Goal: Information Seeking & Learning: Learn about a topic

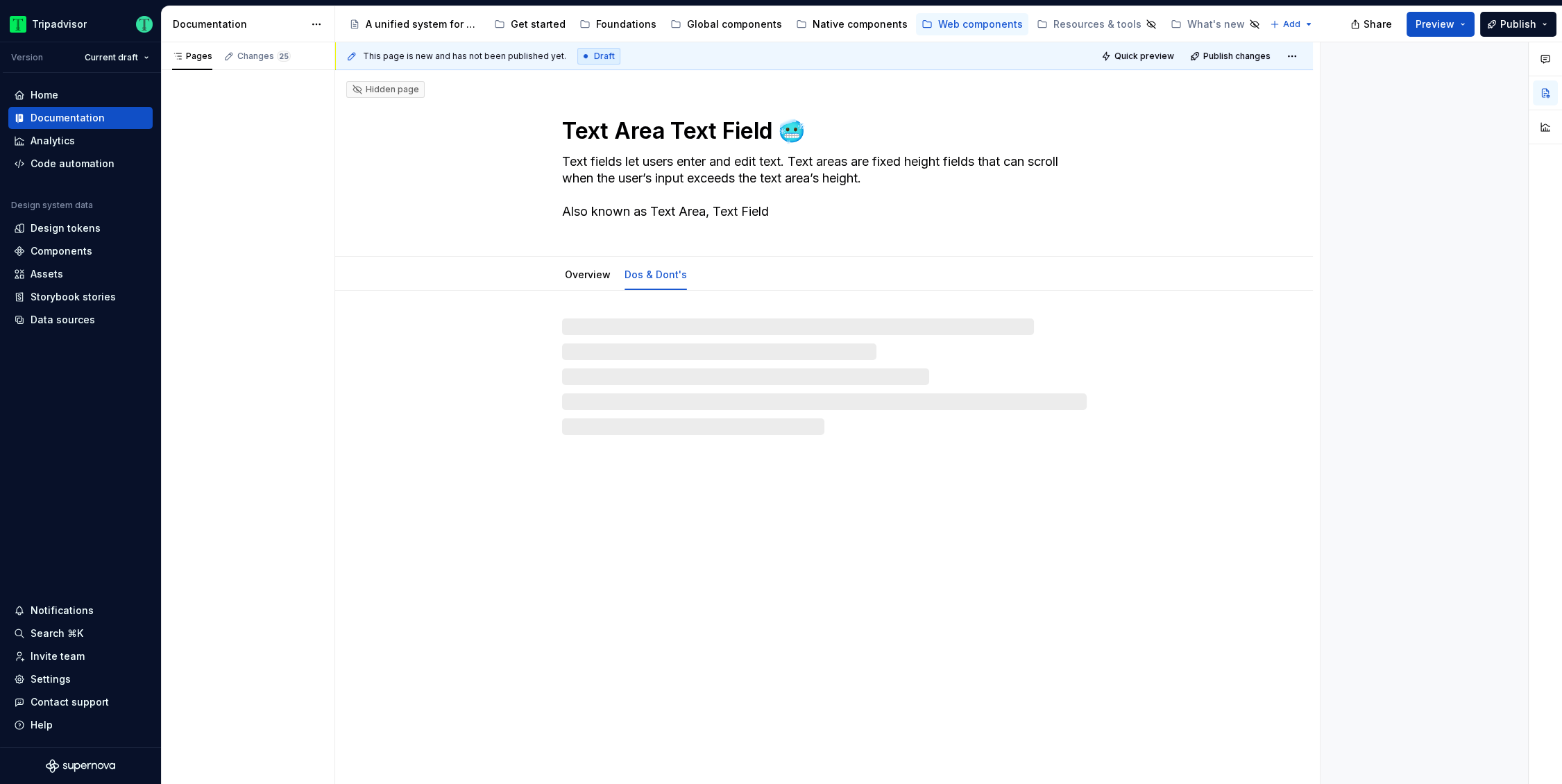
type textarea "*"
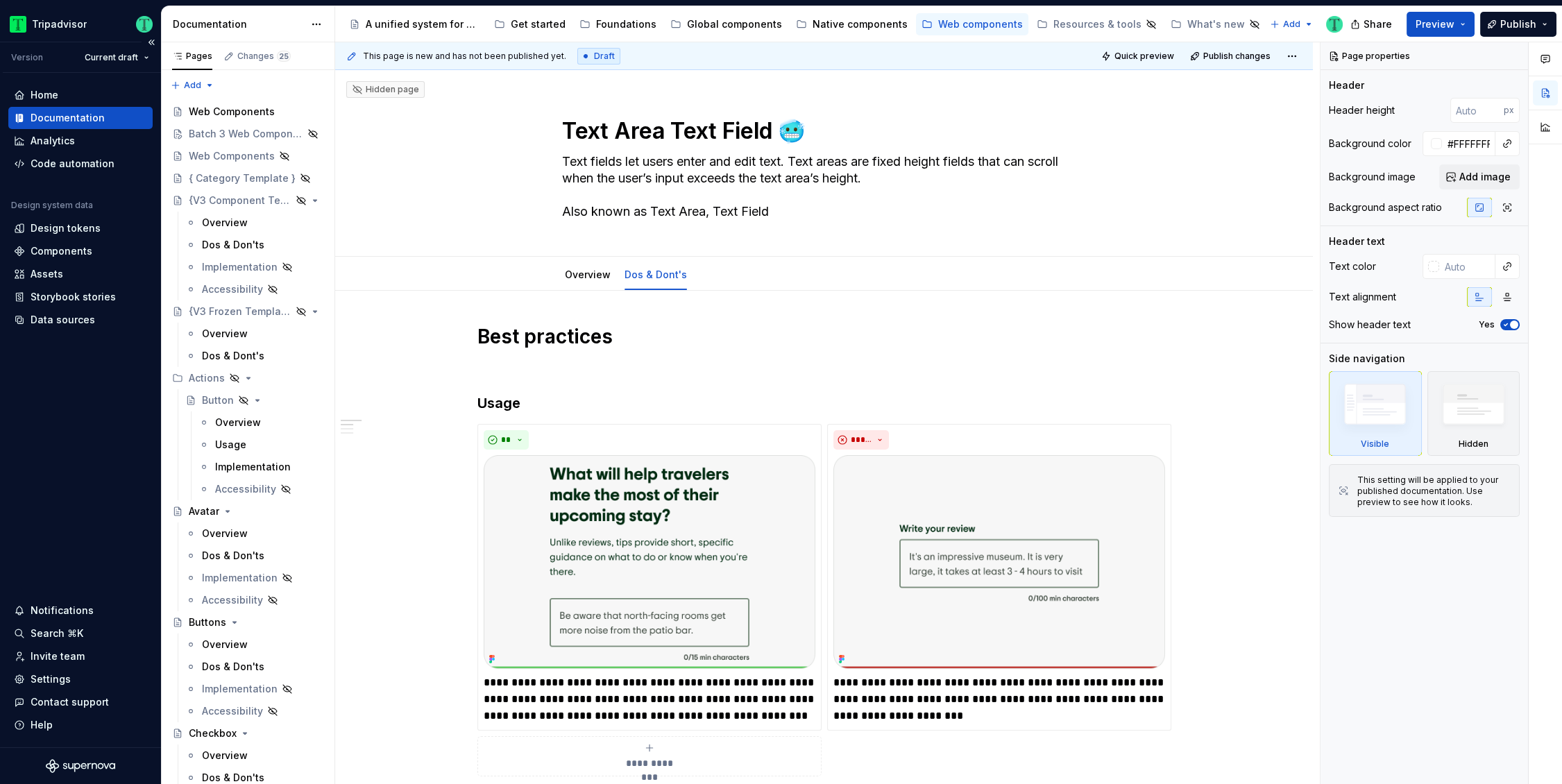
click at [75, 111] on div "Documentation" at bounding box center [67, 118] width 75 height 14
click at [620, 26] on div "Foundations" at bounding box center [626, 25] width 60 height 14
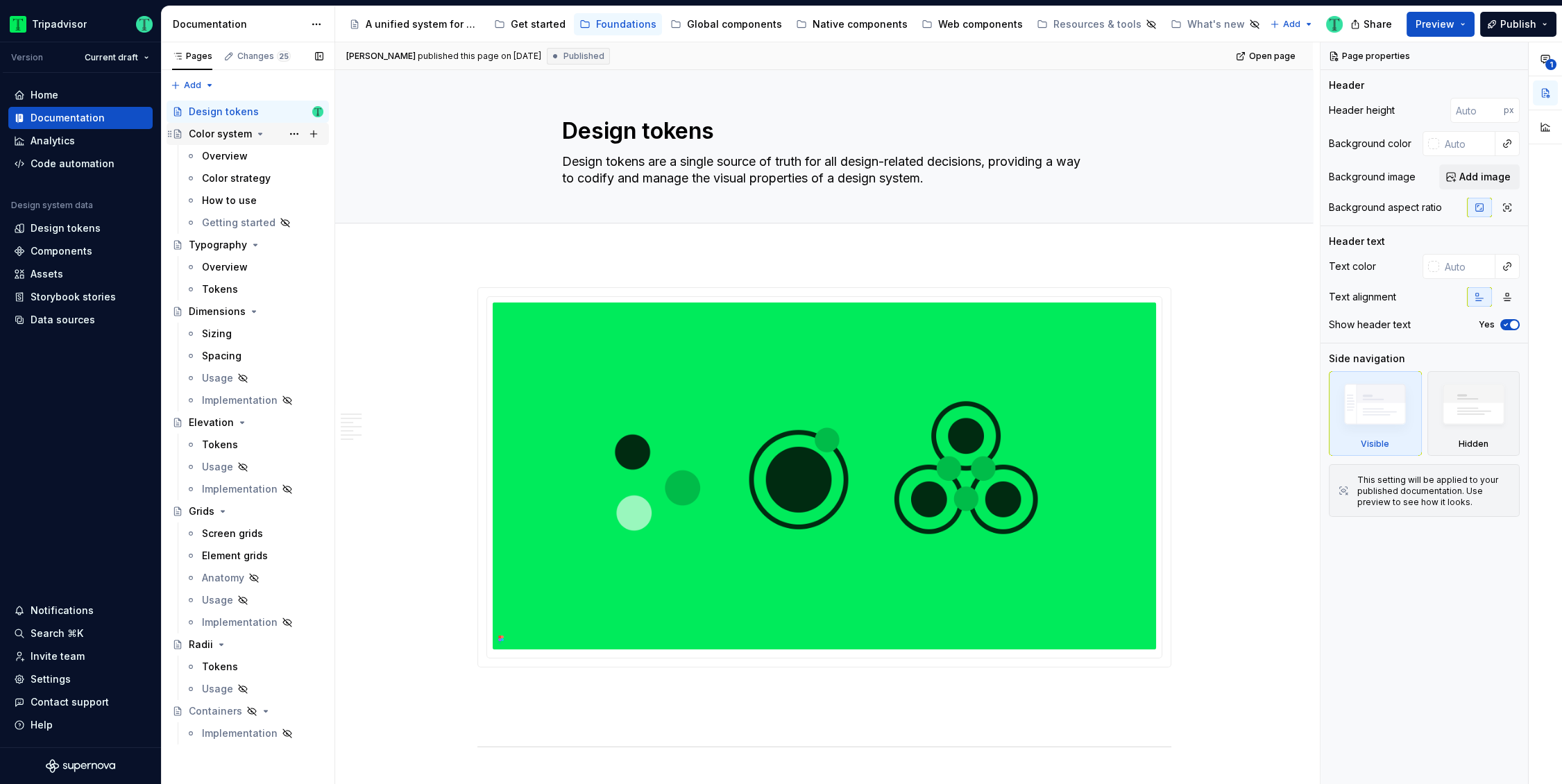
click at [256, 136] on icon "Page tree" at bounding box center [260, 134] width 11 height 11
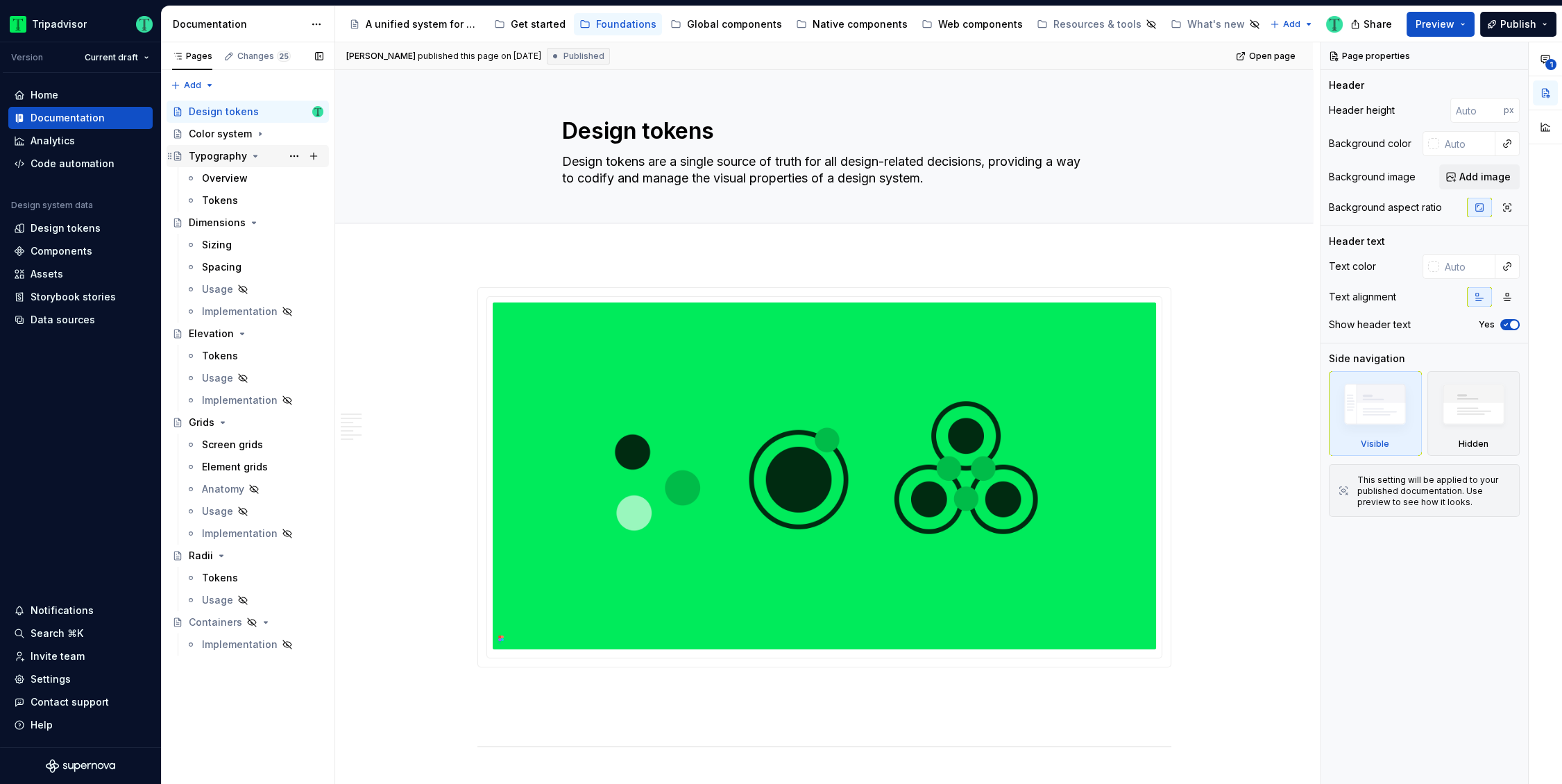
click at [255, 154] on icon "Page tree" at bounding box center [255, 156] width 11 height 11
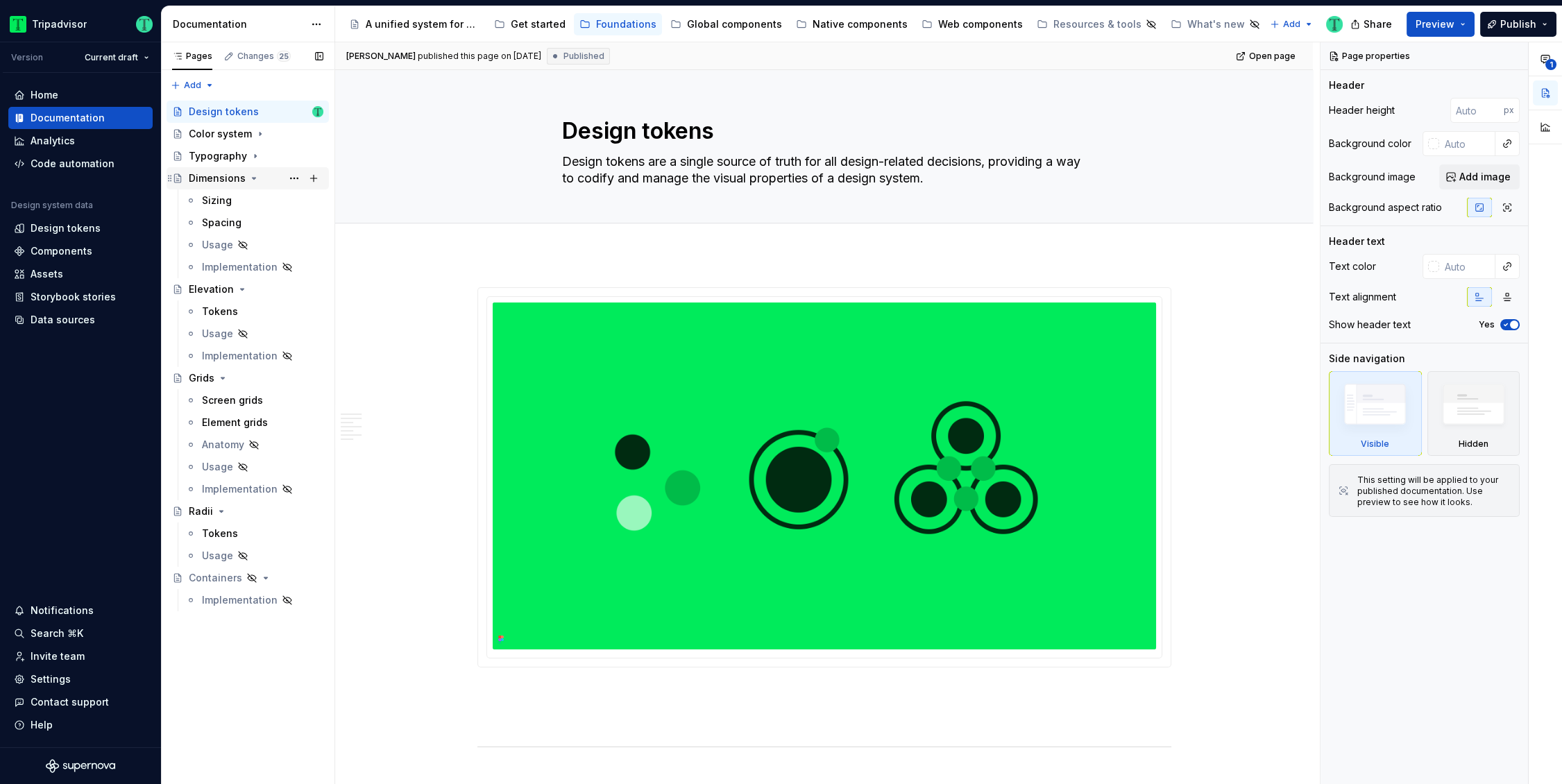
click at [252, 178] on icon "Page tree" at bounding box center [254, 178] width 4 height 2
click at [242, 202] on icon "Page tree" at bounding box center [242, 201] width 11 height 11
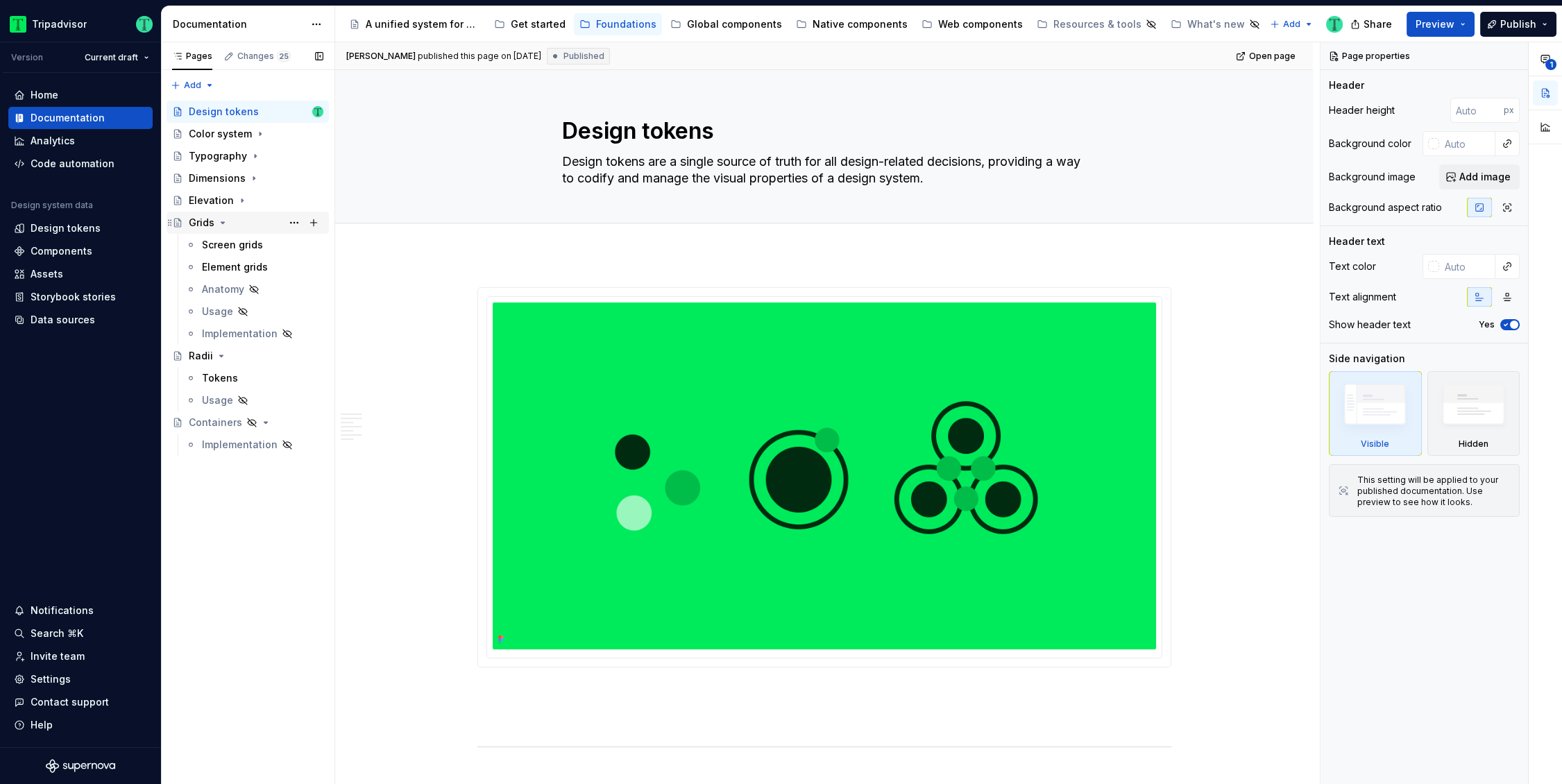
click at [222, 222] on icon "Page tree" at bounding box center [223, 223] width 4 height 2
click at [220, 246] on icon "Page tree" at bounding box center [222, 245] width 4 height 2
click at [756, 26] on div "Global components" at bounding box center [733, 25] width 95 height 14
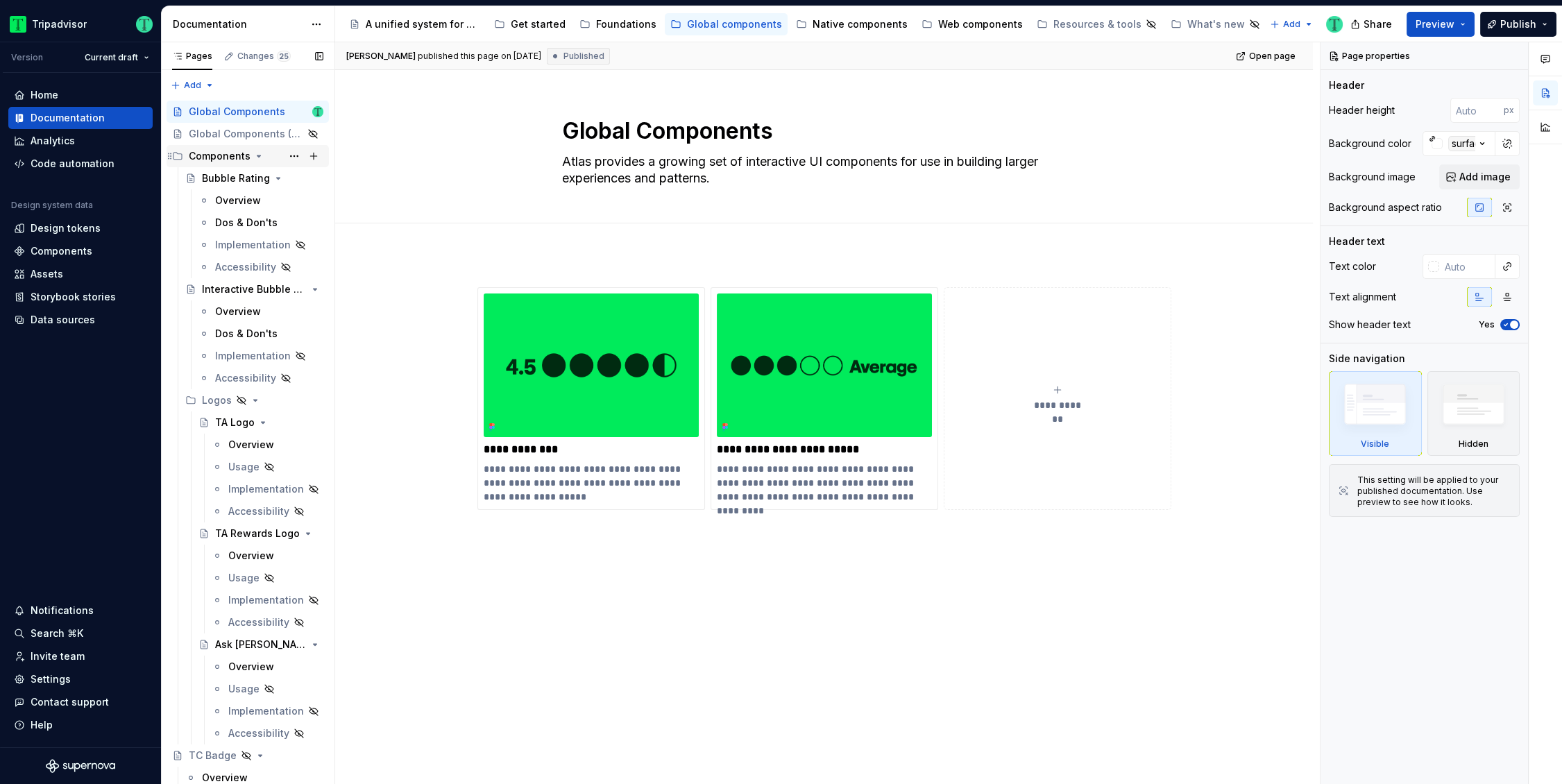
click at [258, 155] on icon "Page tree" at bounding box center [259, 156] width 4 height 2
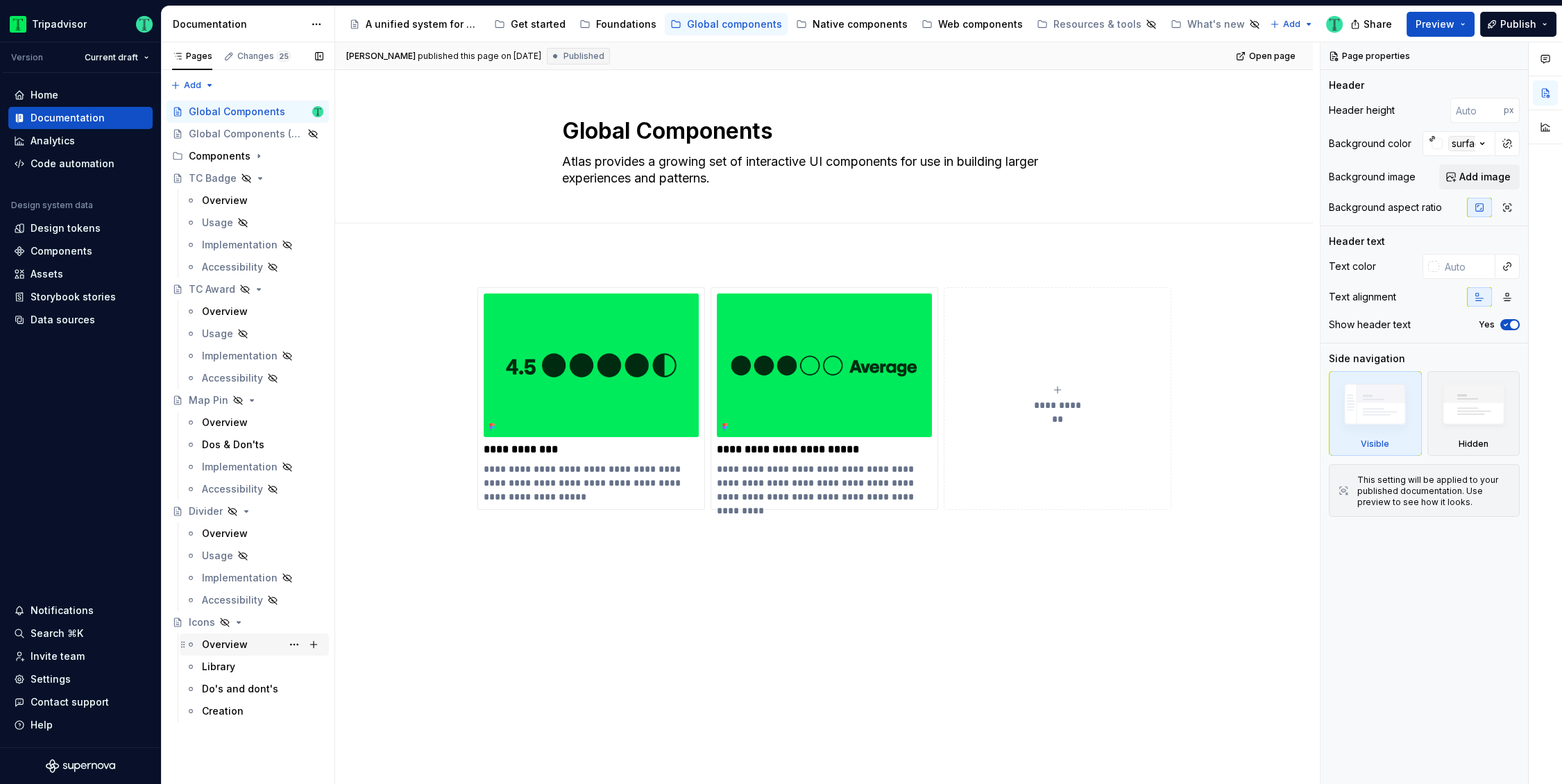
click at [230, 636] on div "Overview" at bounding box center [262, 645] width 122 height 20
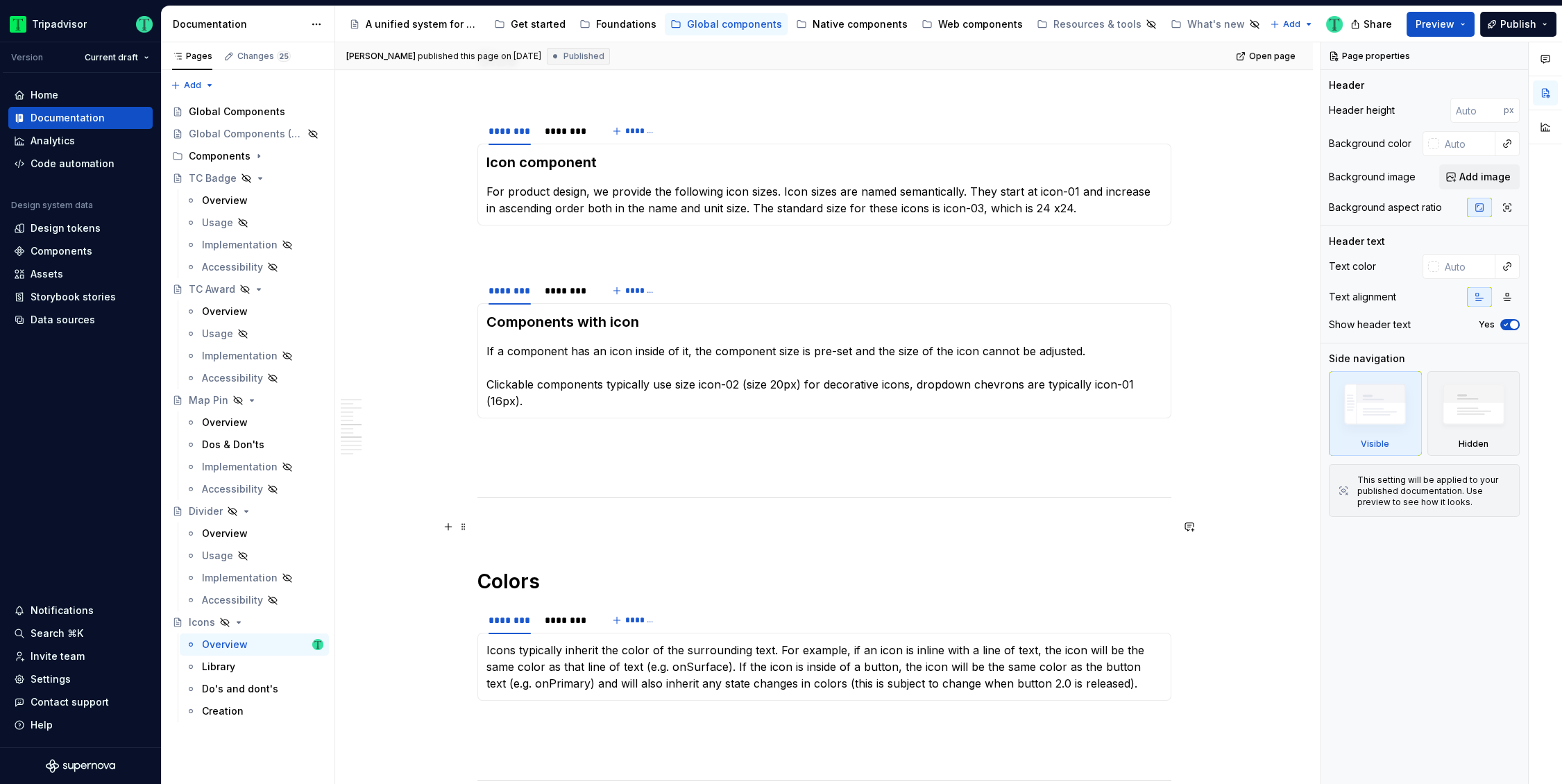
scroll to position [1832, 0]
click at [555, 133] on div "********" at bounding box center [567, 133] width 44 height 14
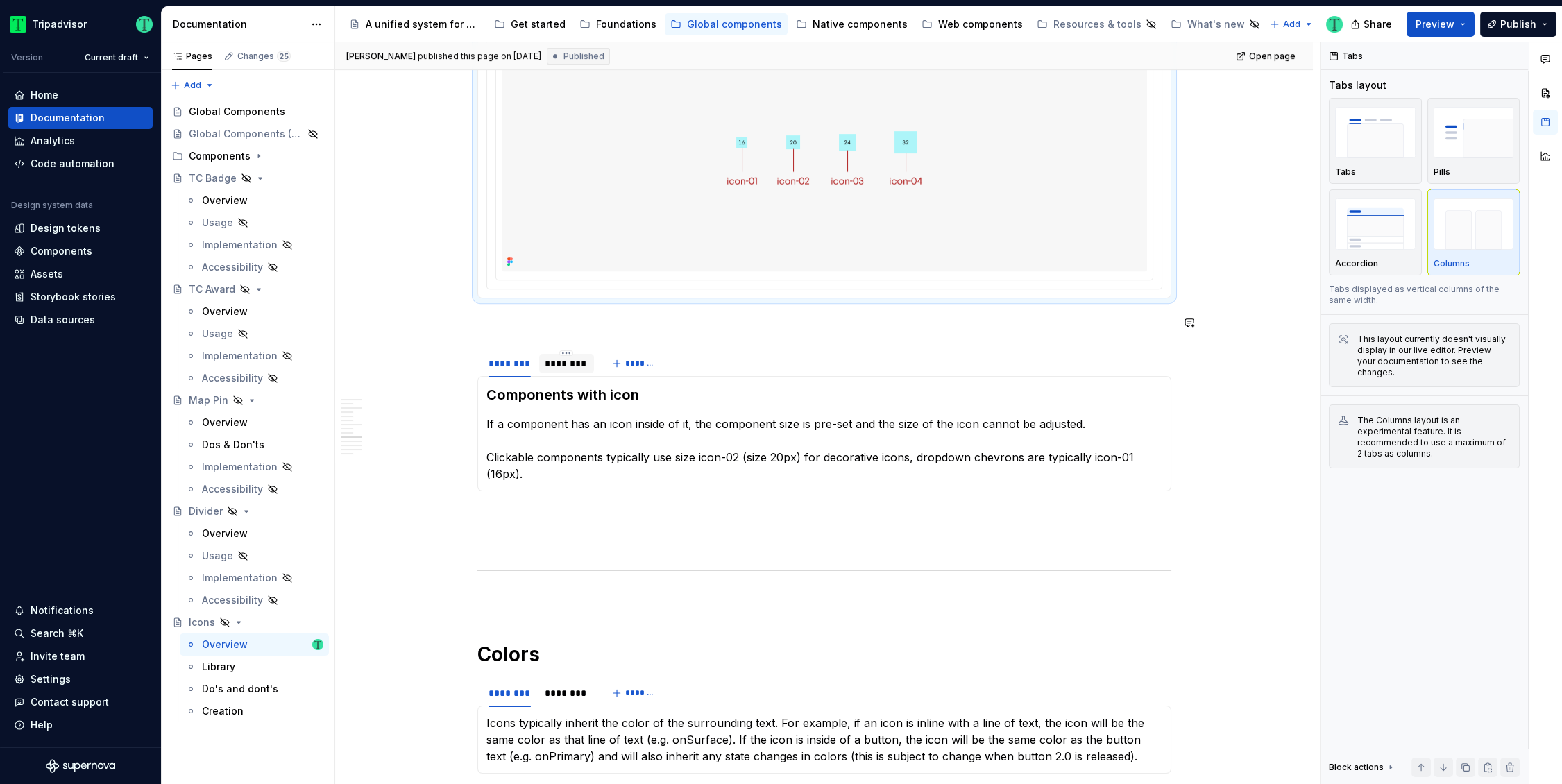
scroll to position [1958, 0]
click at [569, 363] on div "********" at bounding box center [567, 361] width 44 height 14
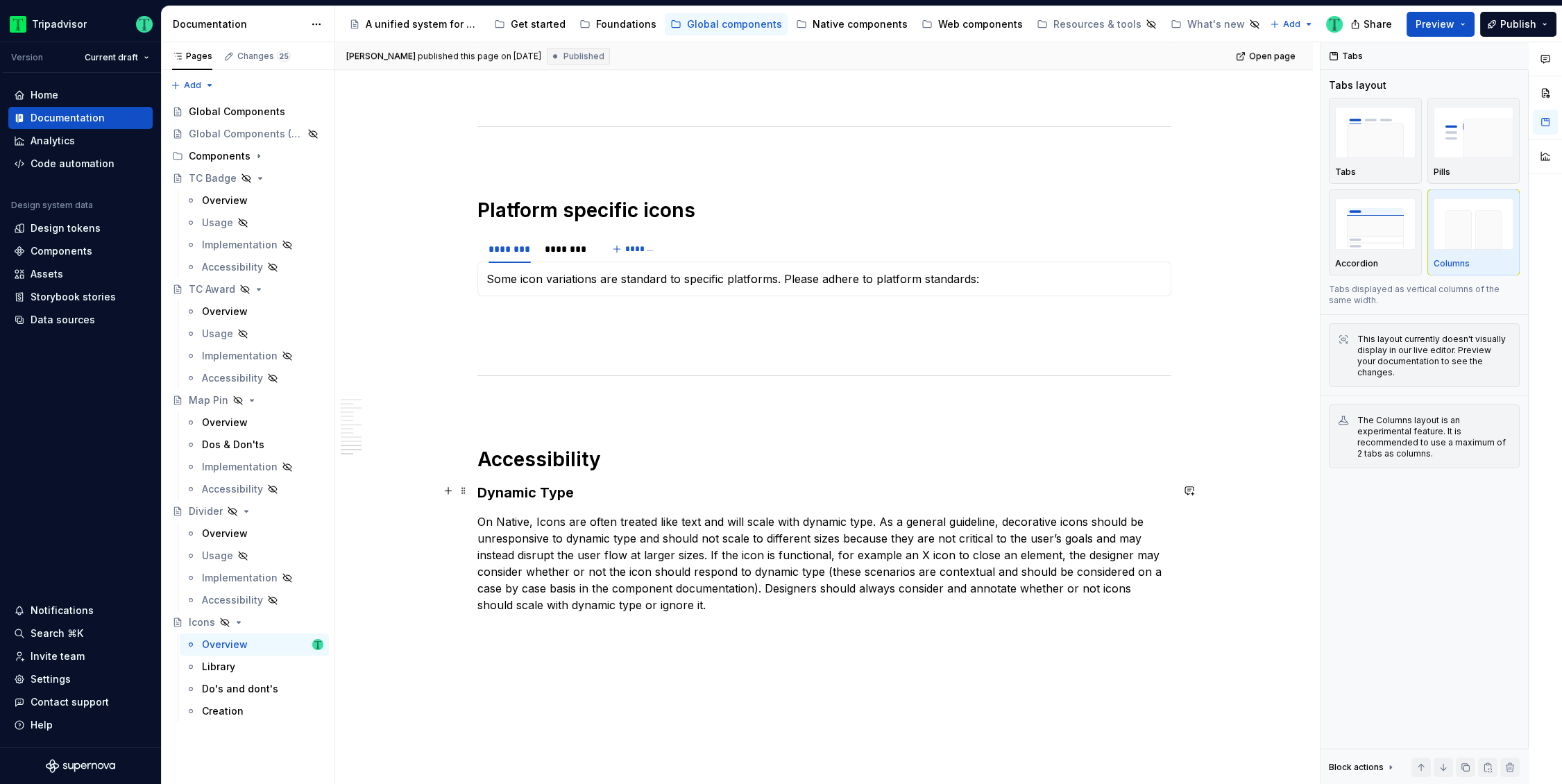
scroll to position [3339, 0]
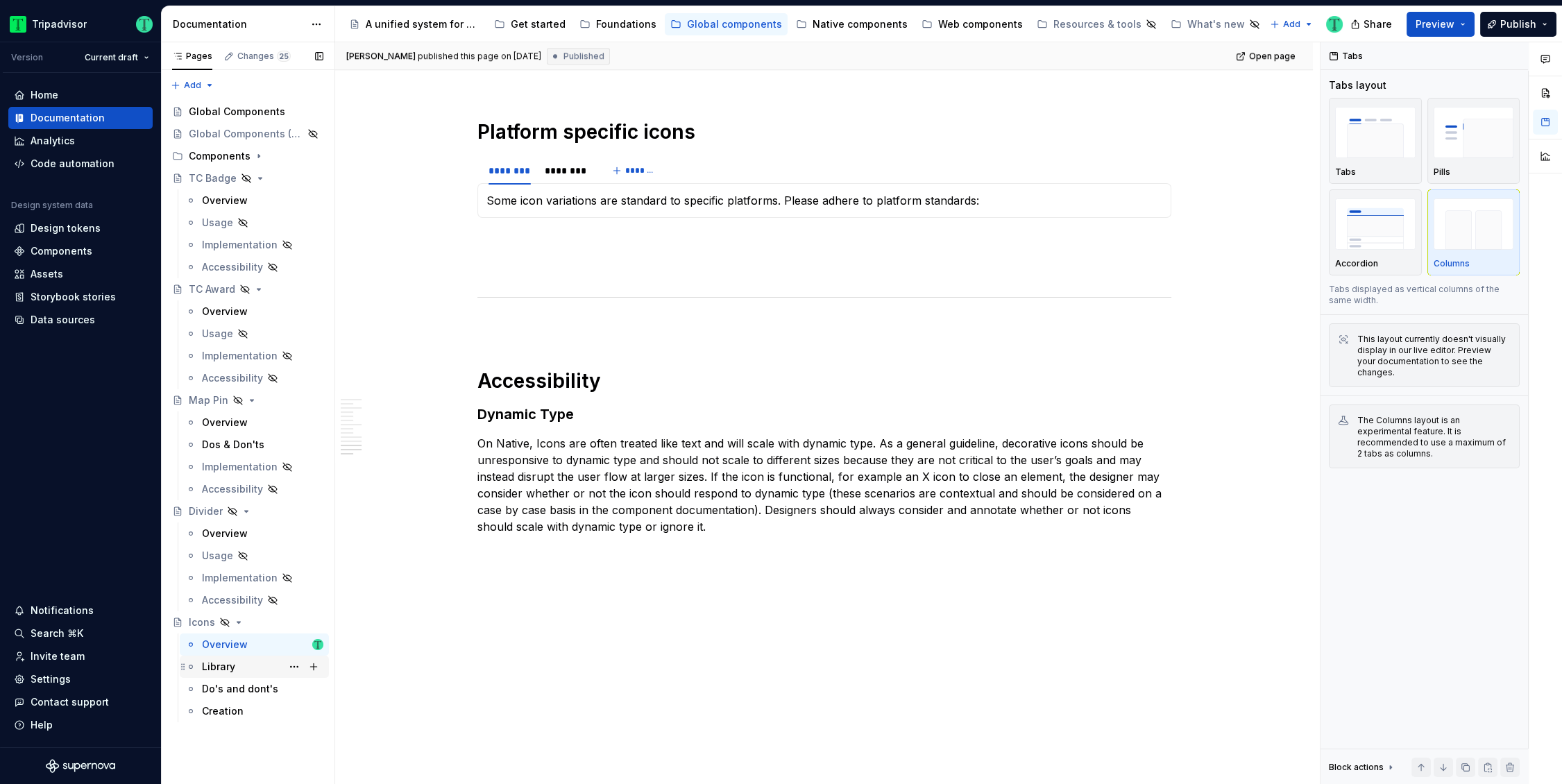
click at [244, 666] on div "Library" at bounding box center [262, 667] width 122 height 20
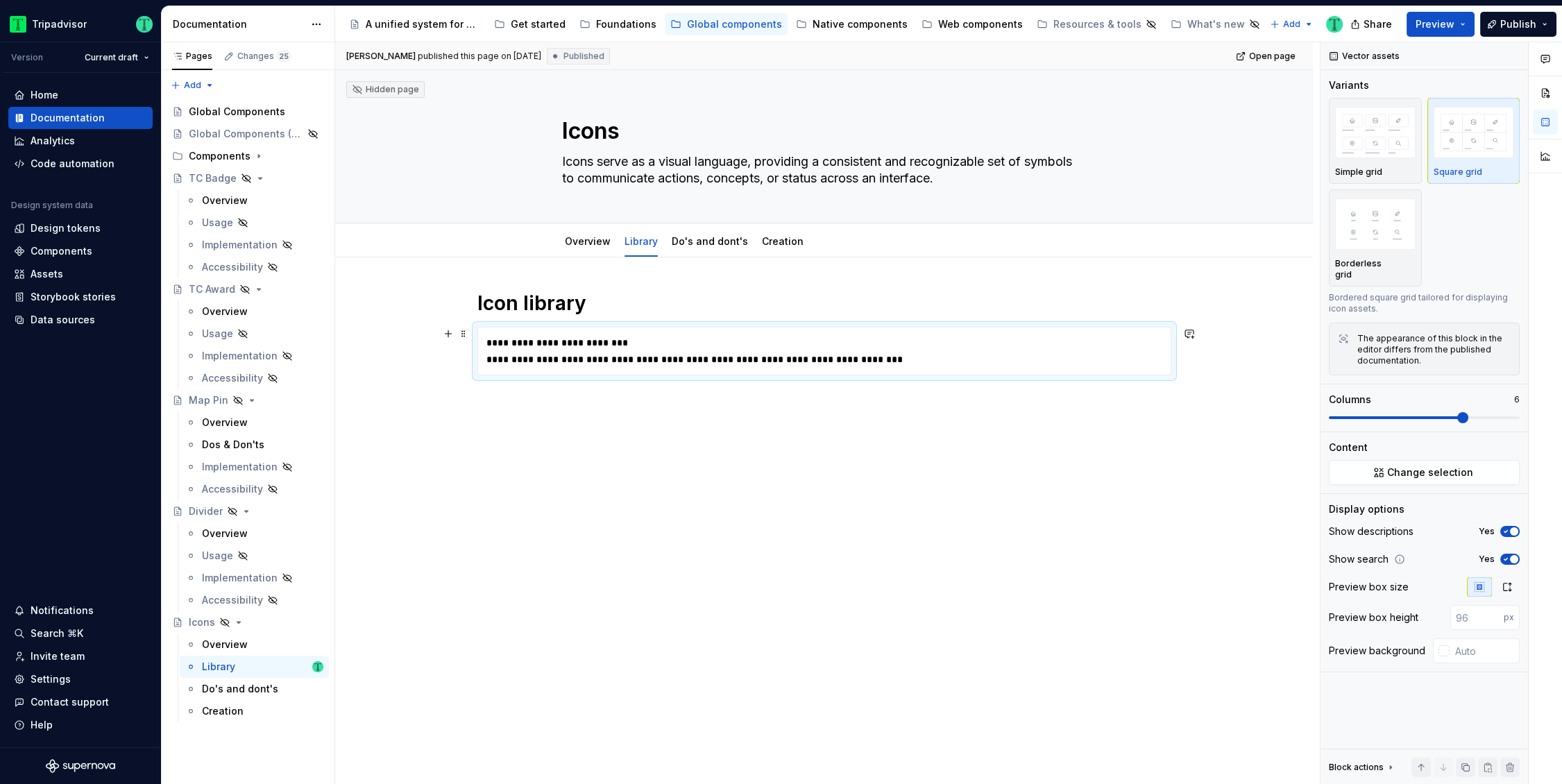
click at [981, 345] on div "**********" at bounding box center [824, 343] width 676 height 14
click at [1381, 463] on button "Change selection" at bounding box center [1423, 472] width 191 height 25
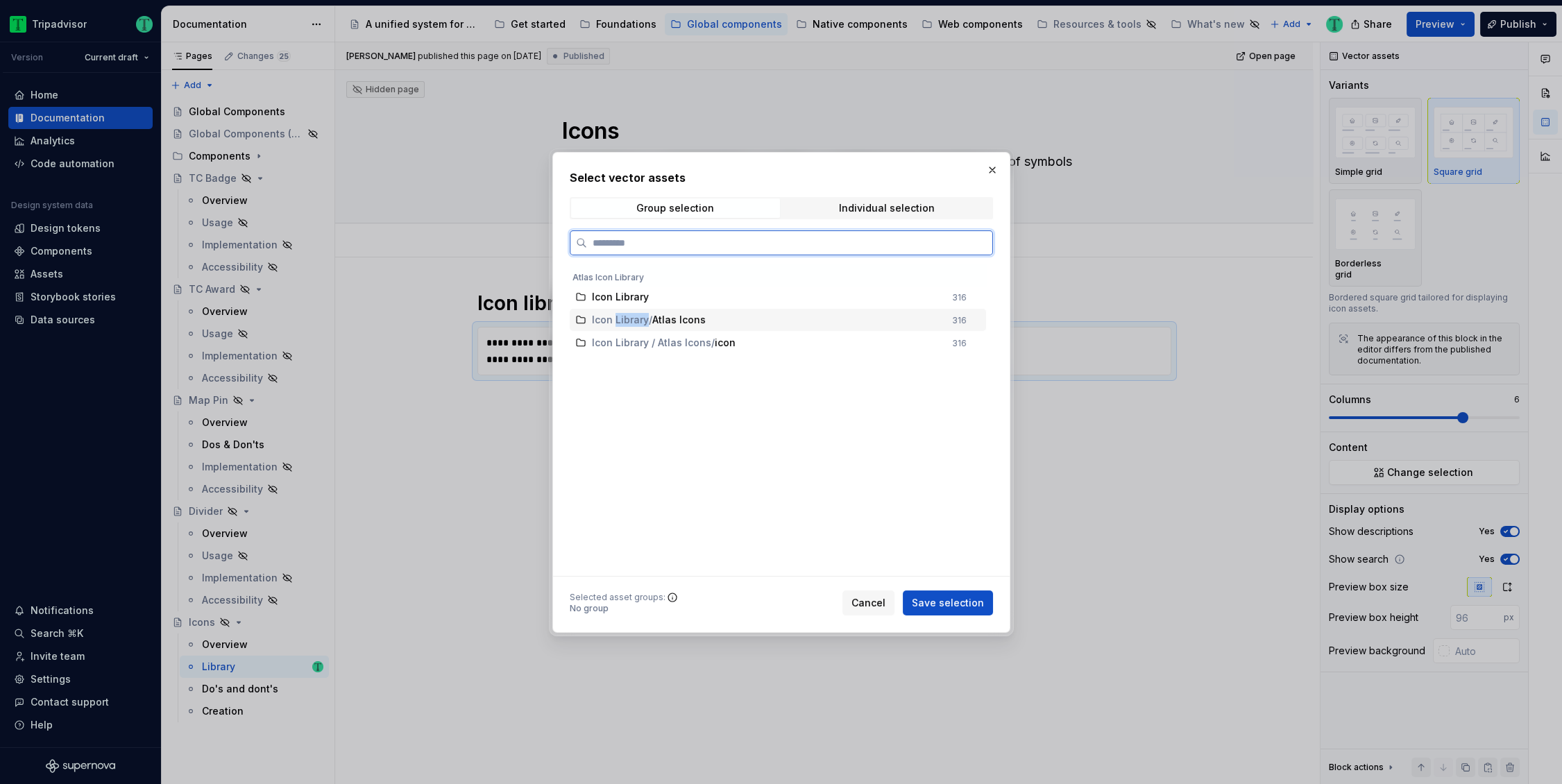
drag, startPoint x: 615, startPoint y: 321, endPoint x: 589, endPoint y: 407, distance: 89.8
click at [589, 407] on div "Icon Library 316 Icon Library / Atlas Icons 316 Icon Library / Atlas Icons / ic…" at bounding box center [779, 420] width 419 height 313
click at [668, 344] on span "Icon Library / Atlas Icons" at bounding box center [651, 343] width 119 height 14
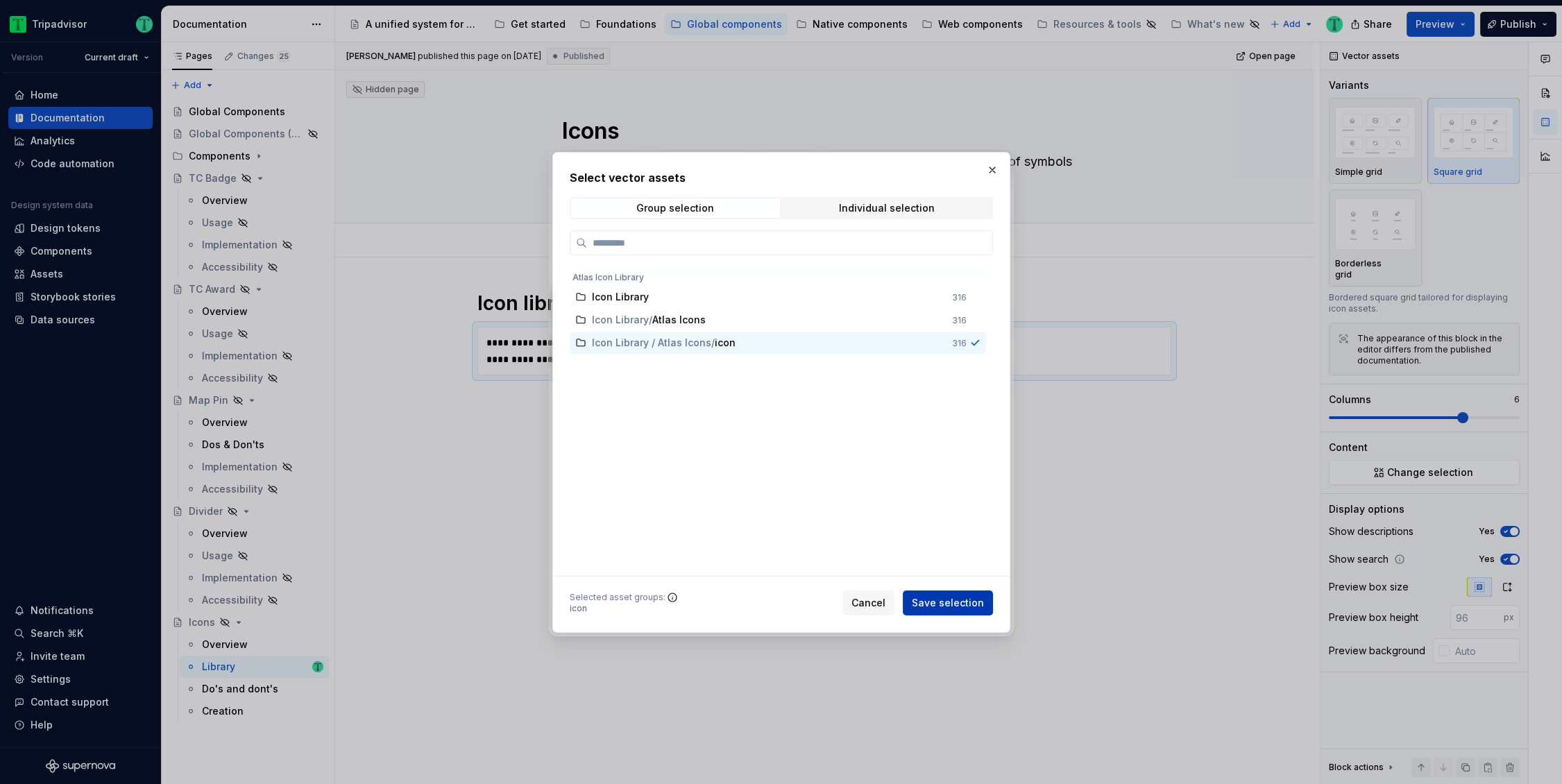
click at [928, 600] on span "Save selection" at bounding box center [948, 603] width 72 height 14
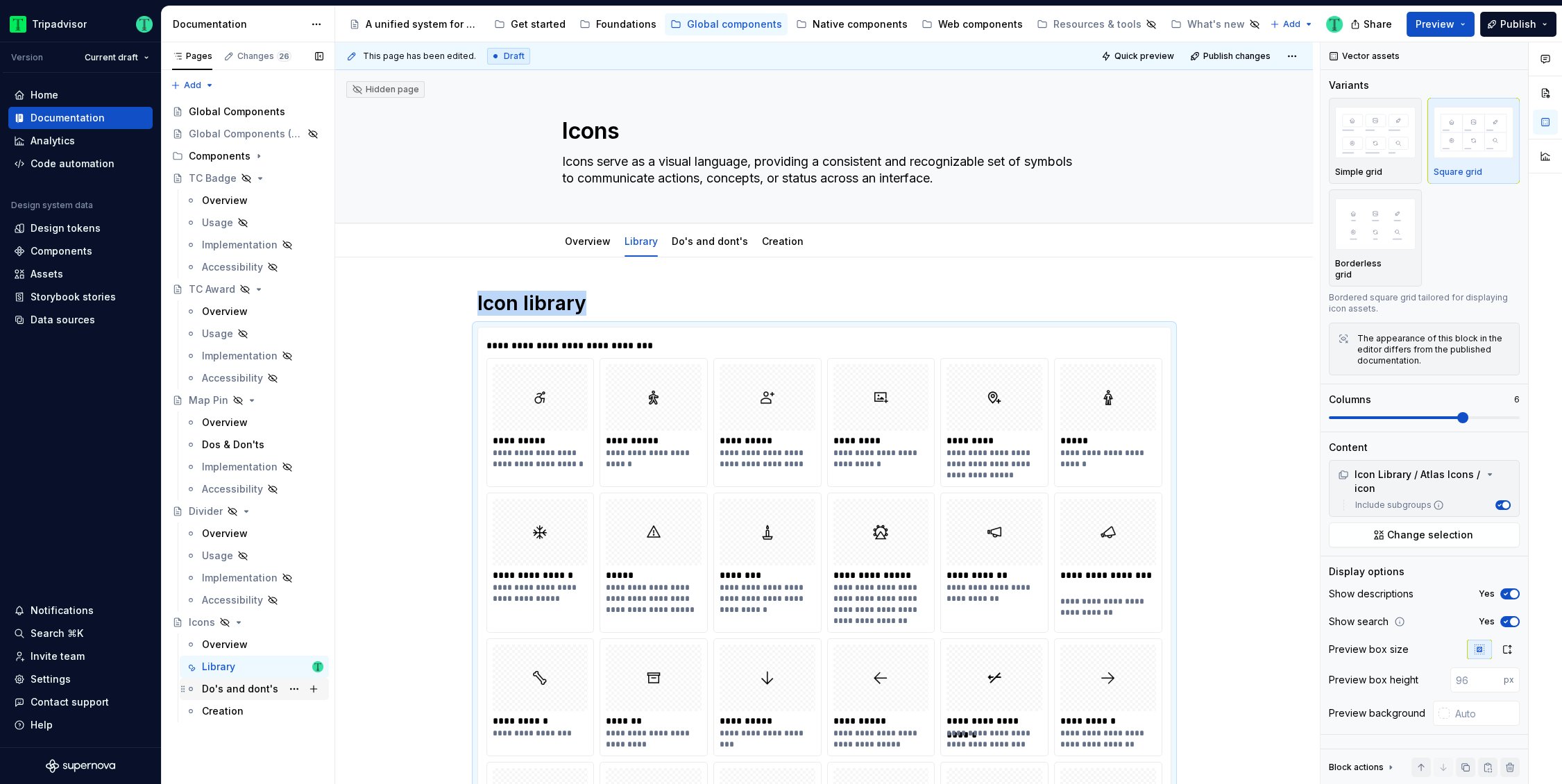
click at [249, 687] on div "Do's and dont's" at bounding box center [240, 689] width 76 height 14
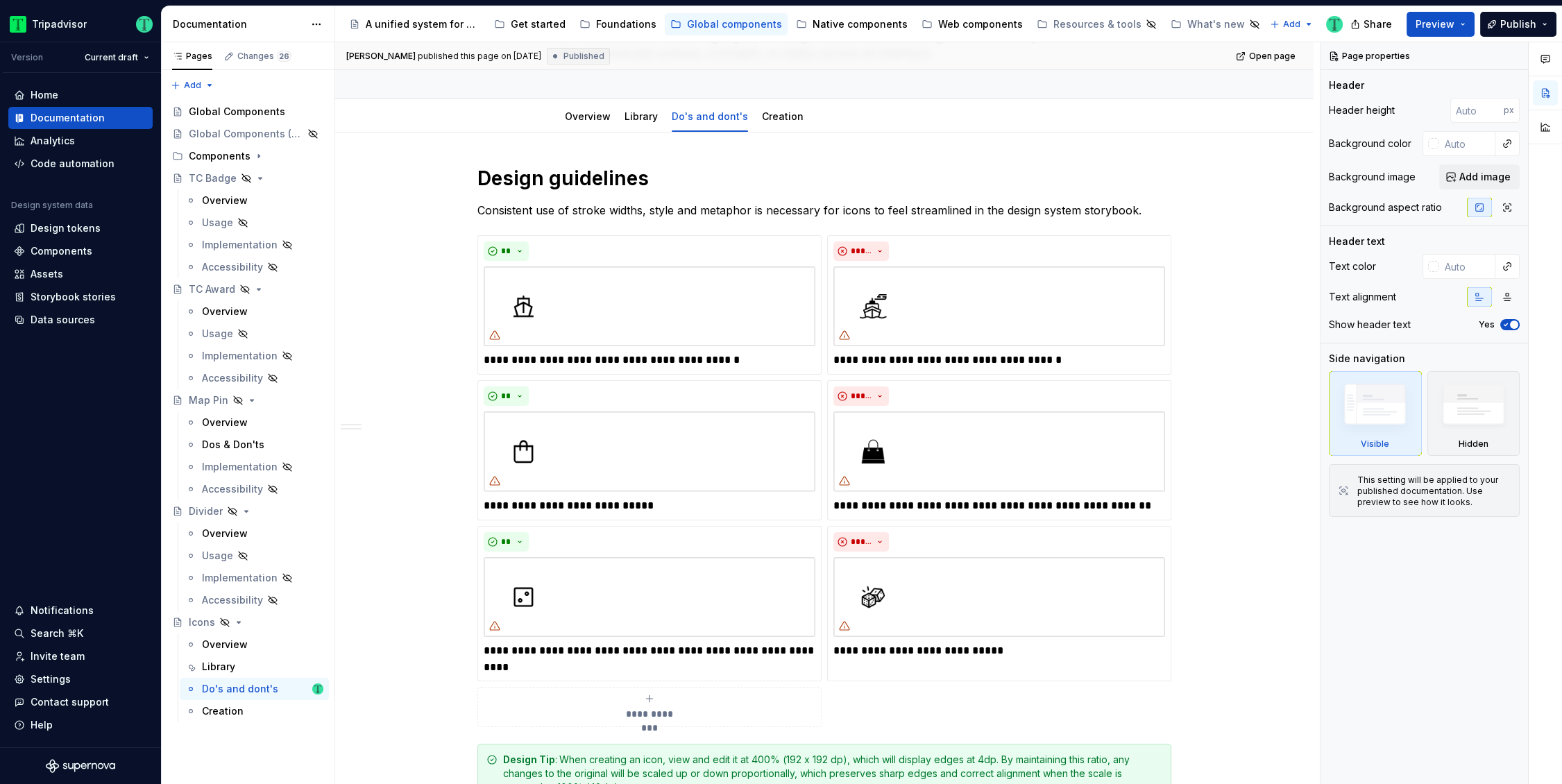
scroll to position [70, 0]
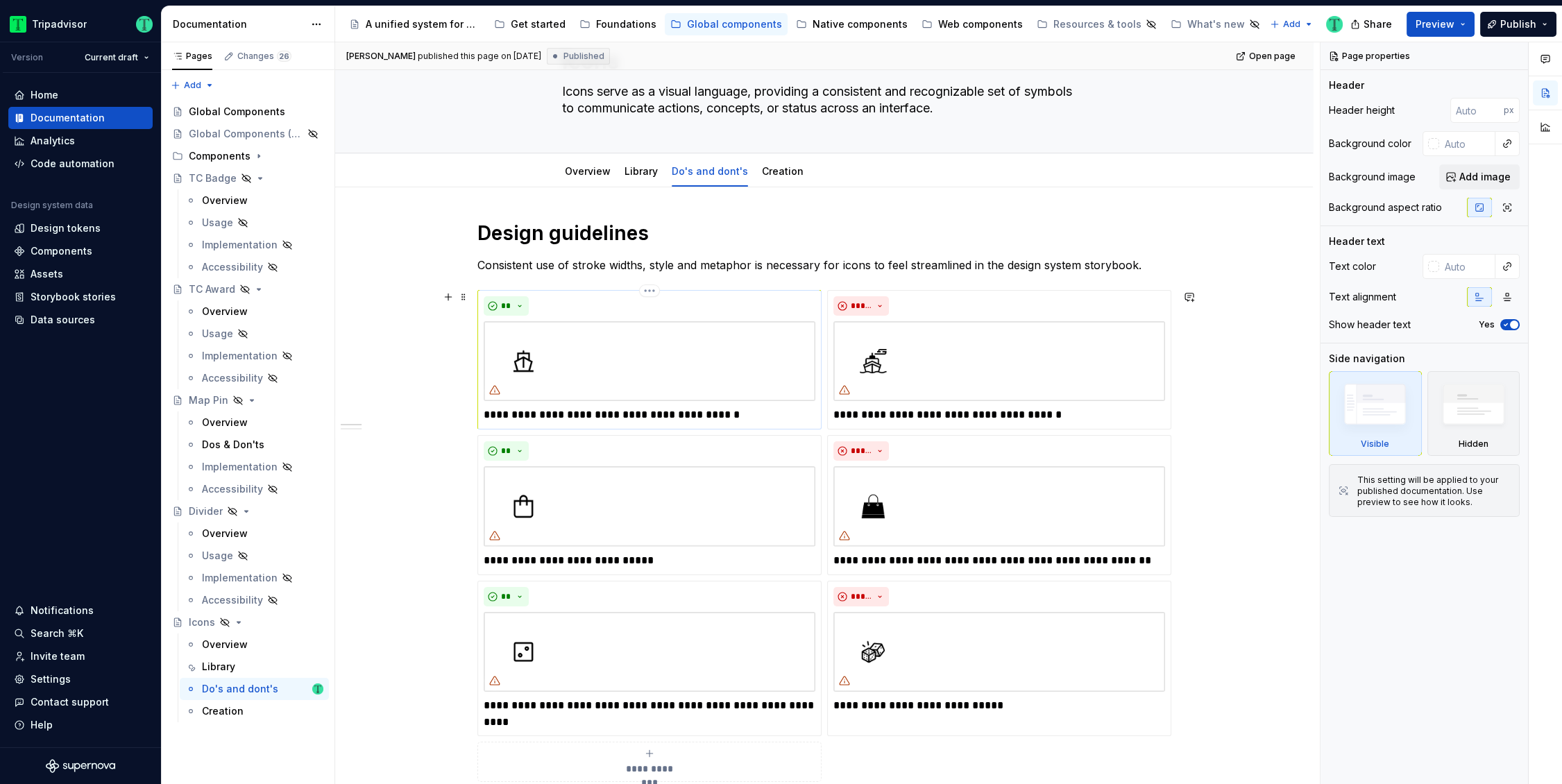
click at [622, 359] on img at bounding box center [649, 361] width 331 height 80
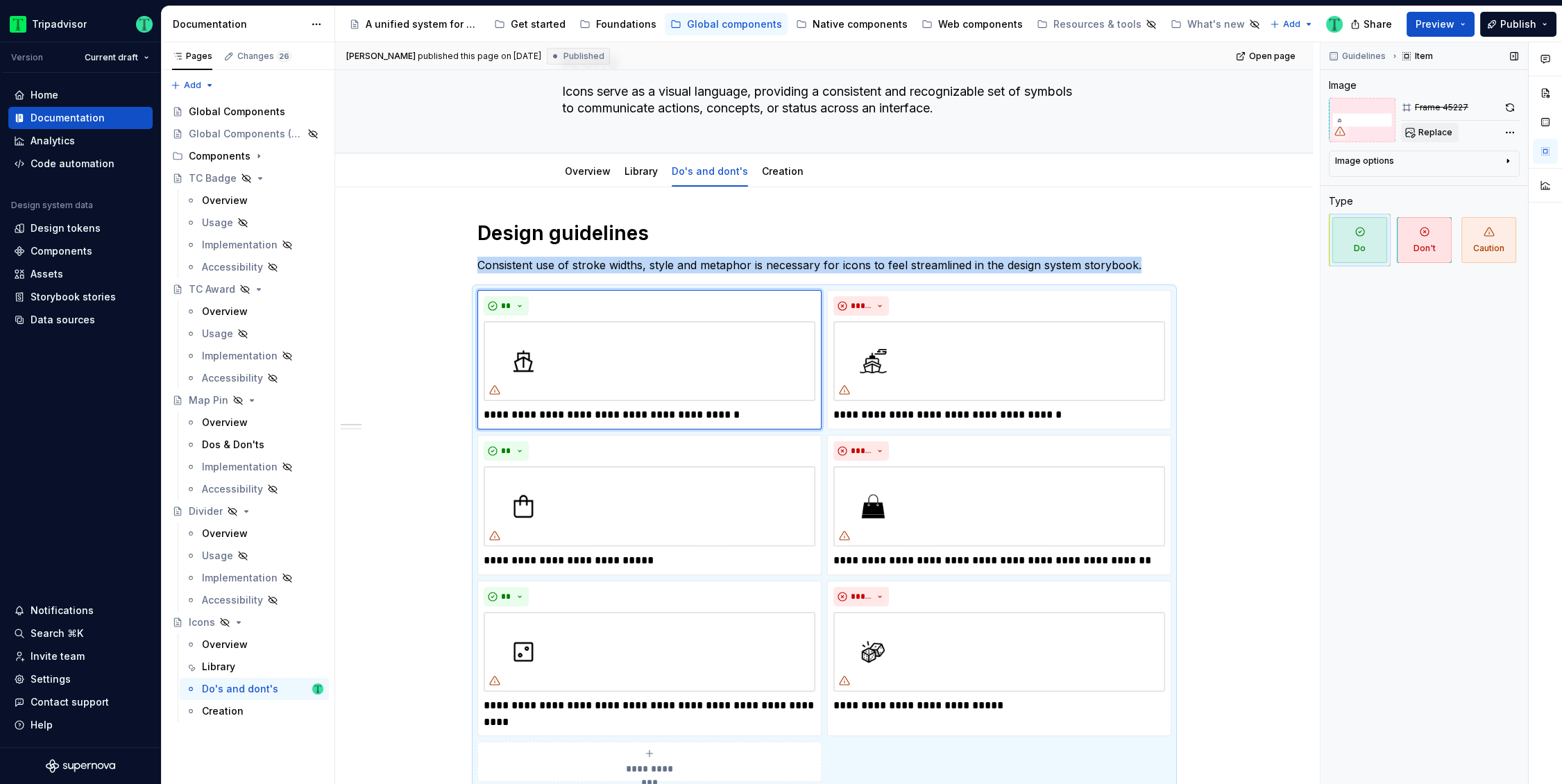
click at [1438, 131] on span "Replace" at bounding box center [1435, 132] width 34 height 11
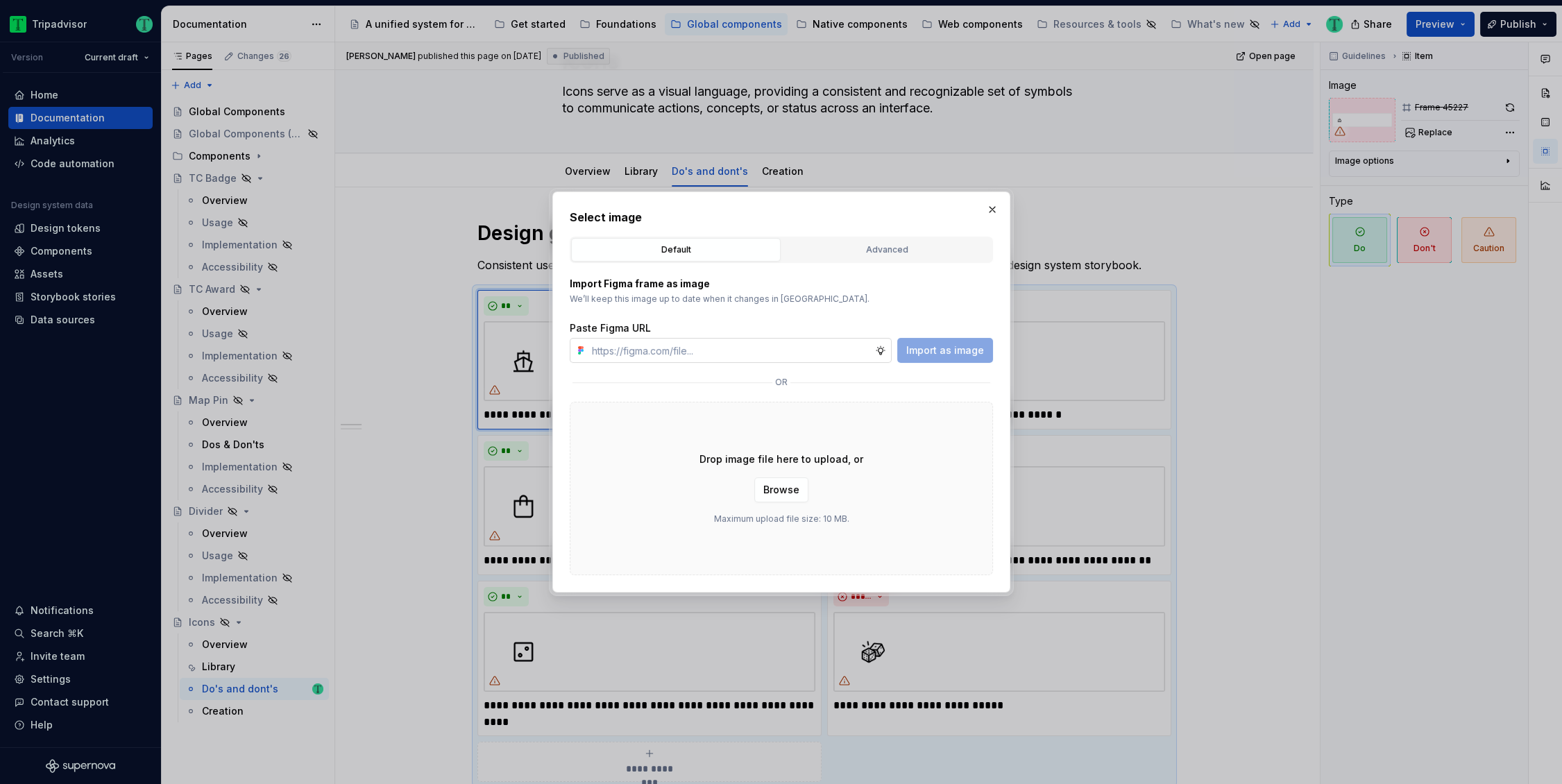
click at [821, 347] on input "text" at bounding box center [730, 350] width 289 height 25
type textarea "*"
type input "https://www.figma.com/design/O7XqqhVnEFFDdE6rERiqfo/Atlas-Global-Documentation?…"
click at [956, 348] on span "Import as image" at bounding box center [944, 351] width 77 height 14
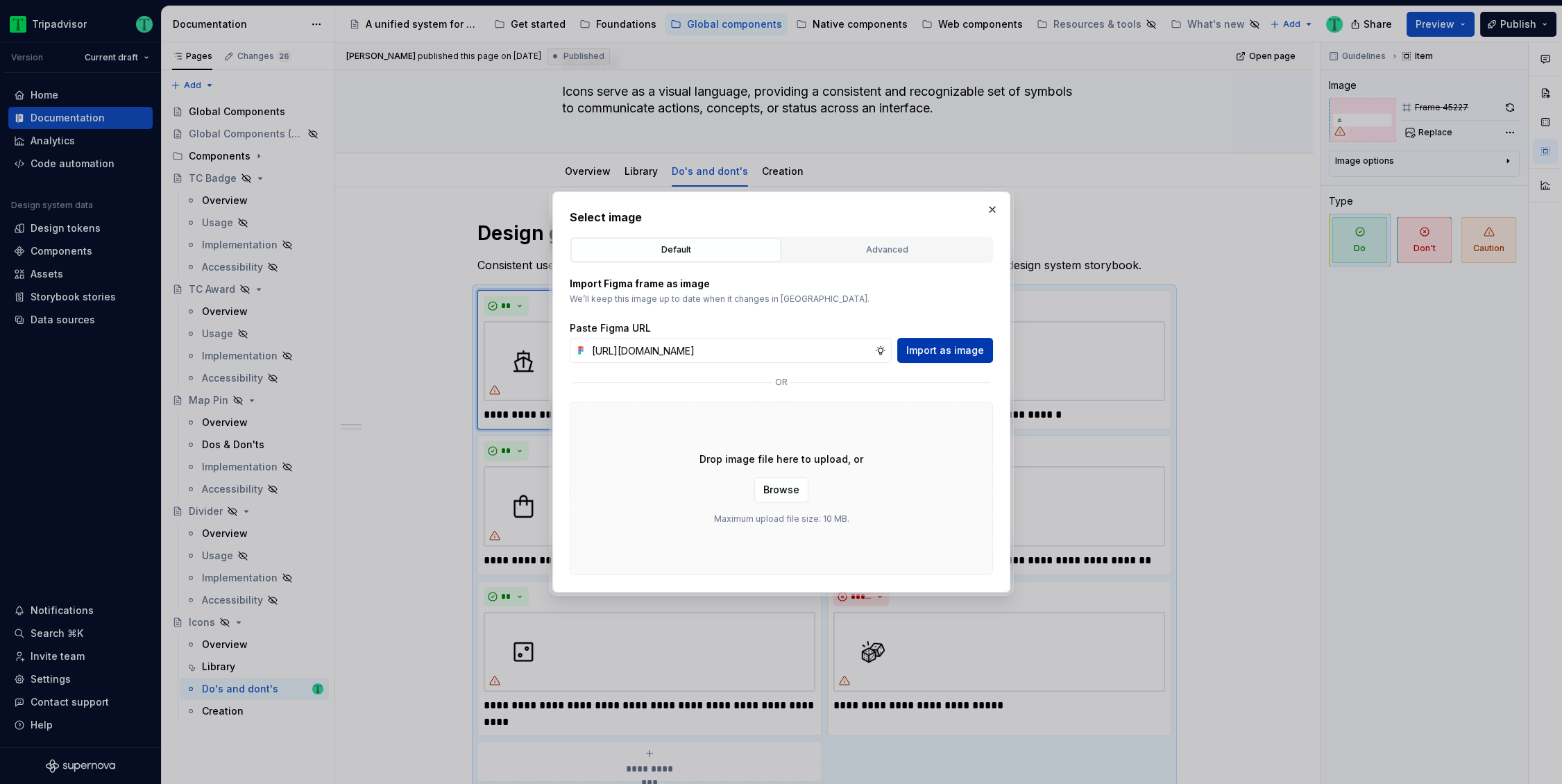
scroll to position [0, 0]
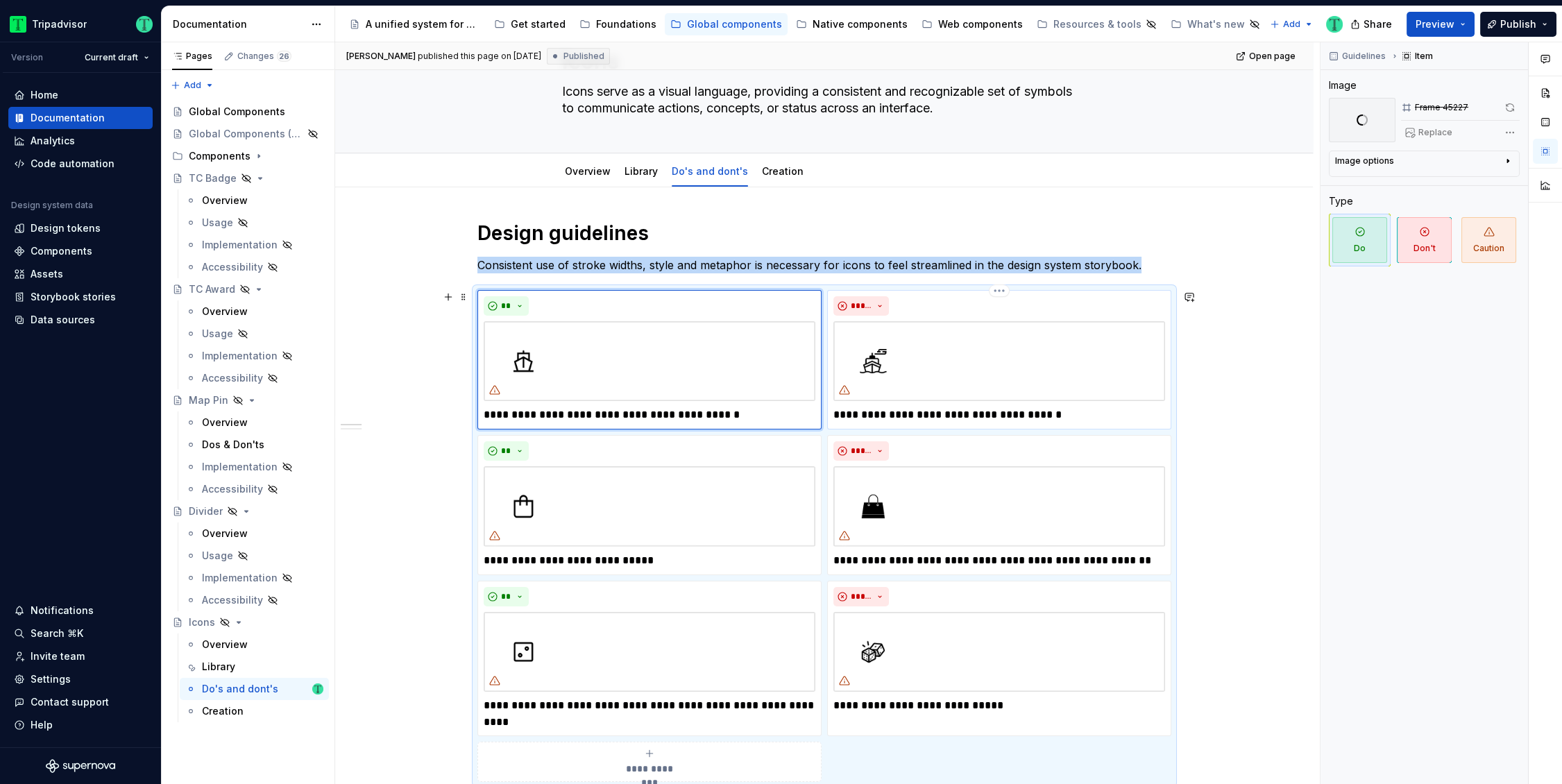
click at [948, 361] on img at bounding box center [998, 361] width 331 height 80
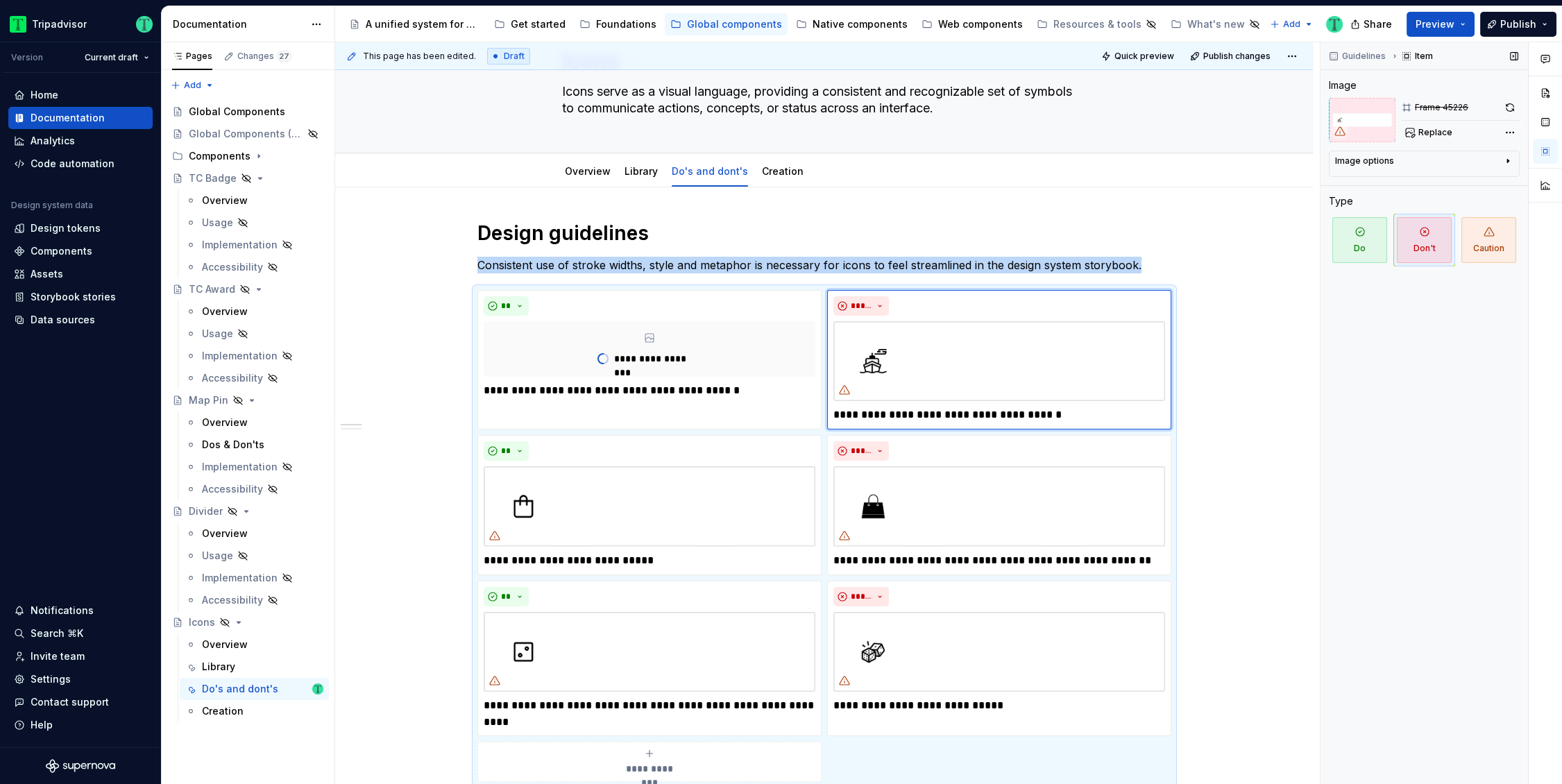
click at [1431, 134] on span "Replace" at bounding box center [1435, 132] width 34 height 11
type textarea "*"
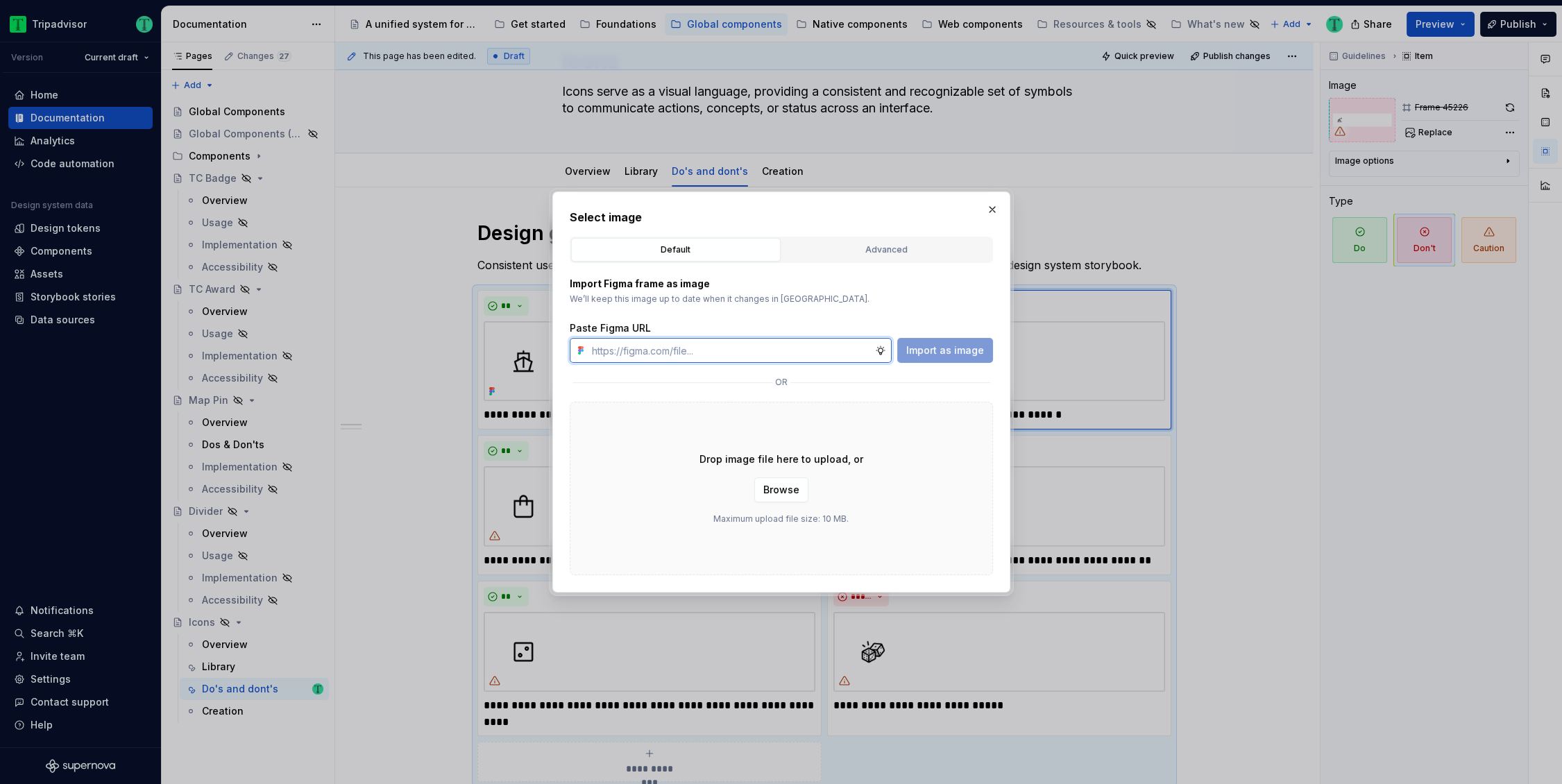
paste input "https://www.figma.com/design/O7XqqhVnEFFDdE6rERiqfo/Atlas-Global-Documentation?…"
type input "https://www.figma.com/design/O7XqqhVnEFFDdE6rERiqfo/Atlas-Global-Documentation?…"
click at [965, 349] on span "Import as image" at bounding box center [944, 351] width 77 height 14
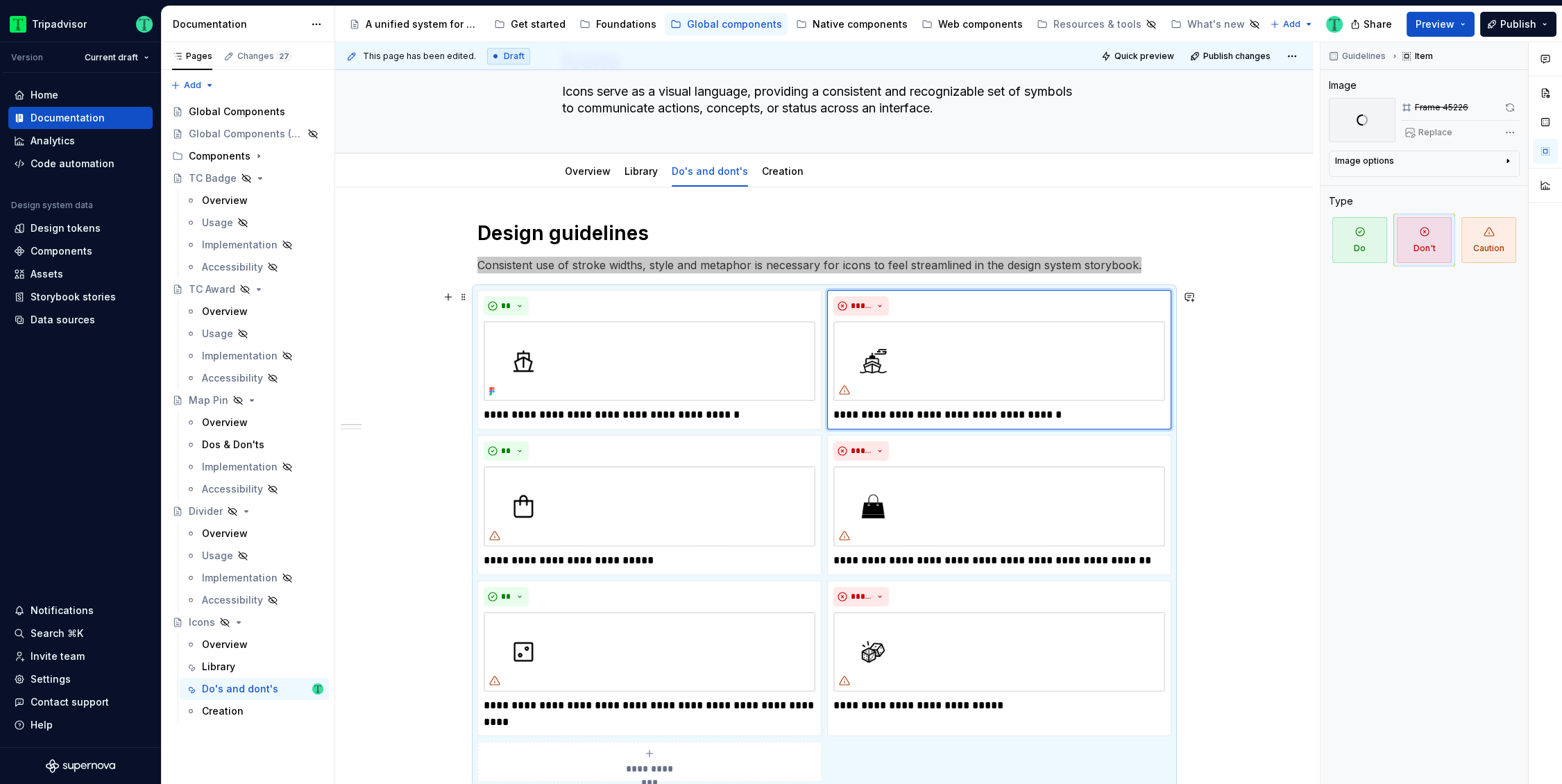
scroll to position [87, 0]
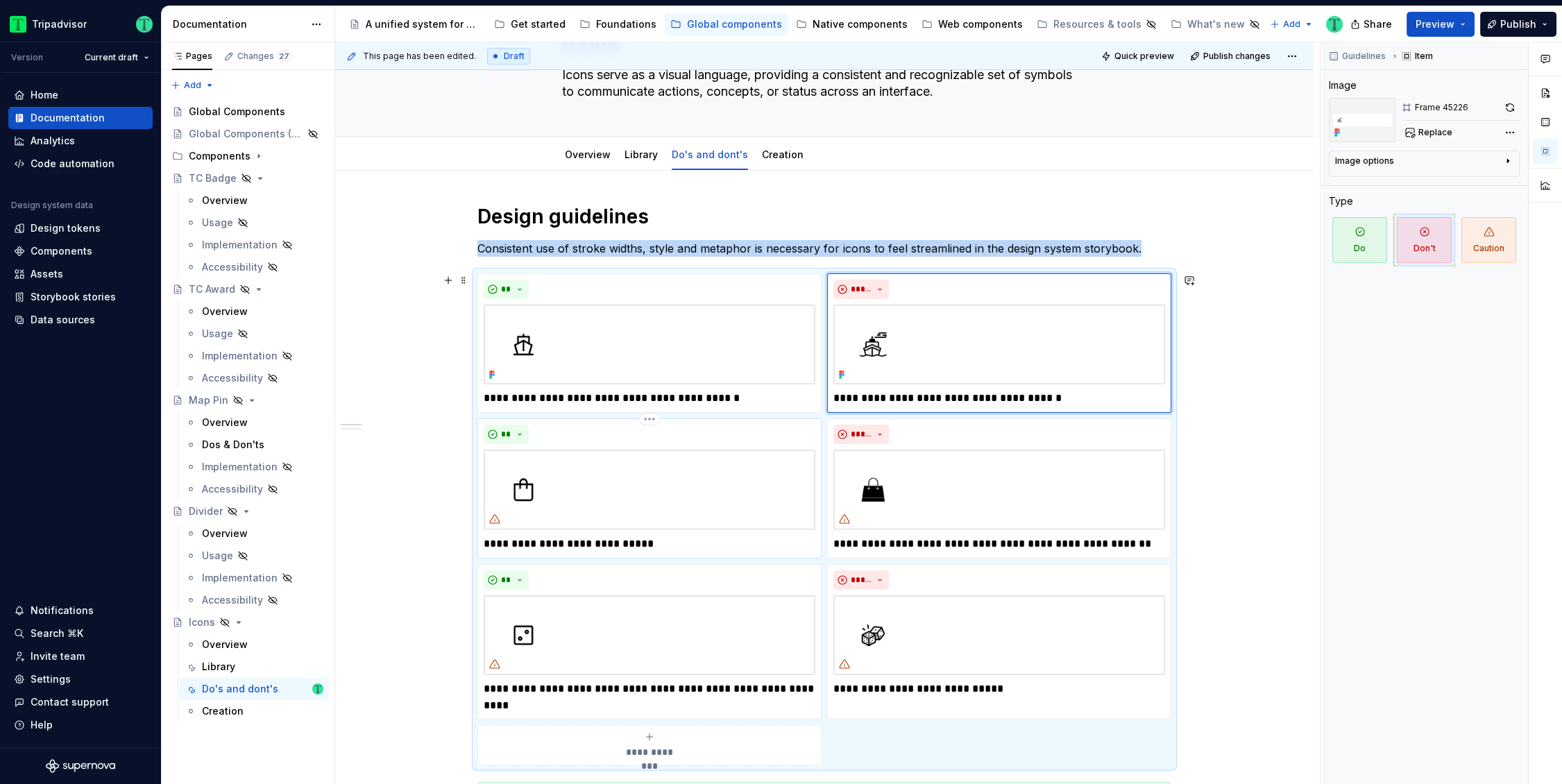
click at [708, 501] on img at bounding box center [649, 489] width 331 height 81
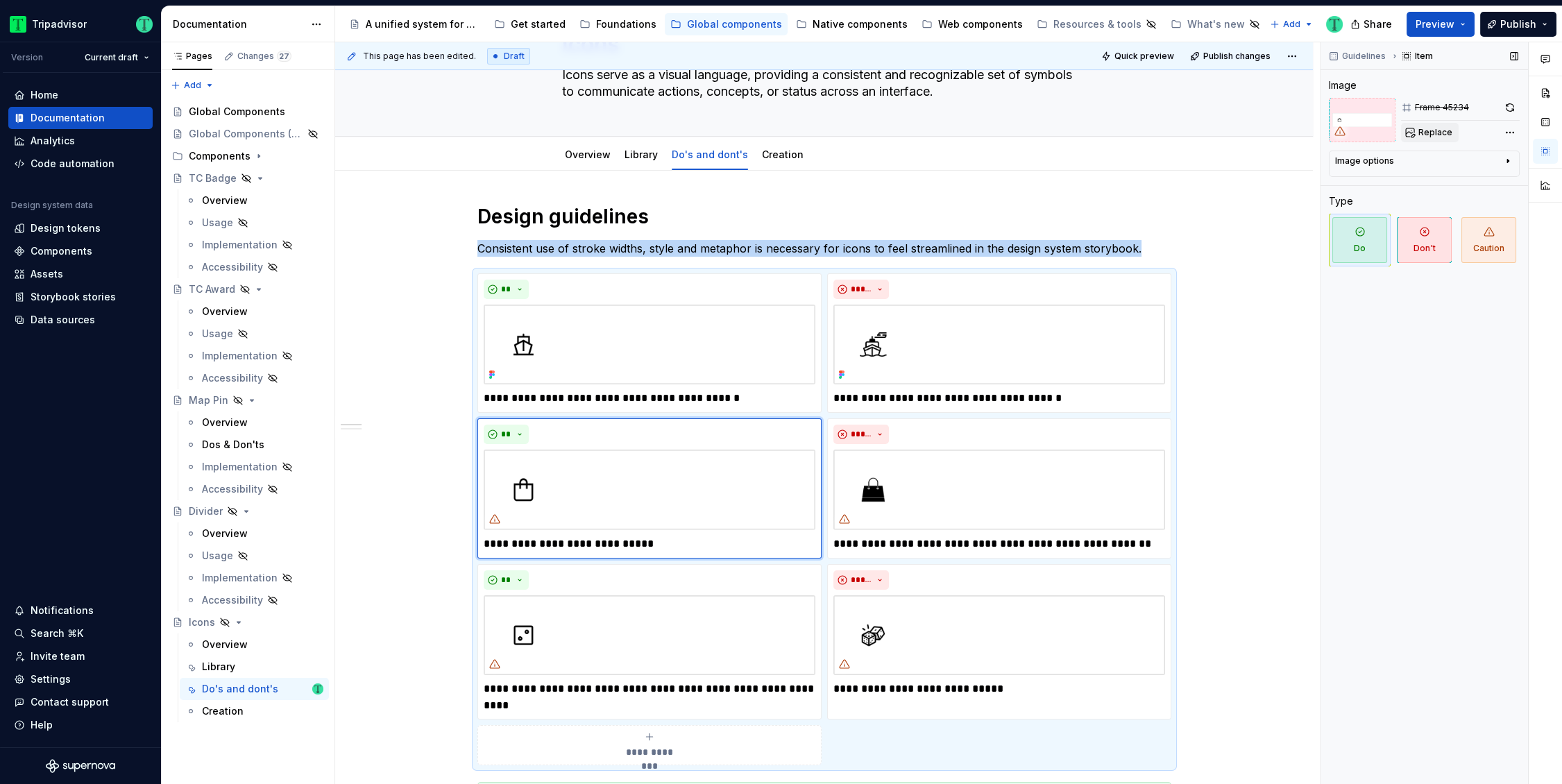
click at [1438, 128] on span "Replace" at bounding box center [1435, 132] width 34 height 11
type textarea "*"
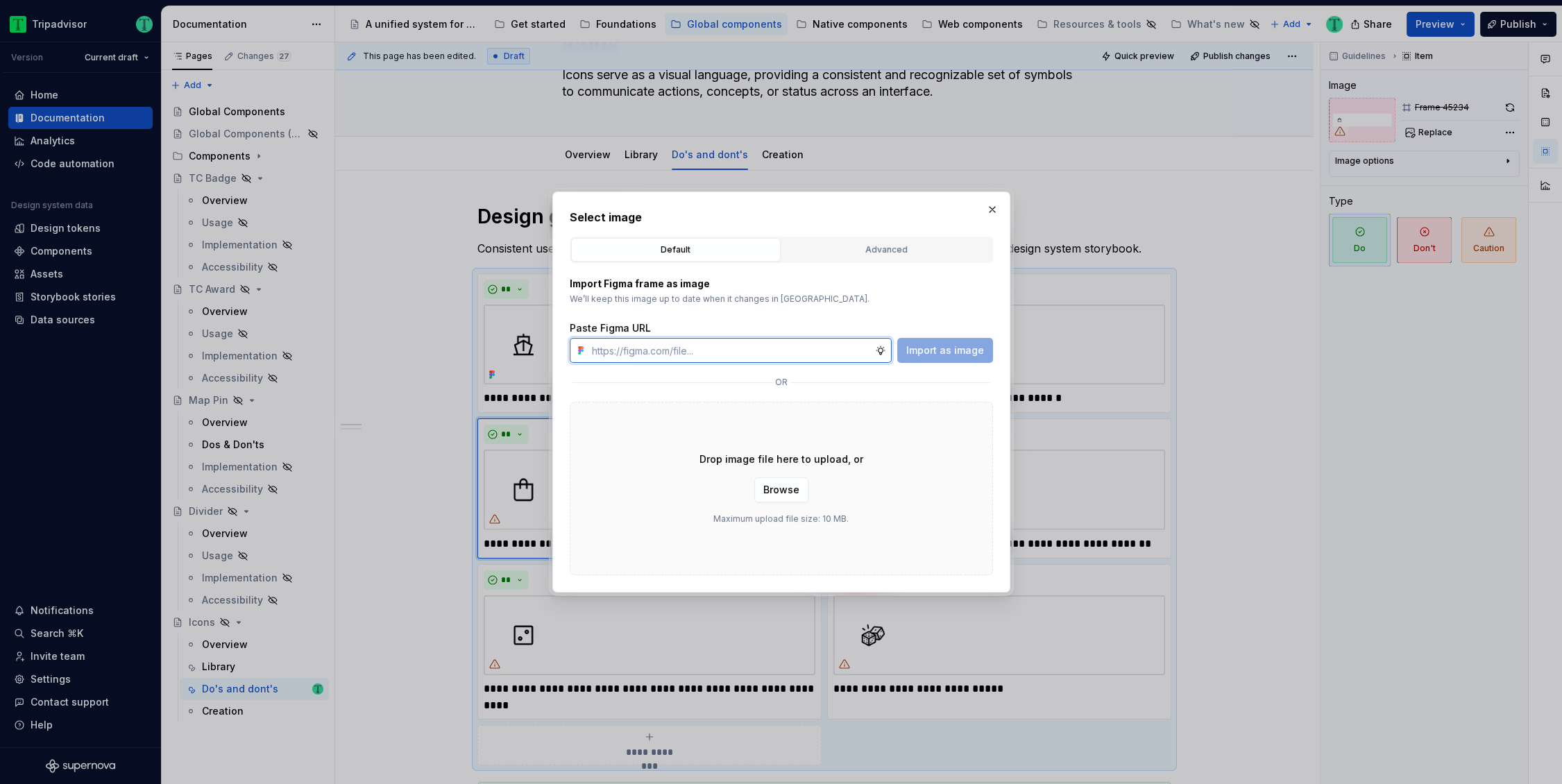
paste input "https://www.figma.com/design/O7XqqhVnEFFDdE6rERiqfo/Atlas-Global-Documentation?…"
type input "https://www.figma.com/design/O7XqqhVnEFFDdE6rERiqfo/Atlas-Global-Documentation?…"
click at [959, 350] on span "Import as image" at bounding box center [944, 351] width 77 height 14
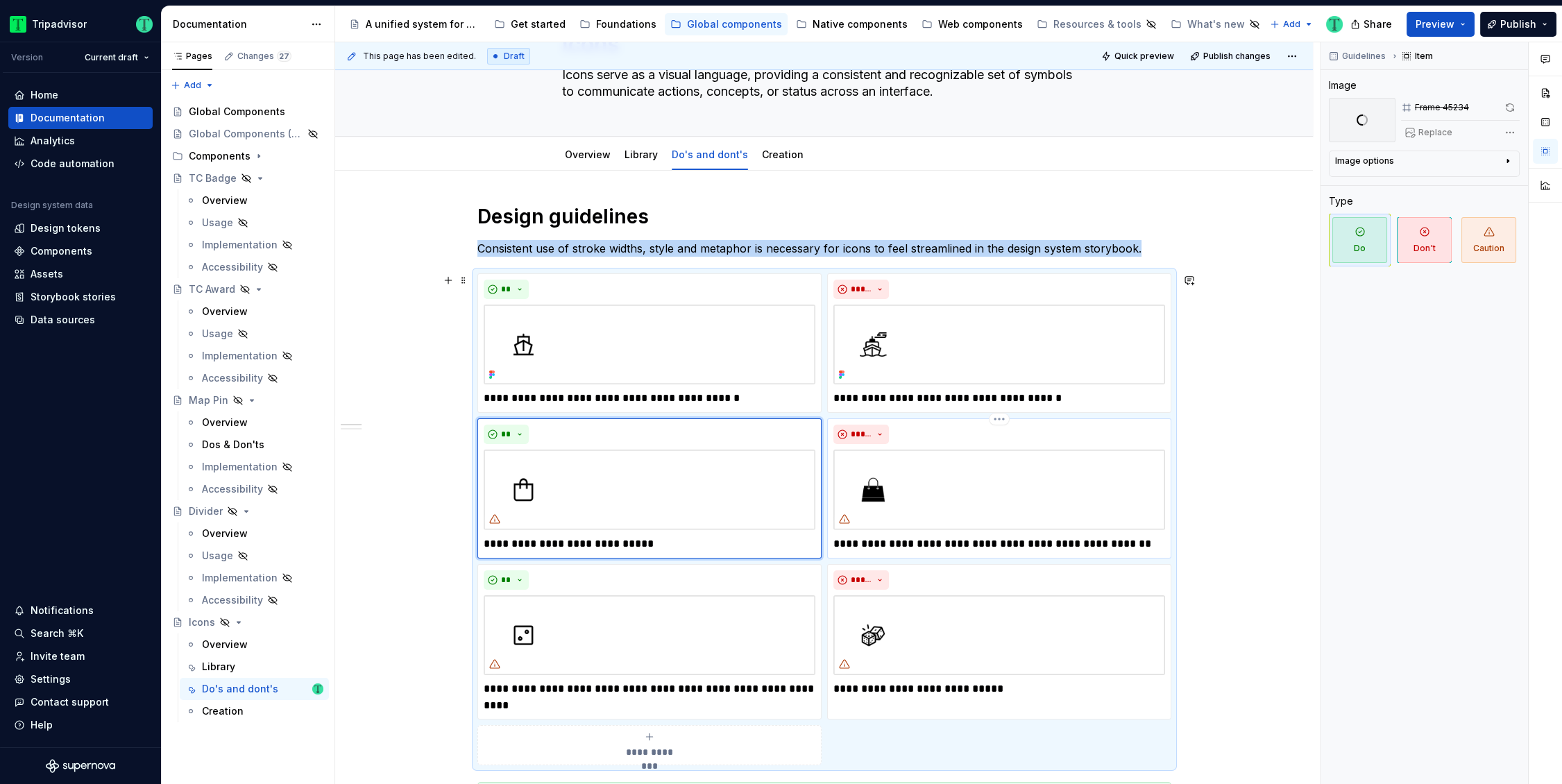
click at [973, 477] on img at bounding box center [998, 489] width 331 height 81
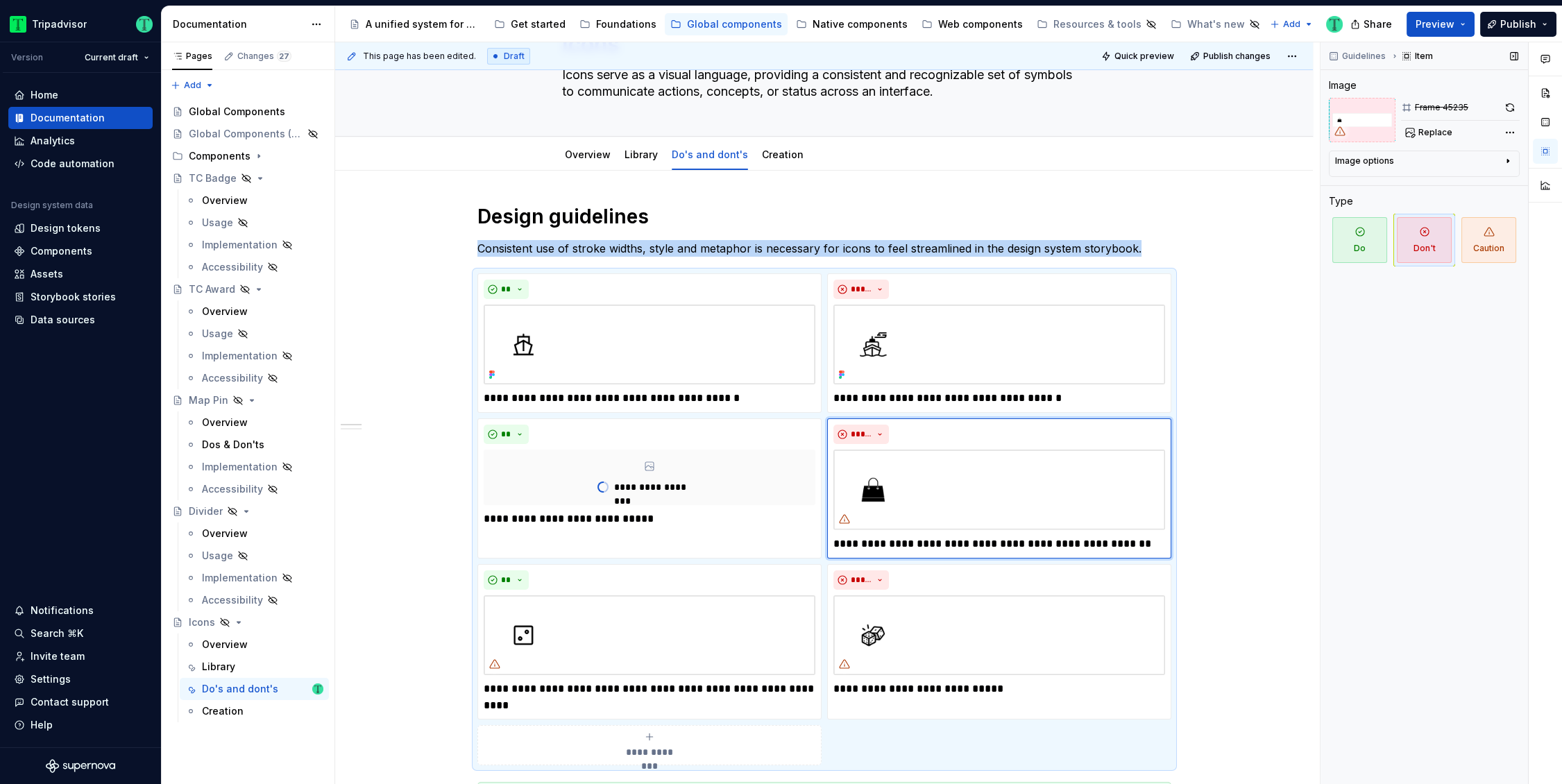
click at [1416, 134] on button "Replace" at bounding box center [1429, 132] width 58 height 20
type textarea "*"
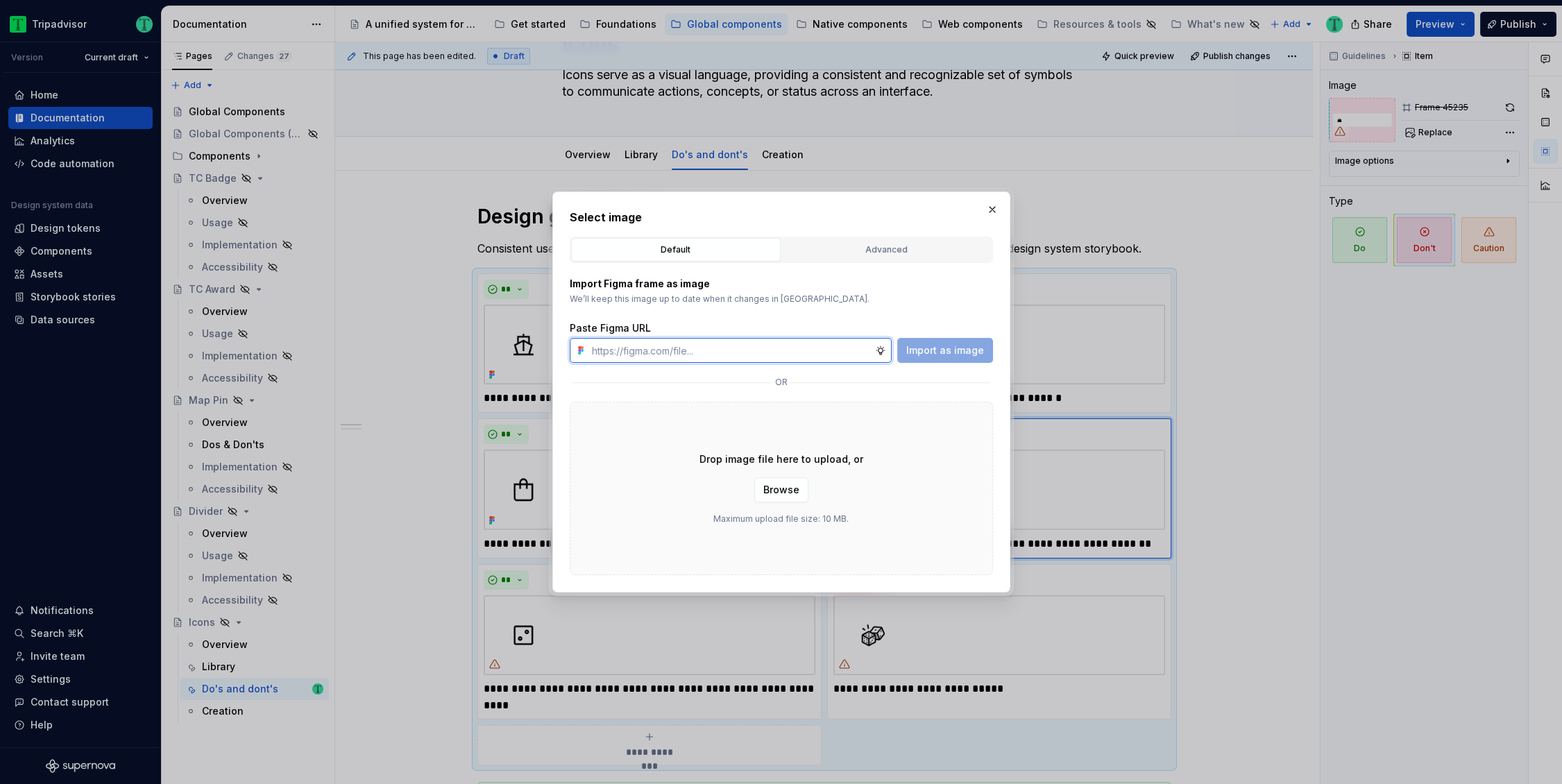
paste input "https://www.figma.com/design/O7XqqhVnEFFDdE6rERiqfo/Atlas-Global-Documentation?…"
type input "https://www.figma.com/design/O7XqqhVnEFFDdE6rERiqfo/Atlas-Global-Documentation?…"
click at [948, 357] on button "Import as image" at bounding box center [945, 350] width 96 height 25
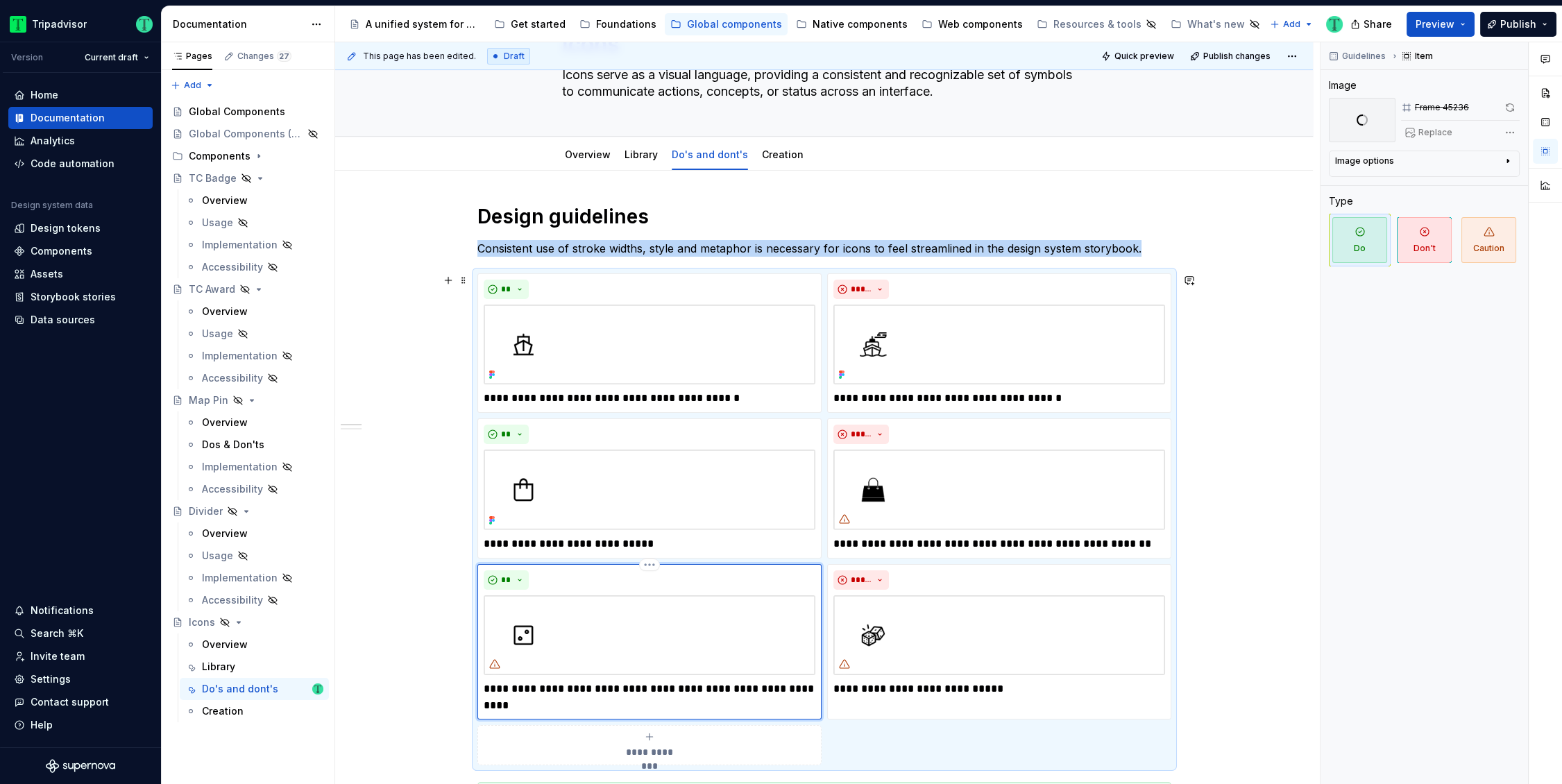
click at [630, 623] on img at bounding box center [649, 635] width 331 height 80
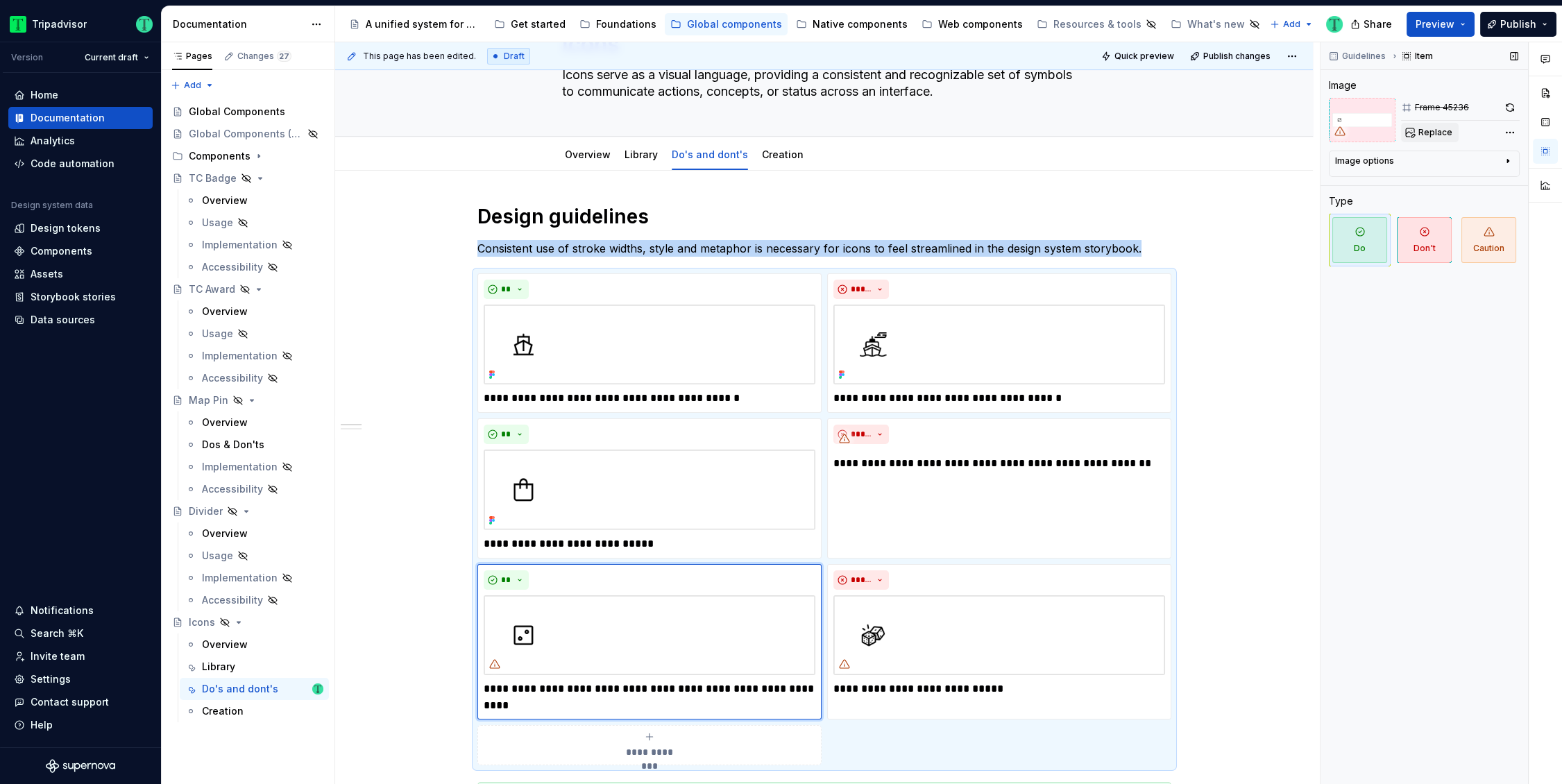
click at [1435, 132] on span "Replace" at bounding box center [1435, 132] width 34 height 11
type textarea "*"
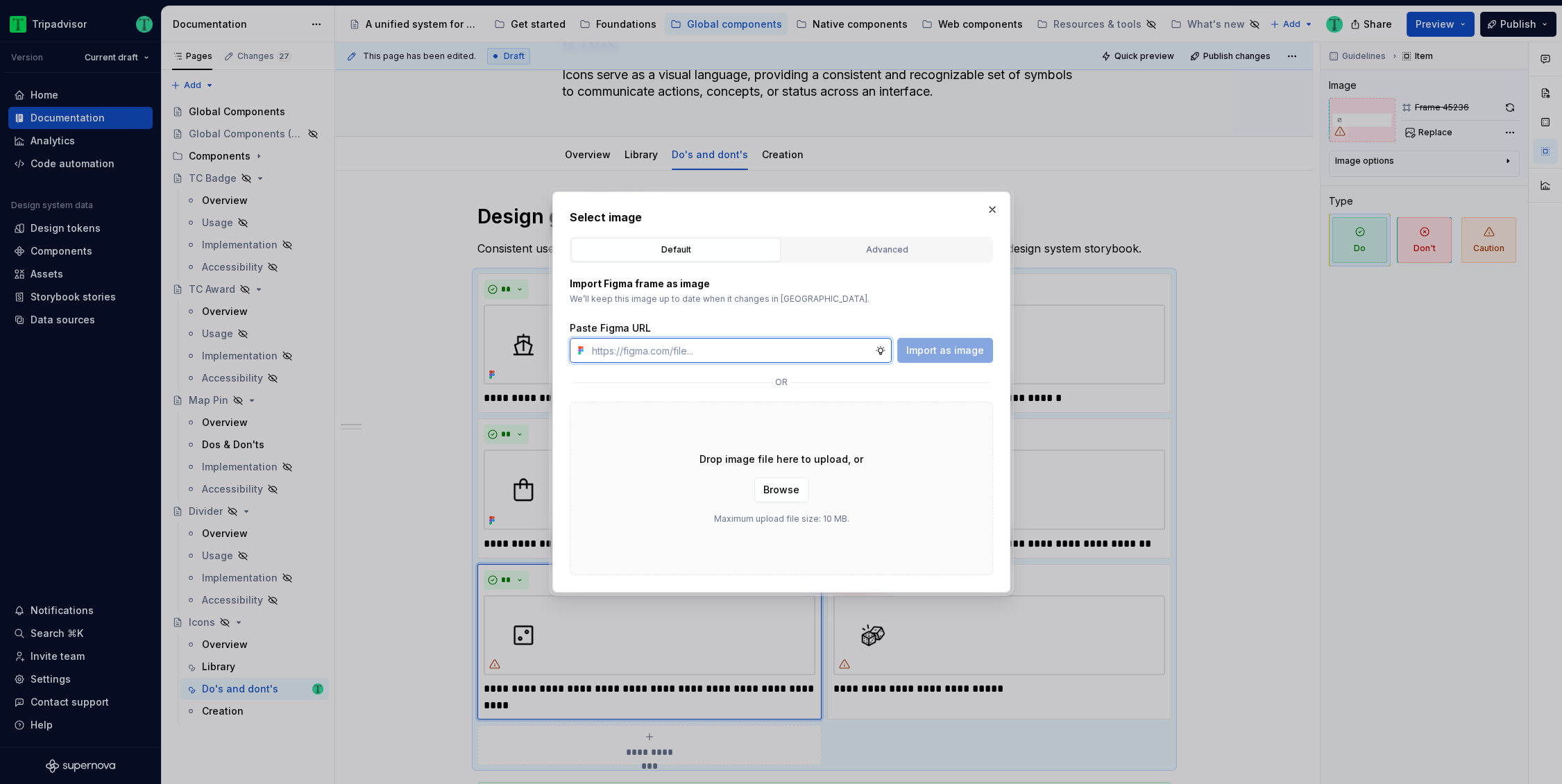
paste input "https://www.figma.com/design/O7XqqhVnEFFDdE6rERiqfo/Atlas-Global-Documentation?…"
type input "https://www.figma.com/design/O7XqqhVnEFFDdE6rERiqfo/Atlas-Global-Documentation?…"
click at [942, 350] on span "Import as image" at bounding box center [944, 351] width 77 height 14
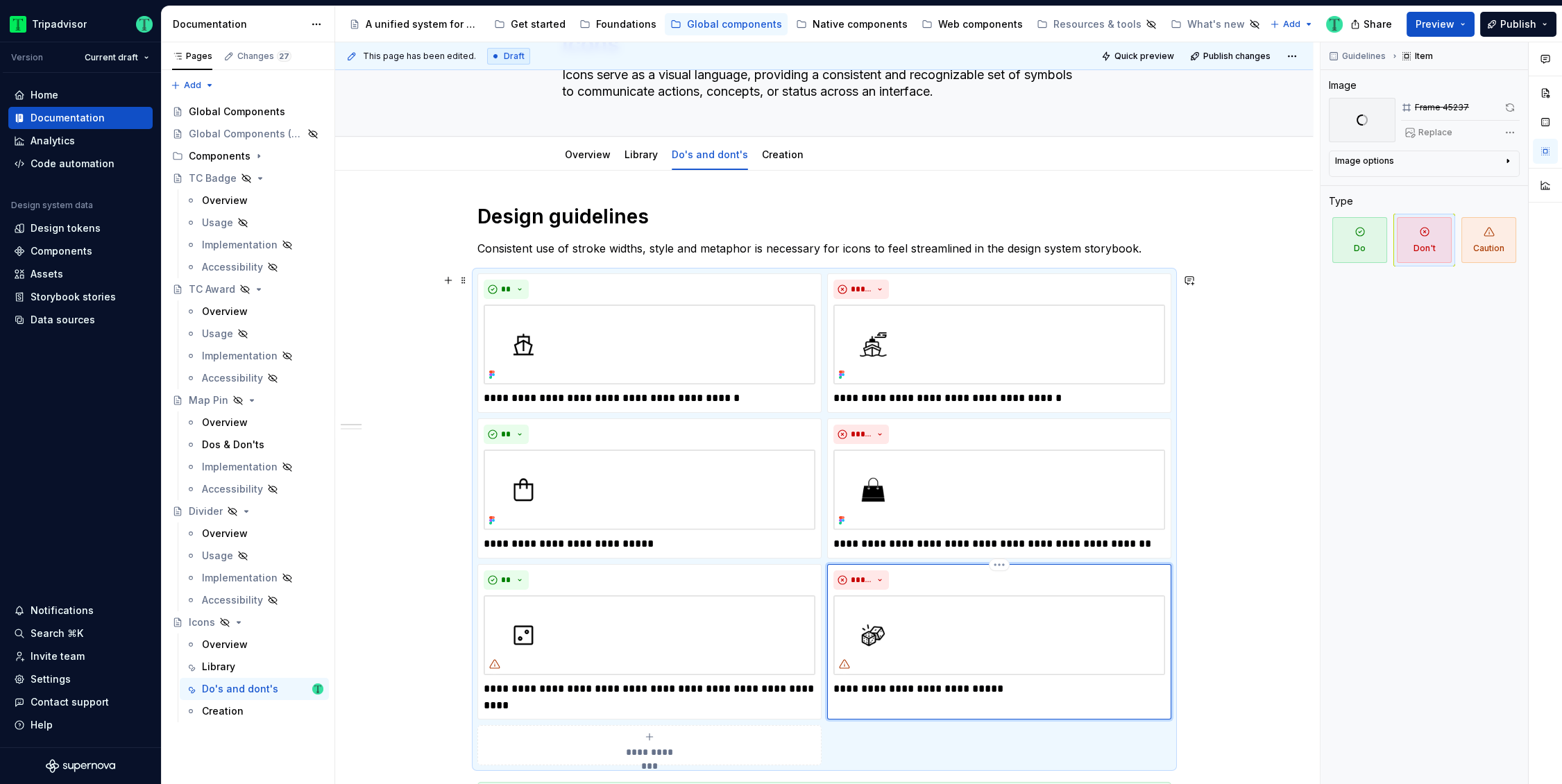
click at [932, 648] on img at bounding box center [998, 635] width 331 height 80
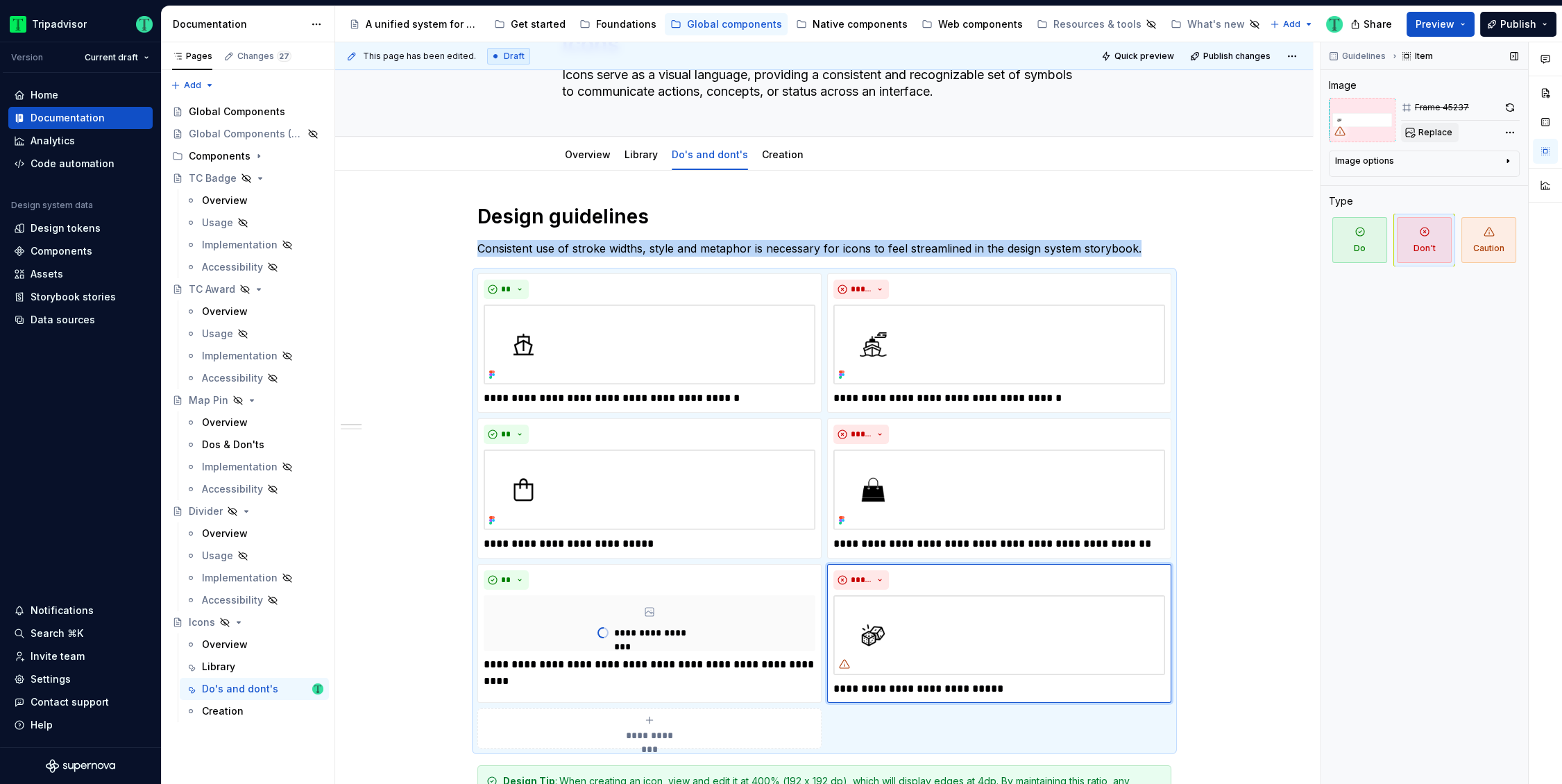
click at [1416, 131] on button "Replace" at bounding box center [1429, 132] width 58 height 20
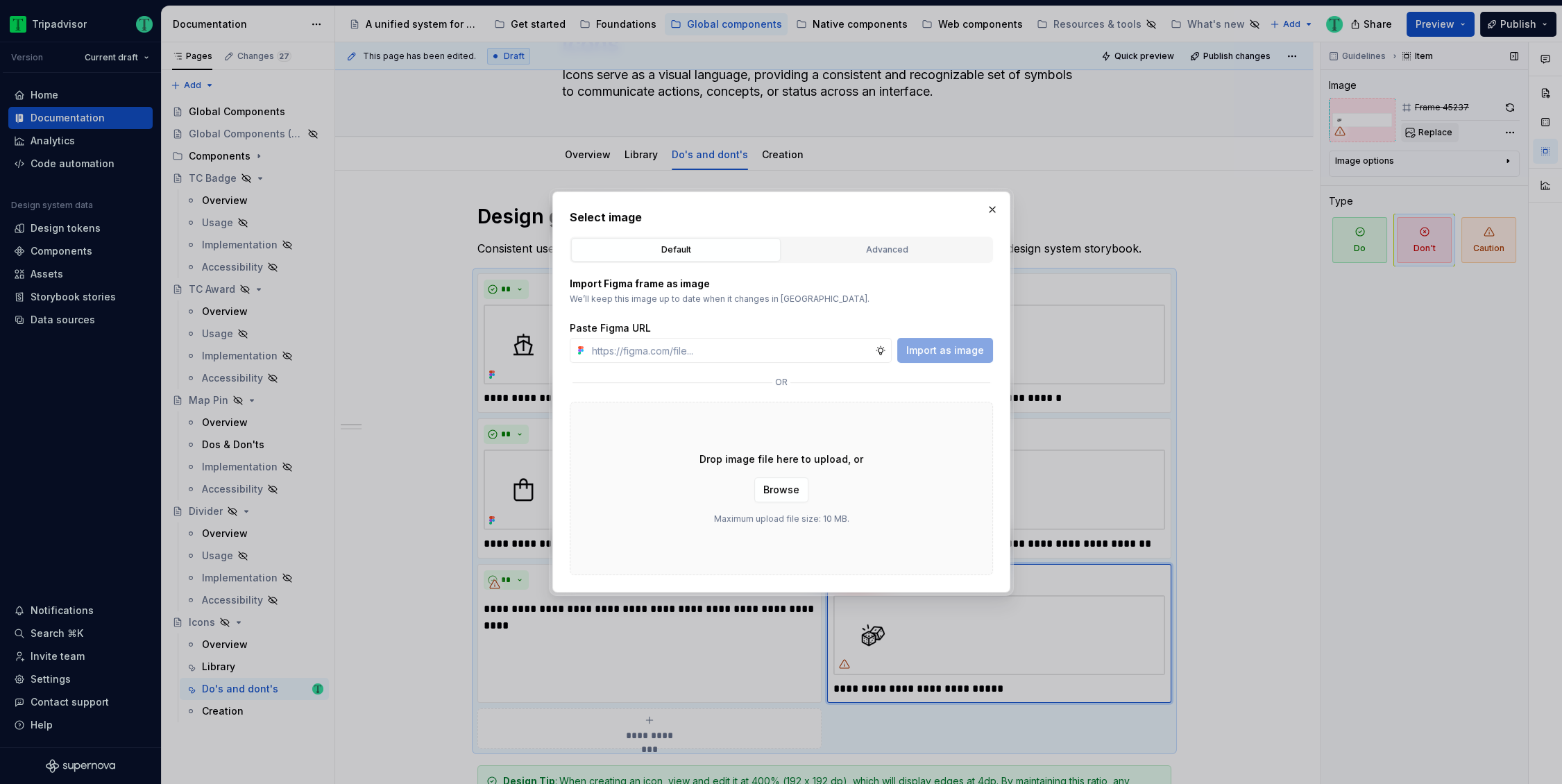
type textarea "*"
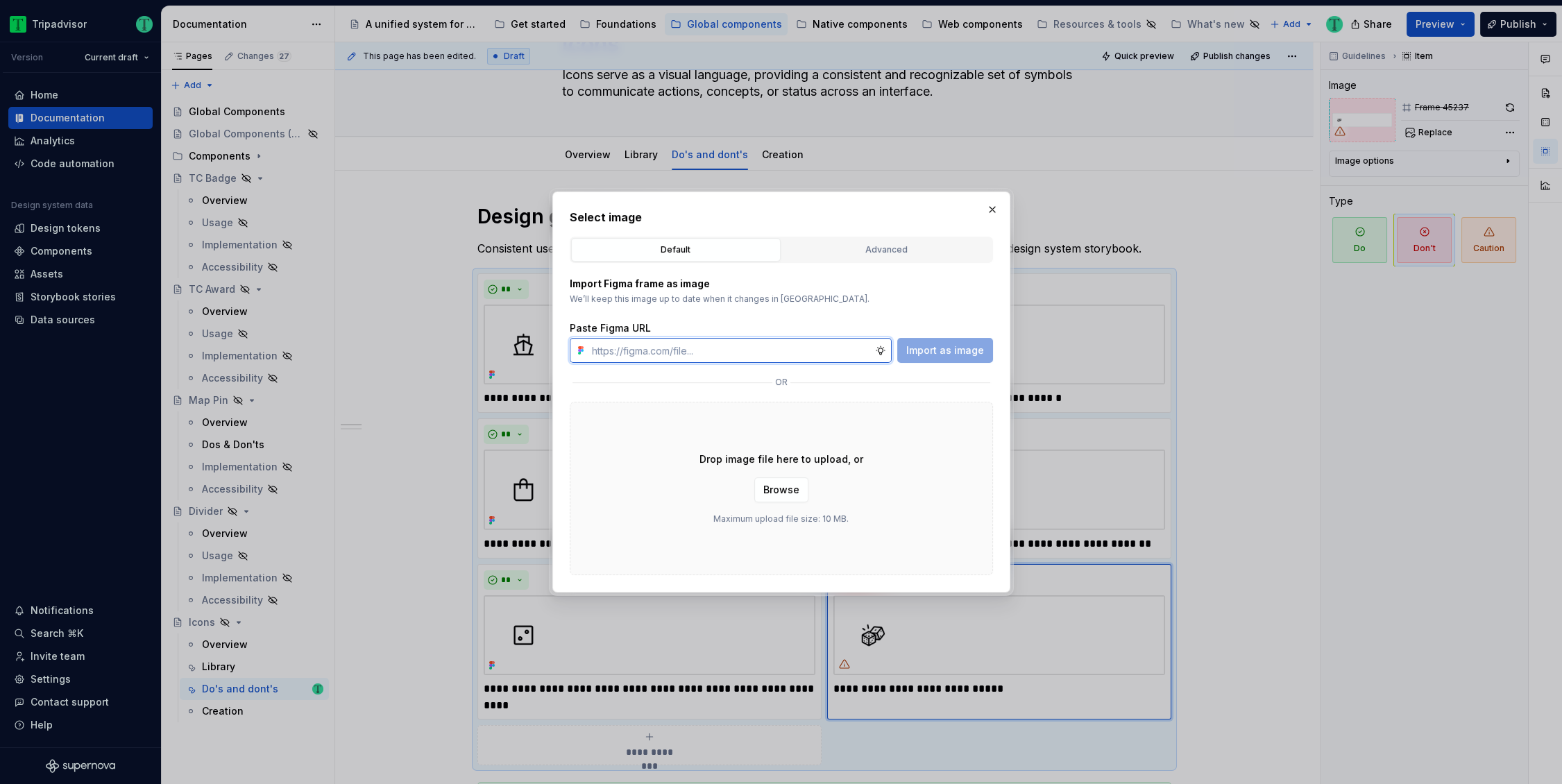
paste input "https://www.figma.com/design/O7XqqhVnEFFDdE6rERiqfo/Atlas-Global-Documentation?…"
type input "https://www.figma.com/design/O7XqqhVnEFFDdE6rERiqfo/Atlas-Global-Documentation?…"
click at [923, 347] on span "Import as image" at bounding box center [944, 351] width 77 height 14
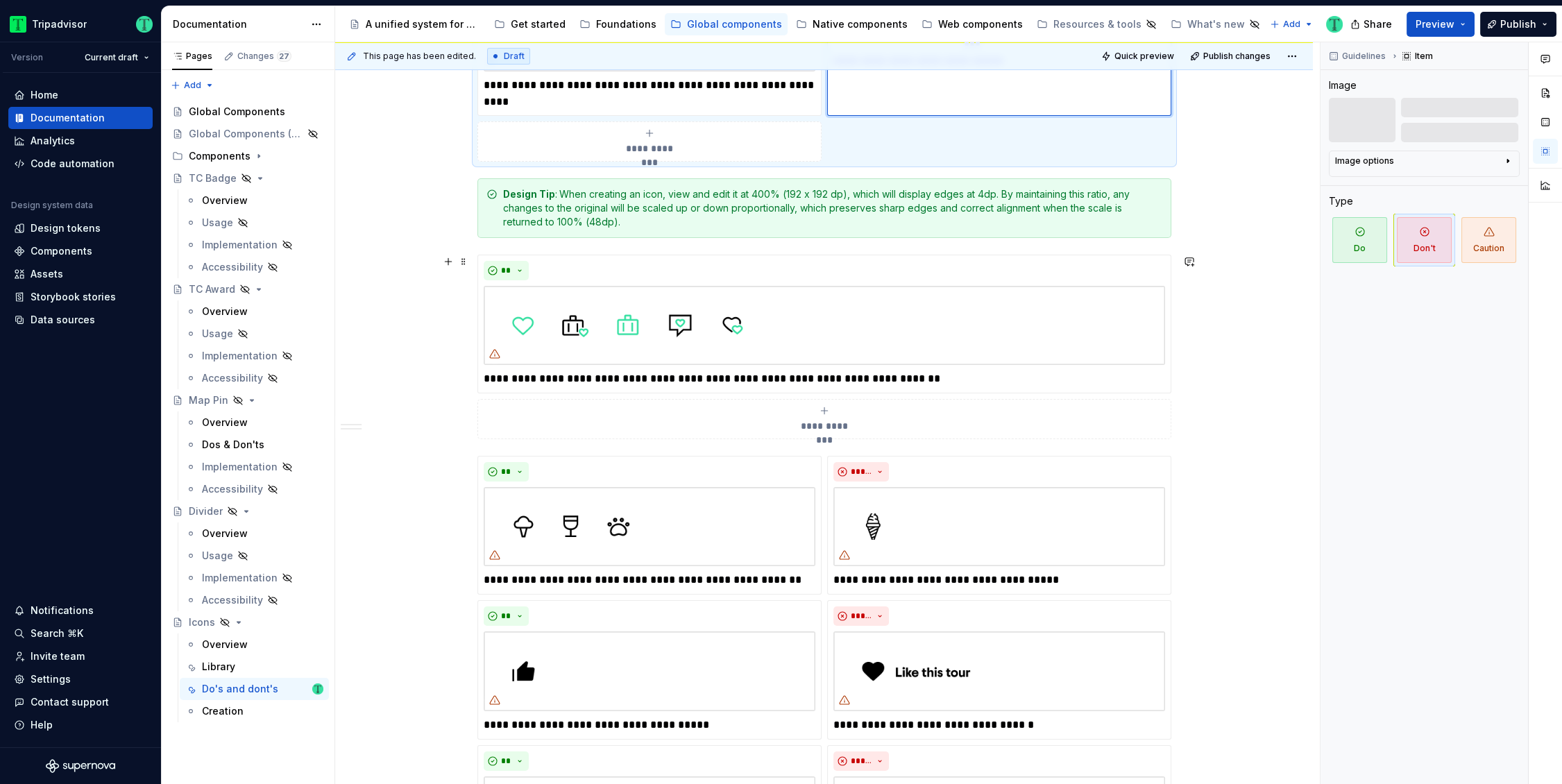
scroll to position [690, 0]
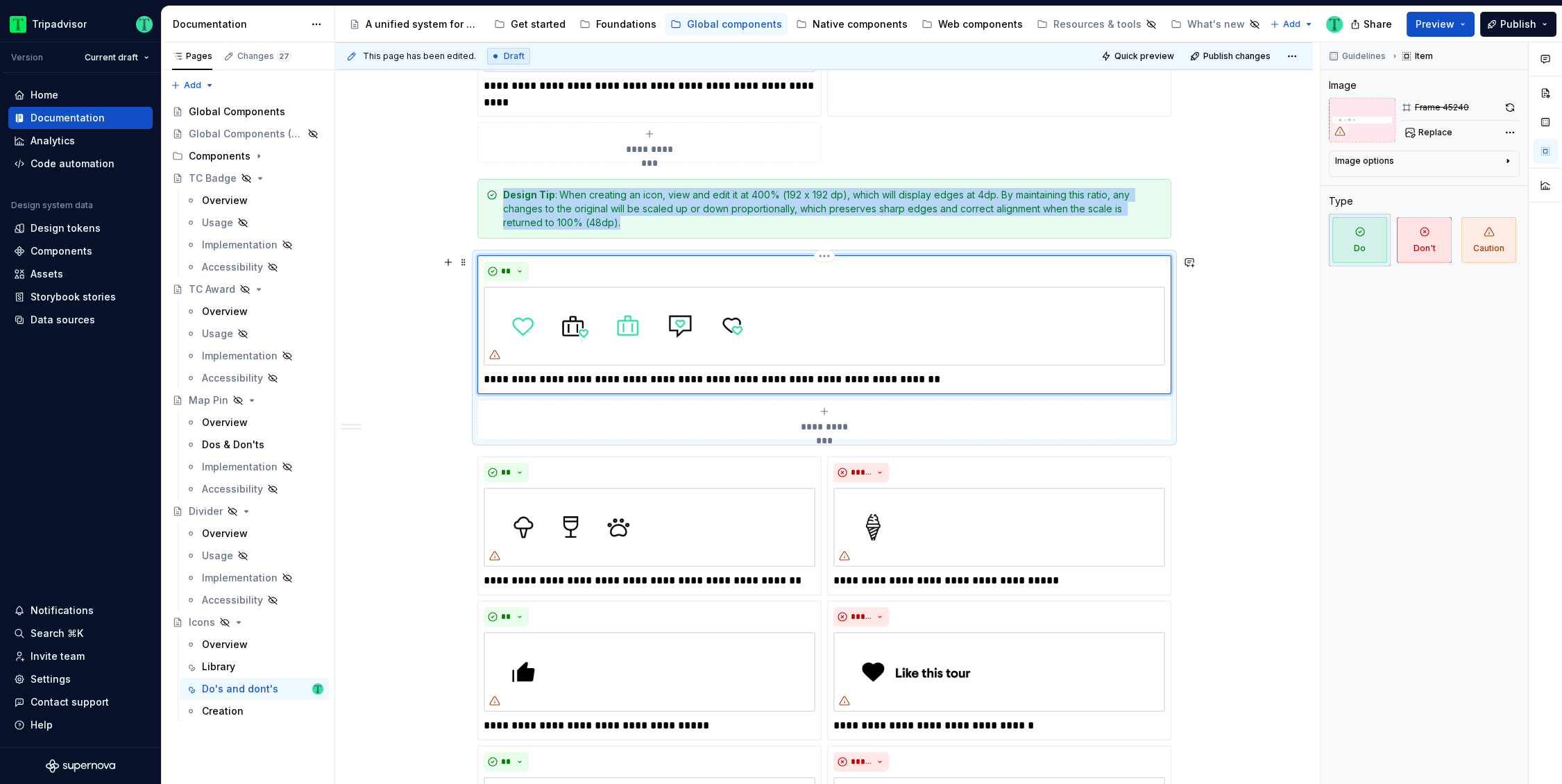
click at [962, 341] on img at bounding box center [824, 326] width 681 height 78
click at [1441, 135] on span "Replace" at bounding box center [1435, 132] width 34 height 11
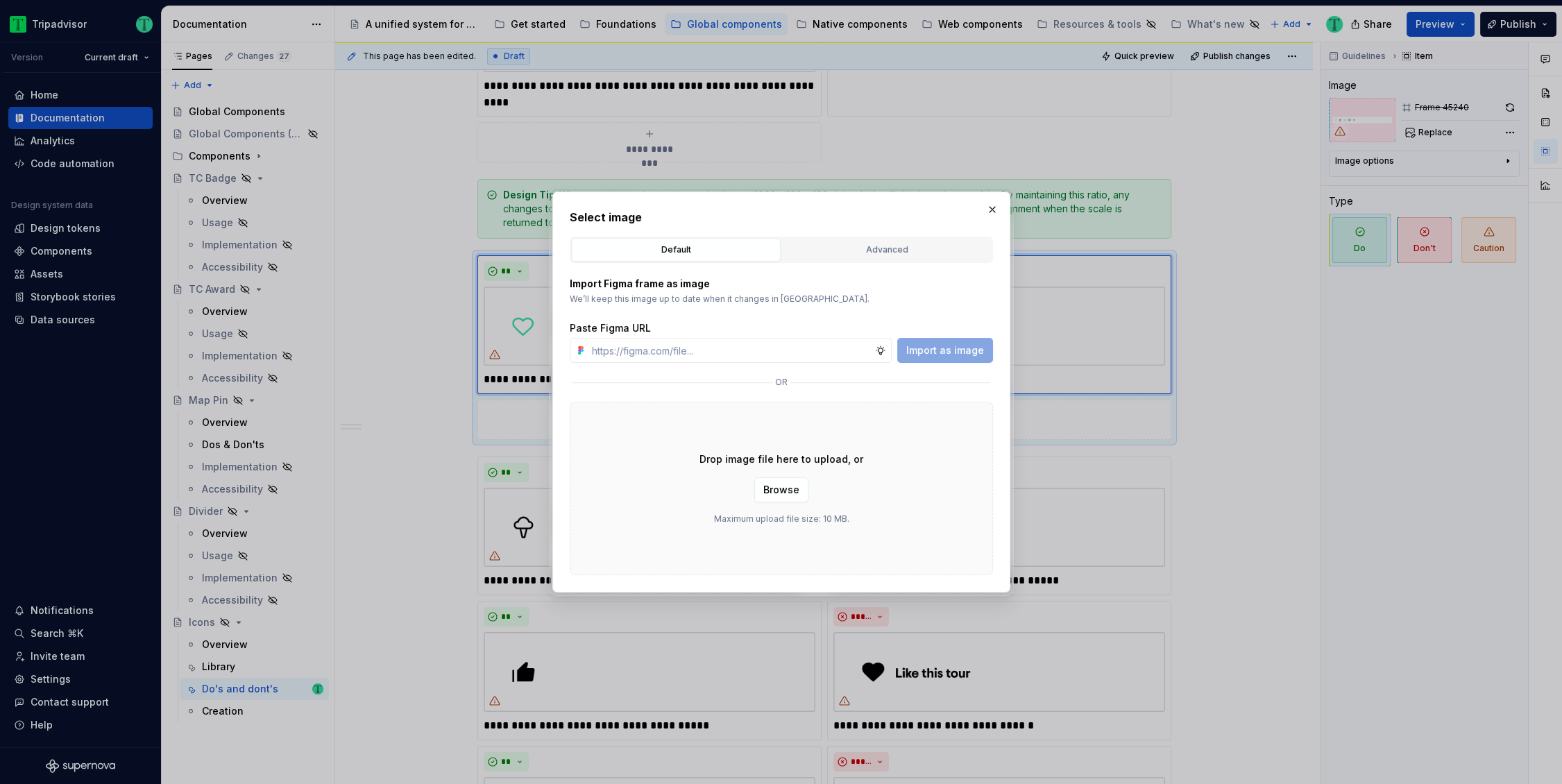
type textarea "*"
paste input "https://www.figma.com/design/O7XqqhVnEFFDdE6rERiqfo/Atlas-Global-Documentation?…"
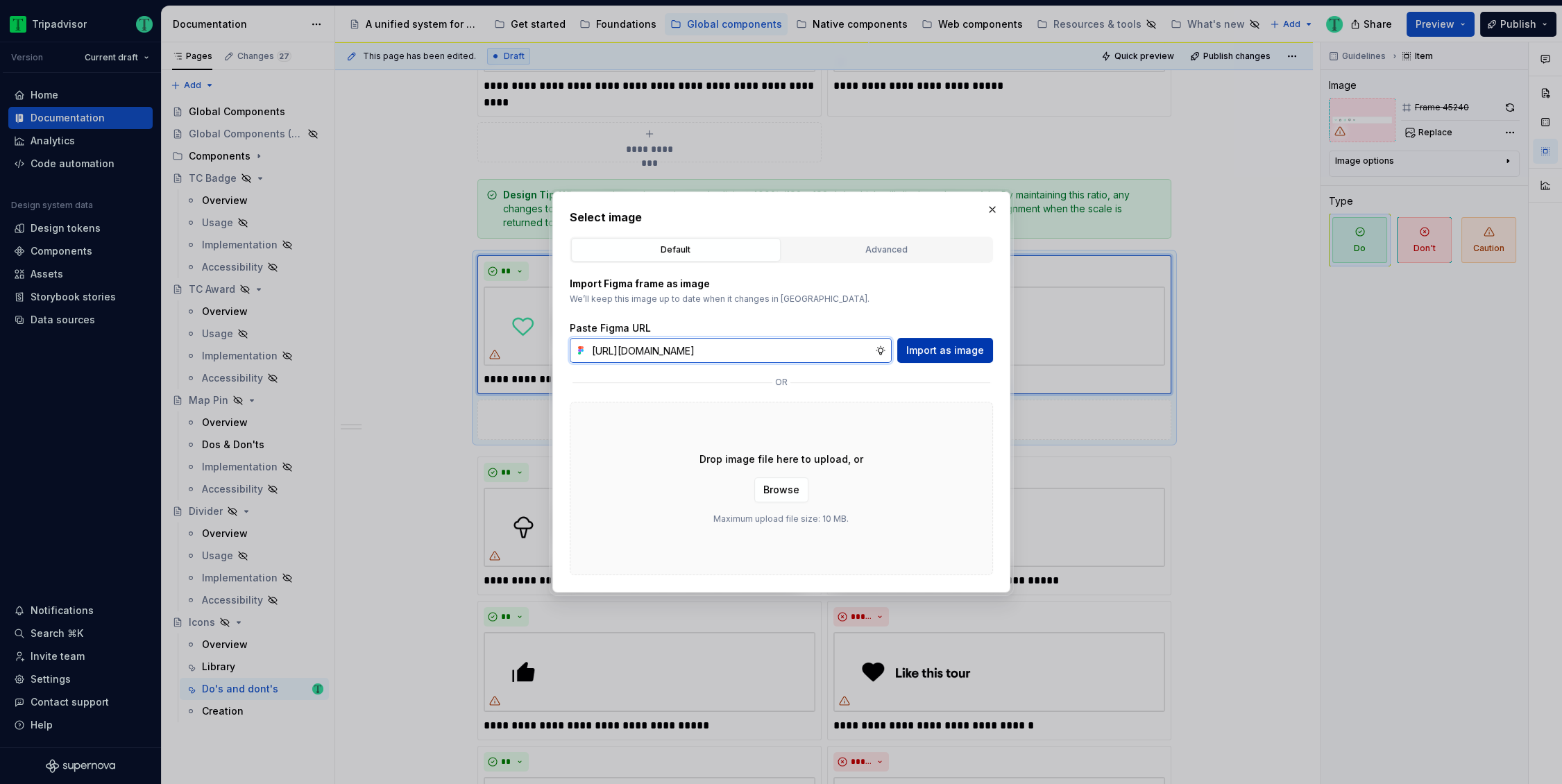
scroll to position [0, 334]
type input "https://www.figma.com/design/O7XqqhVnEFFDdE6rERiqfo/Atlas-Global-Documentation?…"
click at [913, 352] on span "Import as image" at bounding box center [944, 351] width 77 height 14
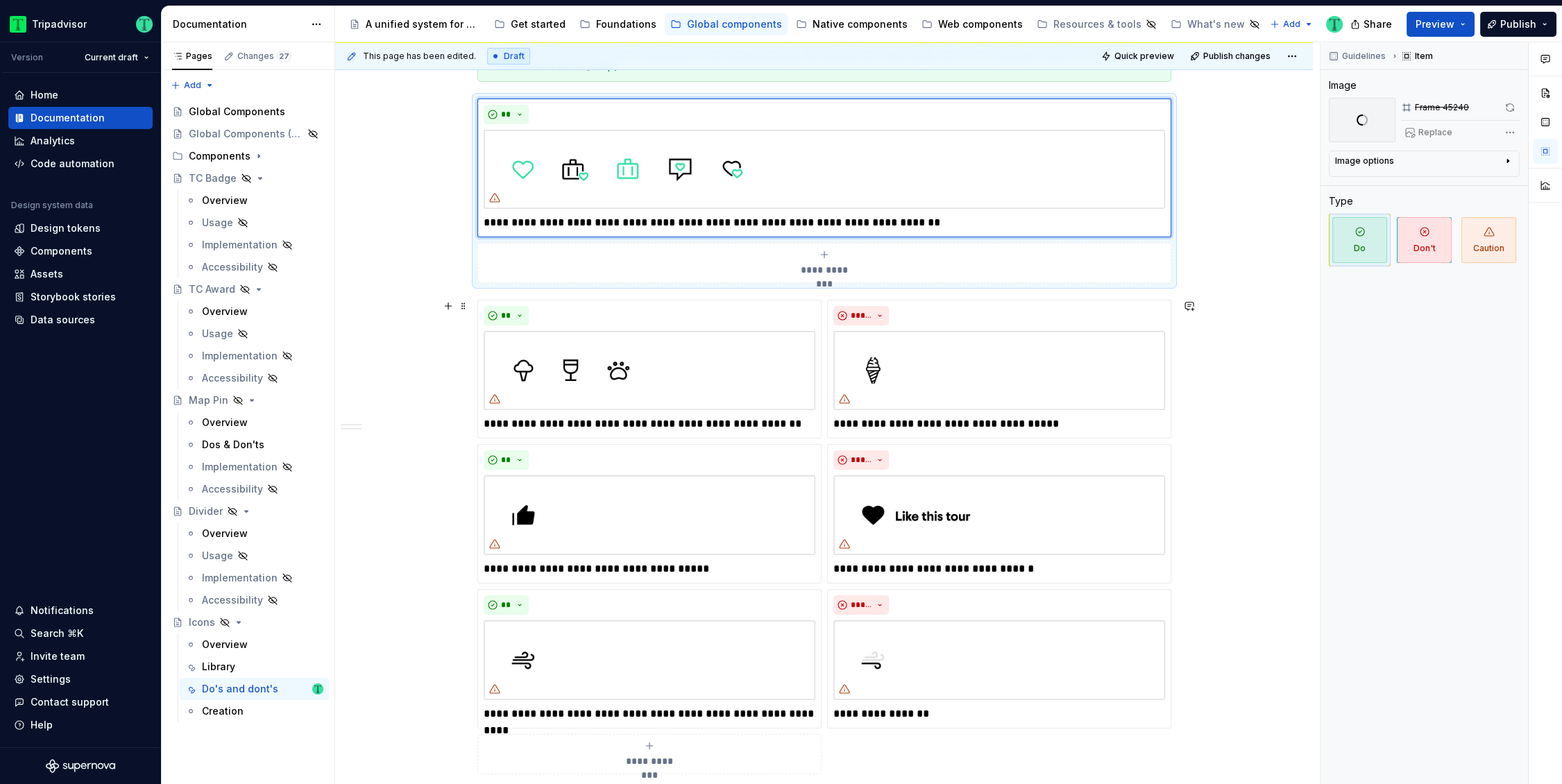
scroll to position [848, 0]
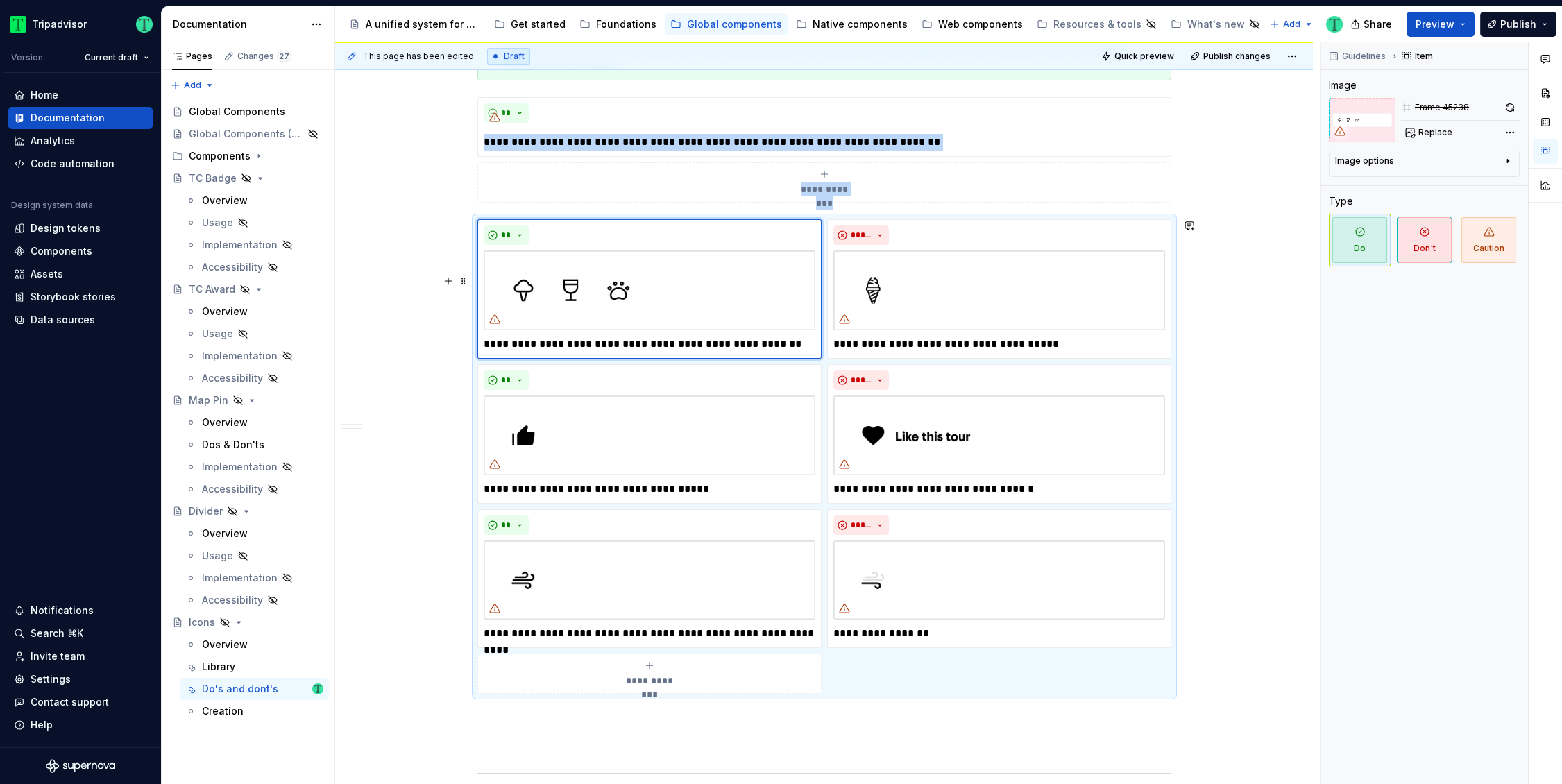
click at [699, 360] on div "**********" at bounding box center [823, 456] width 694 height 474
click at [712, 299] on img at bounding box center [649, 290] width 331 height 80
click at [1431, 130] on span "Replace" at bounding box center [1435, 132] width 34 height 11
type textarea "*"
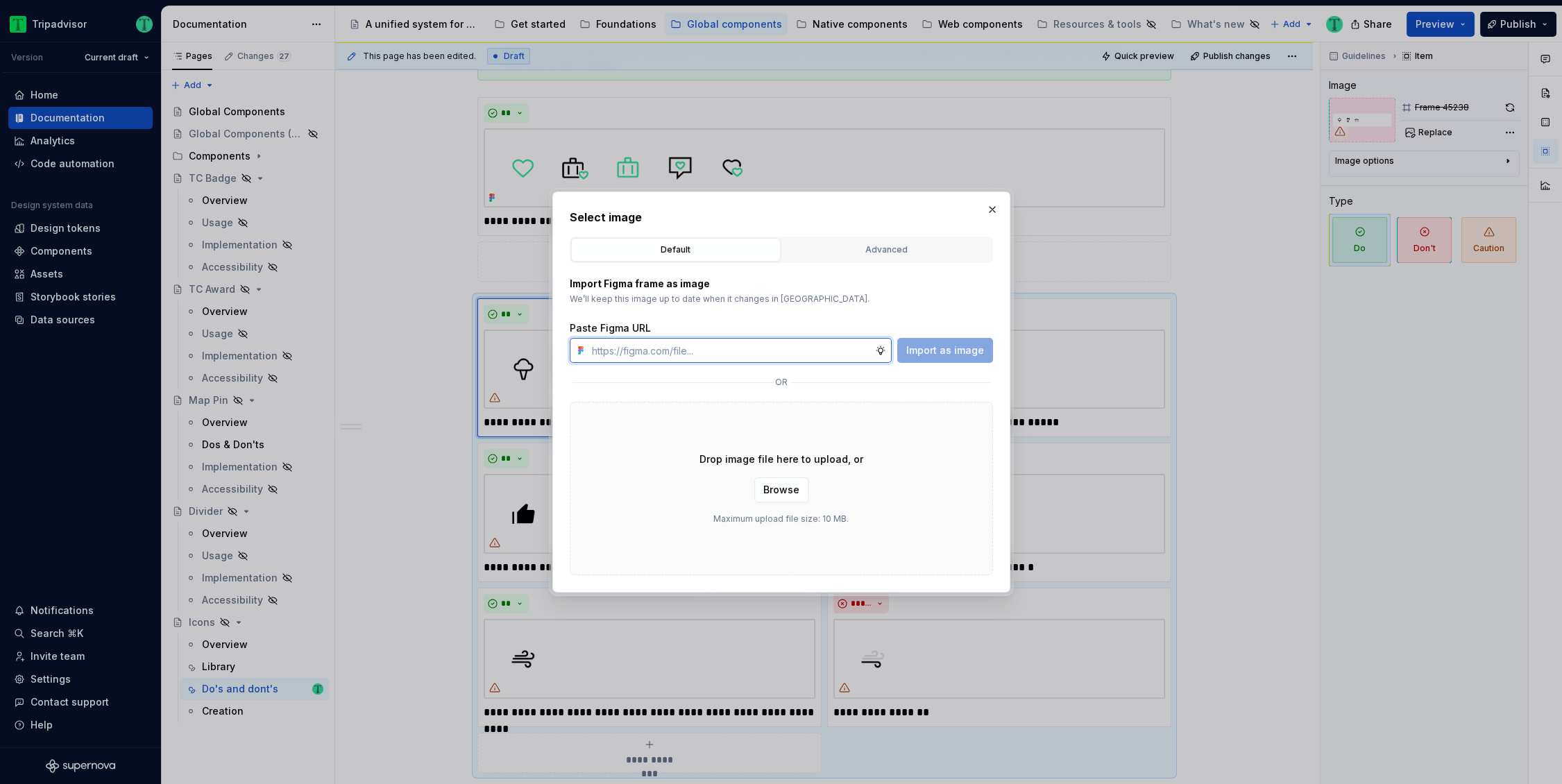
paste input "https://www.figma.com/design/O7XqqhVnEFFDdE6rERiqfo/Atlas-Global-Documentation?…"
type input "https://www.figma.com/design/O7XqqhVnEFFDdE6rERiqfo/Atlas-Global-Documentation?…"
click at [968, 351] on span "Import as image" at bounding box center [944, 351] width 77 height 14
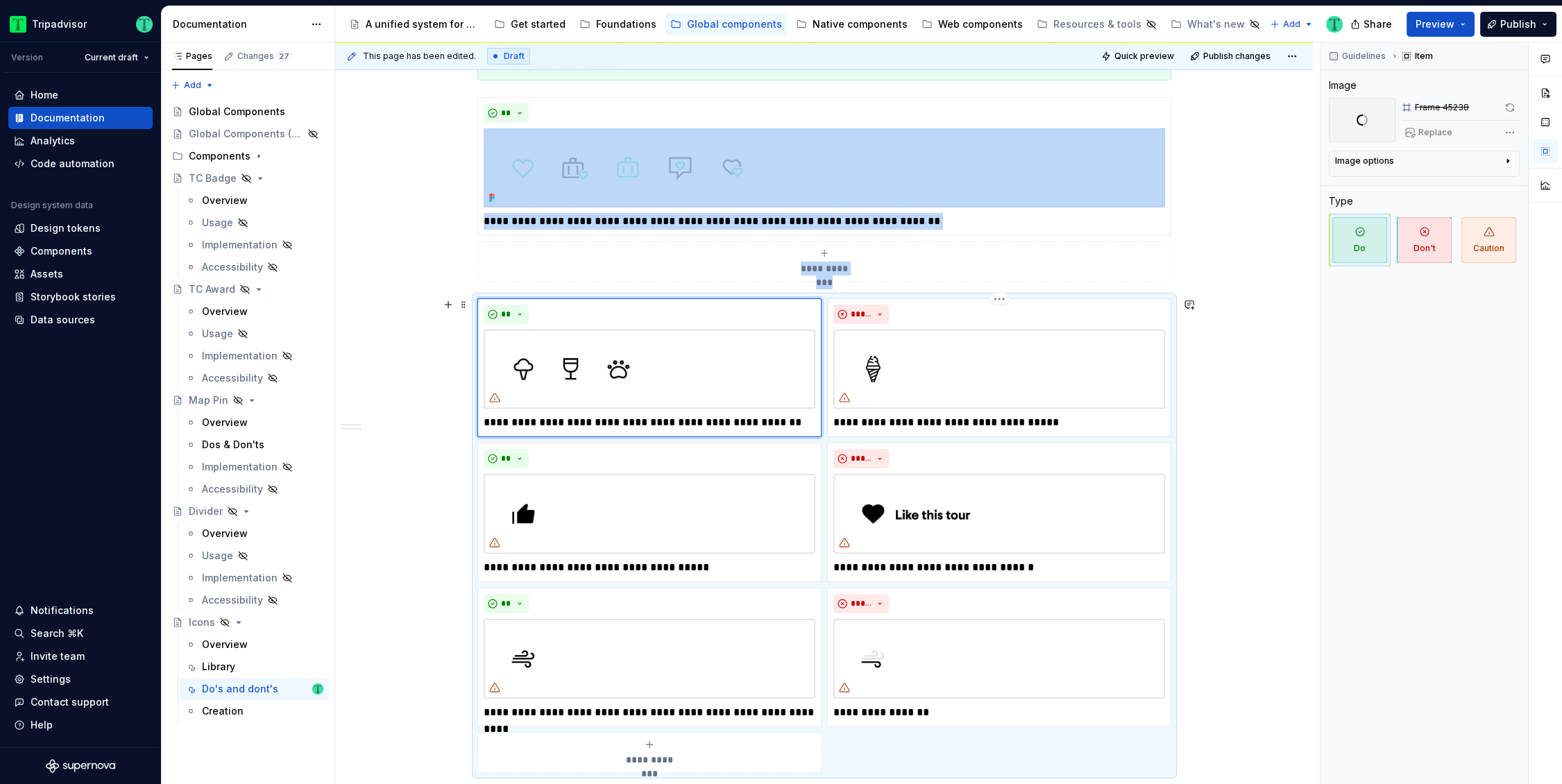
click at [981, 389] on img at bounding box center [998, 369] width 331 height 80
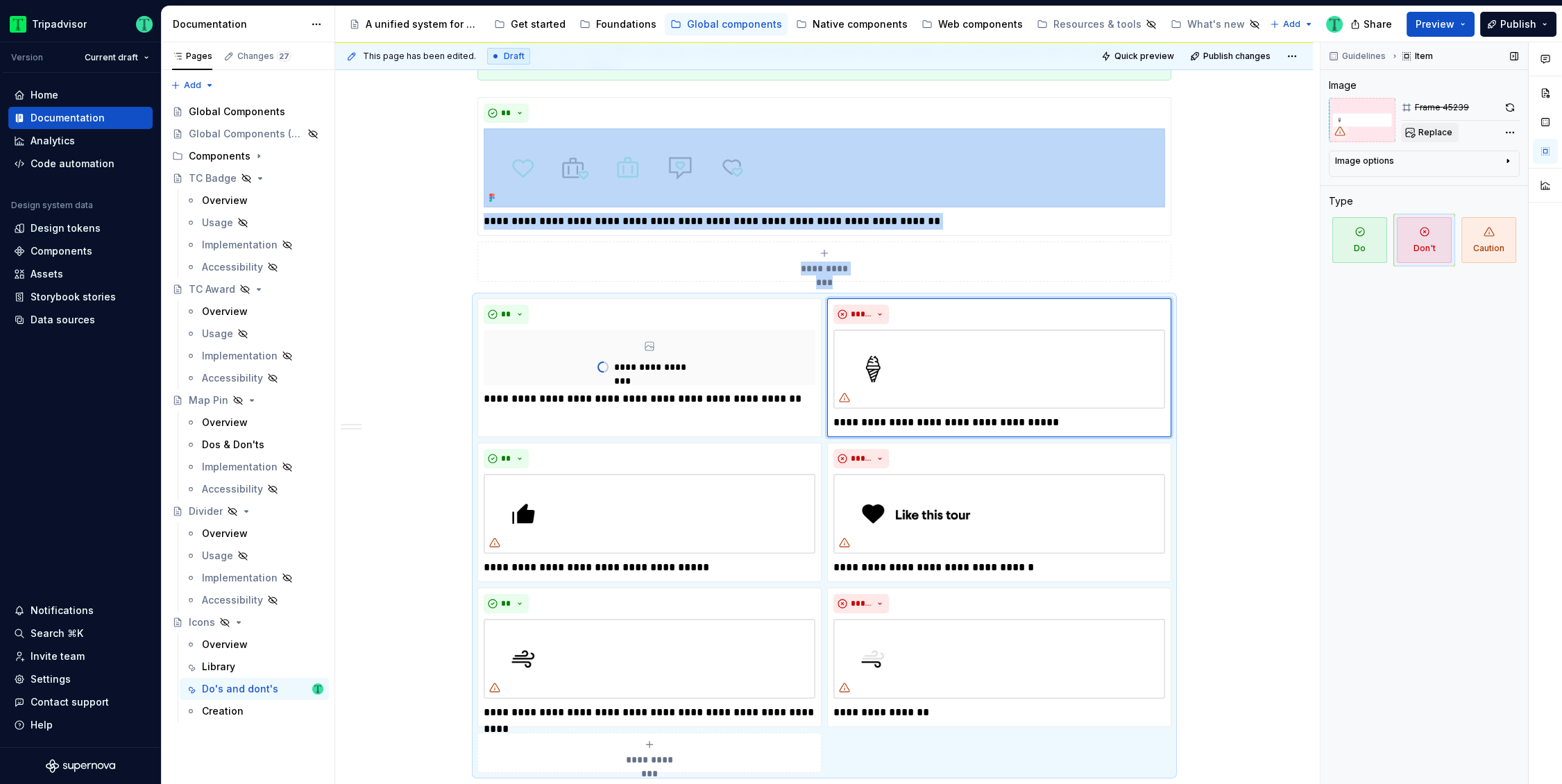
click at [1415, 132] on button "Replace" at bounding box center [1429, 132] width 58 height 20
type textarea "*"
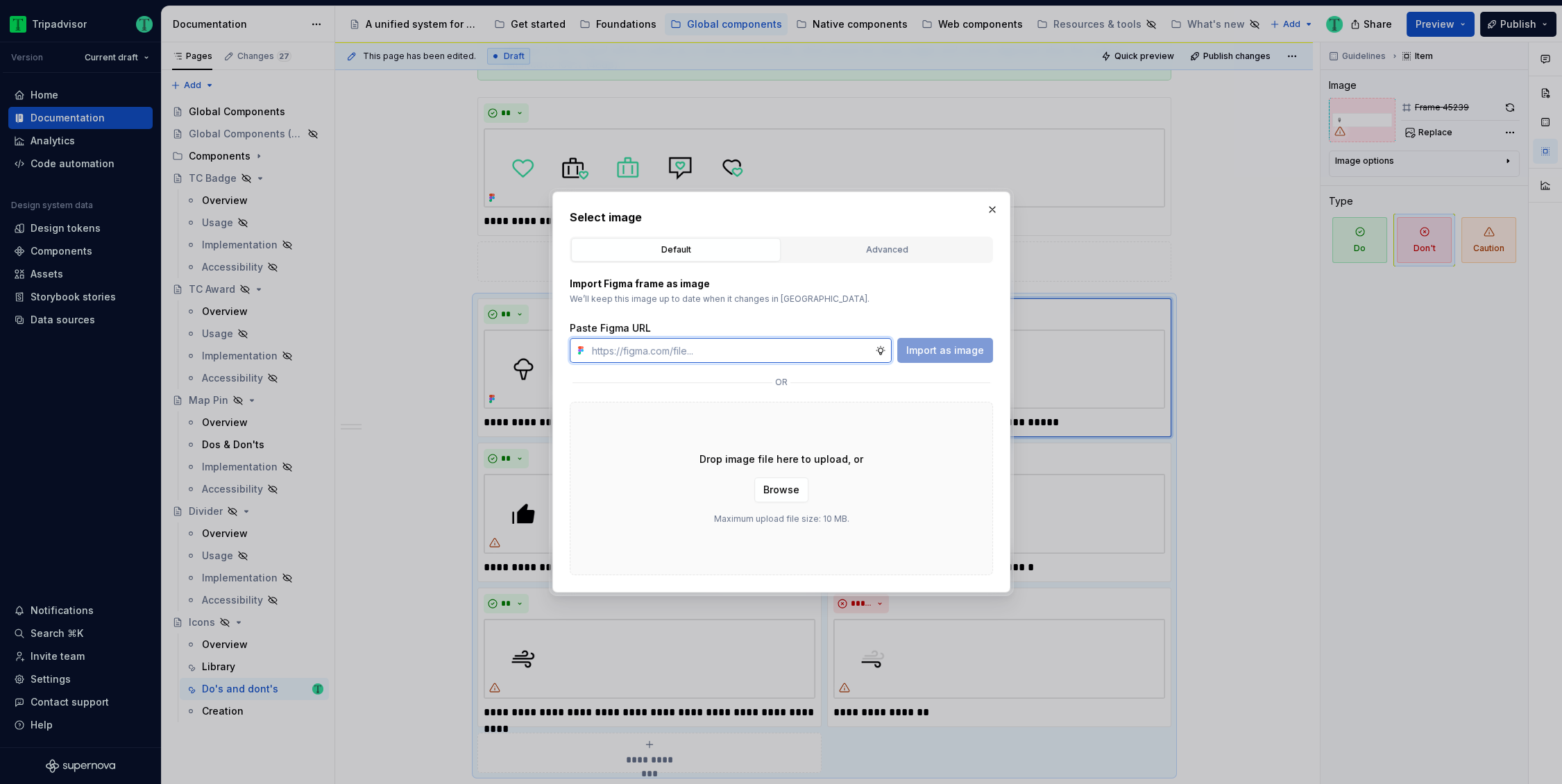
paste input "https://www.figma.com/design/O7XqqhVnEFFDdE6rERiqfo/Atlas-Global-Documentation?…"
type input "https://www.figma.com/design/O7XqqhVnEFFDdE6rERiqfo/Atlas-Global-Documentation?…"
click at [914, 344] on span "Import as image" at bounding box center [944, 351] width 77 height 14
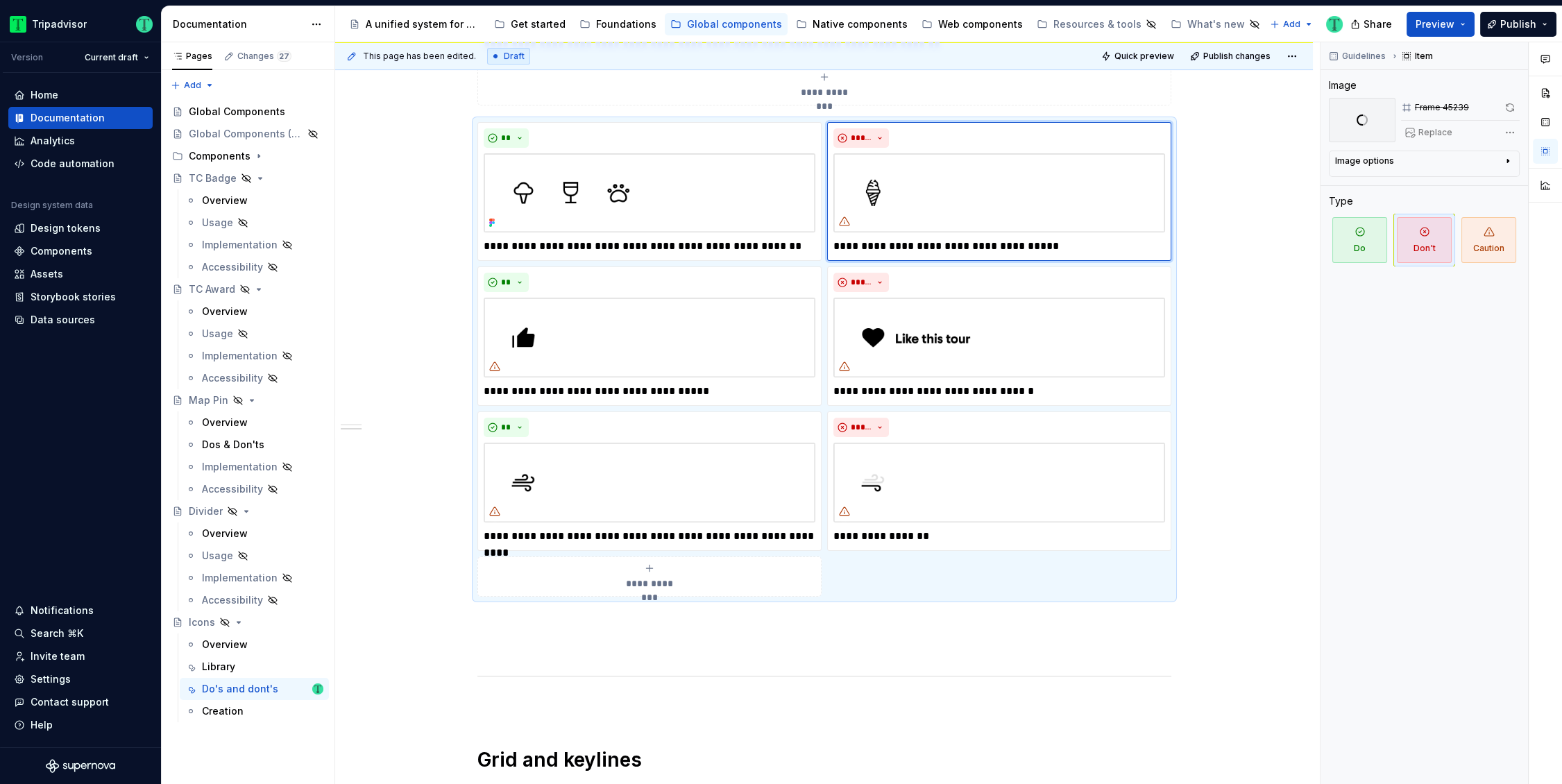
scroll to position [1023, 0]
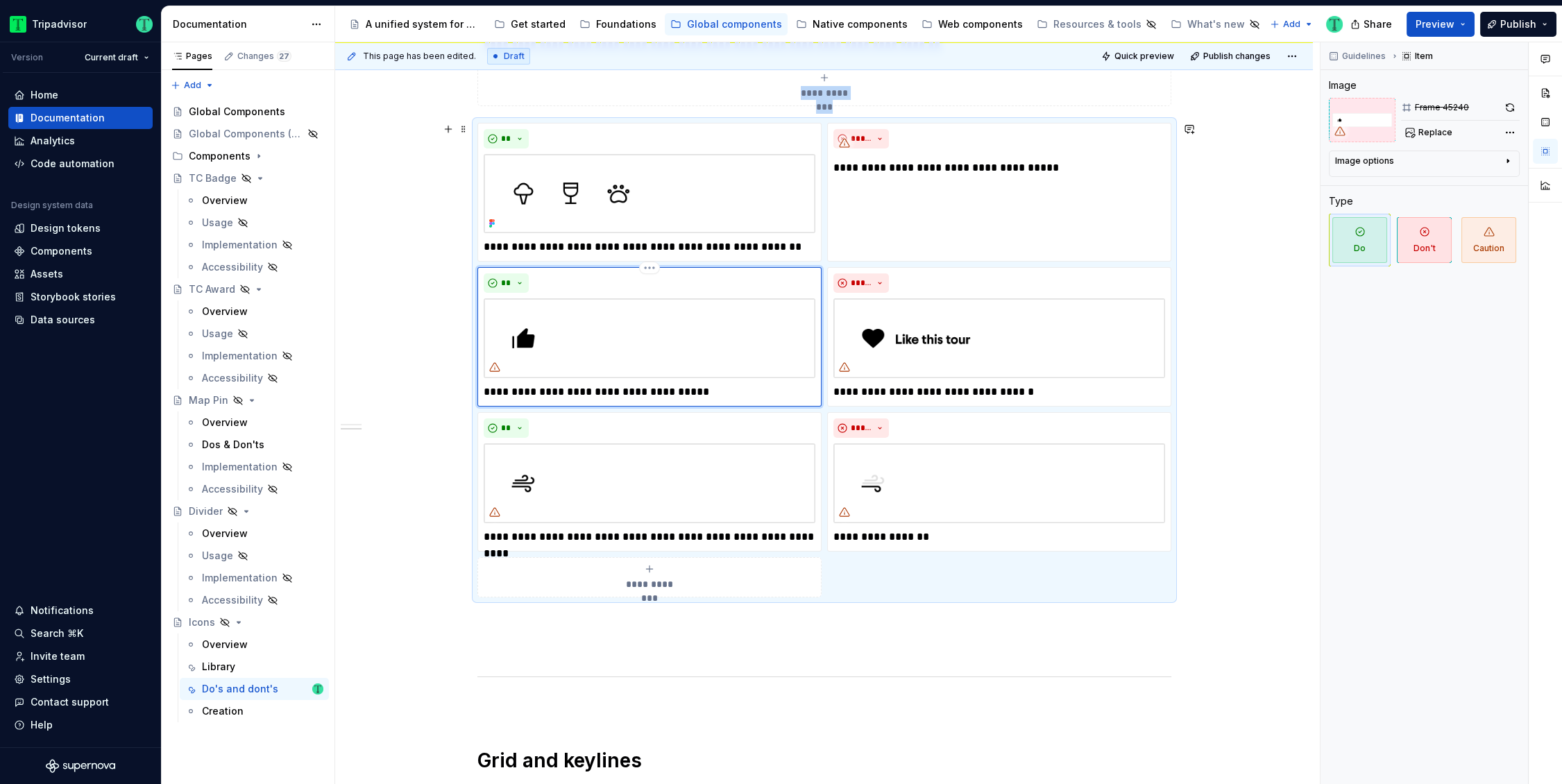
click at [672, 348] on img at bounding box center [649, 338] width 331 height 80
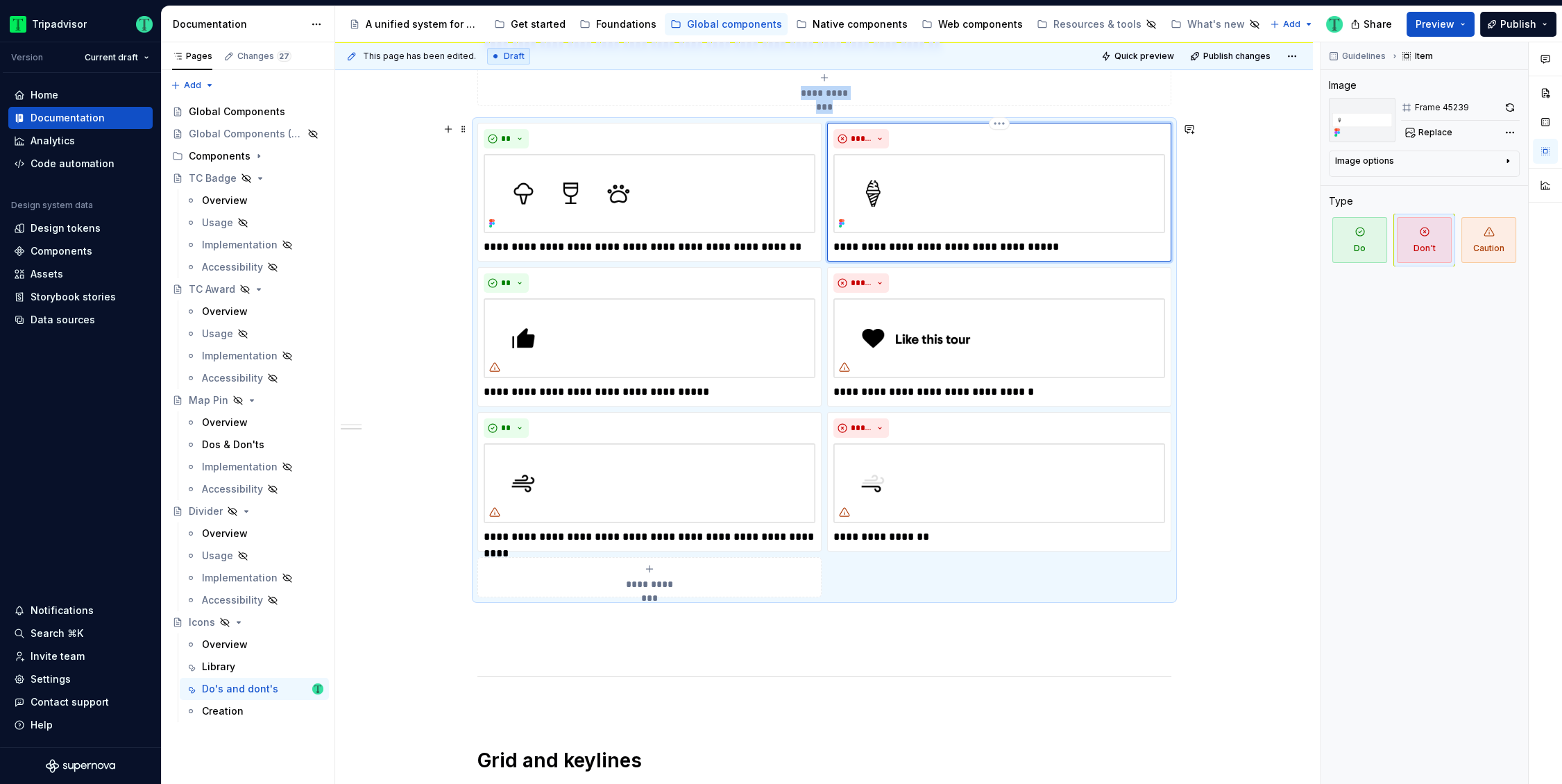
click at [1031, 200] on img at bounding box center [998, 194] width 331 height 80
click at [1510, 107] on button "button" at bounding box center [1510, 107] width 20 height 20
click at [723, 366] on img at bounding box center [649, 338] width 331 height 80
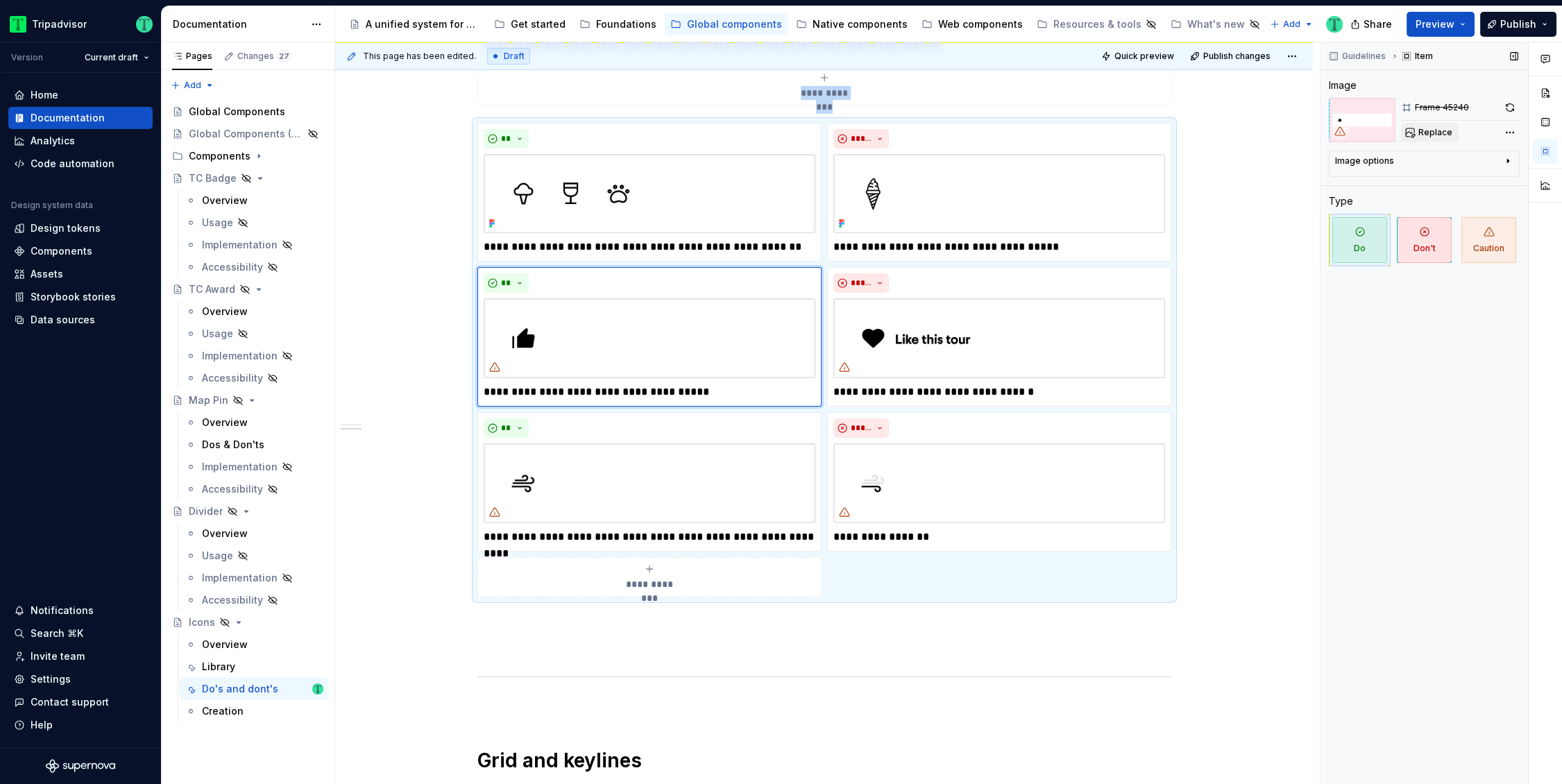
click at [1429, 126] on button "Replace" at bounding box center [1429, 132] width 58 height 20
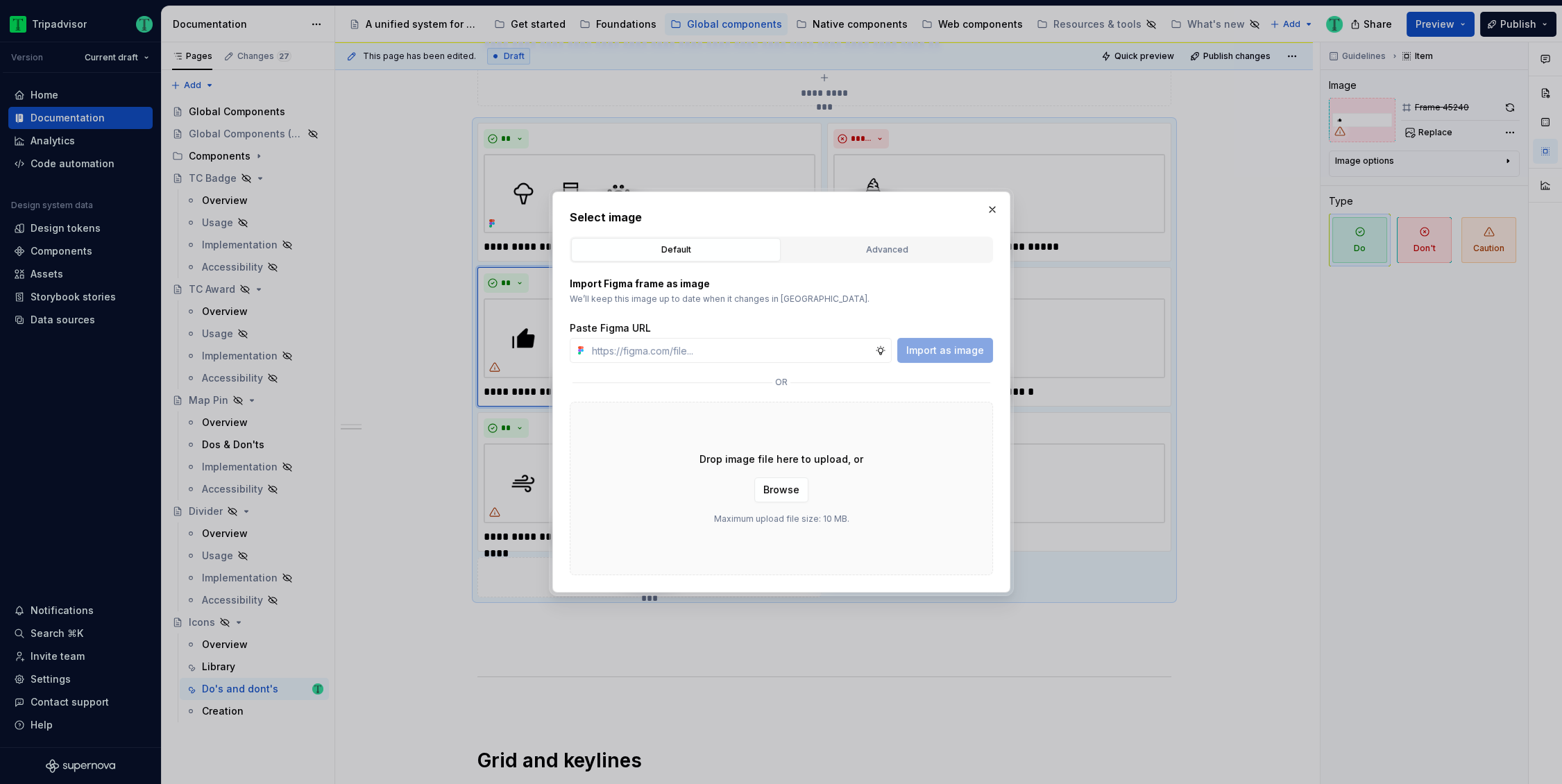
type textarea "*"
type input "https://www.figma.com/design/O7XqqhVnEFFDdE6rERiqfo/Atlas-Global-Documentation?…"
type textarea "*"
type input "https://www.figma.com/design/O7XqqhVnEFFDdE6rERiqfo/Atlas-Global-Documentation?…"
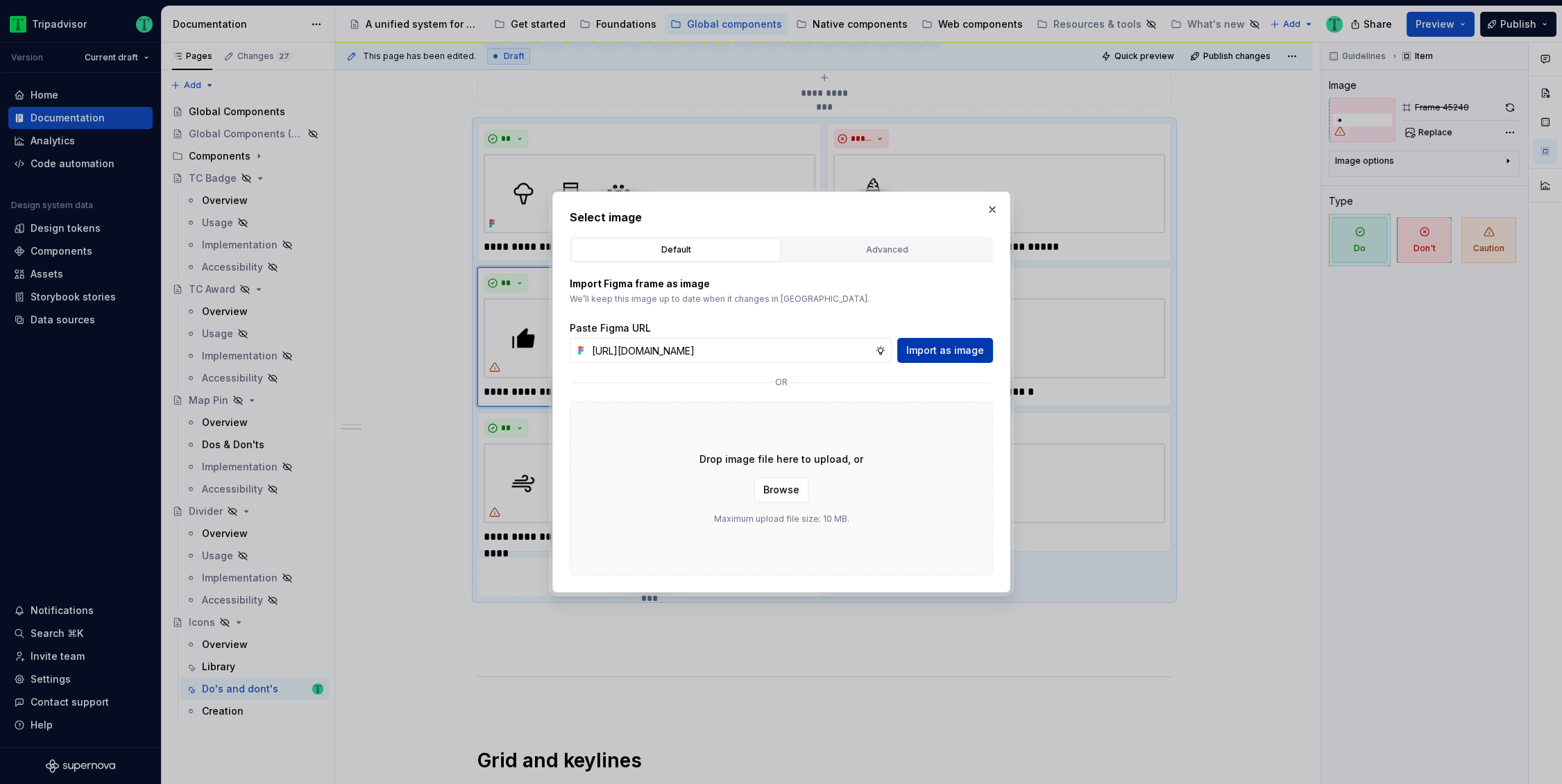
click at [956, 344] on span "Import as image" at bounding box center [944, 351] width 77 height 14
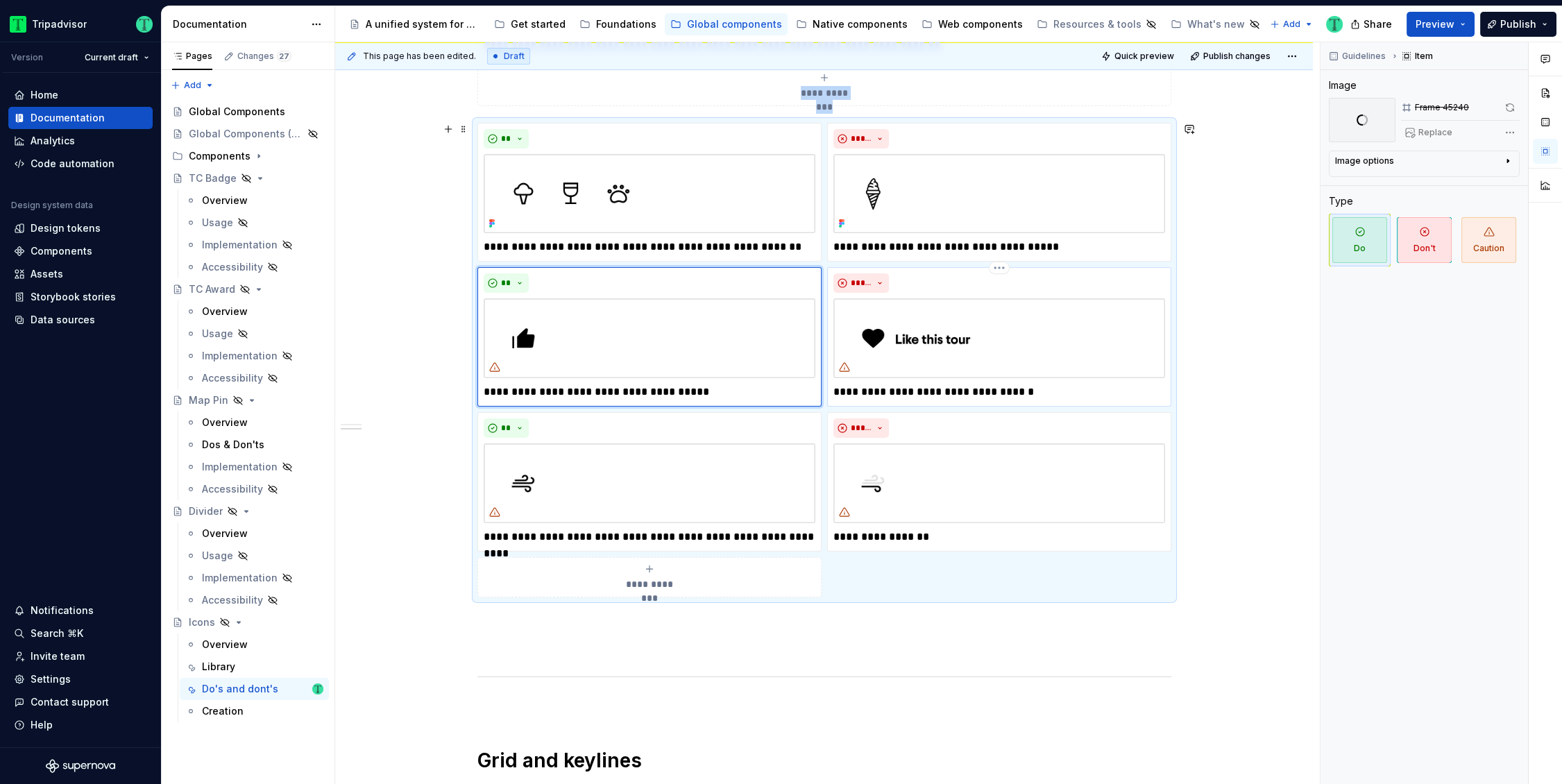
click at [969, 341] on img at bounding box center [998, 338] width 331 height 80
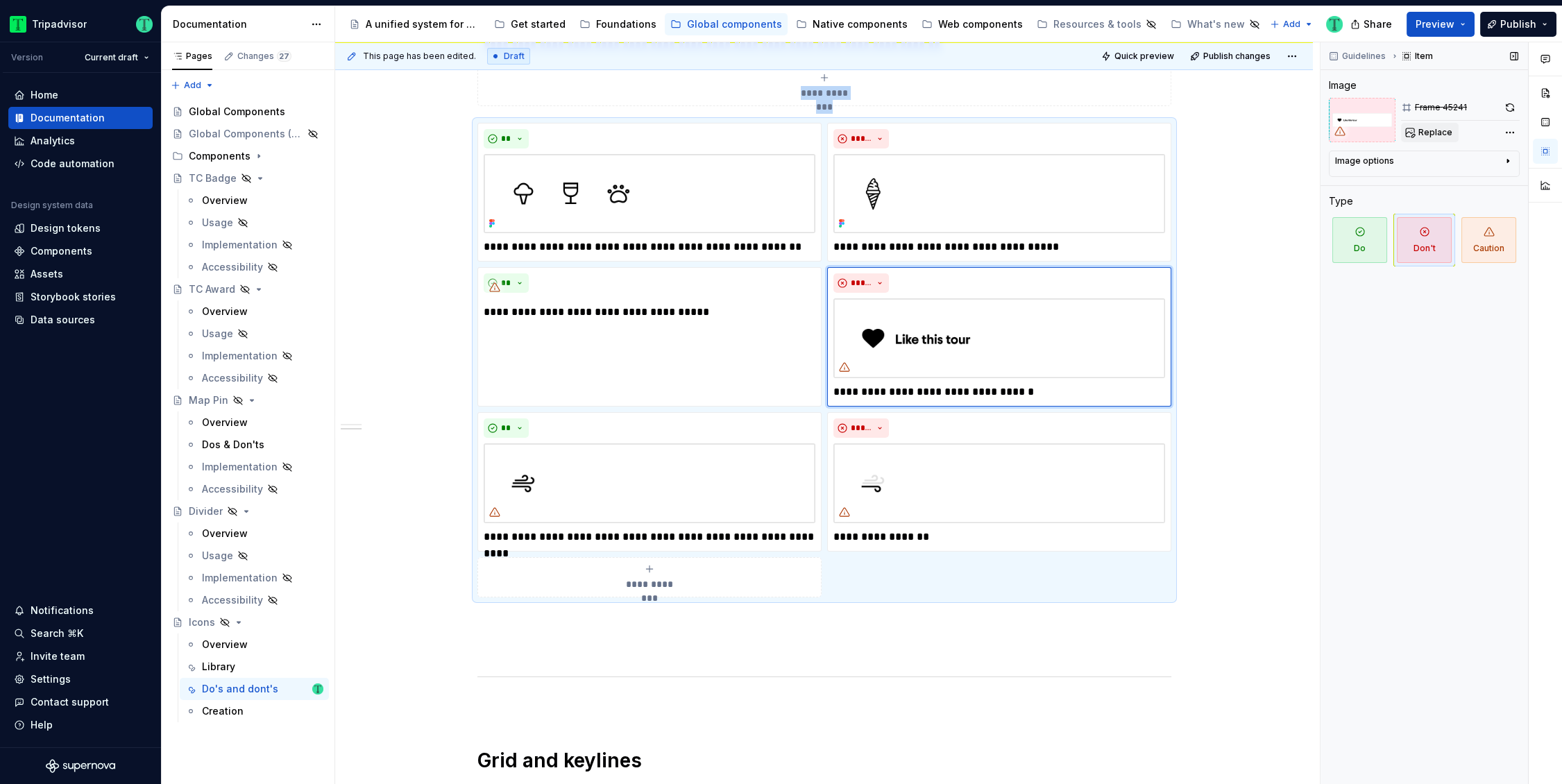
click at [1416, 129] on button "Replace" at bounding box center [1429, 132] width 58 height 20
type textarea "*"
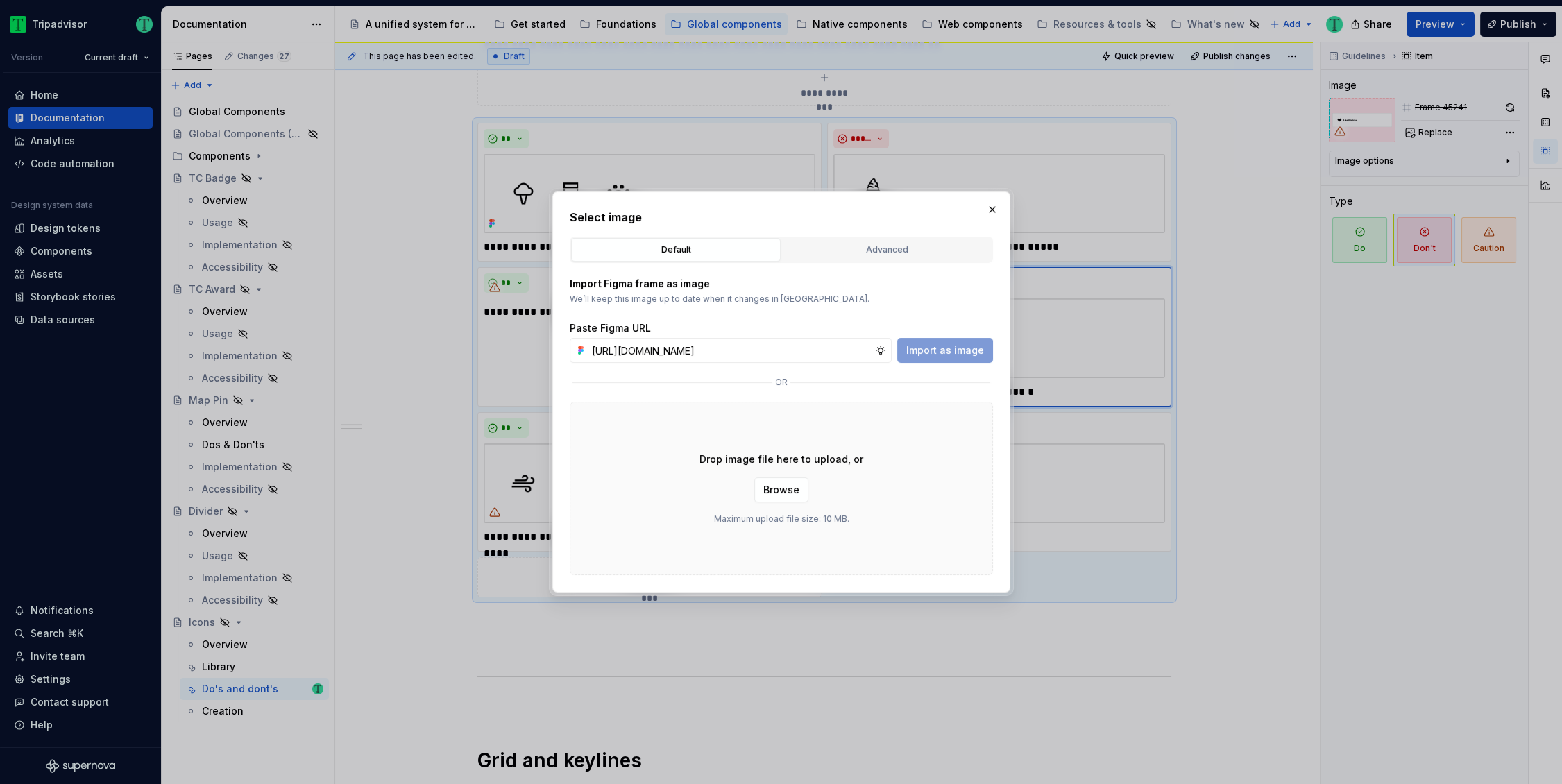
scroll to position [0, 335]
type input "https://www.figma.com/design/O7XqqhVnEFFDdE6rERiqfo/Atlas-Global-Documentation?…"
click at [950, 348] on span "Import as image" at bounding box center [944, 351] width 77 height 14
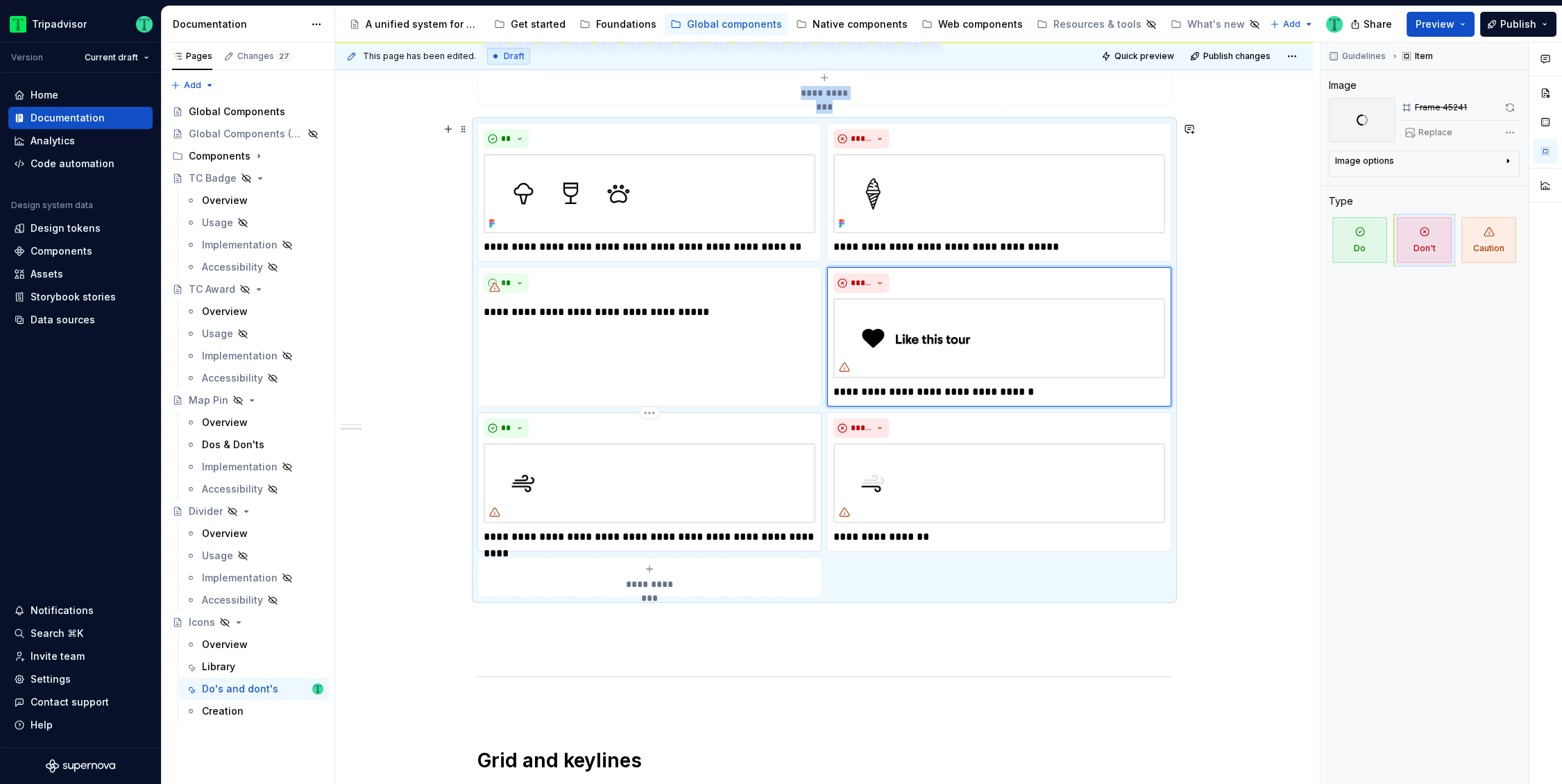
click at [597, 505] on img at bounding box center [649, 483] width 331 height 80
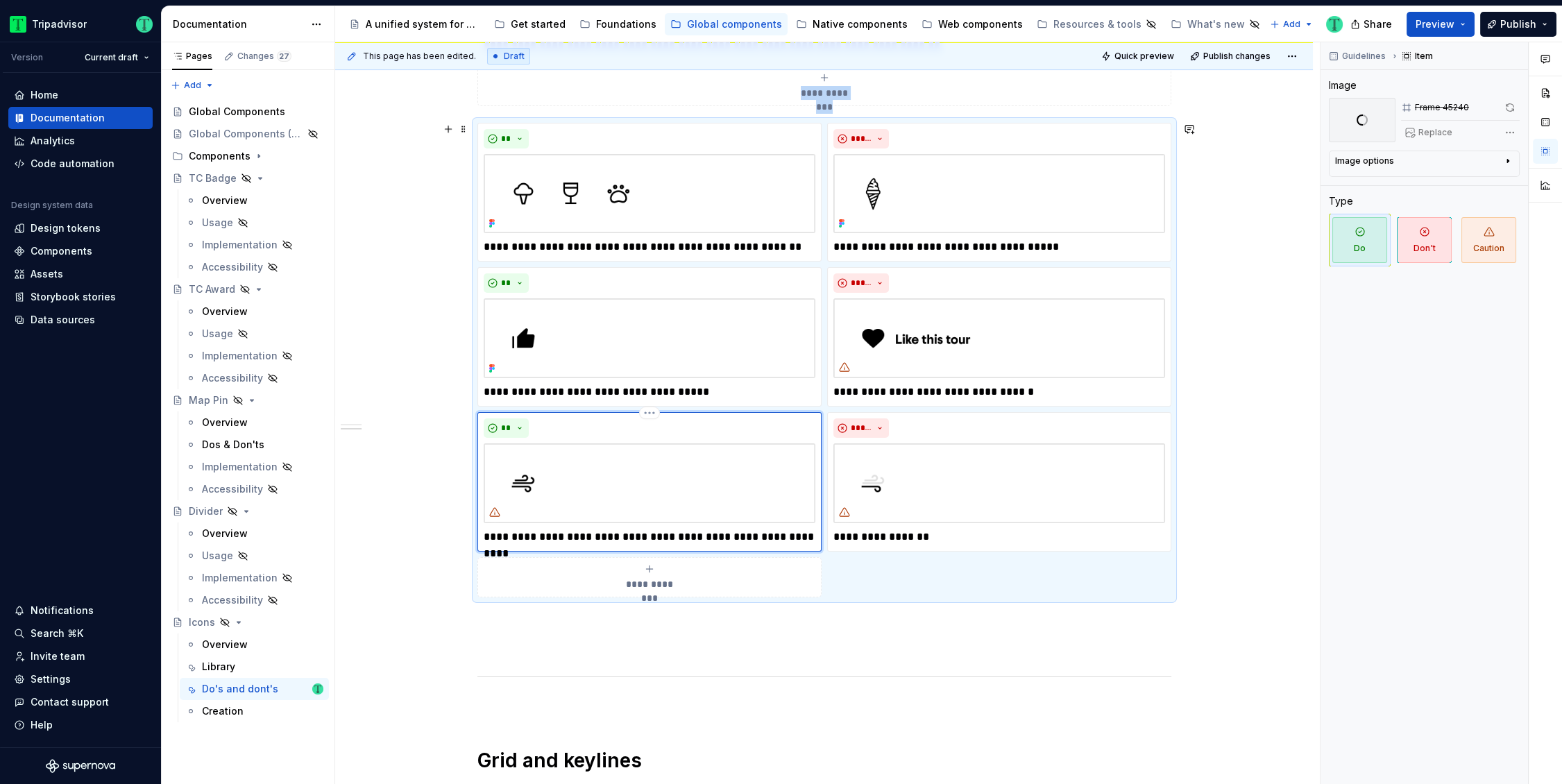
click at [597, 505] on img at bounding box center [649, 483] width 331 height 80
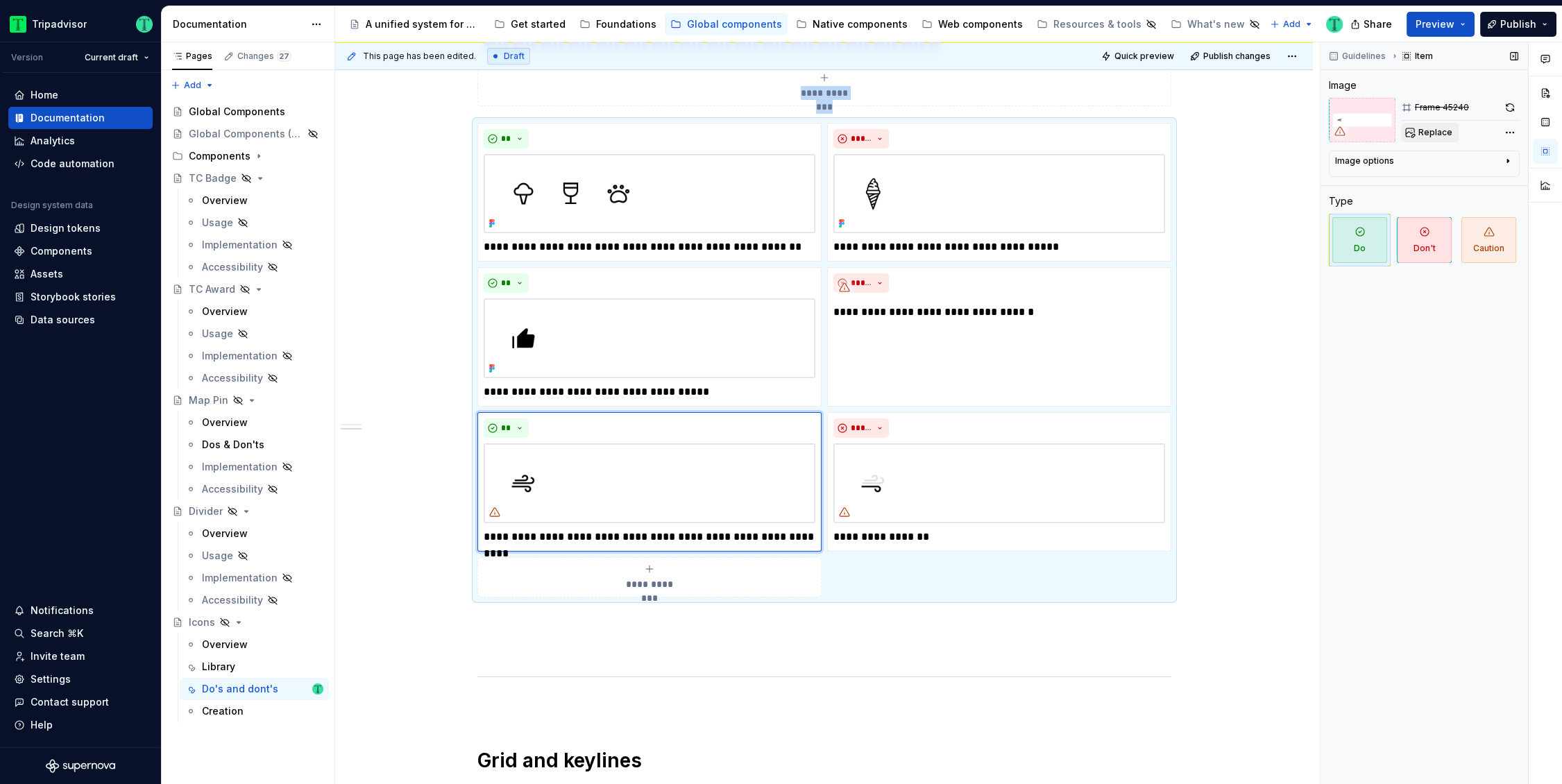
click at [1438, 137] on span "Replace" at bounding box center [1435, 132] width 34 height 11
type textarea "*"
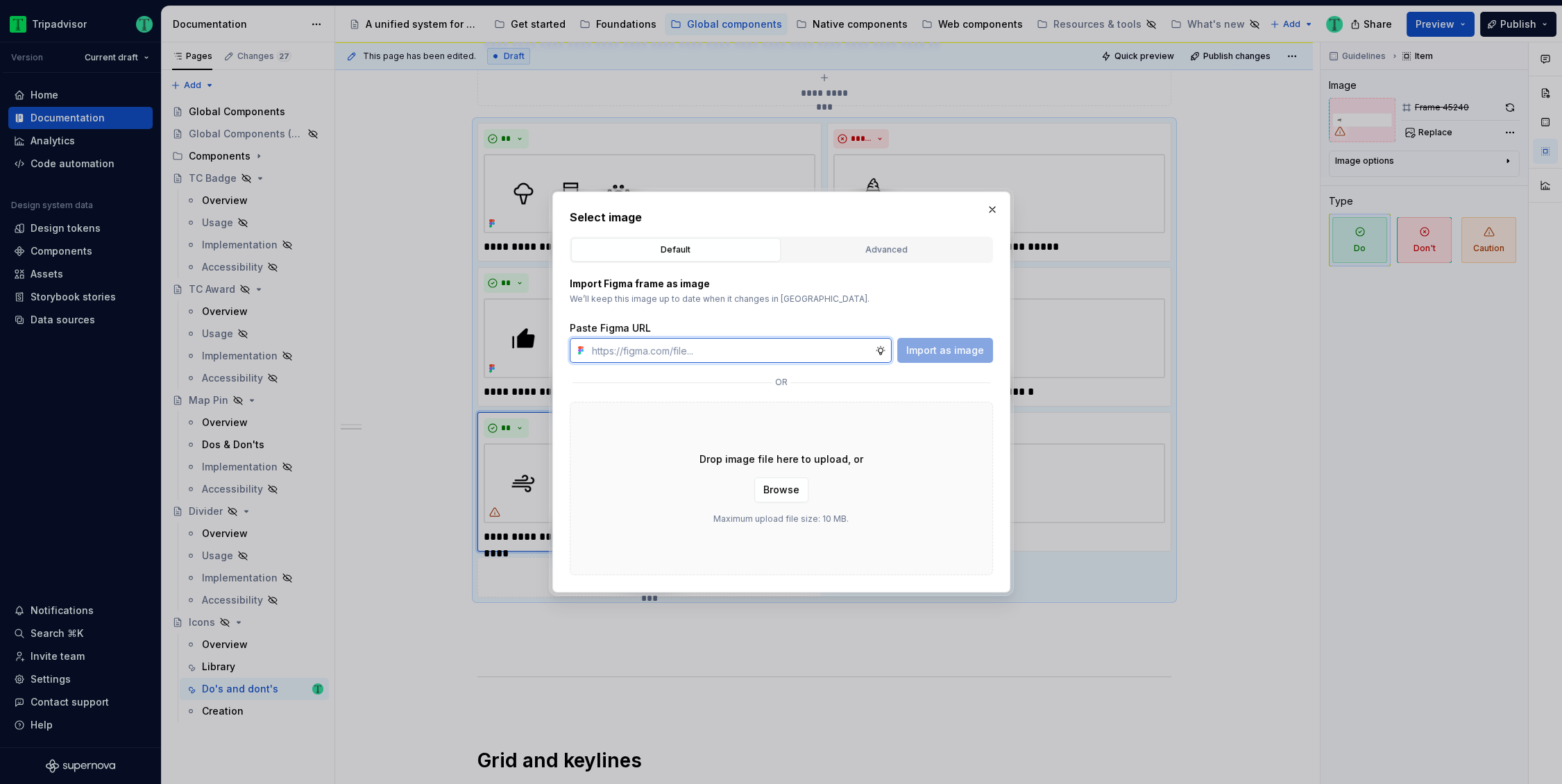
paste input "https://www.figma.com/design/O7XqqhVnEFFDdE6rERiqfo/Atlas-Global-Documentation?…"
type input "https://www.figma.com/design/O7XqqhVnEFFDdE6rERiqfo/Atlas-Global-Documentation?…"
click at [939, 347] on span "Import as image" at bounding box center [944, 351] width 77 height 14
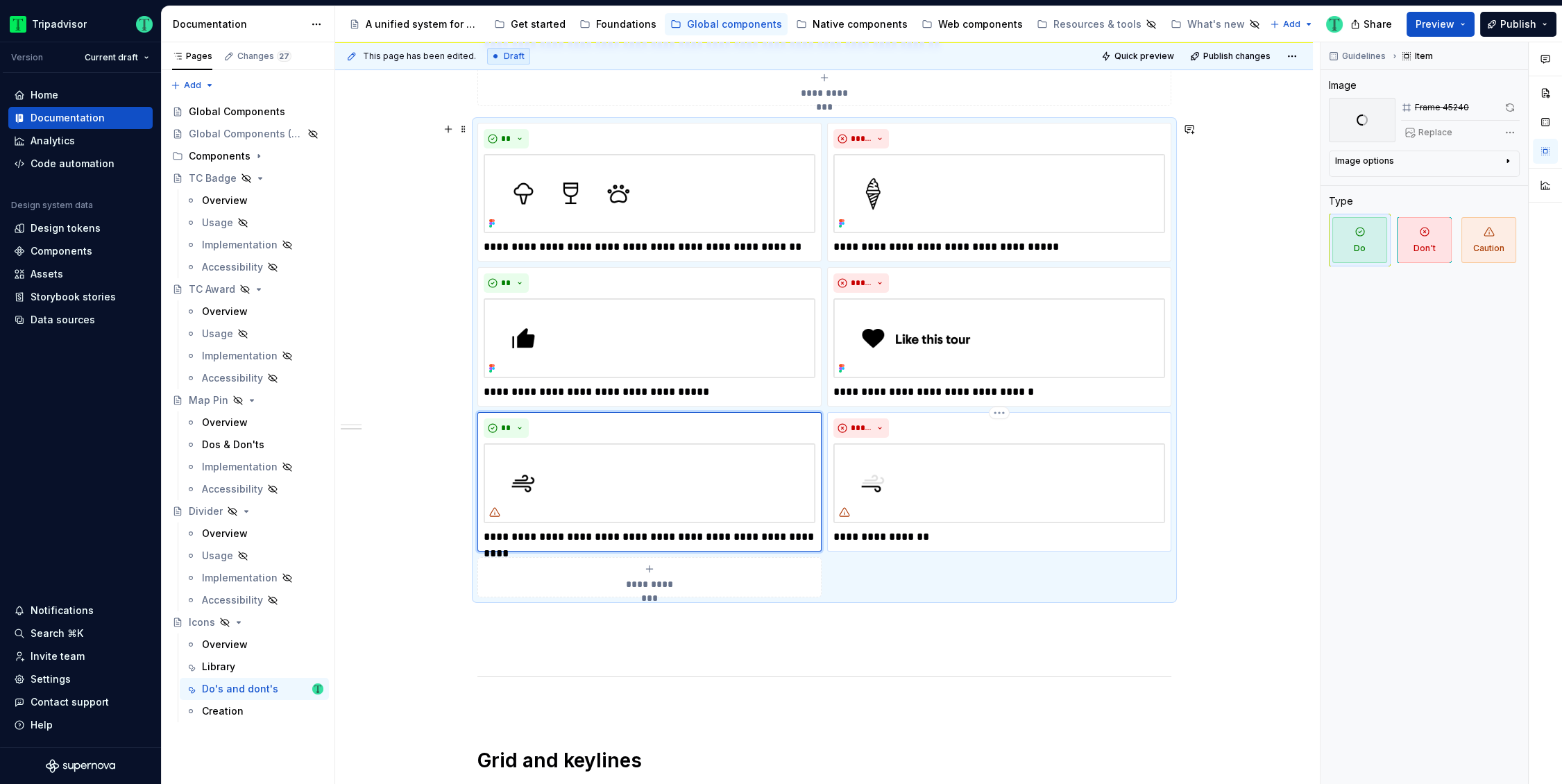
click at [966, 490] on img at bounding box center [998, 483] width 331 height 80
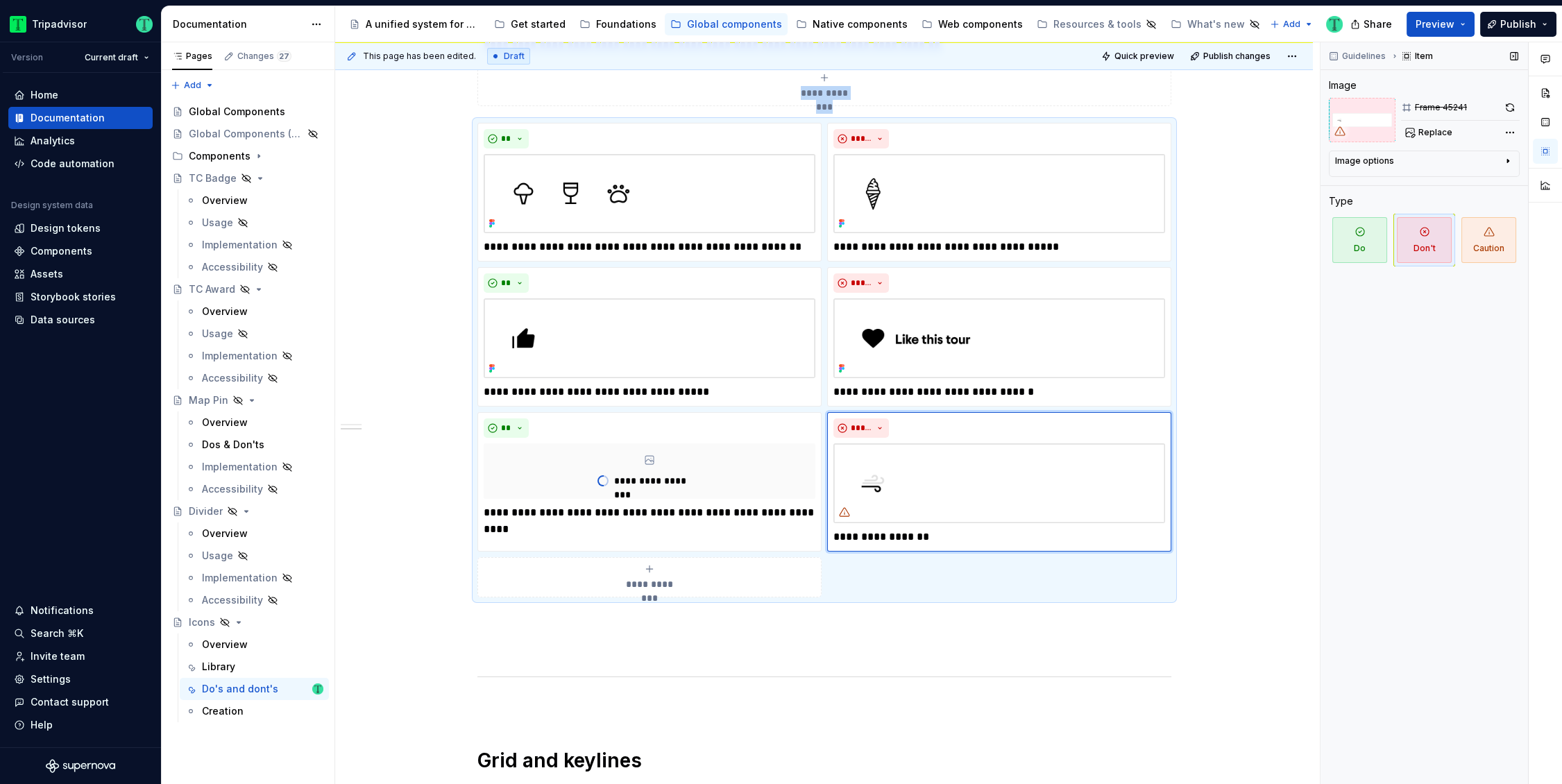
click at [1441, 131] on span "Replace" at bounding box center [1435, 132] width 34 height 11
type textarea "*"
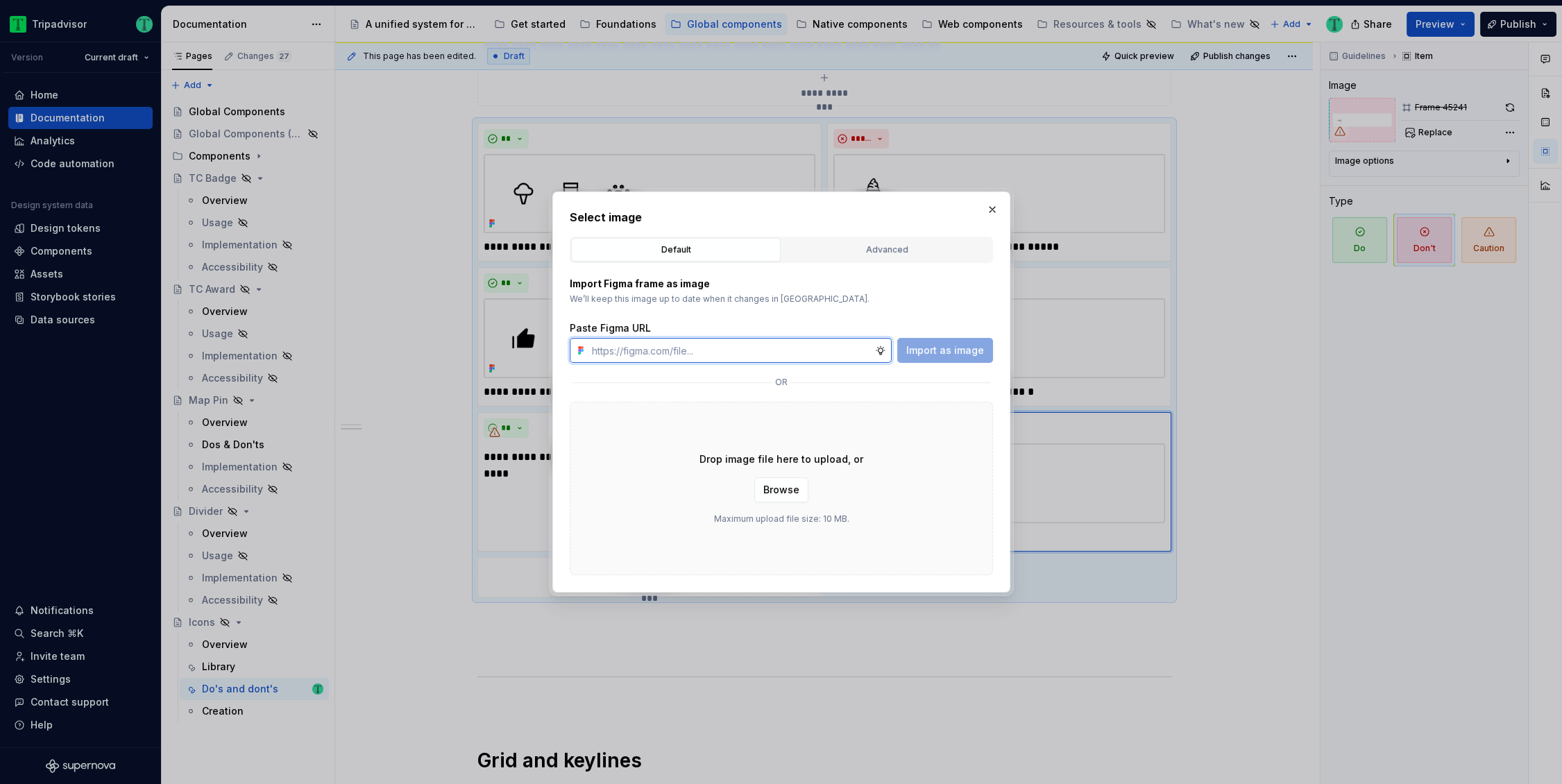
paste input "https://www.figma.com/design/O7XqqhVnEFFDdE6rERiqfo/Atlas-Global-Documentation?…"
type input "https://www.figma.com/design/O7XqqhVnEFFDdE6rERiqfo/Atlas-Global-Documentation?…"
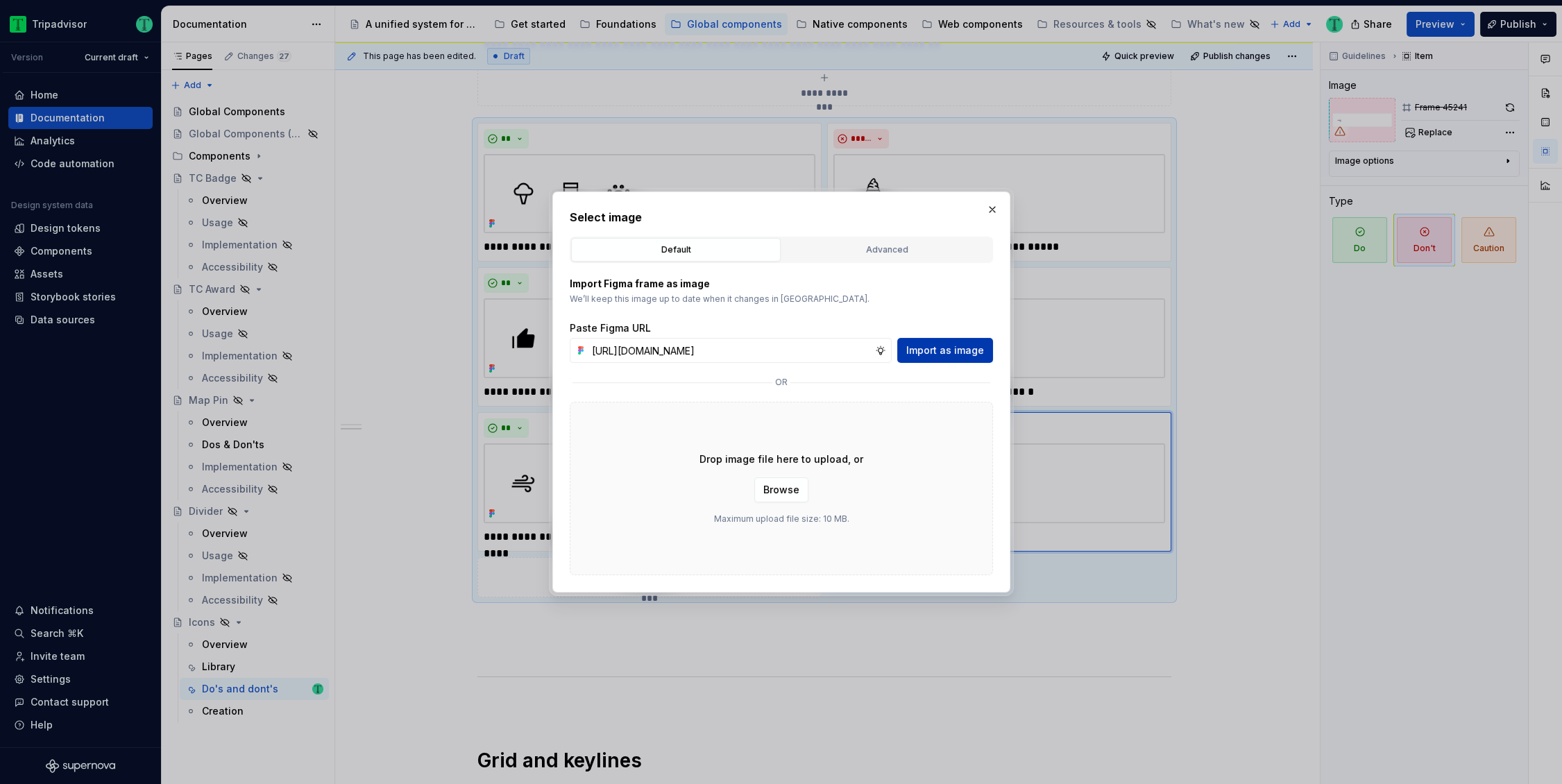
scroll to position [0, 0]
click at [961, 347] on span "Import as image" at bounding box center [944, 351] width 77 height 14
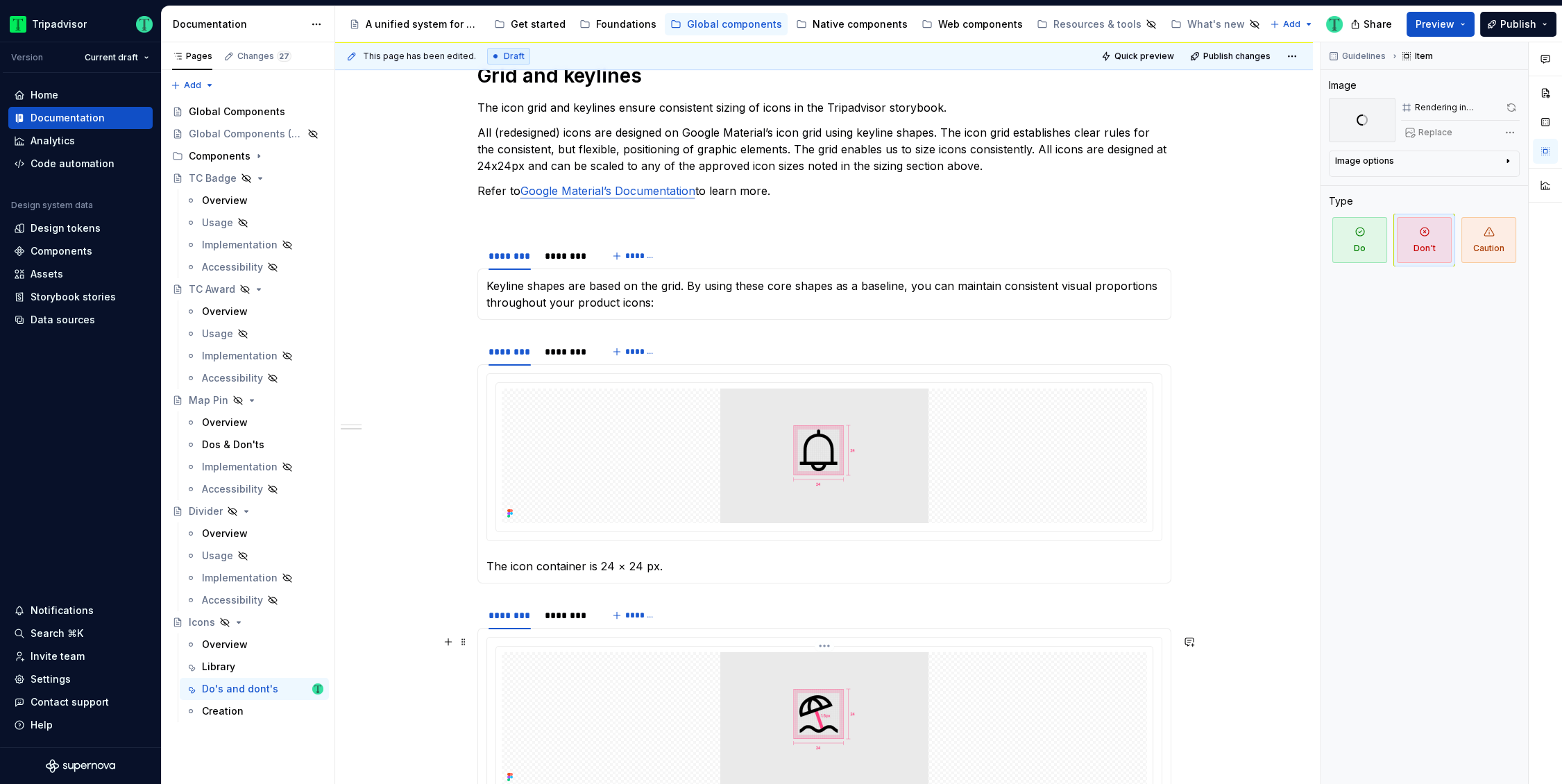
scroll to position [1710, 0]
click at [575, 244] on div "********" at bounding box center [567, 254] width 55 height 20
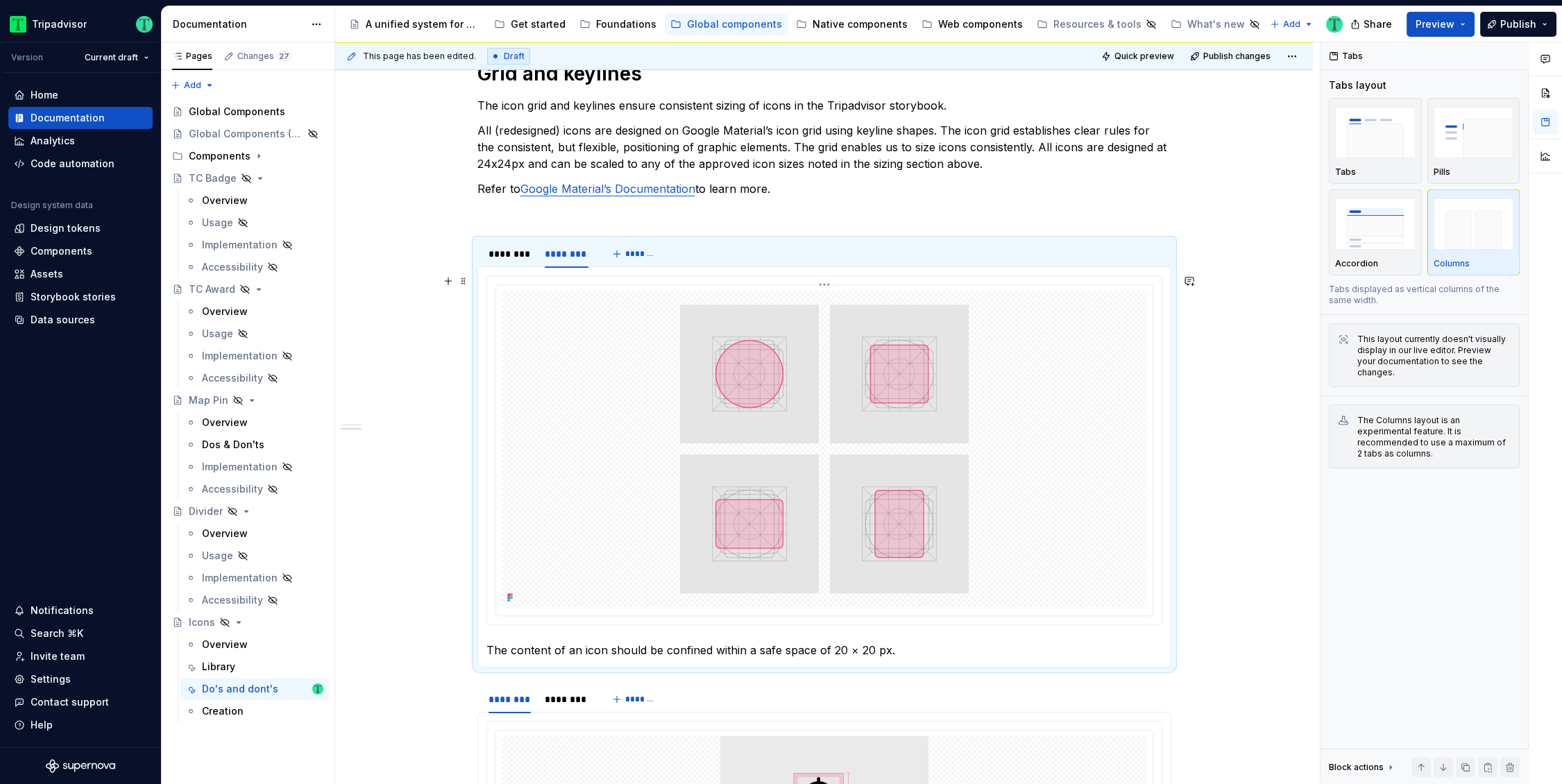
click at [737, 495] on img at bounding box center [824, 448] width 508 height 316
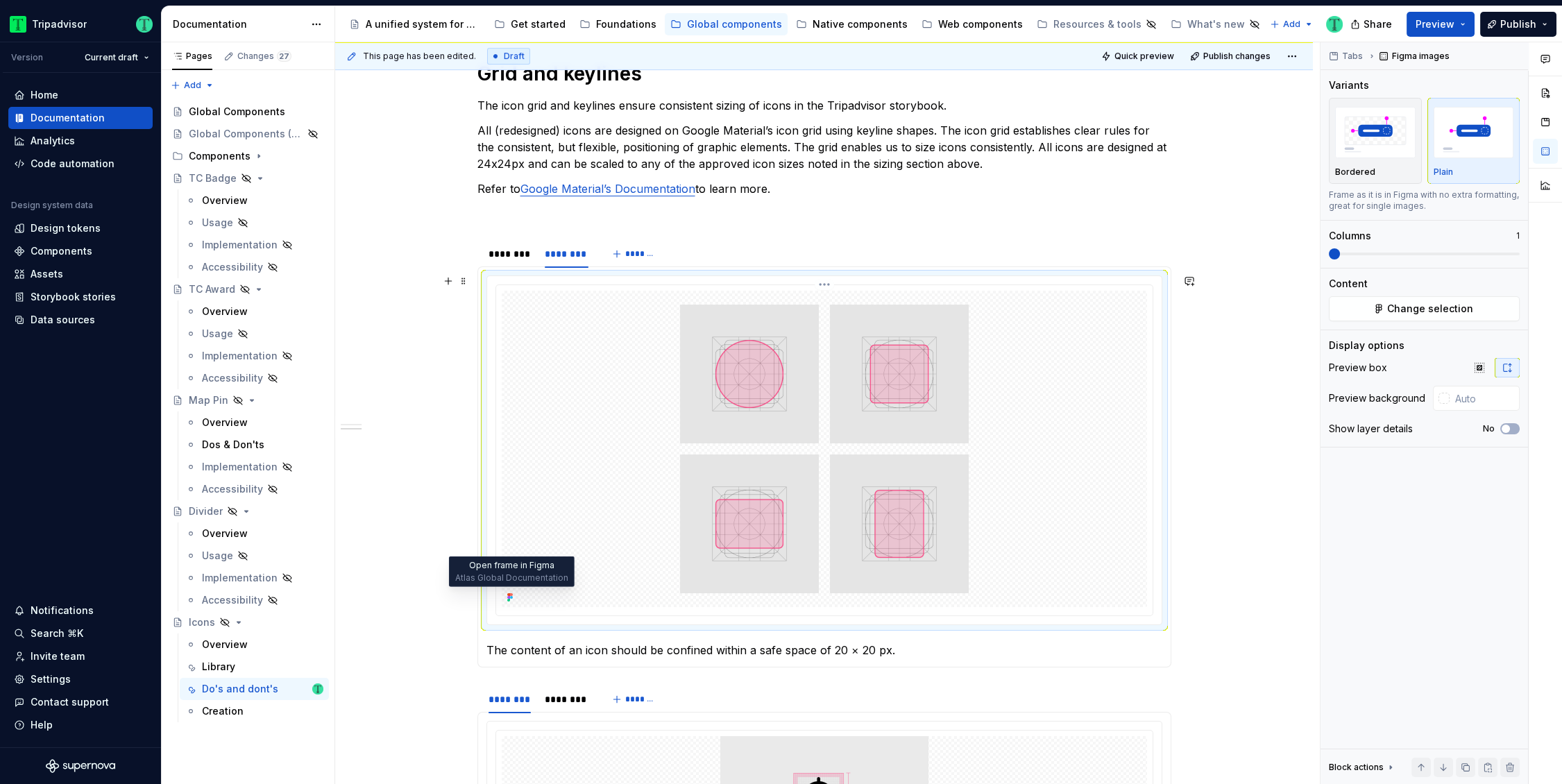
click at [508, 593] on icon at bounding box center [508, 594] width 3 height 3
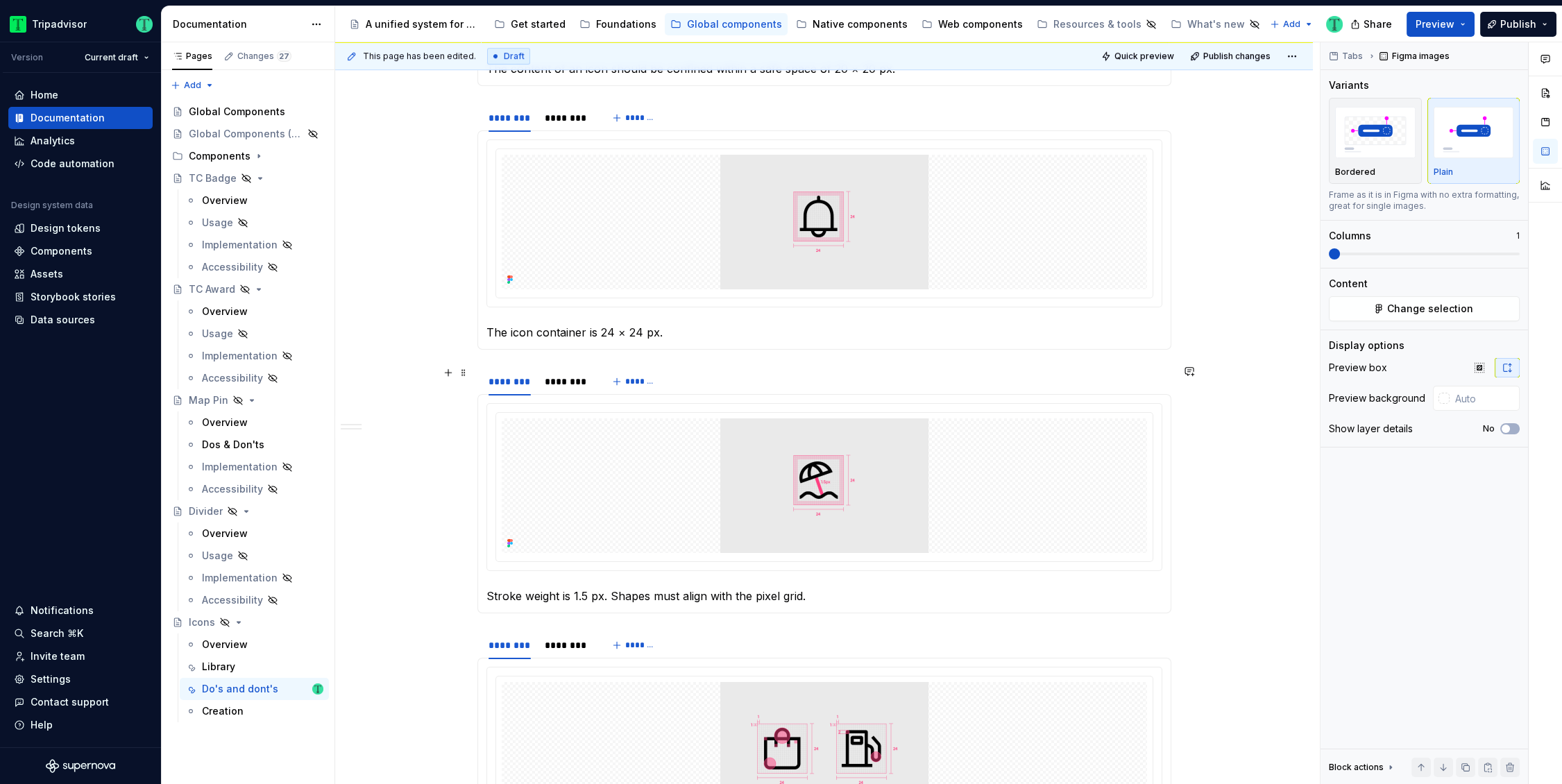
scroll to position [2287, 0]
click at [551, 119] on div "********" at bounding box center [567, 123] width 44 height 14
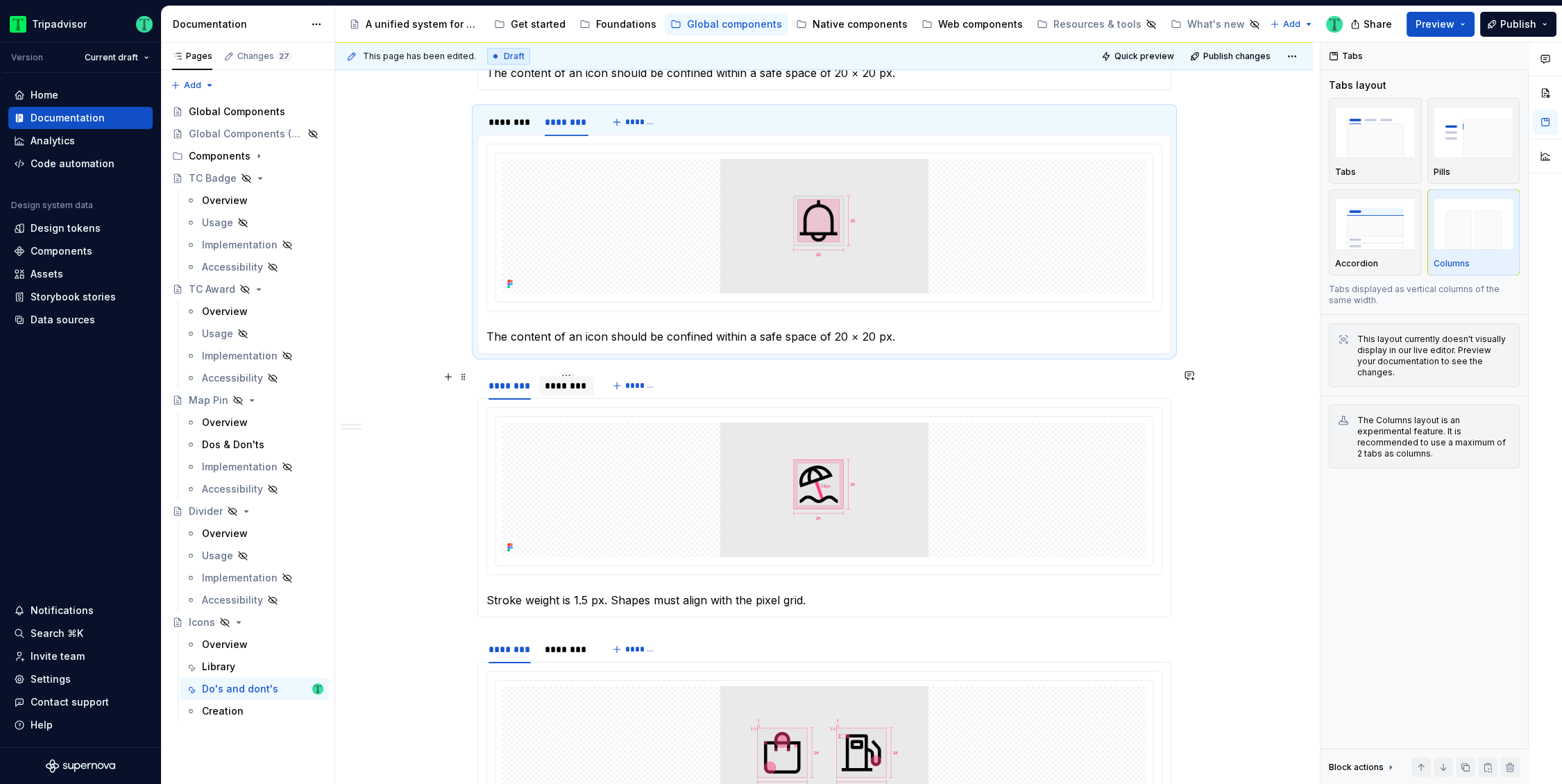
click at [568, 385] on div "********" at bounding box center [567, 386] width 44 height 14
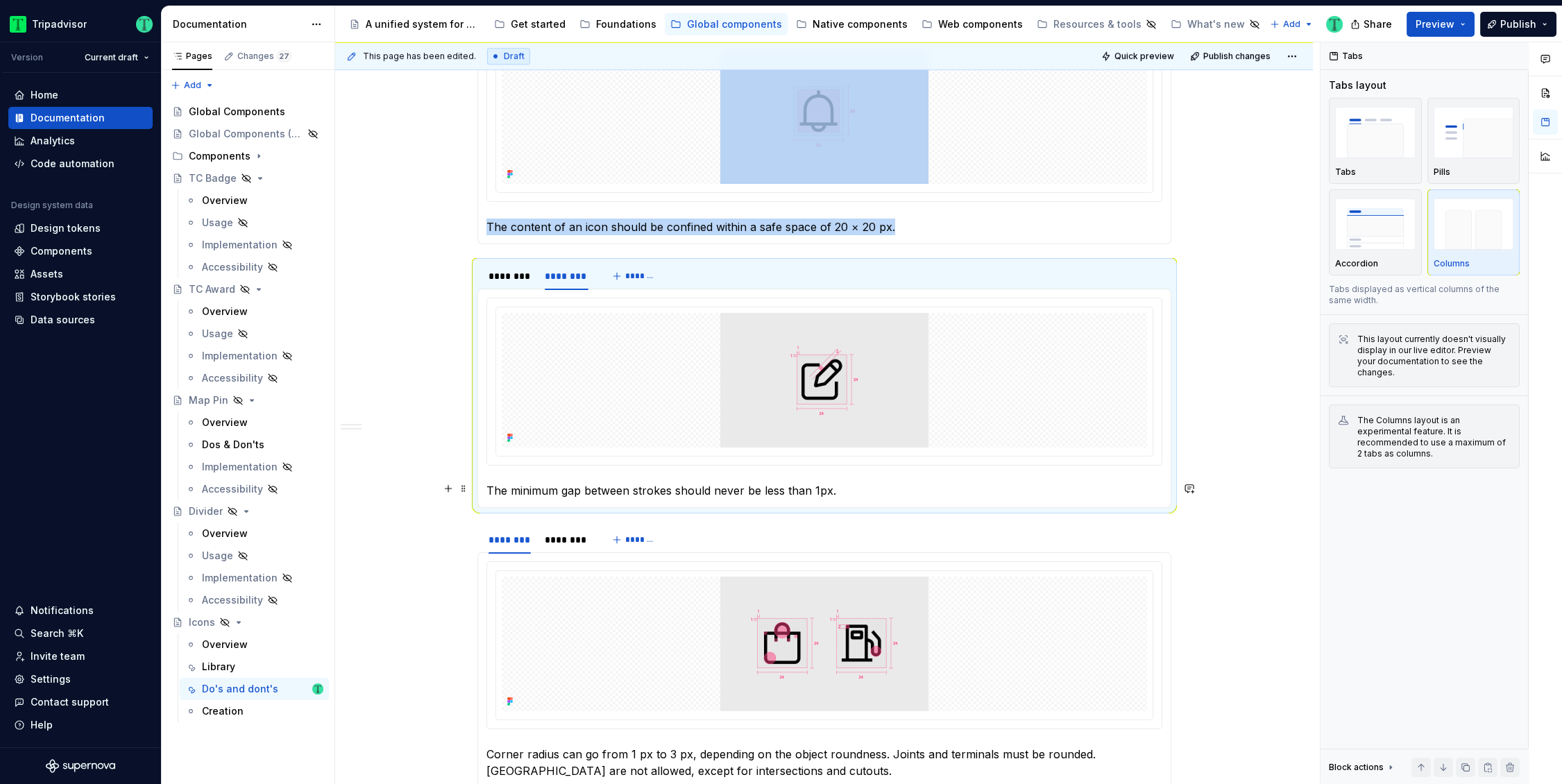
scroll to position [2421, 0]
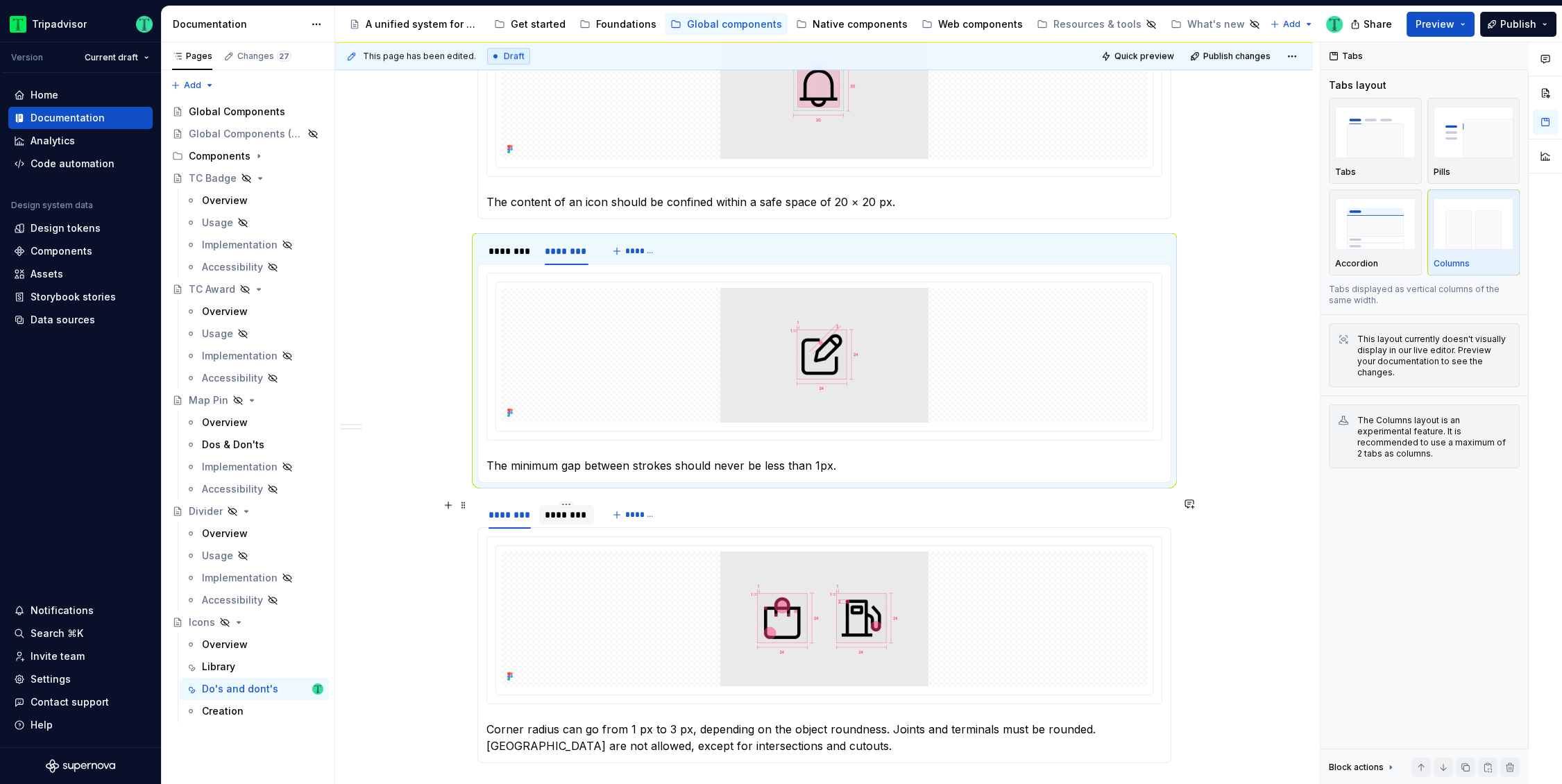
click at [579, 518] on div "********" at bounding box center [567, 515] width 44 height 14
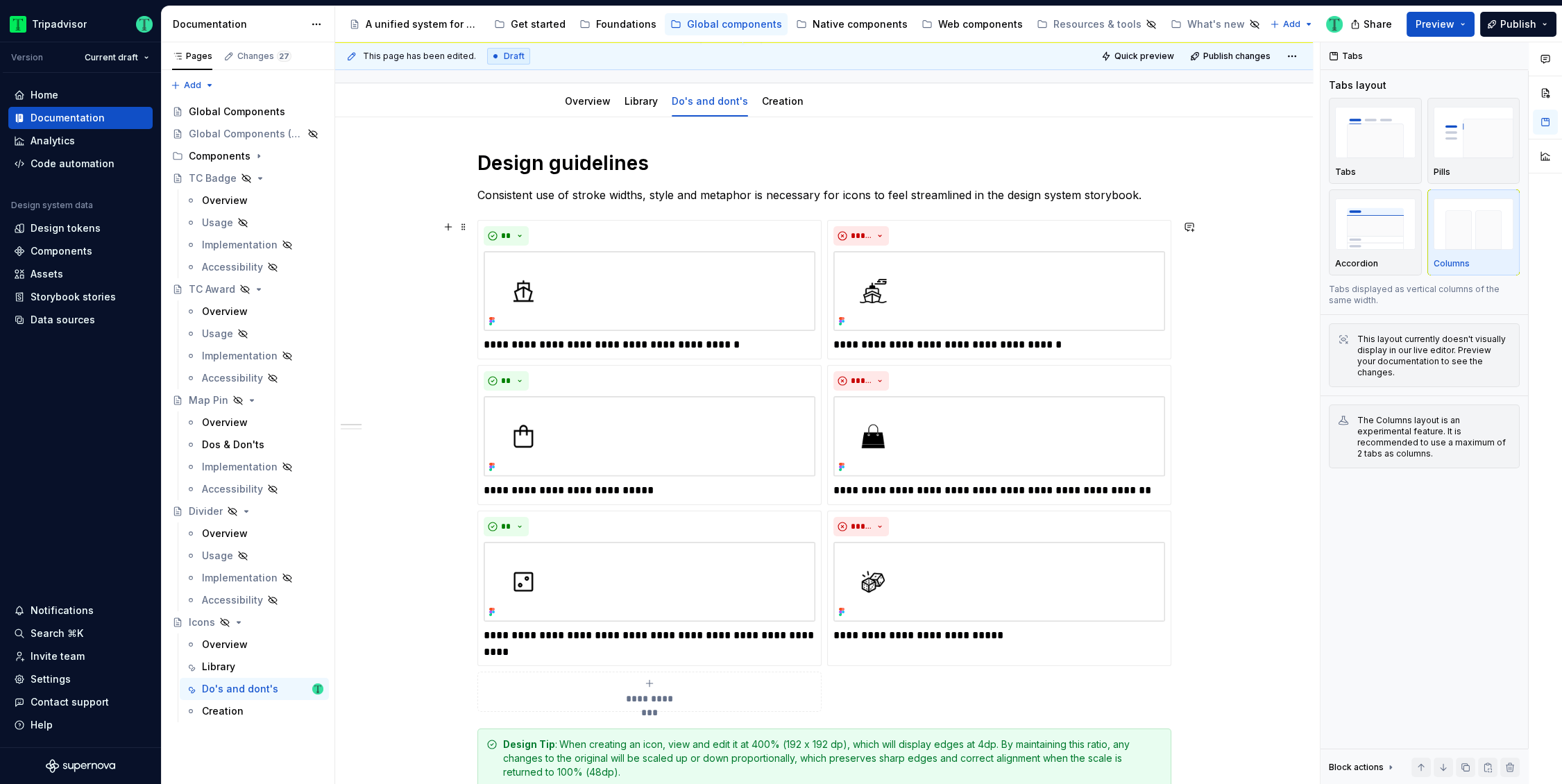
scroll to position [0, 0]
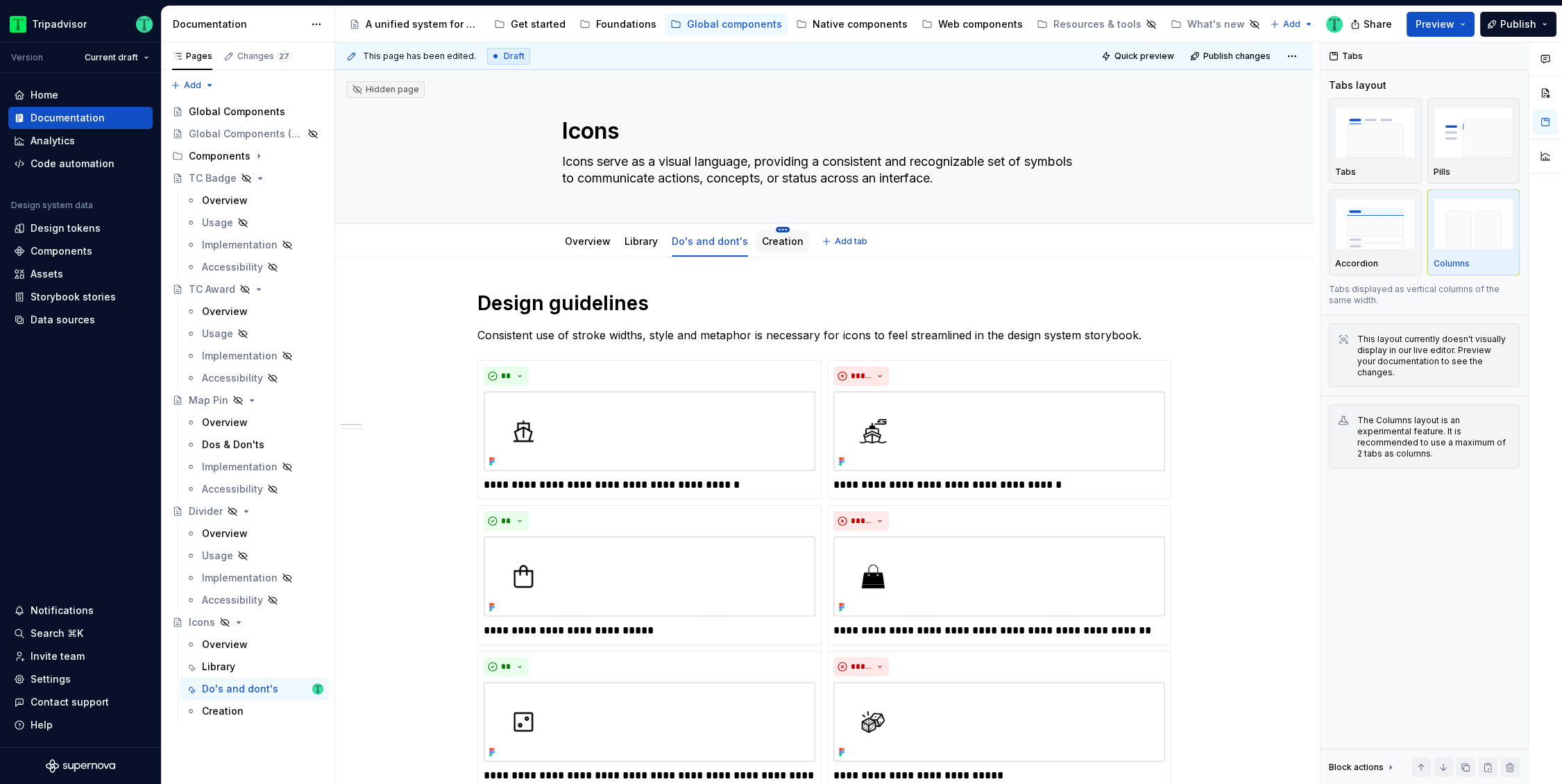
click at [775, 232] on html "Tripadvisor Version Current draft Home Documentation Analytics Code automation …" at bounding box center [781, 392] width 1562 height 784
click at [755, 274] on html "Tripadvisor Version Current draft Home Documentation Analytics Code automation …" at bounding box center [781, 392] width 1562 height 784
click at [765, 245] on link "Creation" at bounding box center [782, 241] width 42 height 12
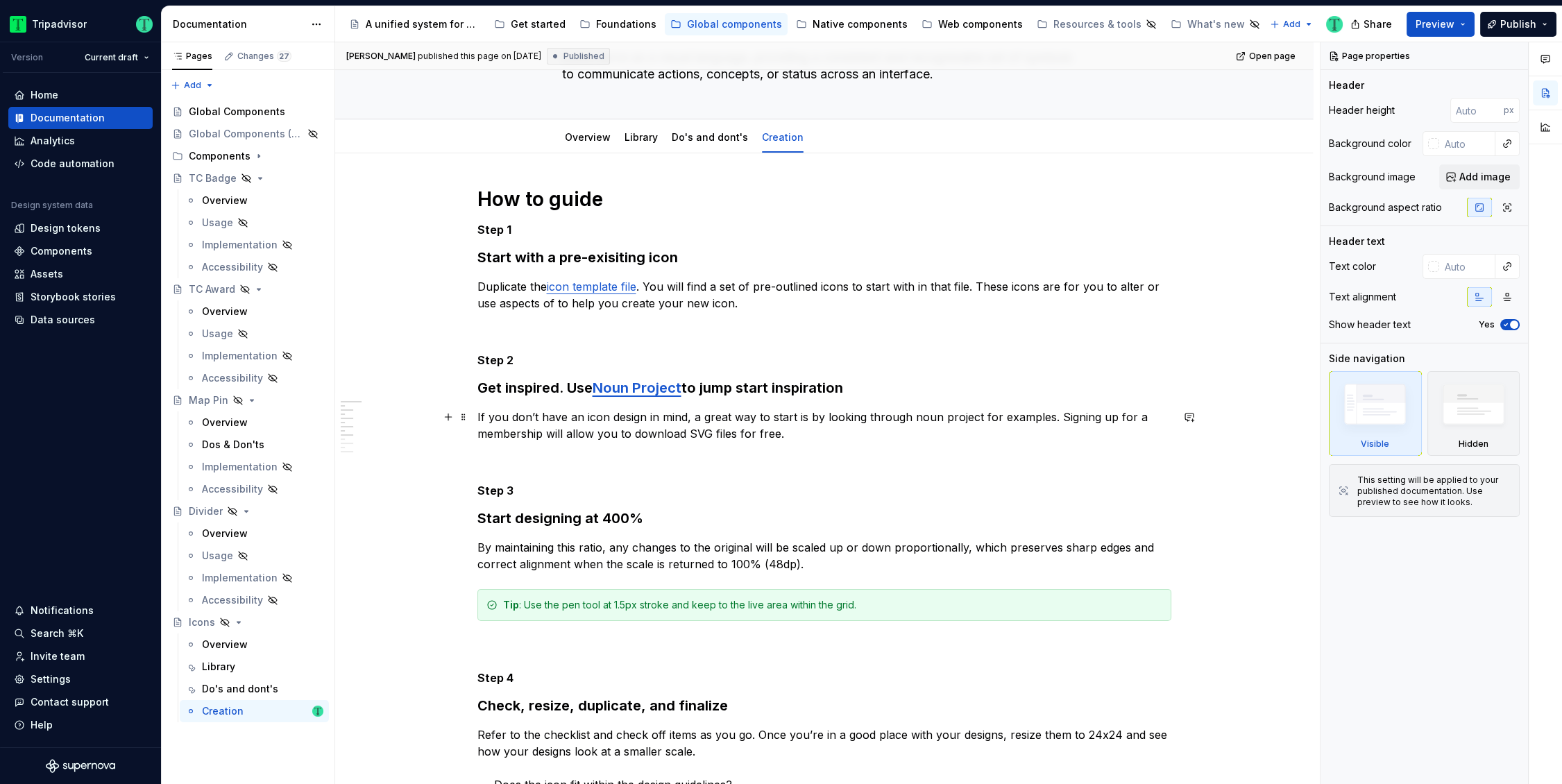
scroll to position [87, 0]
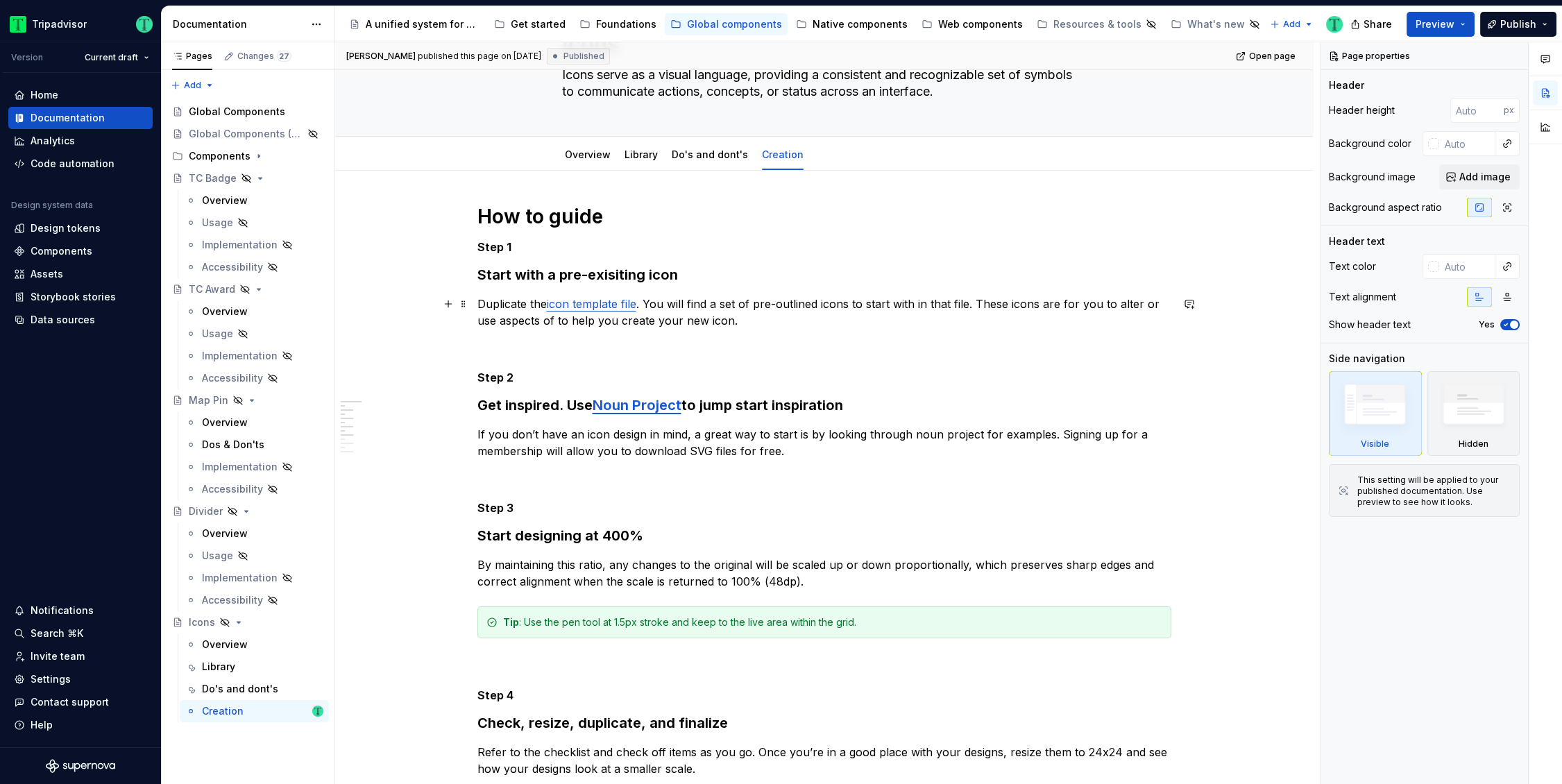
click at [577, 302] on link "icon template file" at bounding box center [591, 304] width 90 height 14
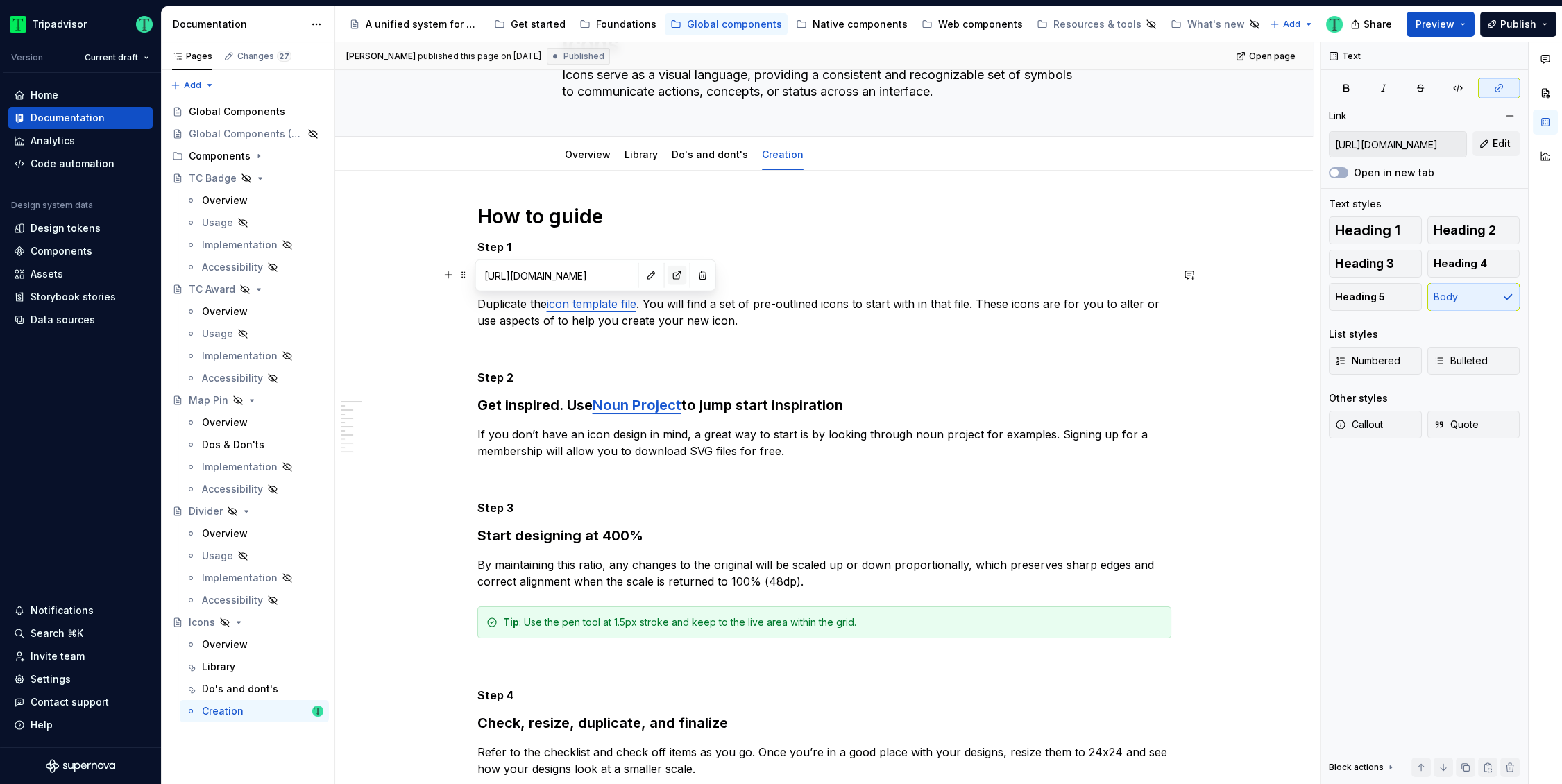
click at [668, 278] on button "button" at bounding box center [678, 275] width 20 height 20
type textarea "*"
click at [642, 274] on button "button" at bounding box center [652, 275] width 20 height 20
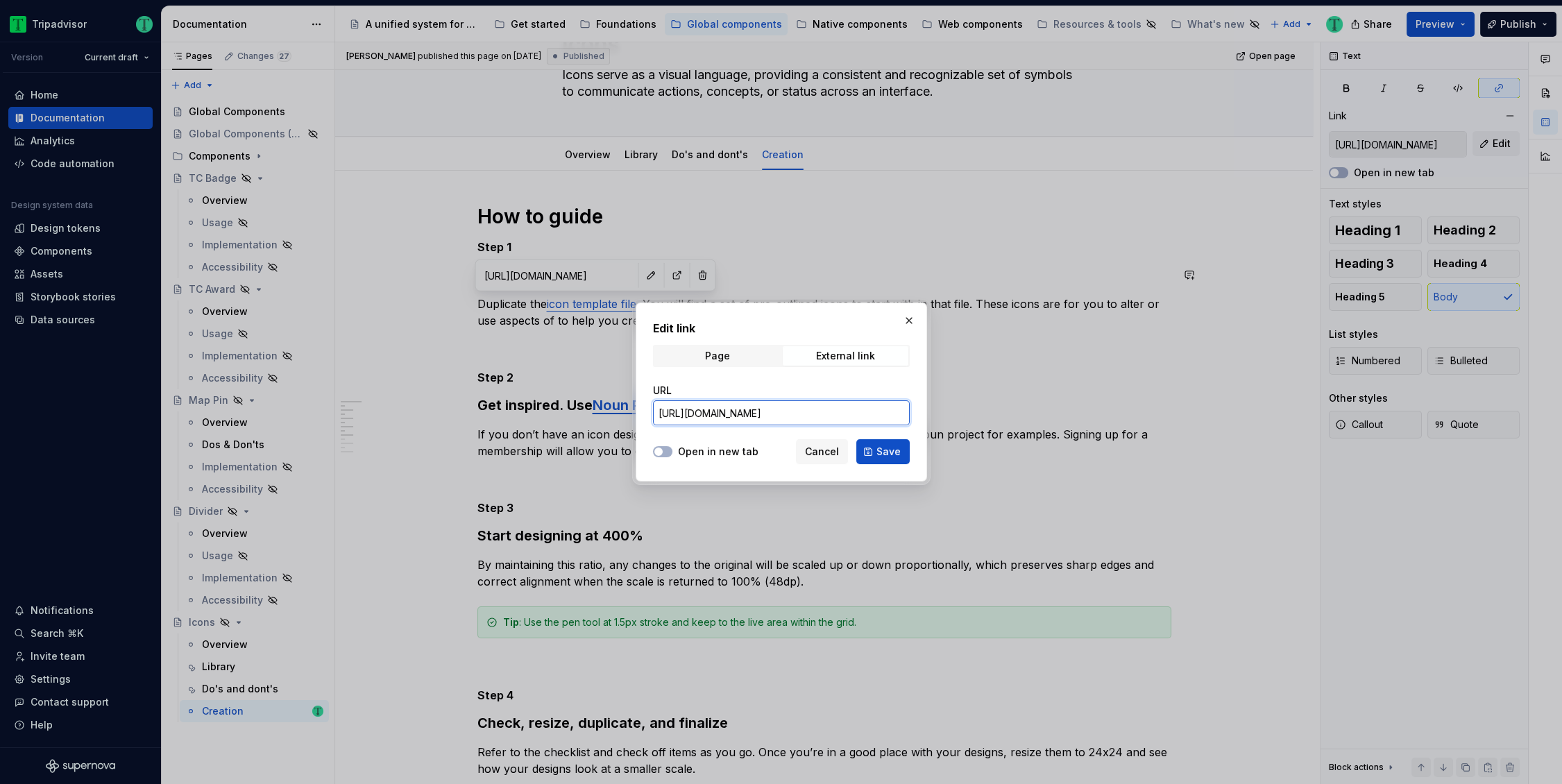
click at [757, 415] on input "https://www.figma.com/design/xUxdndsSZPsrHZypqEoFJx/Icons?node-id=2602-723&p=f&…" at bounding box center [781, 413] width 257 height 25
paste input "BqW1prbQ2cb66TCoUBvTIk/%E2%AD%90%EF%B8%8F-Icon-Template-COPY-ME?m=auto&t=YoGsh7…"
type input "https://www.figma.com/design/BqW1prbQ2cb66TCoUBvTIk/%E2%AD%90%EF%B8%8F-Icon-Tem…"
click at [712, 455] on label "Open in new tab" at bounding box center [718, 452] width 81 height 14
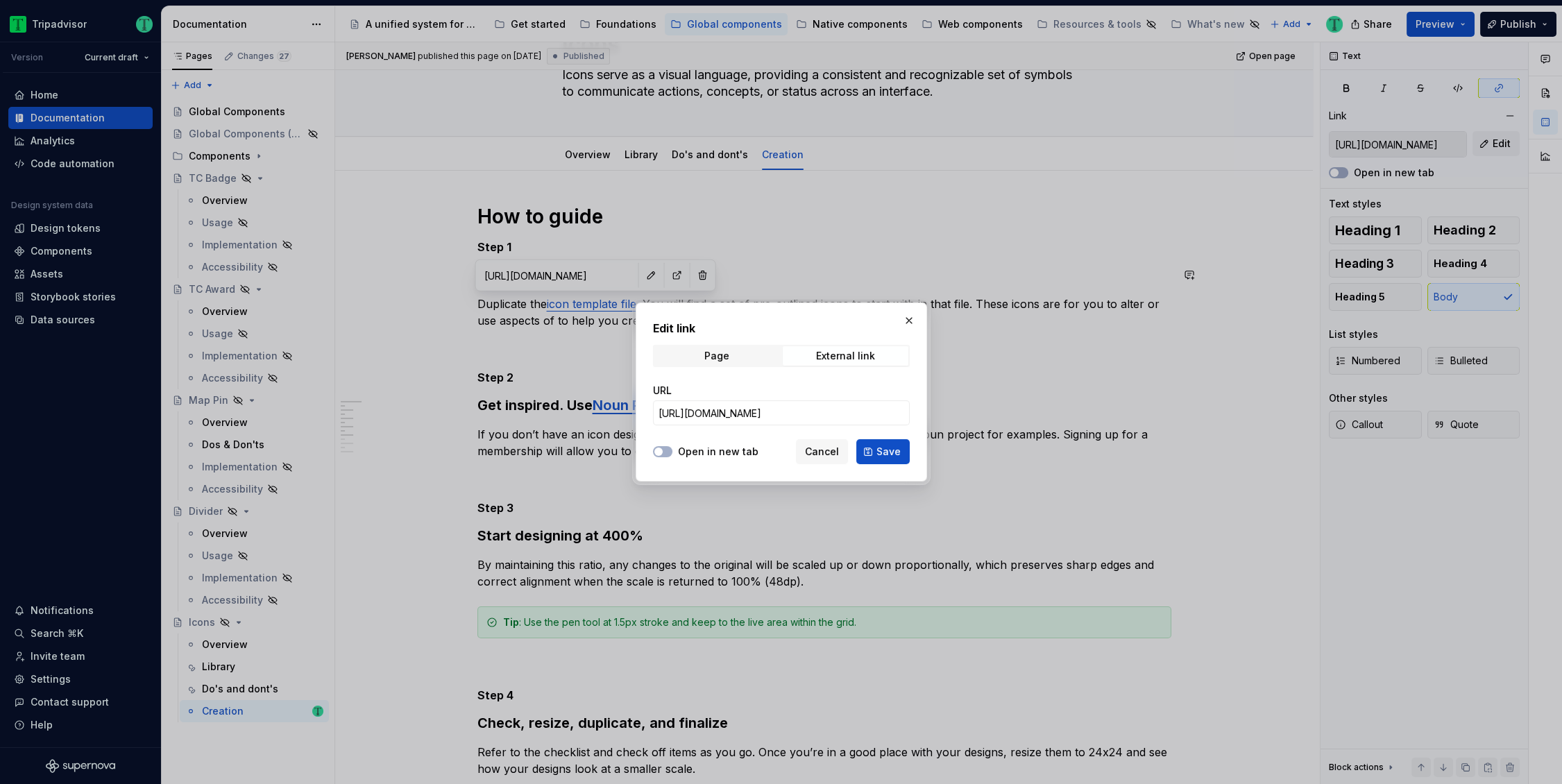
click at [672, 455] on button "Open in new tab" at bounding box center [662, 451] width 20 height 11
click at [871, 455] on button "Save" at bounding box center [883, 452] width 53 height 25
type input "https://www.figma.com/design/BqW1prbQ2cb66TCoUBvTIk/%E2%AD%90%EF%B8%8F-Icon-Tem…"
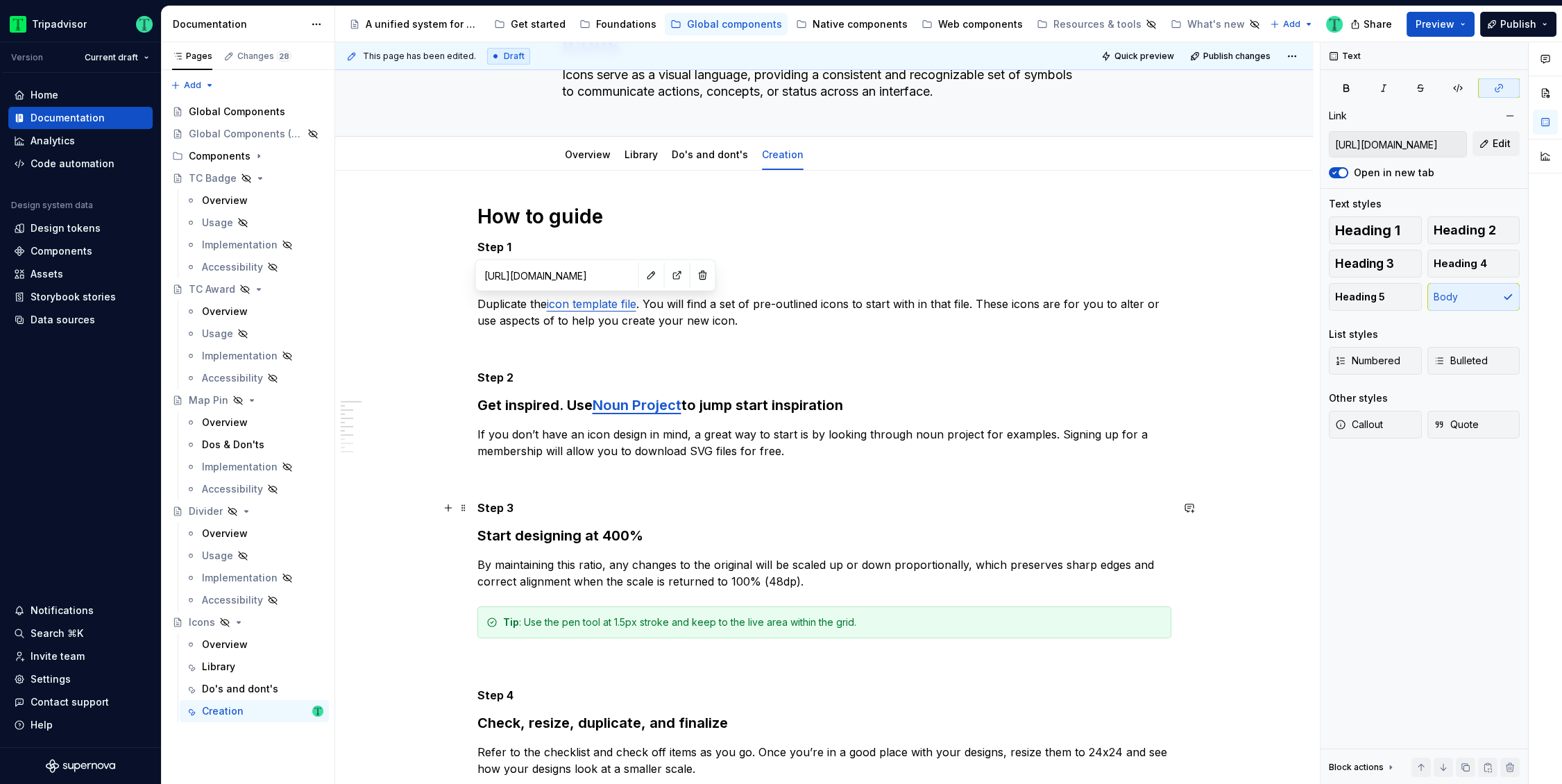
type textarea "*"
type input "https://thenounproject.com/"
click at [647, 407] on link "Noun Project" at bounding box center [637, 405] width 89 height 17
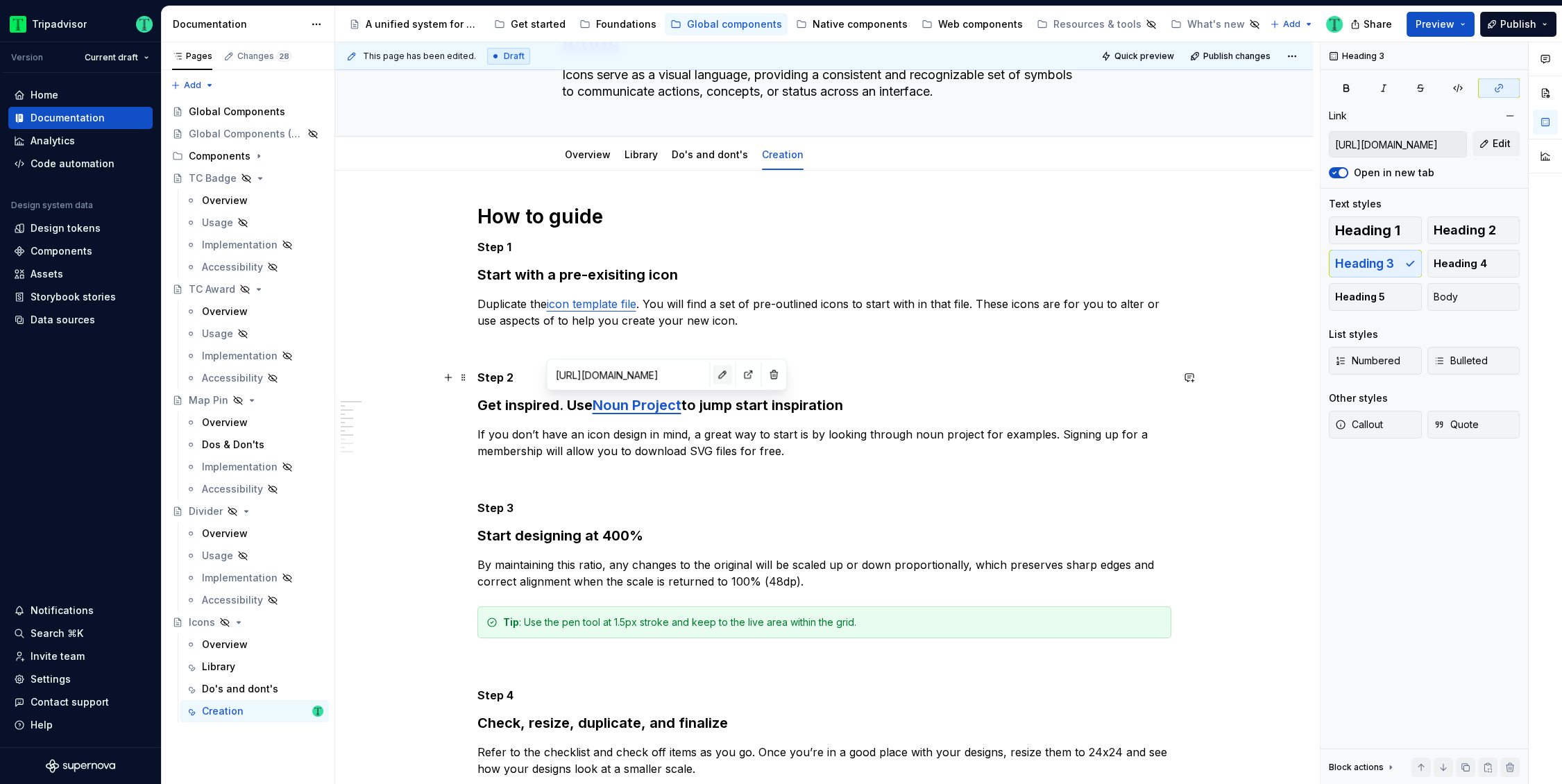
click at [712, 379] on button "button" at bounding box center [722, 375] width 20 height 20
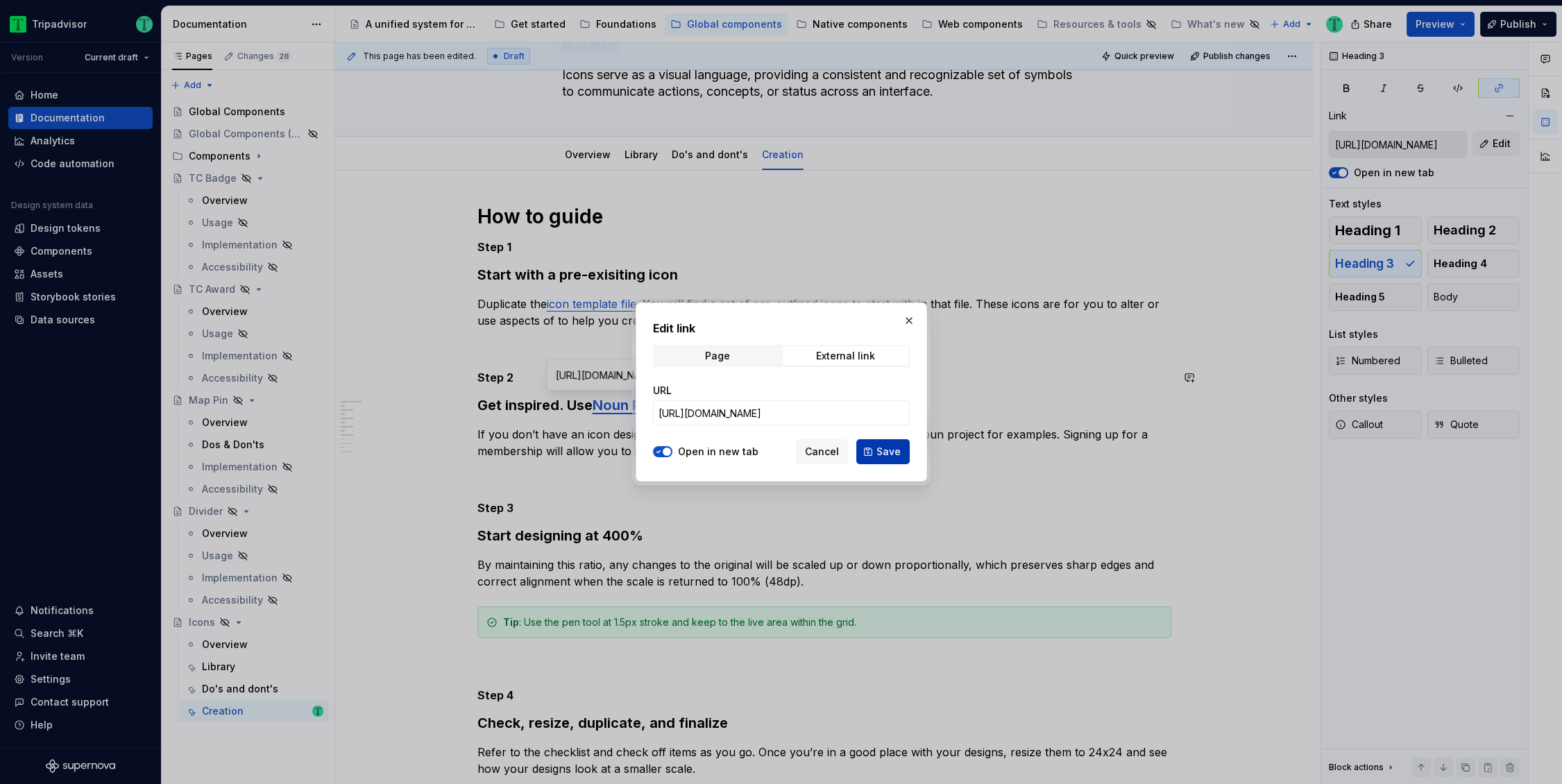
click at [867, 451] on button "Save" at bounding box center [883, 452] width 53 height 25
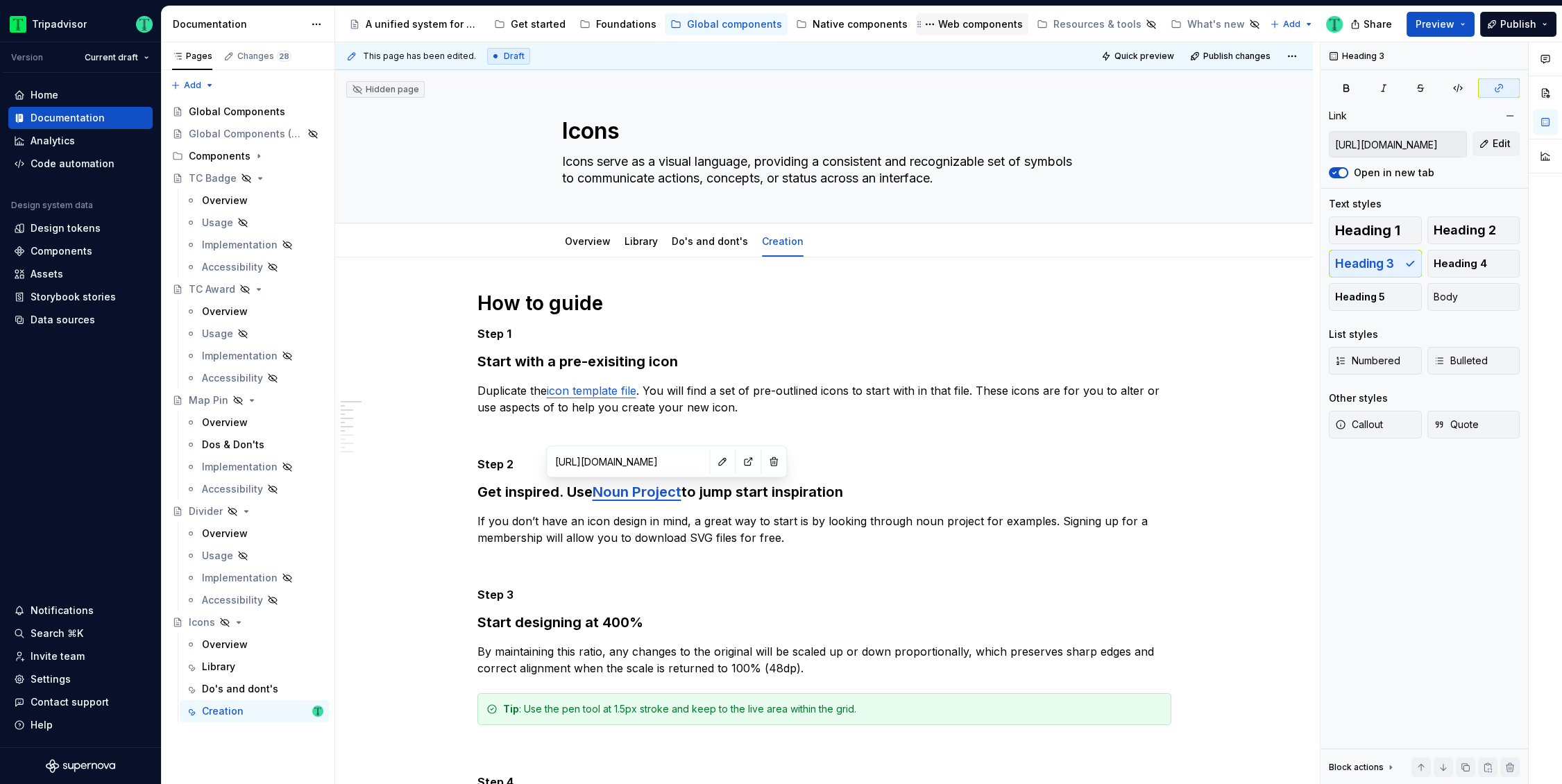
click at [967, 23] on div "Web components" at bounding box center [979, 25] width 84 height 14
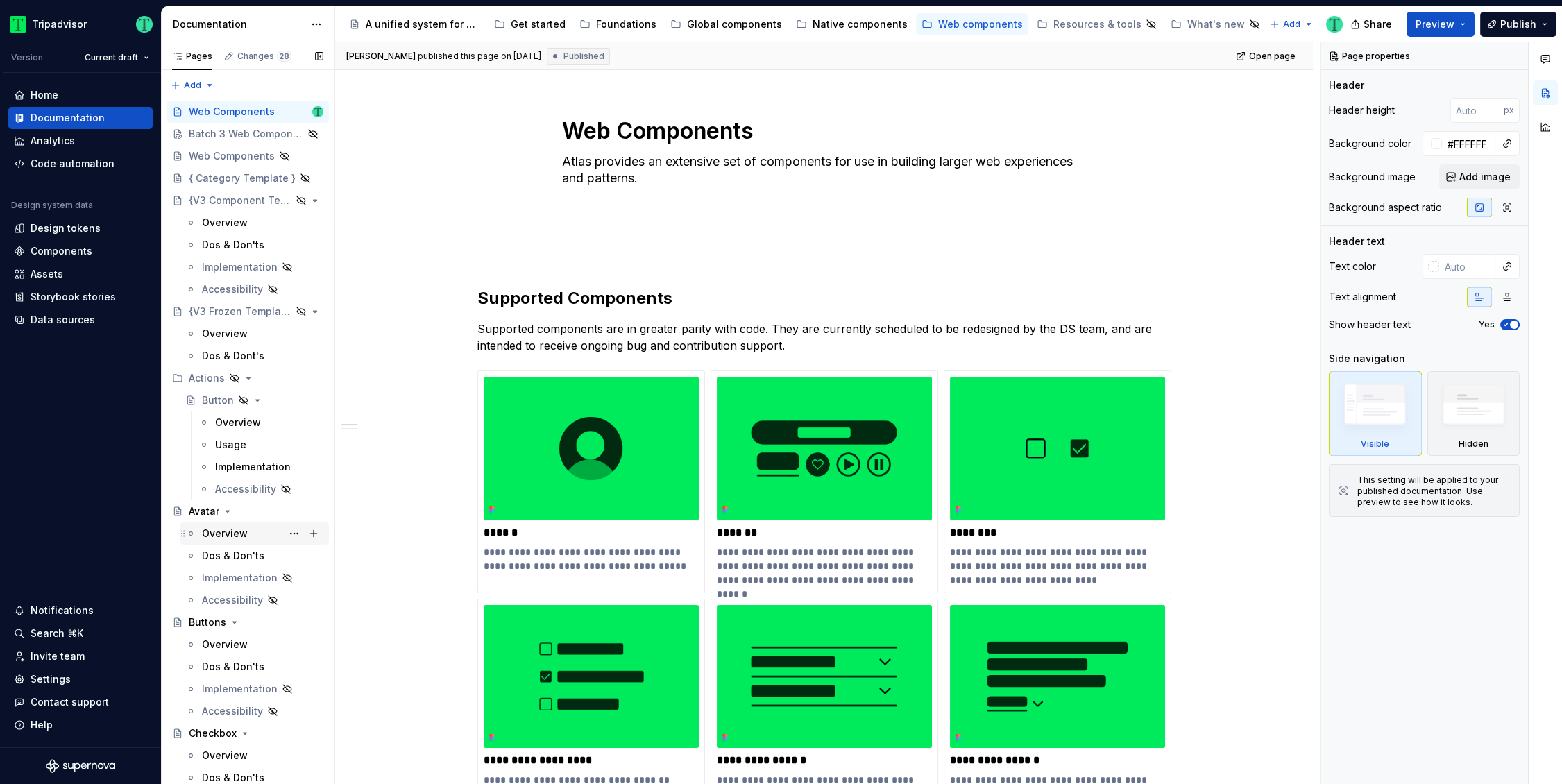
click at [218, 531] on div "Overview" at bounding box center [225, 534] width 46 height 14
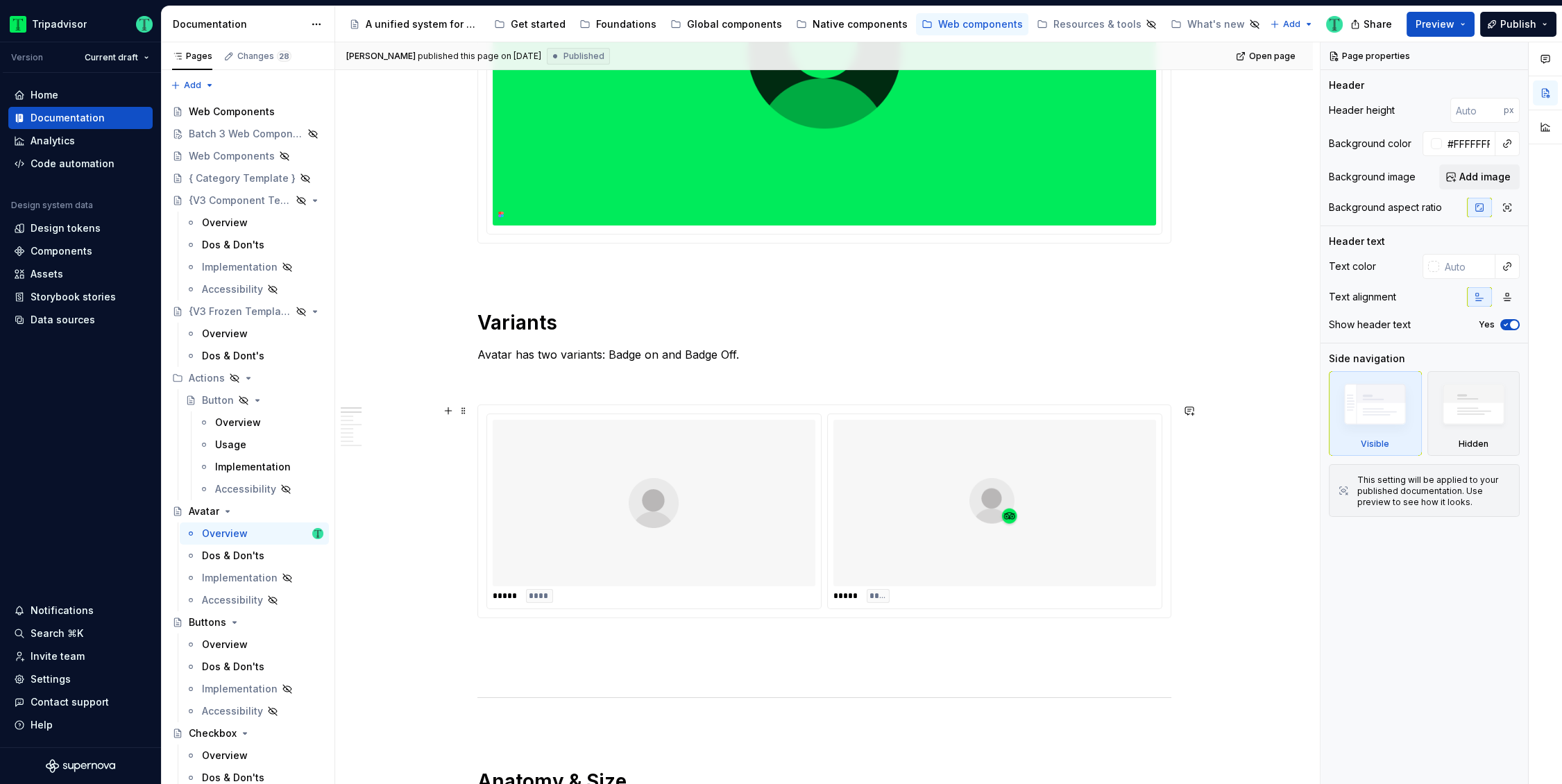
scroll to position [424, 0]
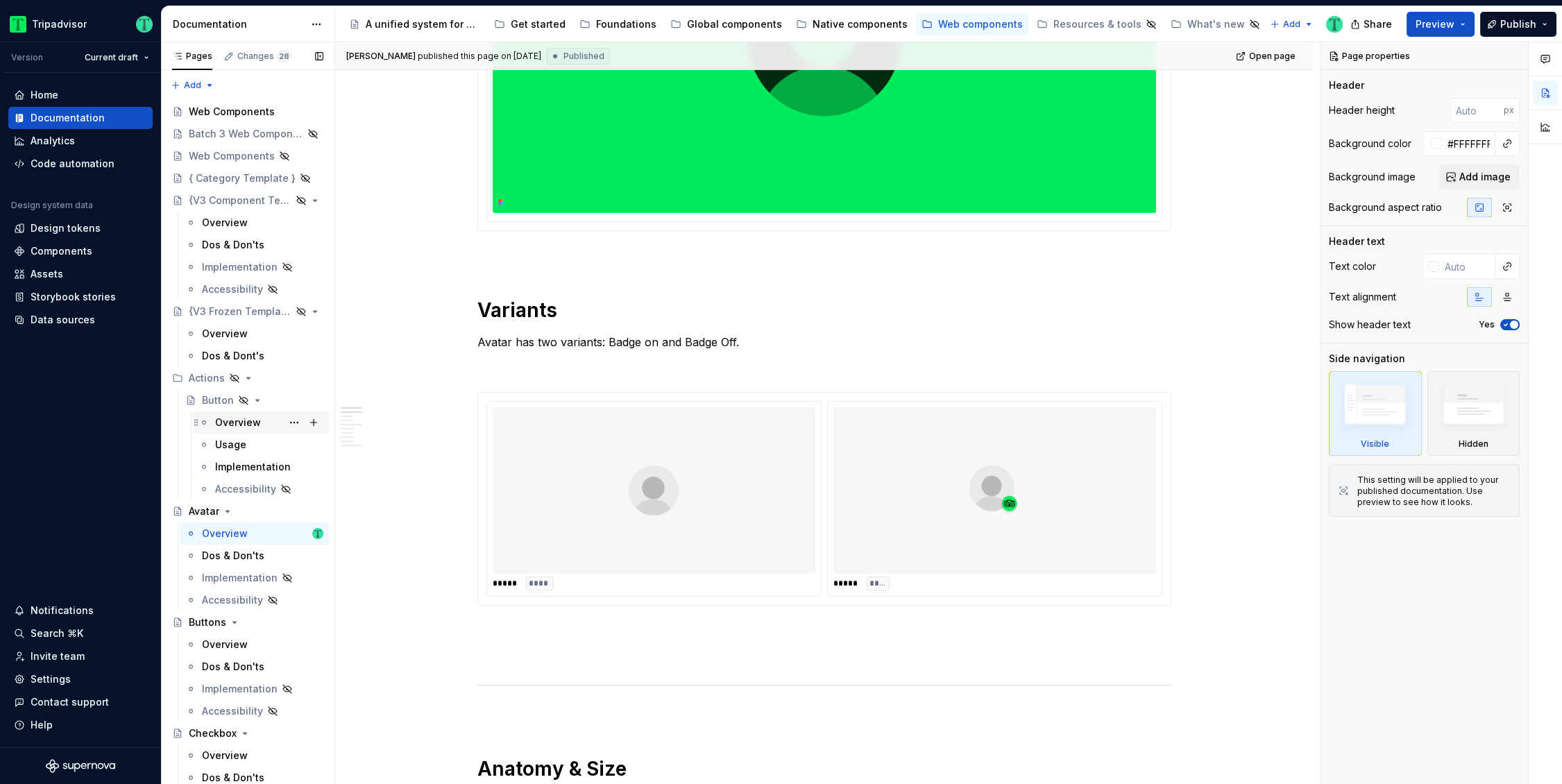
click at [250, 417] on div "Overview" at bounding box center [238, 423] width 46 height 14
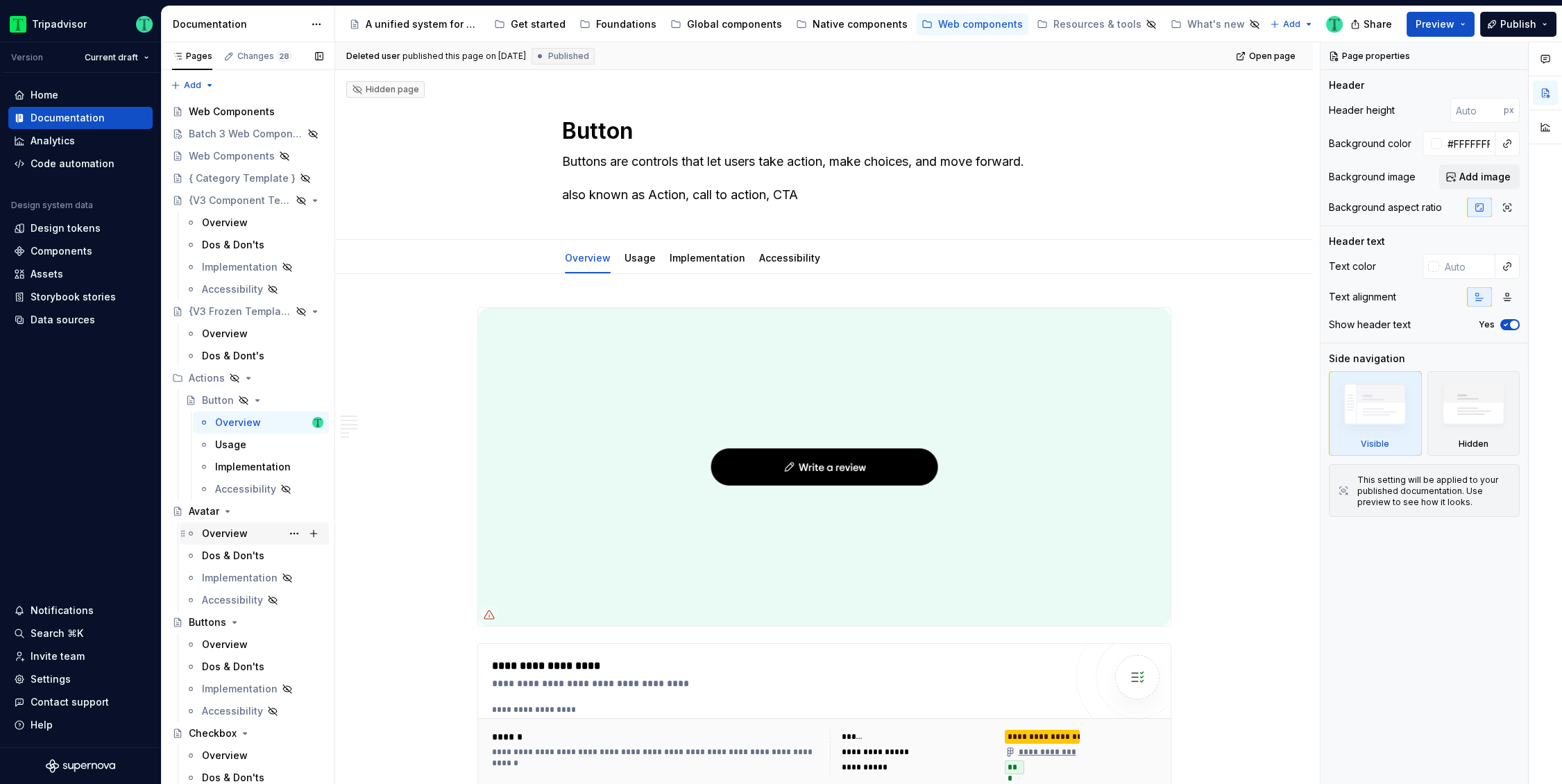
click at [228, 535] on div "Overview" at bounding box center [225, 534] width 46 height 14
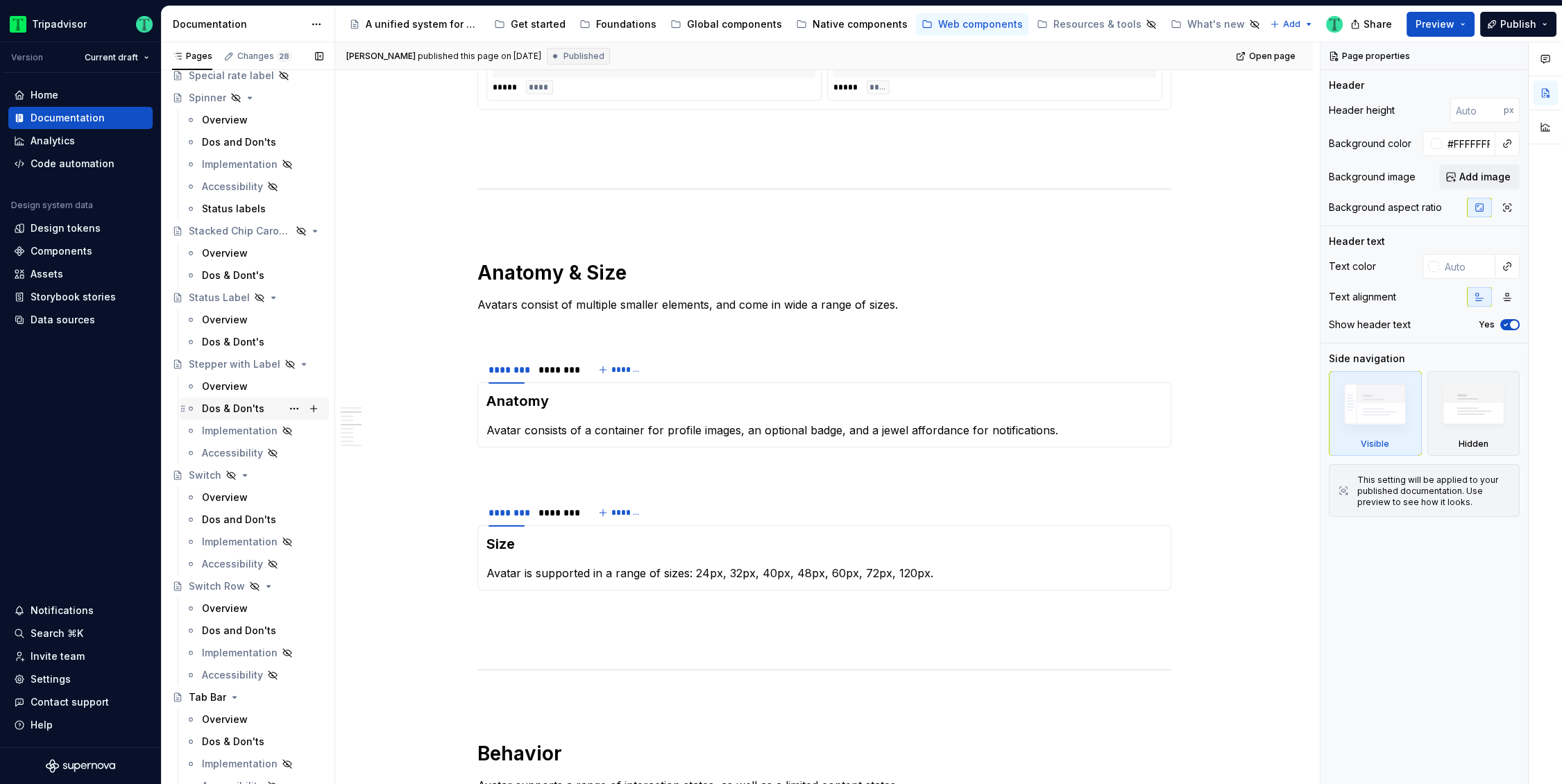
scroll to position [3011, 0]
click at [211, 493] on div "Overview" at bounding box center [225, 497] width 46 height 14
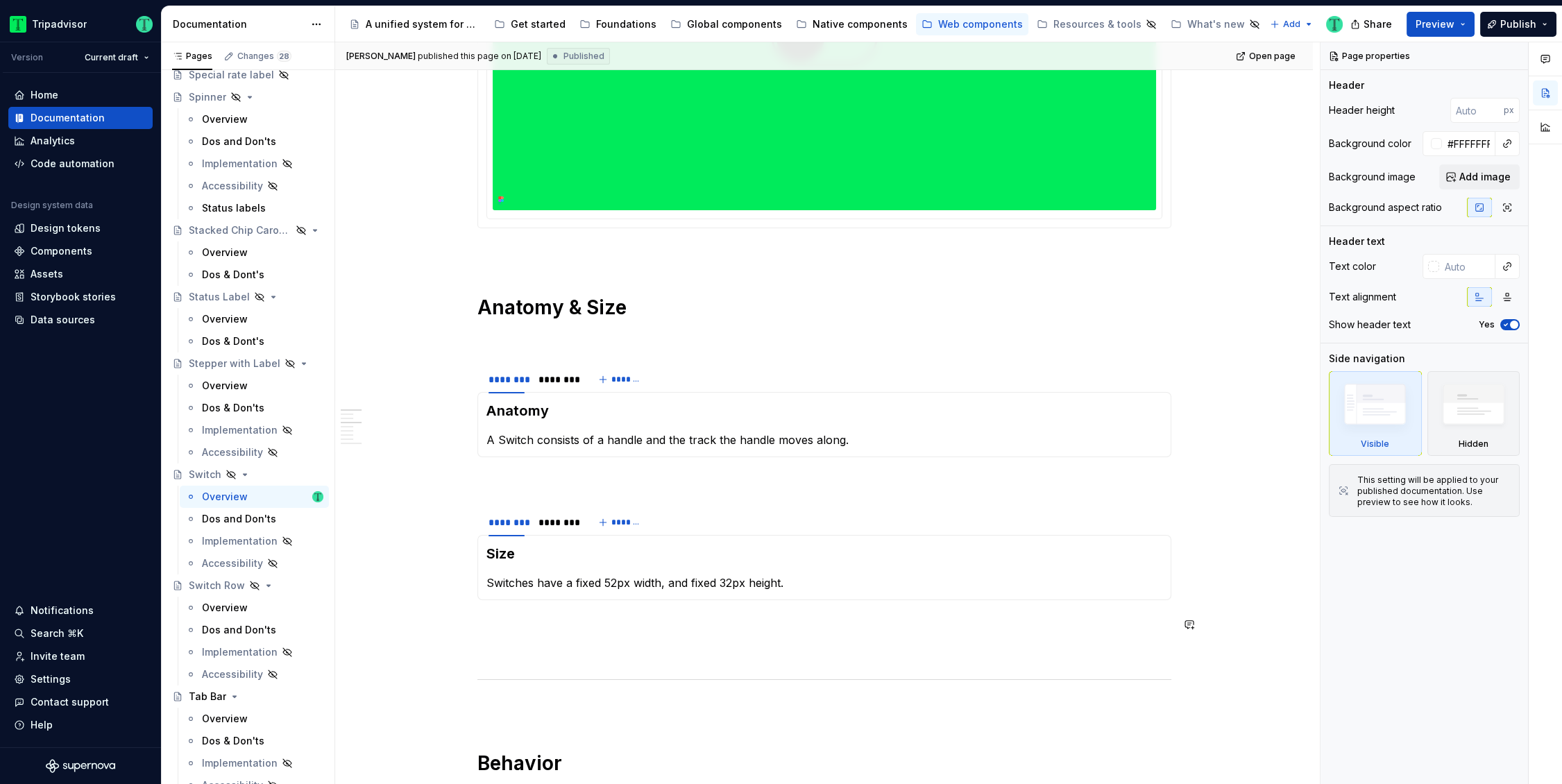
scroll to position [458, 0]
click at [222, 604] on div "Overview" at bounding box center [225, 608] width 46 height 14
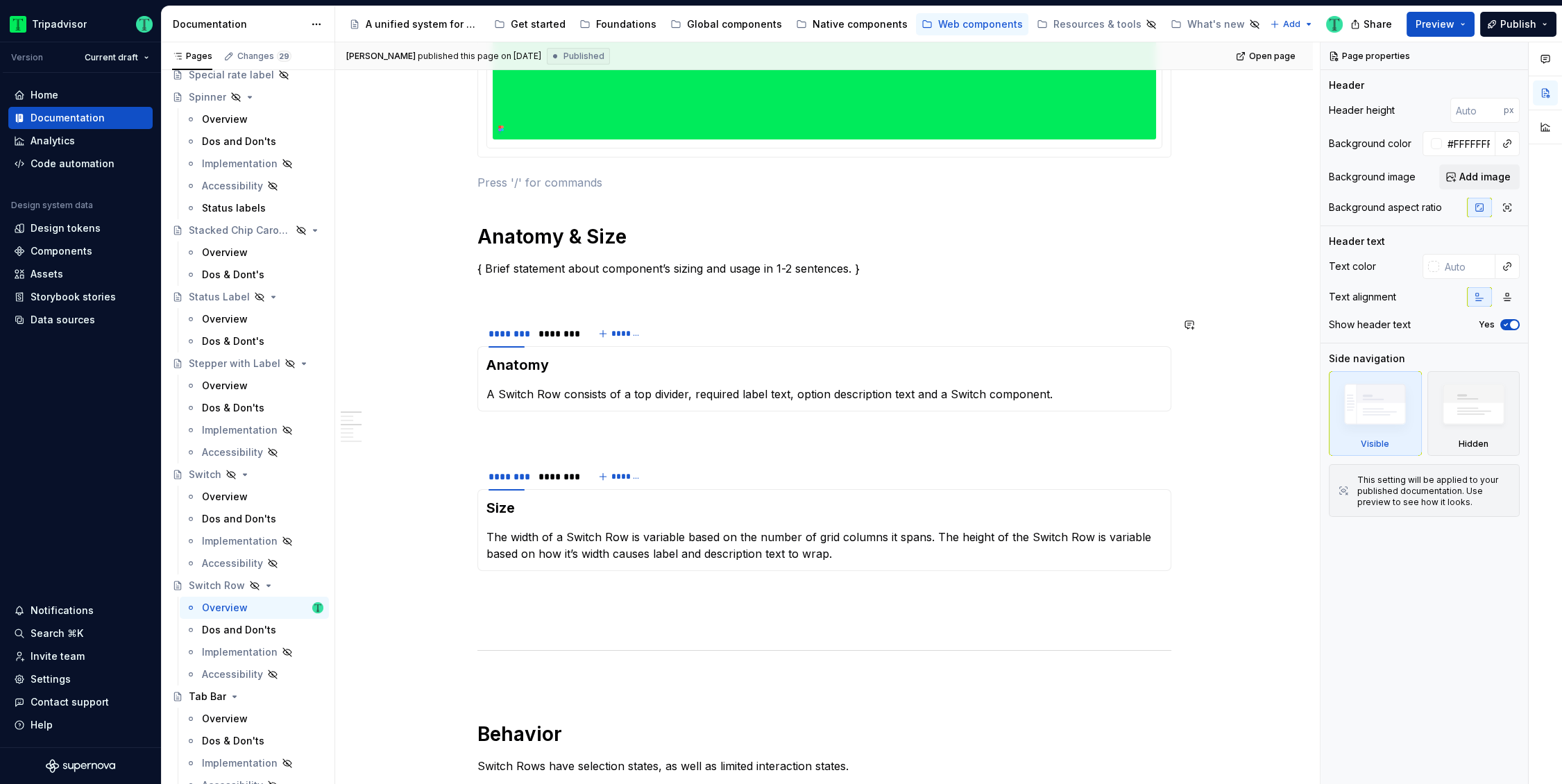
scroll to position [496, 0]
click at [562, 337] on div "********" at bounding box center [556, 335] width 36 height 14
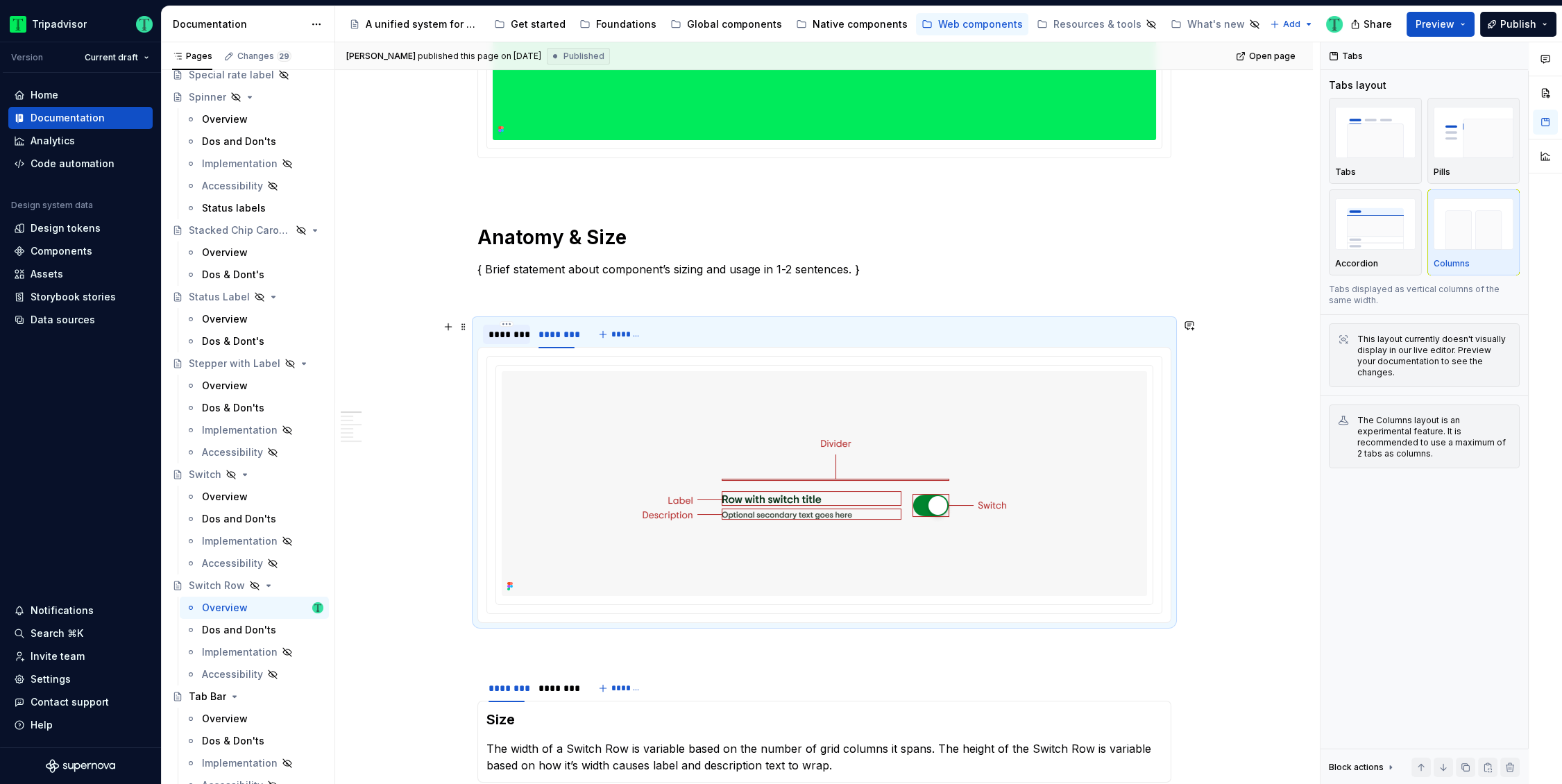
click at [515, 334] on div "********" at bounding box center [506, 335] width 36 height 14
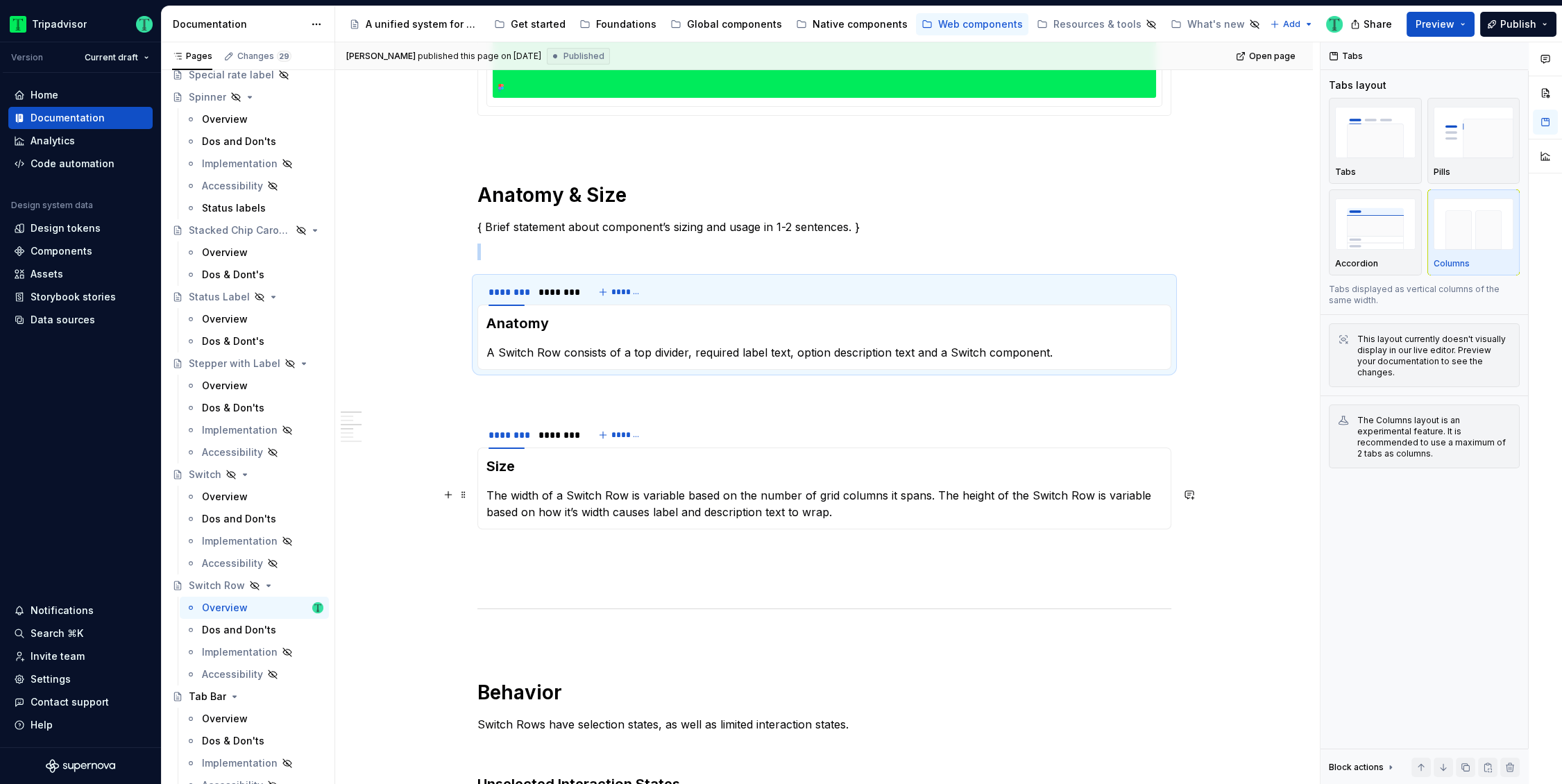
scroll to position [537, 0]
click at [503, 447] on div at bounding box center [506, 447] width 47 height 2
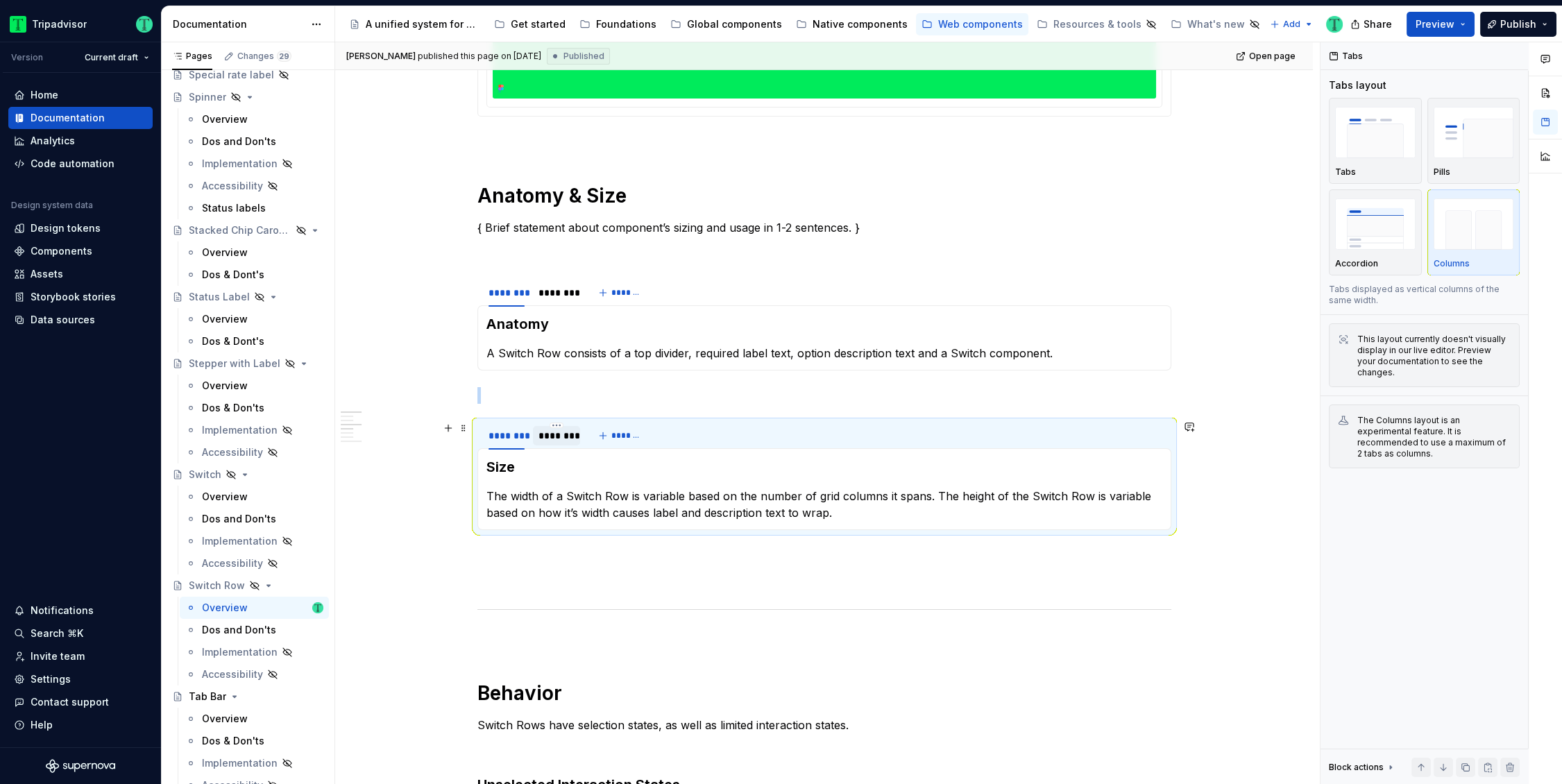
click at [551, 440] on div "********" at bounding box center [556, 436] width 36 height 14
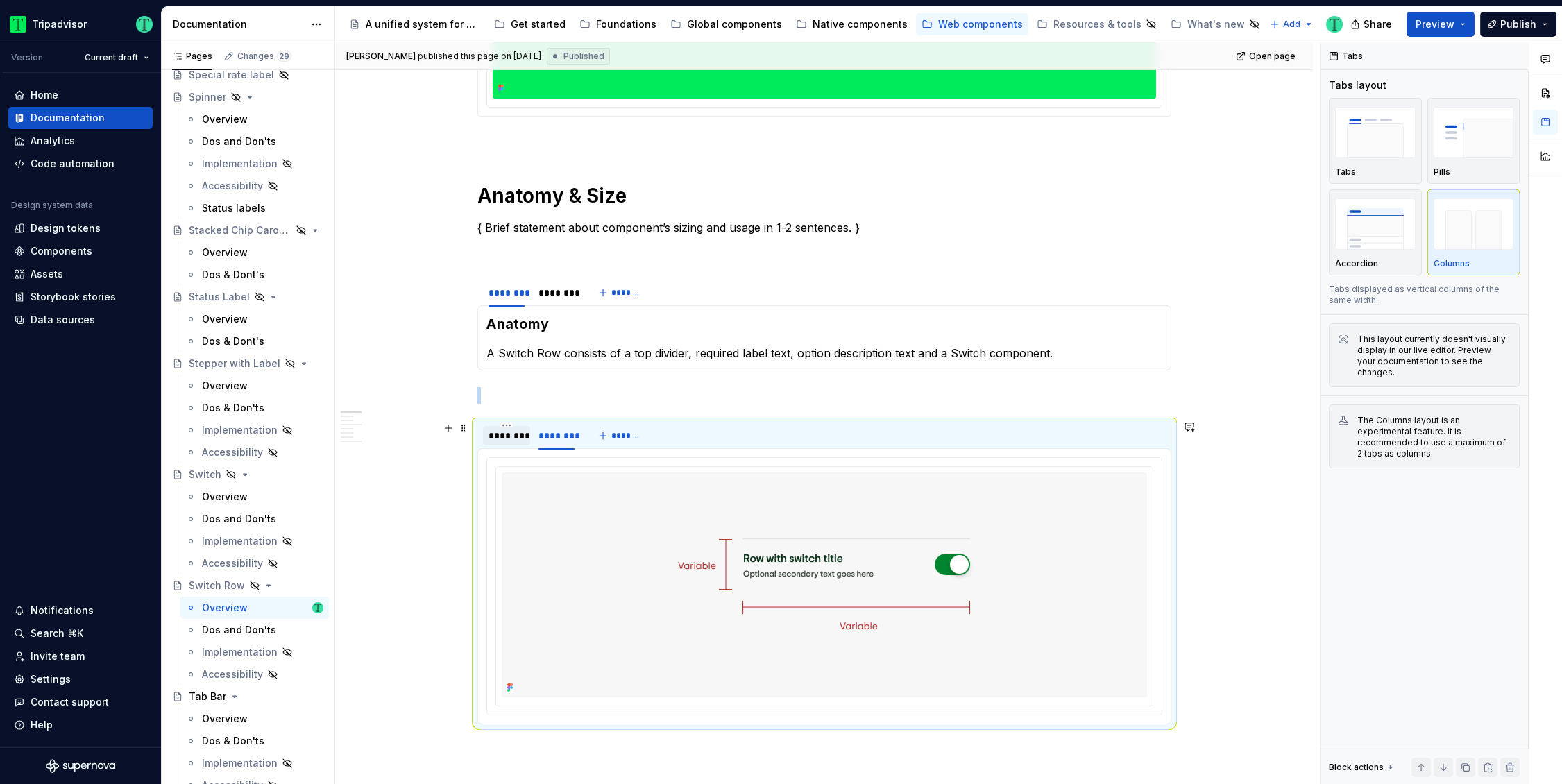
click at [511, 442] on div "********" at bounding box center [506, 436] width 47 height 20
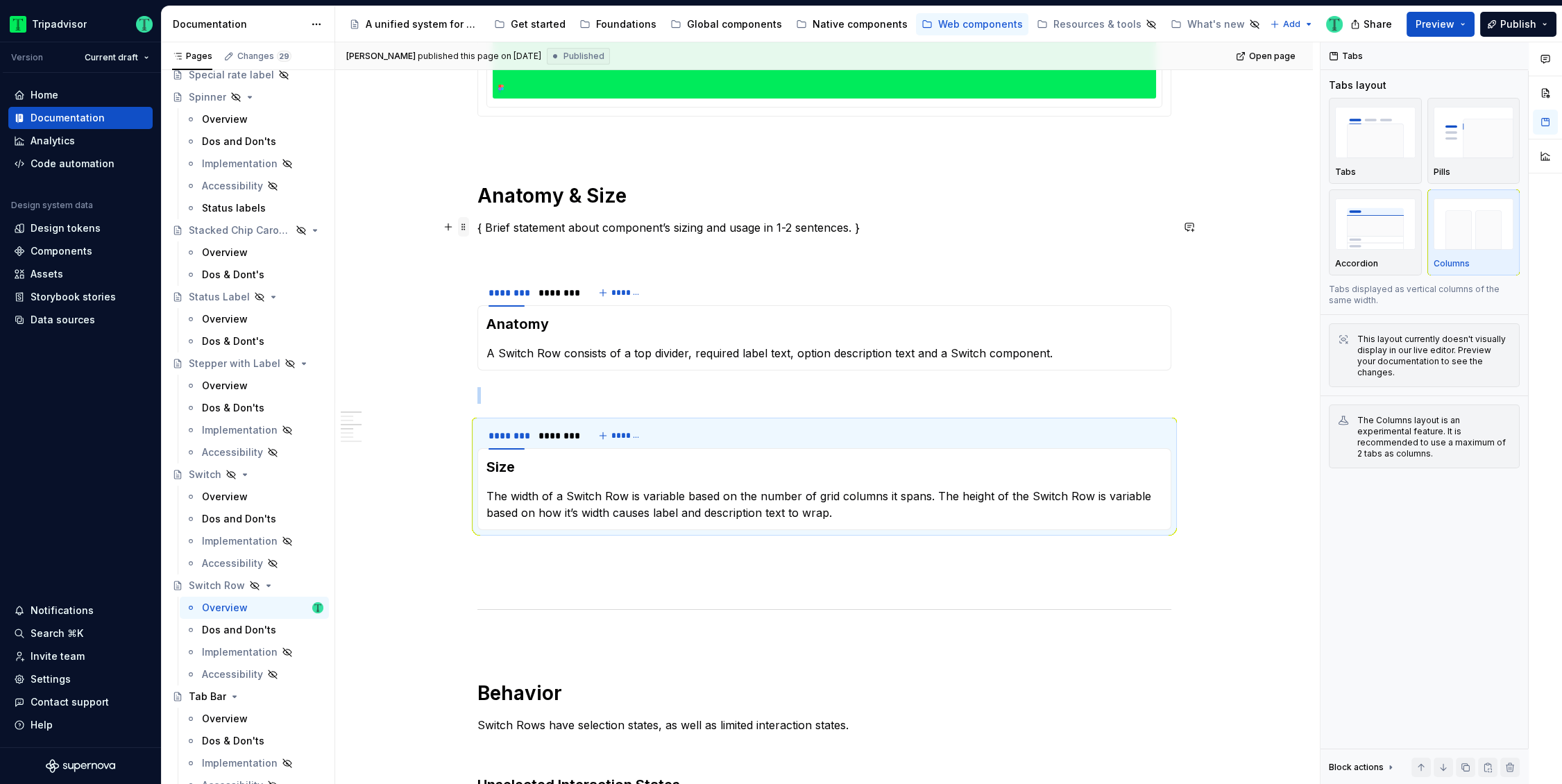
click at [463, 227] on span at bounding box center [464, 227] width 11 height 20
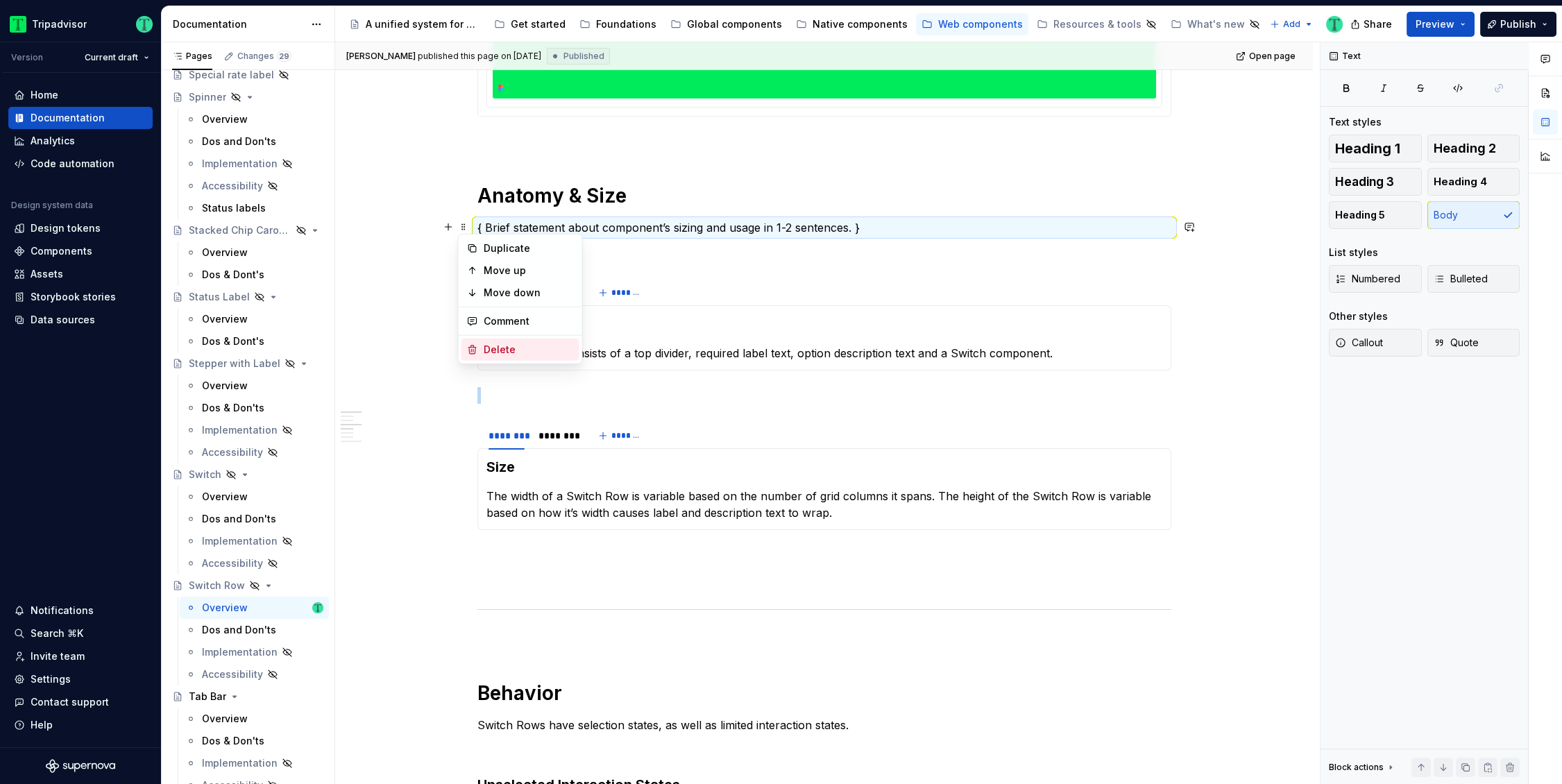
click at [482, 350] on div "Delete" at bounding box center [520, 349] width 118 height 22
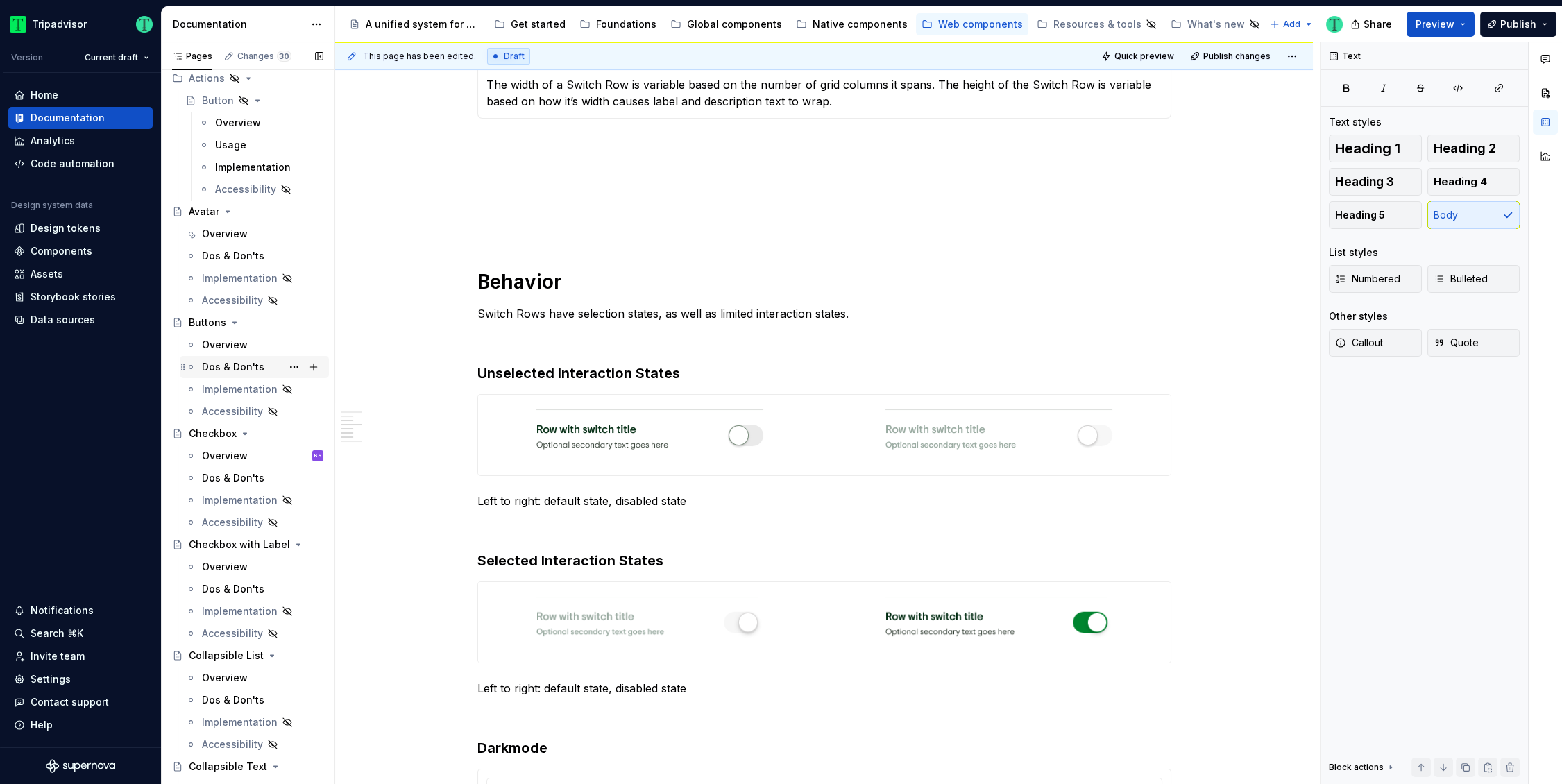
scroll to position [294, 0]
click at [739, 27] on div "Global components" at bounding box center [733, 25] width 95 height 14
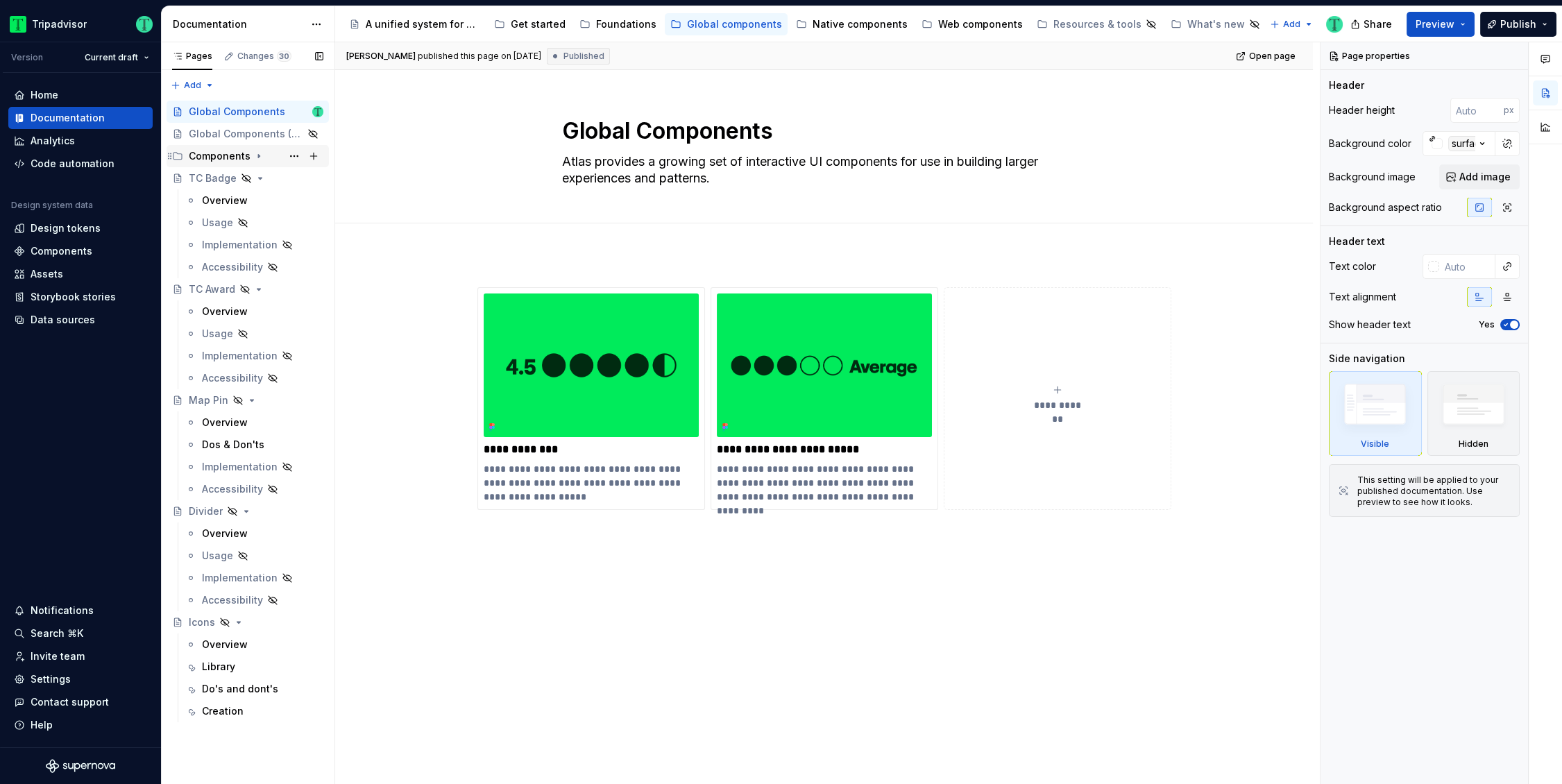
click at [234, 158] on div "Components" at bounding box center [219, 156] width 62 height 14
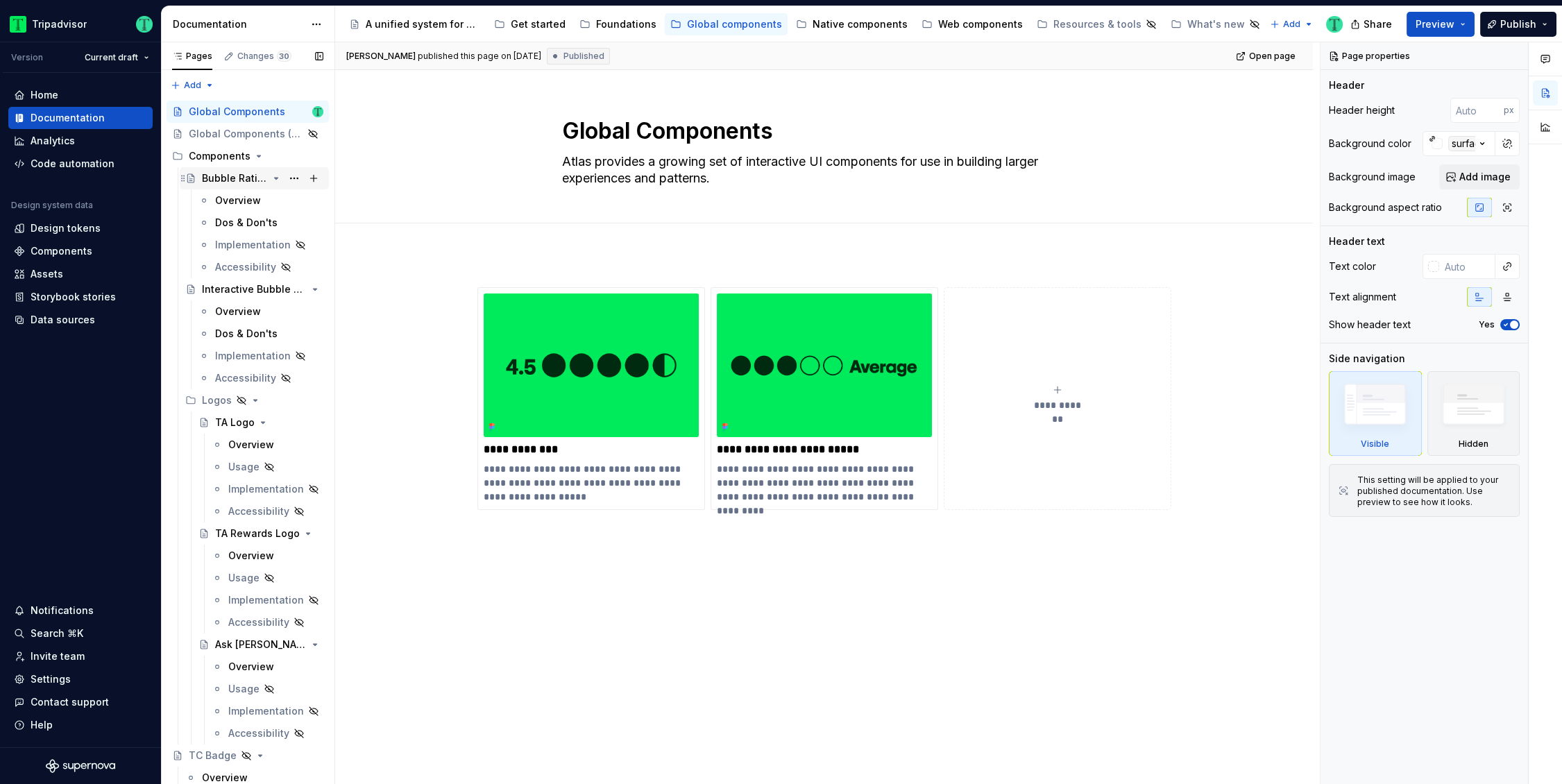
click at [249, 181] on div "Bubble Rating" at bounding box center [234, 178] width 66 height 14
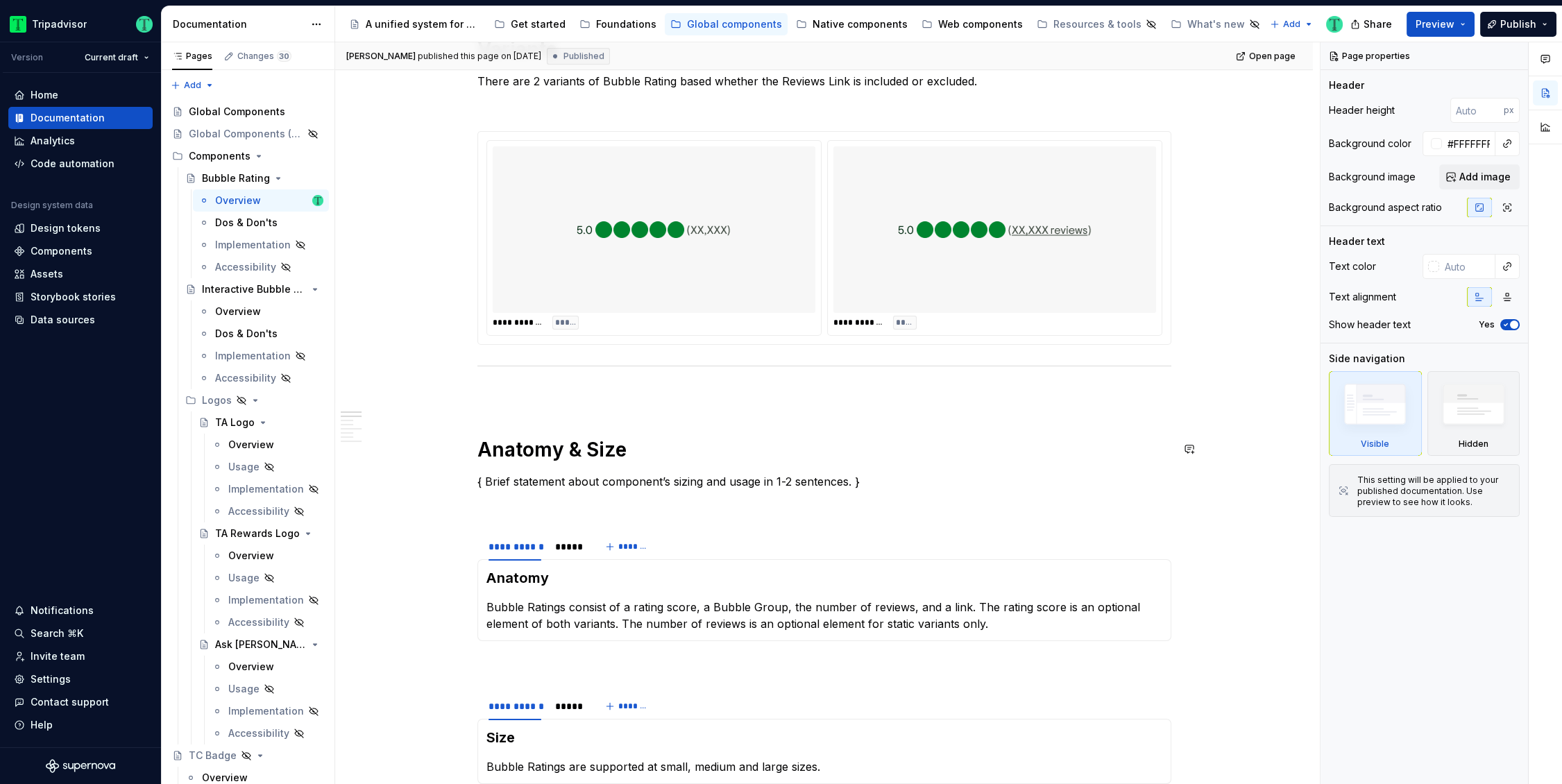
scroll to position [1162, 0]
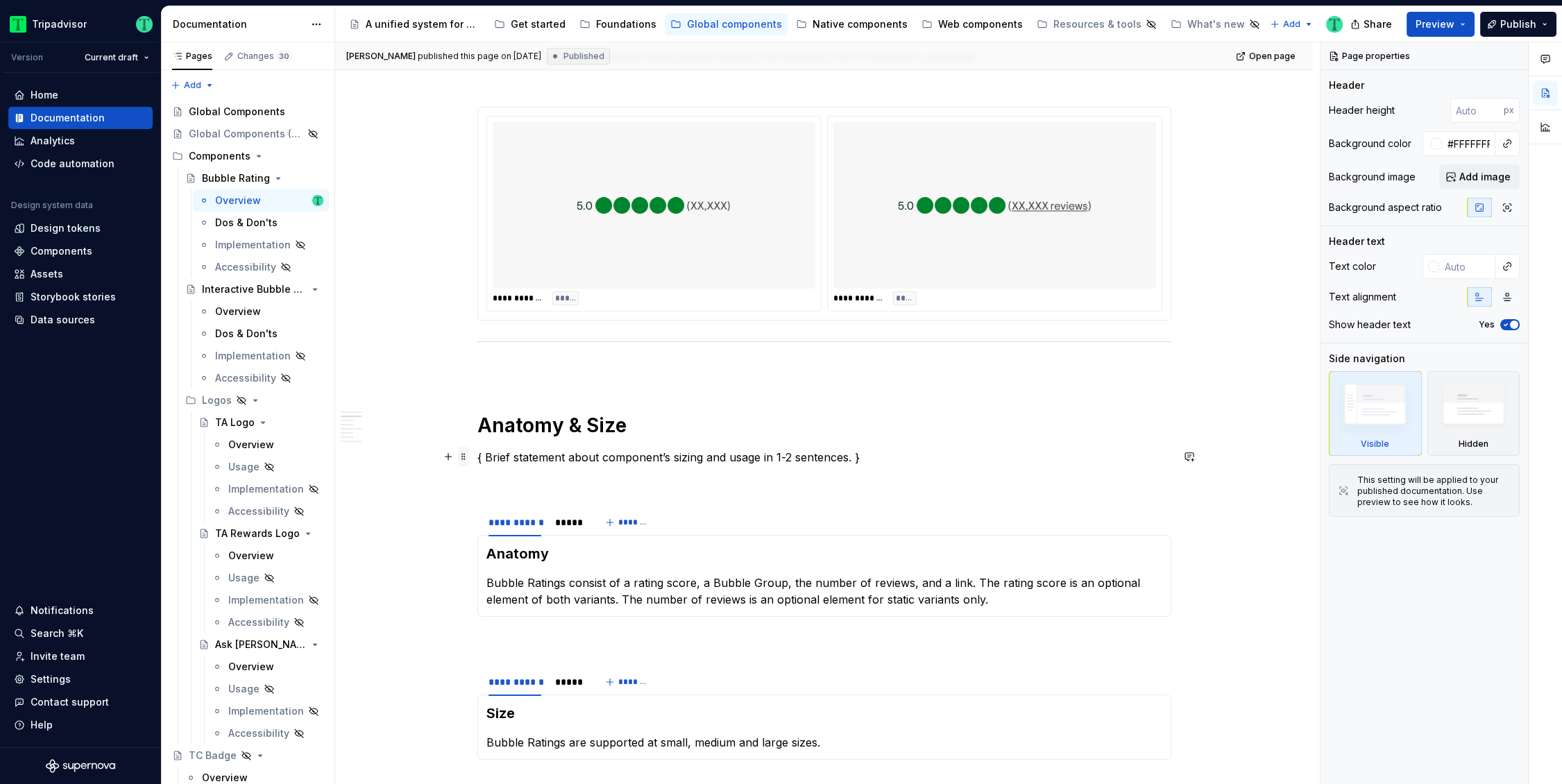
type textarea "*"
click at [464, 455] on span at bounding box center [464, 456] width 11 height 20
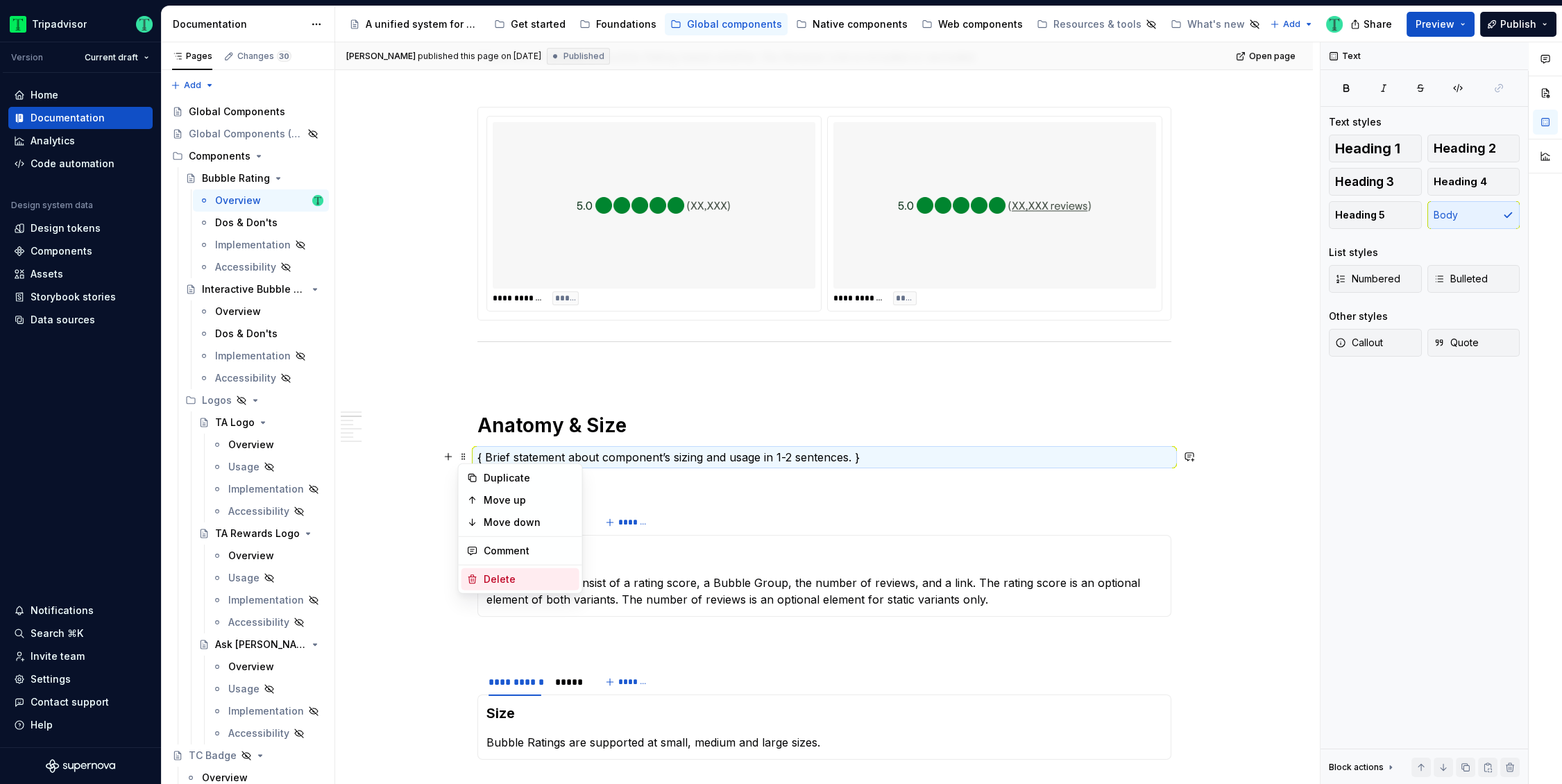
click at [484, 575] on div "Delete" at bounding box center [529, 580] width 91 height 14
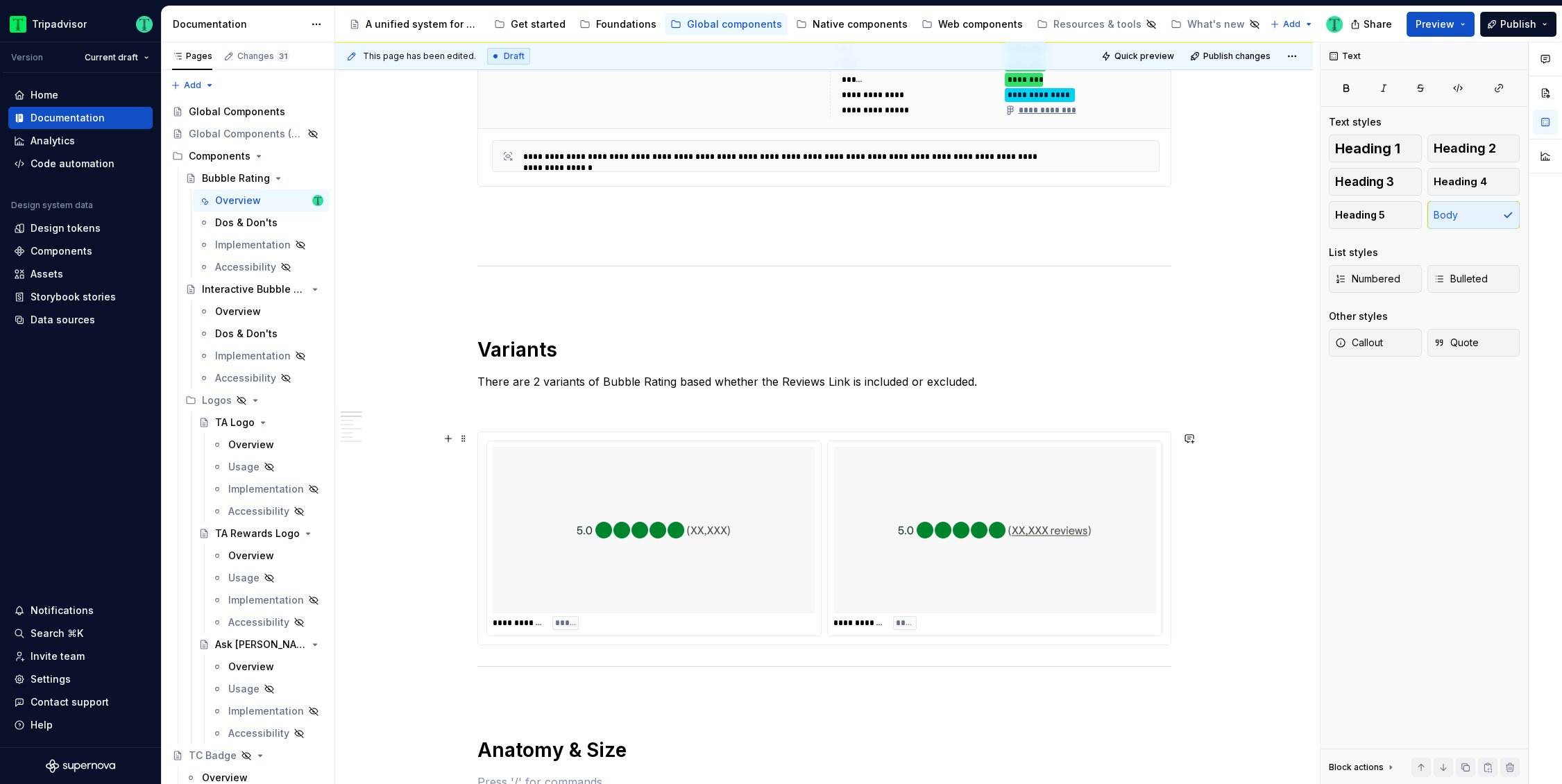
scroll to position [846, 0]
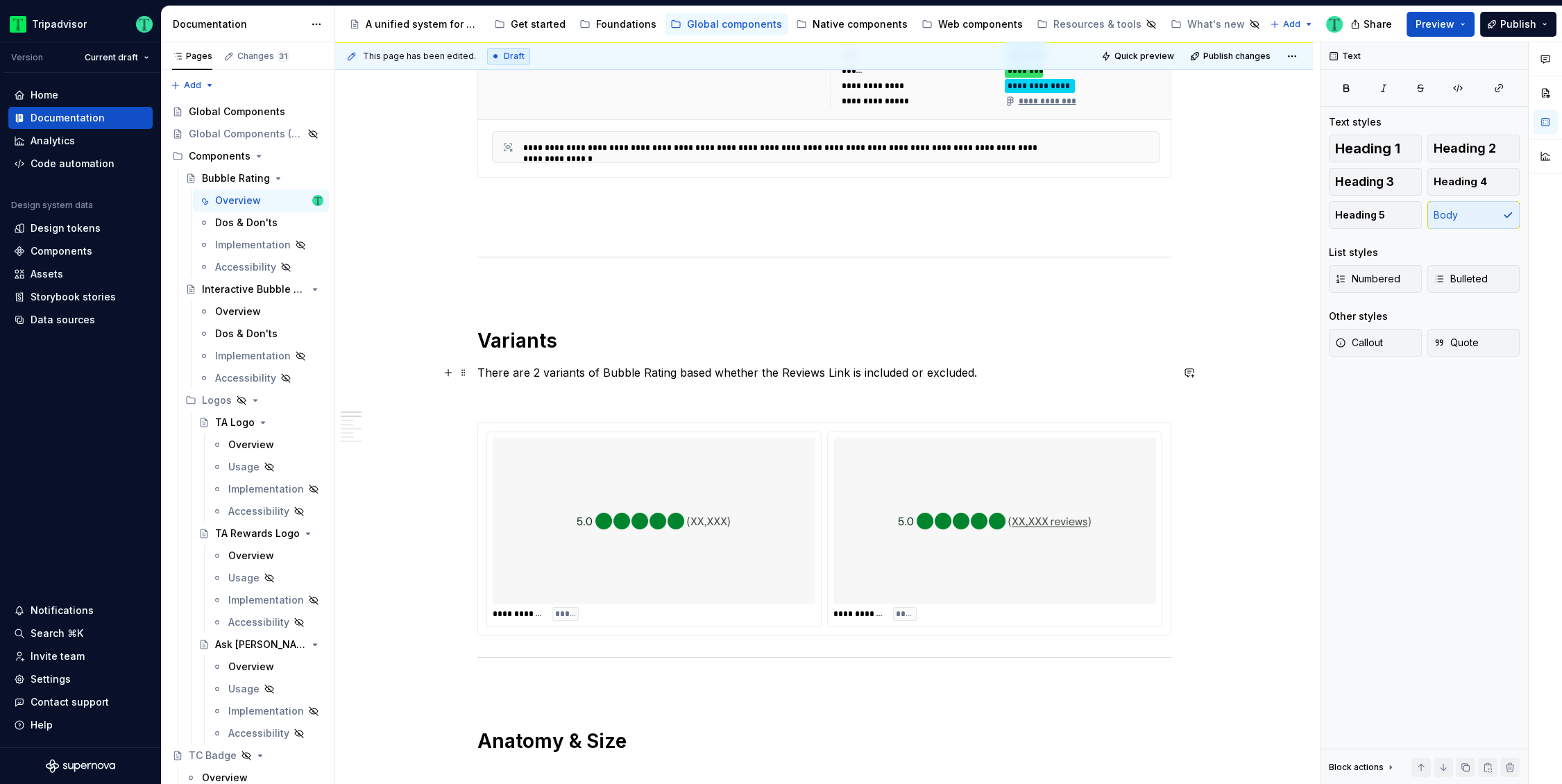
click at [536, 374] on p "There are 2 variants of Bubble Rating based whether the Reviews Link is include…" at bounding box center [823, 372] width 694 height 17
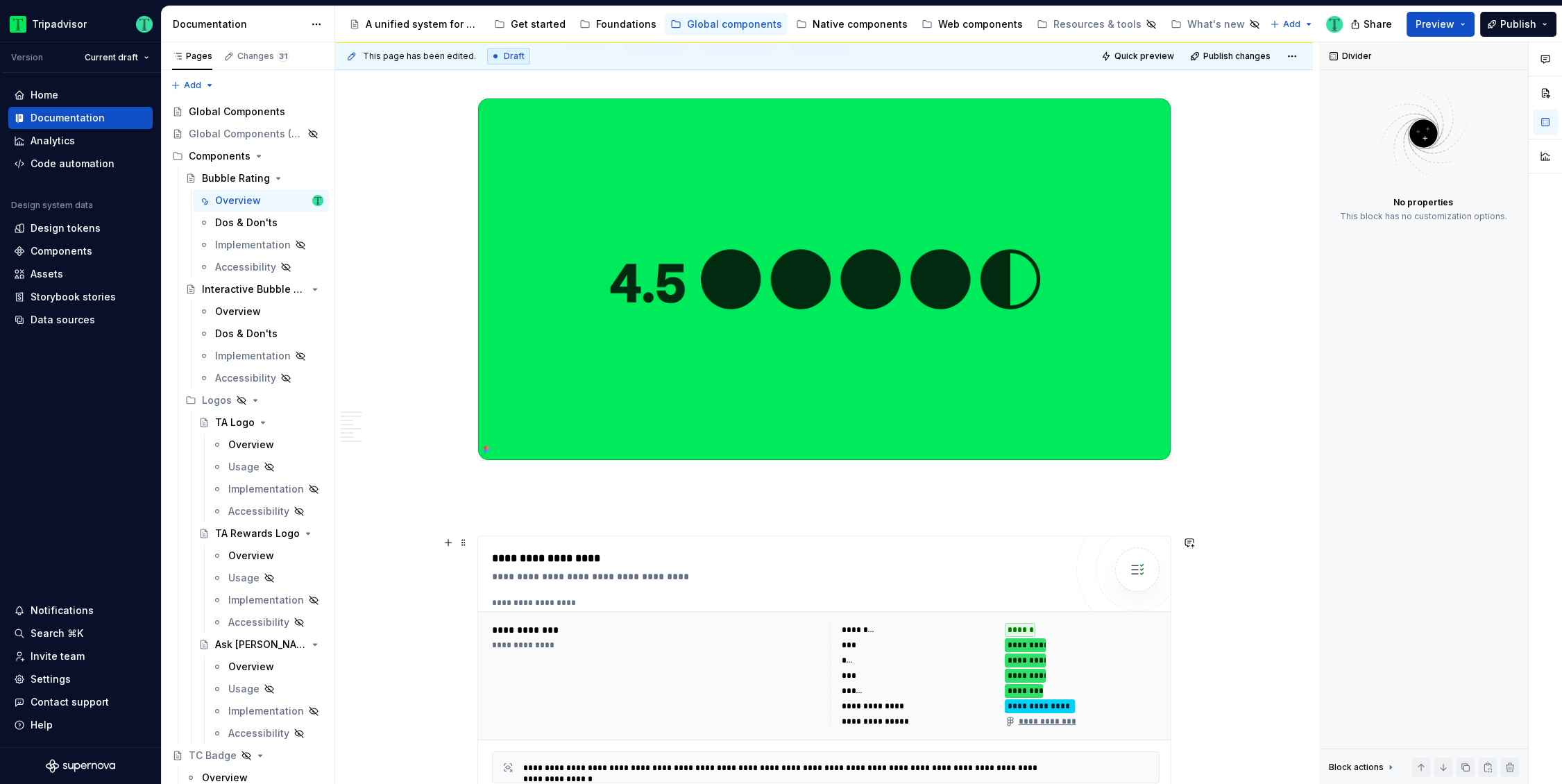
scroll to position [0, 0]
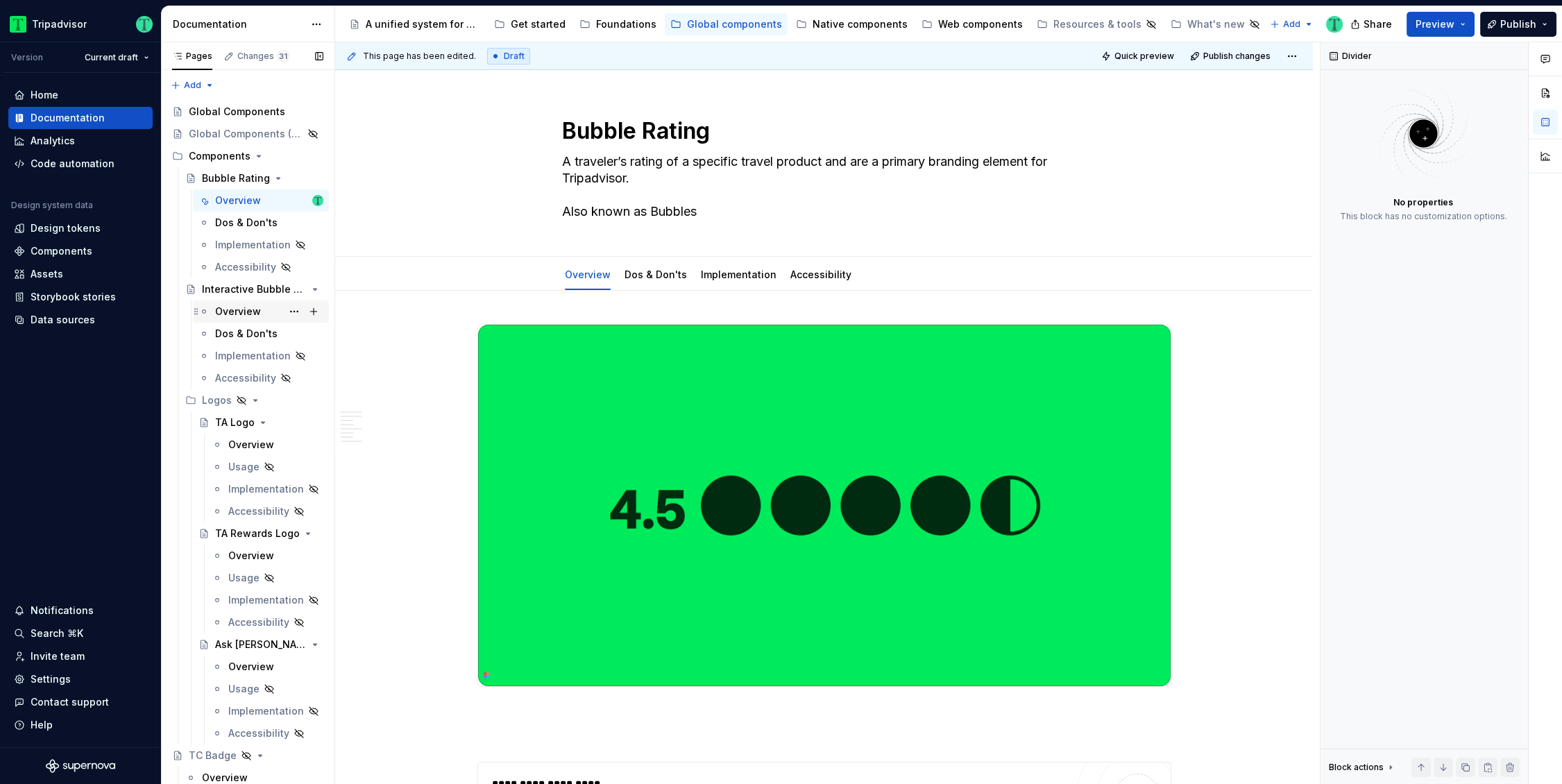
click at [236, 313] on div "Overview" at bounding box center [238, 312] width 46 height 14
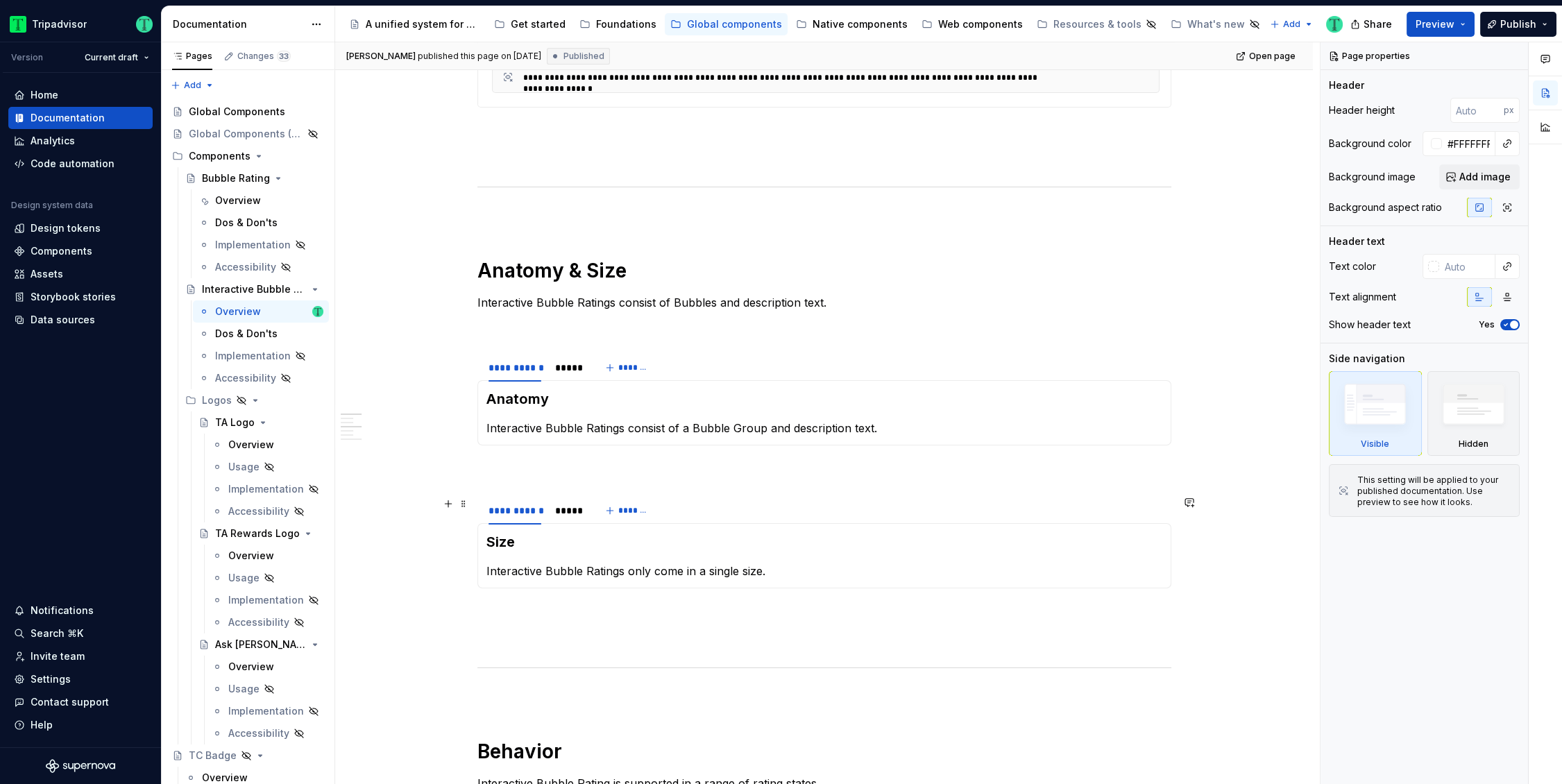
scroll to position [525, 0]
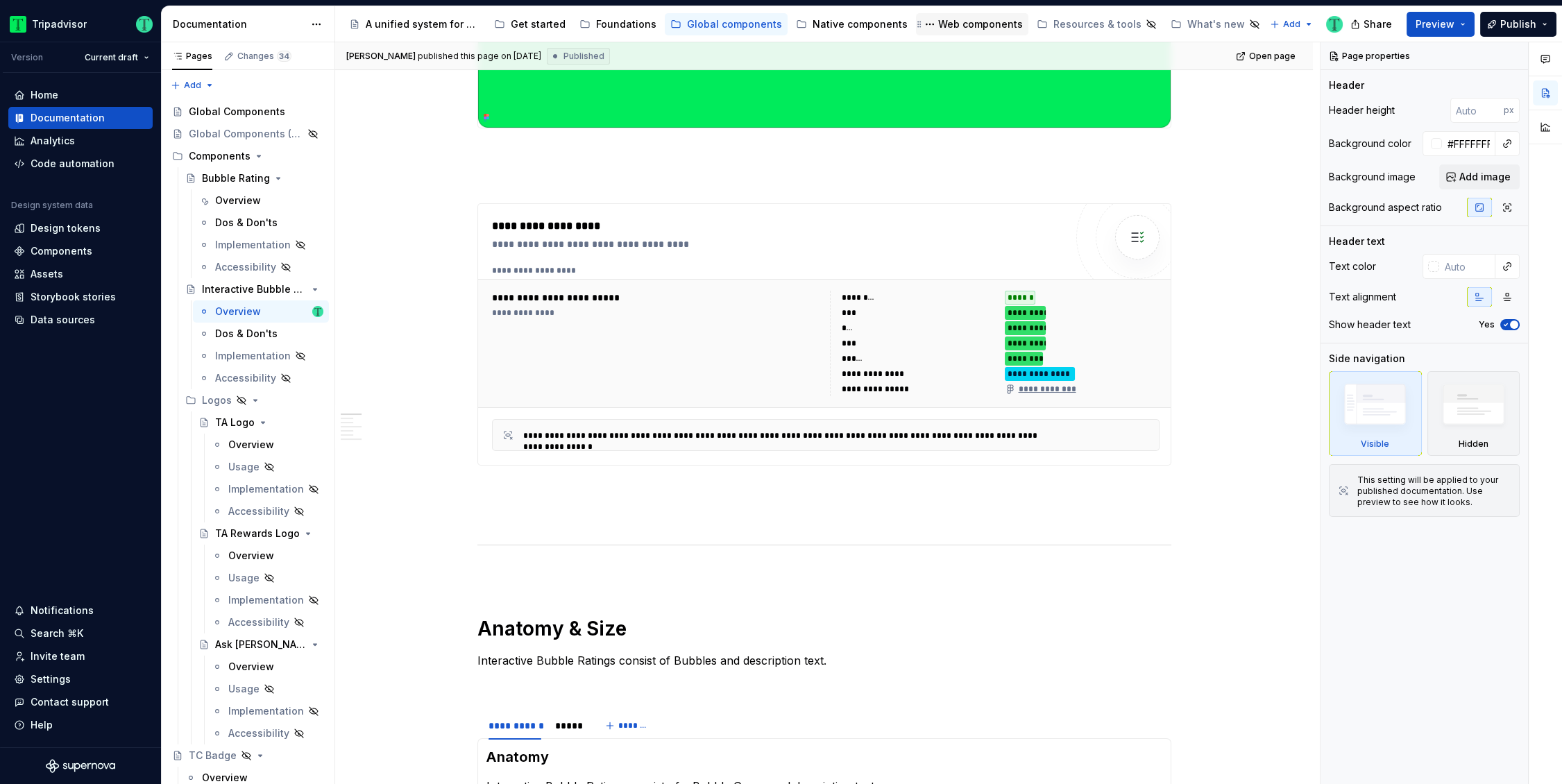
click at [982, 23] on div "Web components" at bounding box center [979, 25] width 84 height 14
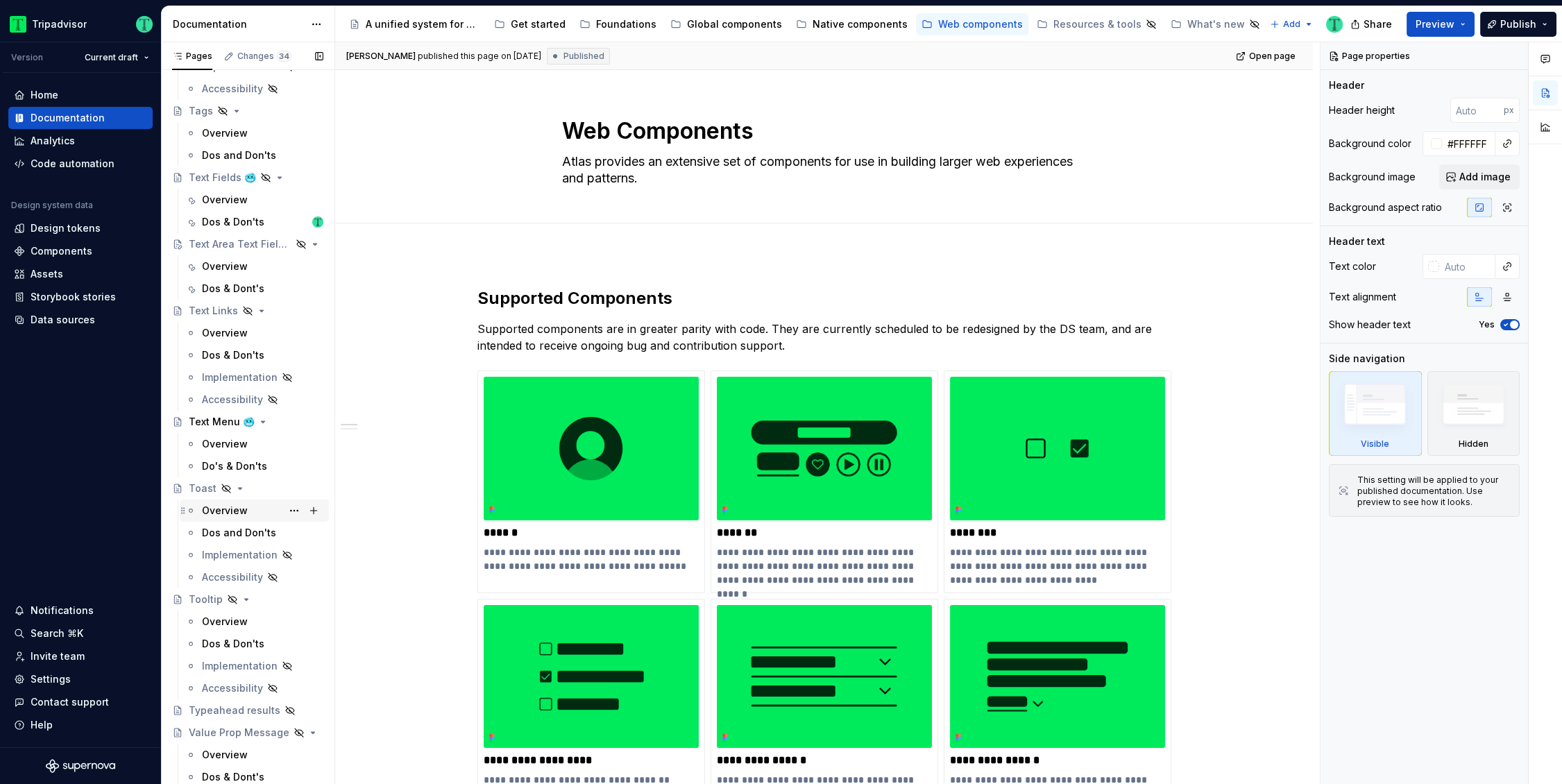
scroll to position [3710, 0]
click at [222, 201] on div "Overview" at bounding box center [225, 198] width 46 height 14
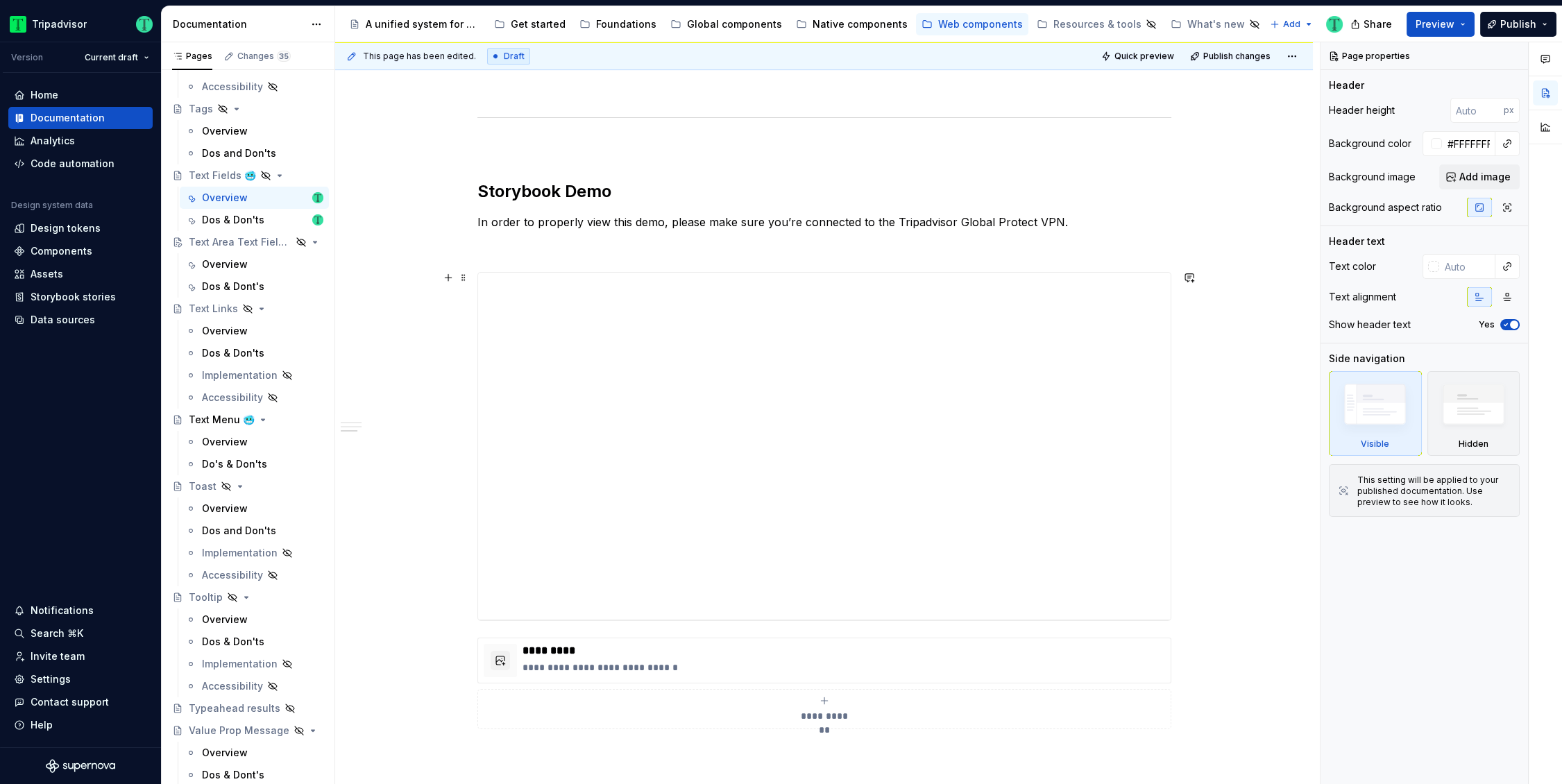
scroll to position [1672, 0]
click at [224, 266] on div "Overview" at bounding box center [225, 265] width 46 height 14
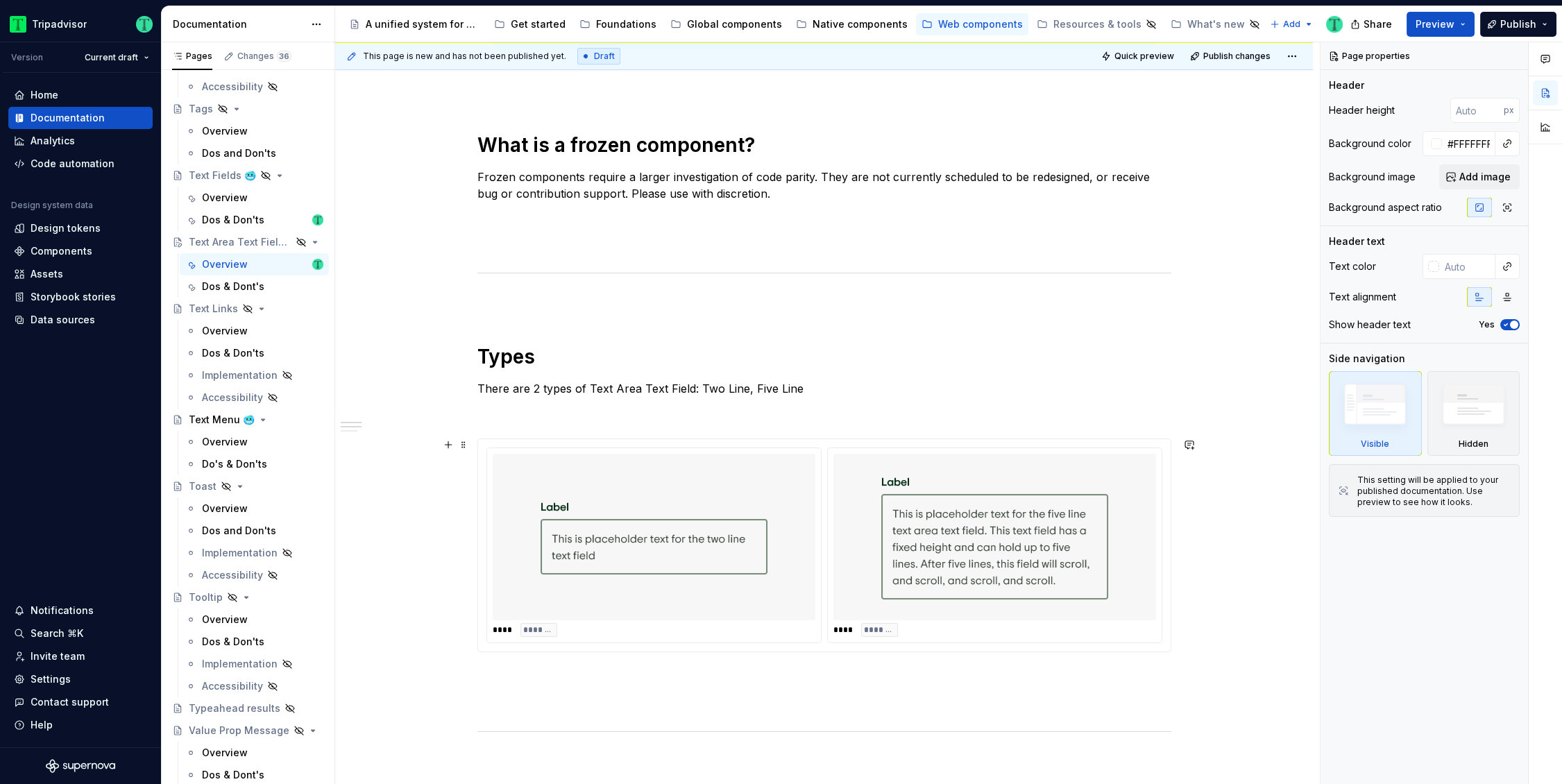
scroll to position [617, 0]
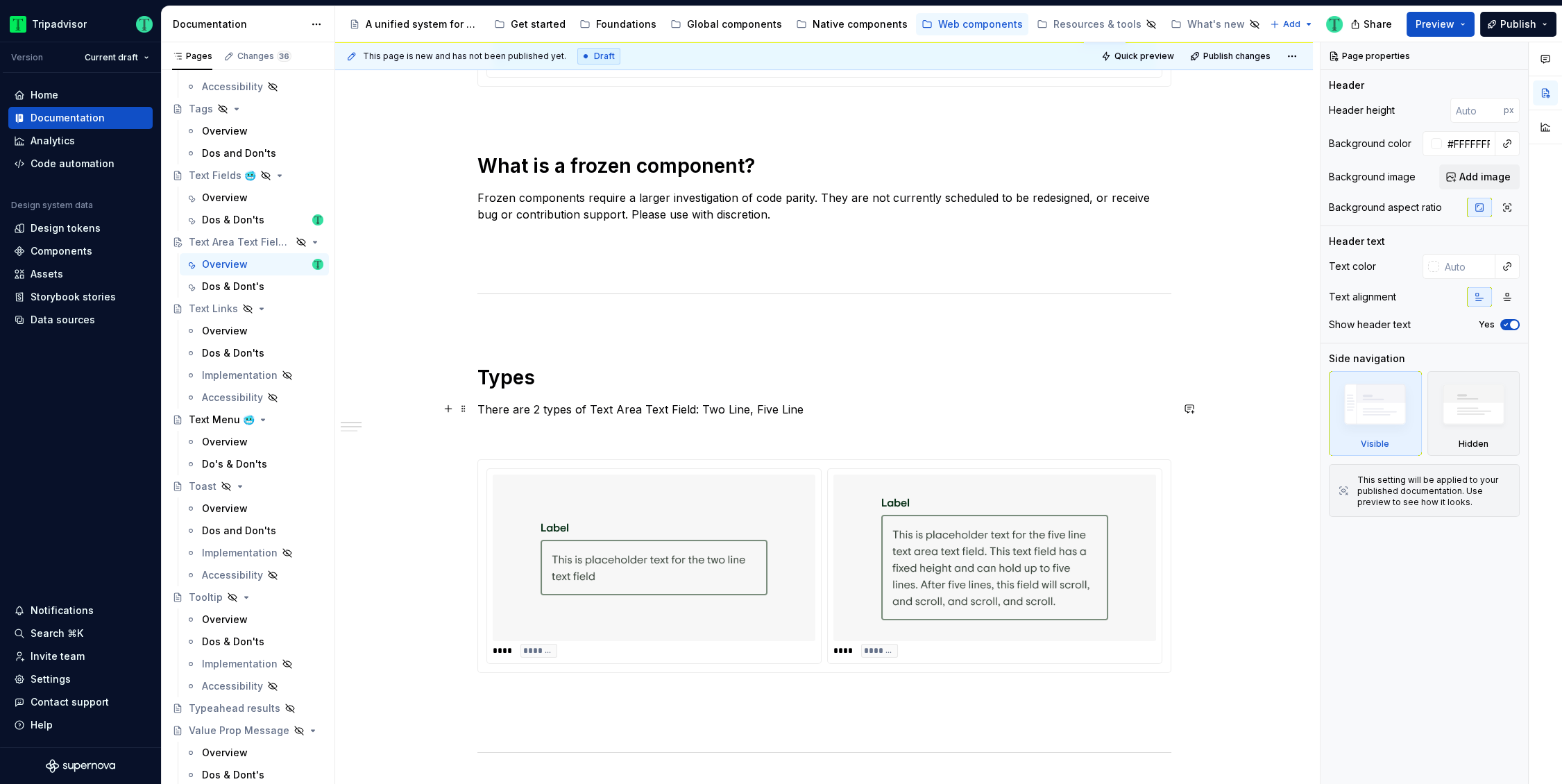
click at [535, 404] on p "There are 2 types of Text Area Text Field: Two Line, Five Line" at bounding box center [823, 409] width 694 height 17
type textarea "*"
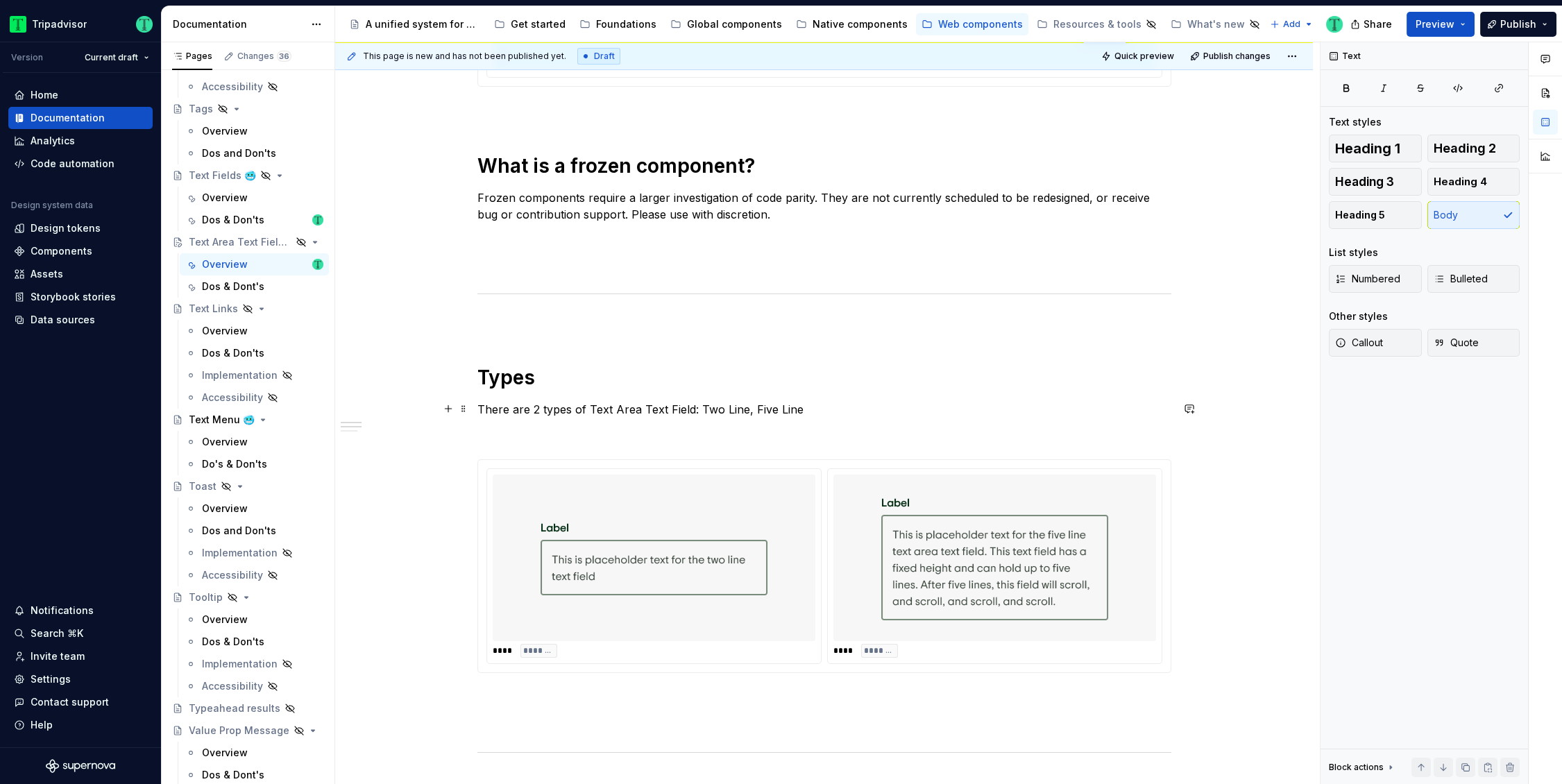
click at [535, 404] on p "There are 2 types of Text Area Text Field: Two Line, Five Line" at bounding box center [823, 409] width 694 height 17
click at [222, 197] on div "Overview" at bounding box center [225, 198] width 46 height 14
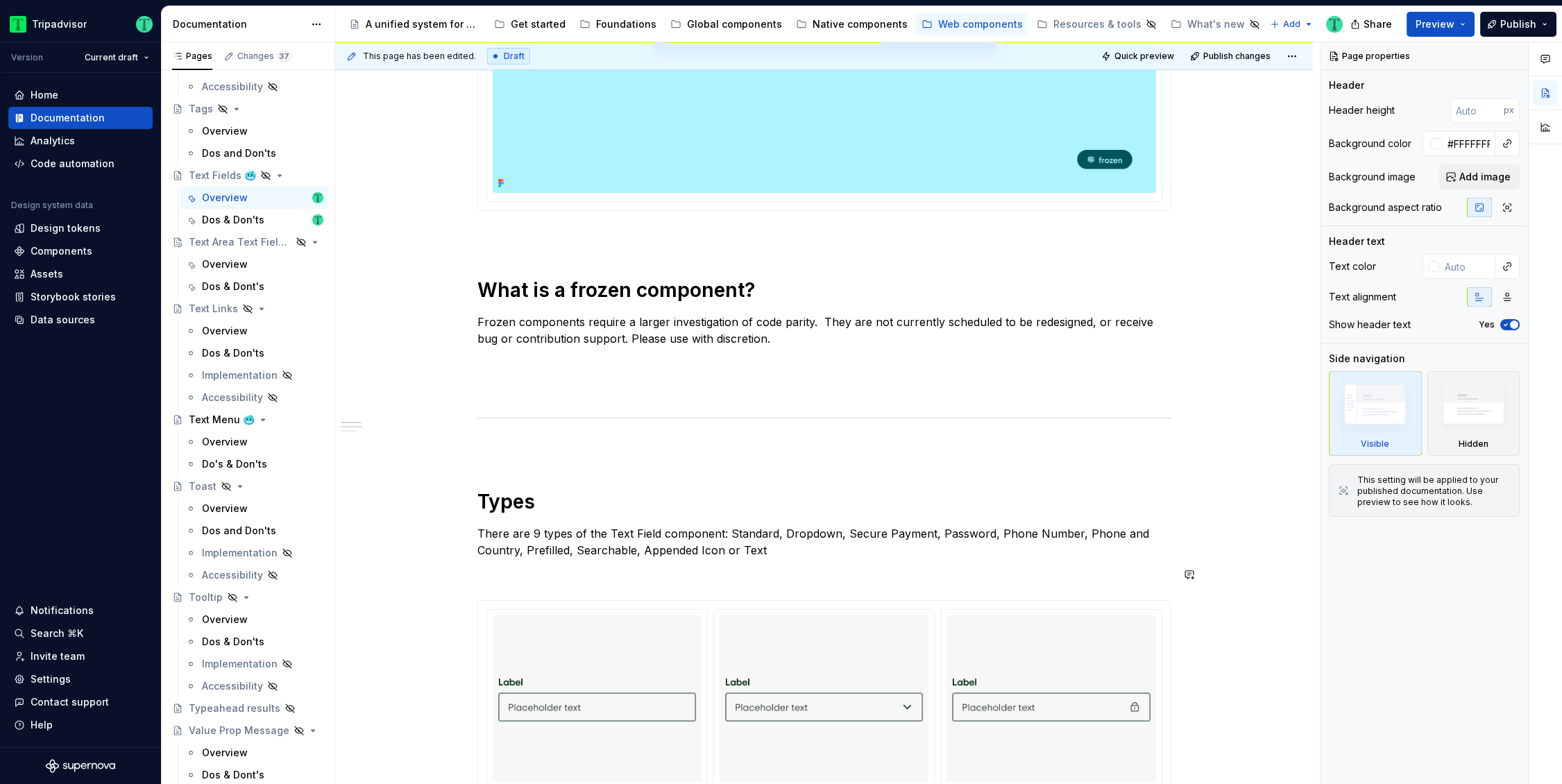
scroll to position [496, 0]
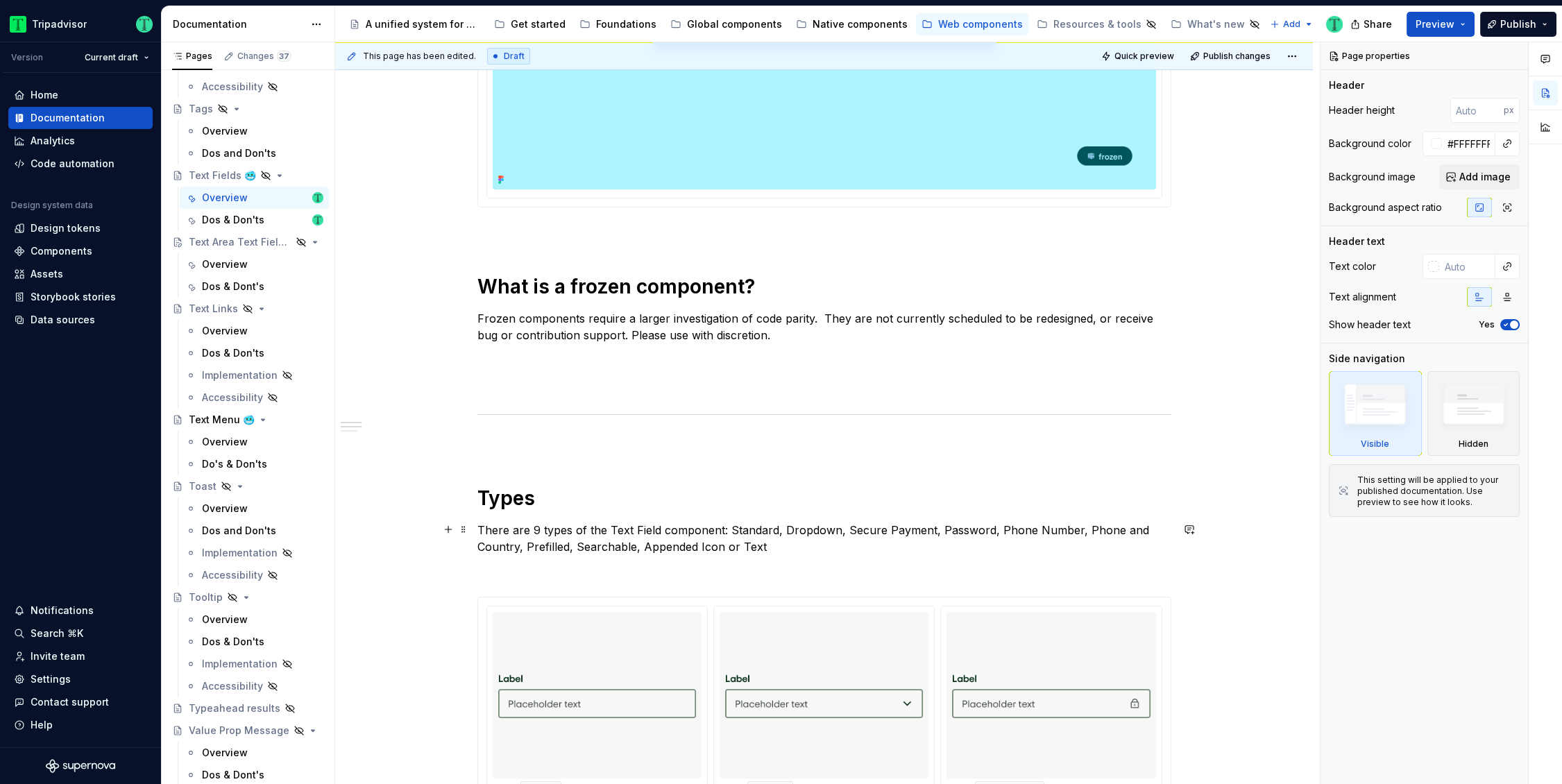
type textarea "*"
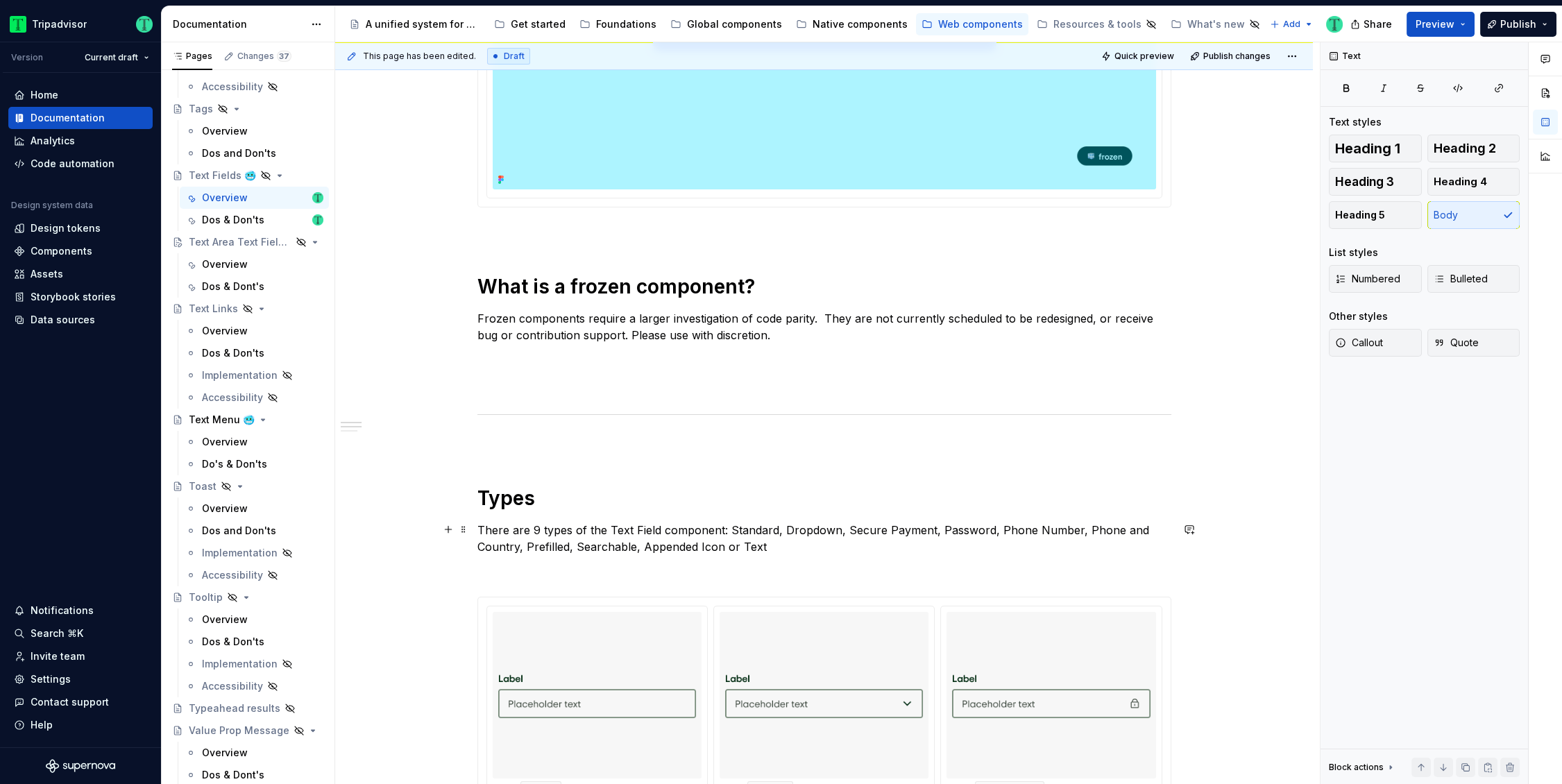
click at [535, 525] on p "There are 9 types of the Text Field component: Standard, Dropdown, Secure Payme…" at bounding box center [823, 537] width 694 height 33
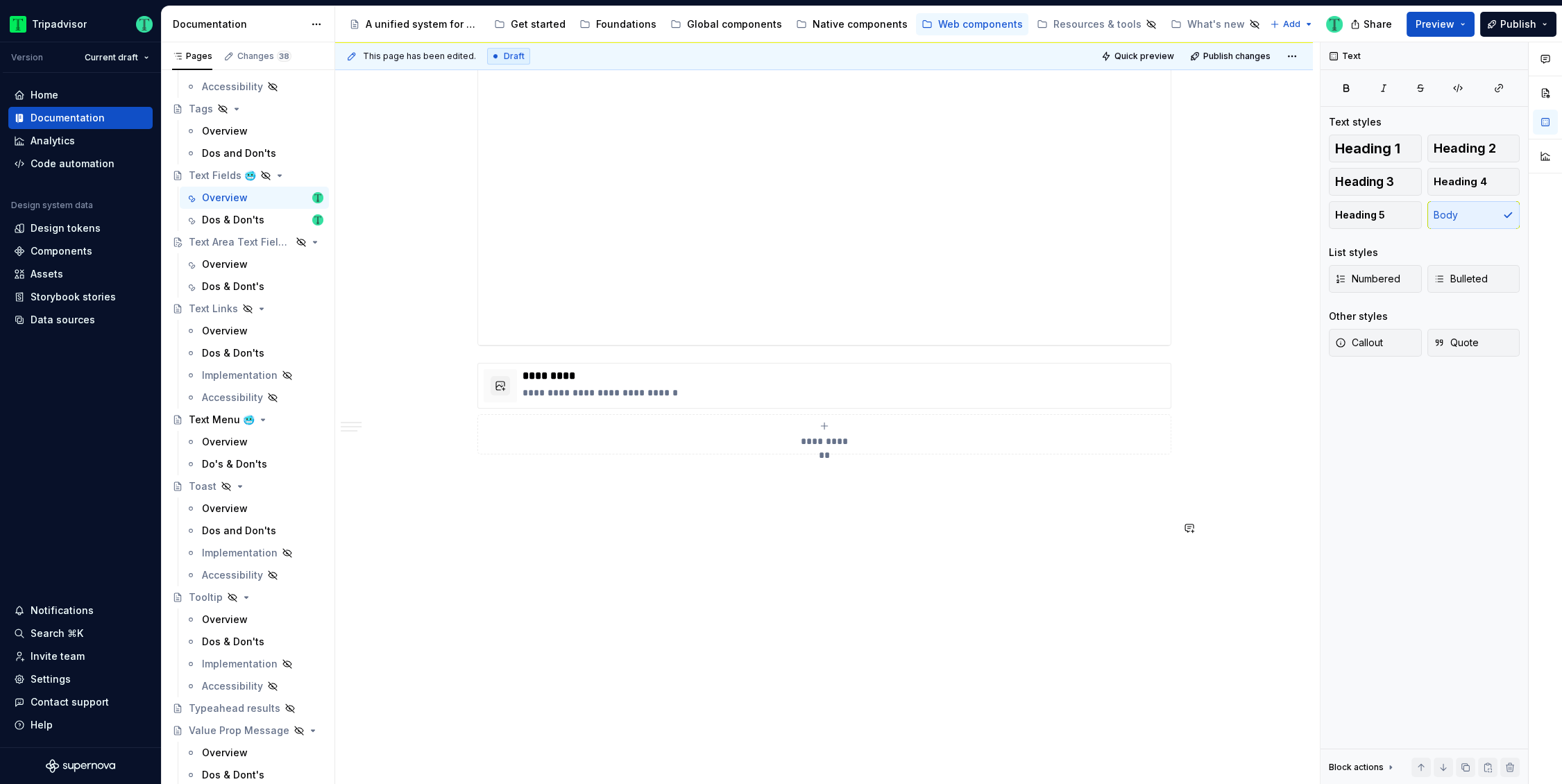
scroll to position [1948, 0]
click at [236, 265] on div "Overview" at bounding box center [225, 265] width 46 height 14
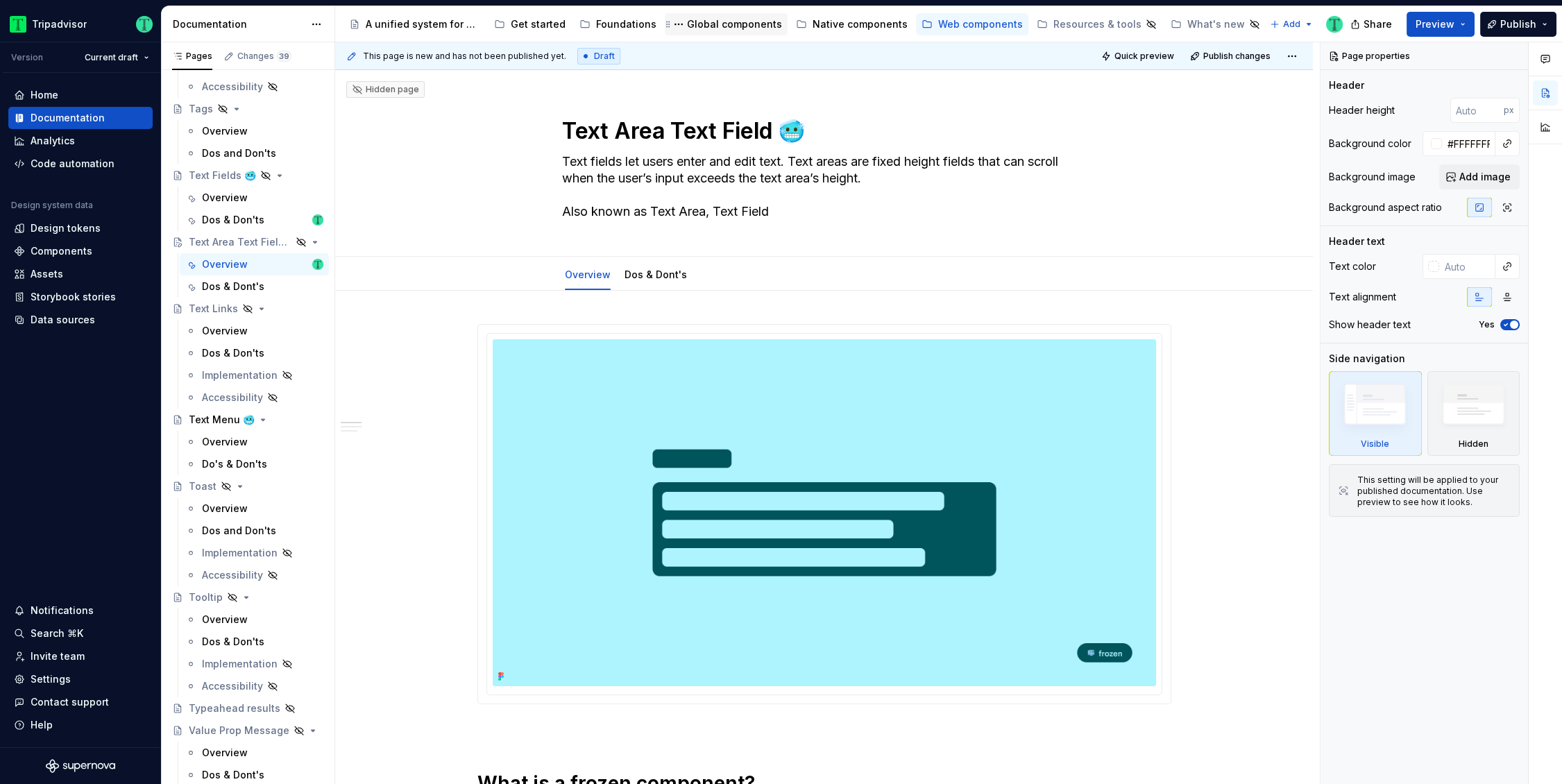
click at [715, 18] on div "Global components" at bounding box center [733, 25] width 95 height 14
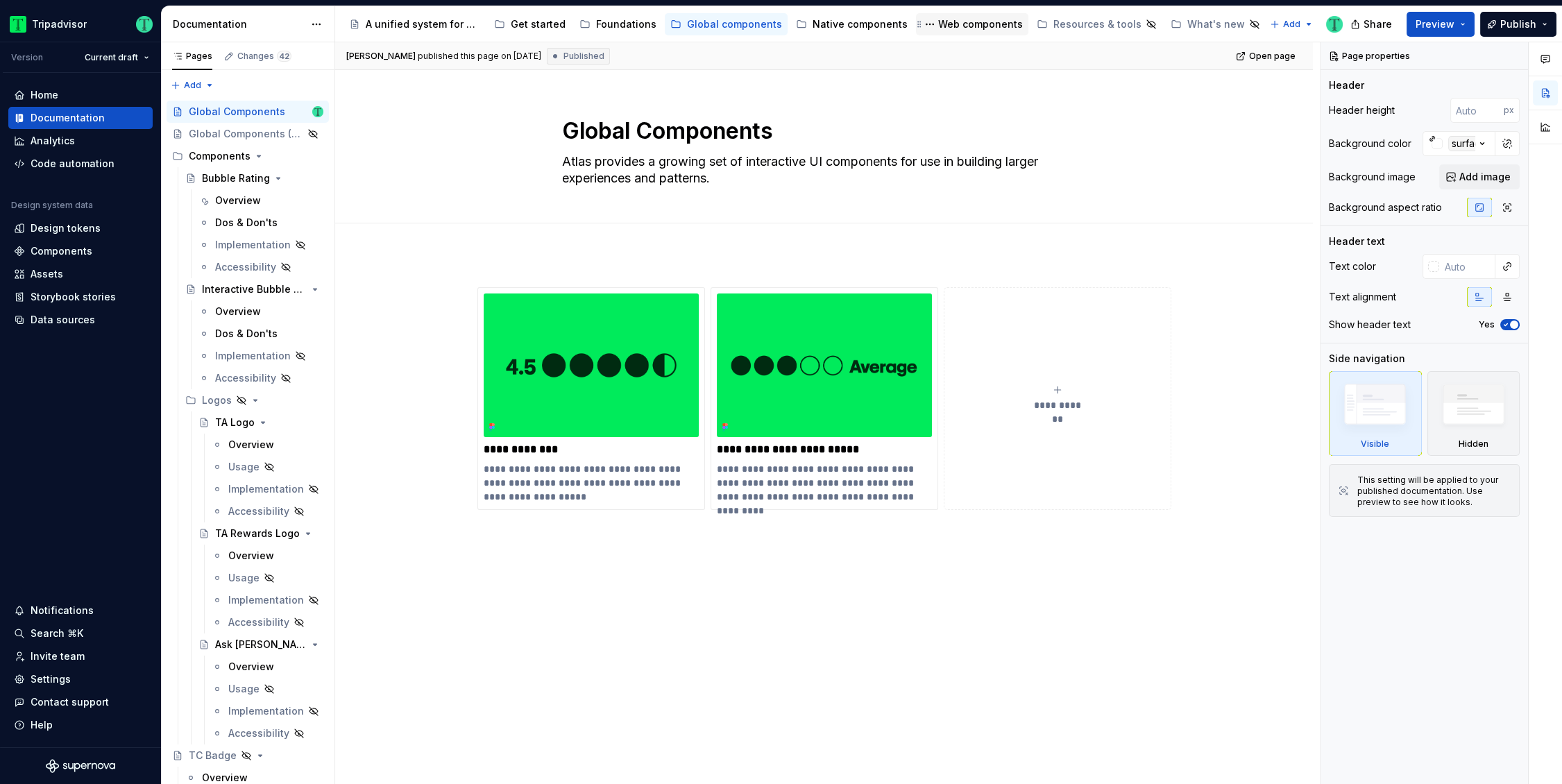
click at [947, 33] on div "Web components" at bounding box center [971, 24] width 113 height 22
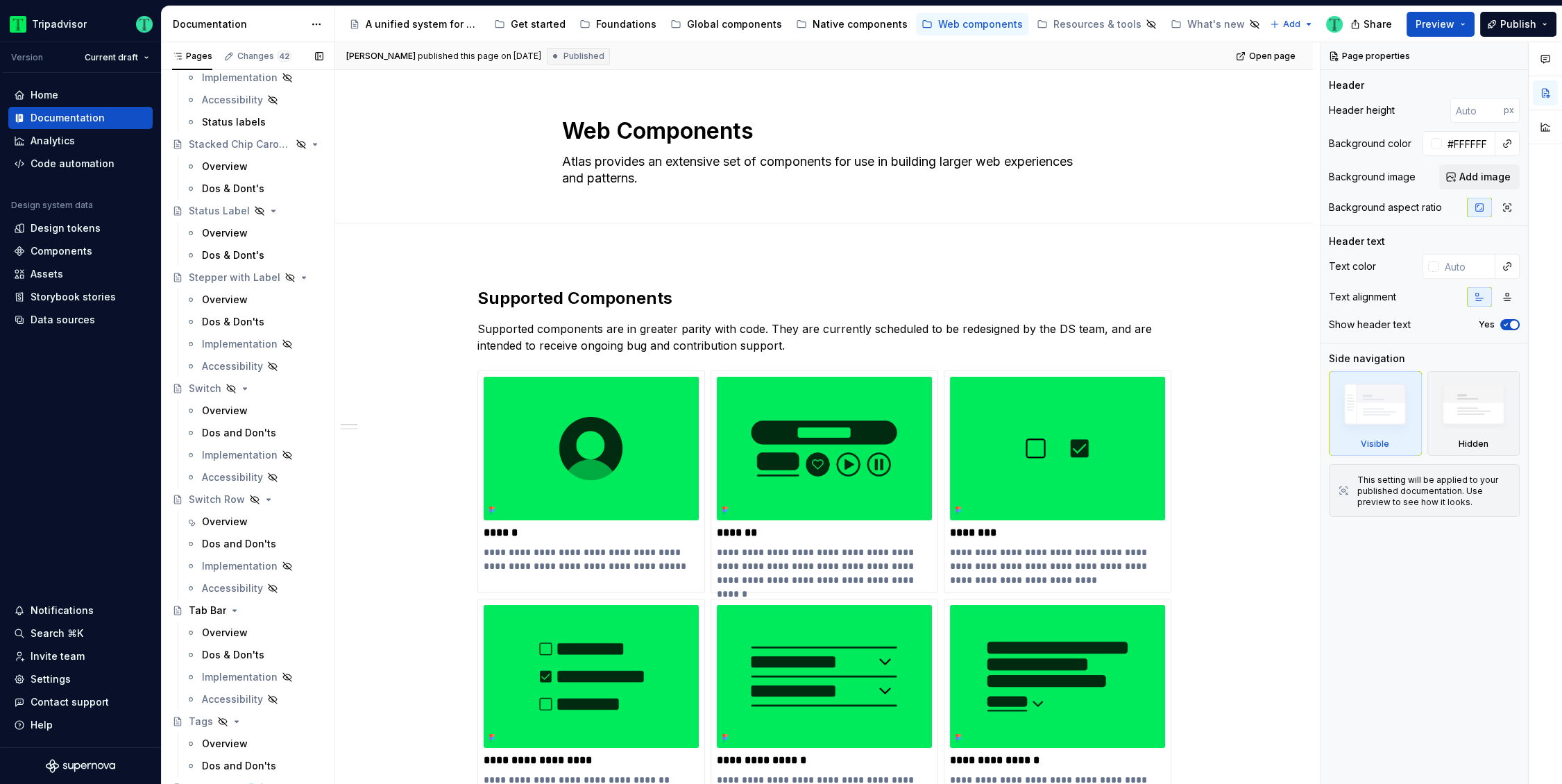
scroll to position [3095, 0]
click at [230, 519] on div "Overview" at bounding box center [225, 524] width 46 height 14
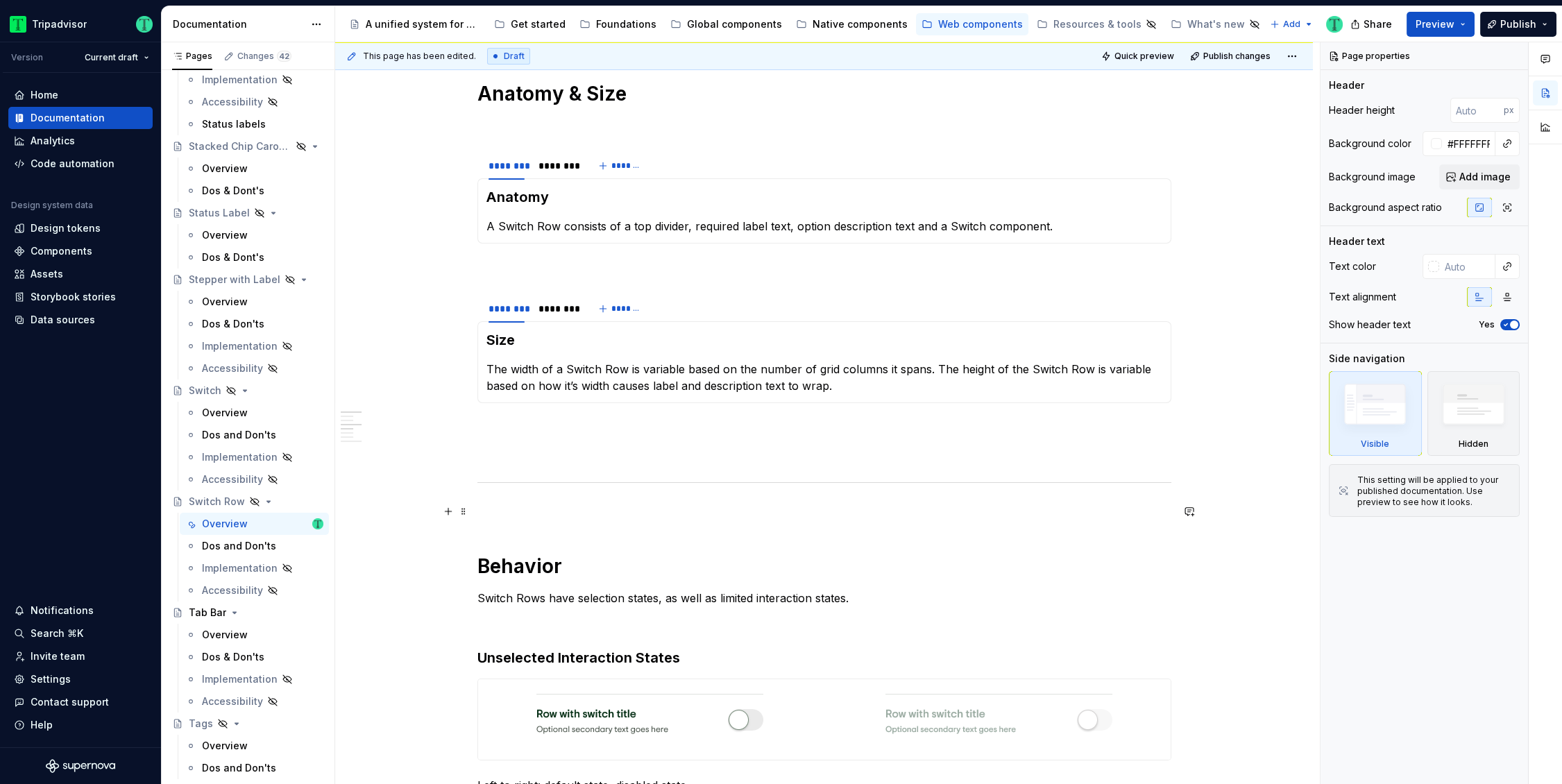
scroll to position [667, 0]
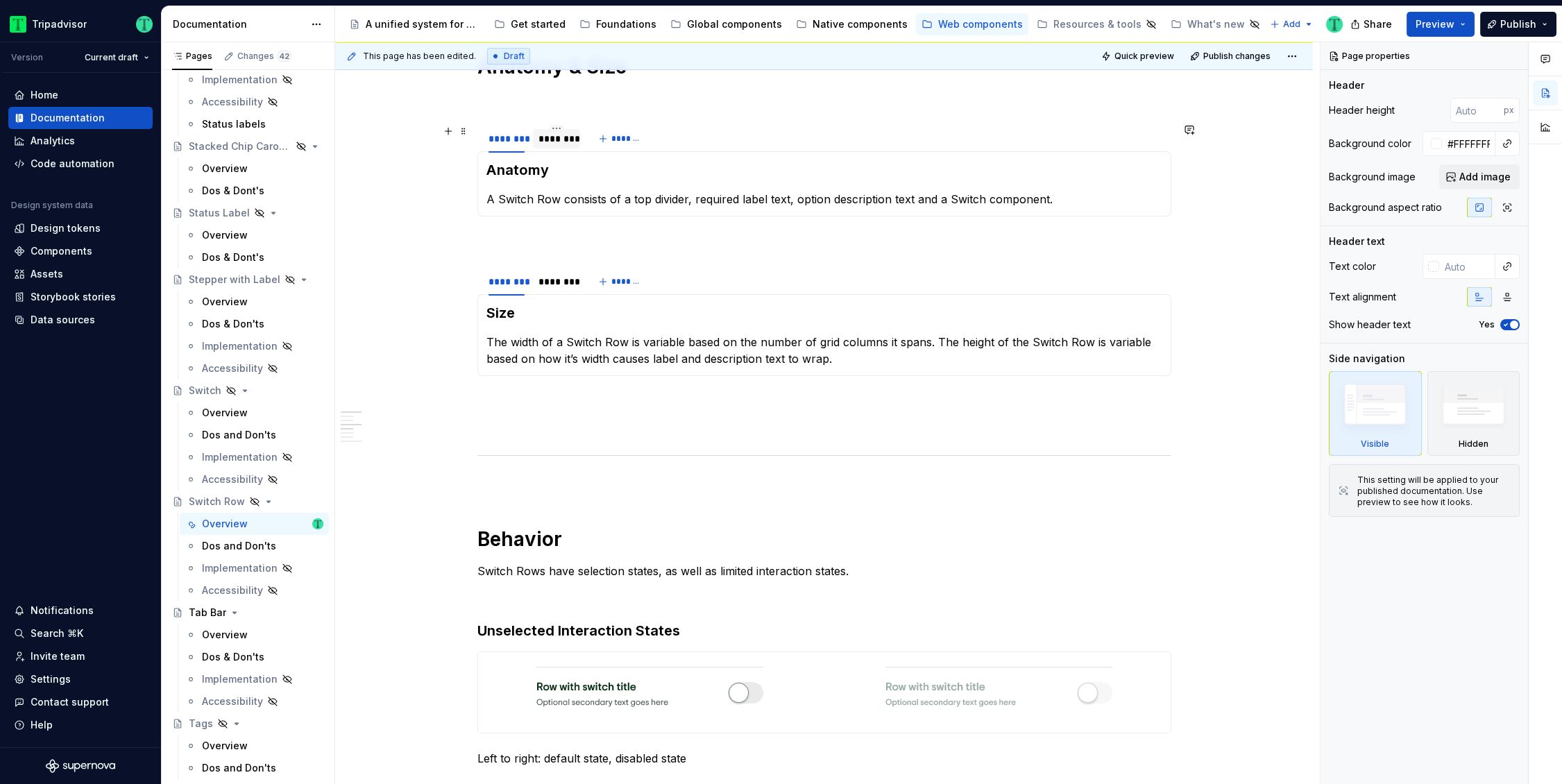
click at [554, 141] on div "********" at bounding box center [556, 139] width 36 height 14
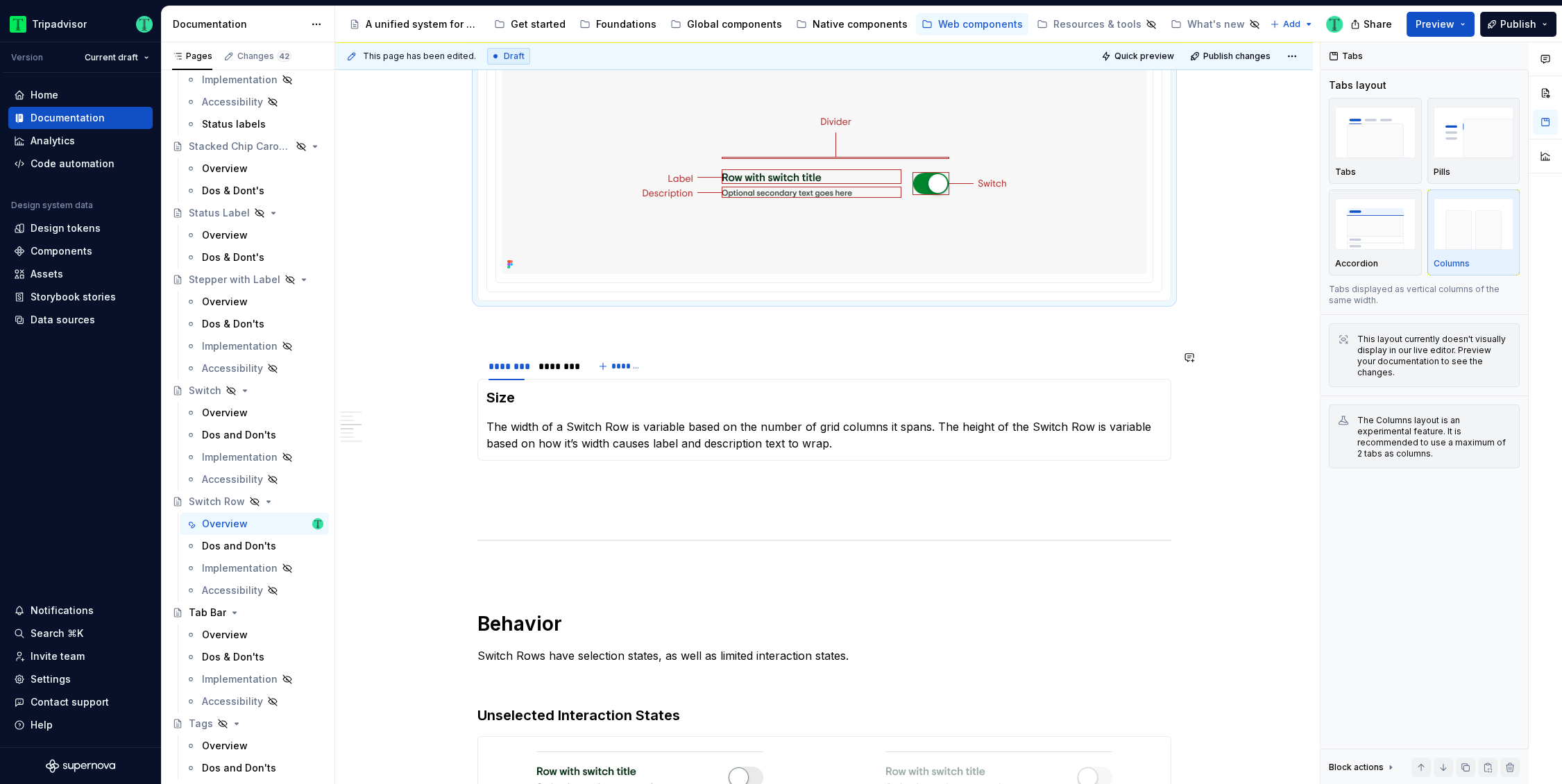
scroll to position [801, 0]
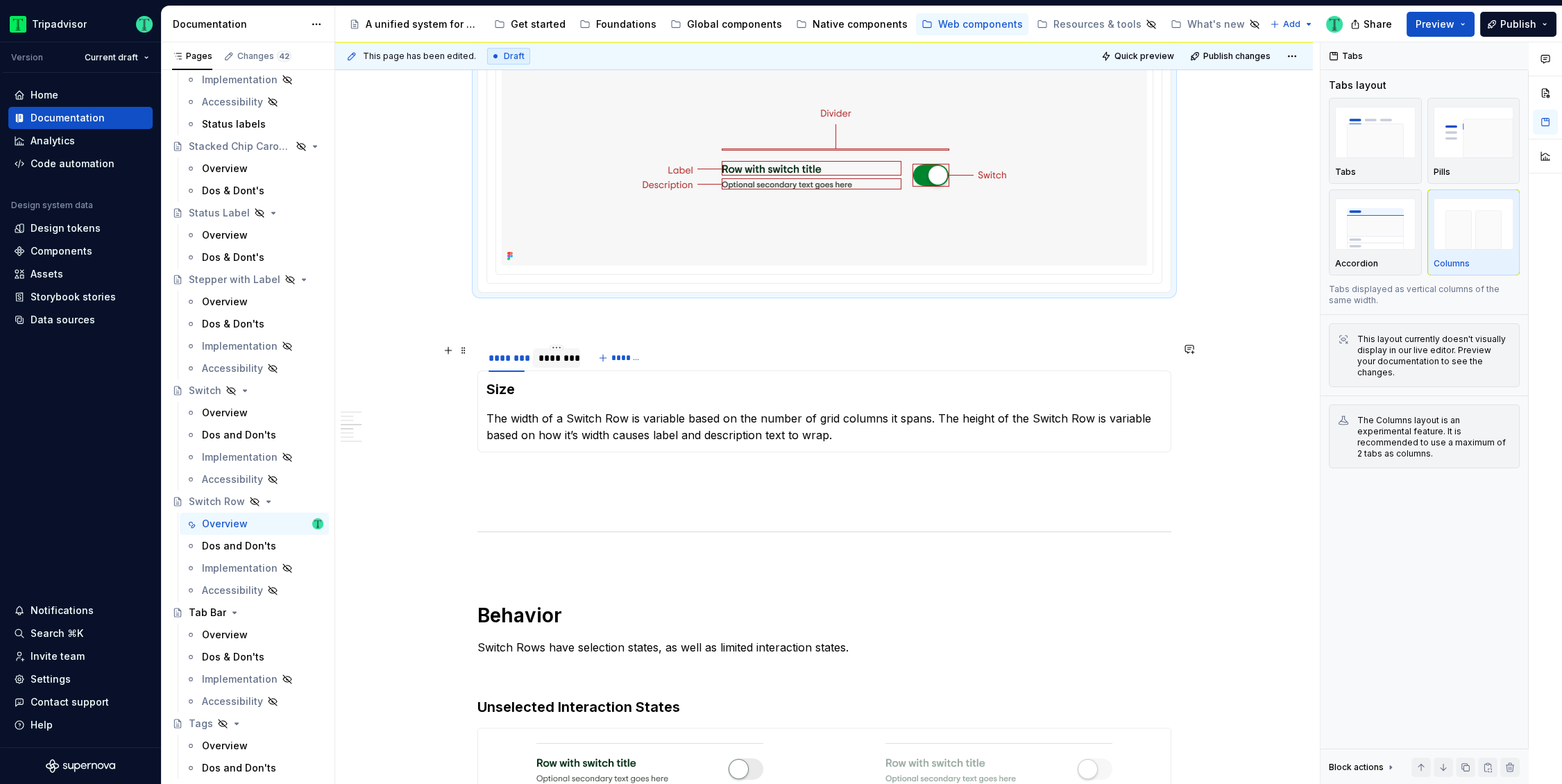
click at [551, 355] on div "********" at bounding box center [556, 358] width 36 height 14
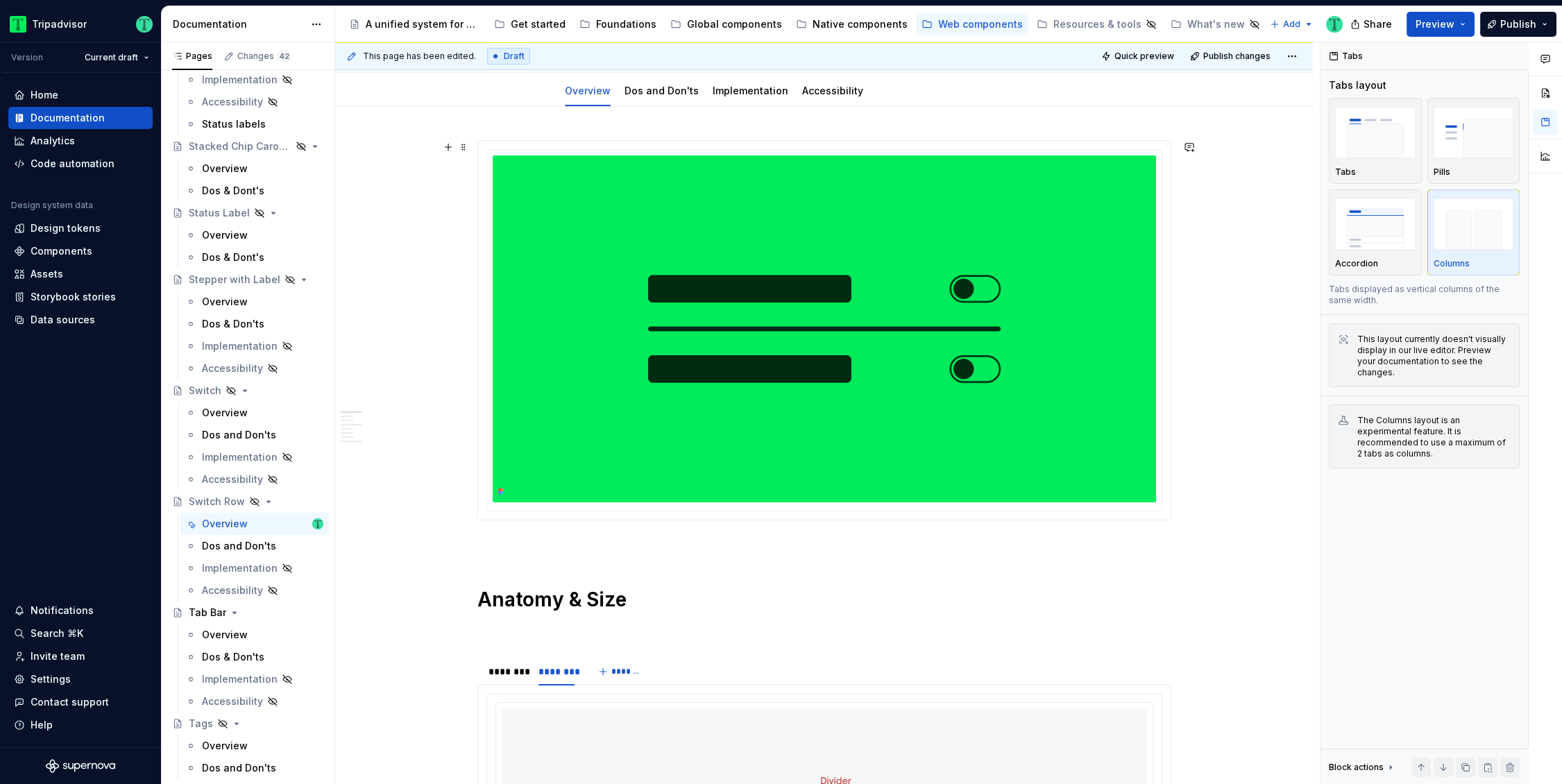
scroll to position [0, 0]
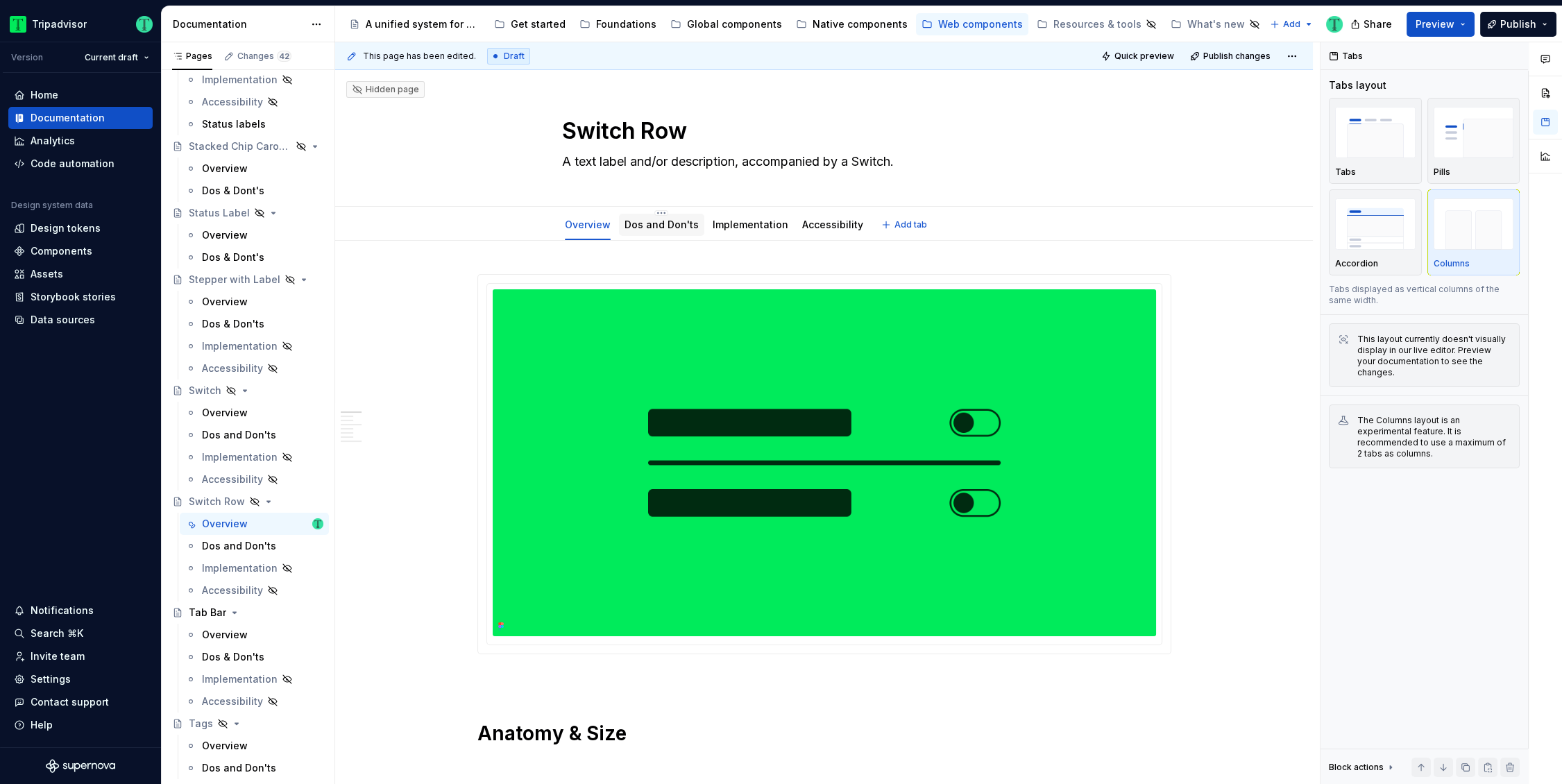
click at [664, 230] on div "Dos and Don'ts" at bounding box center [662, 225] width 75 height 14
click at [674, 230] on div "Dos and Don'ts" at bounding box center [662, 225] width 75 height 14
click at [648, 228] on link "Dos and Don'ts" at bounding box center [662, 224] width 75 height 12
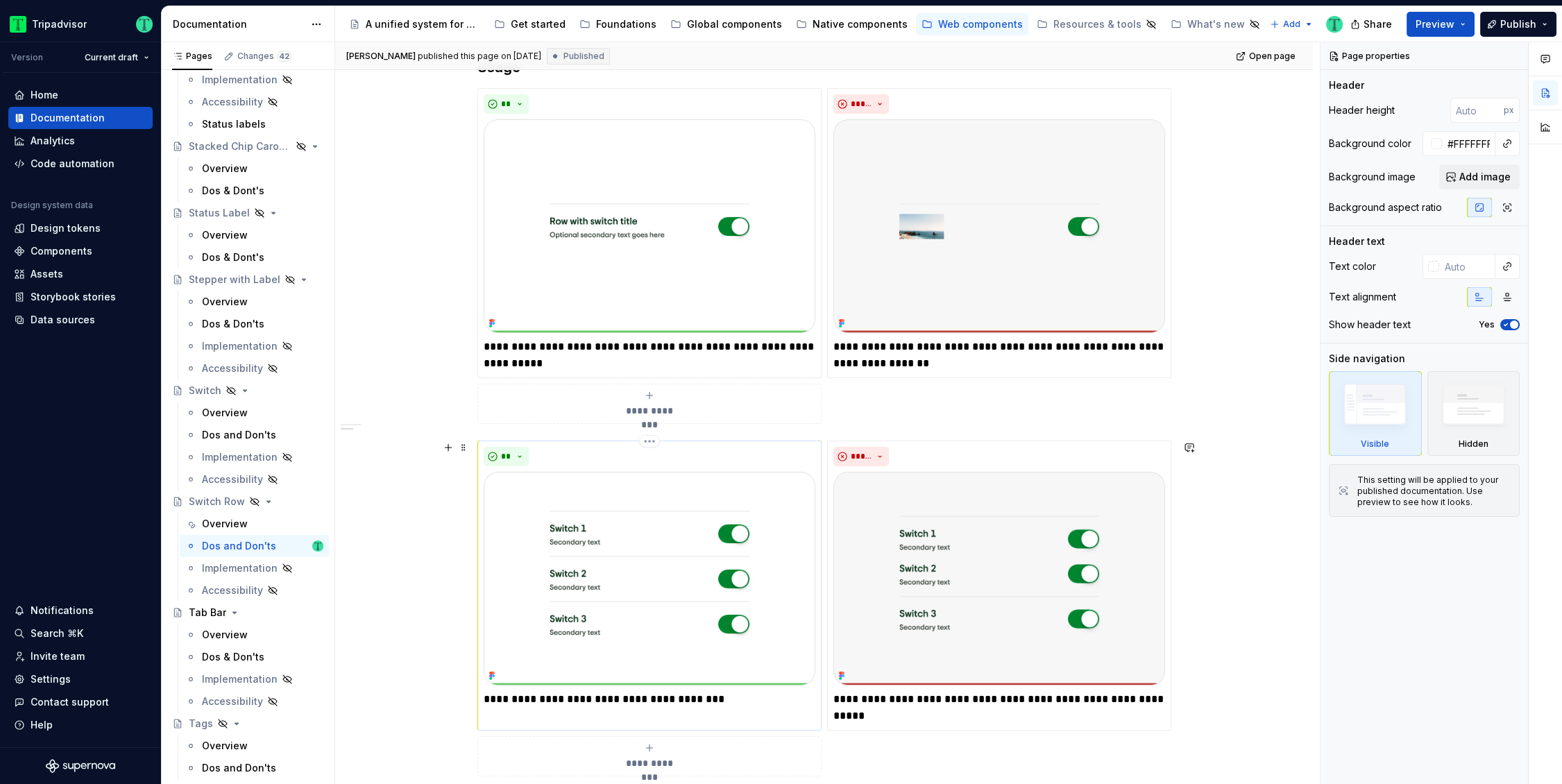
scroll to position [198, 0]
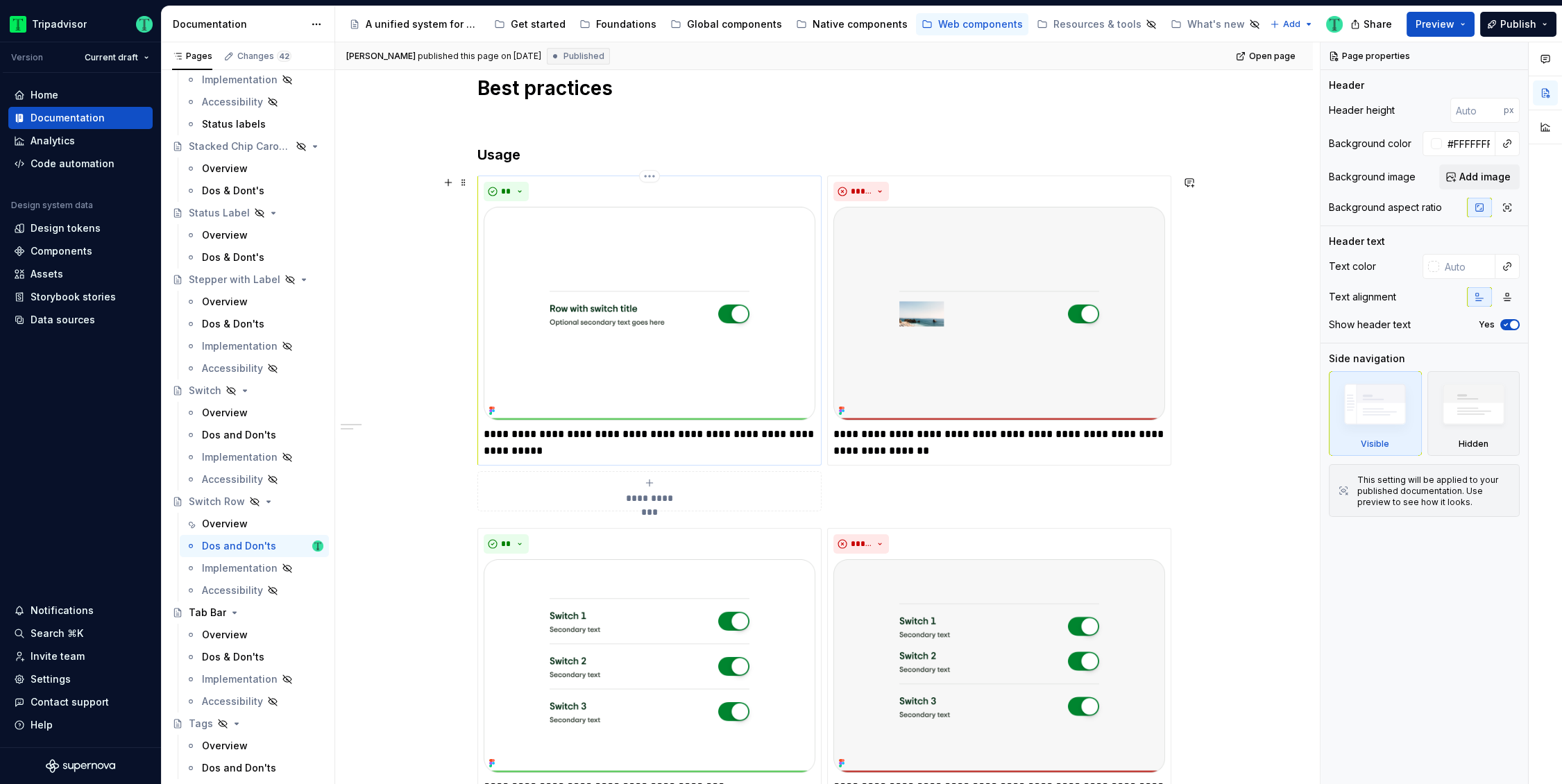
click at [527, 433] on p "**********" at bounding box center [649, 442] width 331 height 33
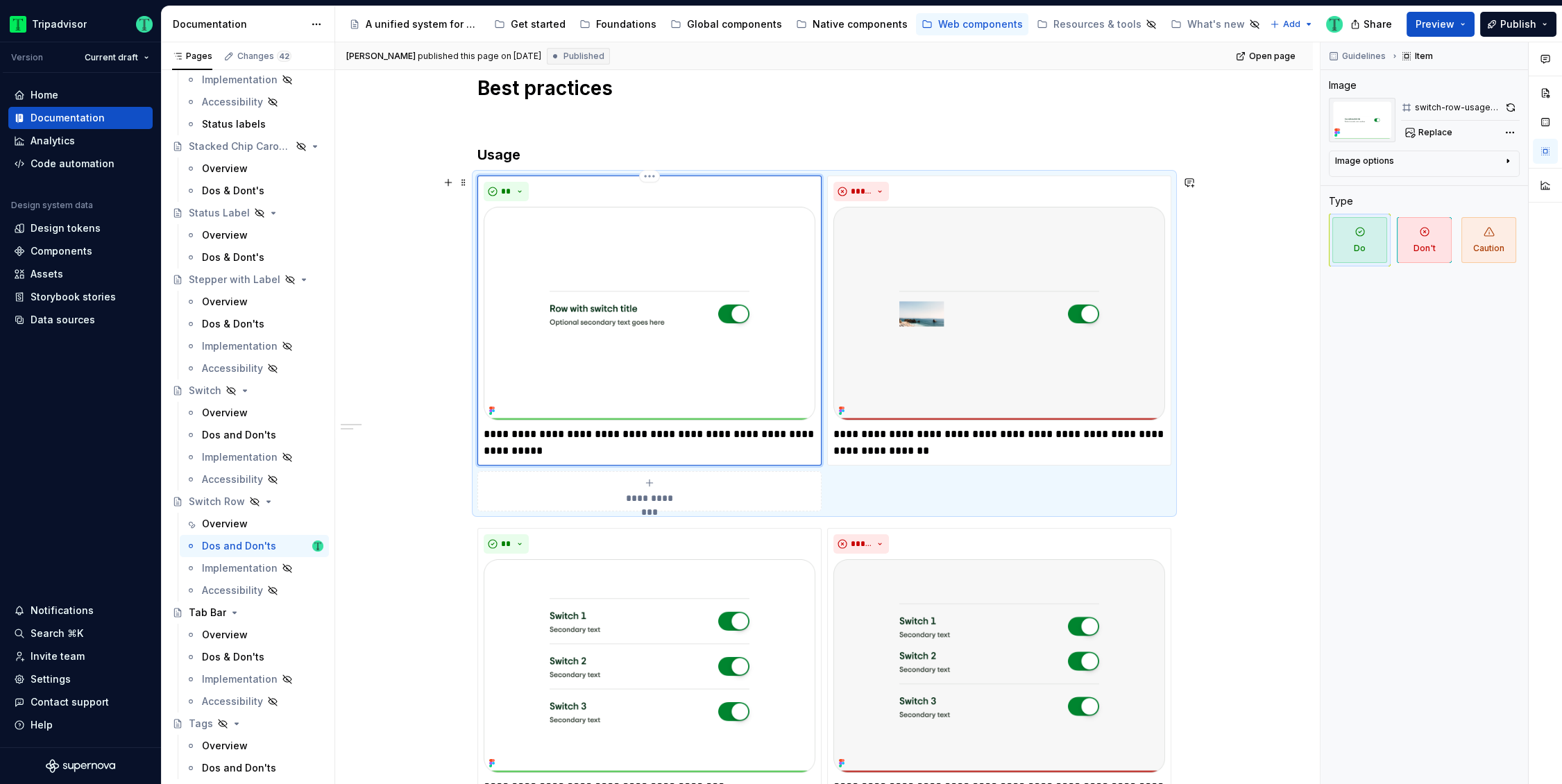
type textarea "*"
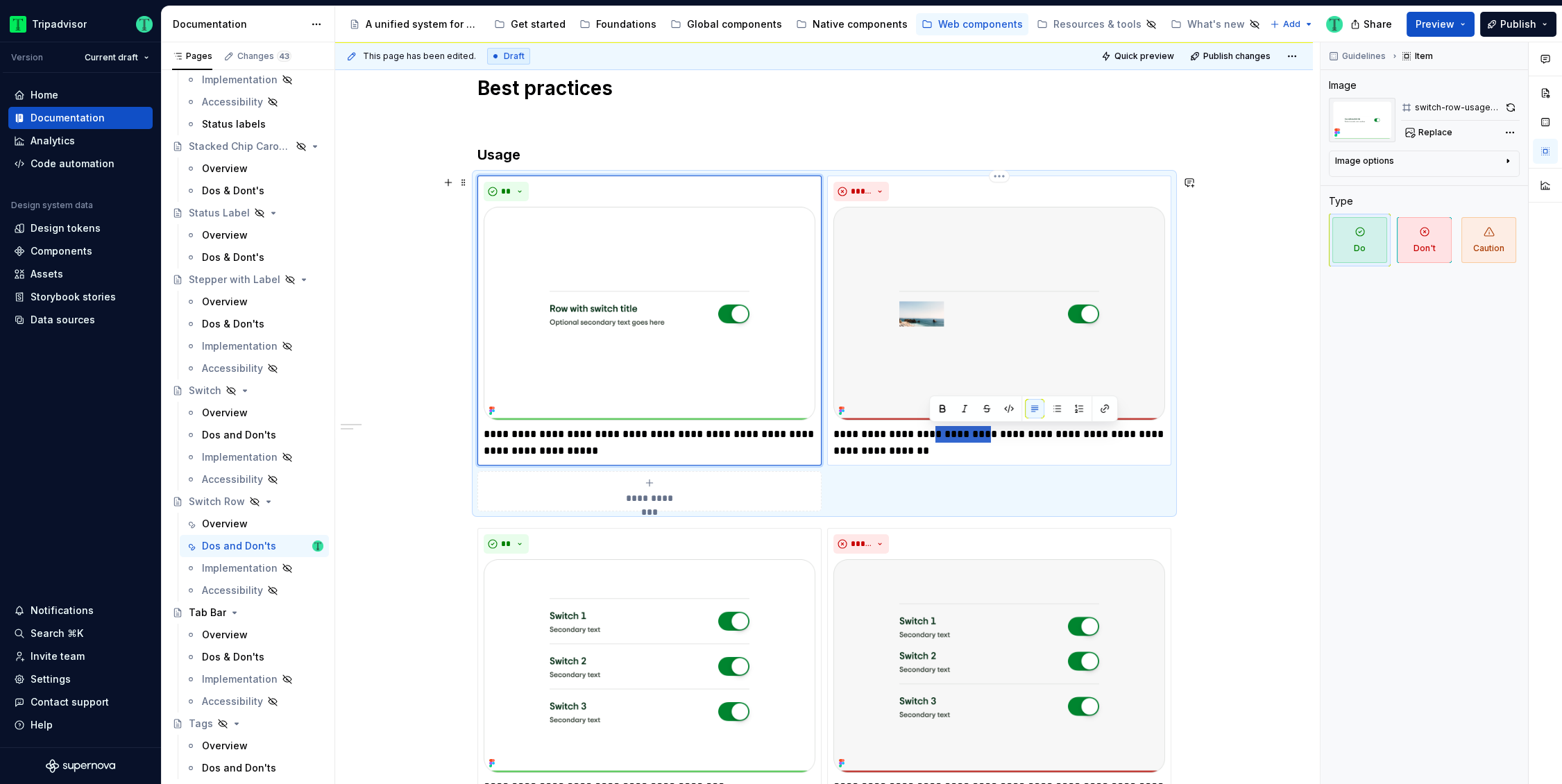
drag, startPoint x: 931, startPoint y: 431, endPoint x: 986, endPoint y: 436, distance: 55.2
click at [986, 436] on p "**********" at bounding box center [998, 442] width 331 height 33
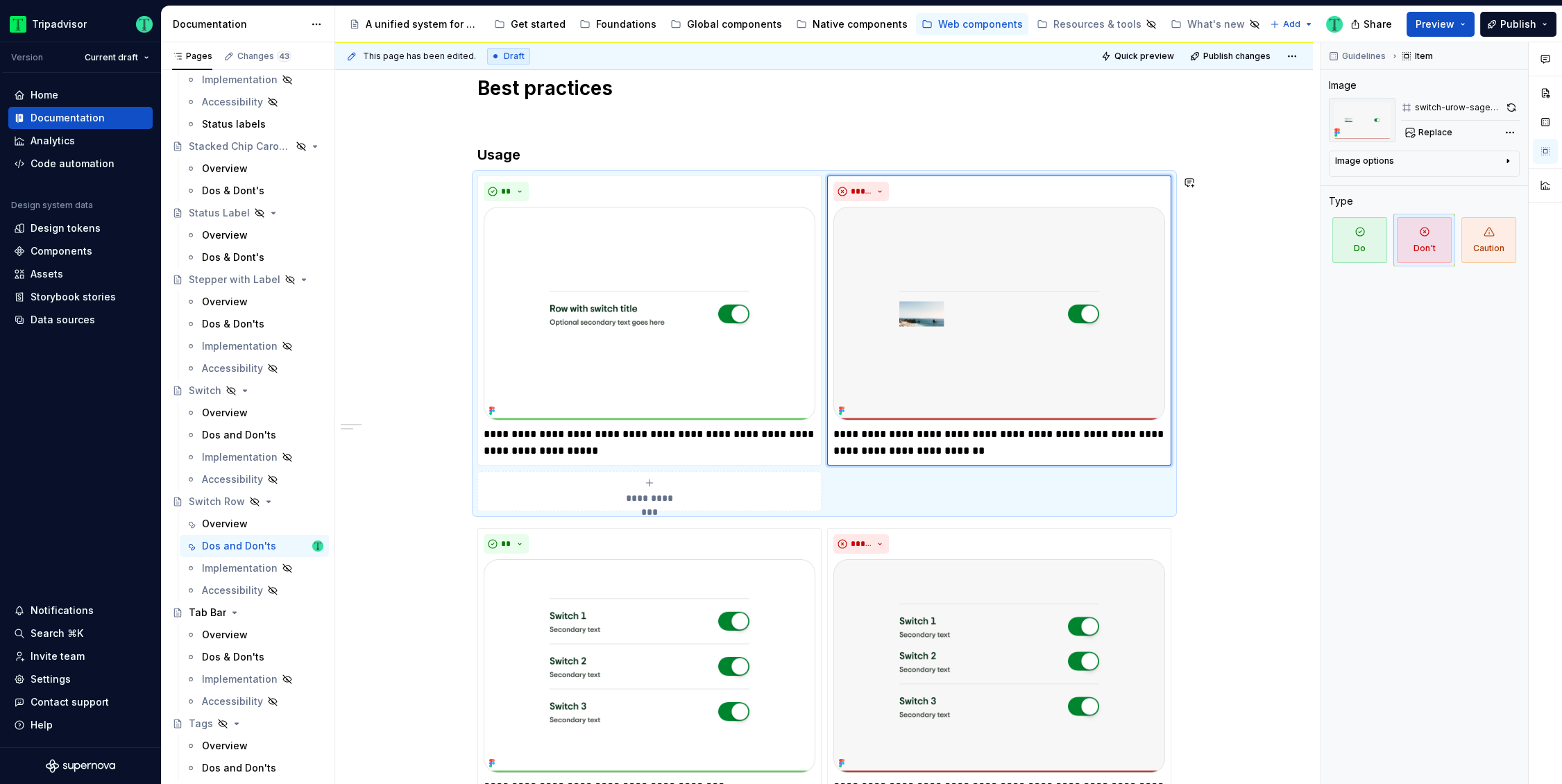
click at [1281, 518] on div "**********" at bounding box center [823, 788] width 978 height 1492
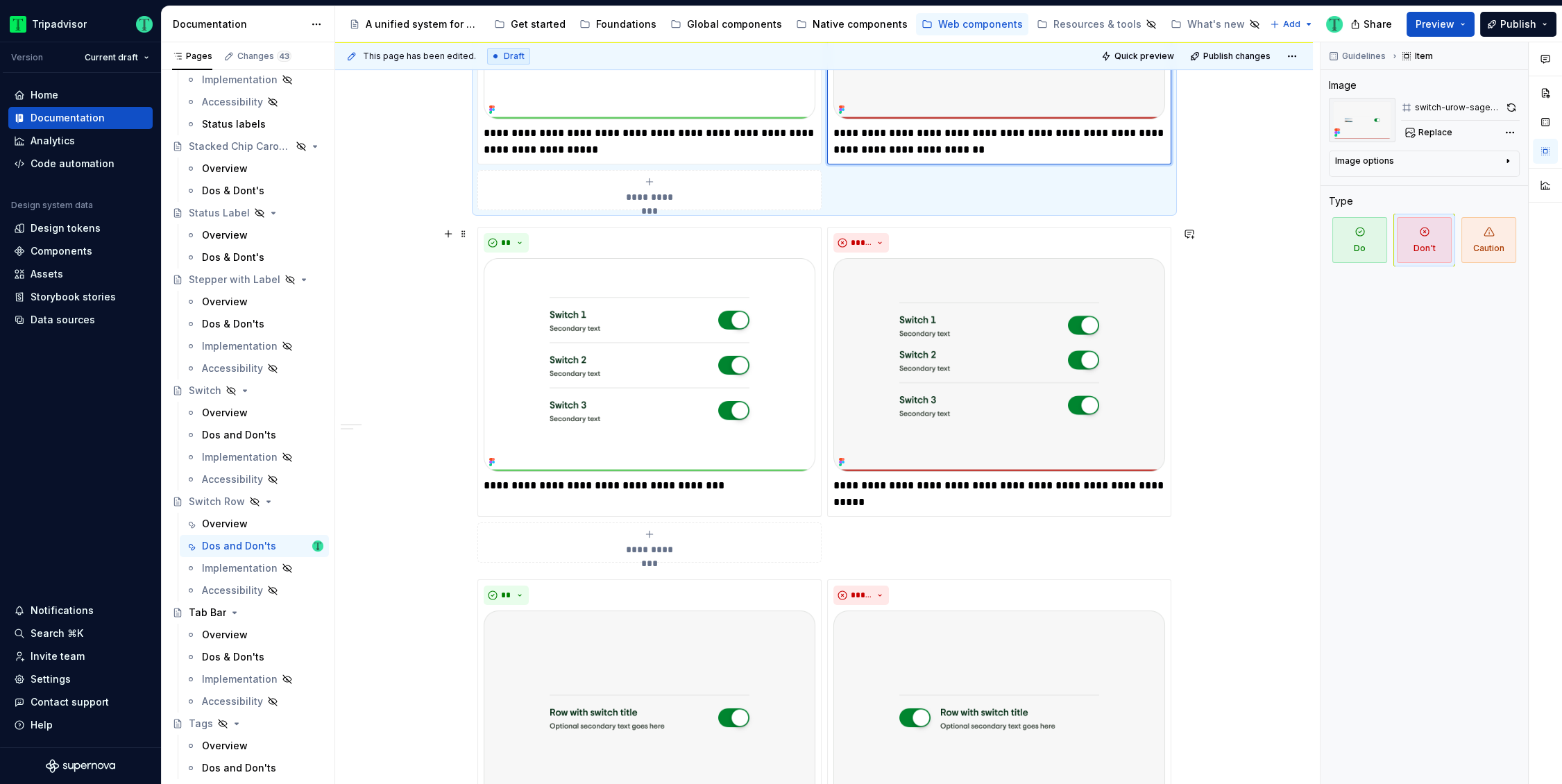
scroll to position [501, 0]
drag, startPoint x: 526, startPoint y: 483, endPoint x: 585, endPoint y: 487, distance: 59.1
click at [585, 487] on p "**********" at bounding box center [649, 484] width 331 height 17
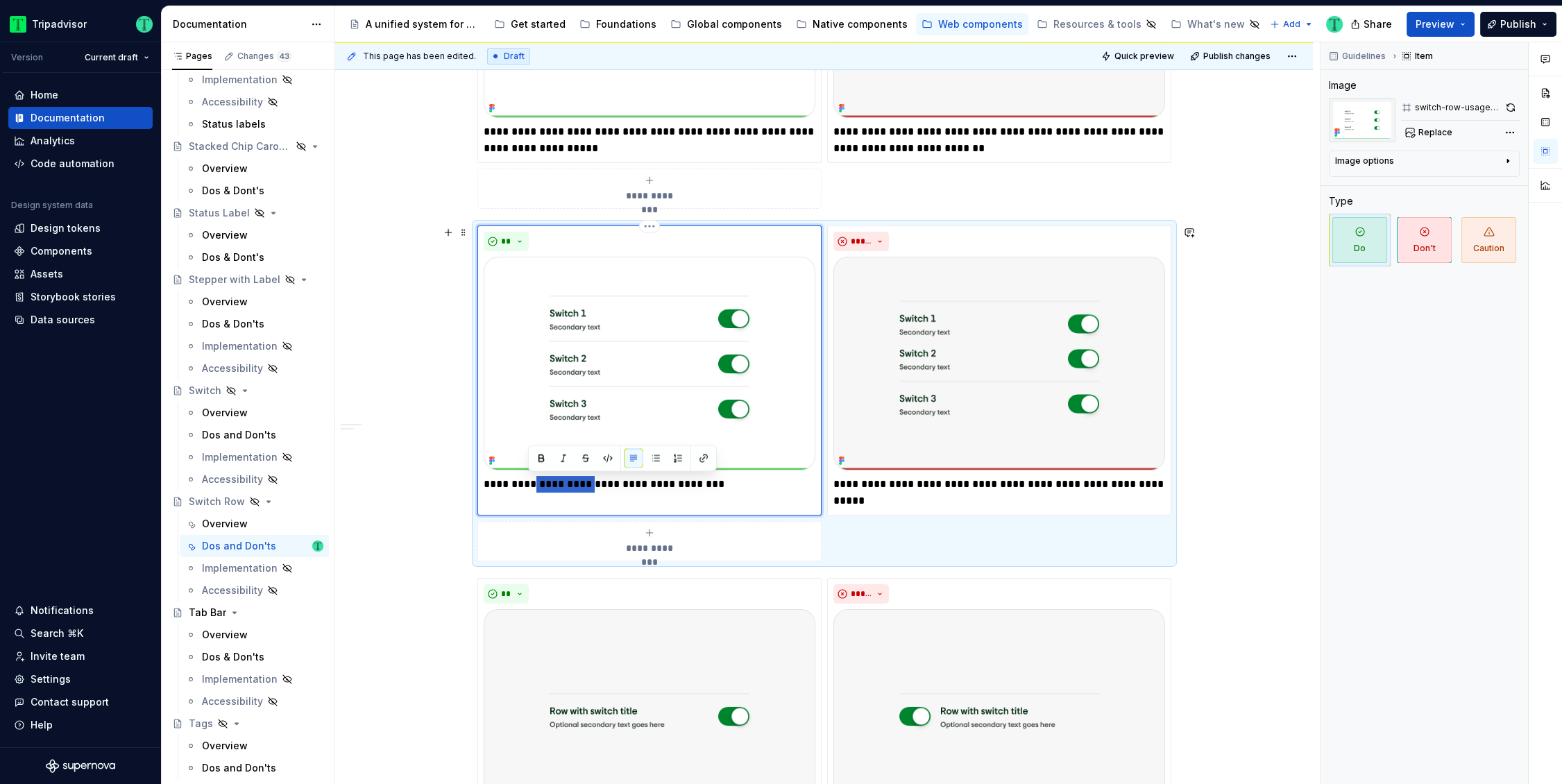
drag, startPoint x: 529, startPoint y: 480, endPoint x: 588, endPoint y: 487, distance: 59.4
click at [588, 487] on p "**********" at bounding box center [649, 484] width 331 height 17
drag, startPoint x: 963, startPoint y: 485, endPoint x: 1026, endPoint y: 489, distance: 63.1
click at [1026, 489] on p "**********" at bounding box center [998, 492] width 331 height 33
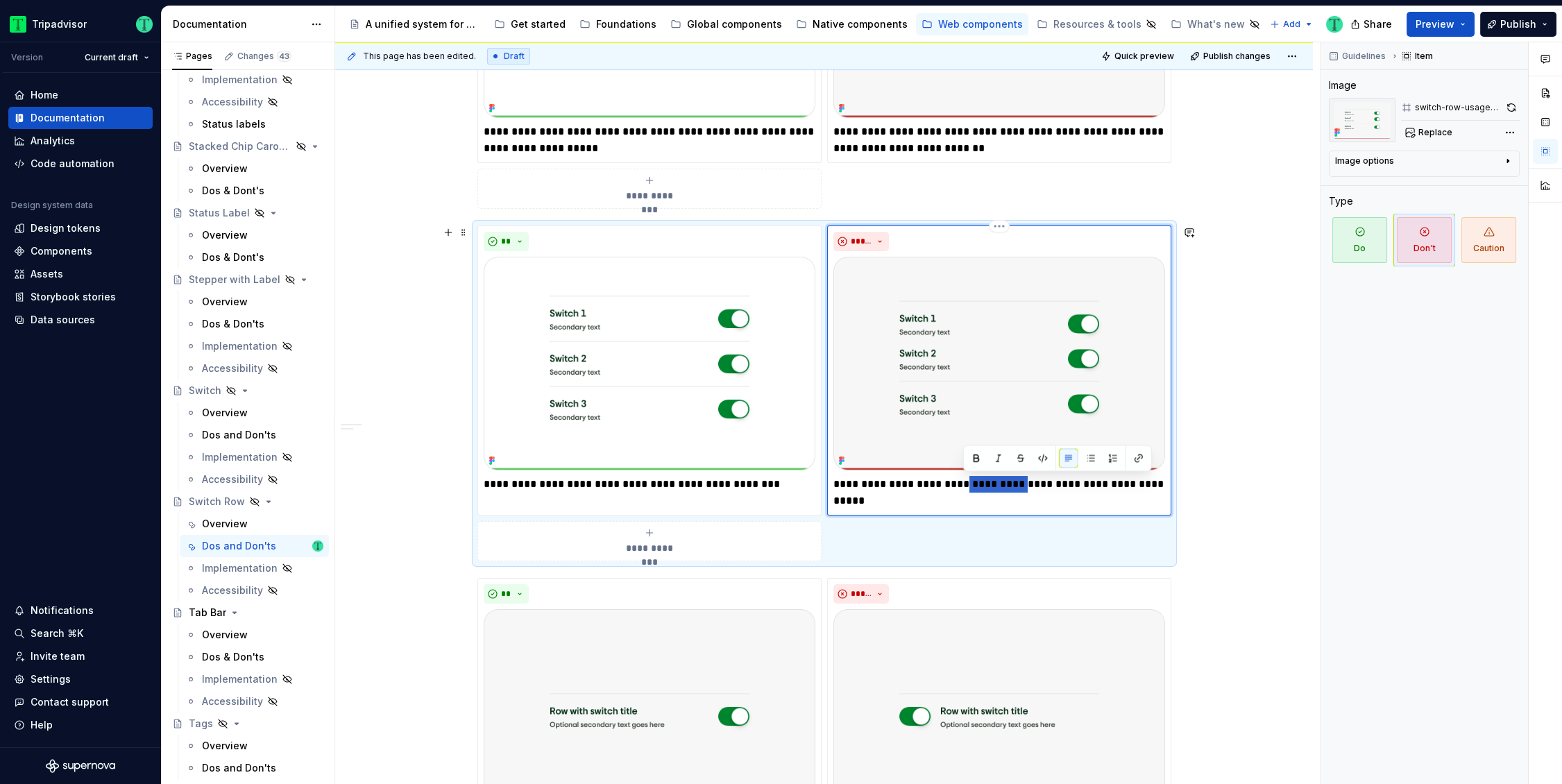
paste div
type textarea "*"
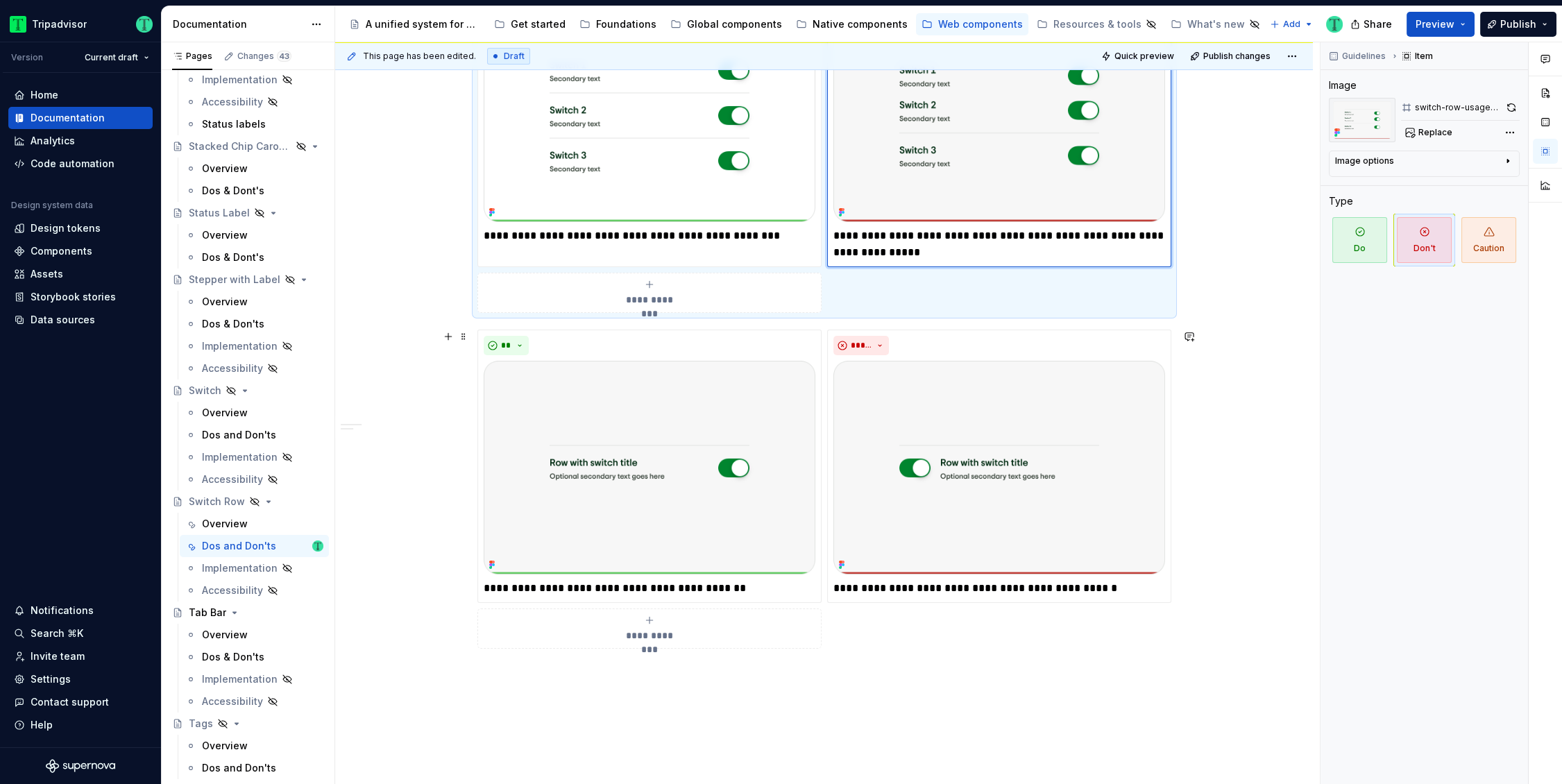
scroll to position [750, 0]
click at [484, 585] on p "**********" at bounding box center [649, 587] width 331 height 17
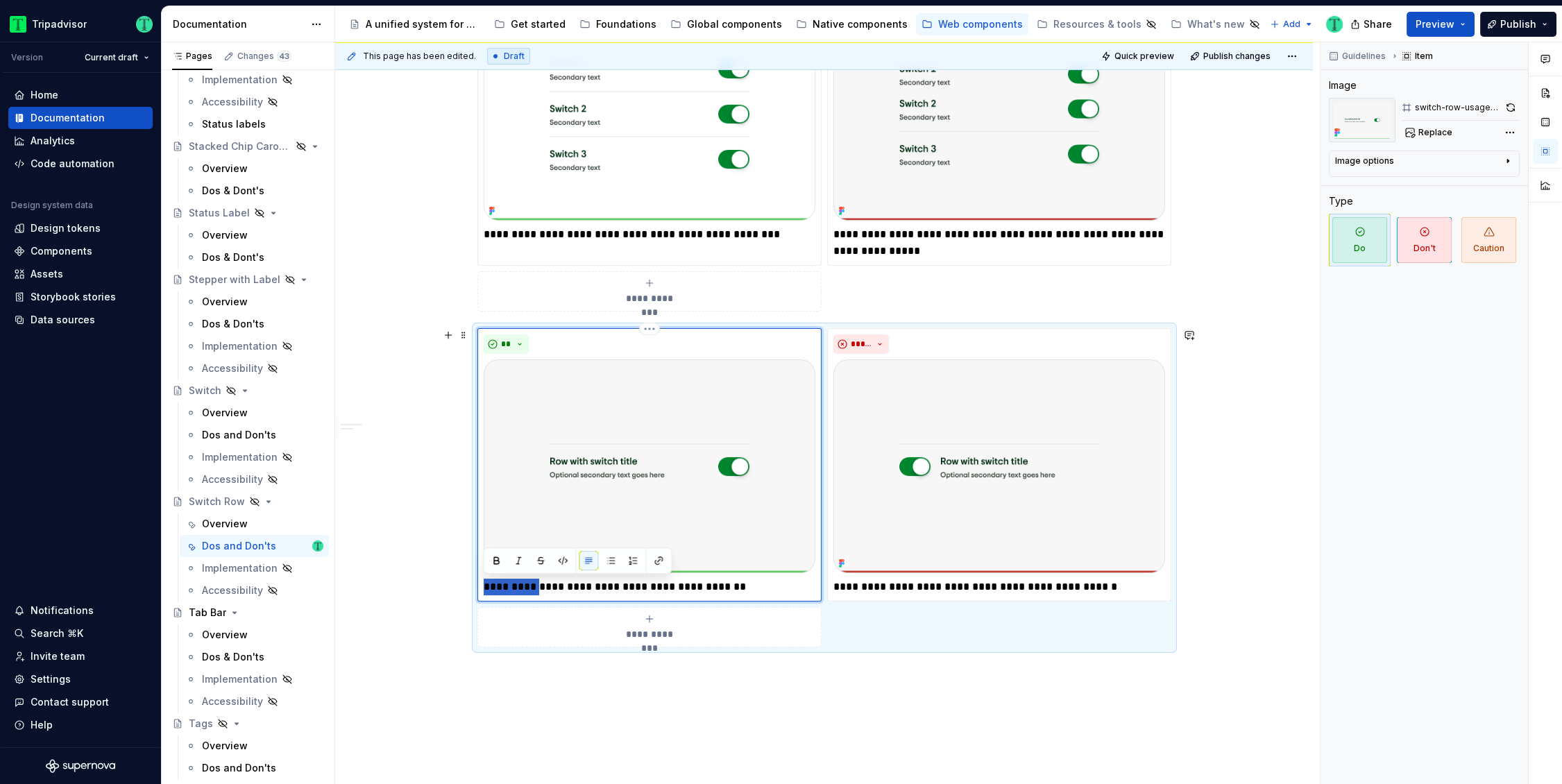
paste div
type textarea "*"
click at [1237, 553] on div "**********" at bounding box center [823, 236] width 978 height 1492
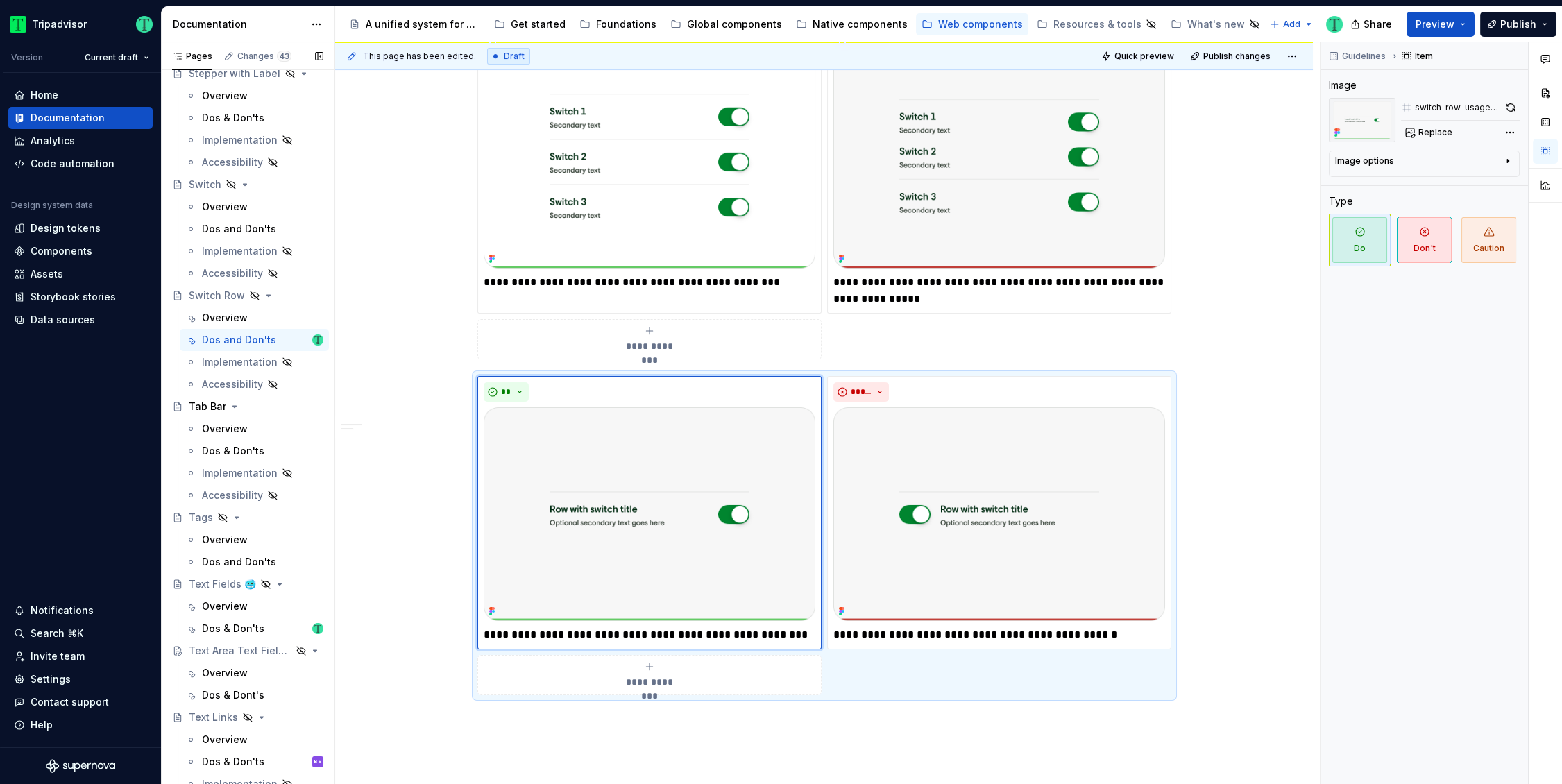
scroll to position [3302, 0]
click at [225, 427] on div "Overview" at bounding box center [225, 428] width 46 height 14
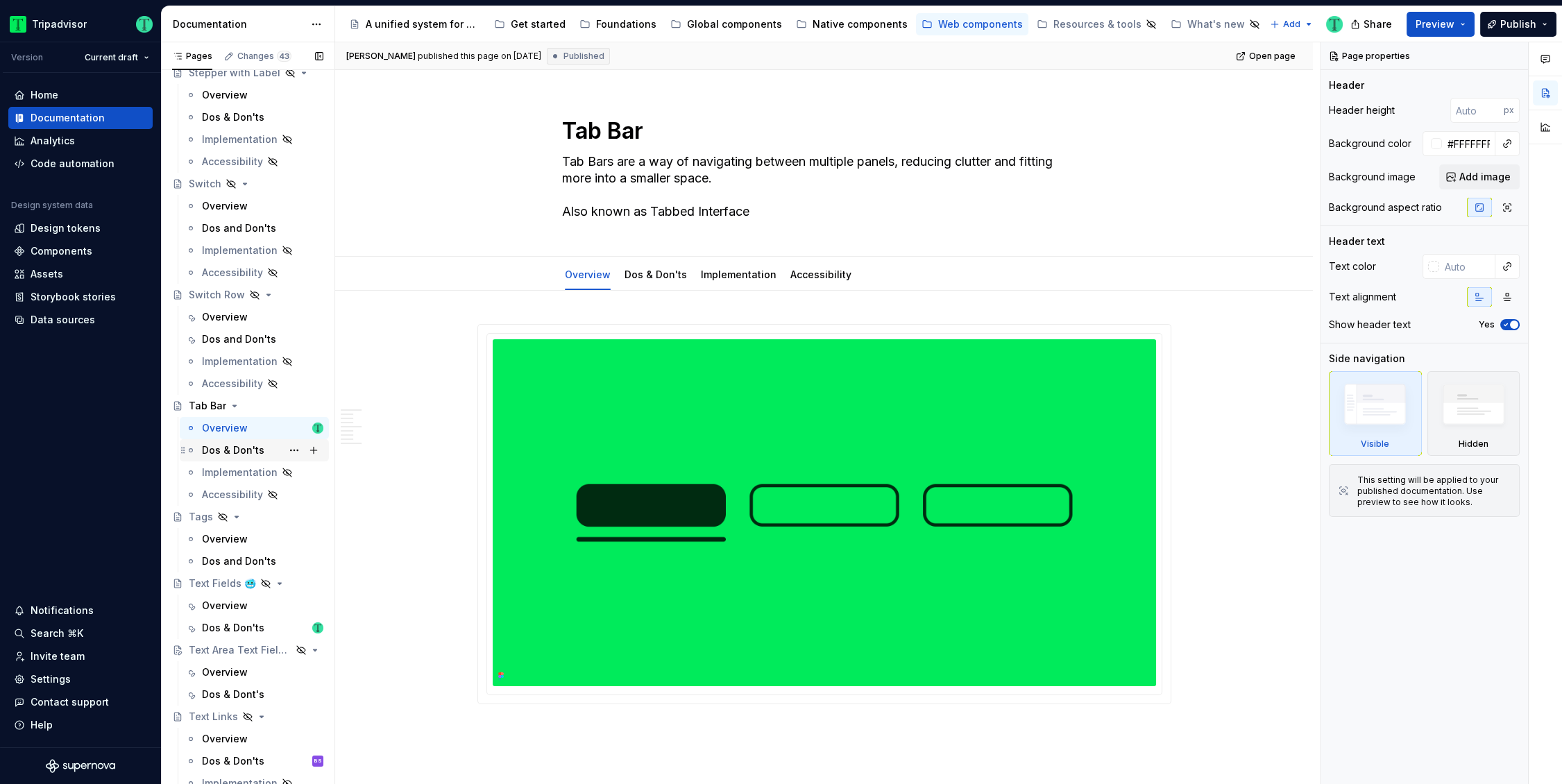
click at [226, 452] on div "Dos & Don'ts" at bounding box center [233, 450] width 62 height 14
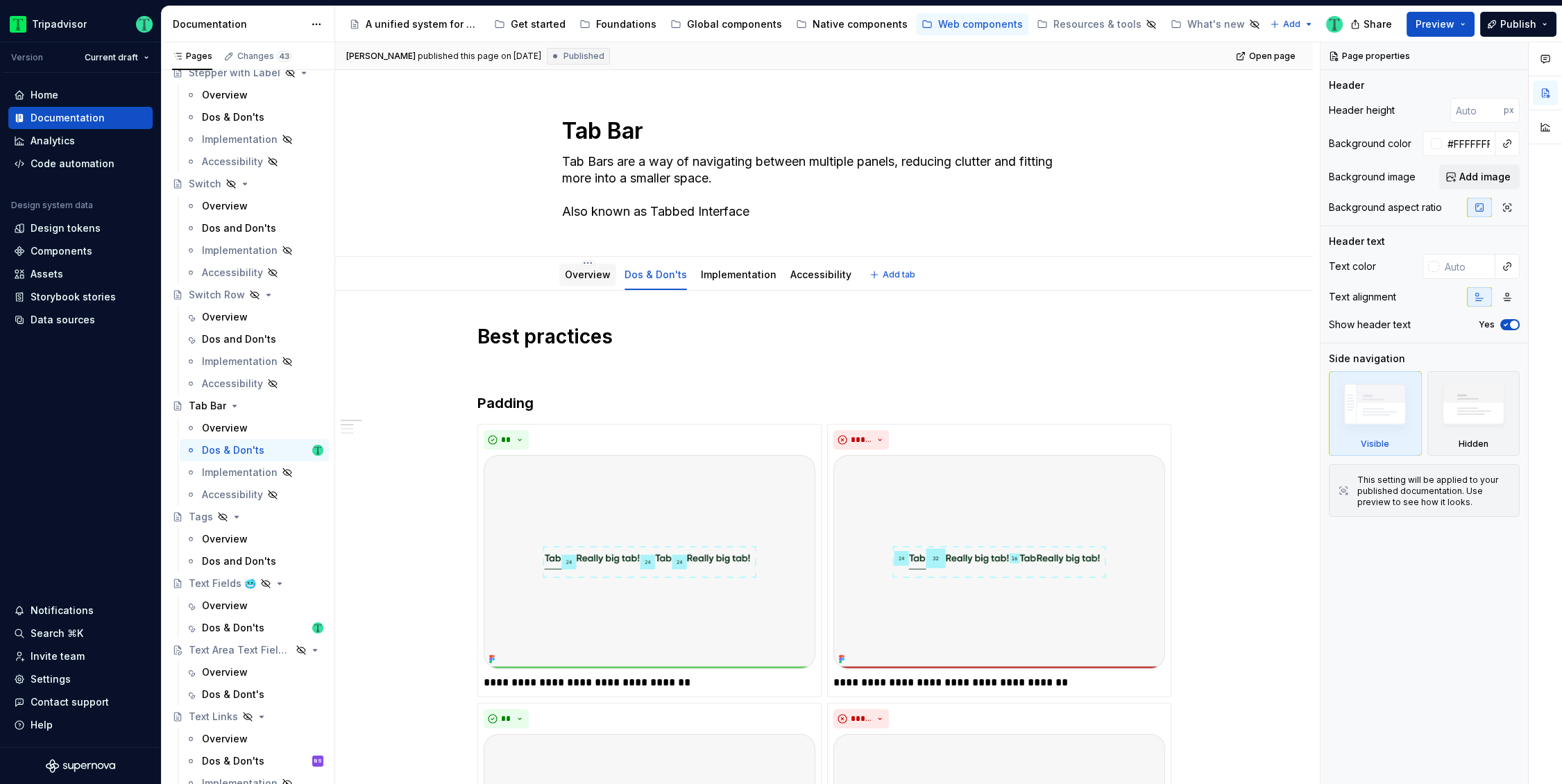
click at [585, 272] on link "Overview" at bounding box center [588, 273] width 46 height 12
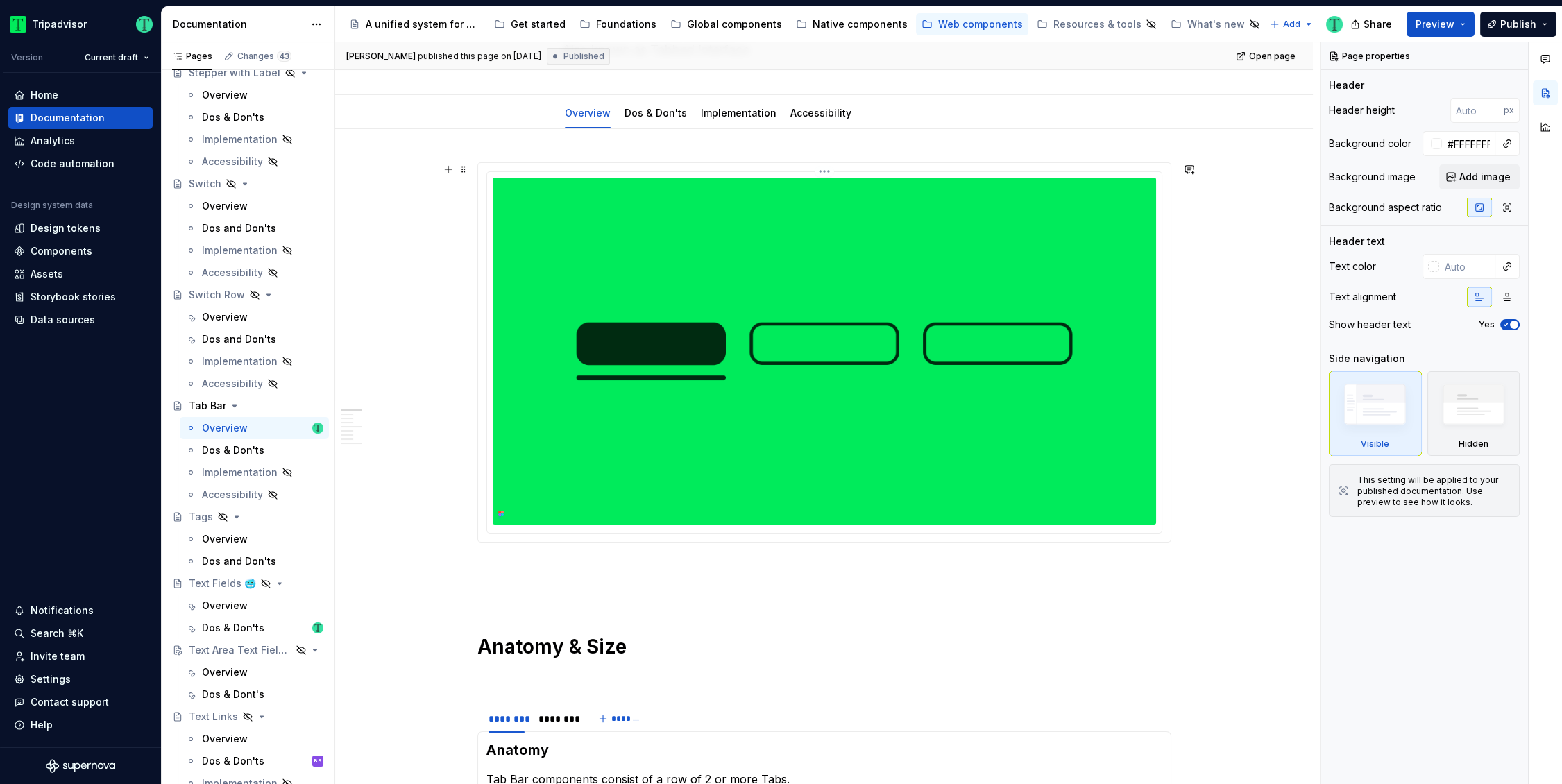
scroll to position [166, 0]
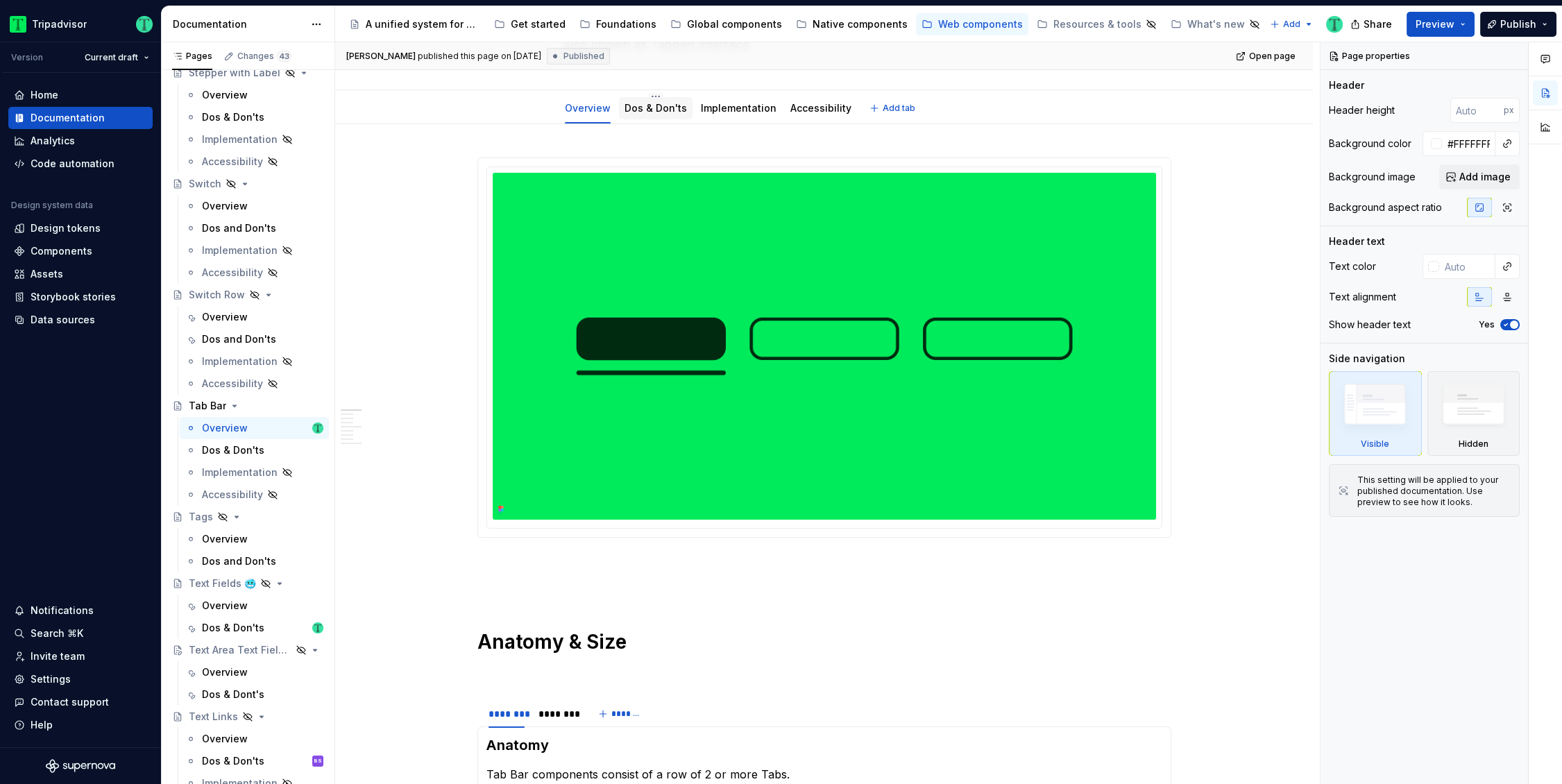
click at [634, 104] on link "Dos & Don'ts" at bounding box center [655, 107] width 62 height 12
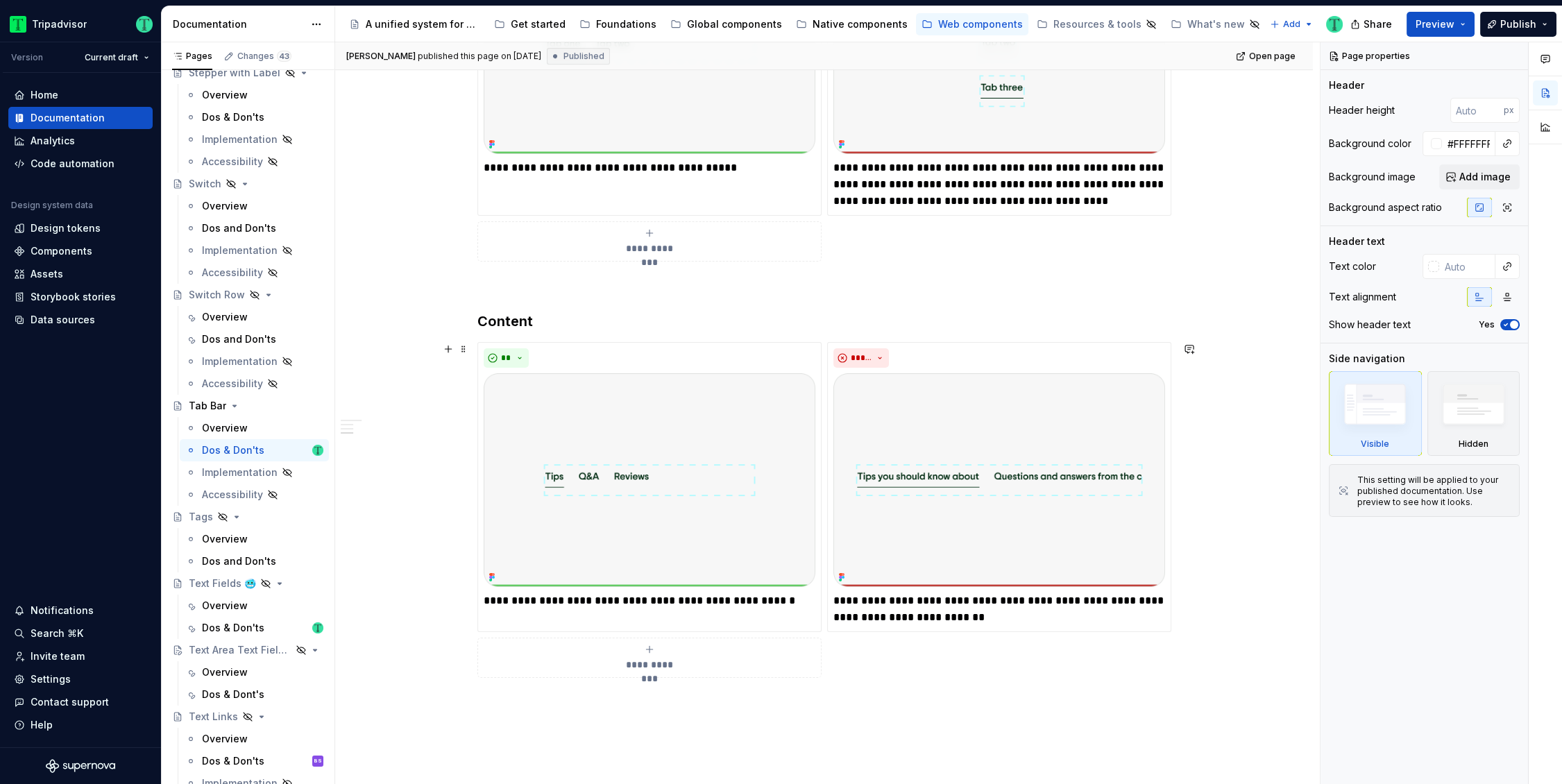
scroll to position [1239, 0]
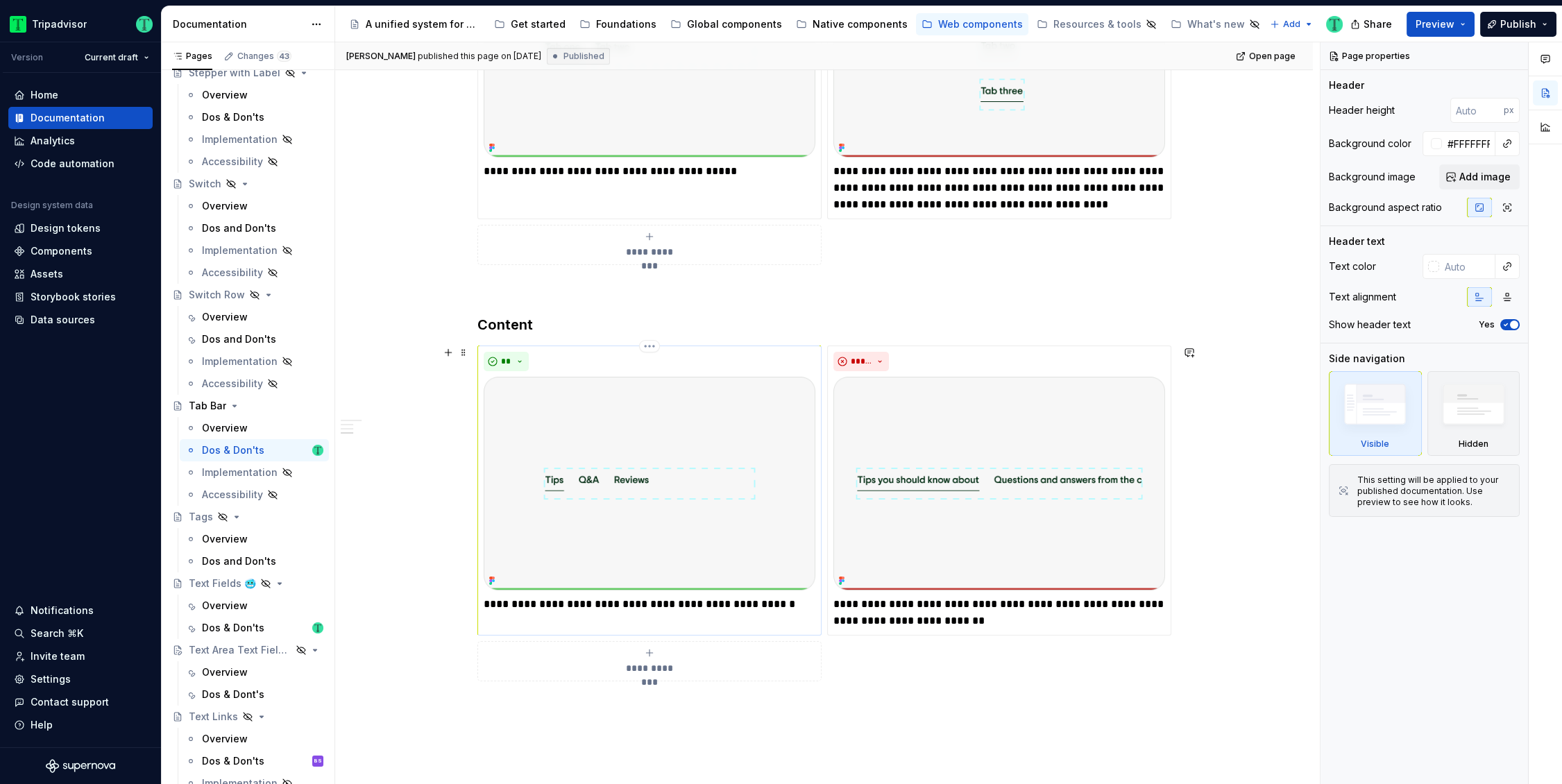
click at [632, 604] on p "**********" at bounding box center [649, 604] width 331 height 17
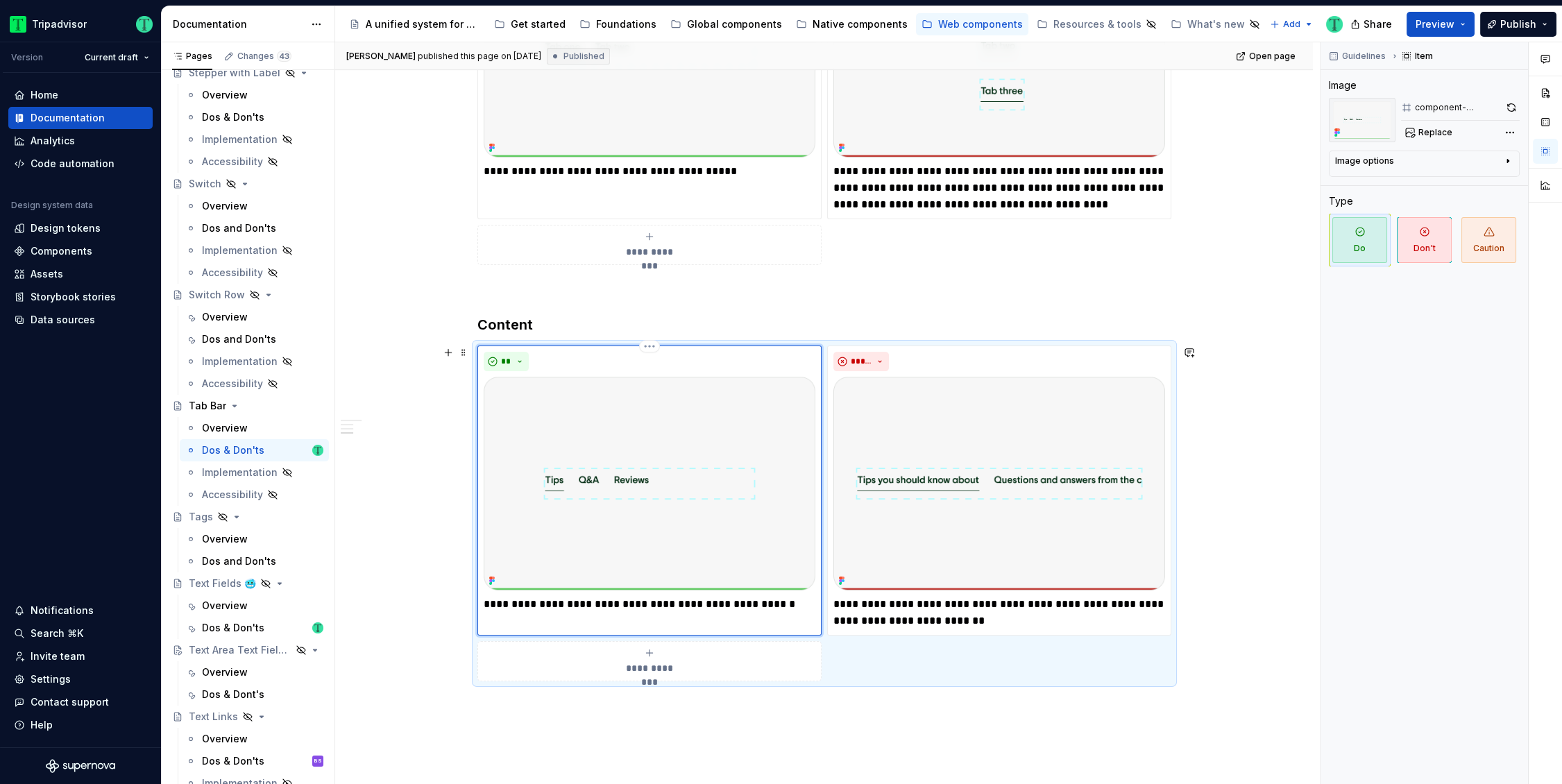
type textarea "*"
click at [390, 543] on div "**********" at bounding box center [823, 33] width 978 height 1965
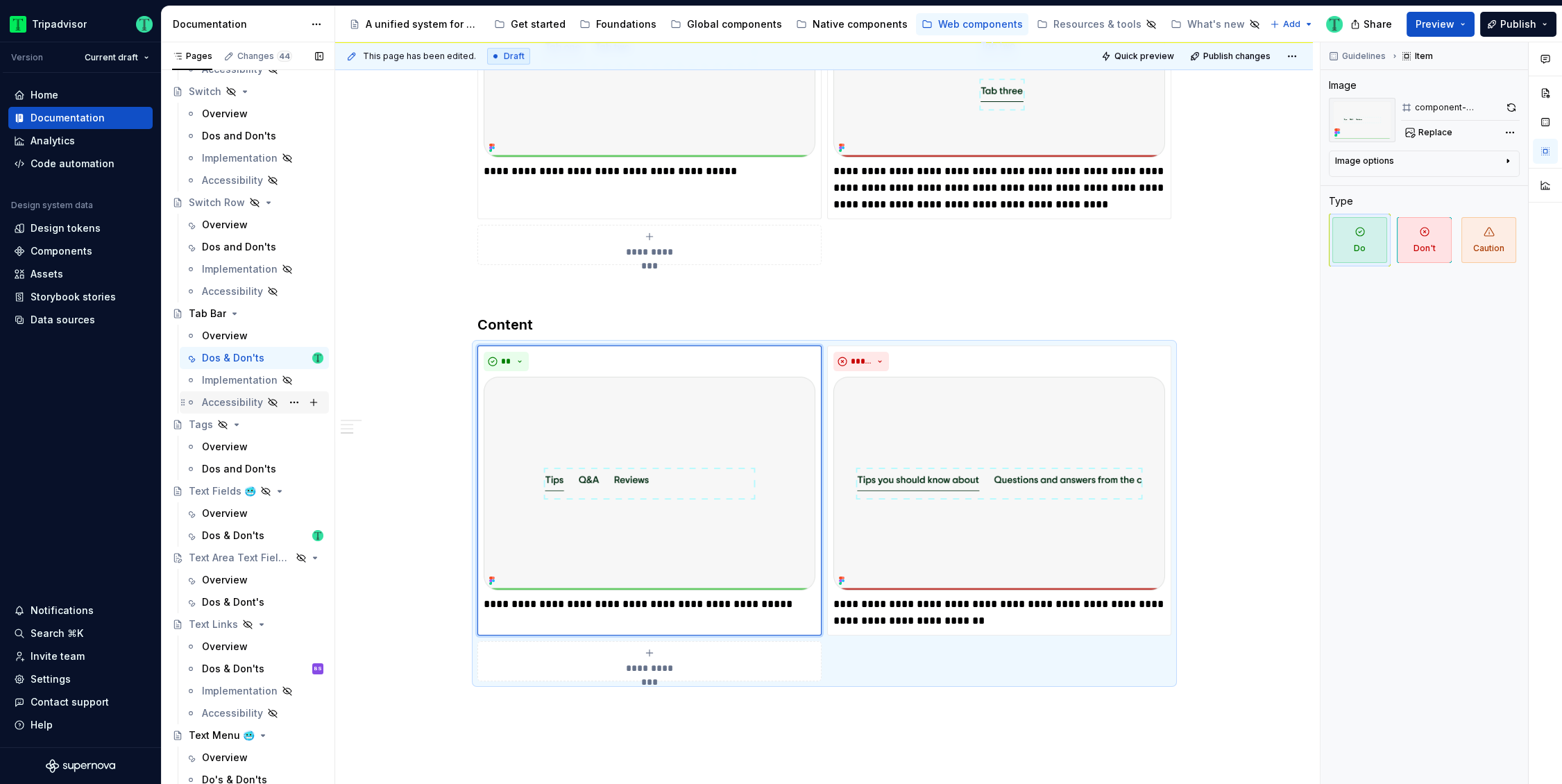
scroll to position [3235, 0]
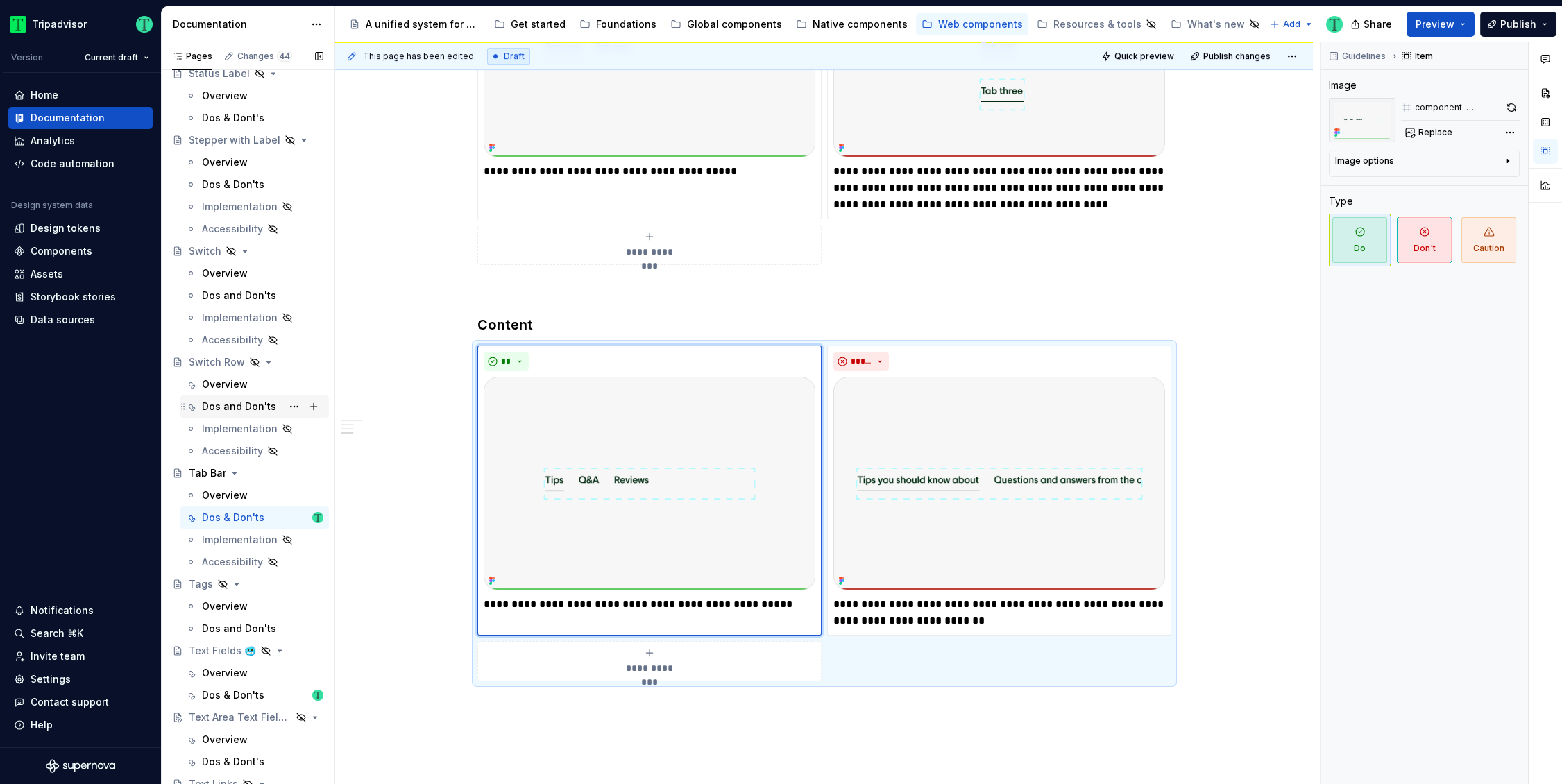
click at [230, 405] on div "Dos and Don'ts" at bounding box center [239, 407] width 75 height 14
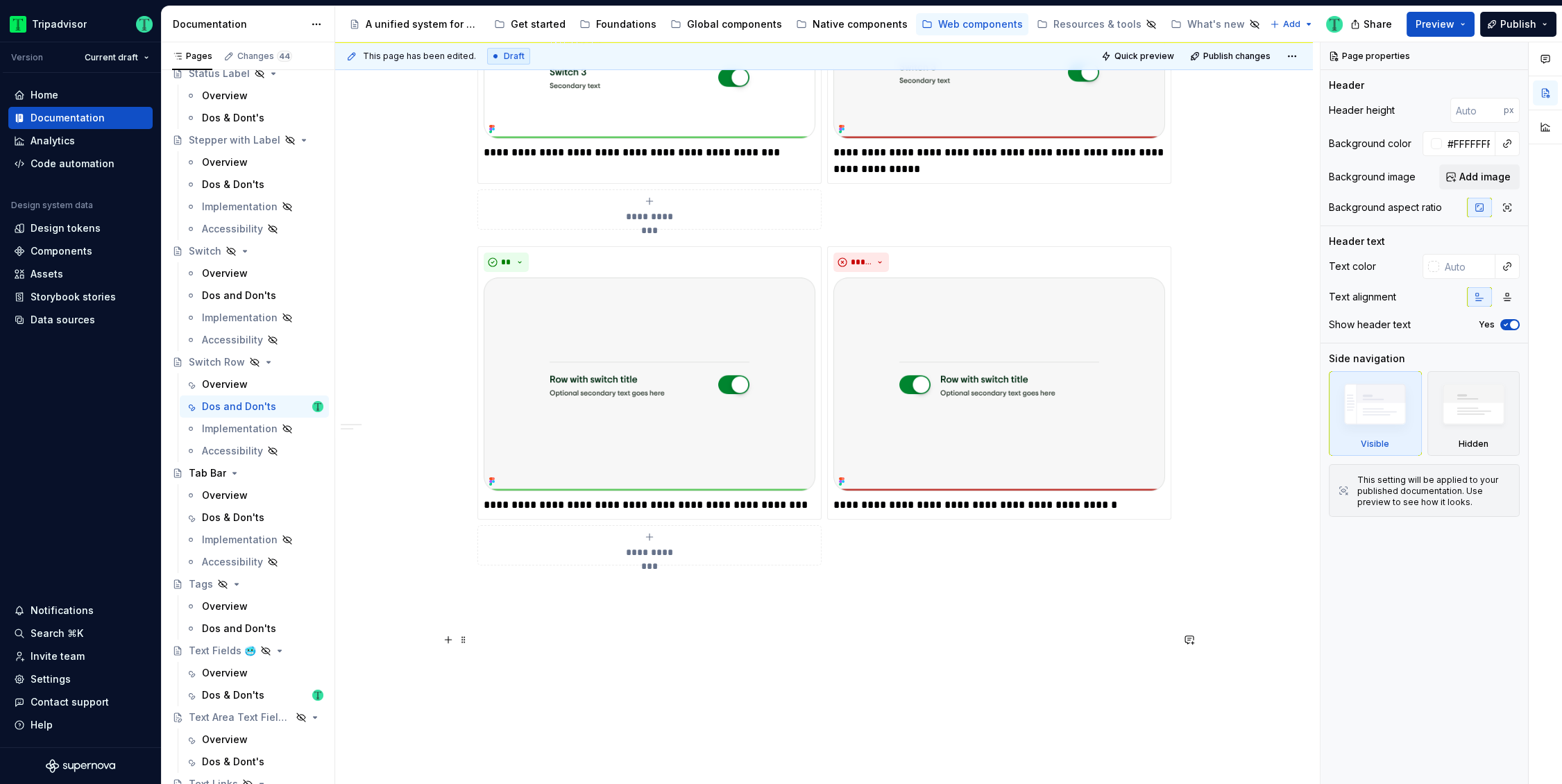
scroll to position [835, 0]
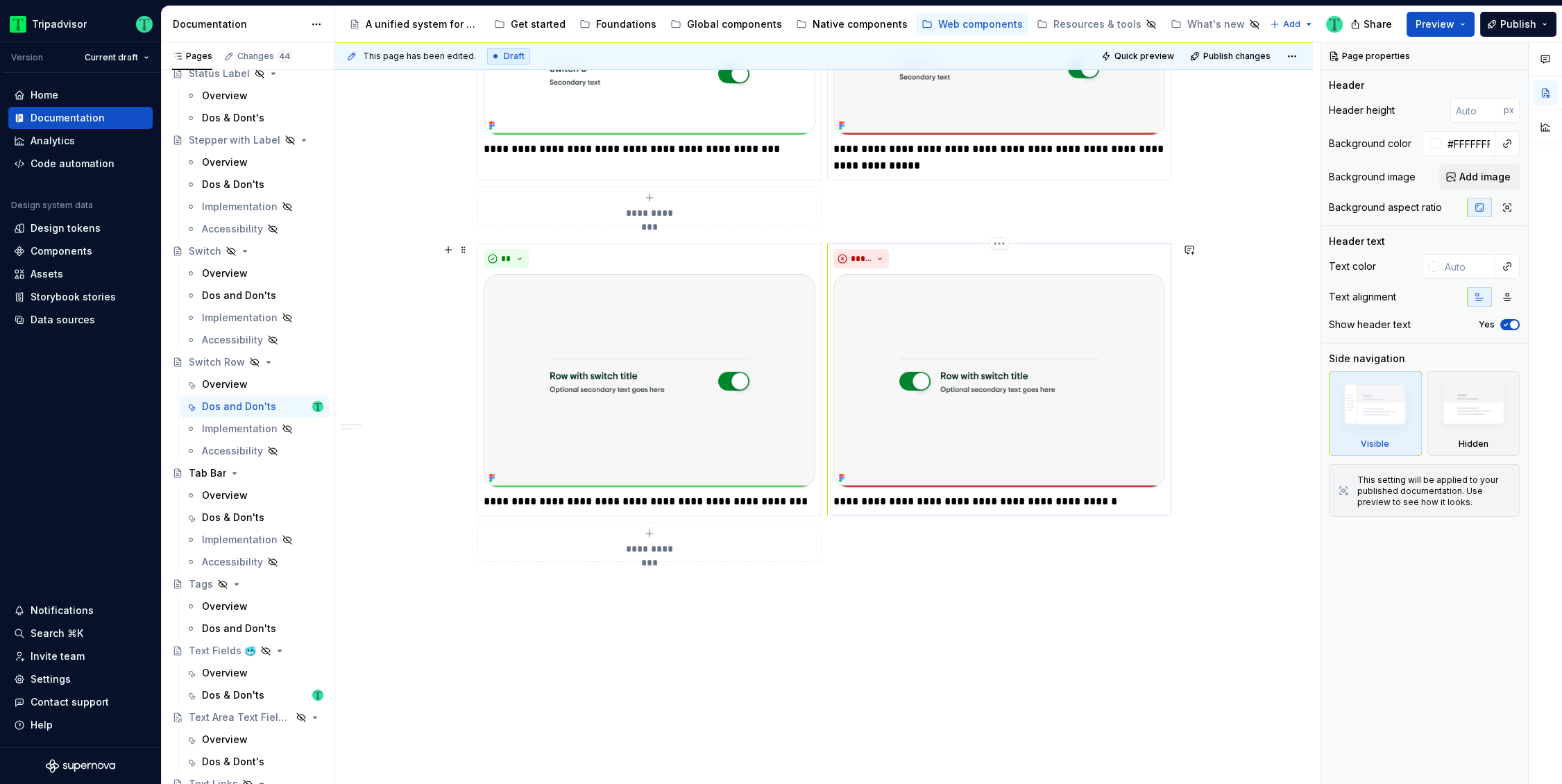
click at [845, 503] on p "**********" at bounding box center [998, 501] width 331 height 17
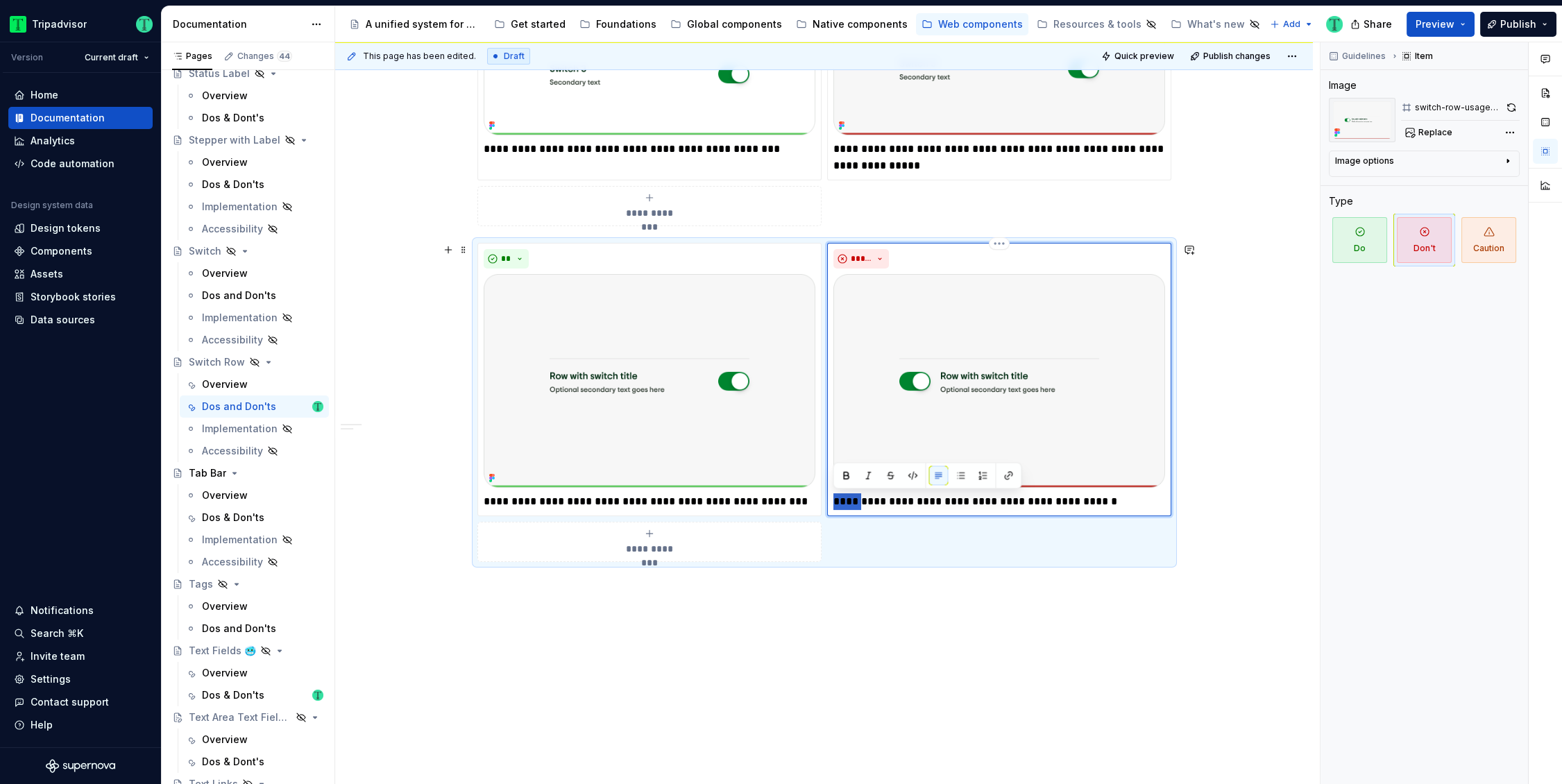
click at [845, 503] on p "**********" at bounding box center [998, 501] width 331 height 17
type textarea "*"
click at [854, 154] on p "**********" at bounding box center [998, 157] width 331 height 33
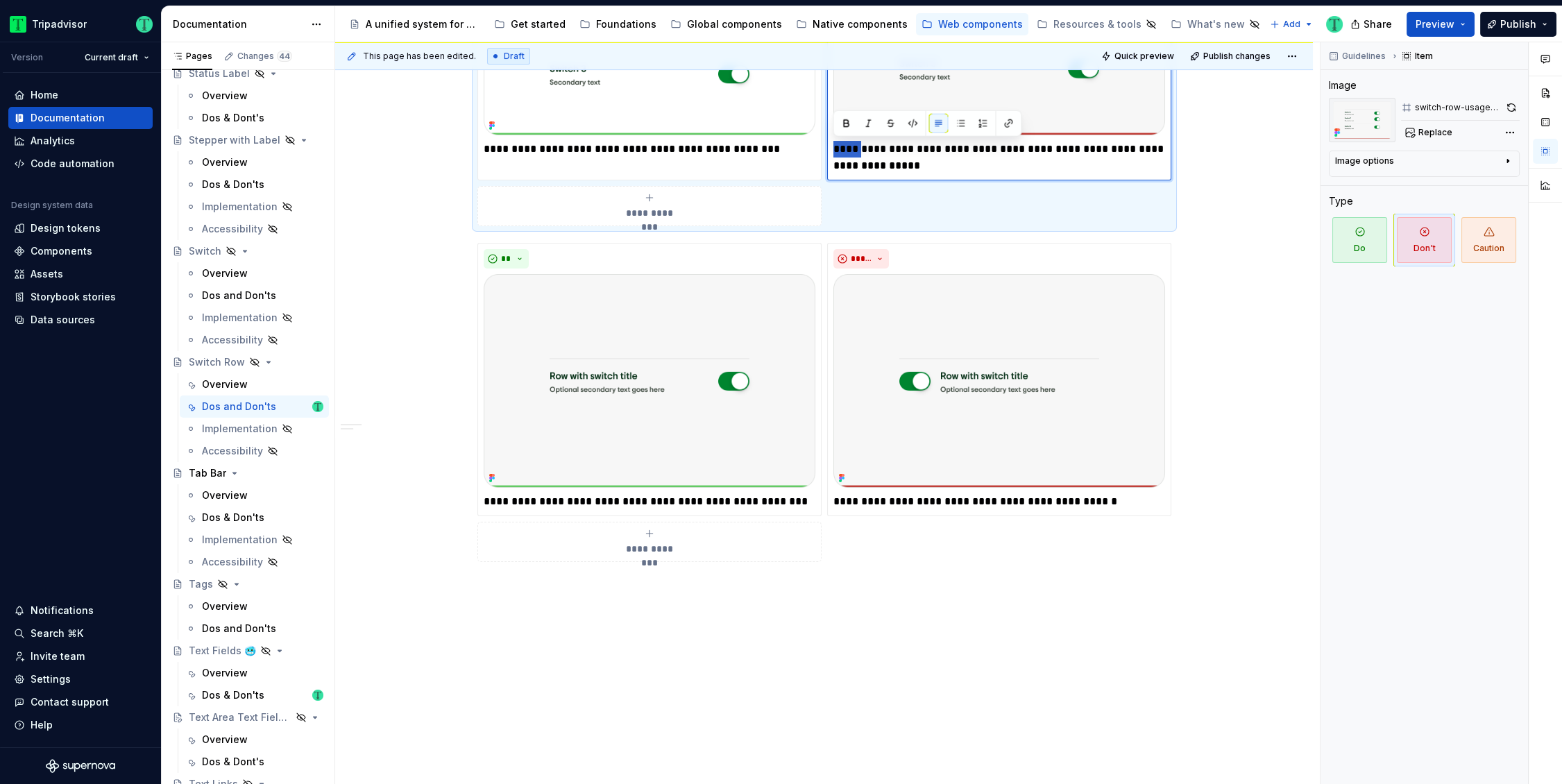
click at [854, 154] on p "**********" at bounding box center [998, 157] width 331 height 33
type textarea "*"
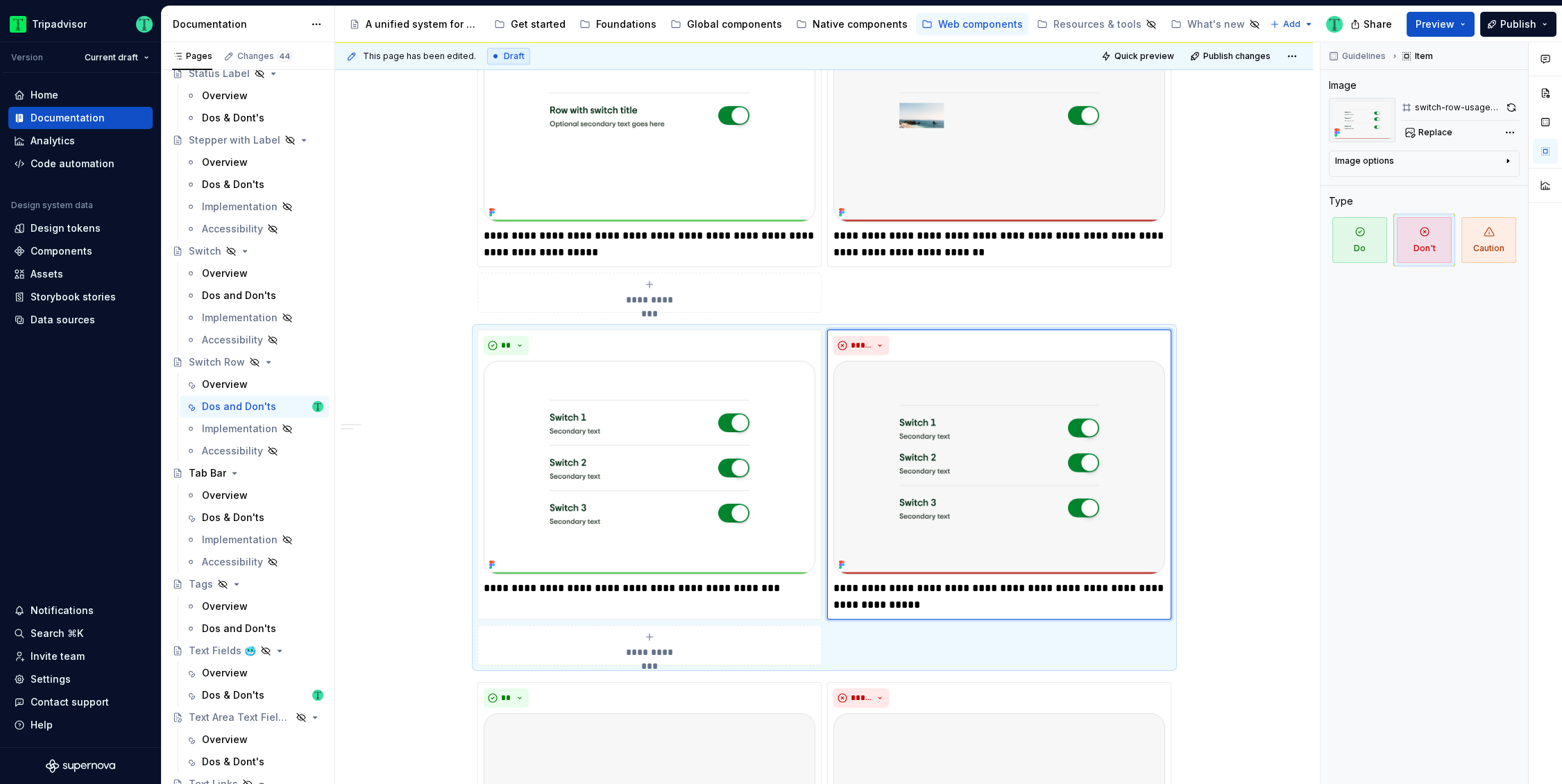
scroll to position [301, 0]
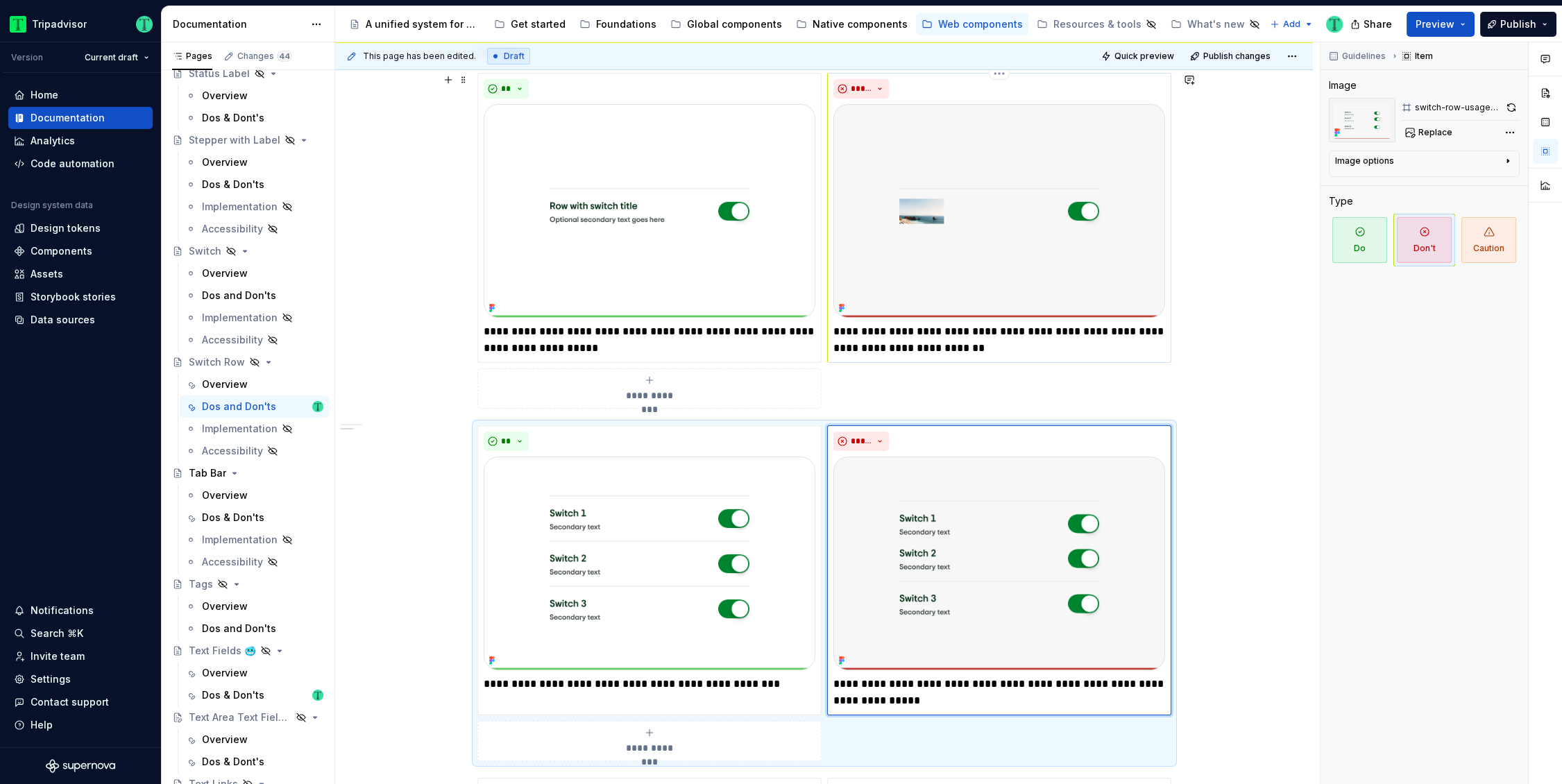
click at [847, 326] on p "**********" at bounding box center [998, 339] width 331 height 33
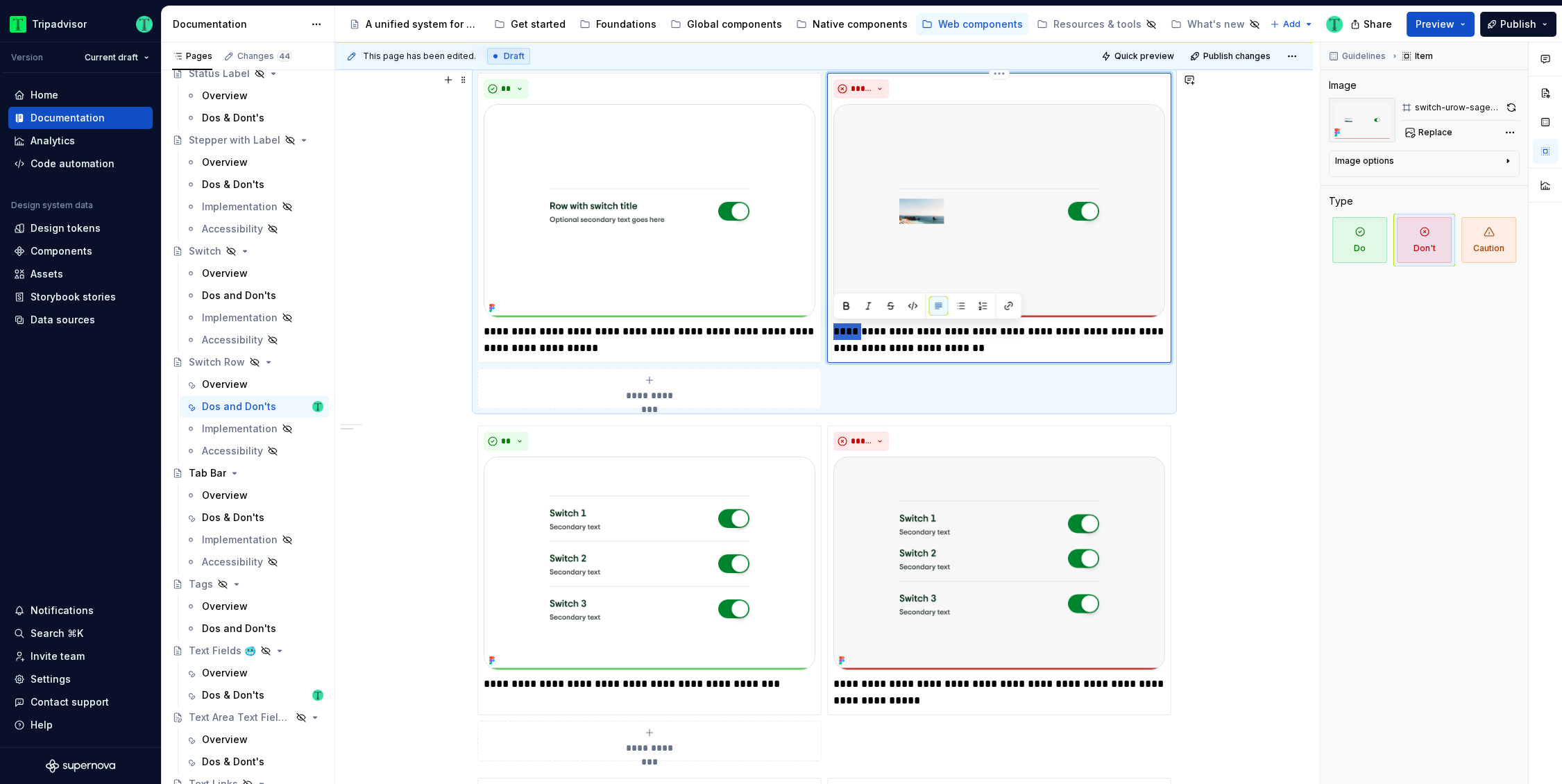
click at [847, 326] on p "**********" at bounding box center [998, 339] width 331 height 33
type textarea "*"
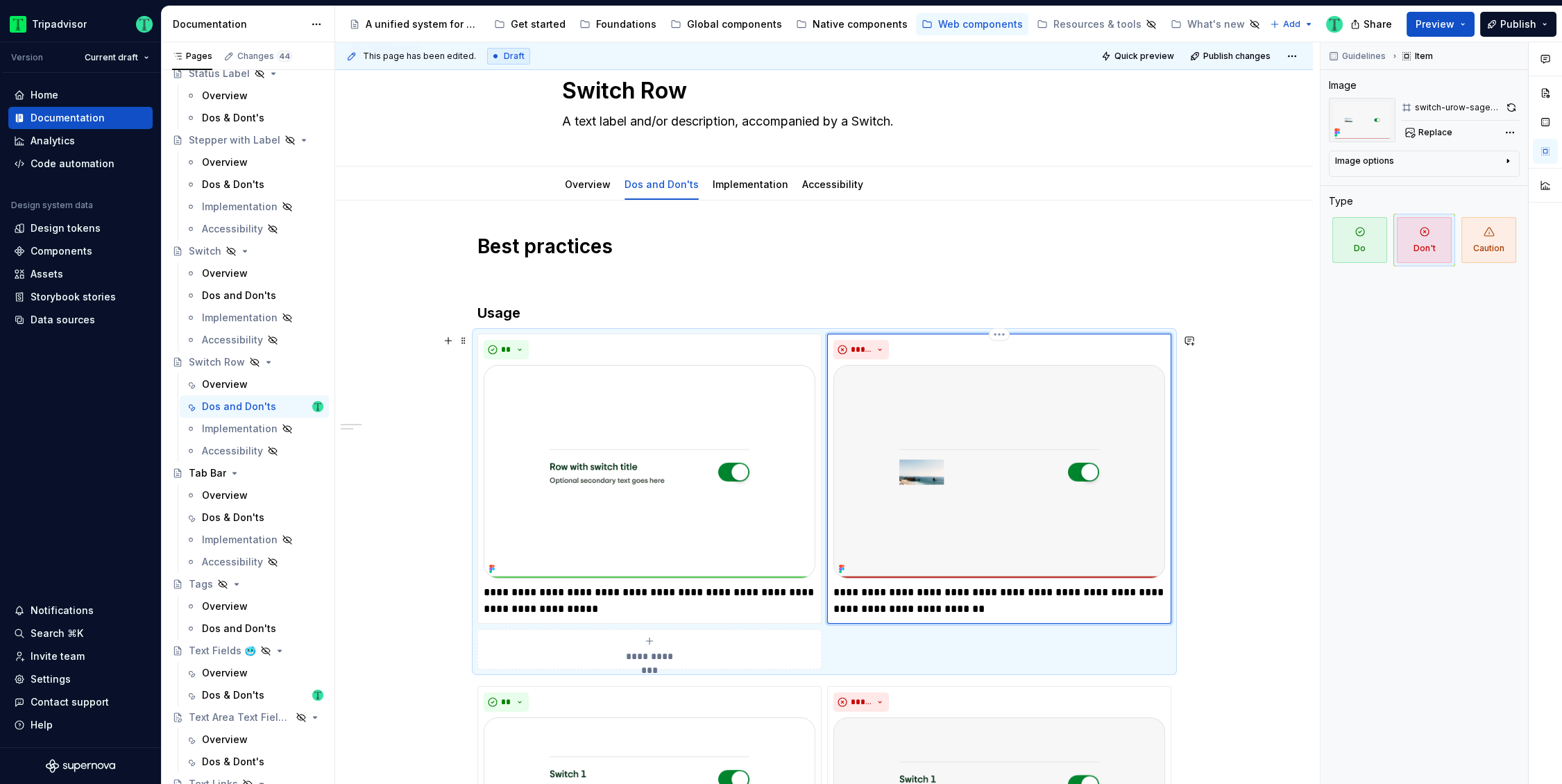
scroll to position [35, 0]
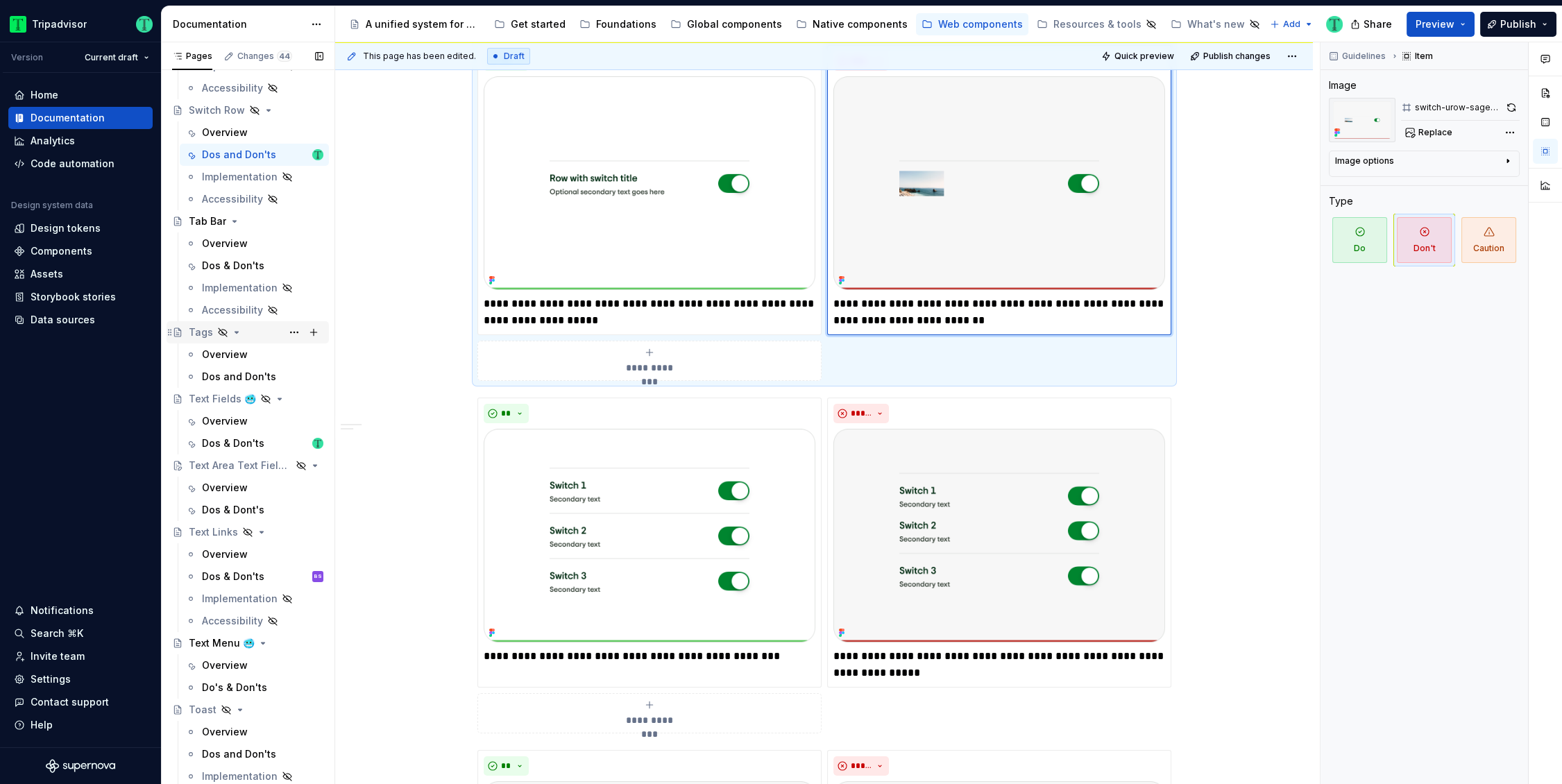
scroll to position [3498, 0]
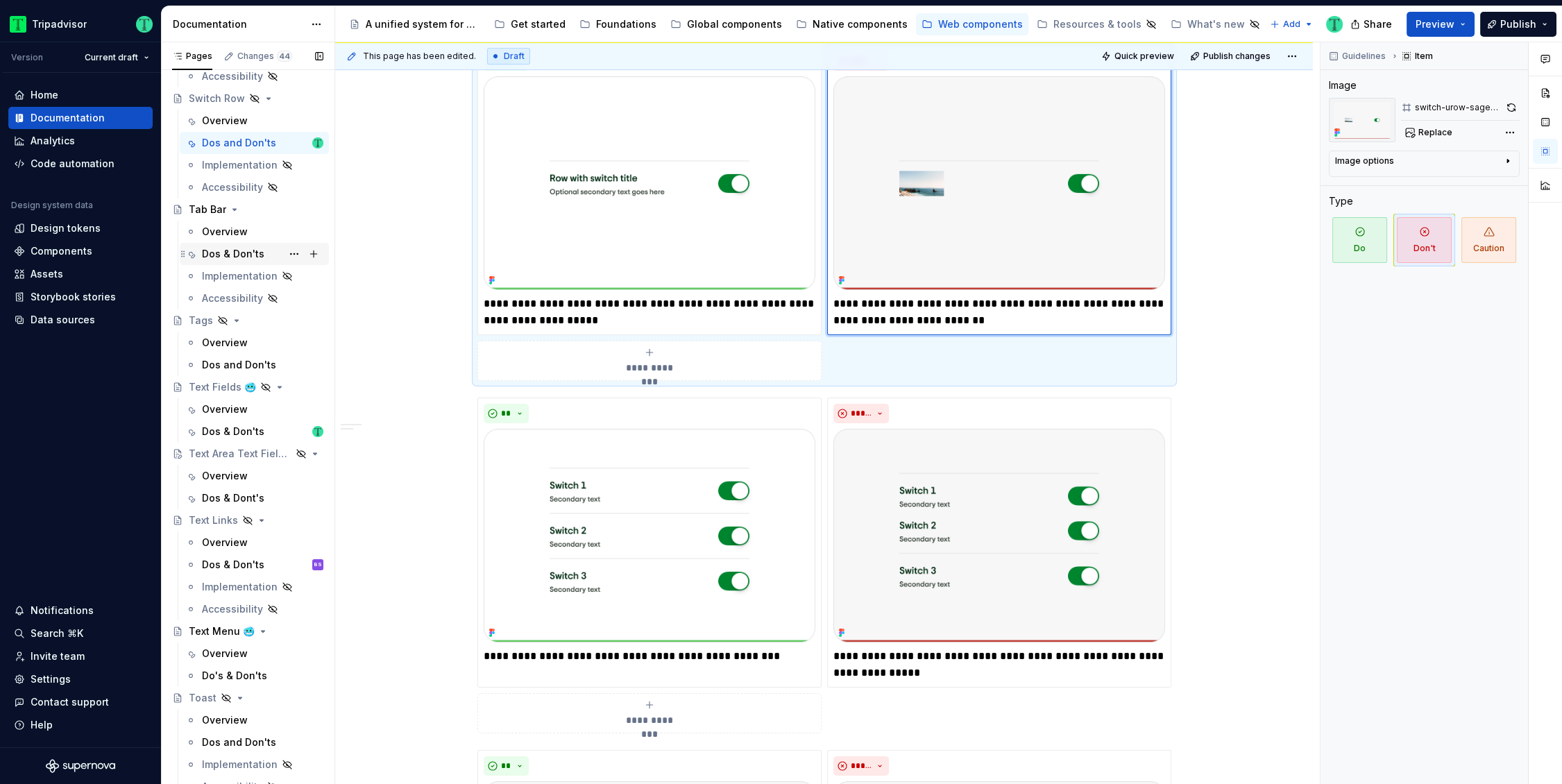
click at [224, 250] on div "Dos & Don'ts" at bounding box center [233, 254] width 62 height 14
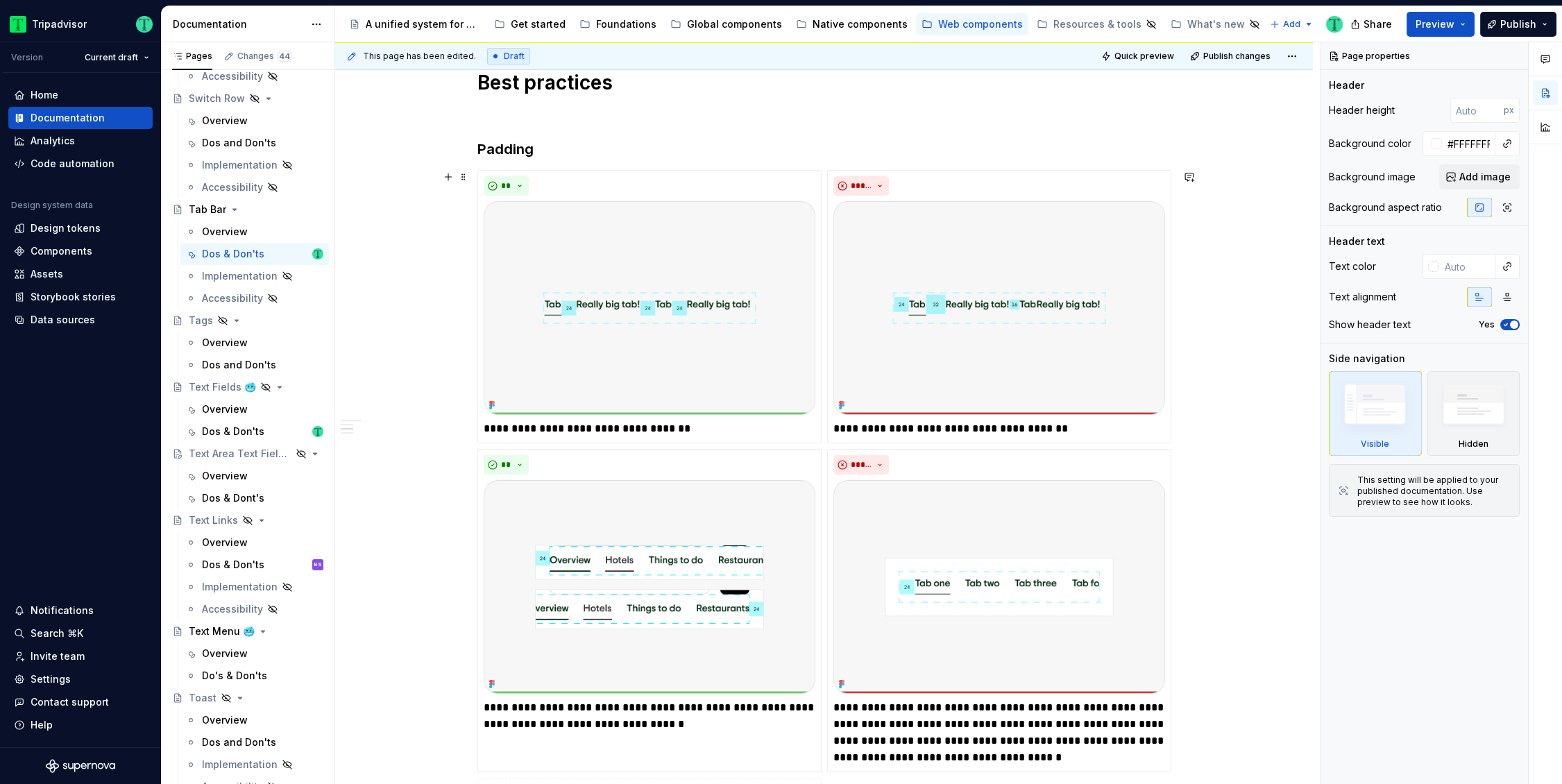
scroll to position [208, 0]
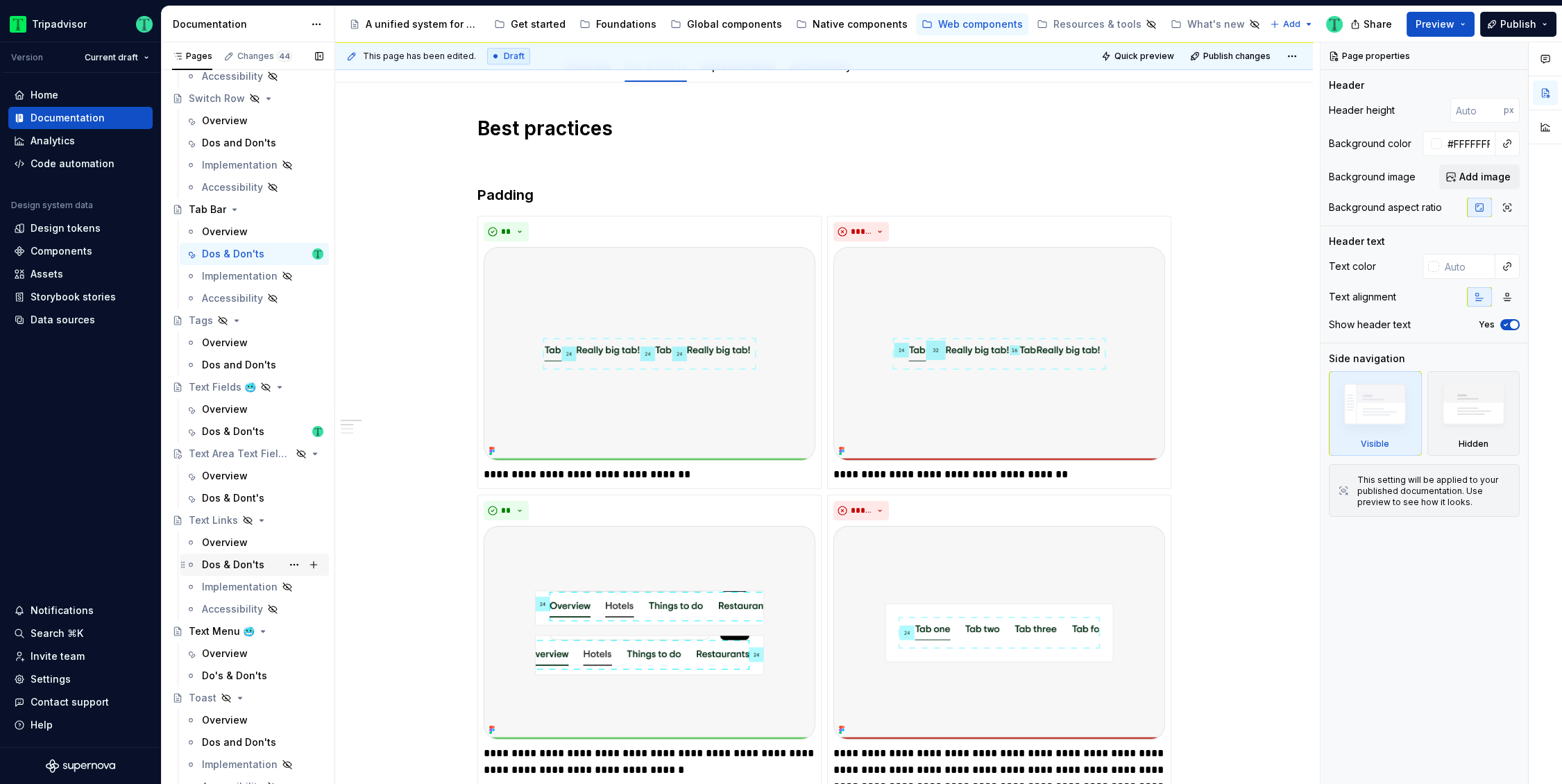
click at [235, 561] on div "Dos & Don'ts" at bounding box center [233, 565] width 62 height 14
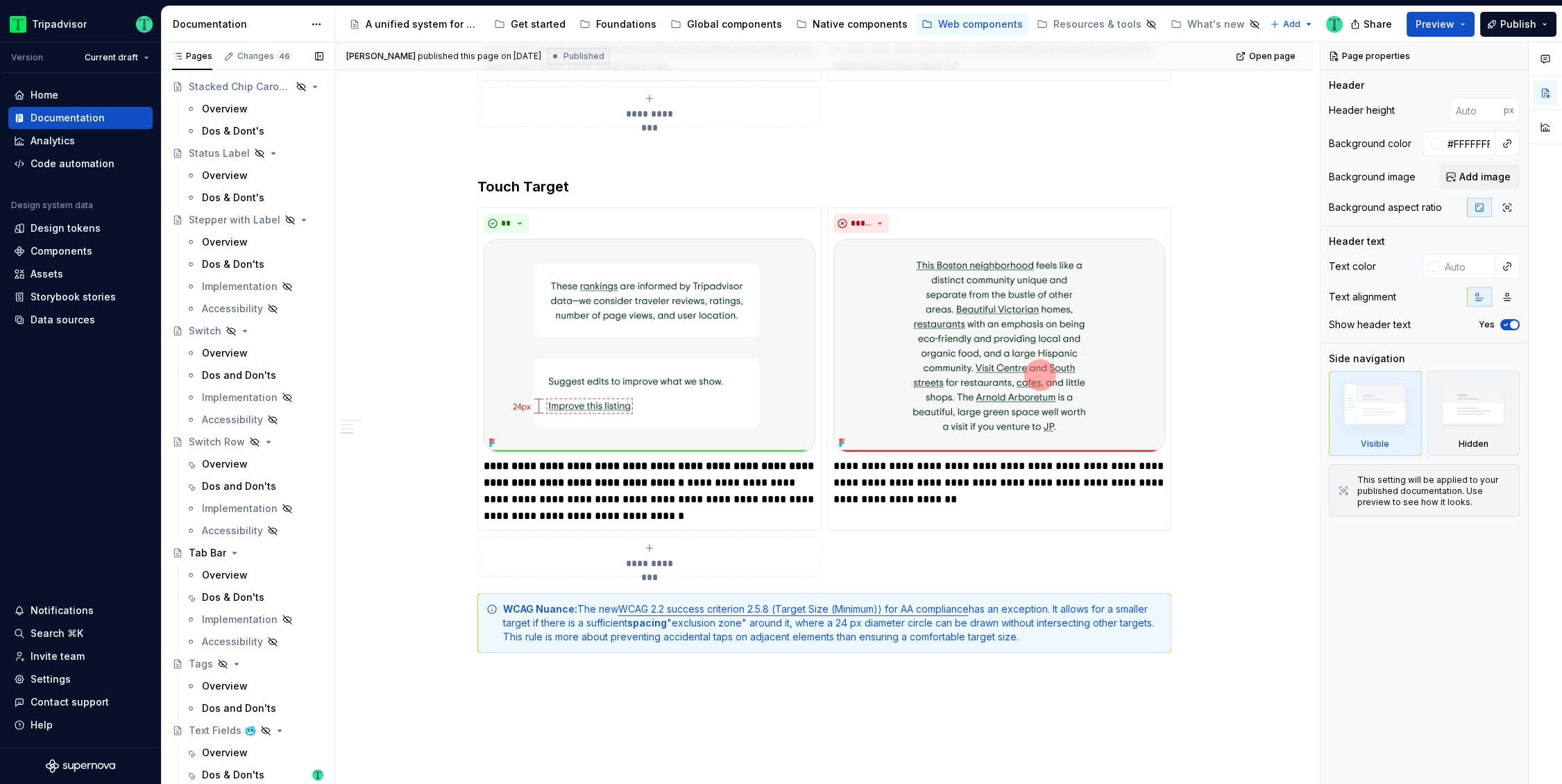
scroll to position [3139, 0]
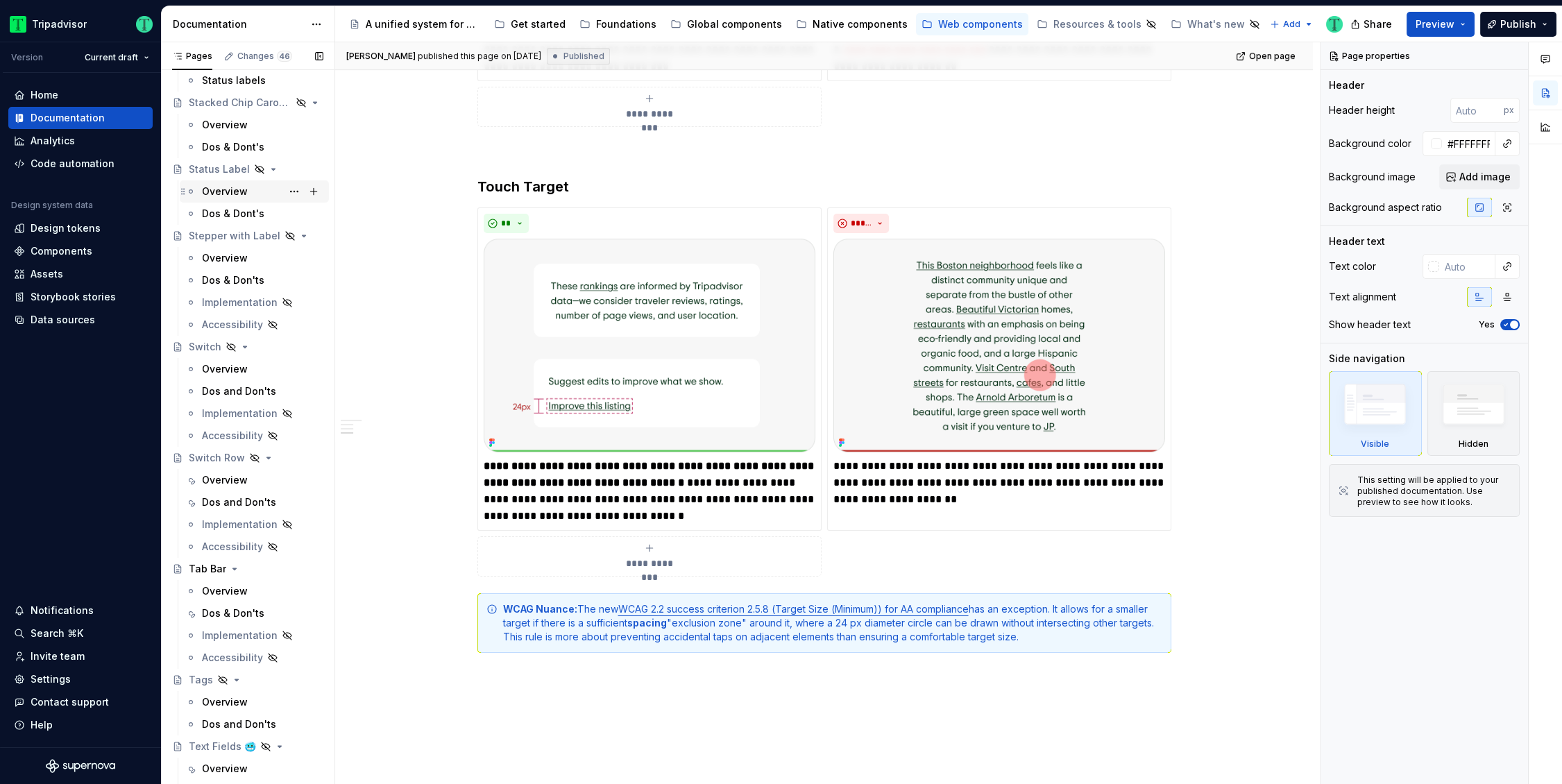
click at [217, 194] on div "Overview" at bounding box center [225, 192] width 46 height 14
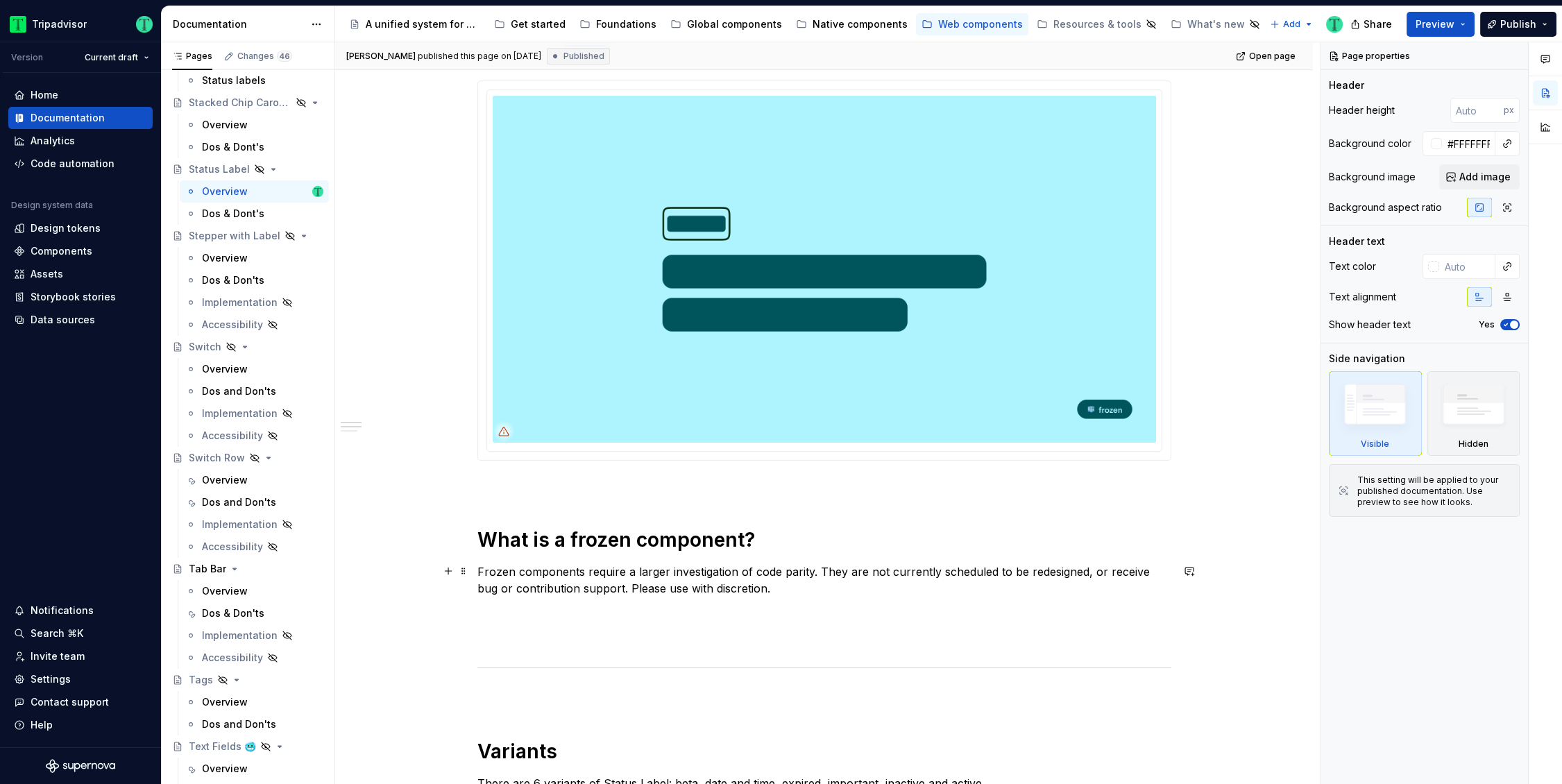
scroll to position [139, 0]
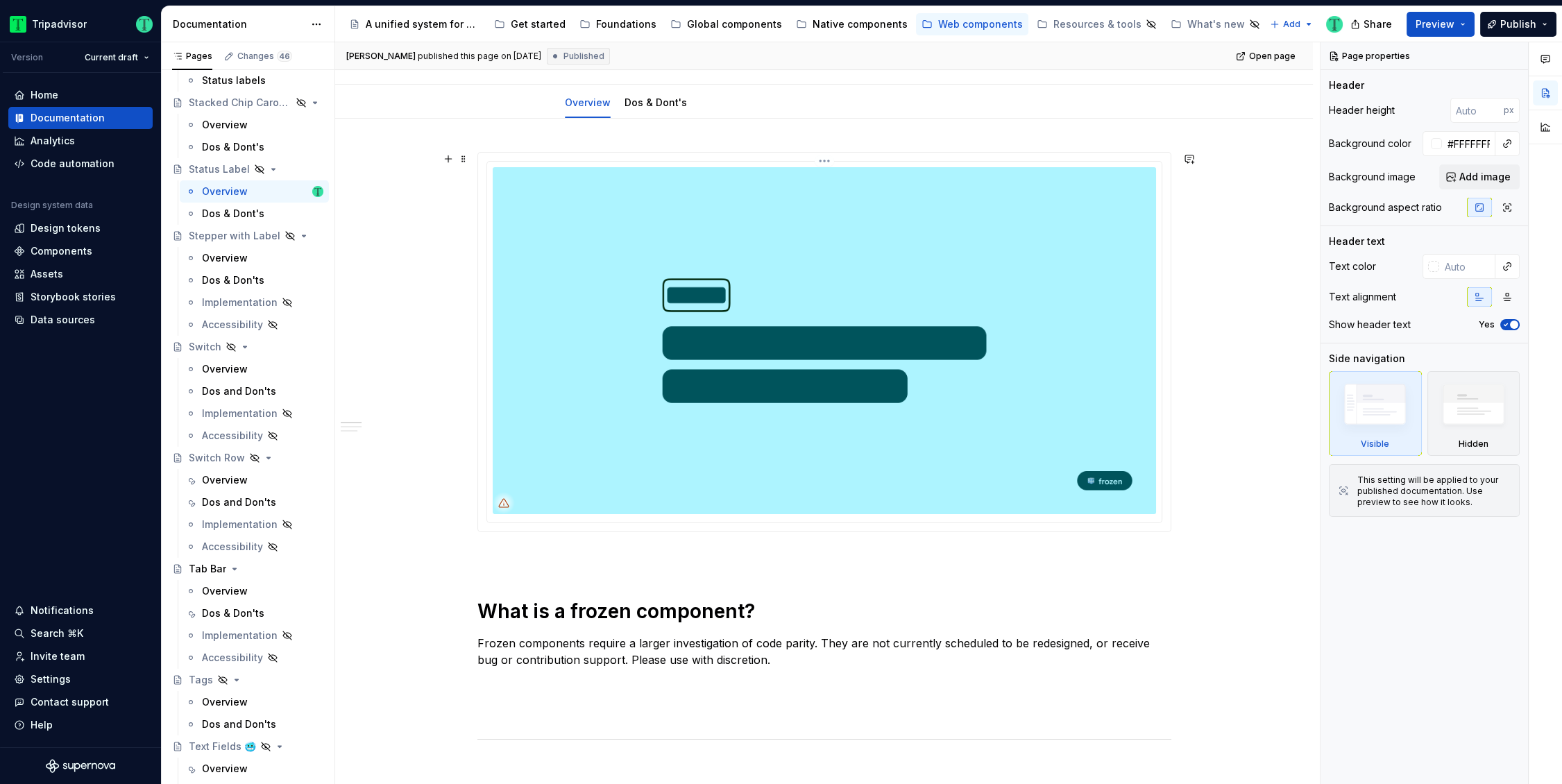
click at [1061, 317] on img at bounding box center [824, 340] width 663 height 347
type textarea "*"
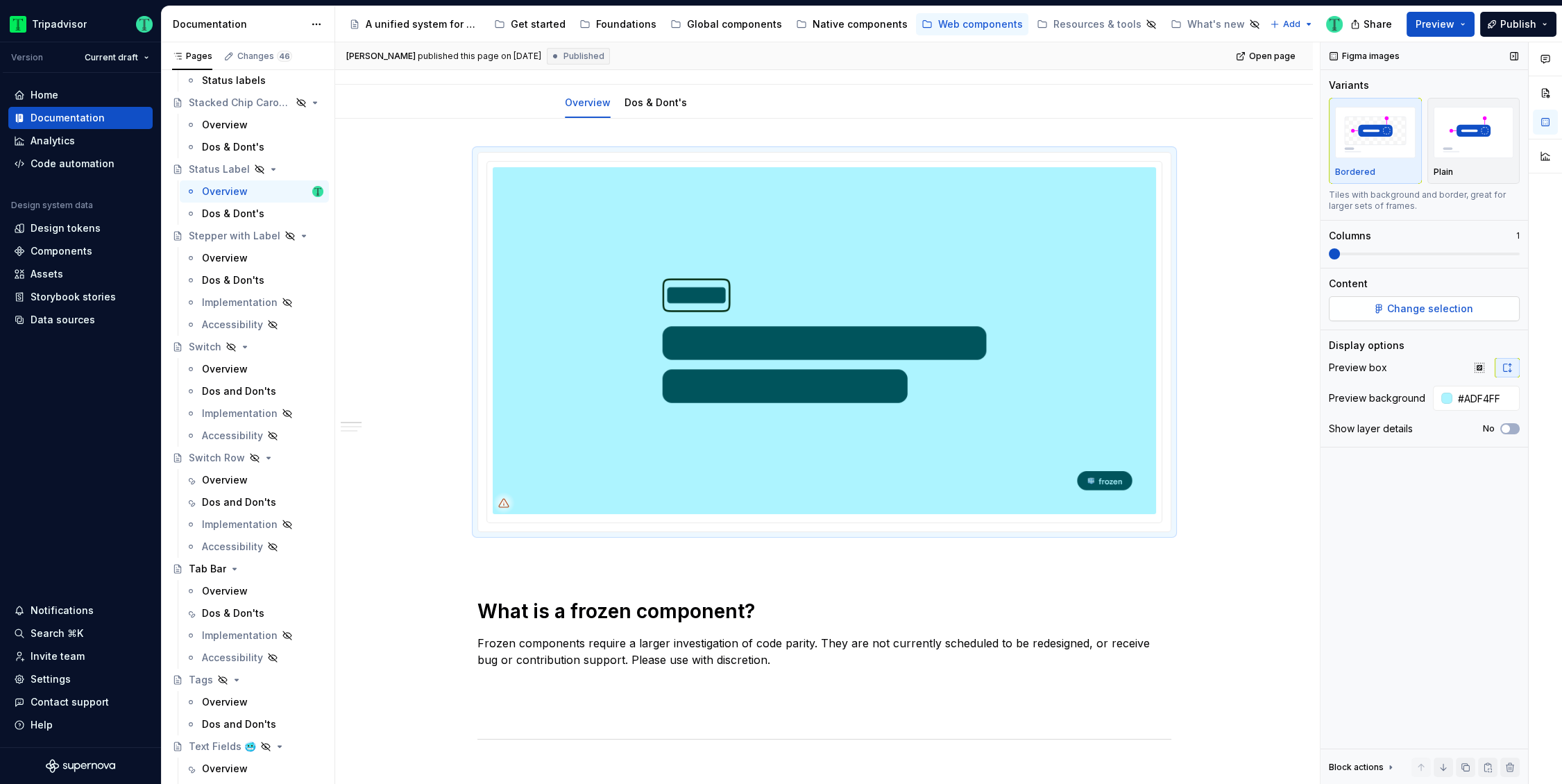
click at [1383, 306] on button "Change selection" at bounding box center [1423, 309] width 191 height 25
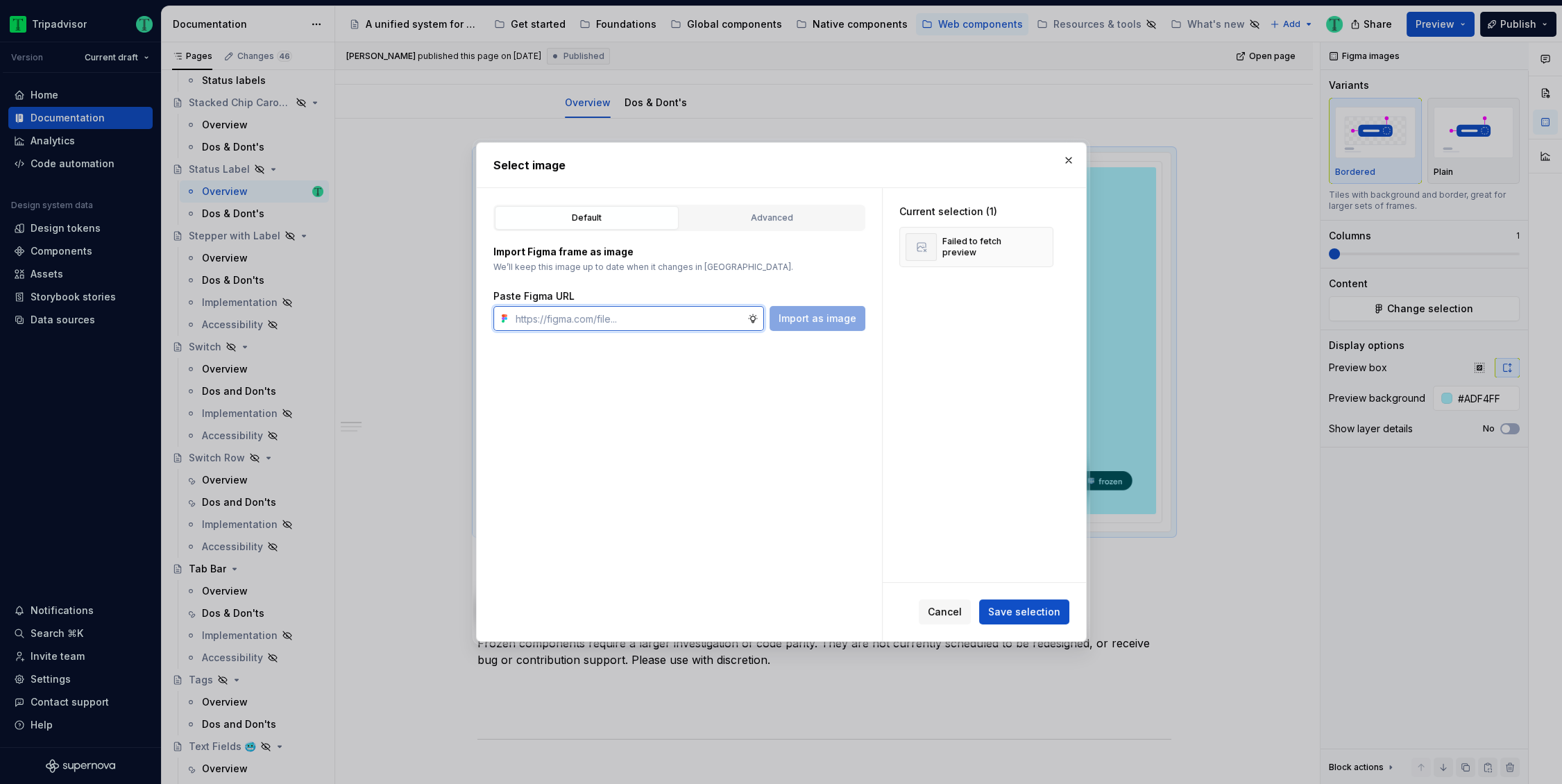
paste input "https://www.figma.com/design/Rk3eGC5124Z7punn8EFUkb/Atlas-Web-Documentation?nod…"
type input "https://www.figma.com/design/Rk3eGC5124Z7punn8EFUkb/Atlas-Web-Documentation?nod…"
click at [837, 316] on span "Import as image" at bounding box center [817, 319] width 77 height 14
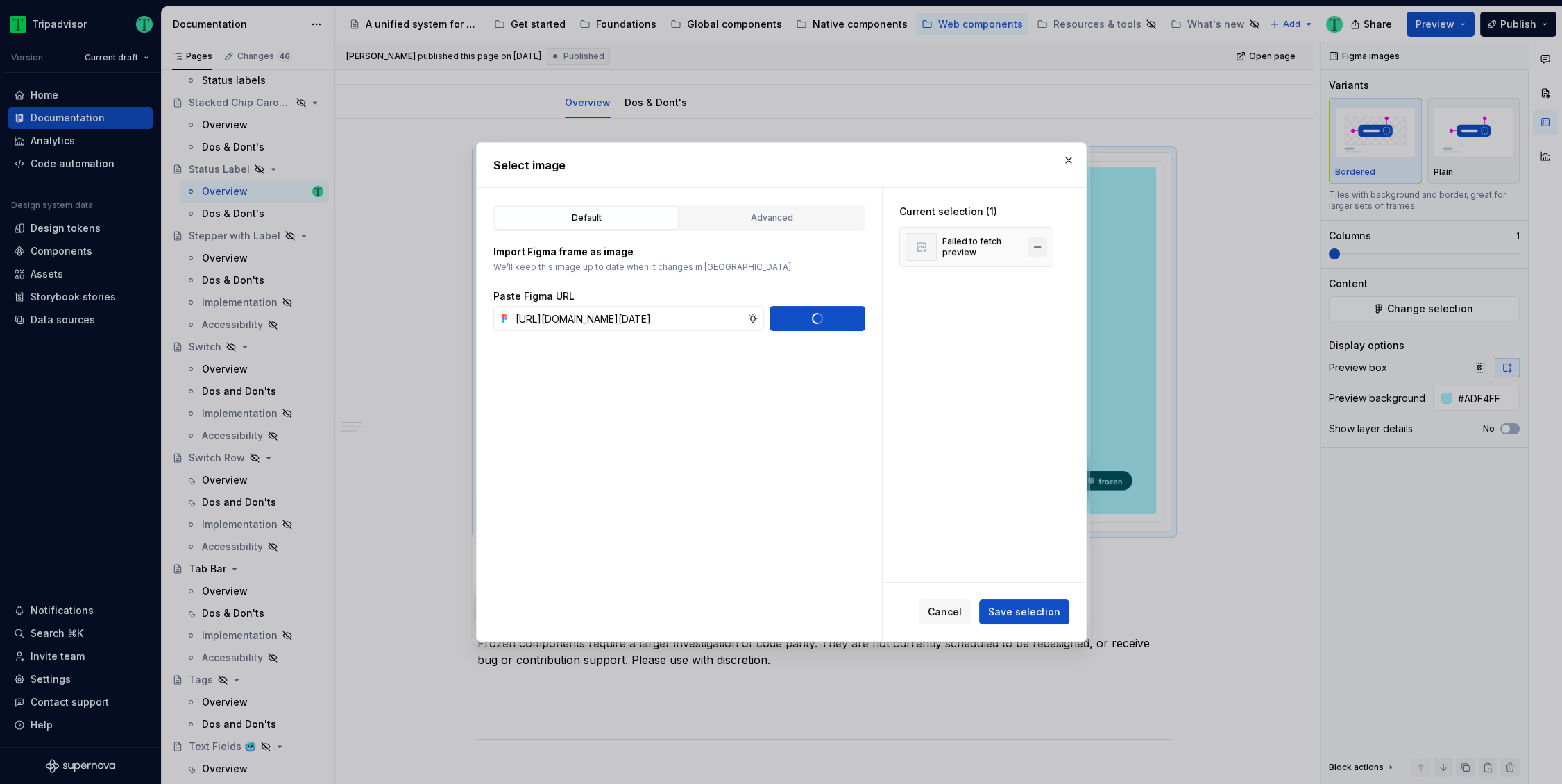
click at [1037, 243] on button "button" at bounding box center [1037, 247] width 20 height 20
click at [1017, 614] on span "Save selection" at bounding box center [1023, 612] width 72 height 14
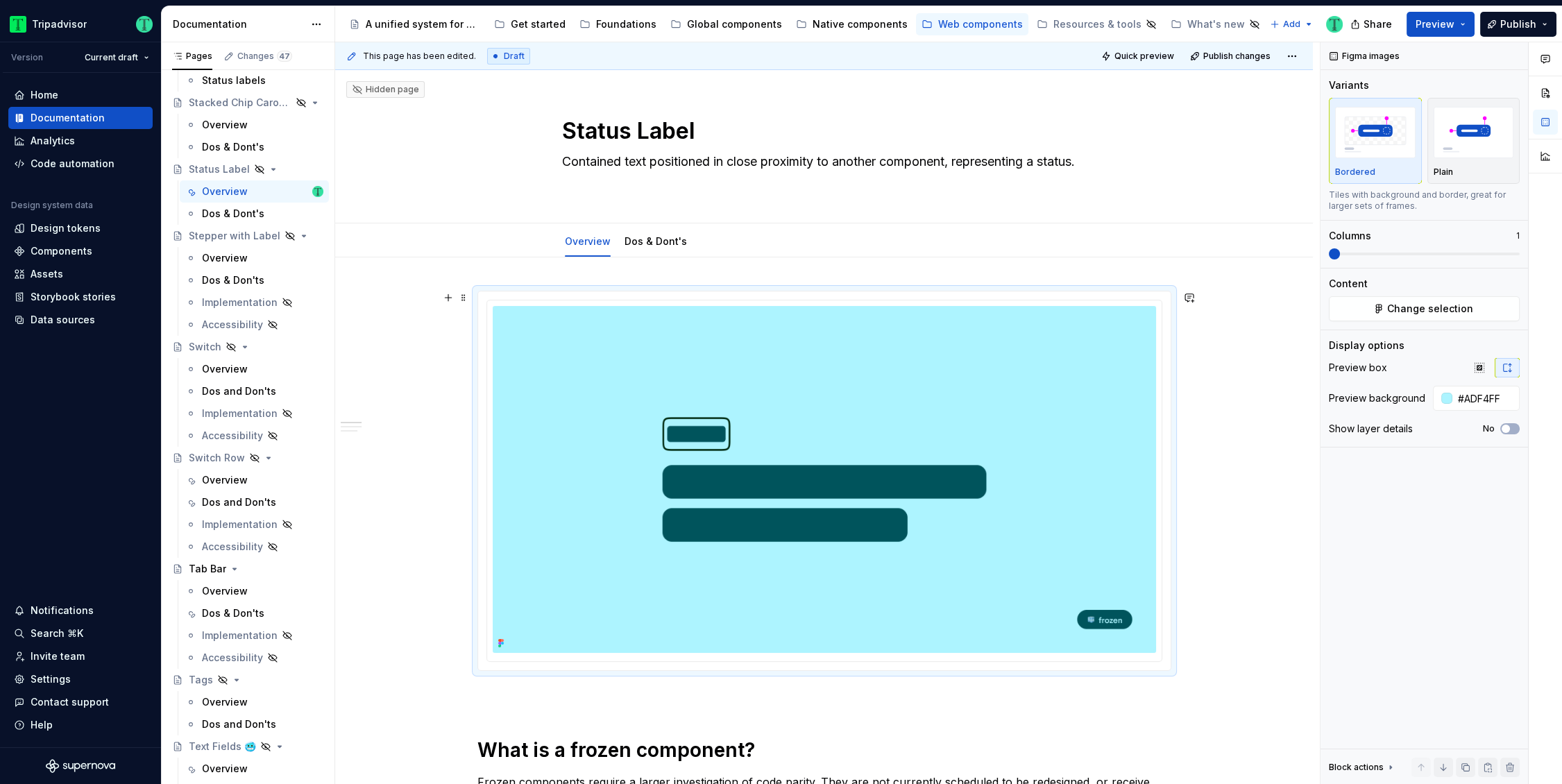
scroll to position [4, 0]
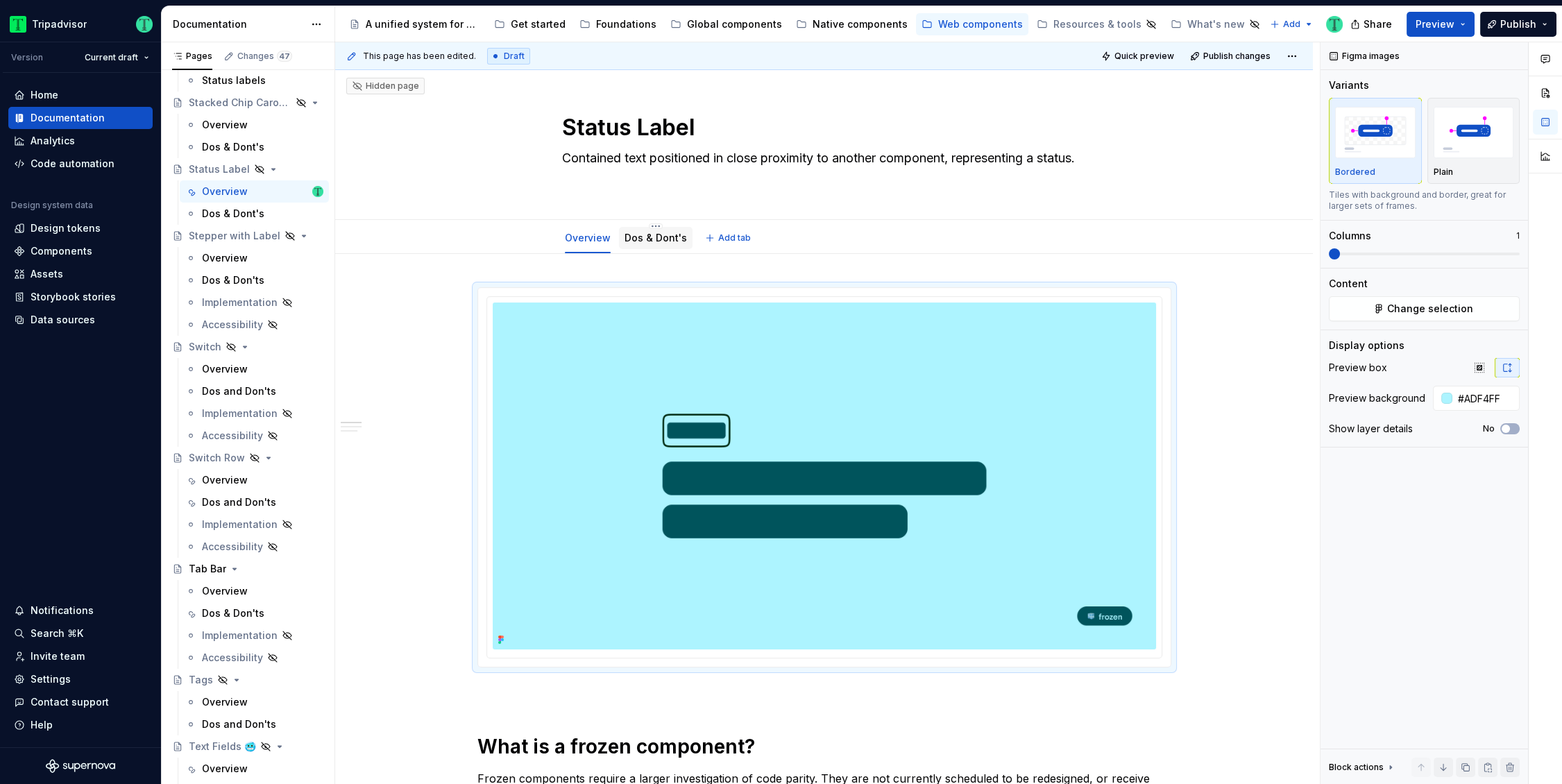
click at [636, 246] on div "Dos & Dont's" at bounding box center [655, 237] width 74 height 22
type textarea "*"
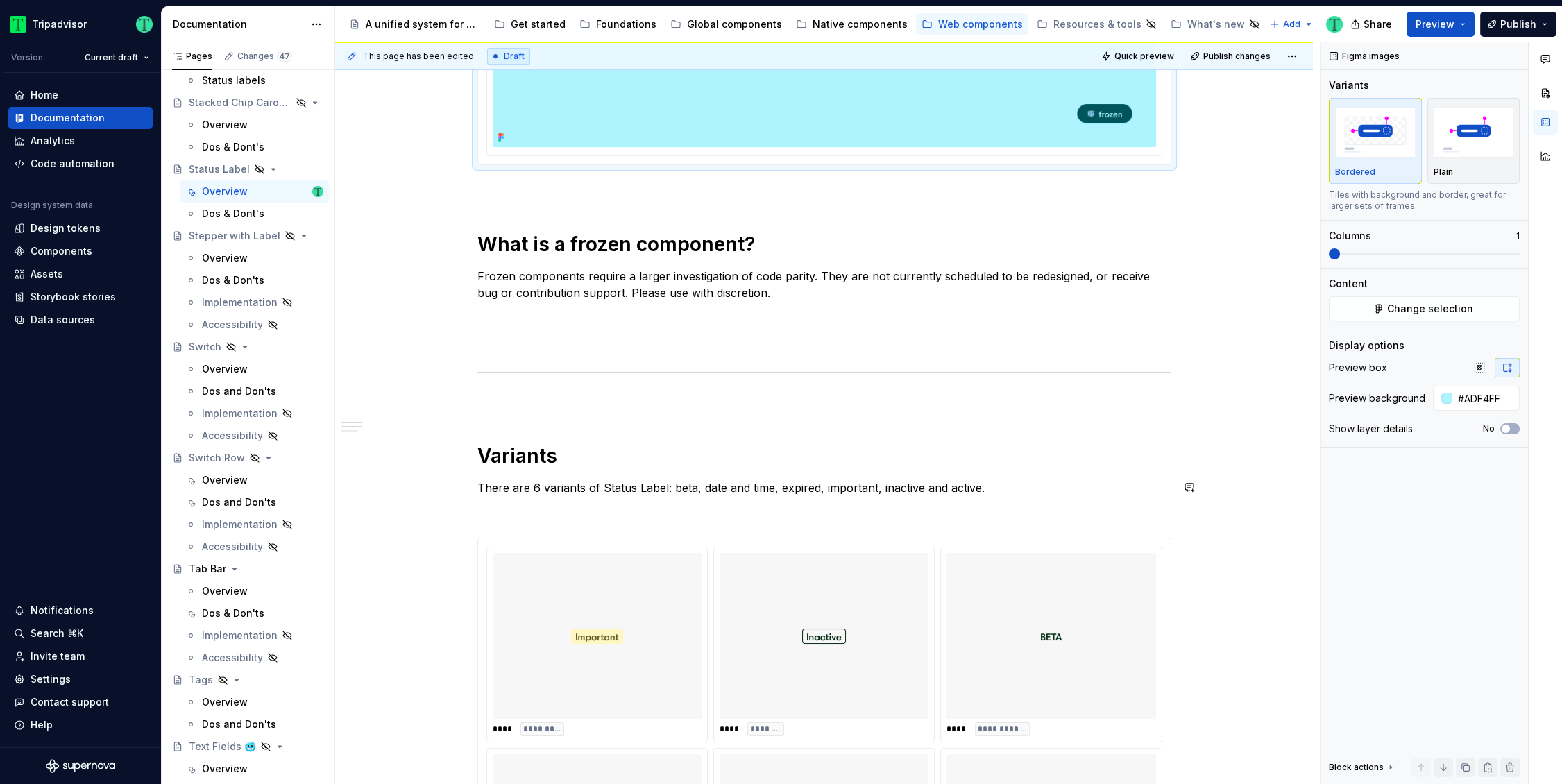
scroll to position [535, 0]
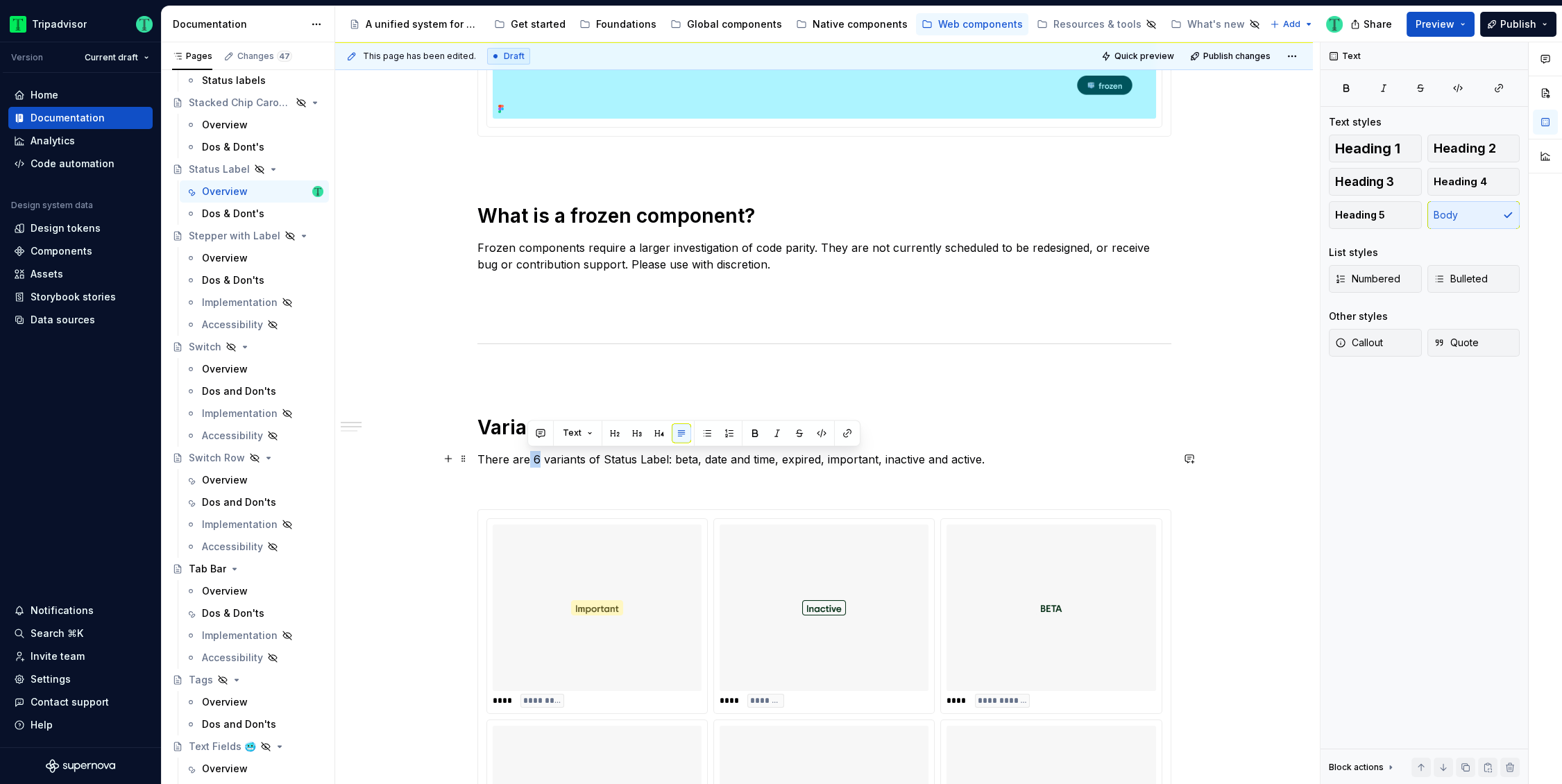
click at [528, 461] on p "There are 6 variants of Status Label: beta, date and time, expired, important, …" at bounding box center [823, 459] width 694 height 17
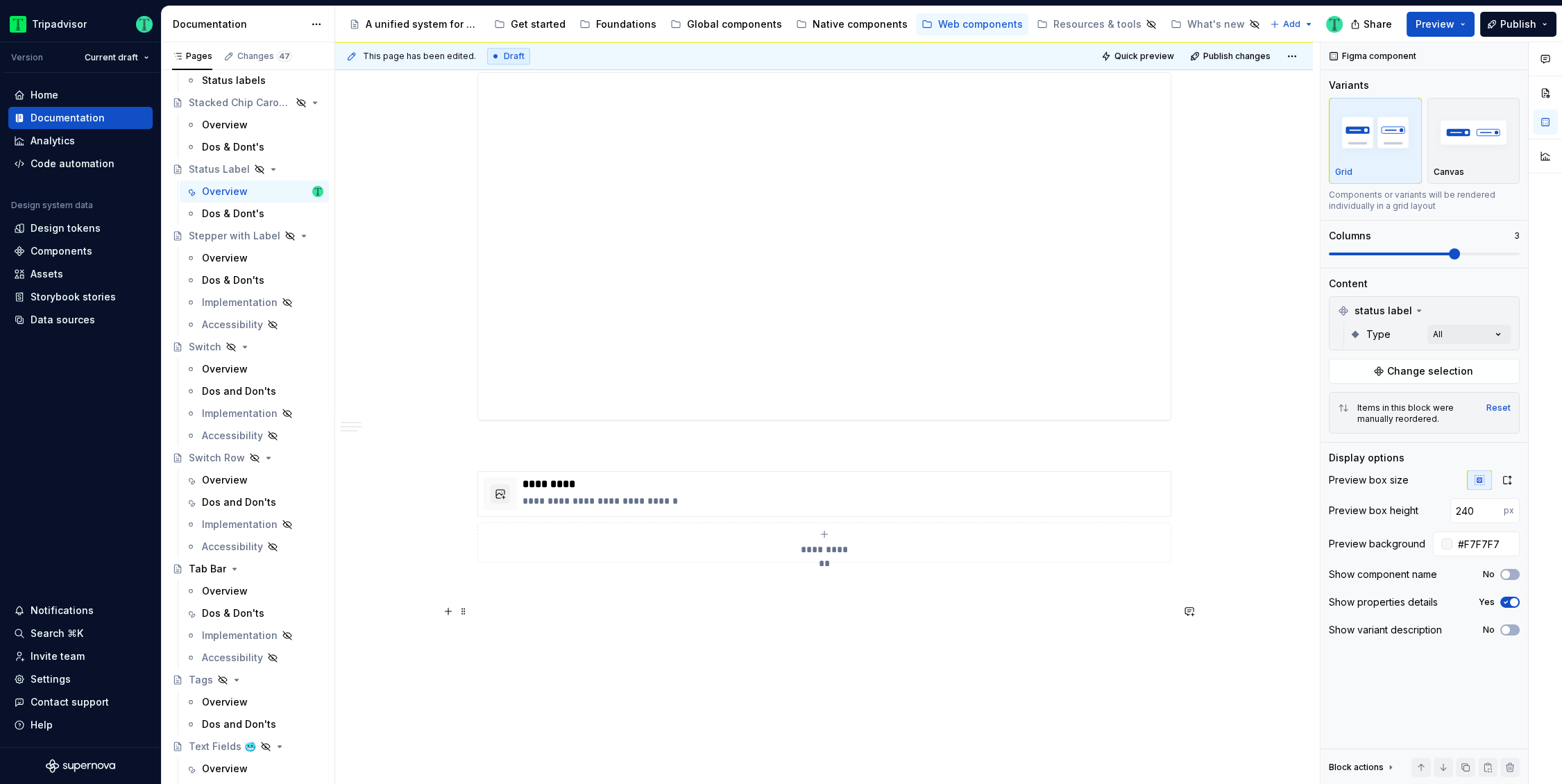
scroll to position [1606, 0]
click at [464, 463] on span at bounding box center [464, 458] width 11 height 20
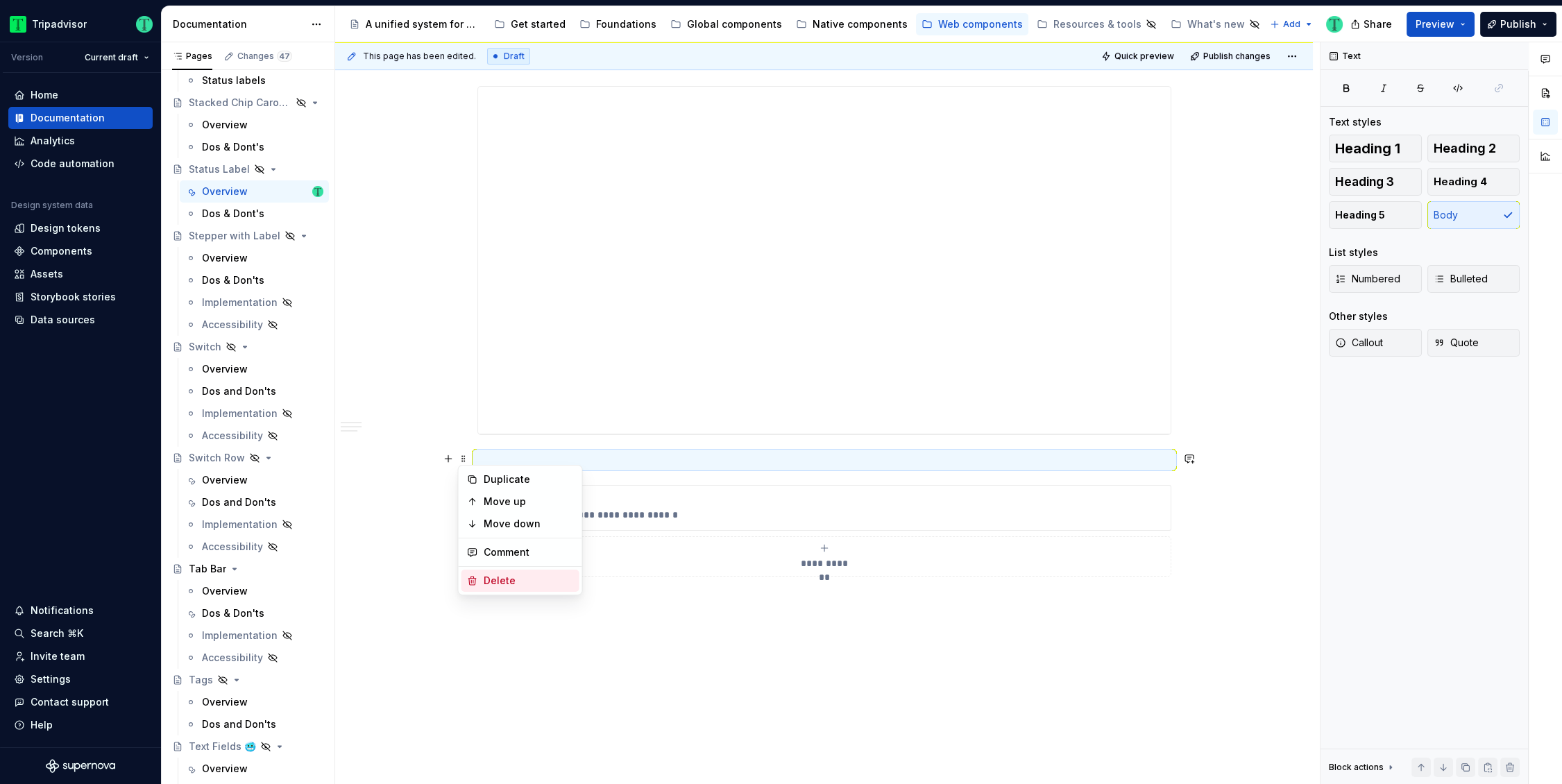
click at [484, 579] on div "Delete" at bounding box center [529, 581] width 91 height 14
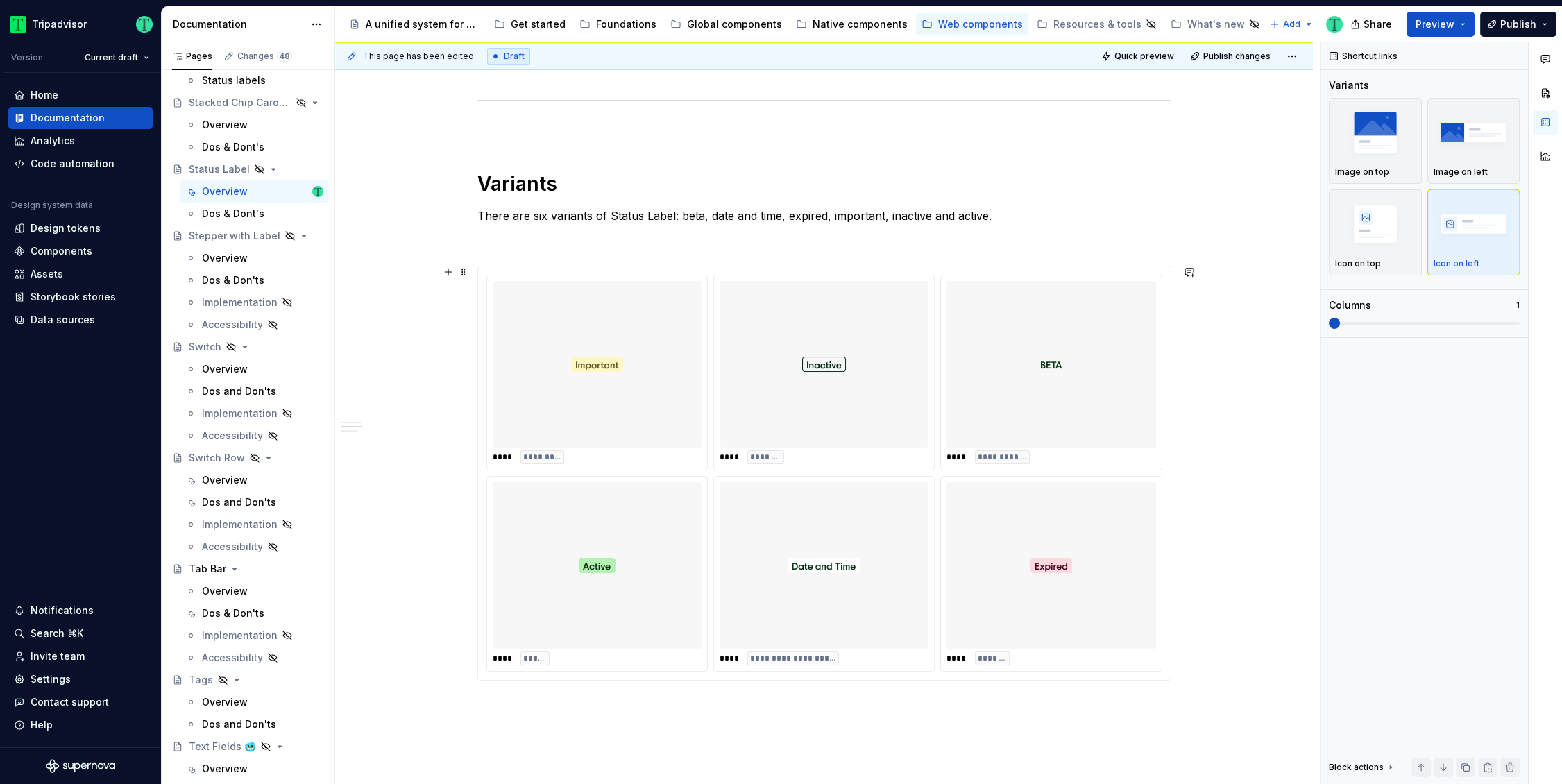
scroll to position [795, 0]
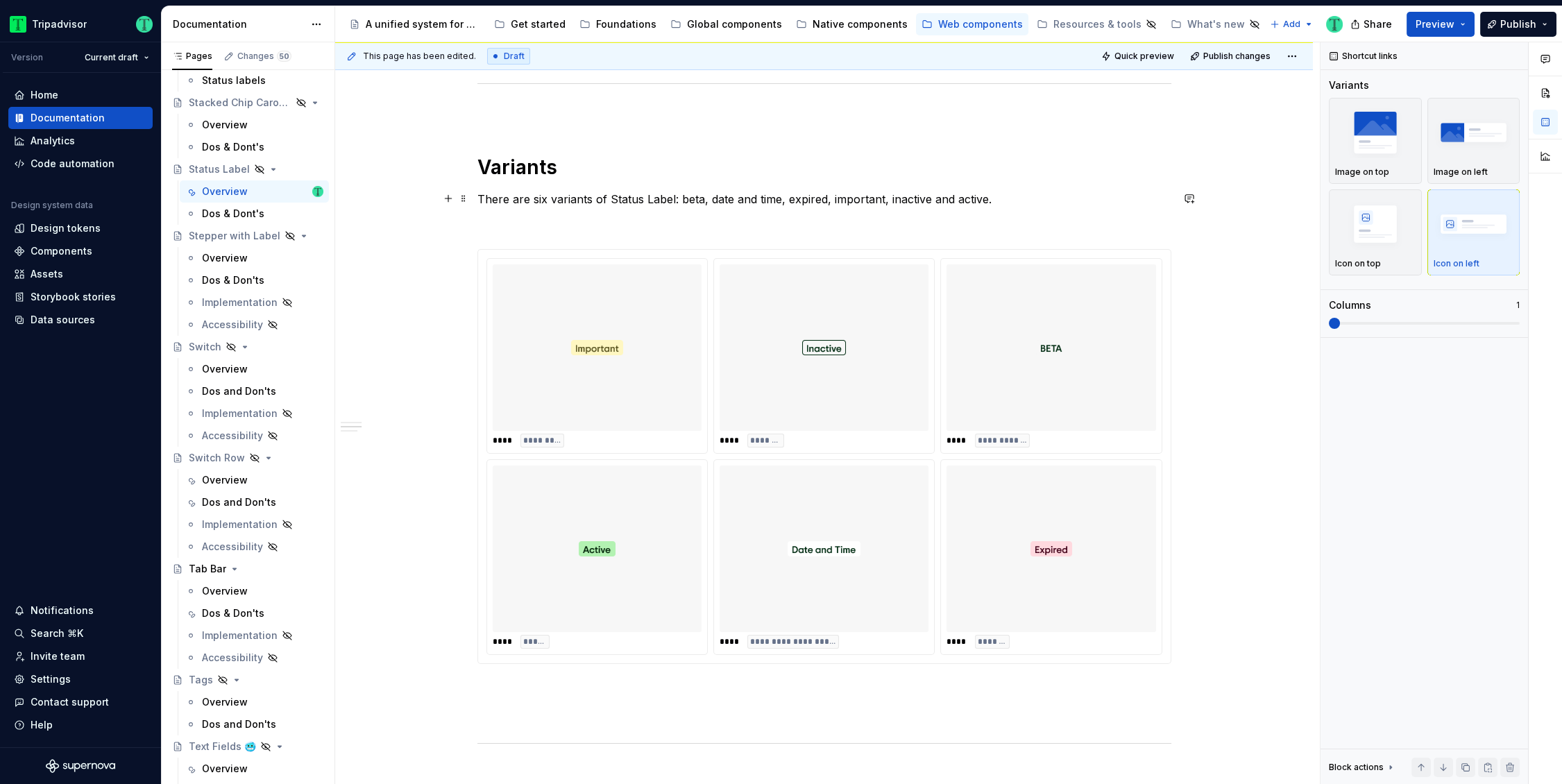
click at [685, 198] on p "There are six variants of Status Label: beta, date and time, expired, important…" at bounding box center [823, 199] width 694 height 17
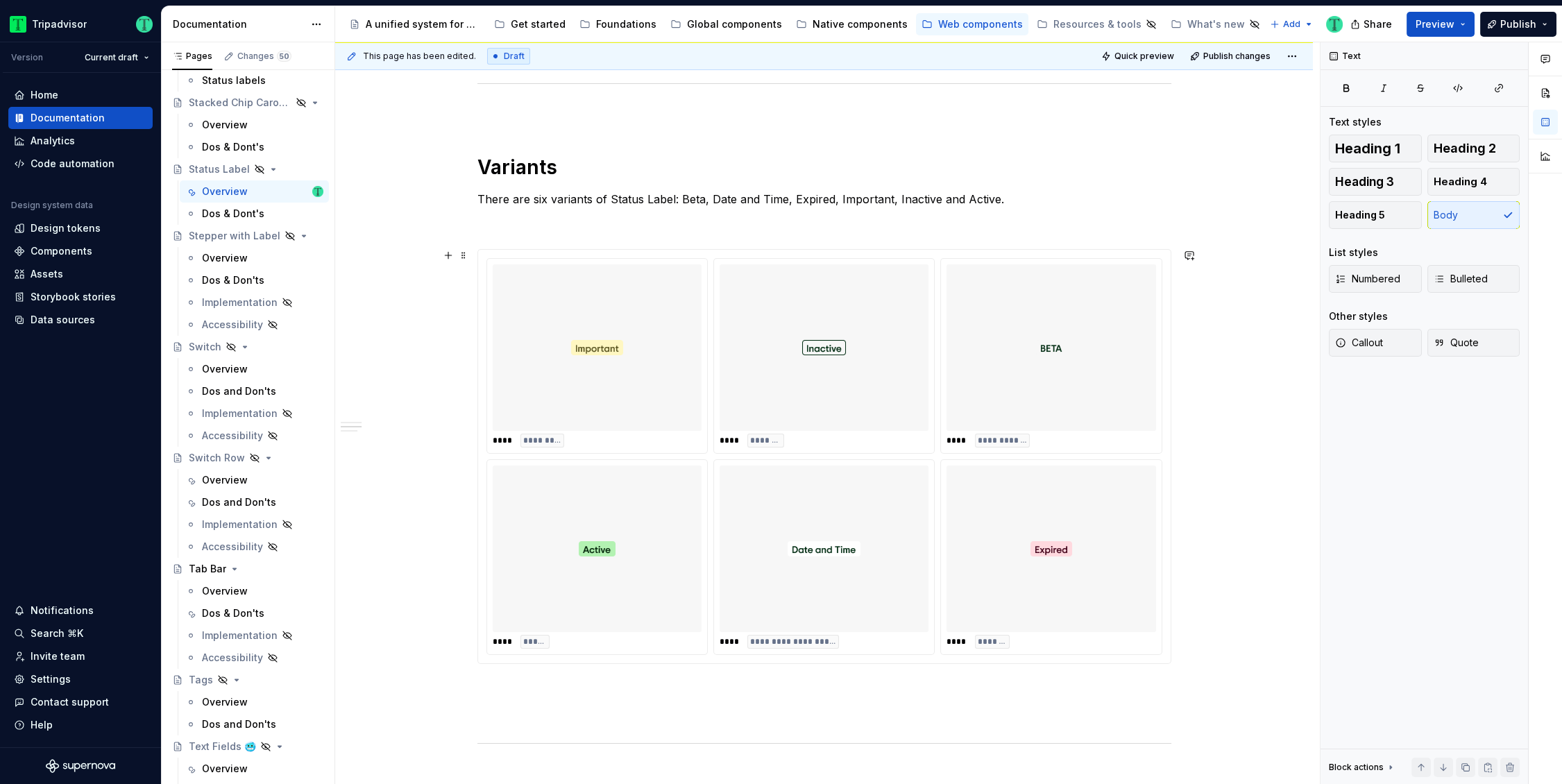
click at [385, 369] on div "**********" at bounding box center [827, 414] width 985 height 742
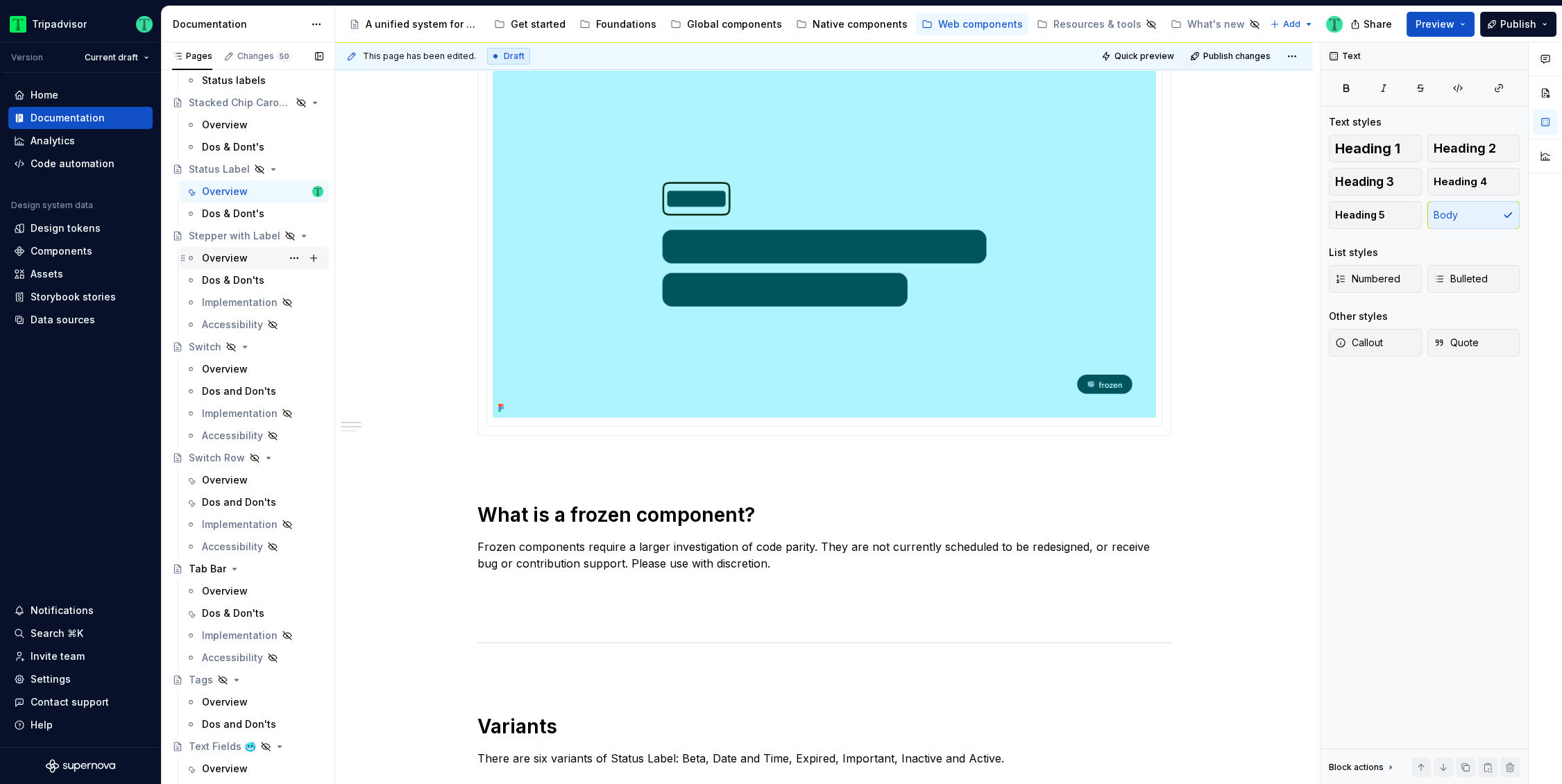
scroll to position [236, 0]
click at [241, 209] on div "Dos & Dont's" at bounding box center [233, 214] width 62 height 14
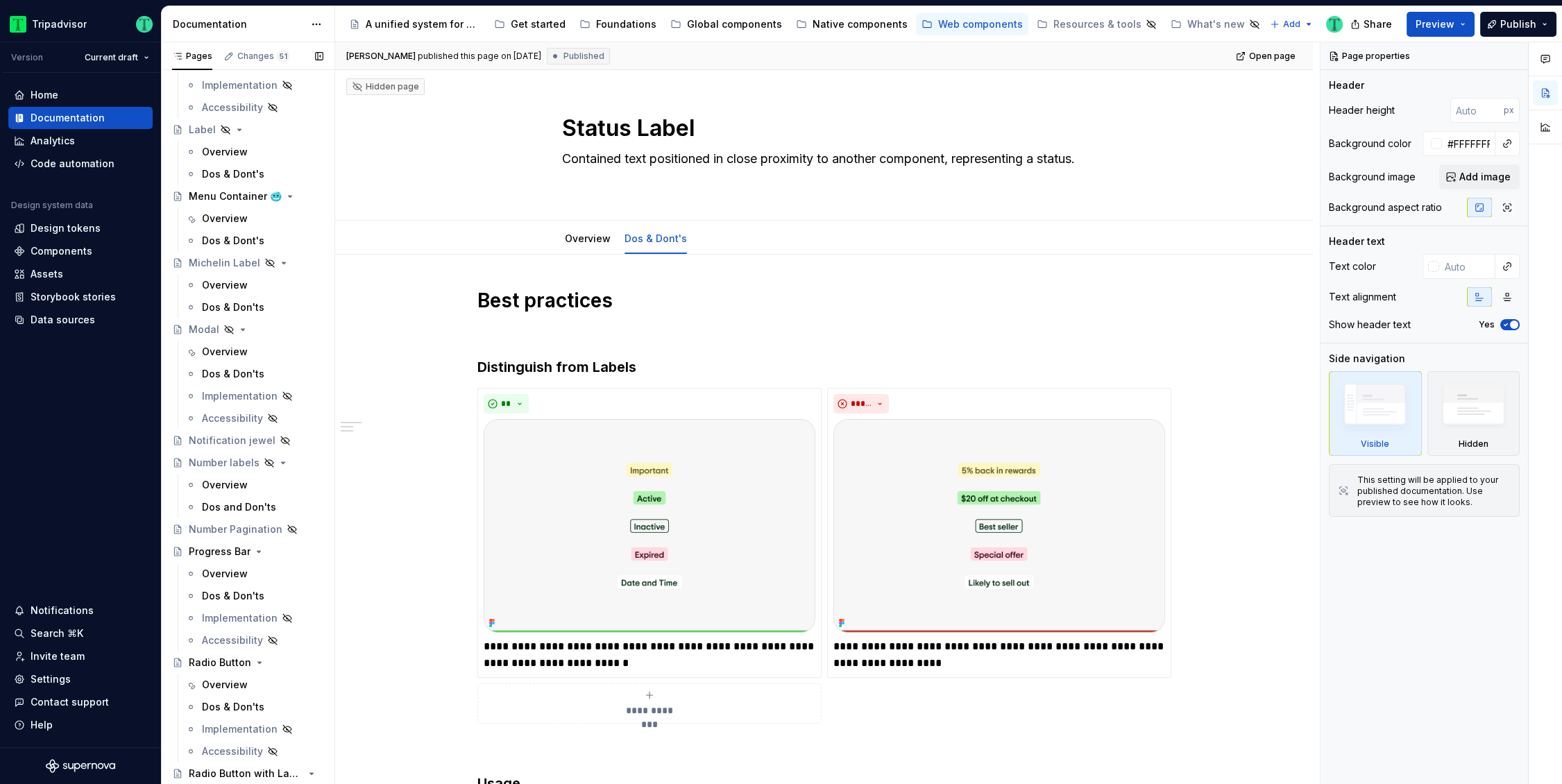
scroll to position [1815, 0]
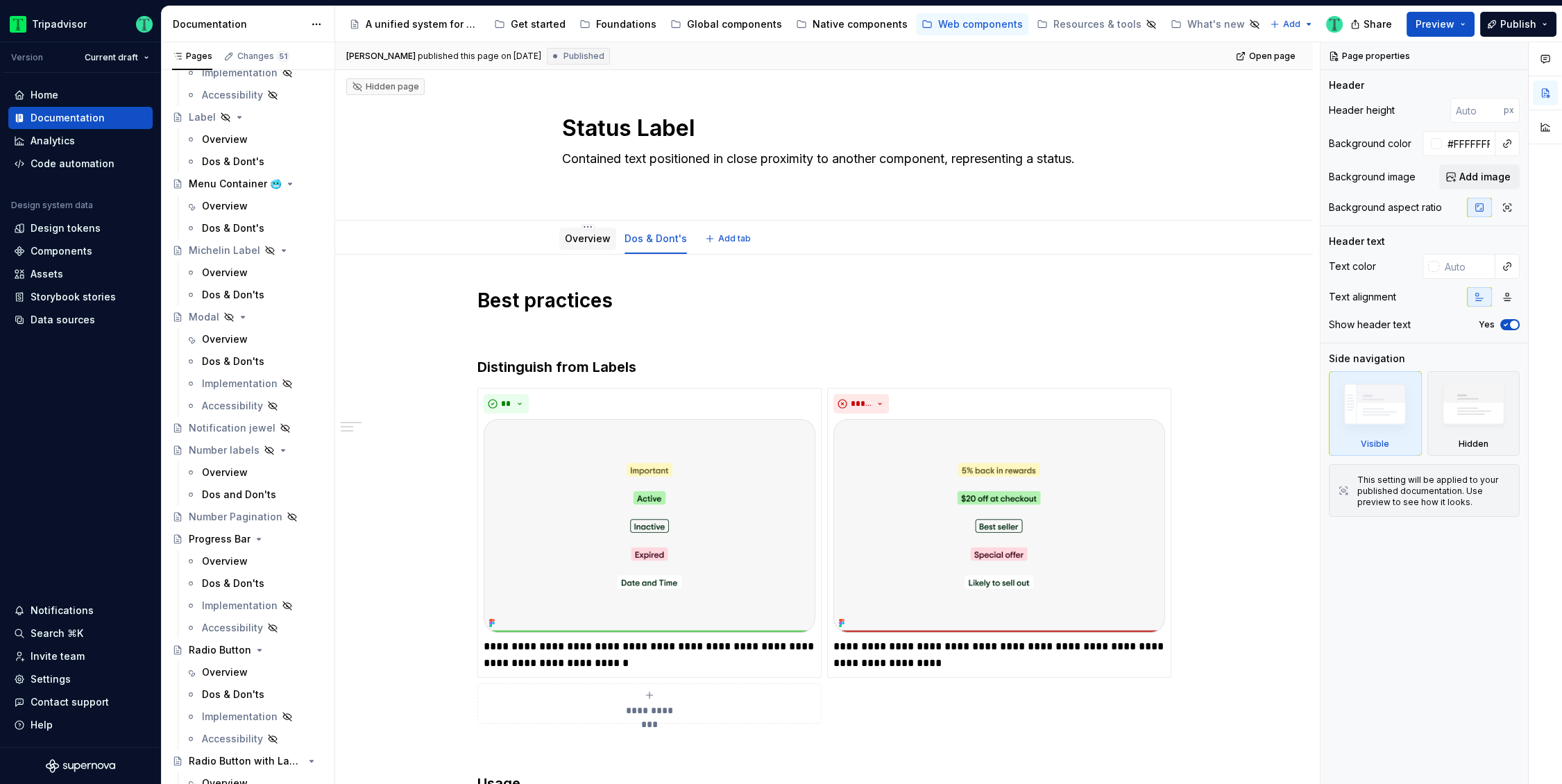
click at [591, 245] on div "Overview" at bounding box center [588, 239] width 46 height 14
click at [582, 244] on div "Overview" at bounding box center [588, 239] width 46 height 14
click at [598, 242] on div "Overview" at bounding box center [588, 239] width 46 height 14
click at [601, 232] on div "Overview" at bounding box center [588, 239] width 46 height 14
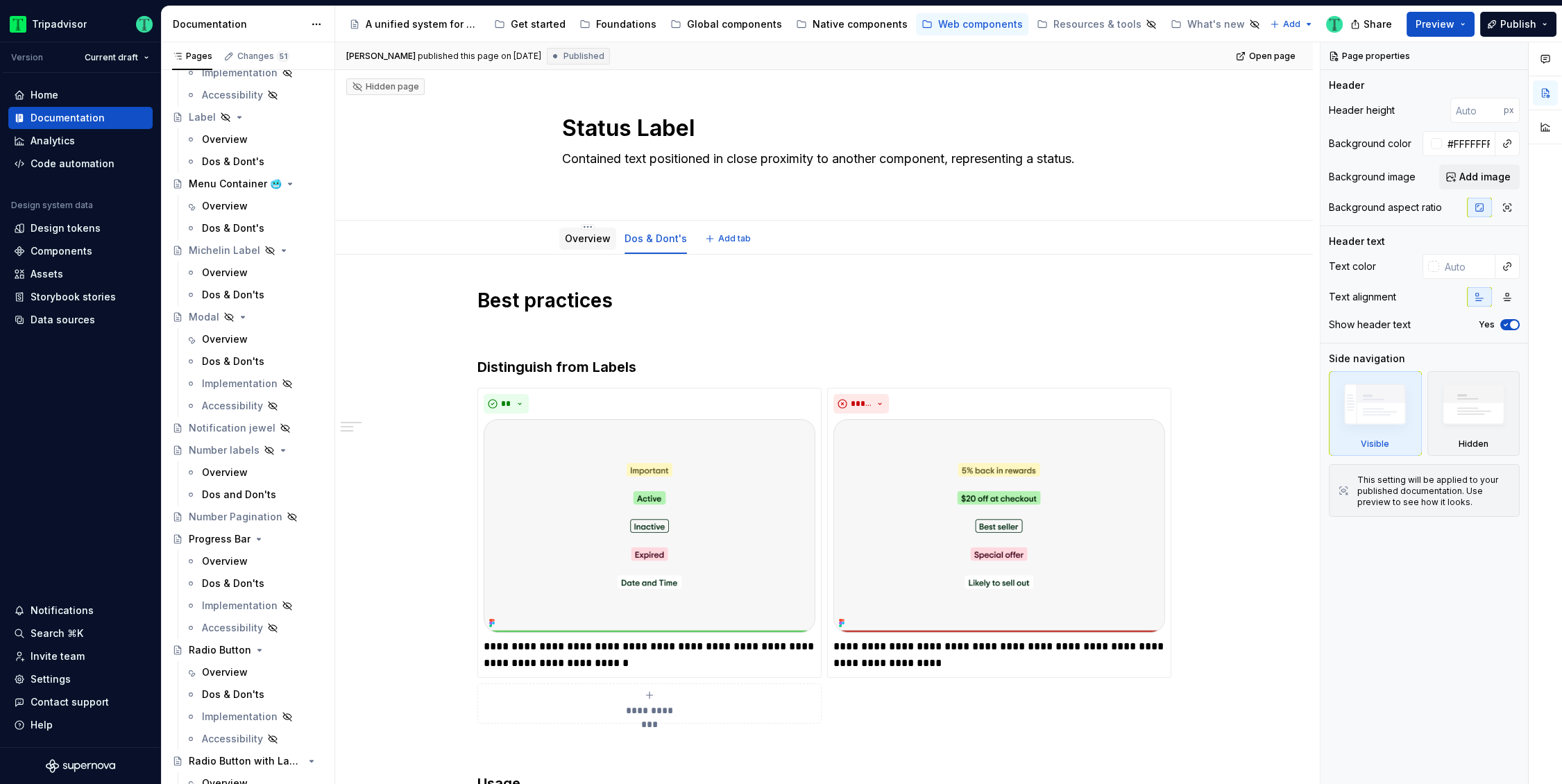
click at [594, 240] on link "Overview" at bounding box center [588, 238] width 46 height 12
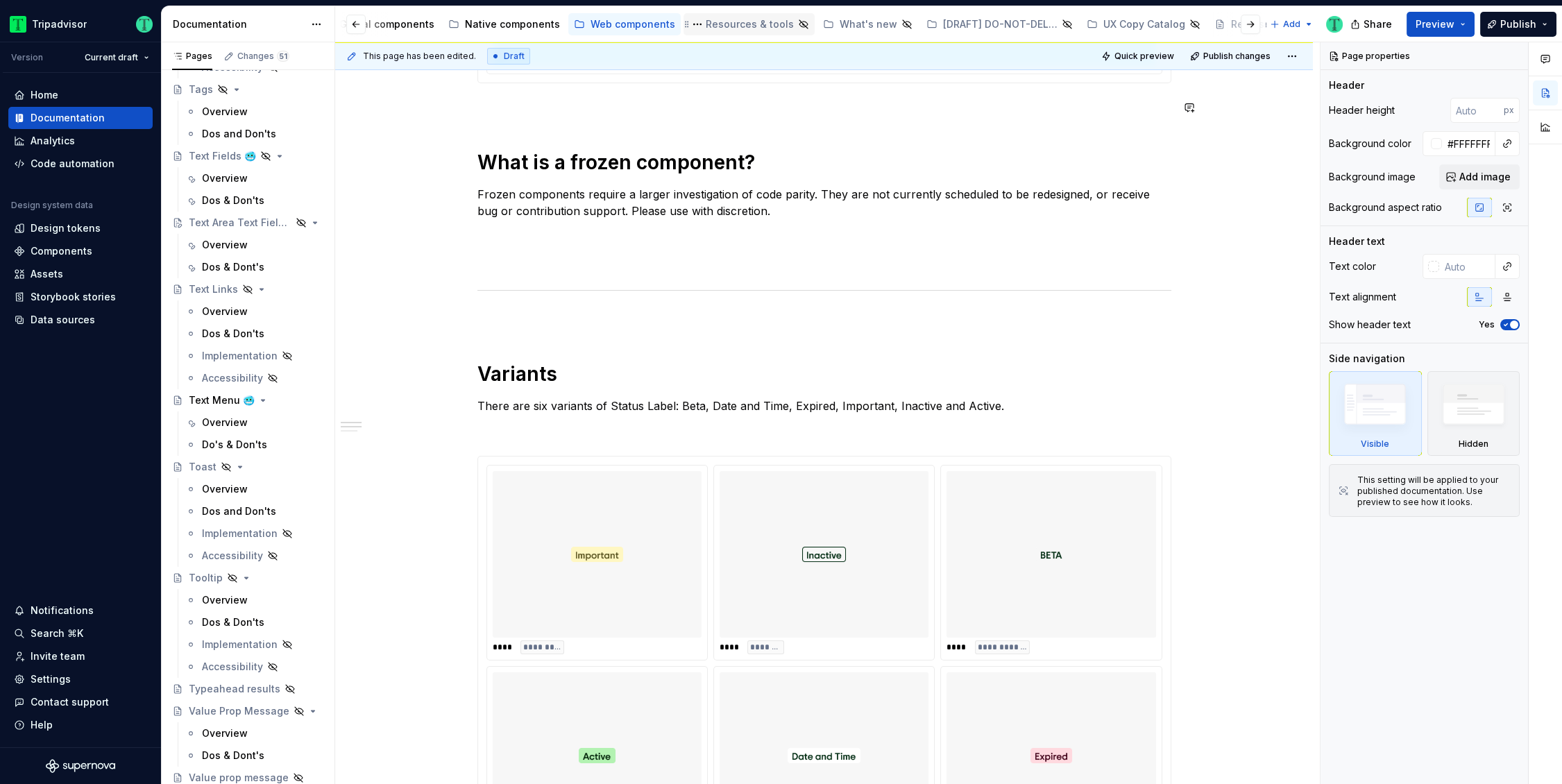
scroll to position [0, 479]
click at [1217, 22] on div "Hidden Pages" at bounding box center [1250, 25] width 68 height 14
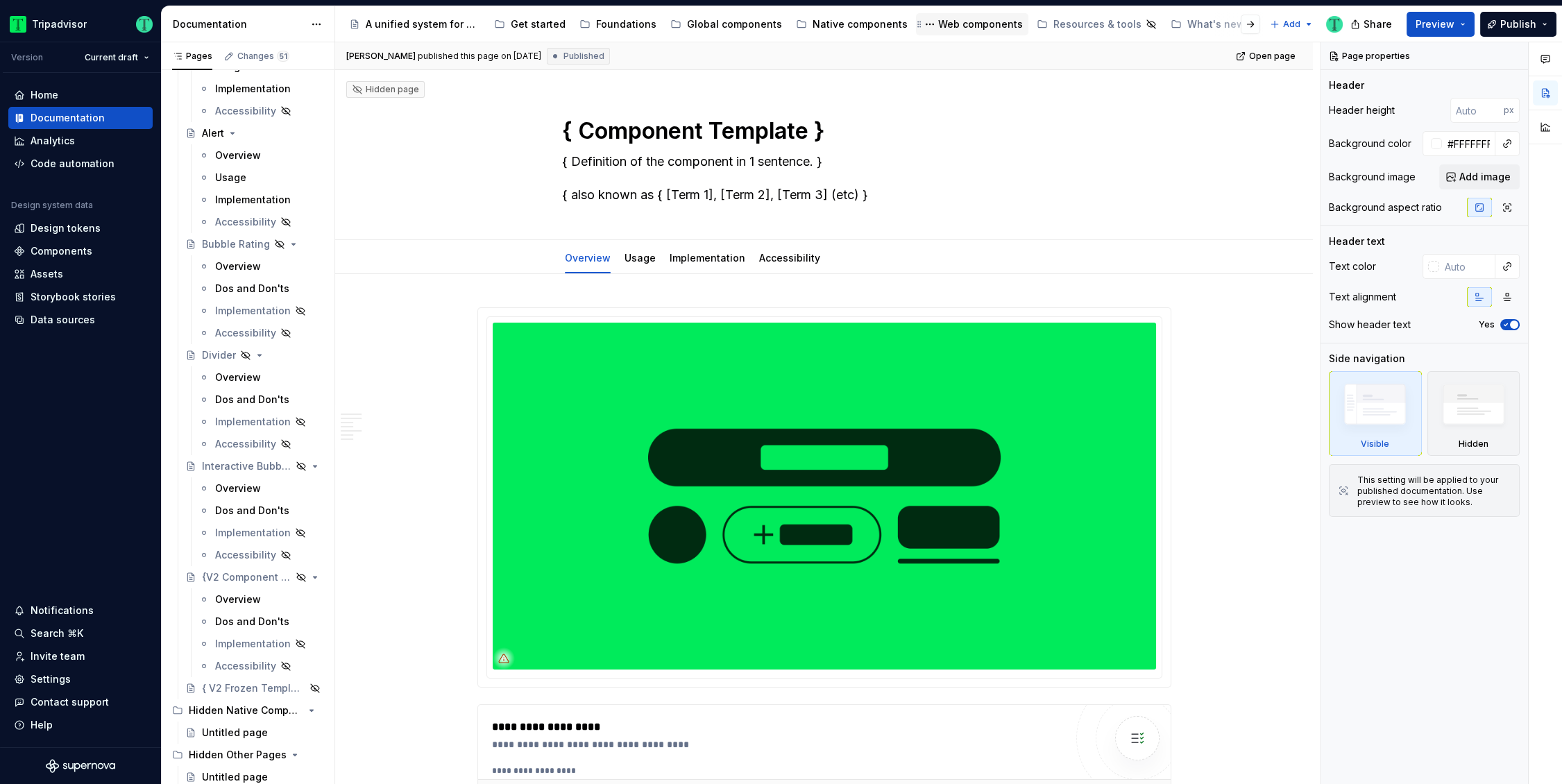
click at [963, 18] on div "Web components" at bounding box center [979, 25] width 84 height 14
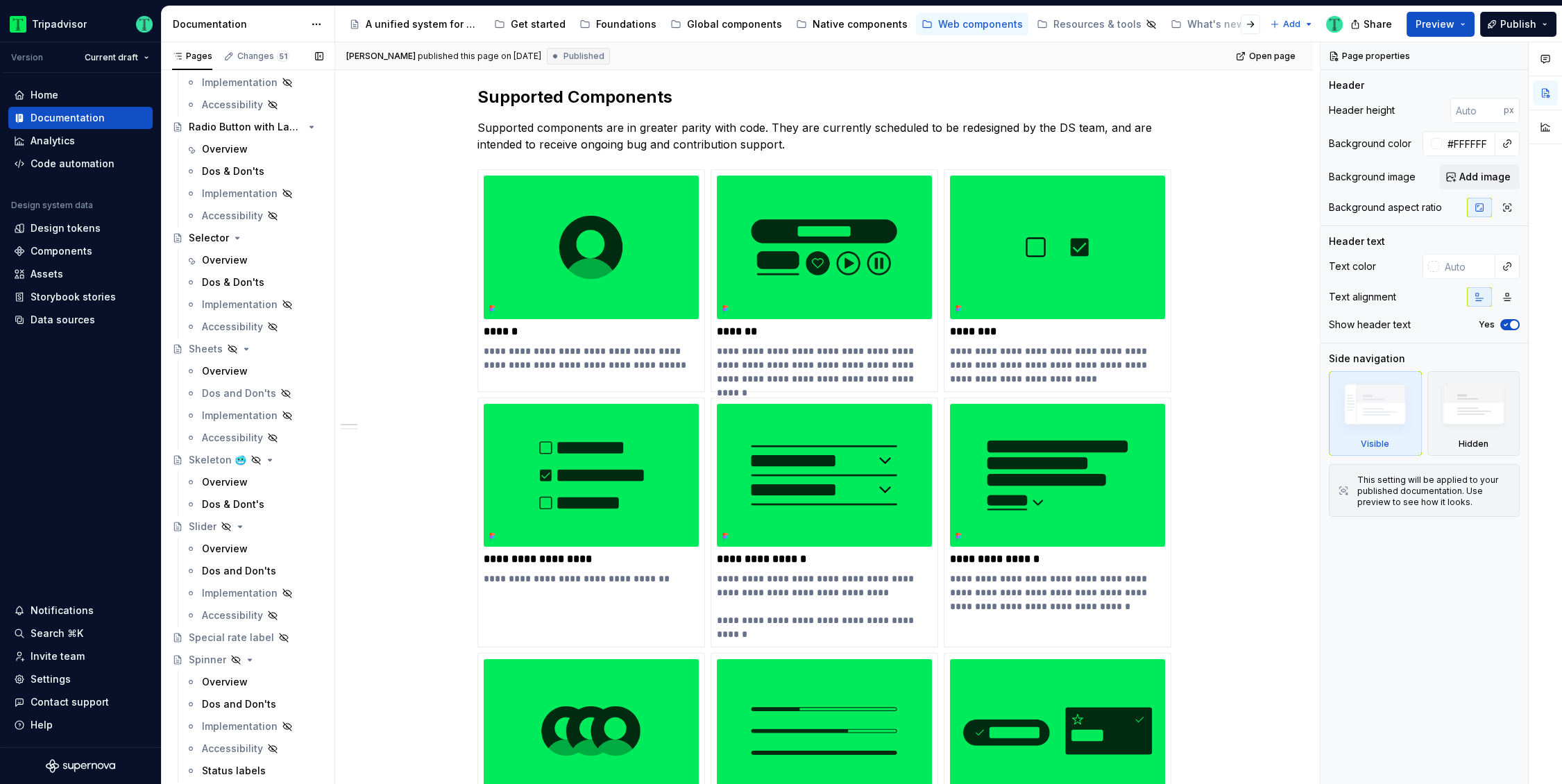
scroll to position [2444, 0]
click at [844, 29] on div "Native components" at bounding box center [860, 25] width 95 height 14
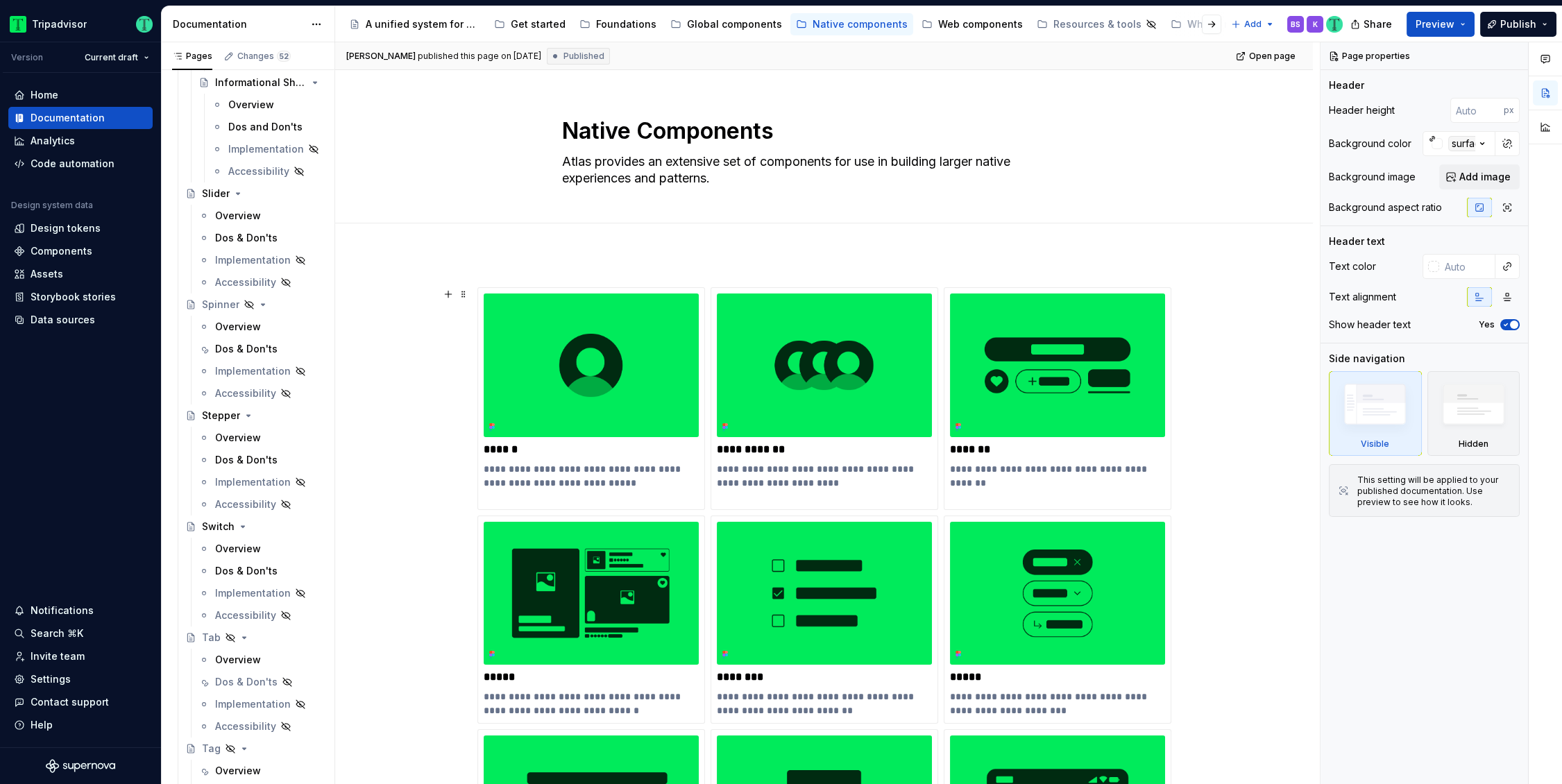
scroll to position [4111, 0]
click at [938, 23] on div "Web components" at bounding box center [979, 25] width 84 height 14
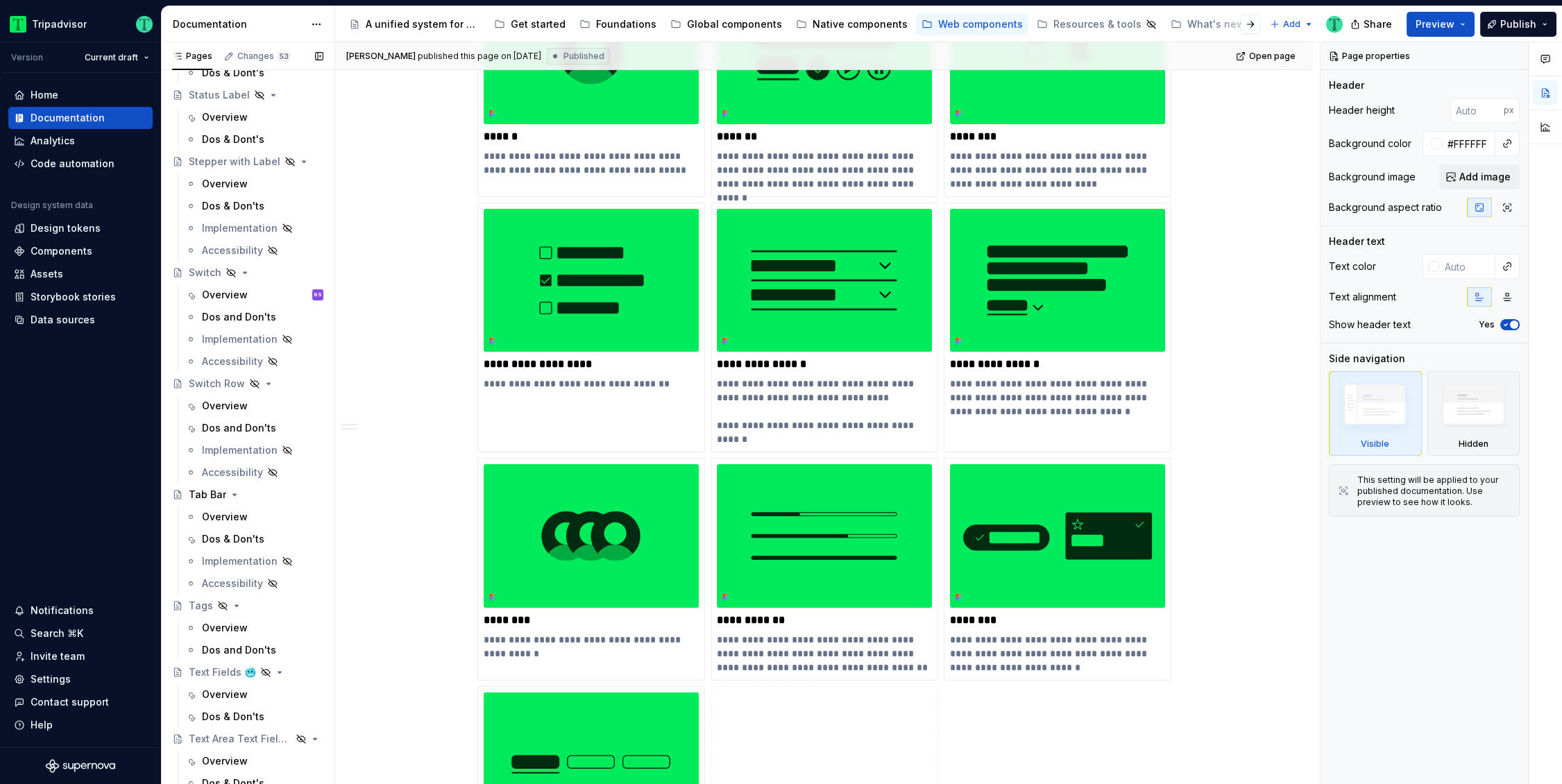
scroll to position [3214, 0]
click at [222, 404] on div "Overview" at bounding box center [225, 405] width 46 height 14
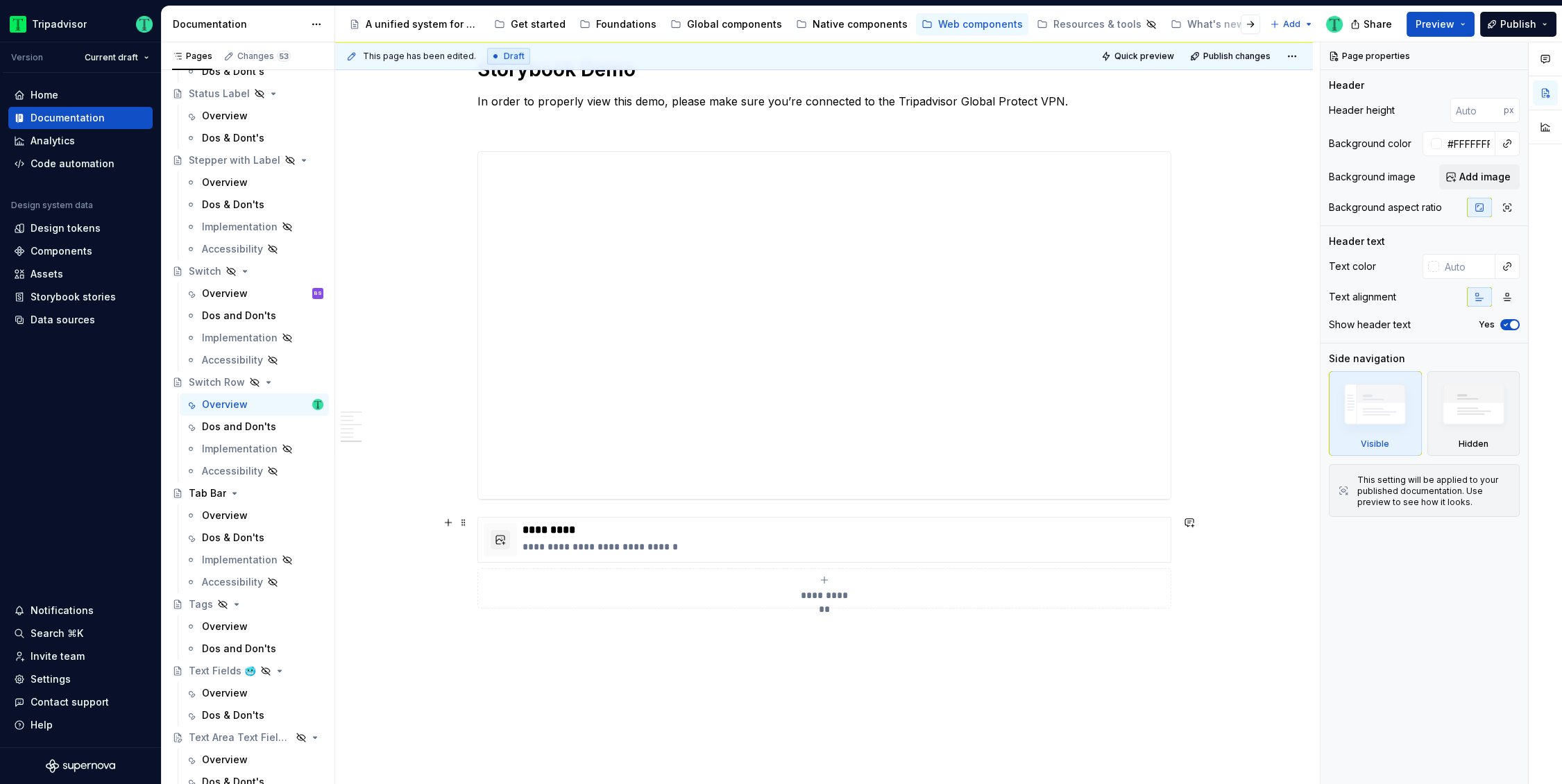
scroll to position [2031, 0]
click at [720, 536] on p "**********" at bounding box center [843, 543] width 642 height 14
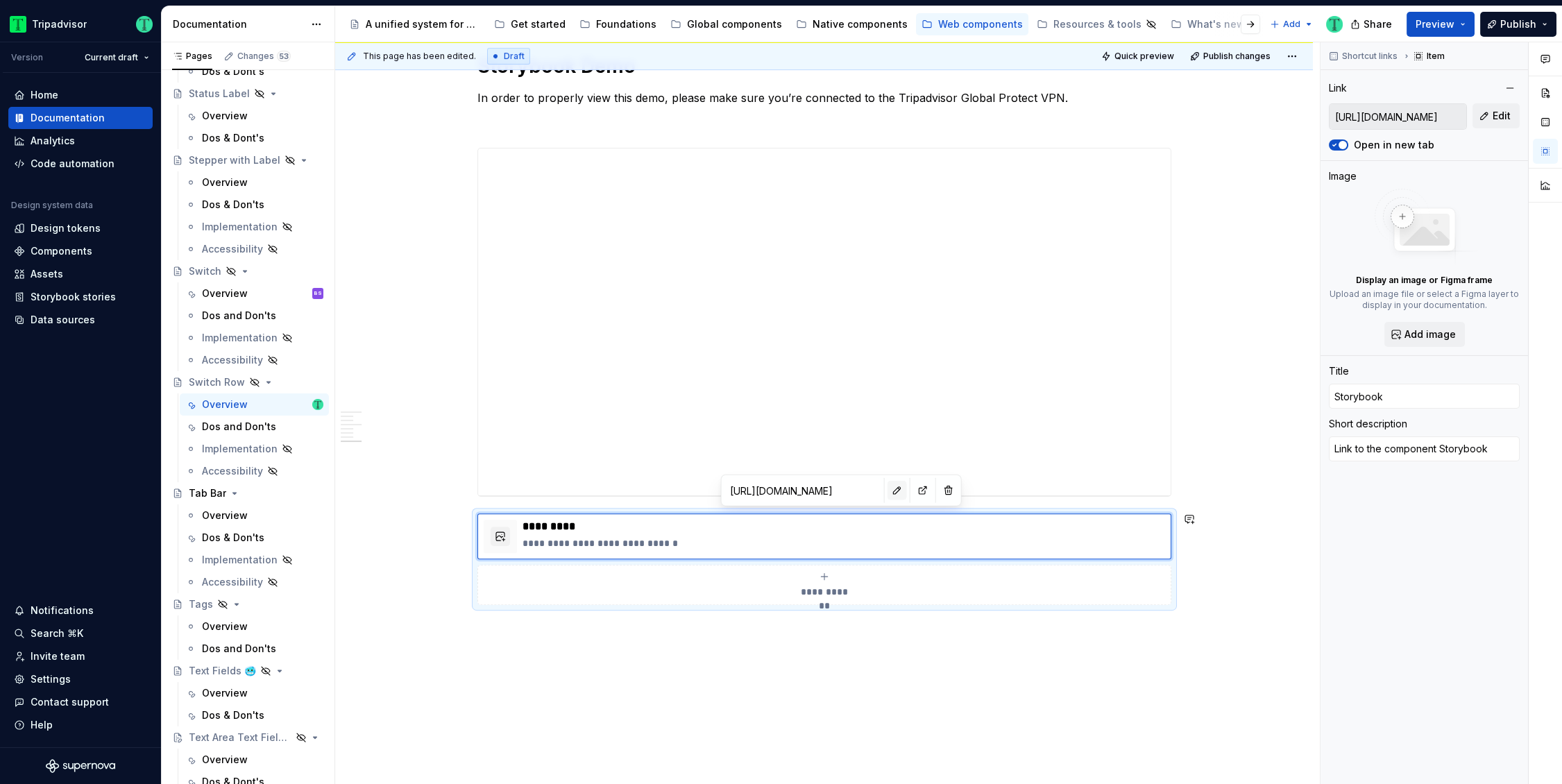
click at [887, 490] on button "button" at bounding box center [897, 490] width 20 height 20
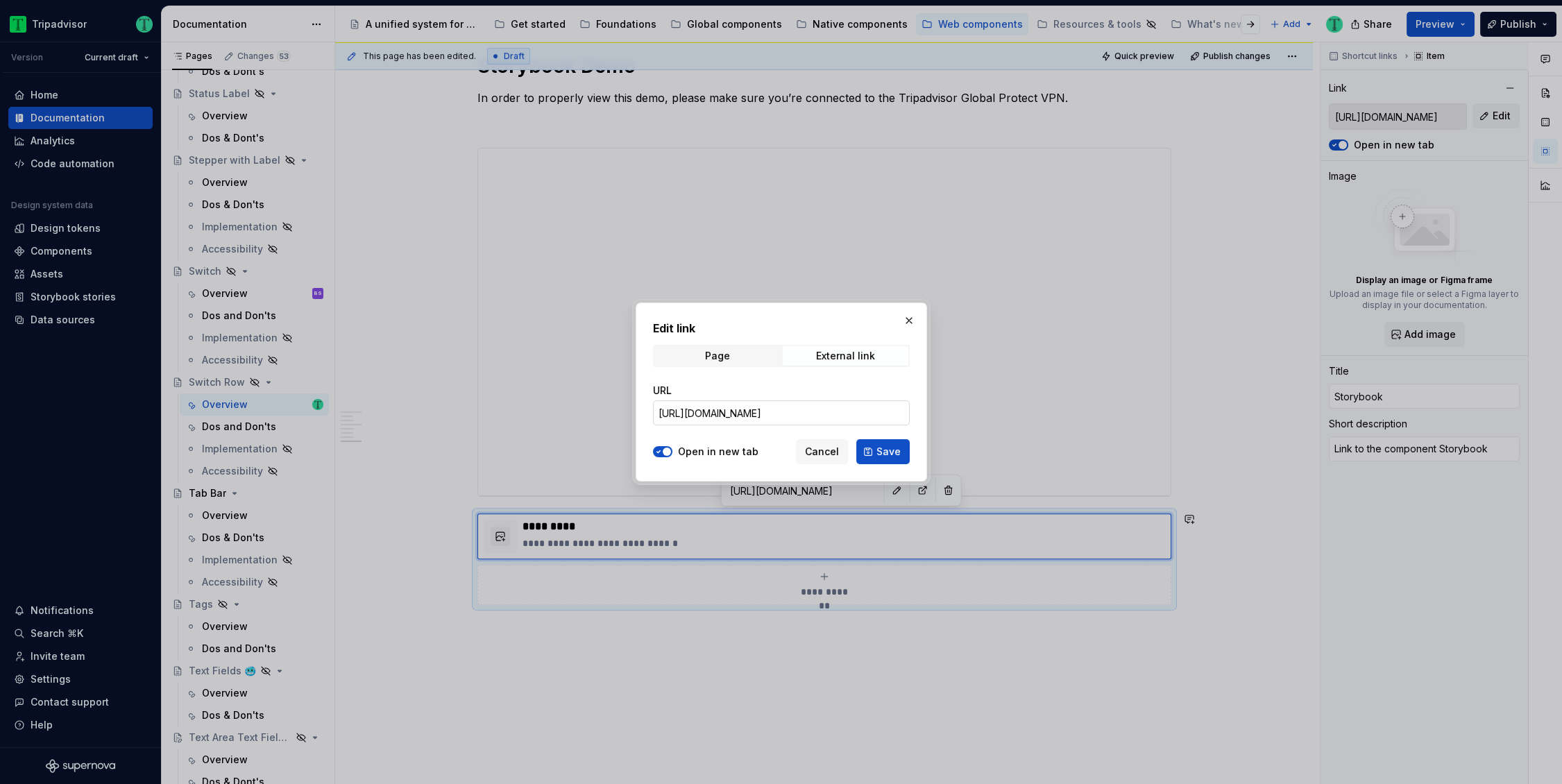
click at [850, 409] on input "https://webml.dev.tripadvisor.com/Storybook#@ta-atlas-design-system.bubble-rati…" at bounding box center [781, 413] width 257 height 25
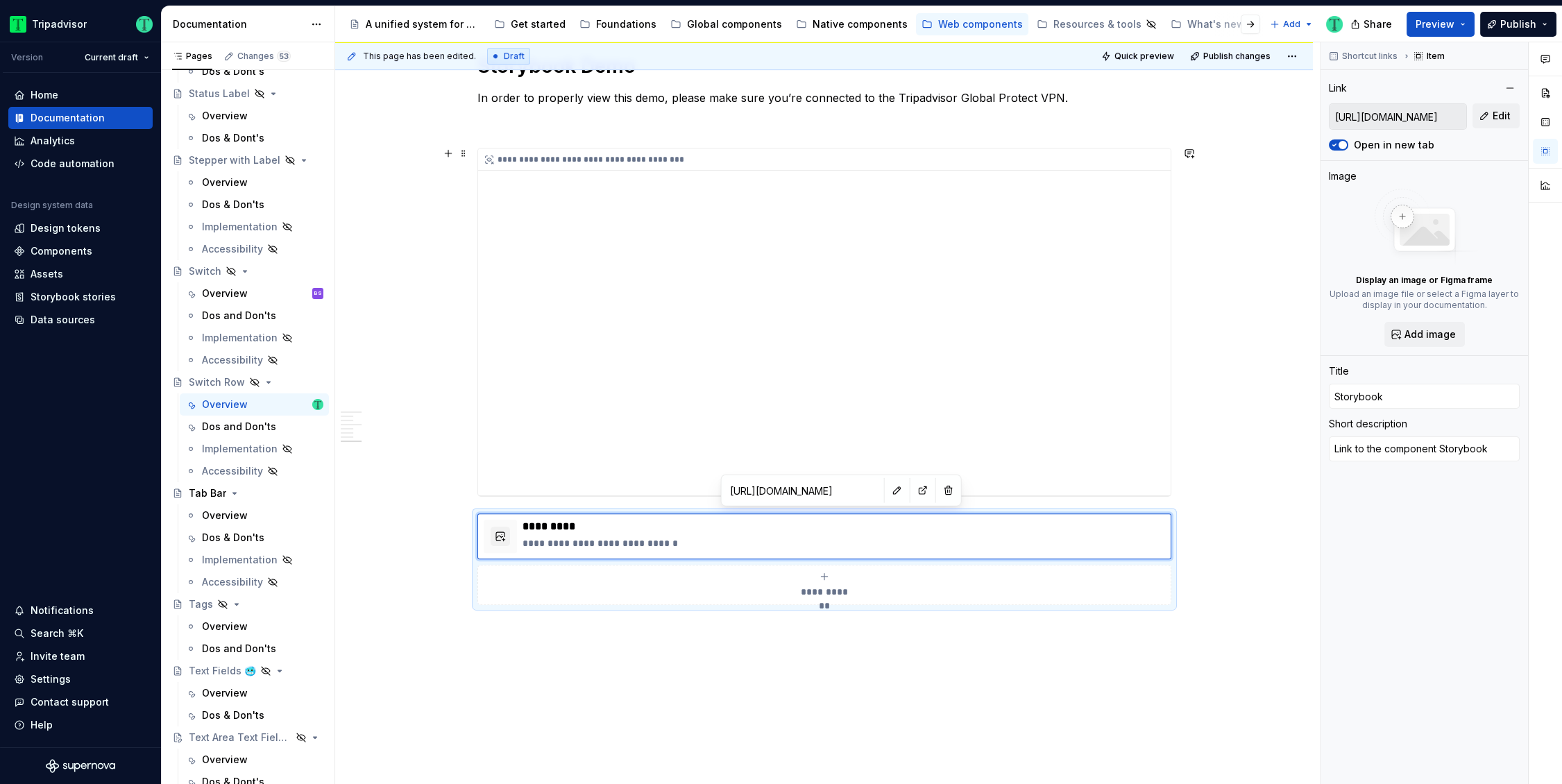
click at [1019, 380] on div "**********" at bounding box center [824, 321] width 693 height 347
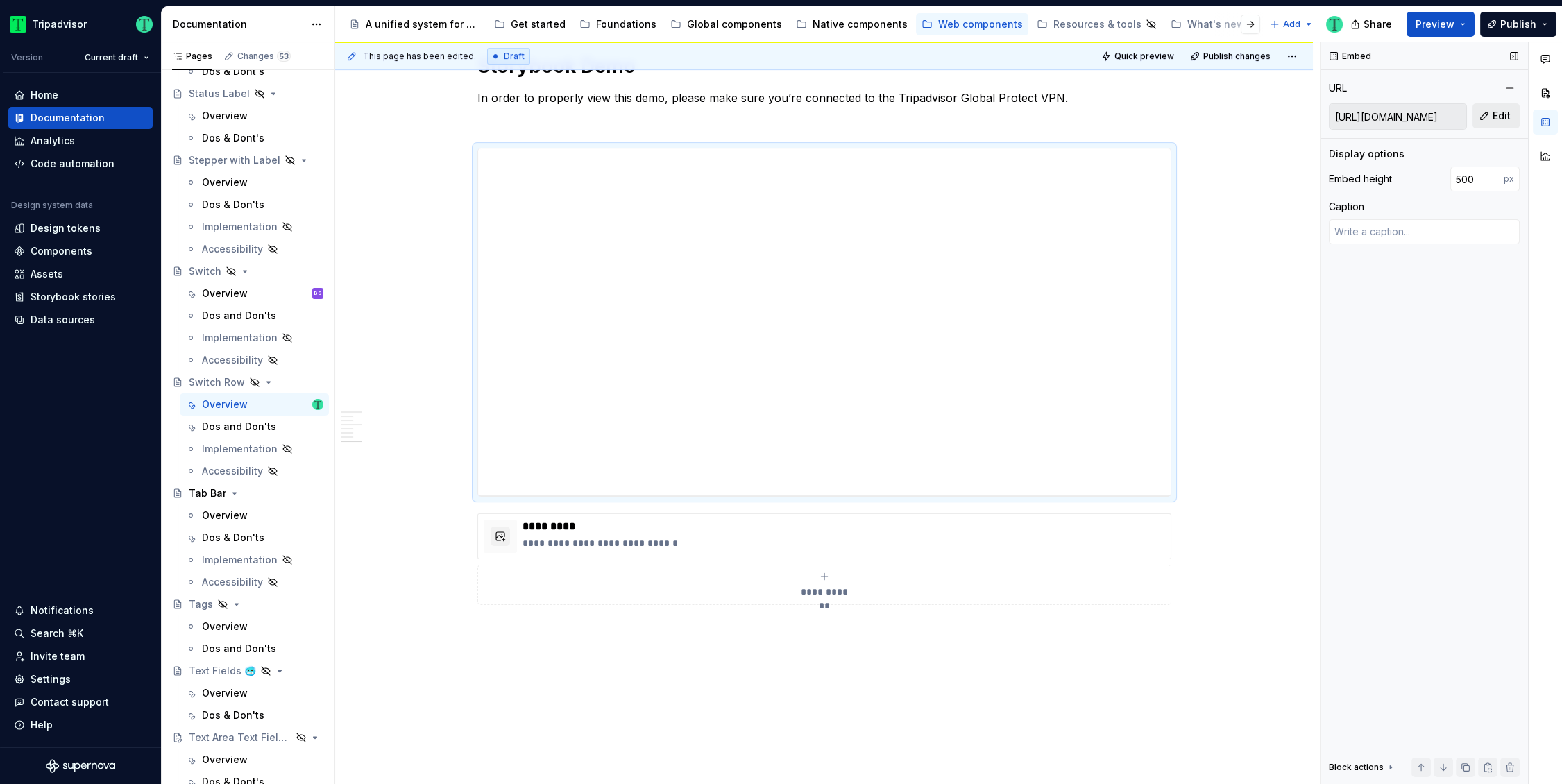
click at [1497, 115] on span "Edit" at bounding box center [1501, 116] width 18 height 14
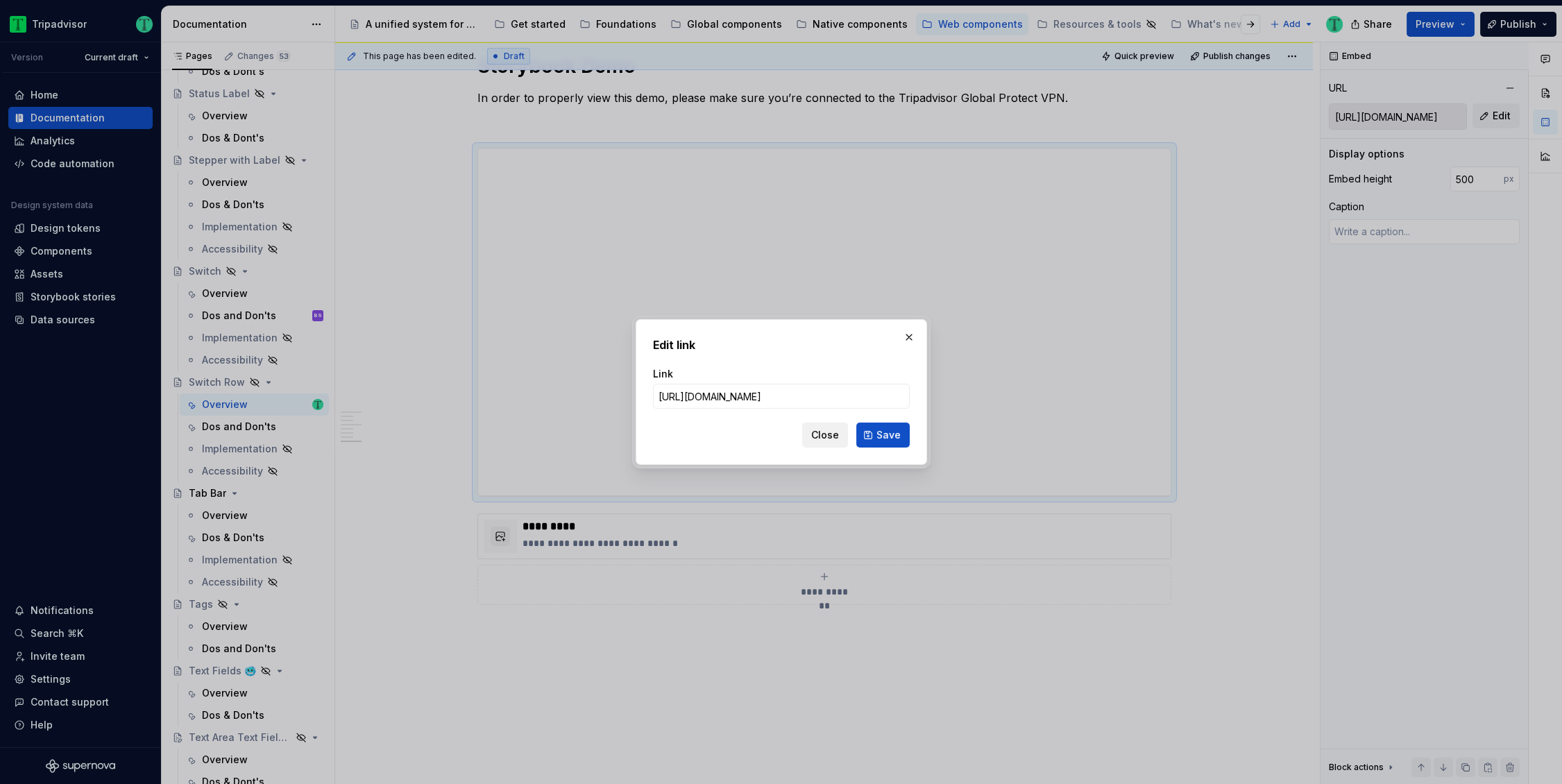
click at [827, 436] on span "Close" at bounding box center [824, 435] width 28 height 14
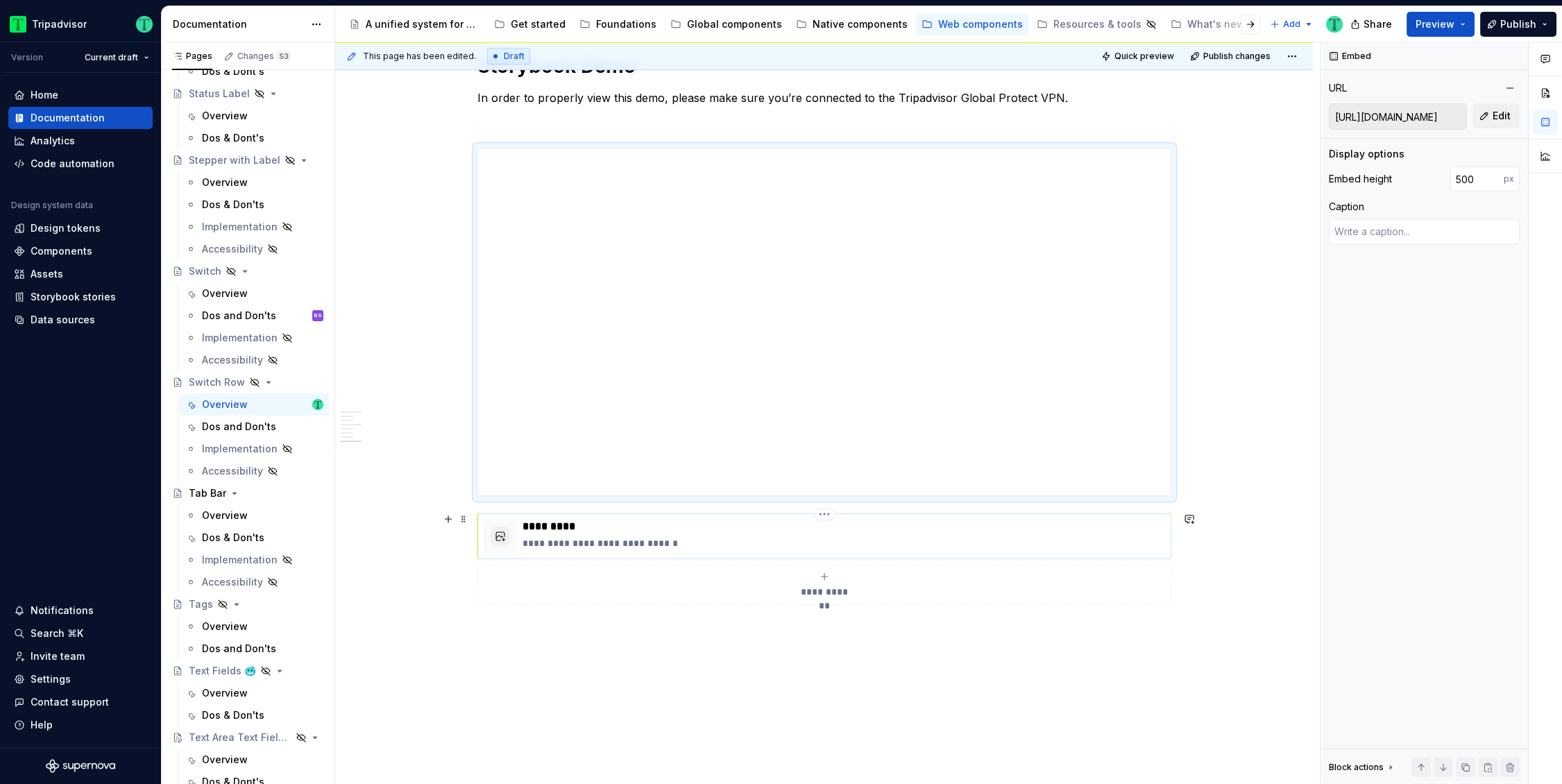
click at [868, 543] on p "**********" at bounding box center [843, 543] width 642 height 14
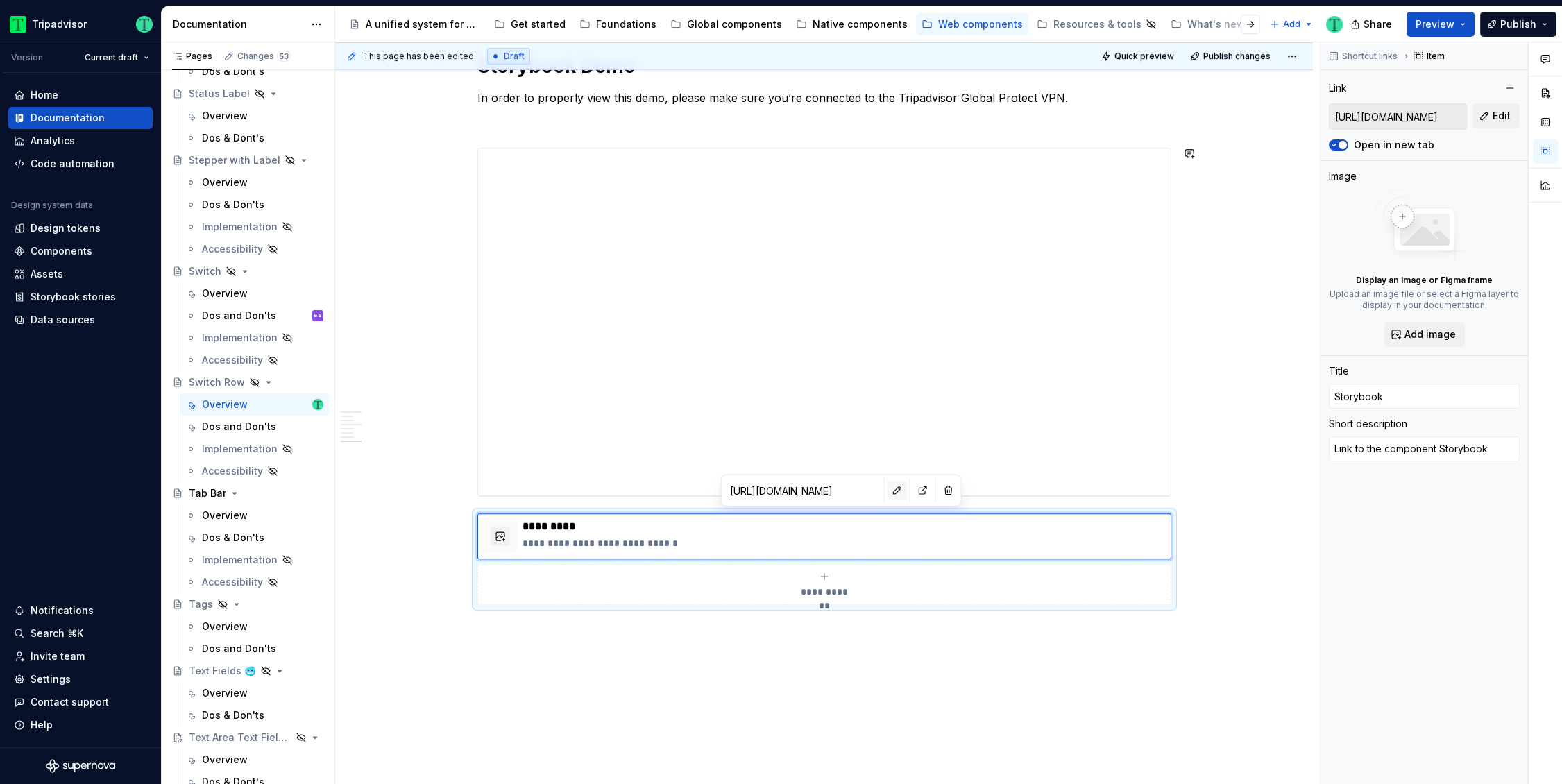
click at [887, 489] on button "button" at bounding box center [897, 490] width 20 height 20
type textarea "*"
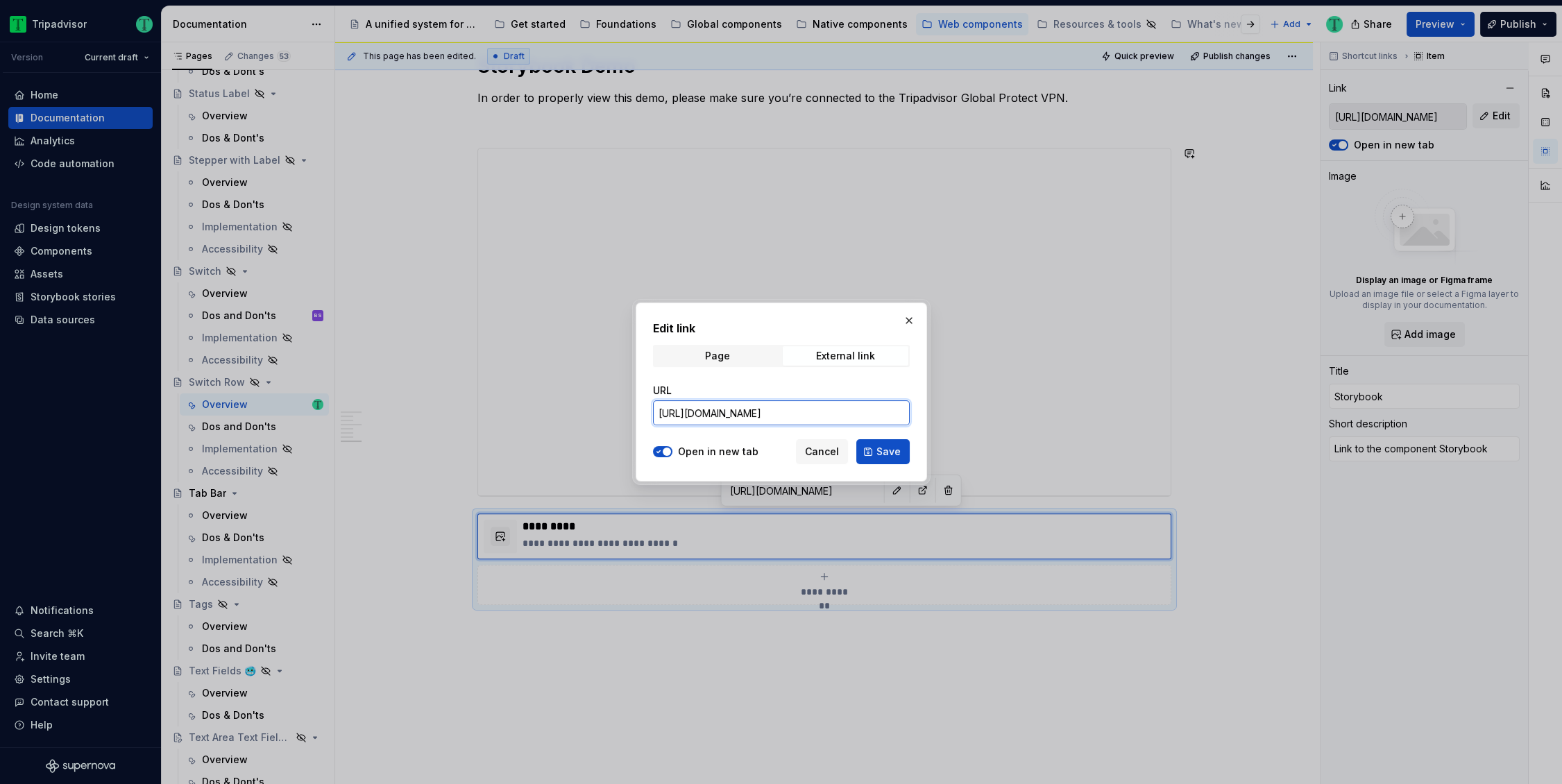
click at [787, 408] on input "https://webml.dev.tripadvisor.com/Storybook#@ta-atlas-design-system.bubble-rati…" at bounding box center [781, 413] width 257 height 25
paste input "#@ta-design-system.switch_packages_design-system_switch_Switch"
type input "https://webml.dev.tripadvisor.com/Storybook#@ta-design-system.switch_packages_d…"
click at [864, 452] on button "Save" at bounding box center [883, 452] width 53 height 25
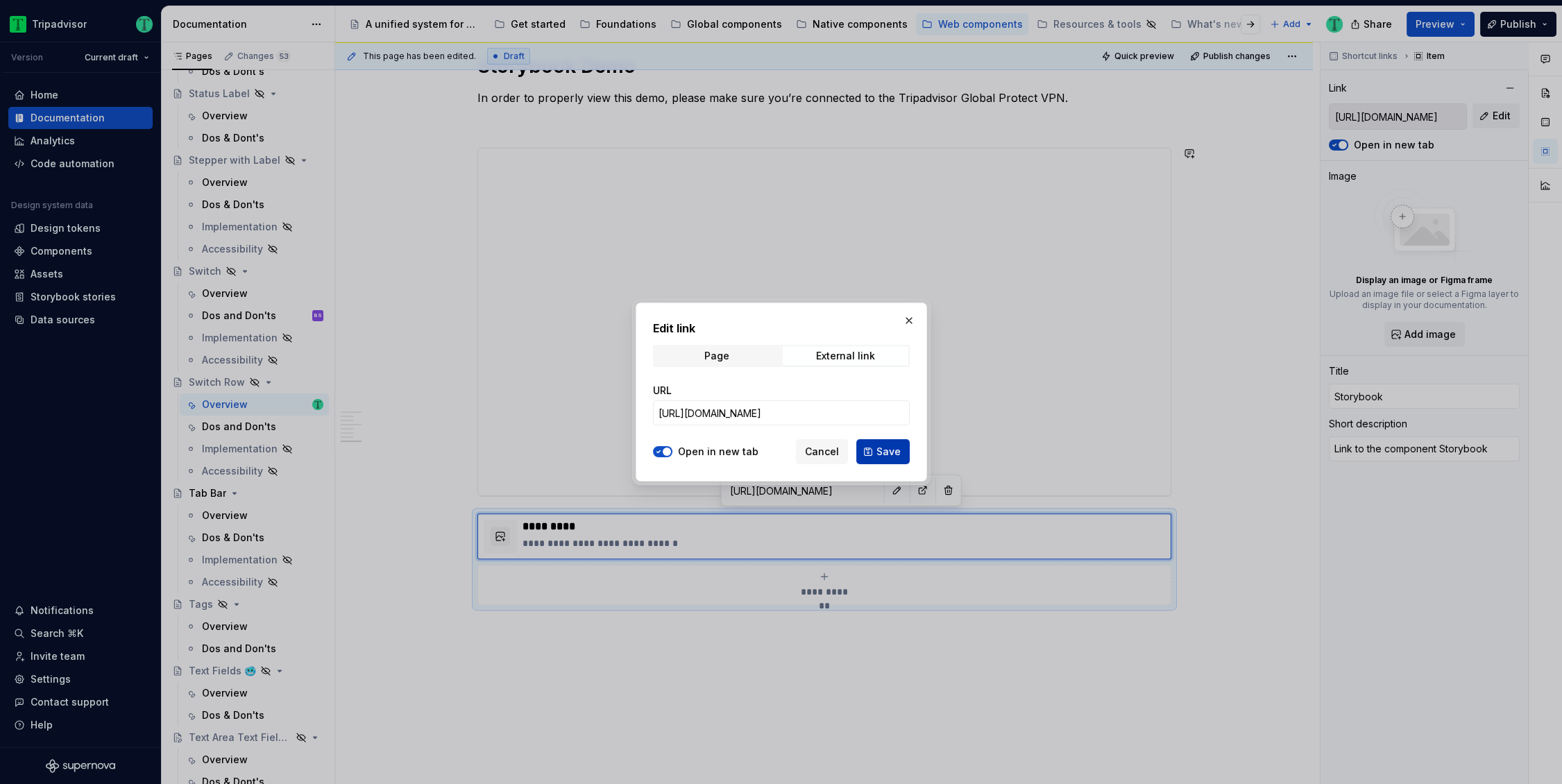
type textarea "*"
type input "https://webml.dev.tripadvisor.com/Storybook#@ta-design-system.switch_packages_d…"
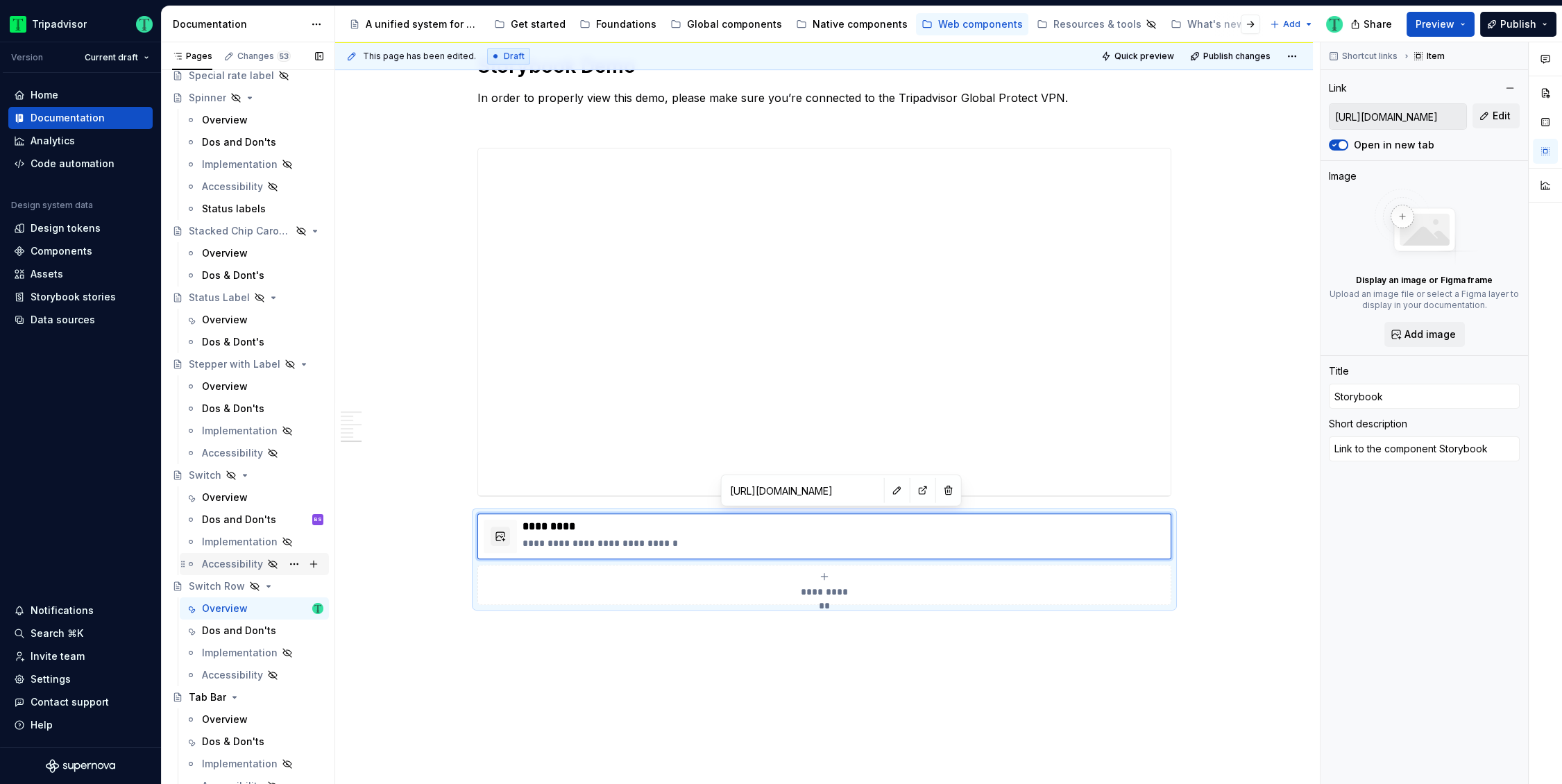
scroll to position [3009, 0]
click at [226, 315] on div "Overview" at bounding box center [225, 321] width 46 height 14
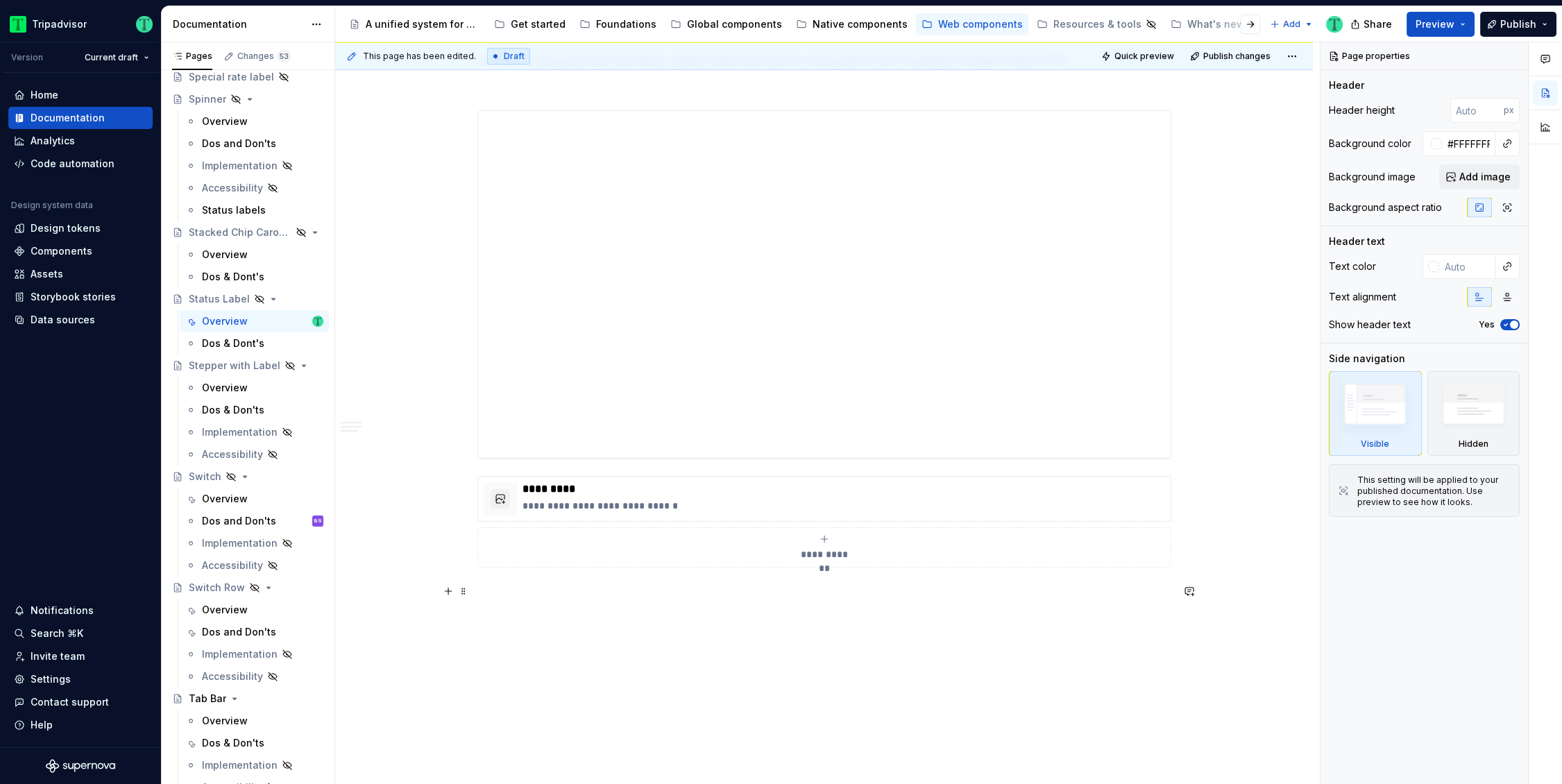
scroll to position [1485, 0]
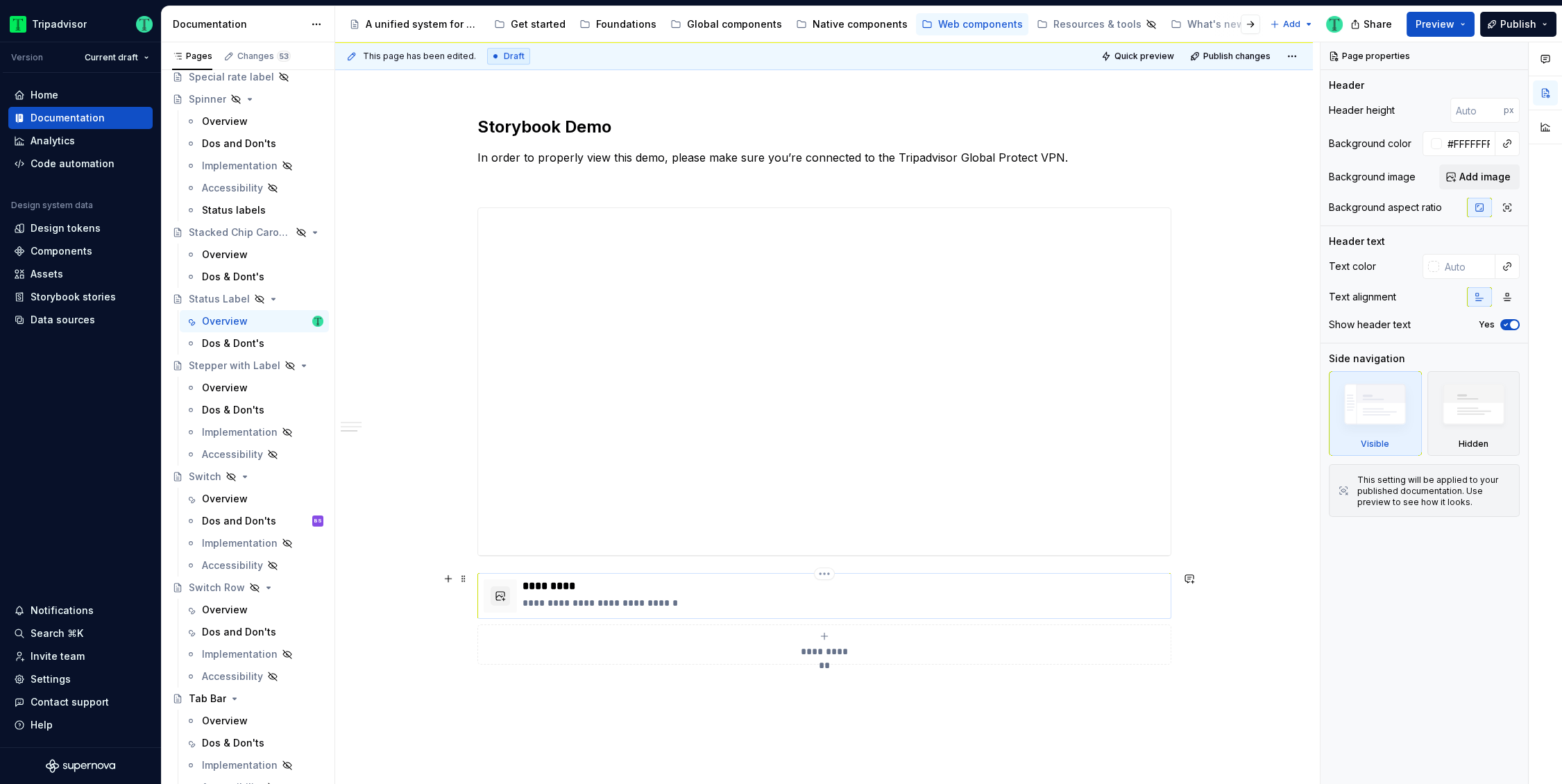
click at [785, 596] on p "**********" at bounding box center [843, 603] width 642 height 14
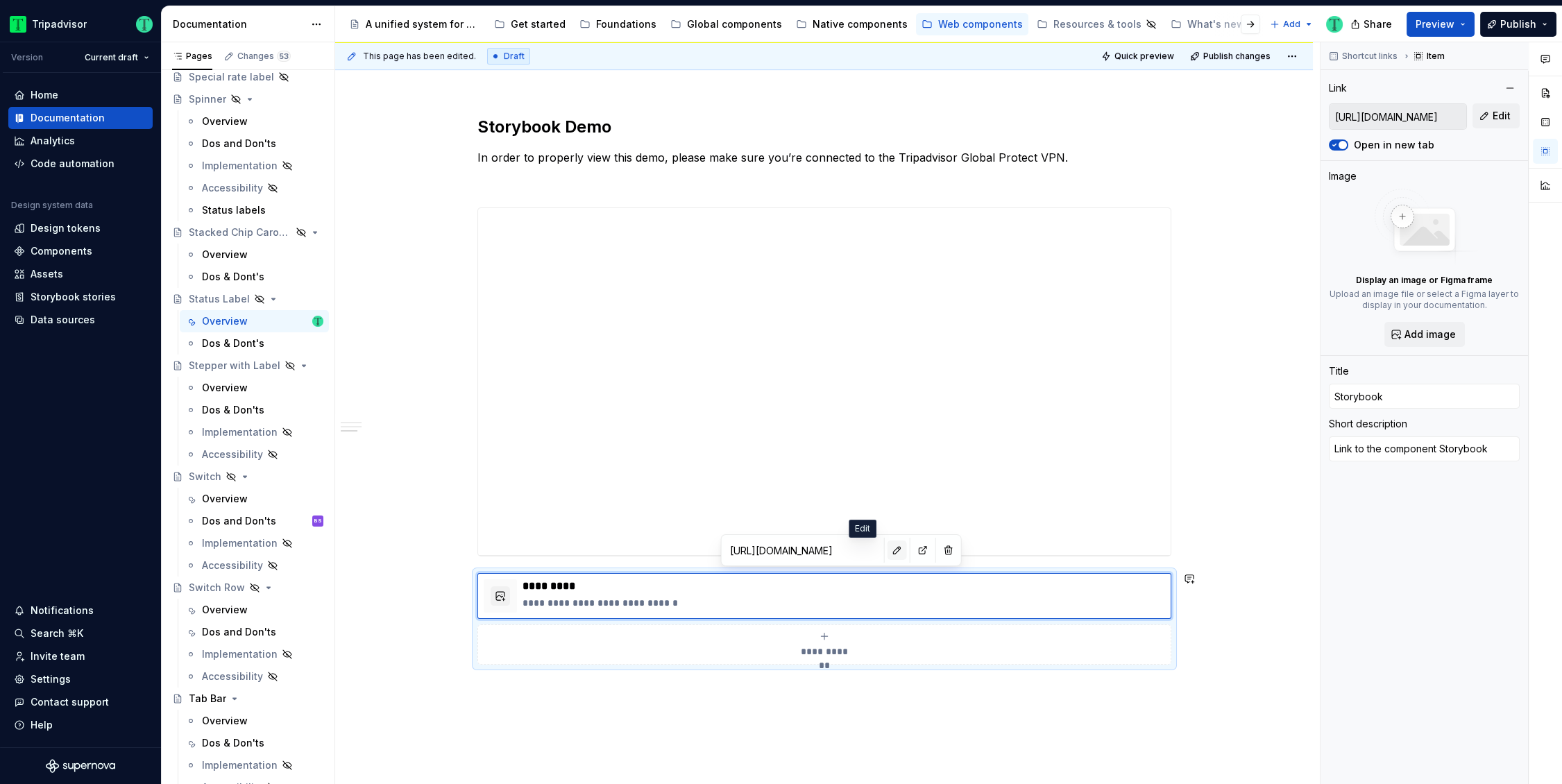
click at [887, 553] on button "button" at bounding box center [897, 550] width 20 height 20
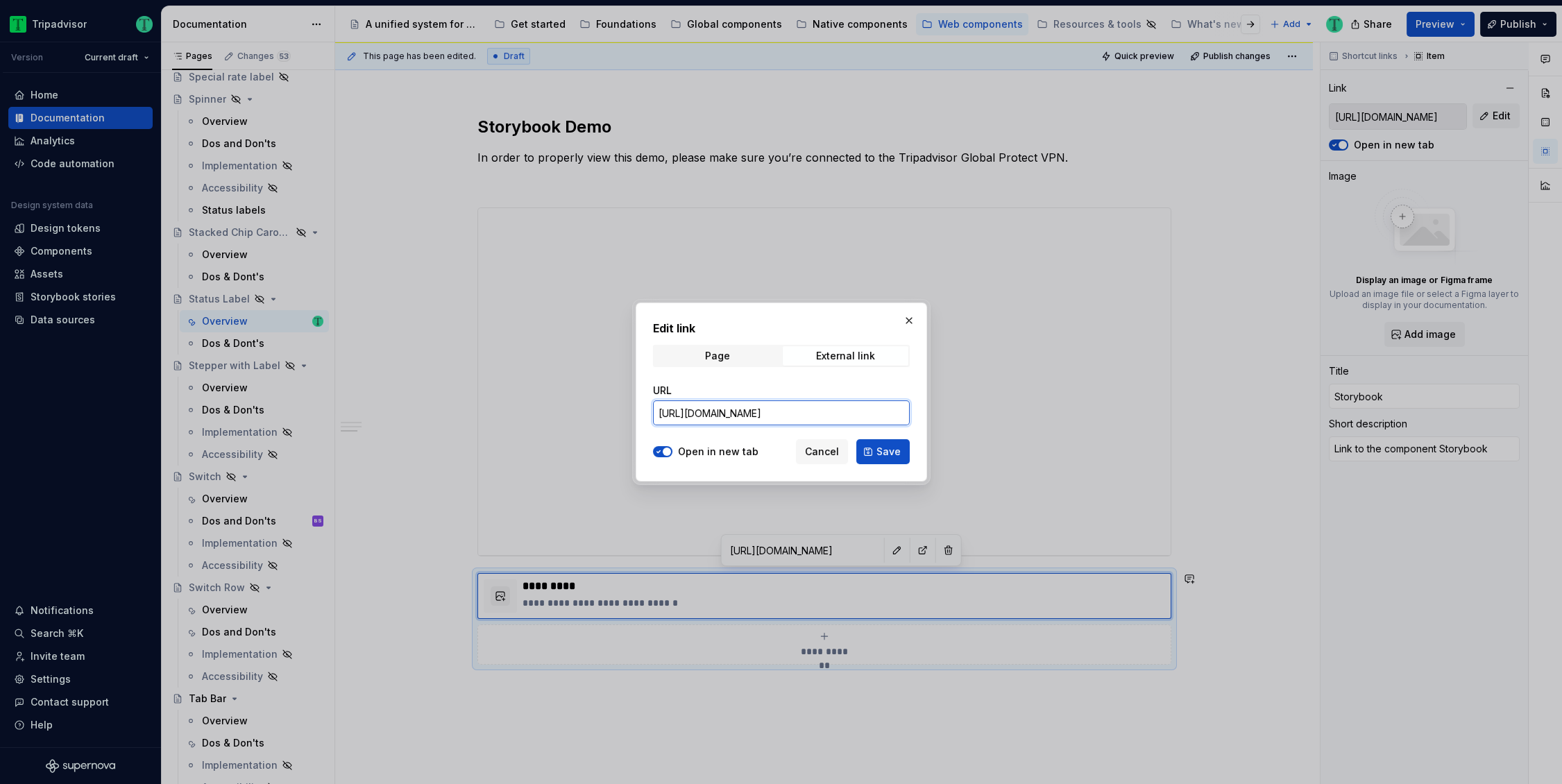
click at [837, 416] on input "https://webml.dev.tripadvisor.com/Storybook#@ta-design-system-frozen.label_pack…" at bounding box center [781, 413] width 257 height 25
click at [912, 315] on button "button" at bounding box center [908, 321] width 20 height 20
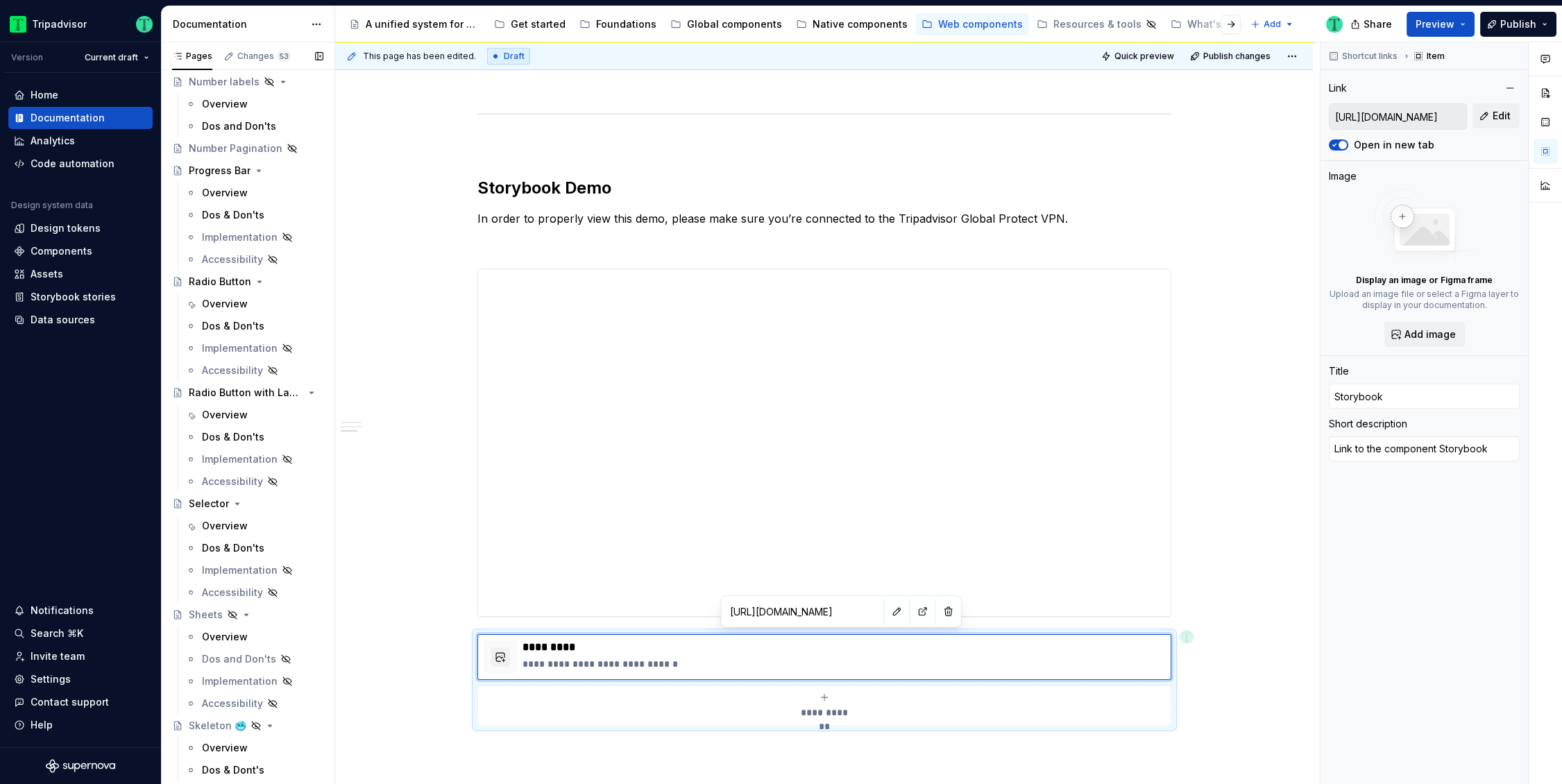
scroll to position [1704, 0]
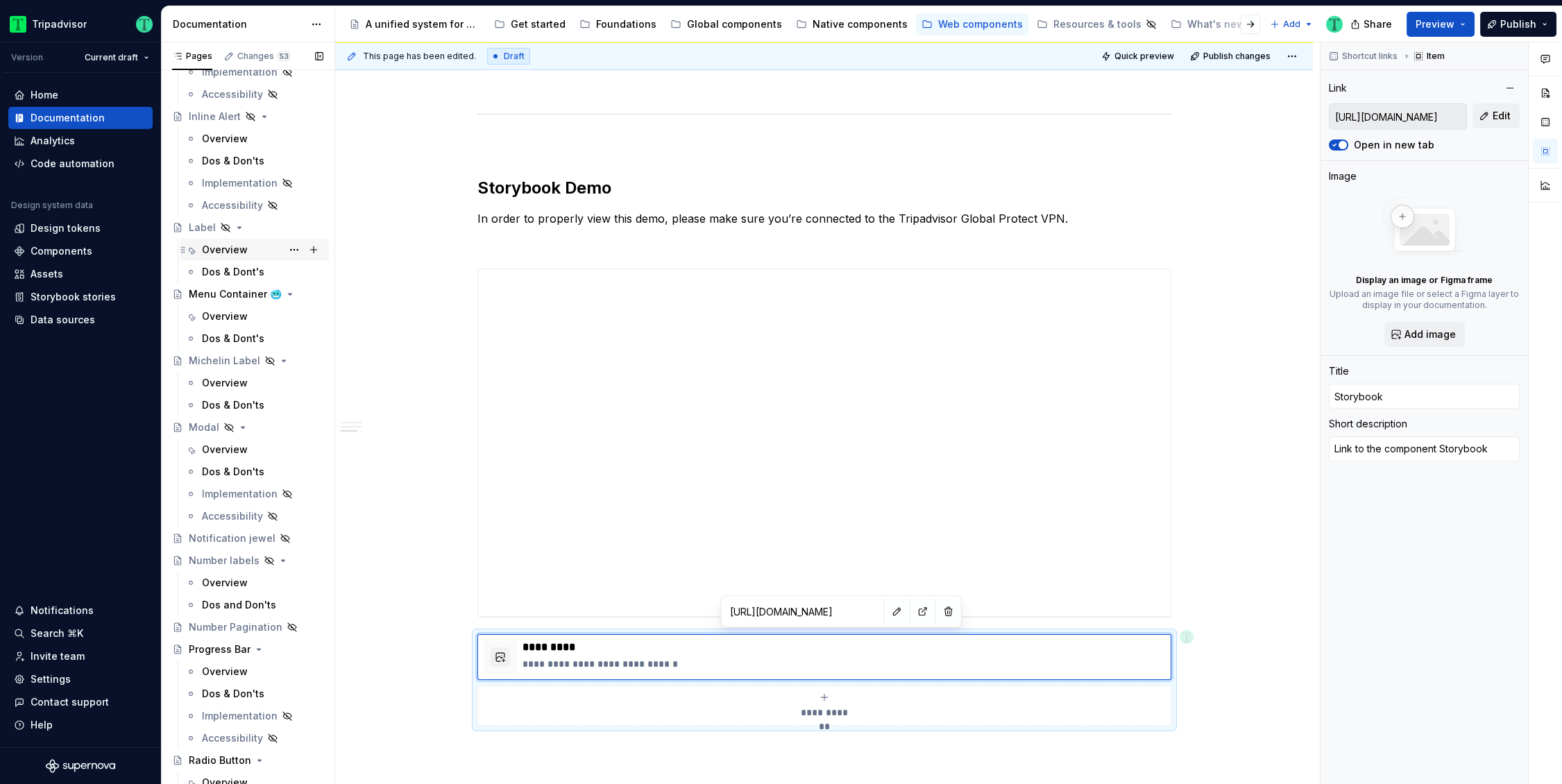
click at [241, 246] on div "Overview" at bounding box center [225, 249] width 46 height 14
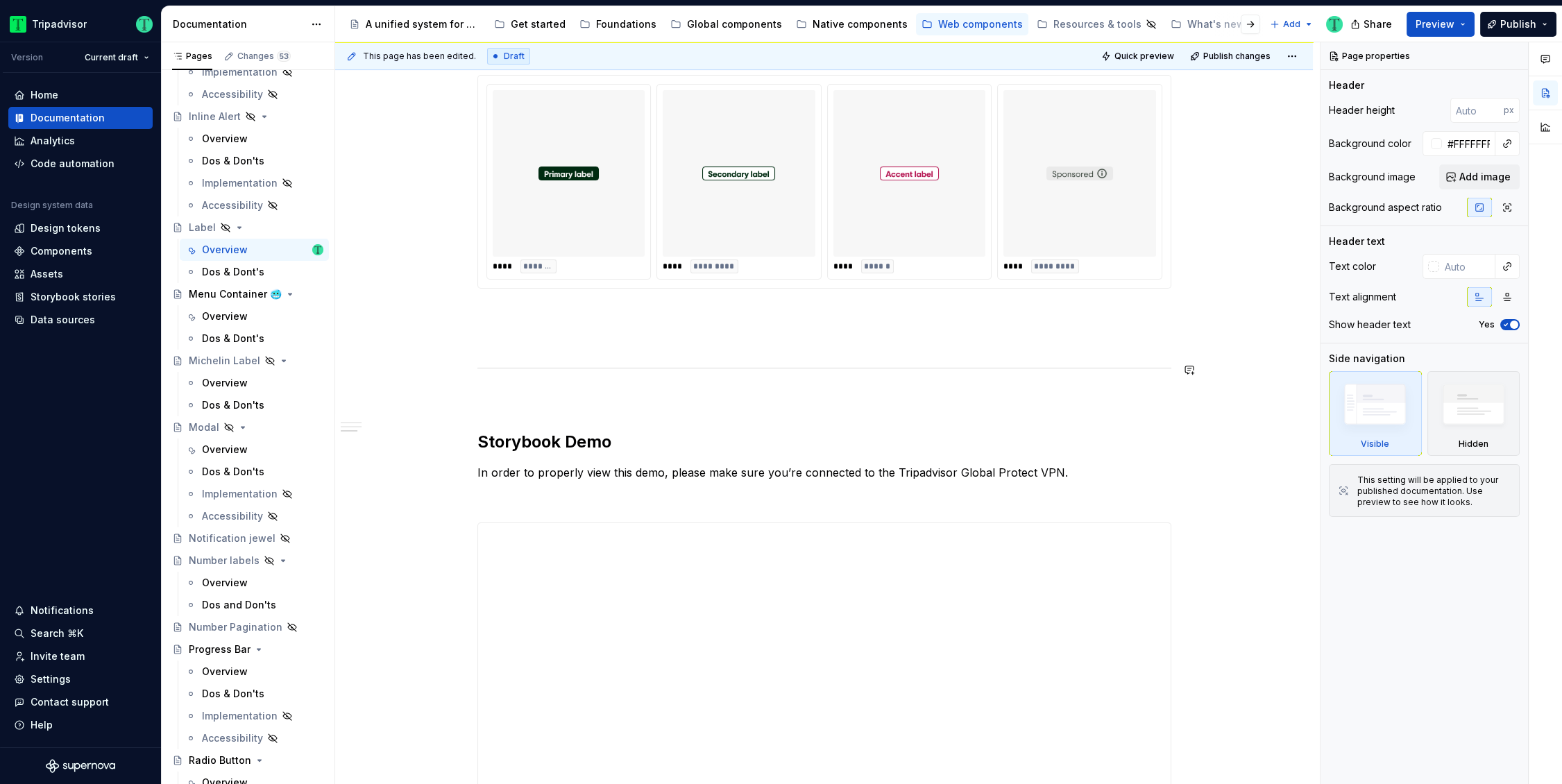
scroll to position [948, 0]
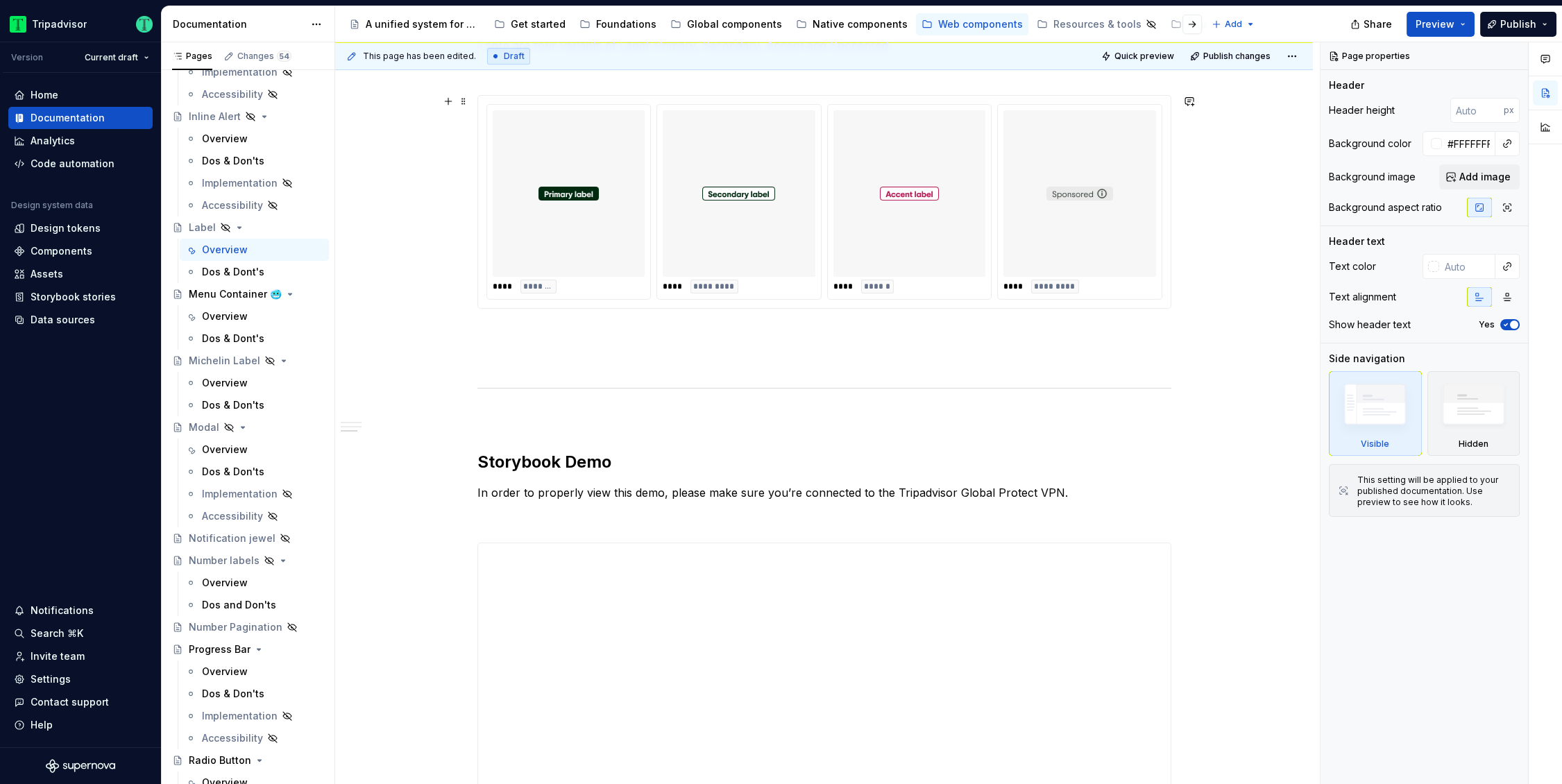
type textarea "*"
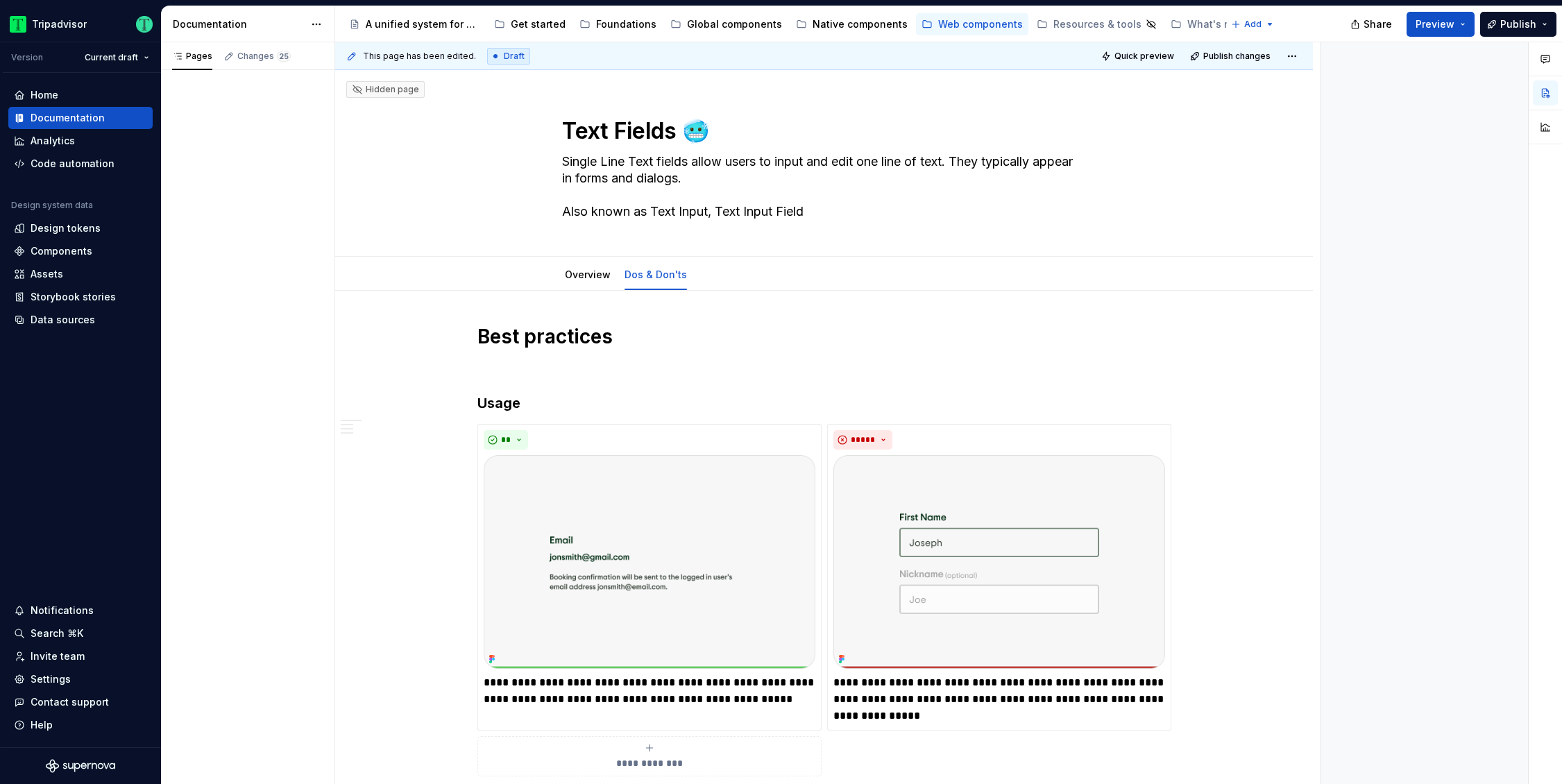
type textarea "*"
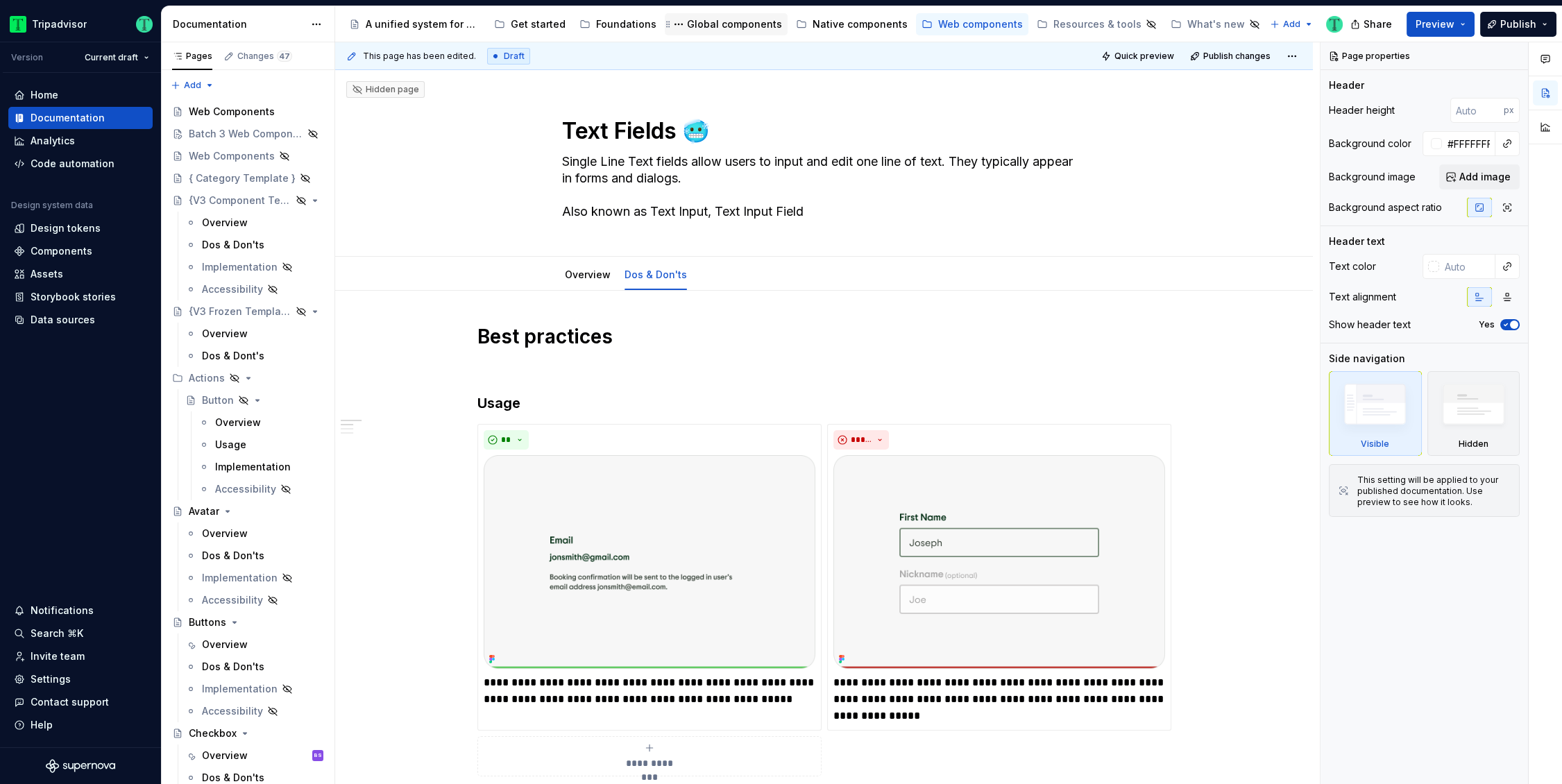
click at [745, 34] on div "Global components" at bounding box center [725, 24] width 123 height 22
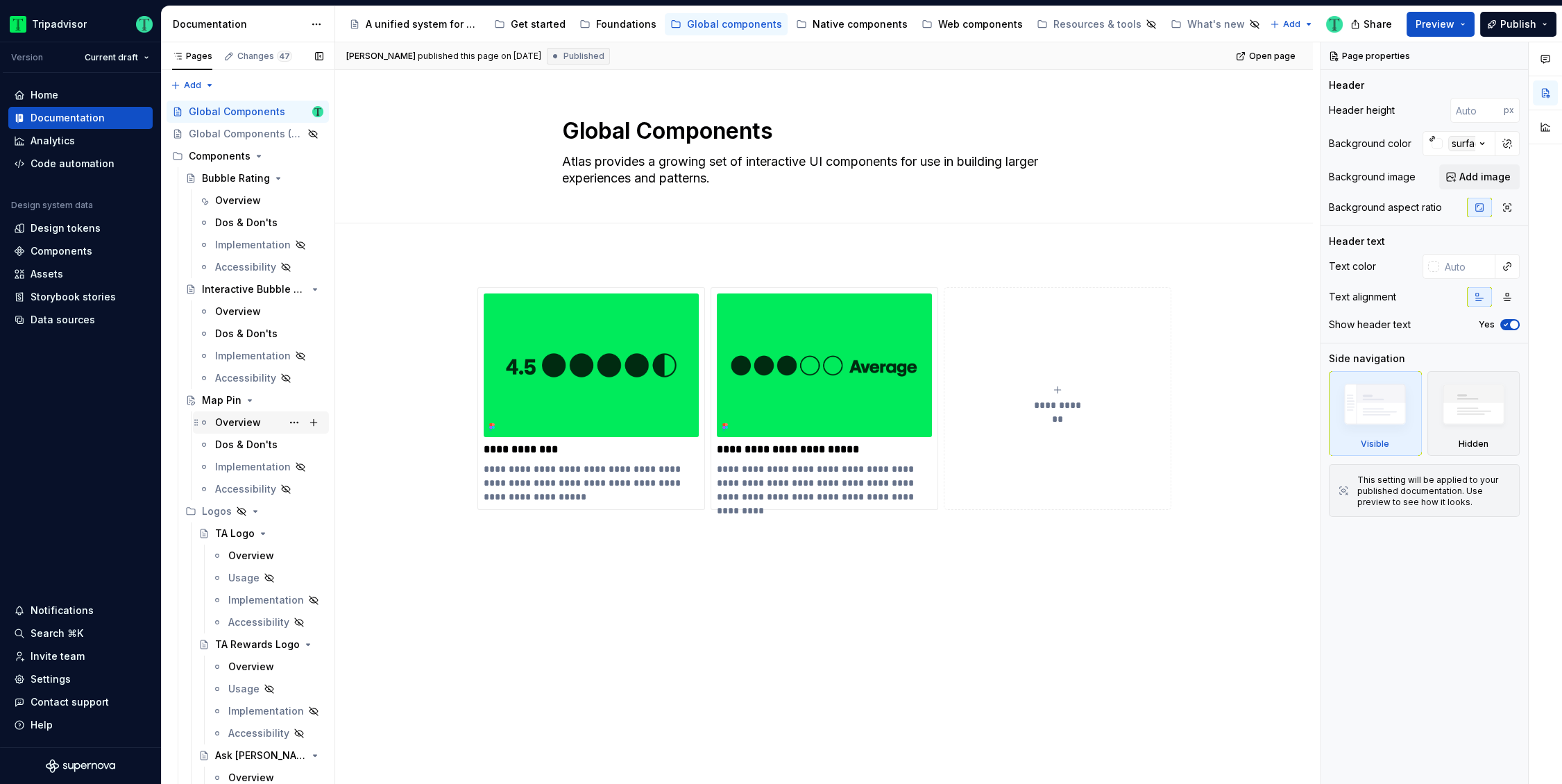
click at [231, 423] on div "Overview" at bounding box center [238, 423] width 46 height 14
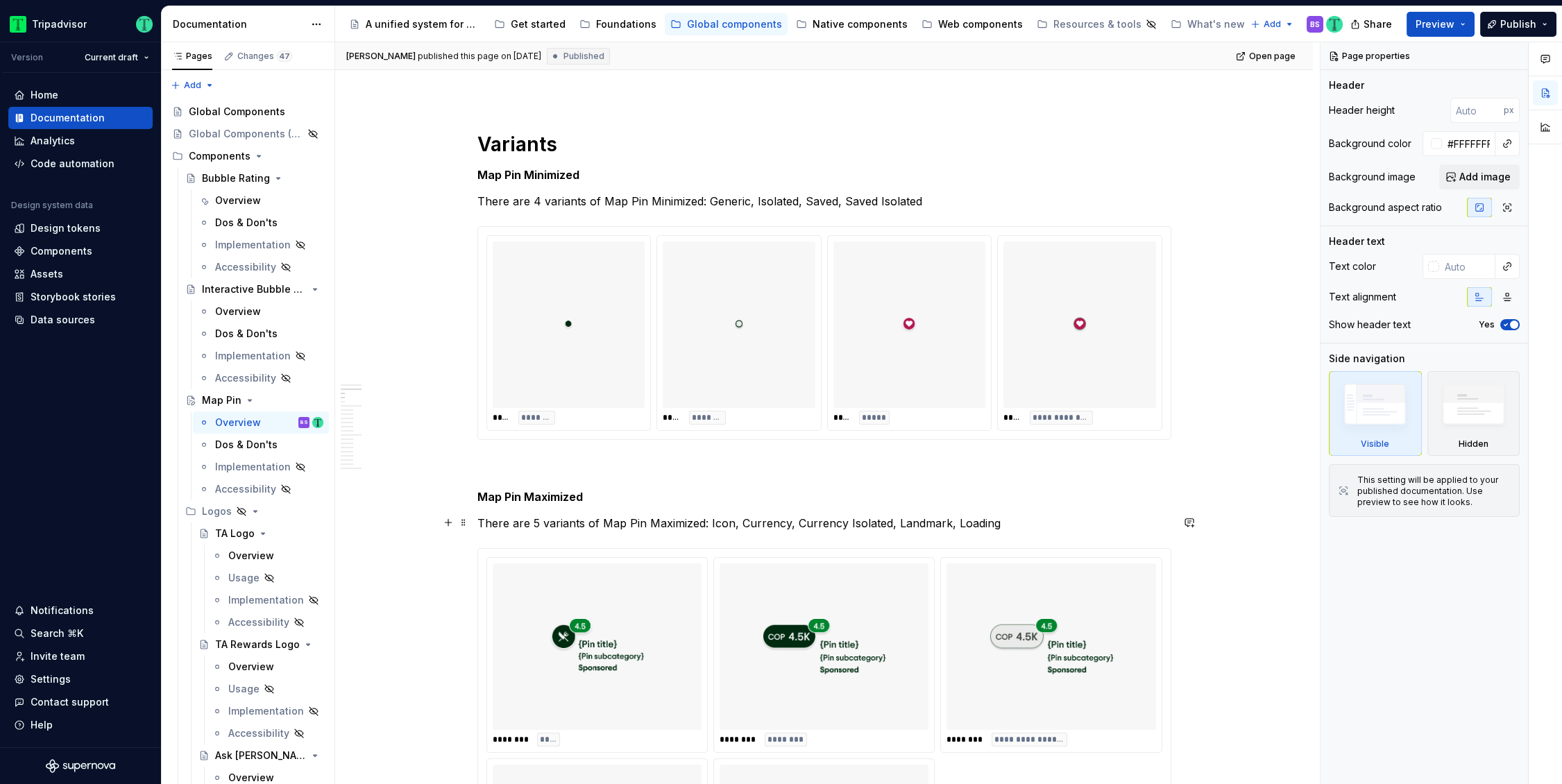
scroll to position [1130, 0]
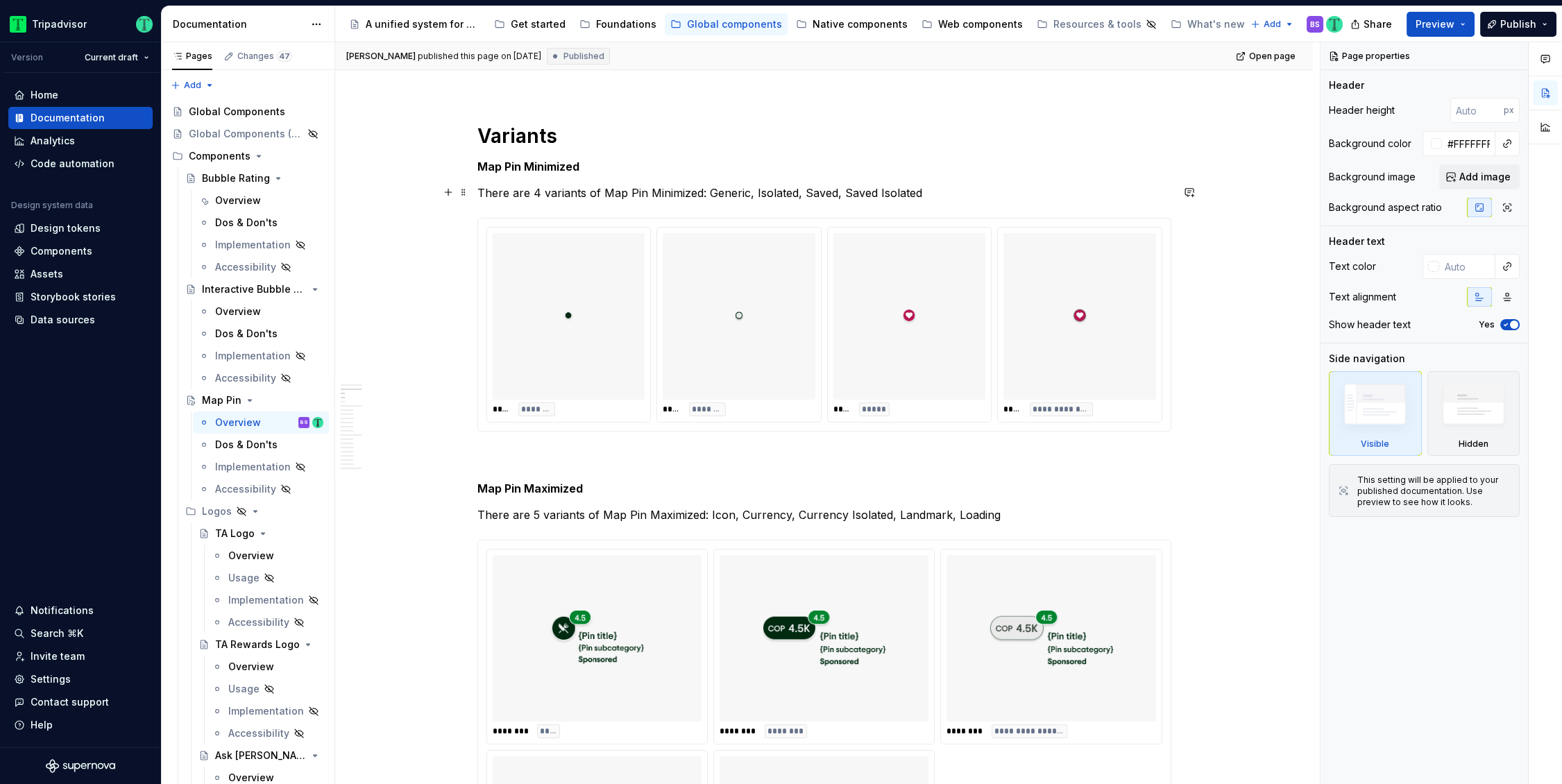
type textarea "*"
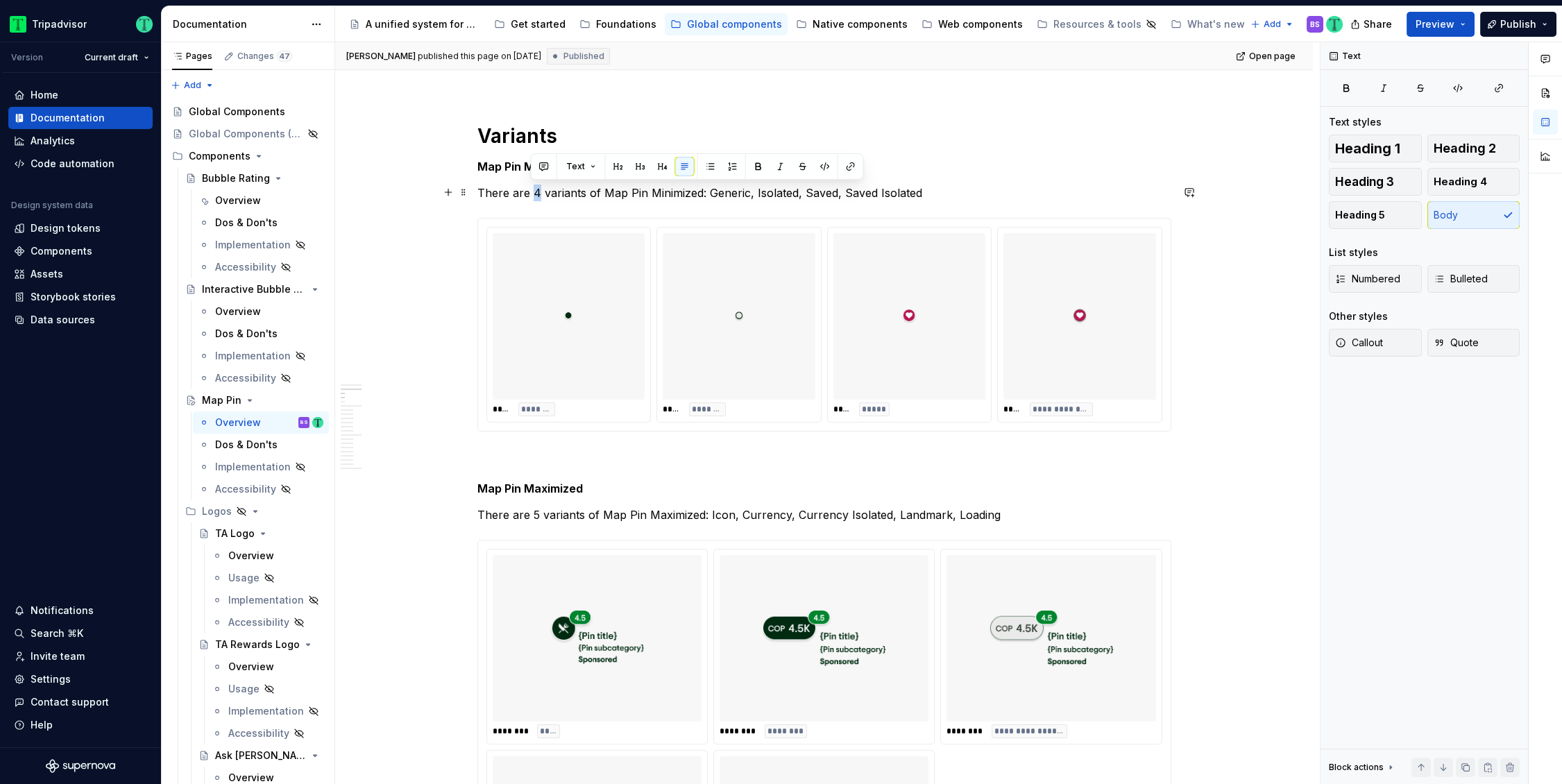
click at [537, 191] on p "There are 4 variants of Map Pin Minimized: Generic, Isolated, Saved, Saved Isol…" at bounding box center [823, 193] width 694 height 17
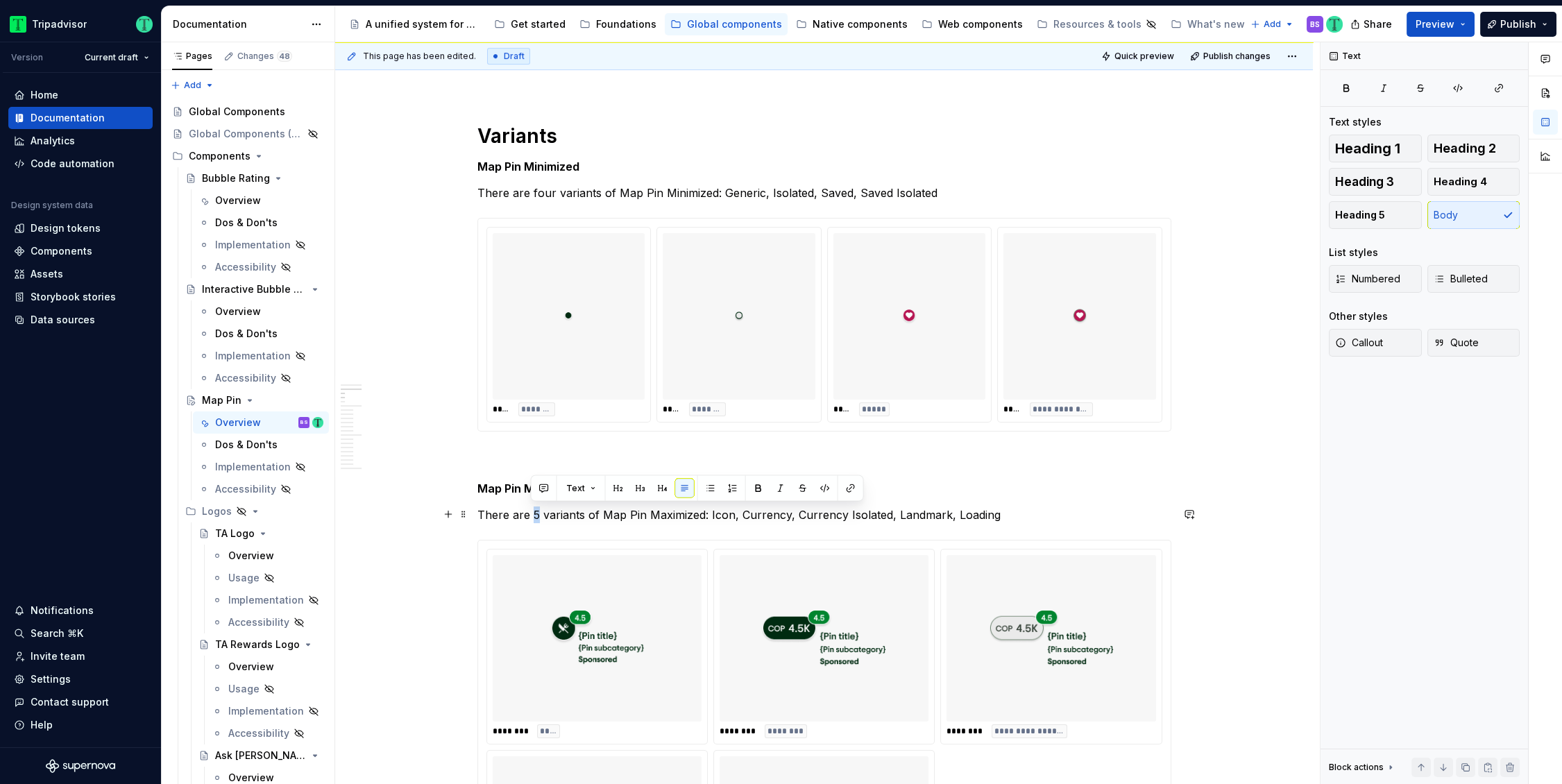
click at [535, 516] on p "There are 5 variants of Map Pin Maximized: Icon, Currency, Currency Isolated, L…" at bounding box center [823, 514] width 694 height 17
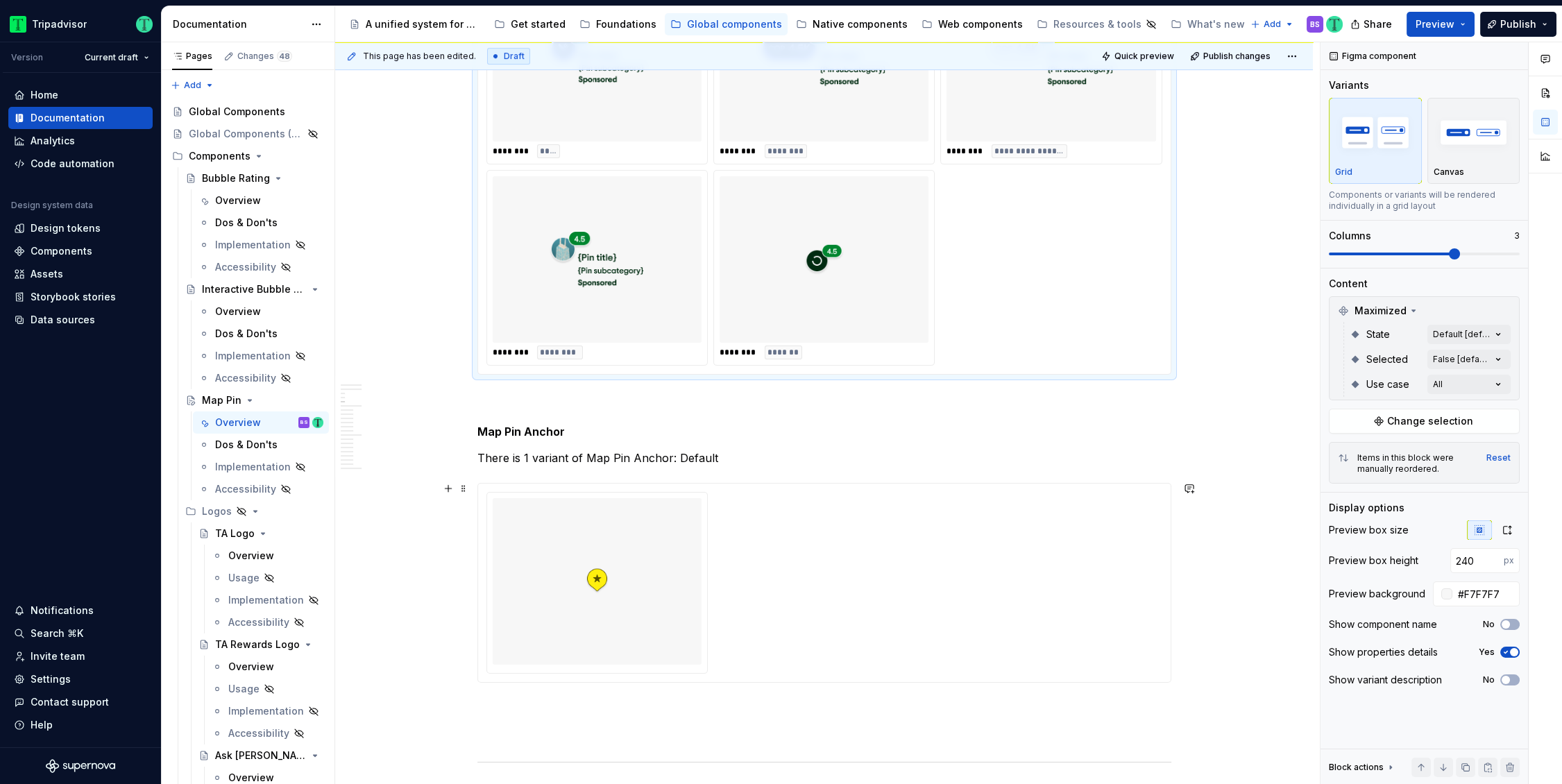
scroll to position [1722, 0]
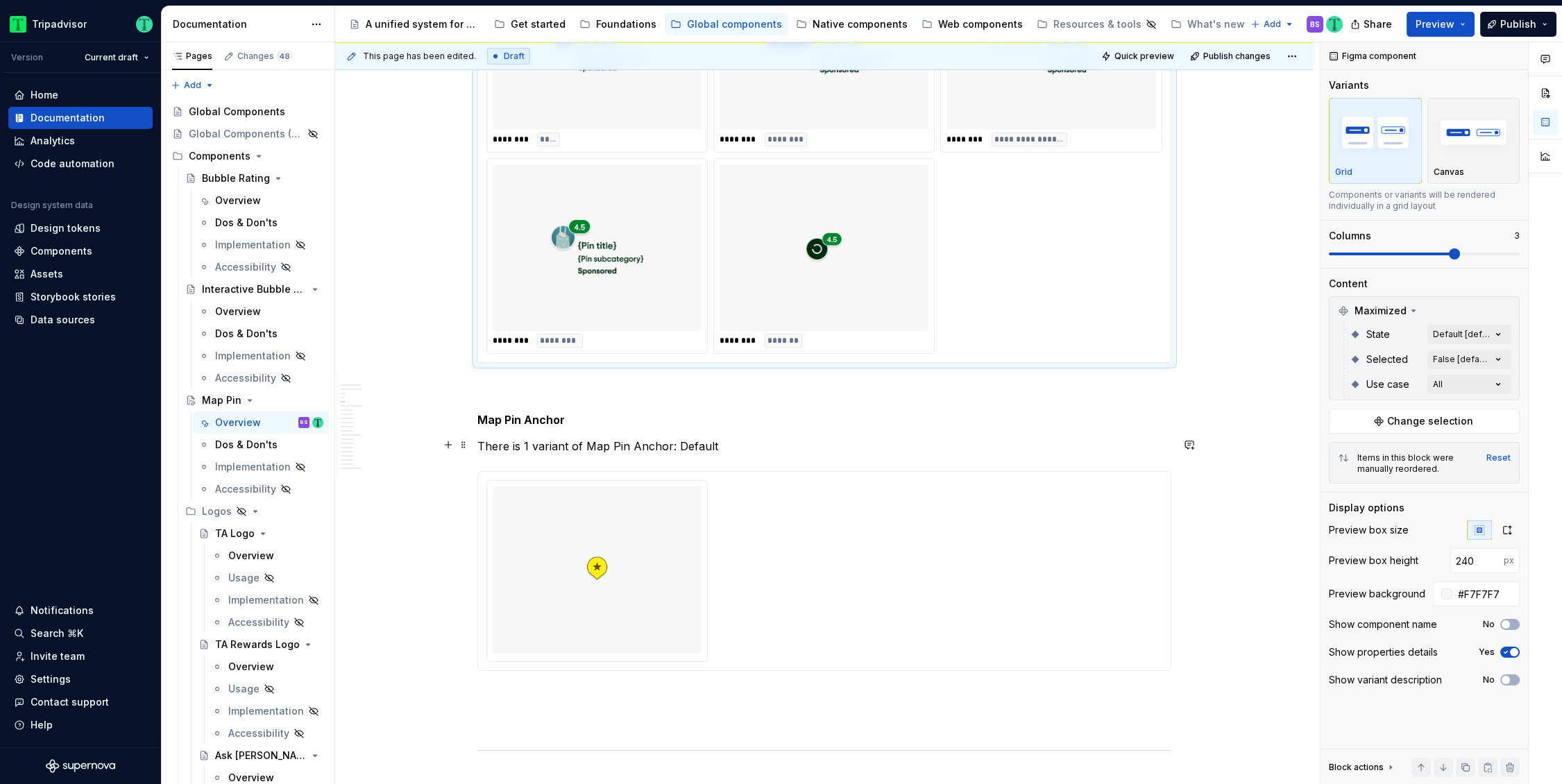
click at [528, 441] on p "There is 1 variant of Map Pin Anchor: Default" at bounding box center [823, 446] width 694 height 17
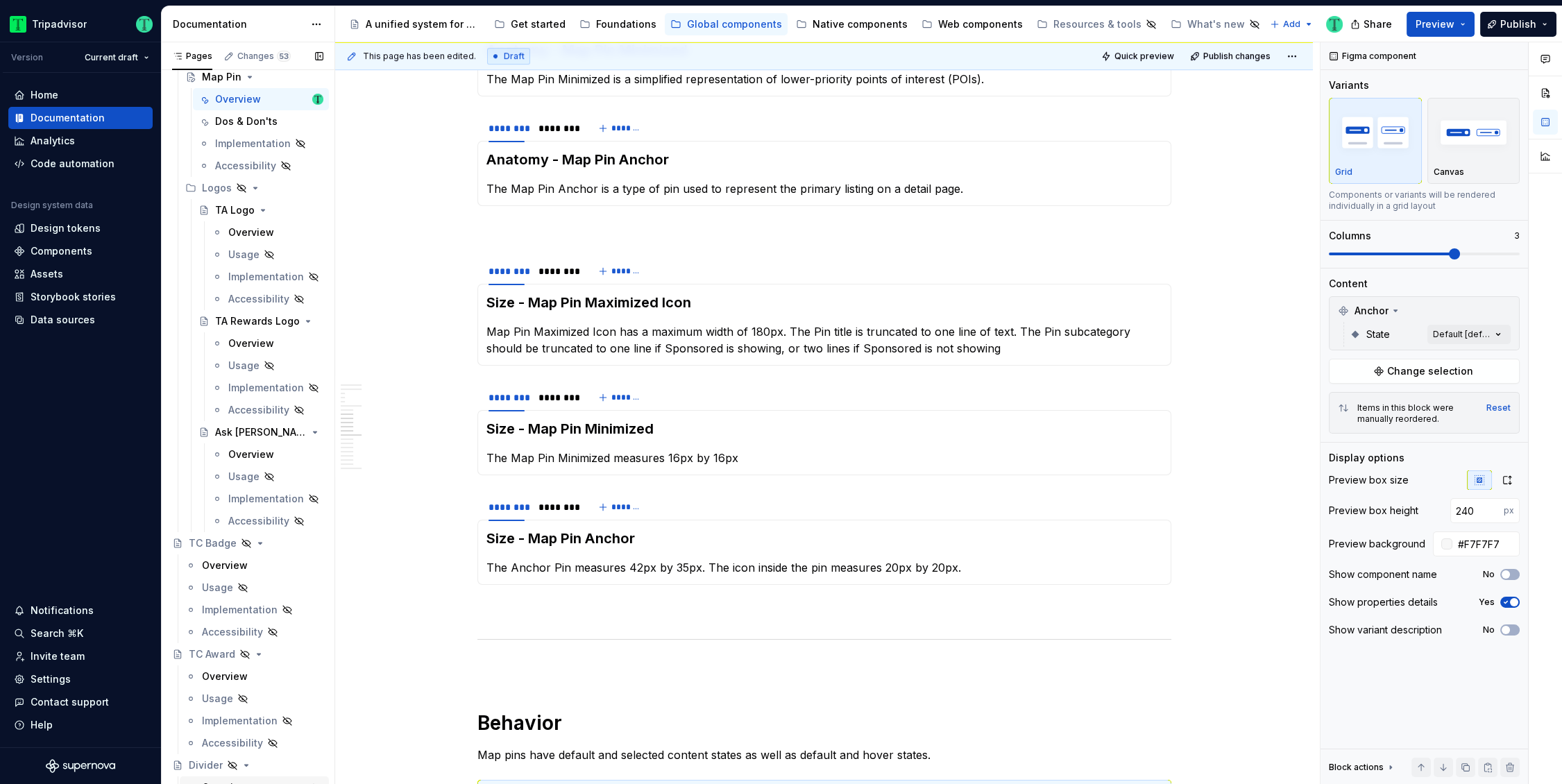
scroll to position [36, 0]
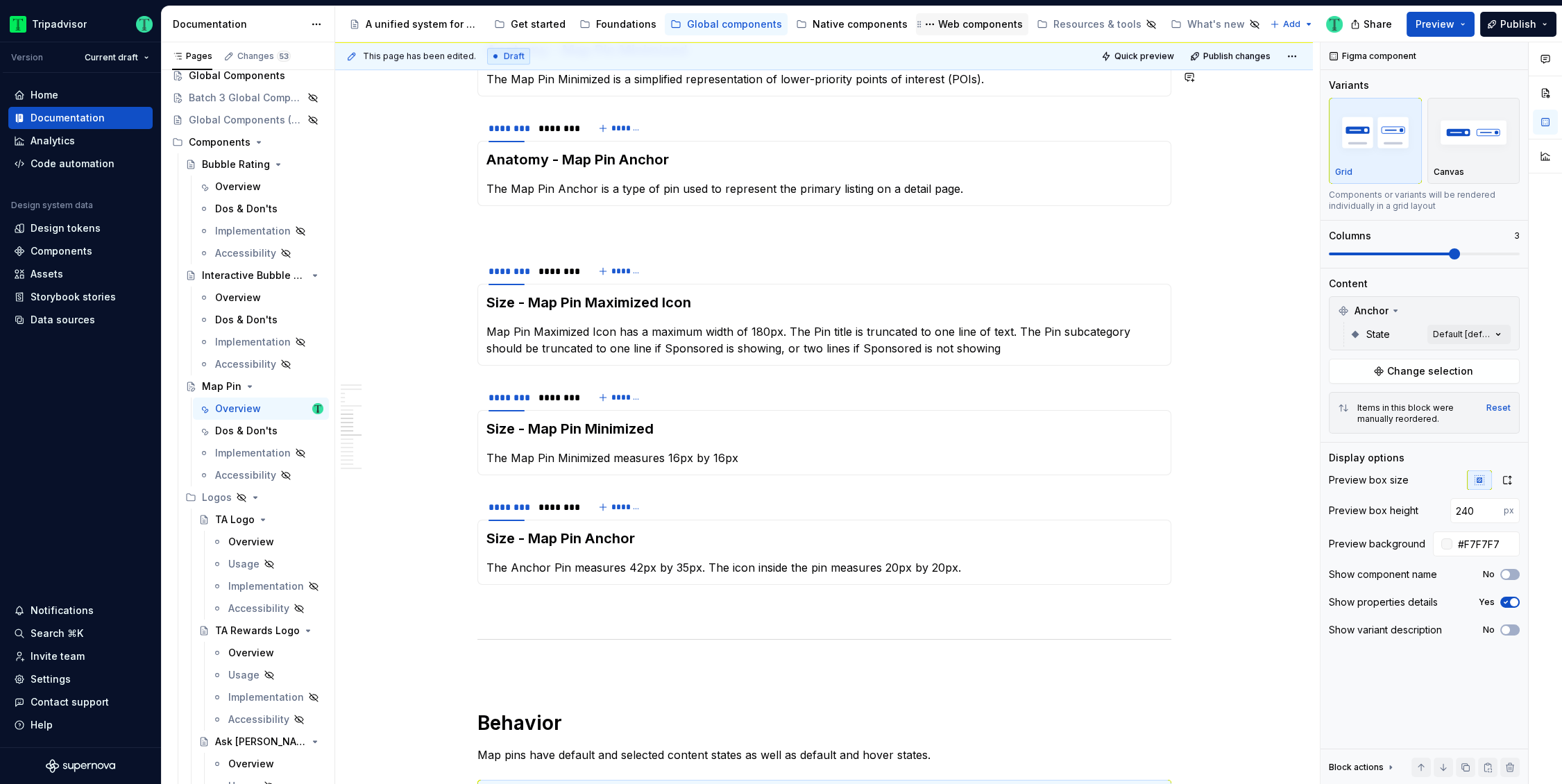
click at [939, 21] on div "Web components" at bounding box center [979, 25] width 84 height 14
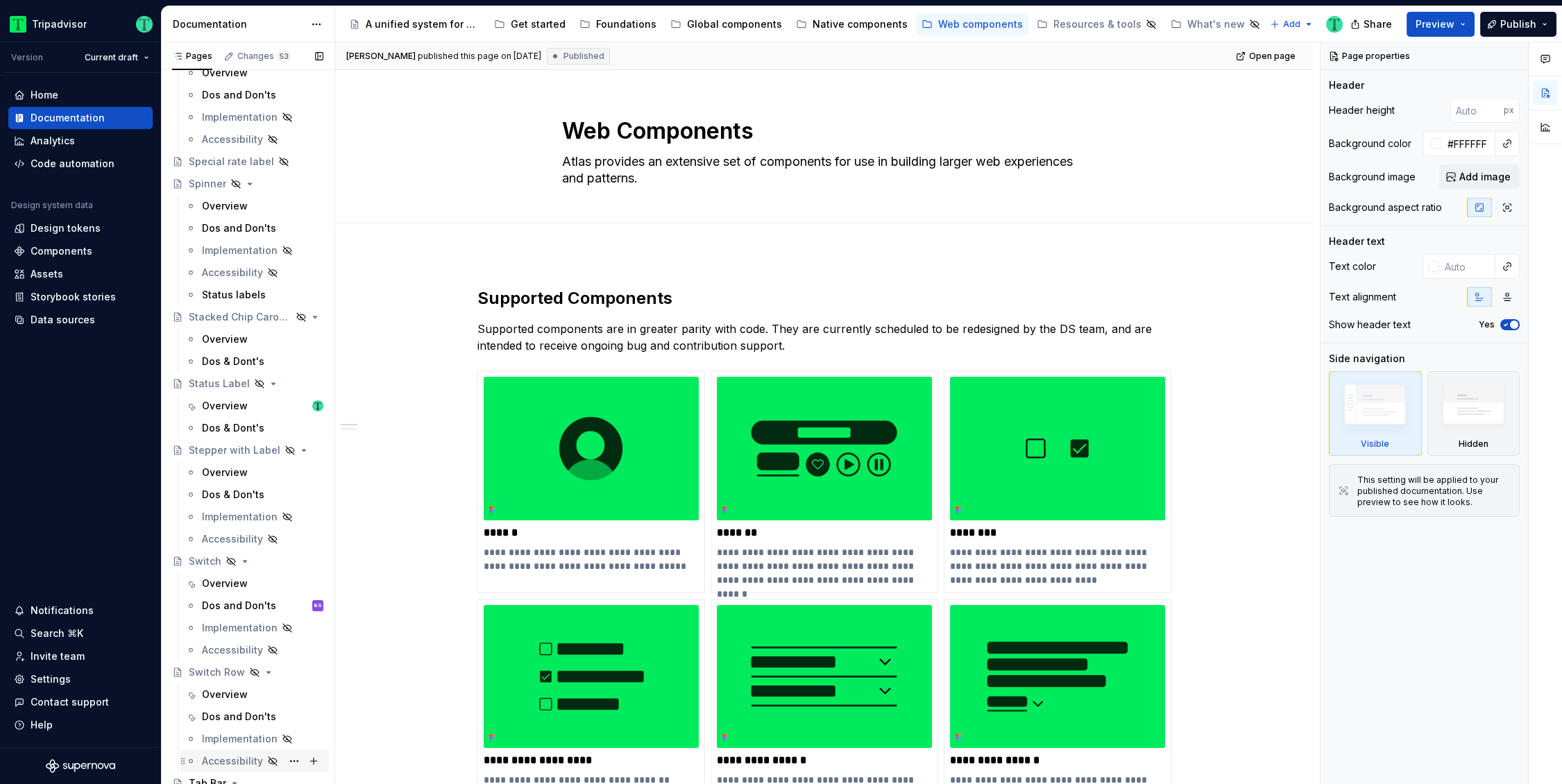
scroll to position [2958, 0]
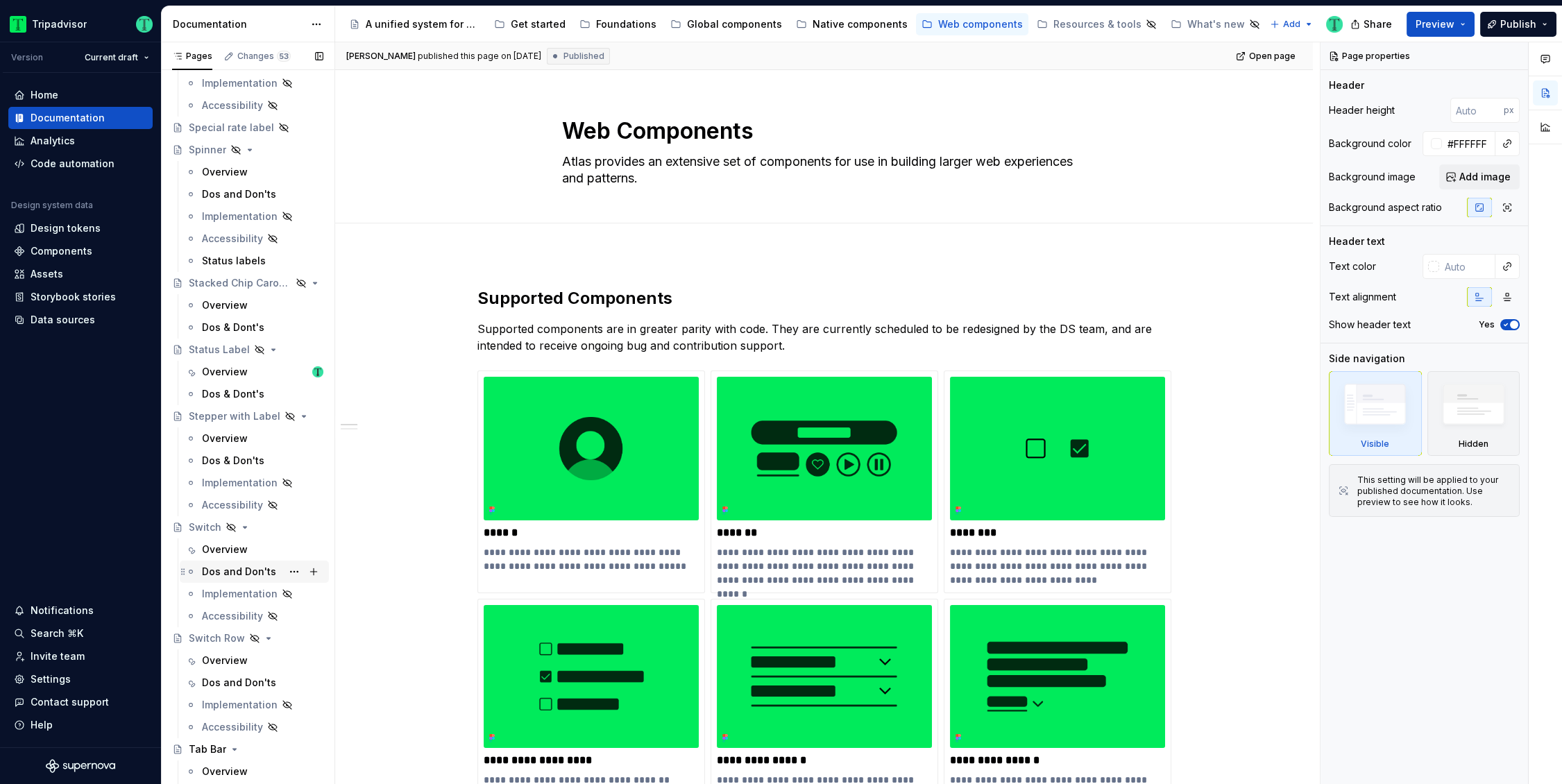
click at [226, 569] on div "Dos and Don'ts" at bounding box center [239, 572] width 75 height 14
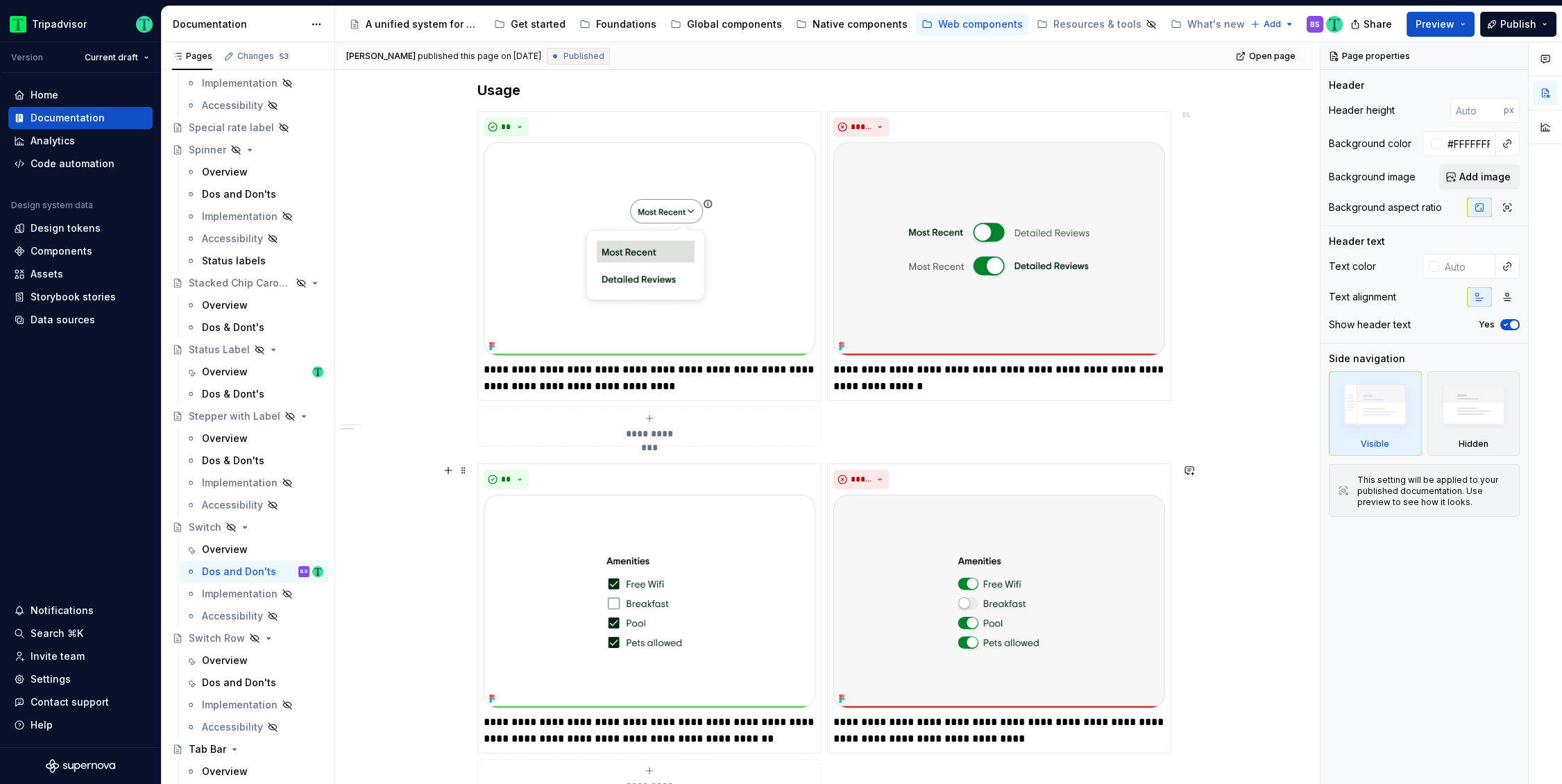
scroll to position [297, 0]
click at [1186, 452] on div "**********" at bounding box center [823, 731] width 978 height 1509
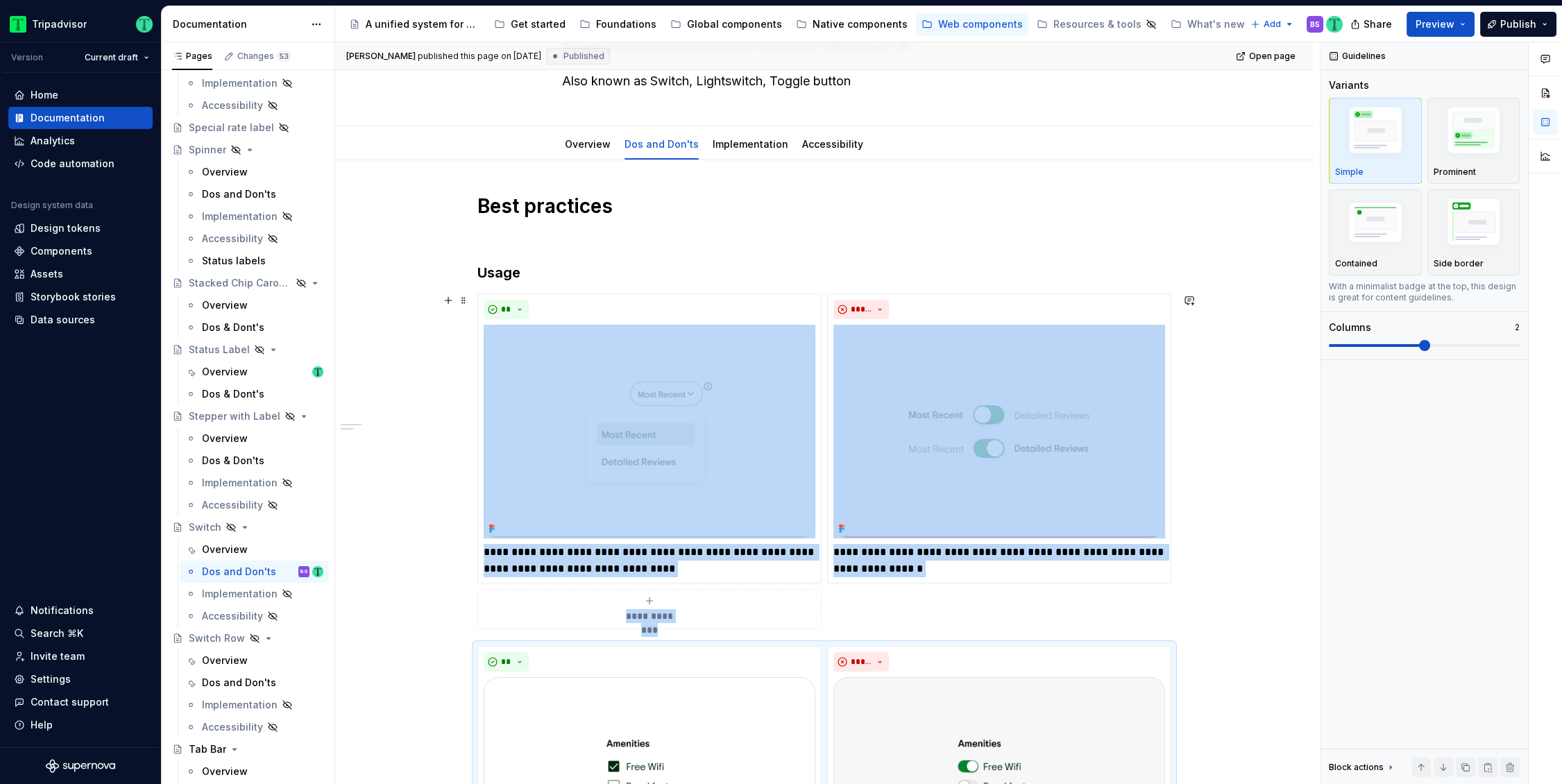
scroll to position [110, 0]
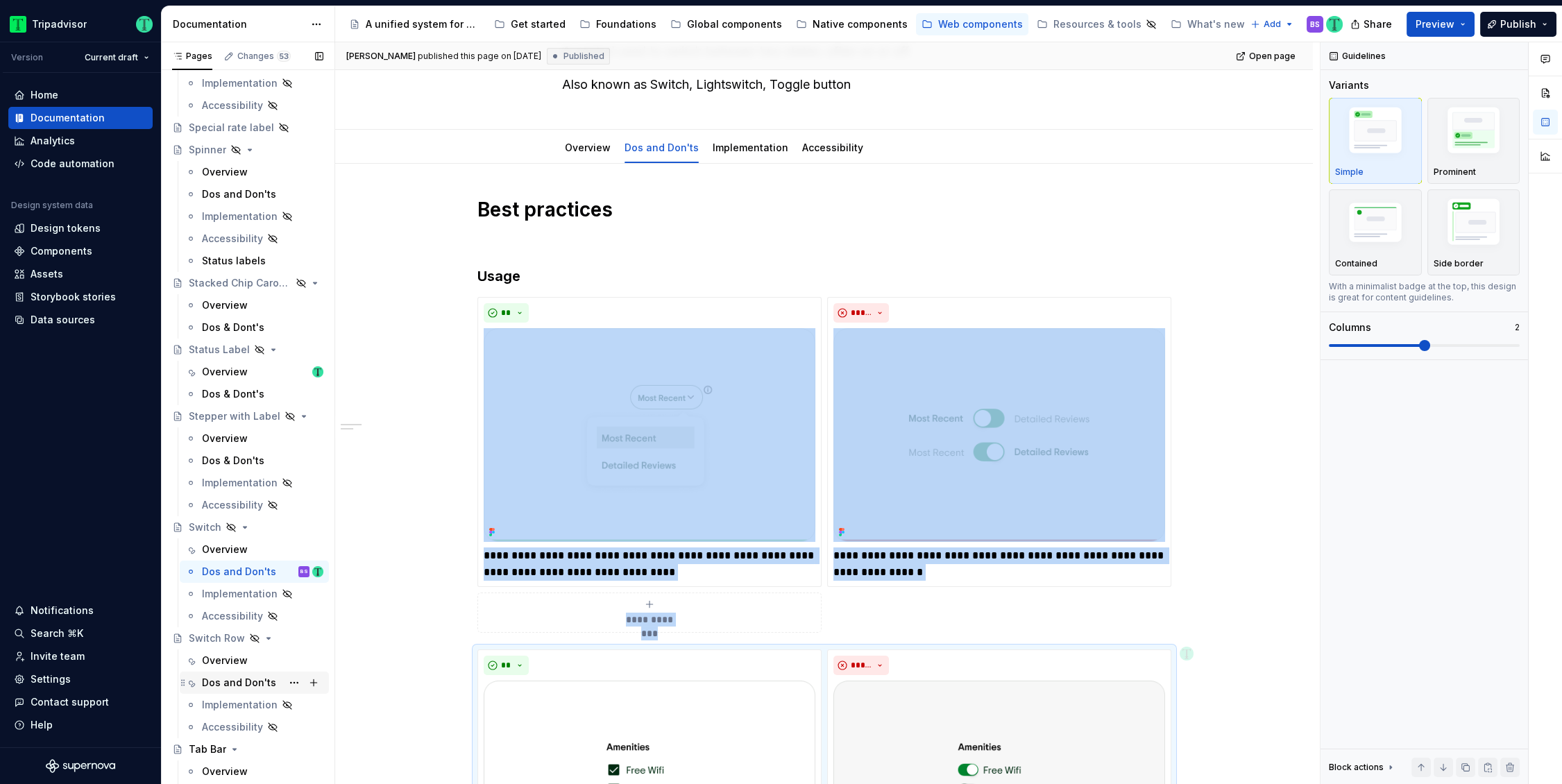
click at [249, 677] on div "Dos and Don'ts" at bounding box center [239, 683] width 75 height 14
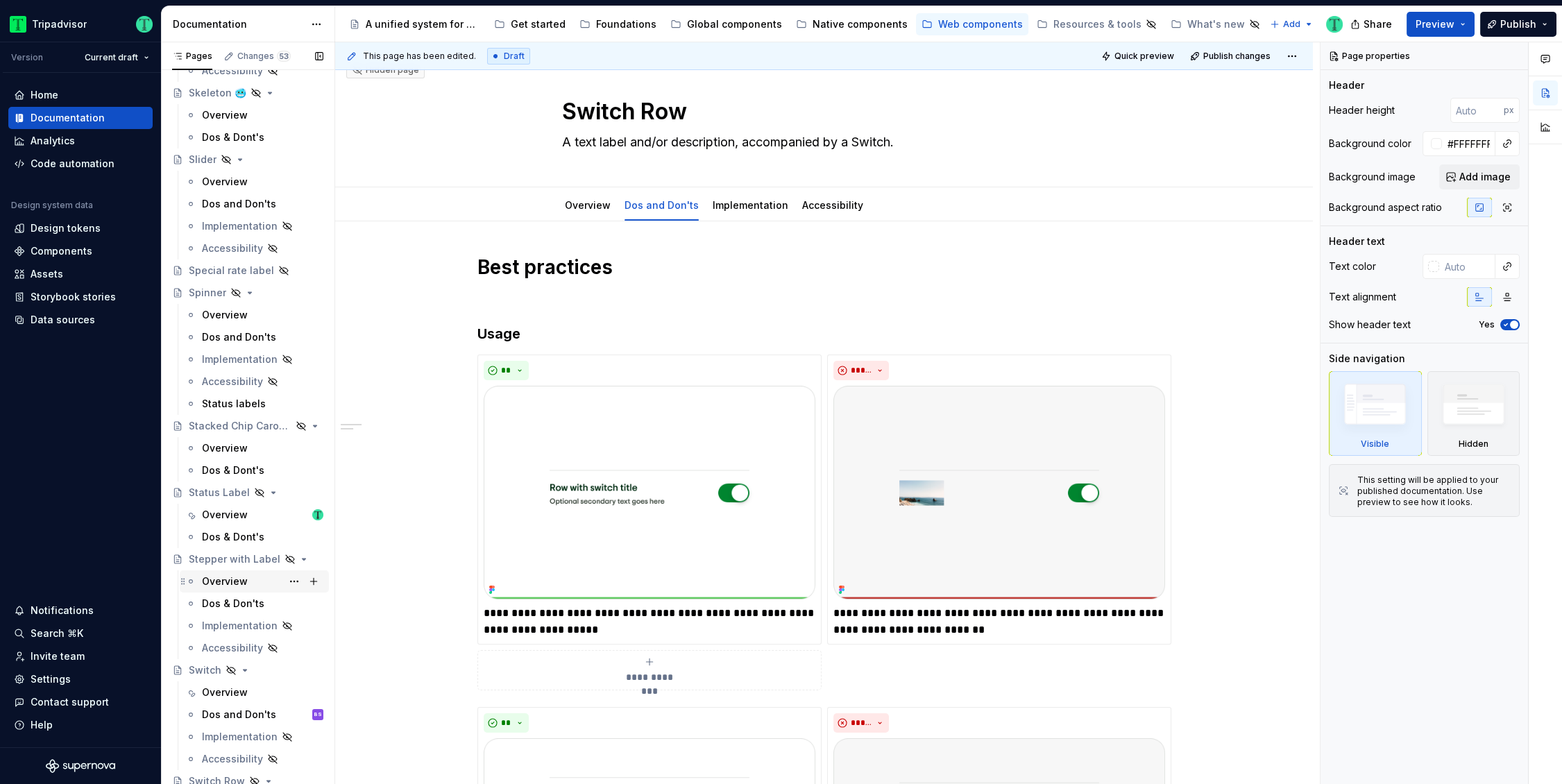
scroll to position [2814, 0]
type textarea "*"
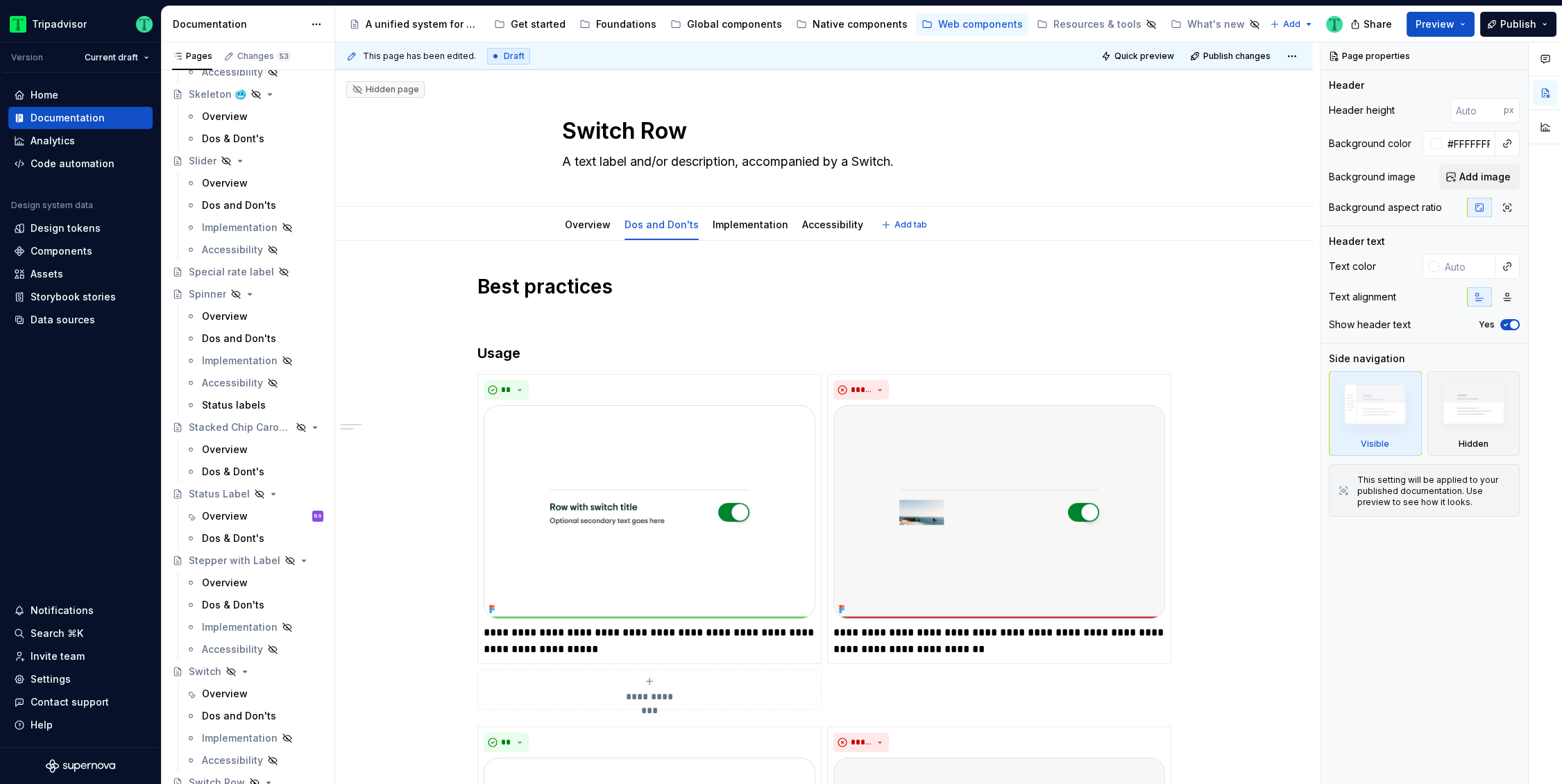
scroll to position [20, 0]
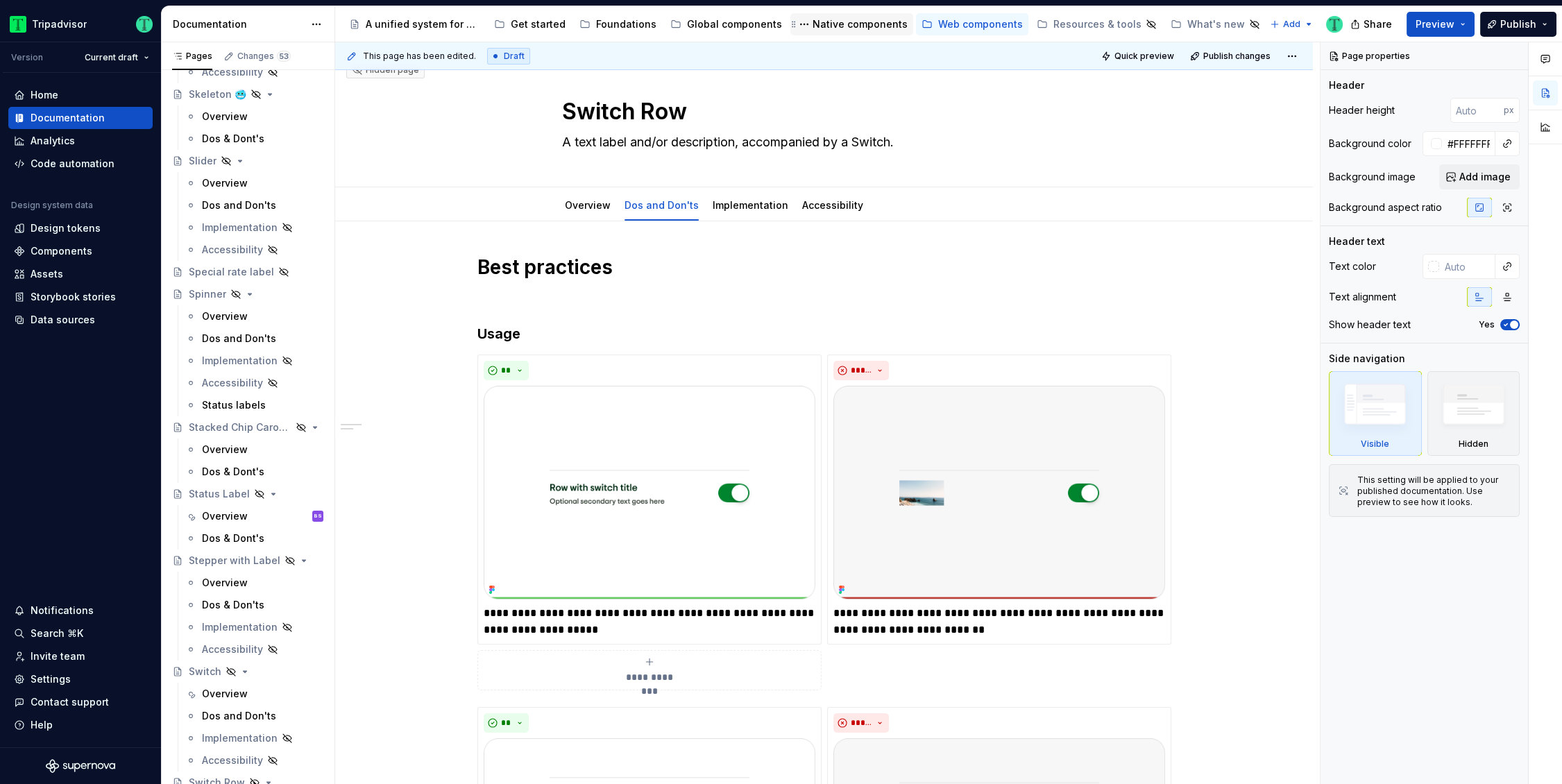
click at [831, 26] on div "Native components" at bounding box center [860, 25] width 95 height 14
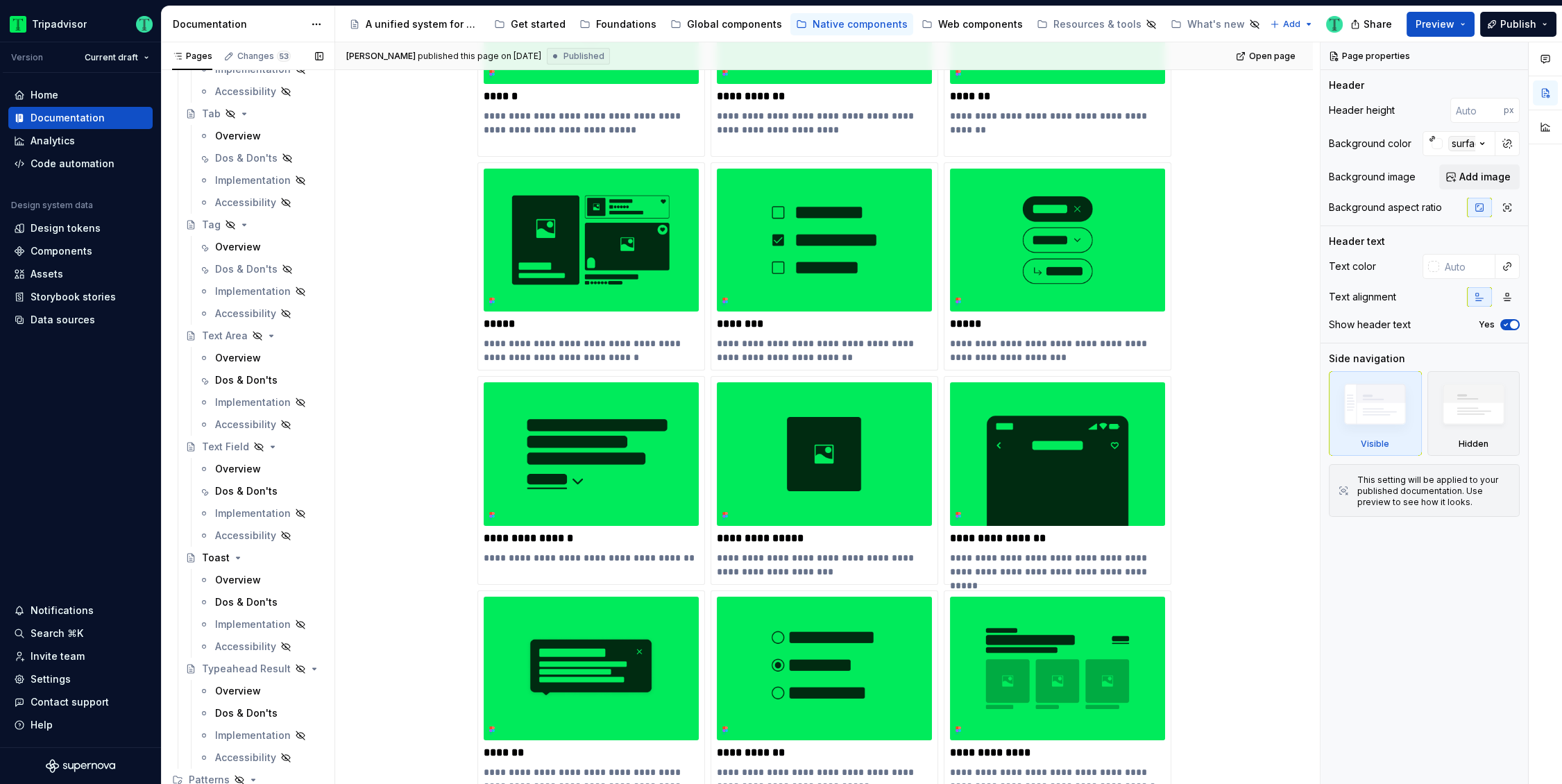
scroll to position [4661, 0]
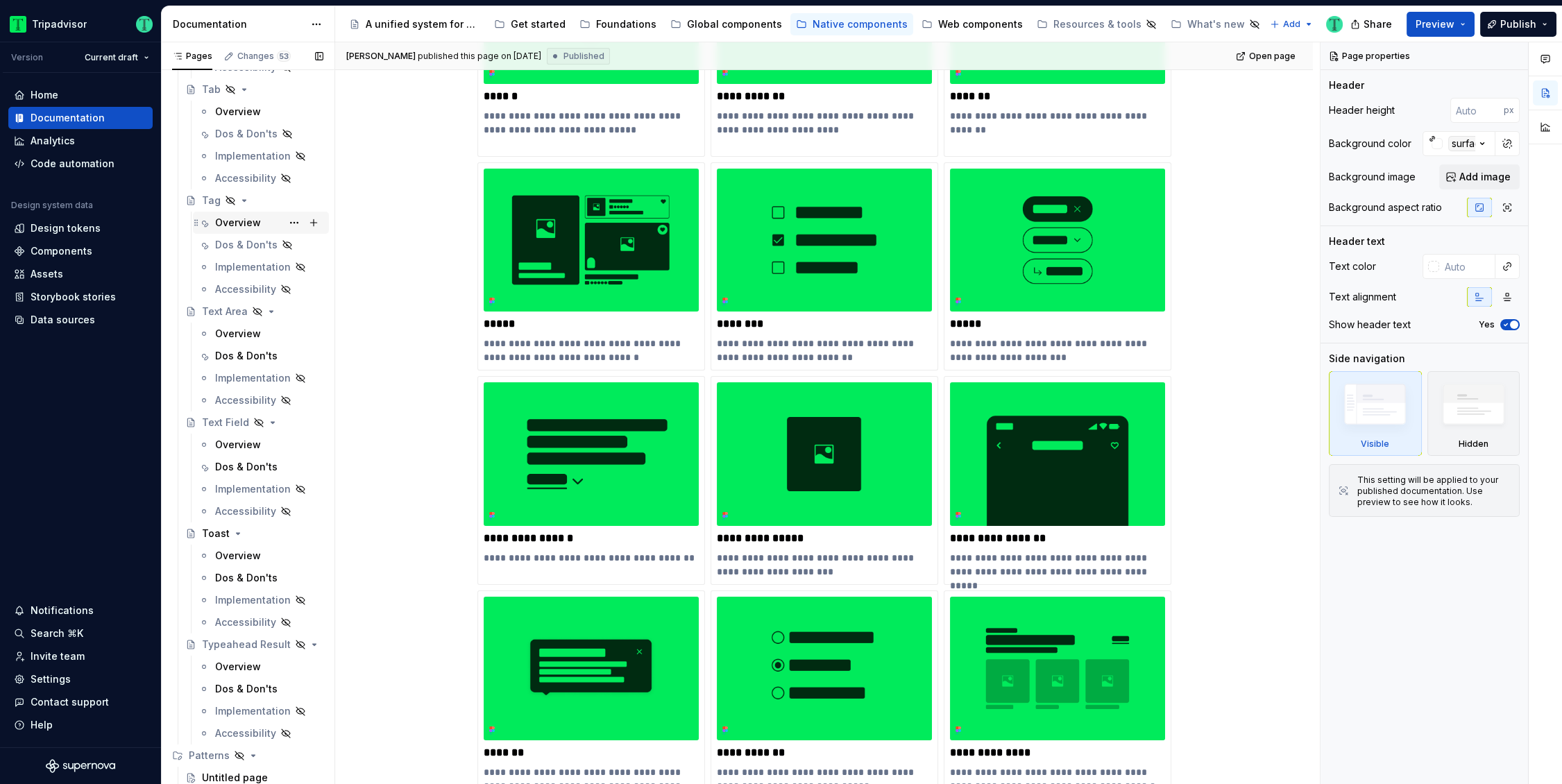
click at [221, 218] on div "Overview" at bounding box center [238, 223] width 46 height 14
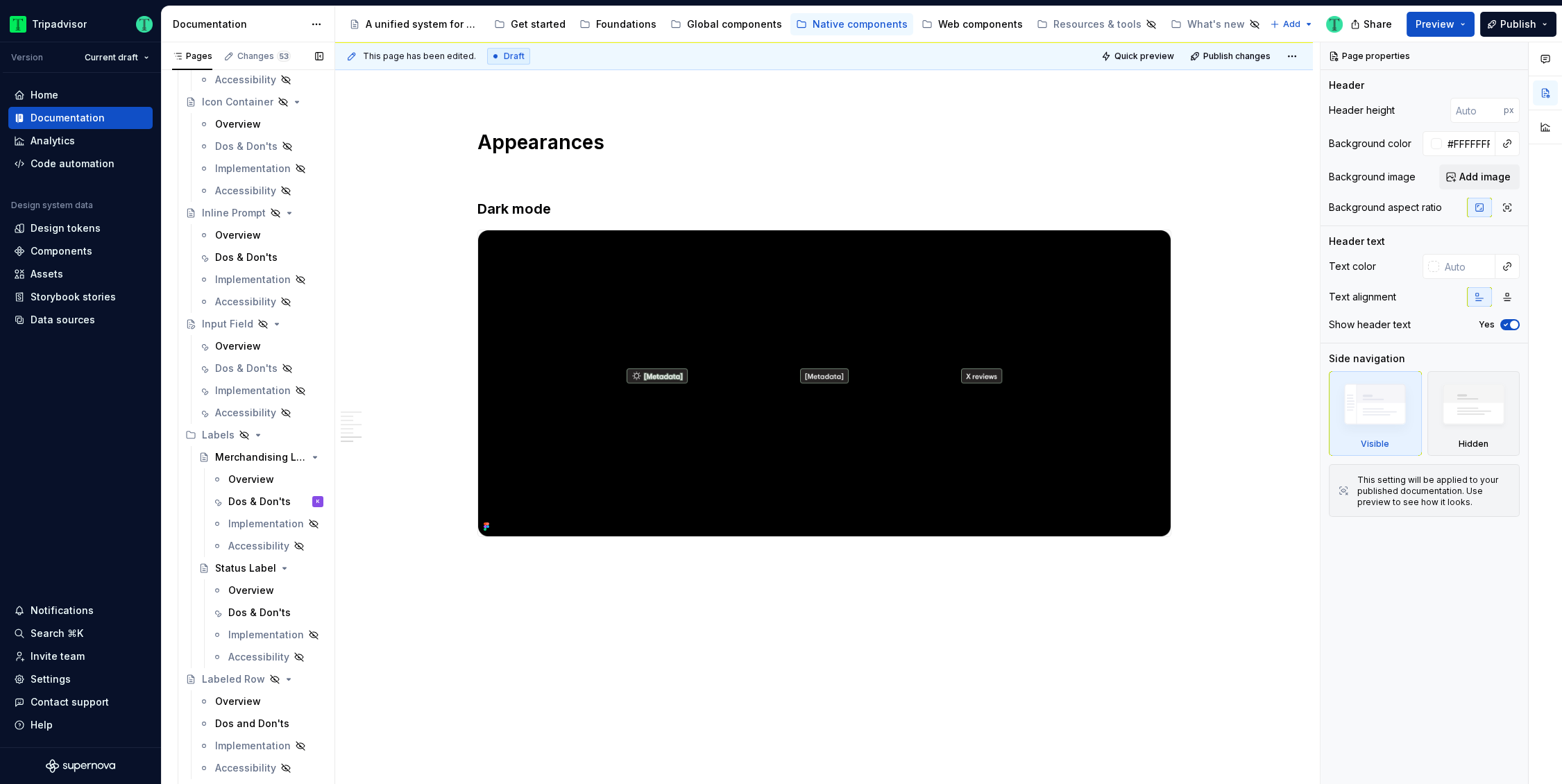
scroll to position [2396, 0]
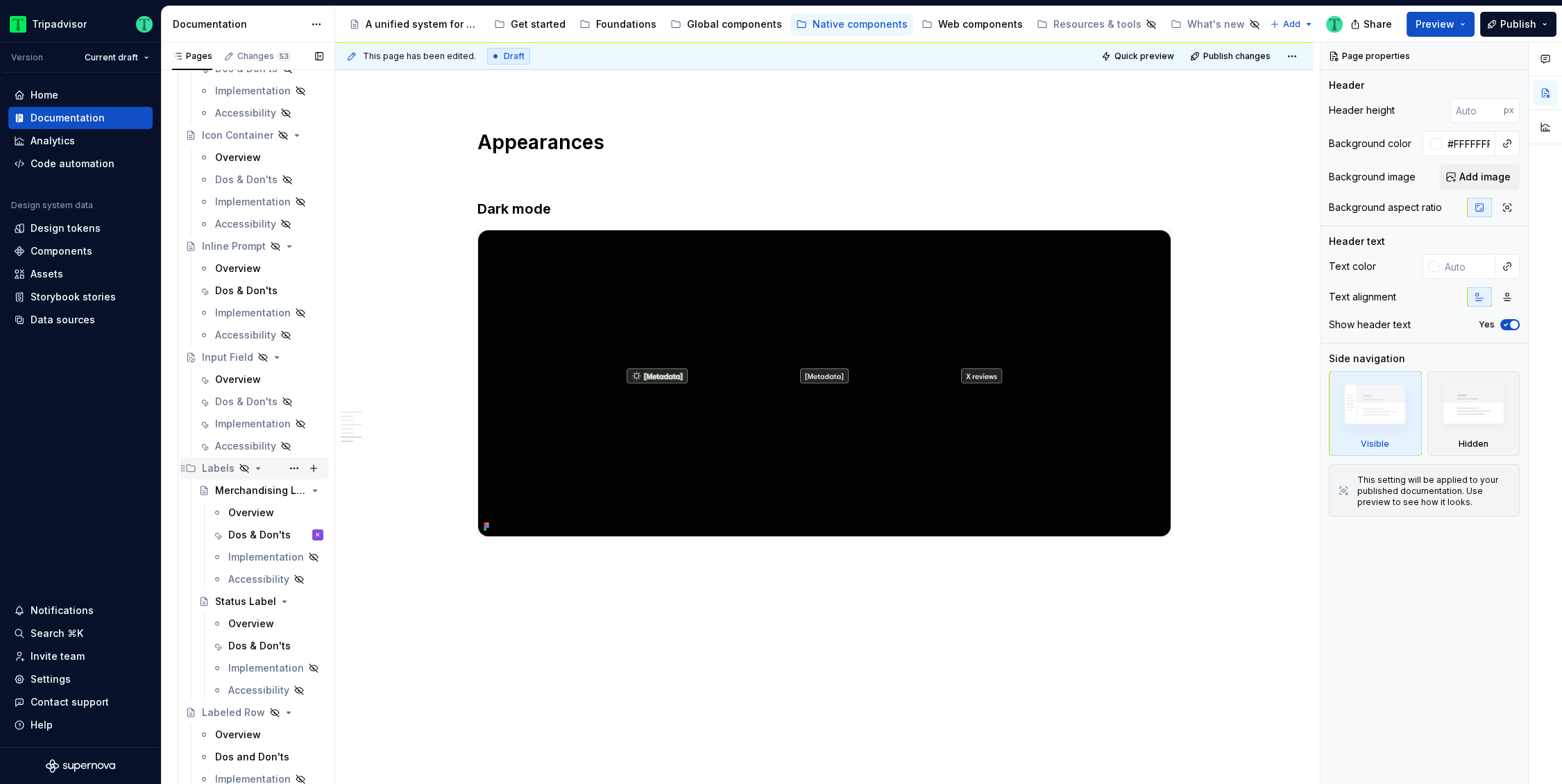
click at [213, 462] on div "Labels" at bounding box center [218, 469] width 33 height 14
drag, startPoint x: 211, startPoint y: 471, endPoint x: 220, endPoint y: 477, distance: 10.8
click at [211, 471] on div "Labels" at bounding box center [218, 469] width 33 height 14
click at [226, 477] on div "Labels" at bounding box center [262, 468] width 122 height 20
click at [218, 468] on div "Labels" at bounding box center [218, 469] width 33 height 14
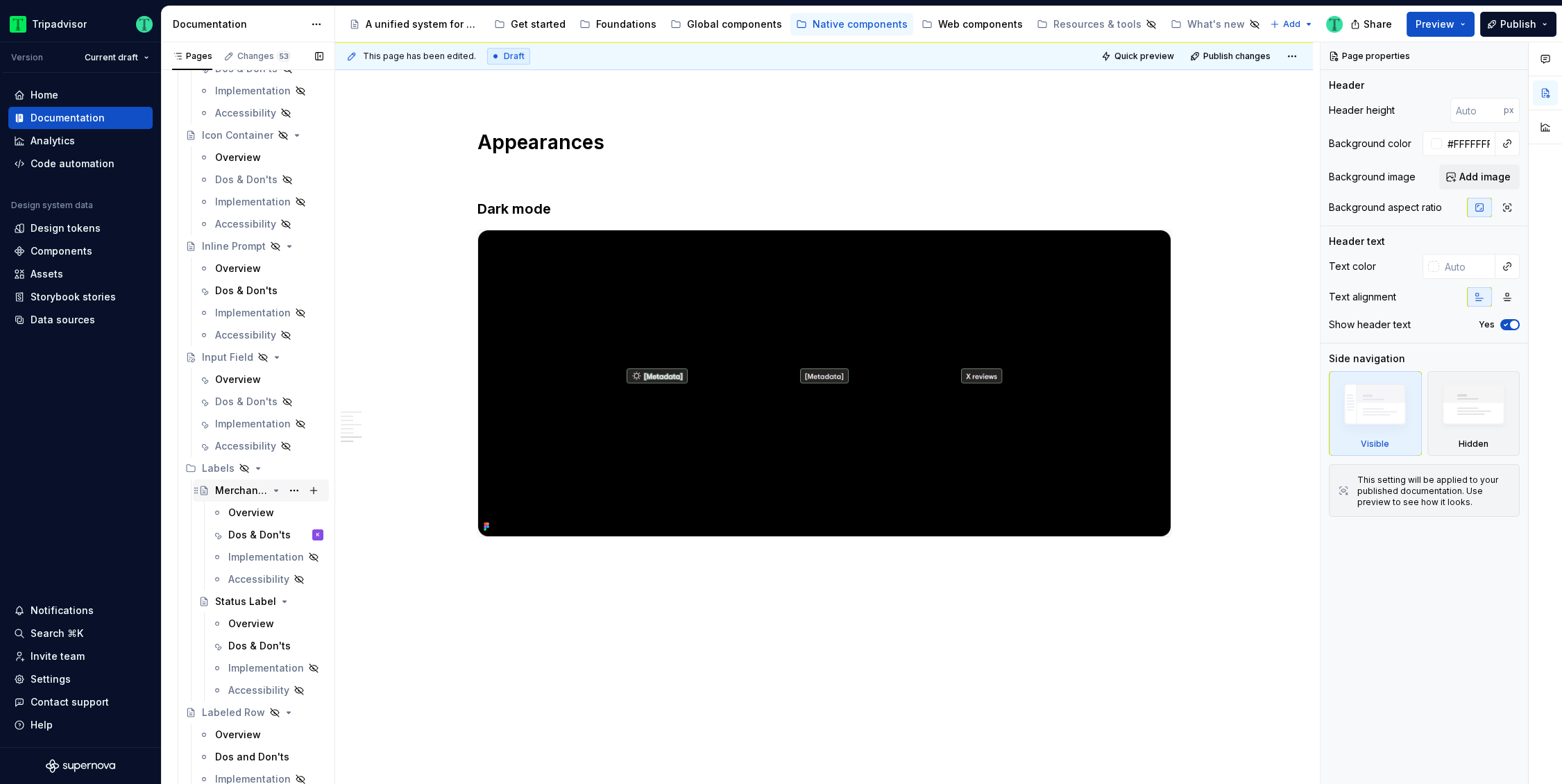
click at [240, 488] on div "Merchandising Label" at bounding box center [241, 491] width 52 height 14
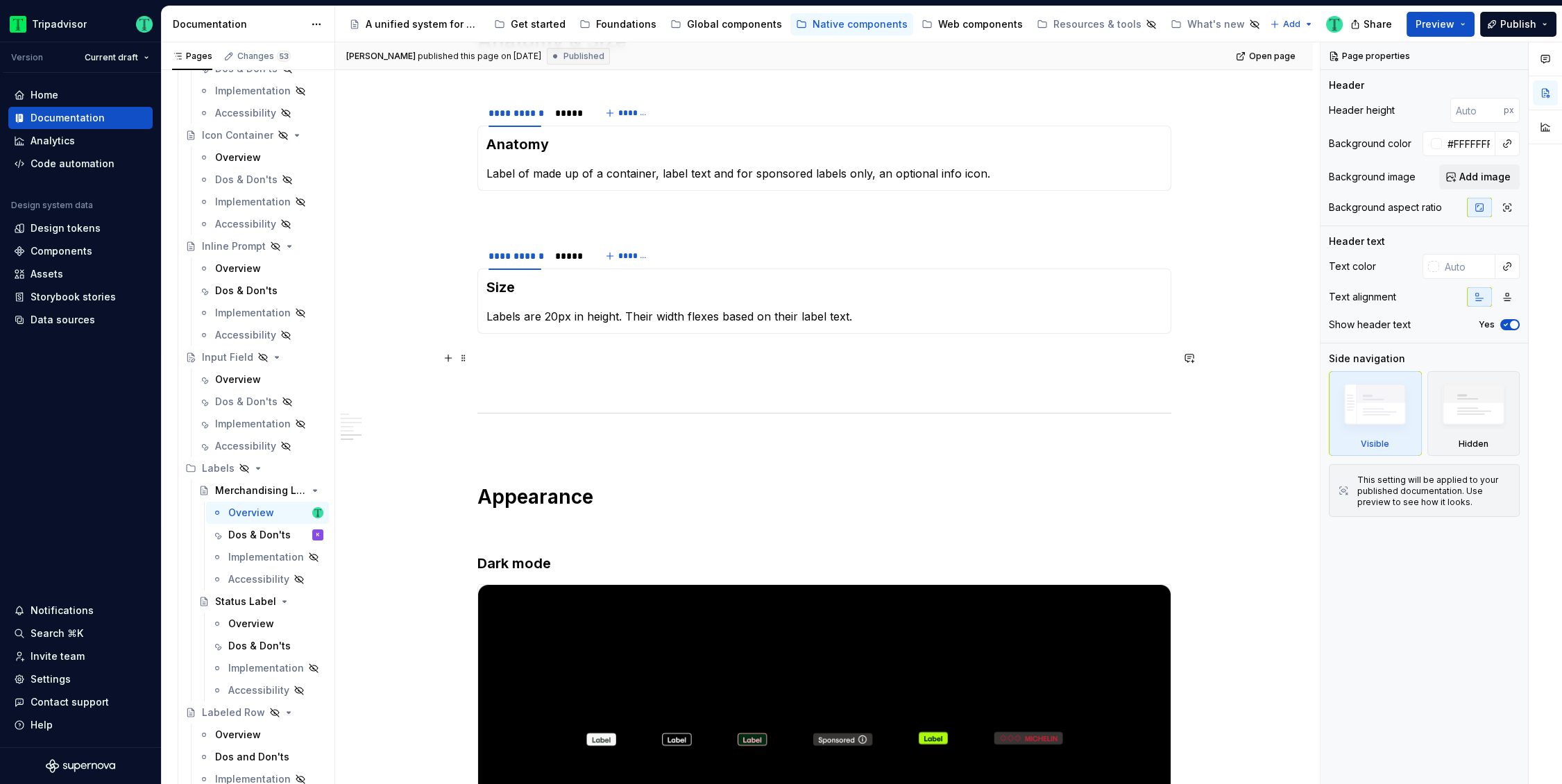
scroll to position [1762, 0]
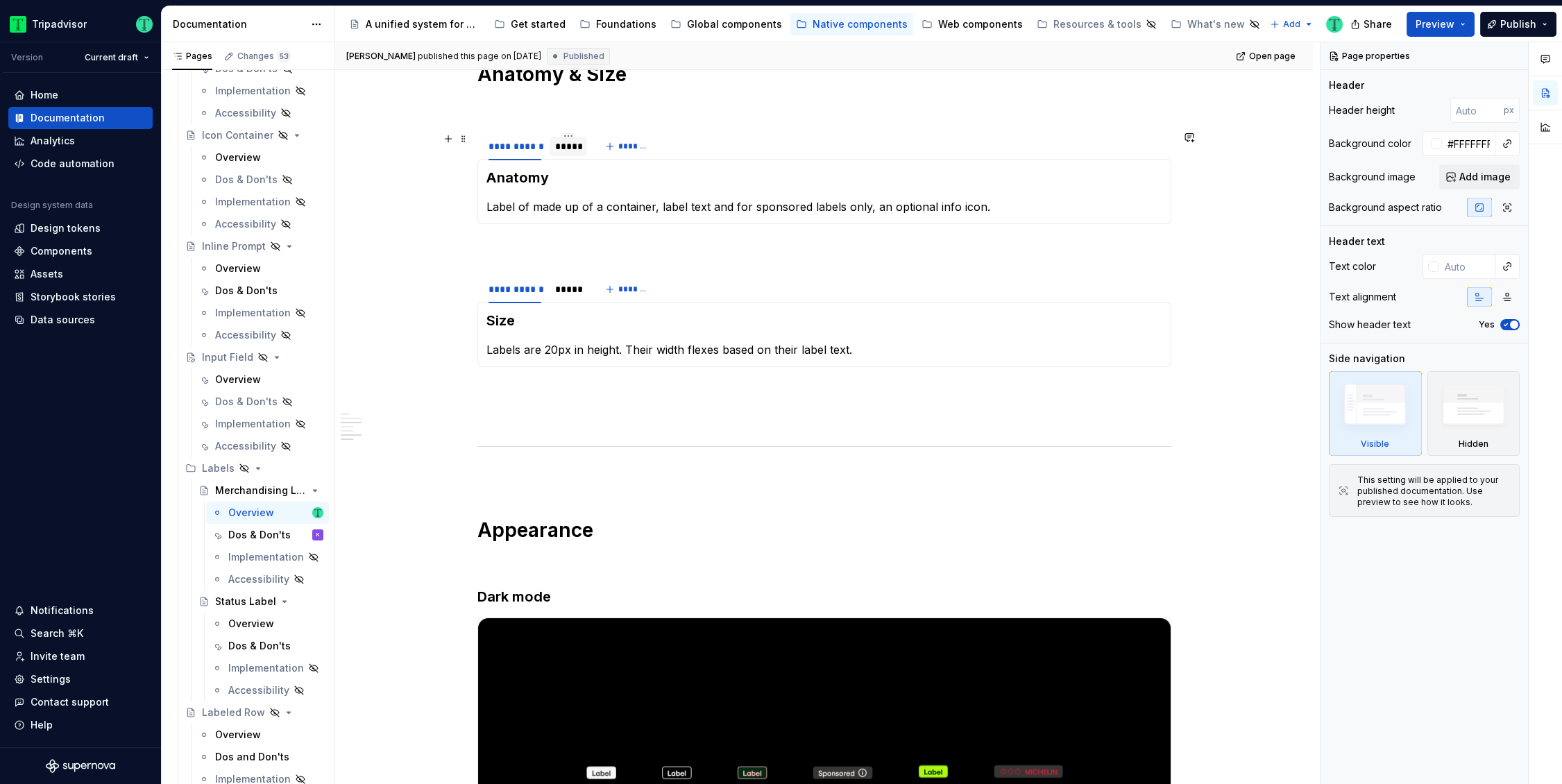
click at [569, 151] on div "*****" at bounding box center [568, 147] width 27 height 14
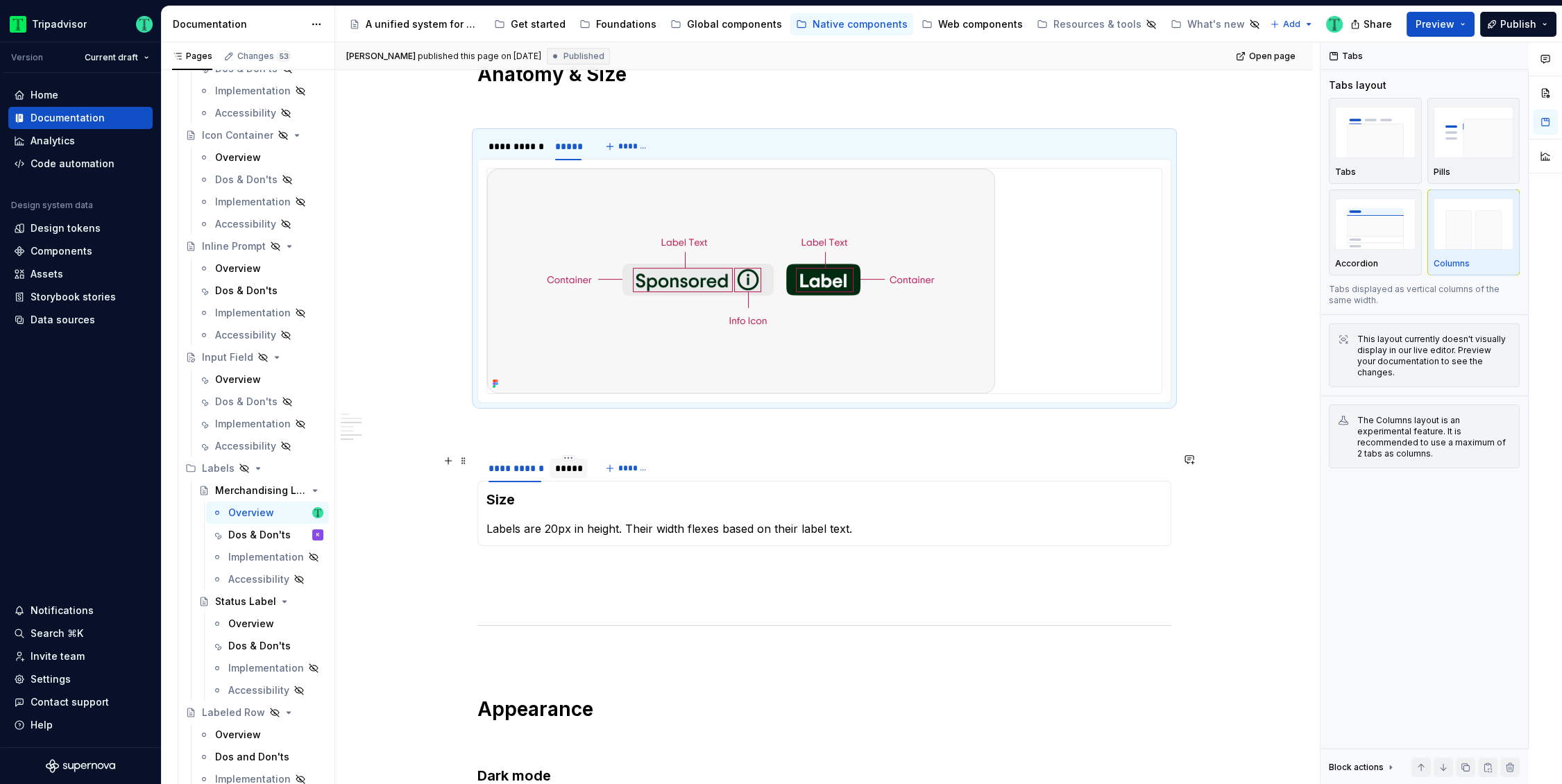
click at [562, 470] on div "*****" at bounding box center [568, 469] width 27 height 14
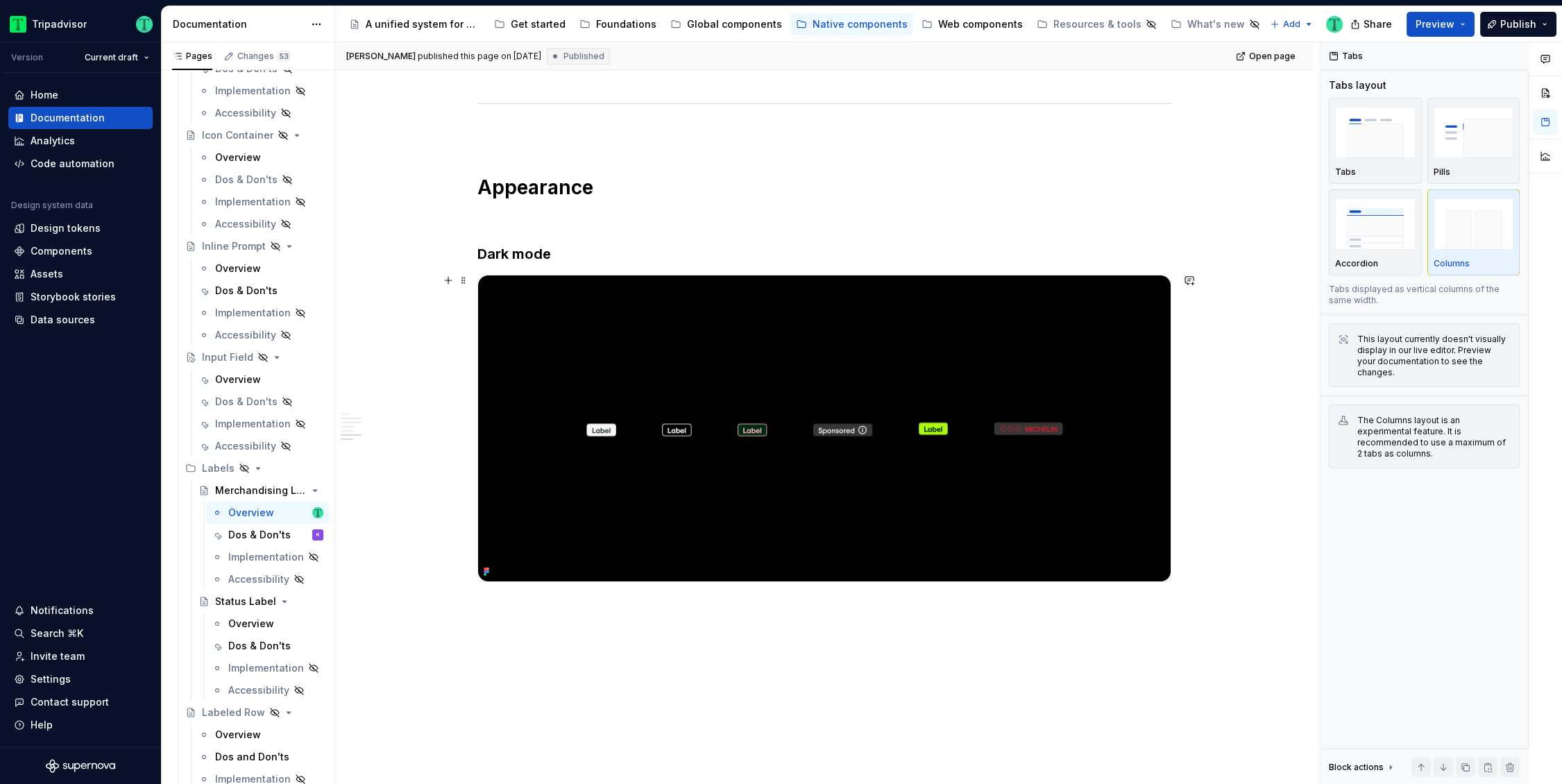
scroll to position [2529, 0]
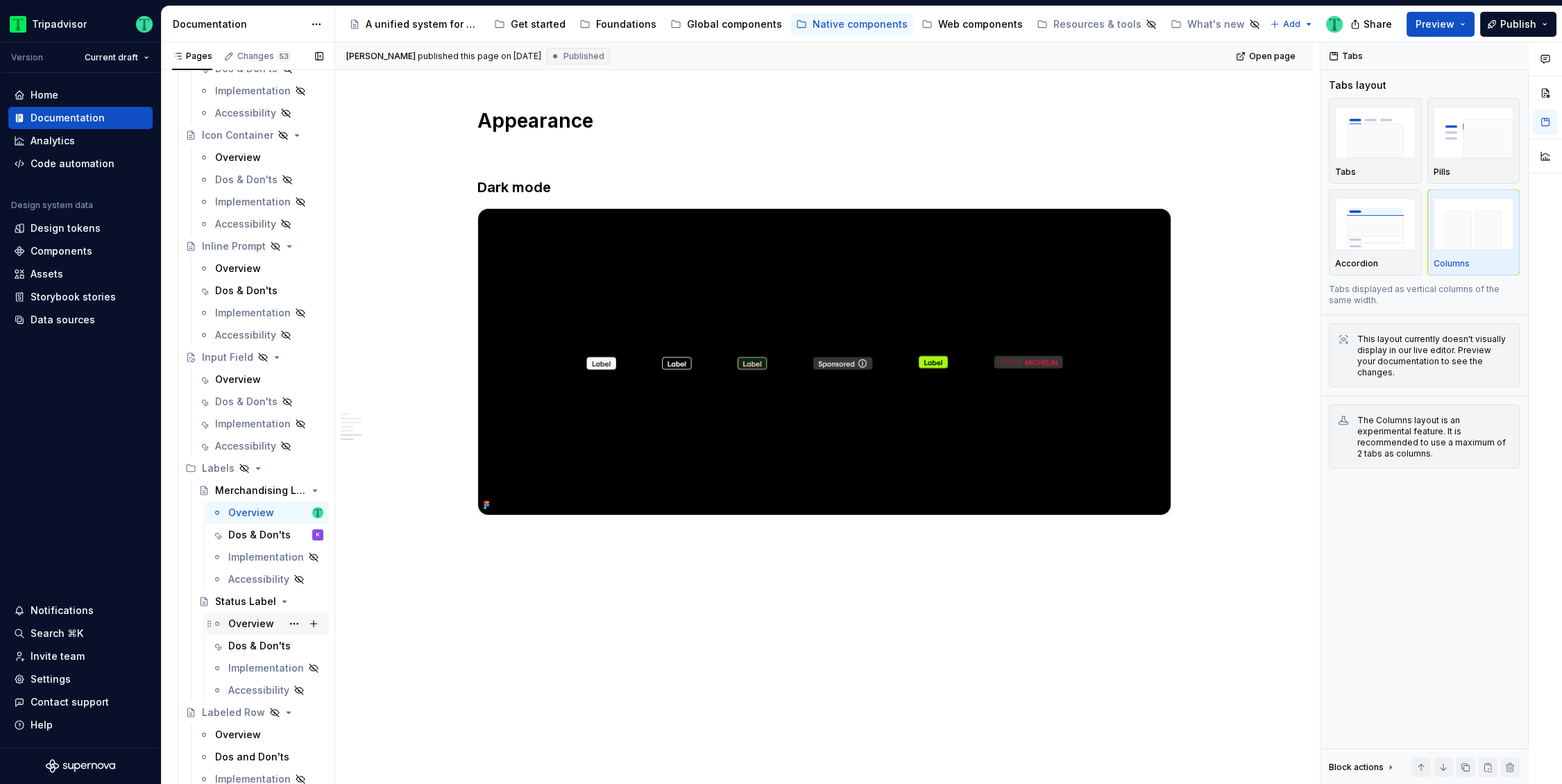
click at [246, 615] on div "Overview" at bounding box center [275, 623] width 95 height 20
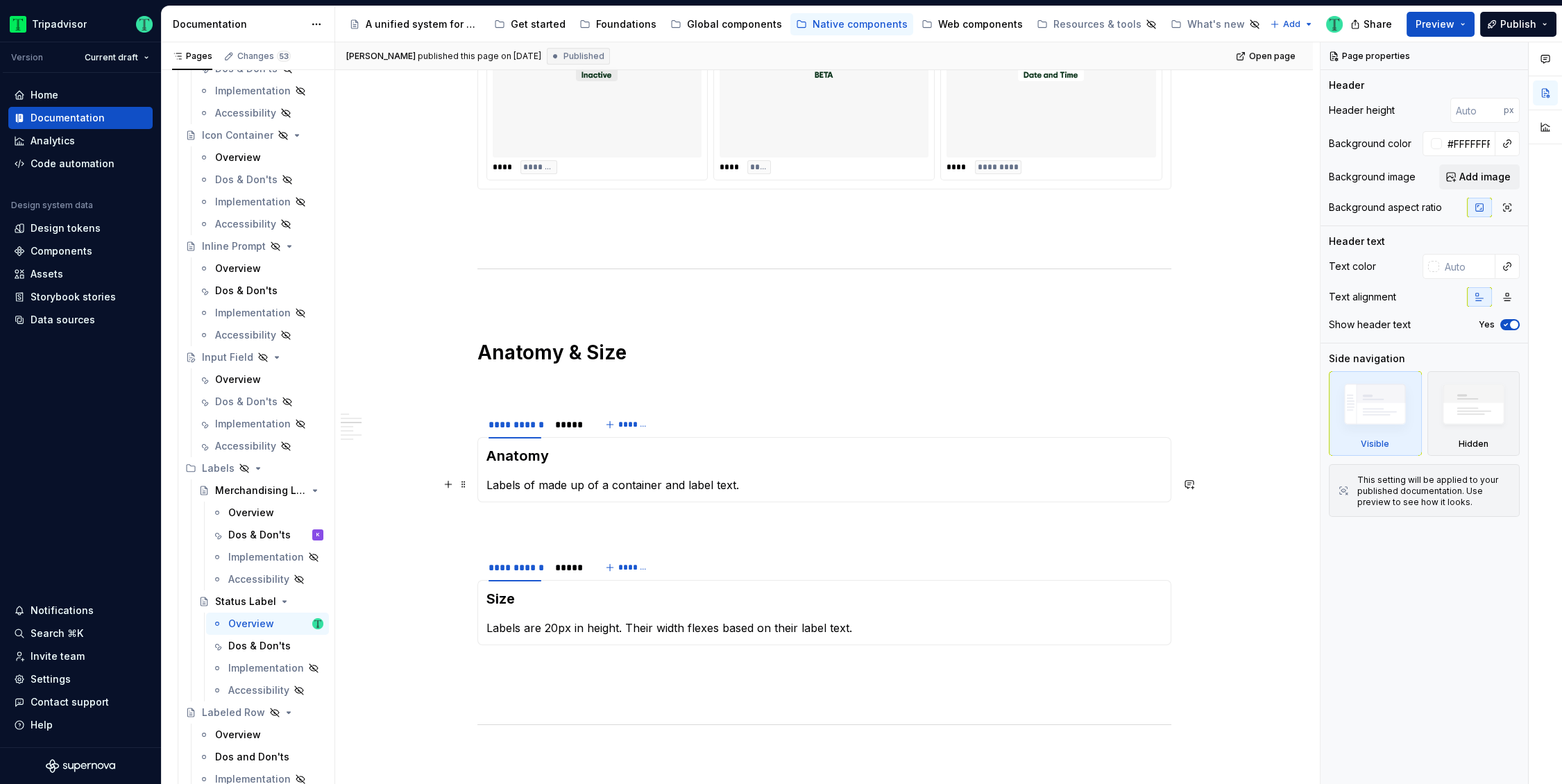
scroll to position [1465, 0]
click at [250, 517] on div "Overview" at bounding box center [251, 513] width 46 height 14
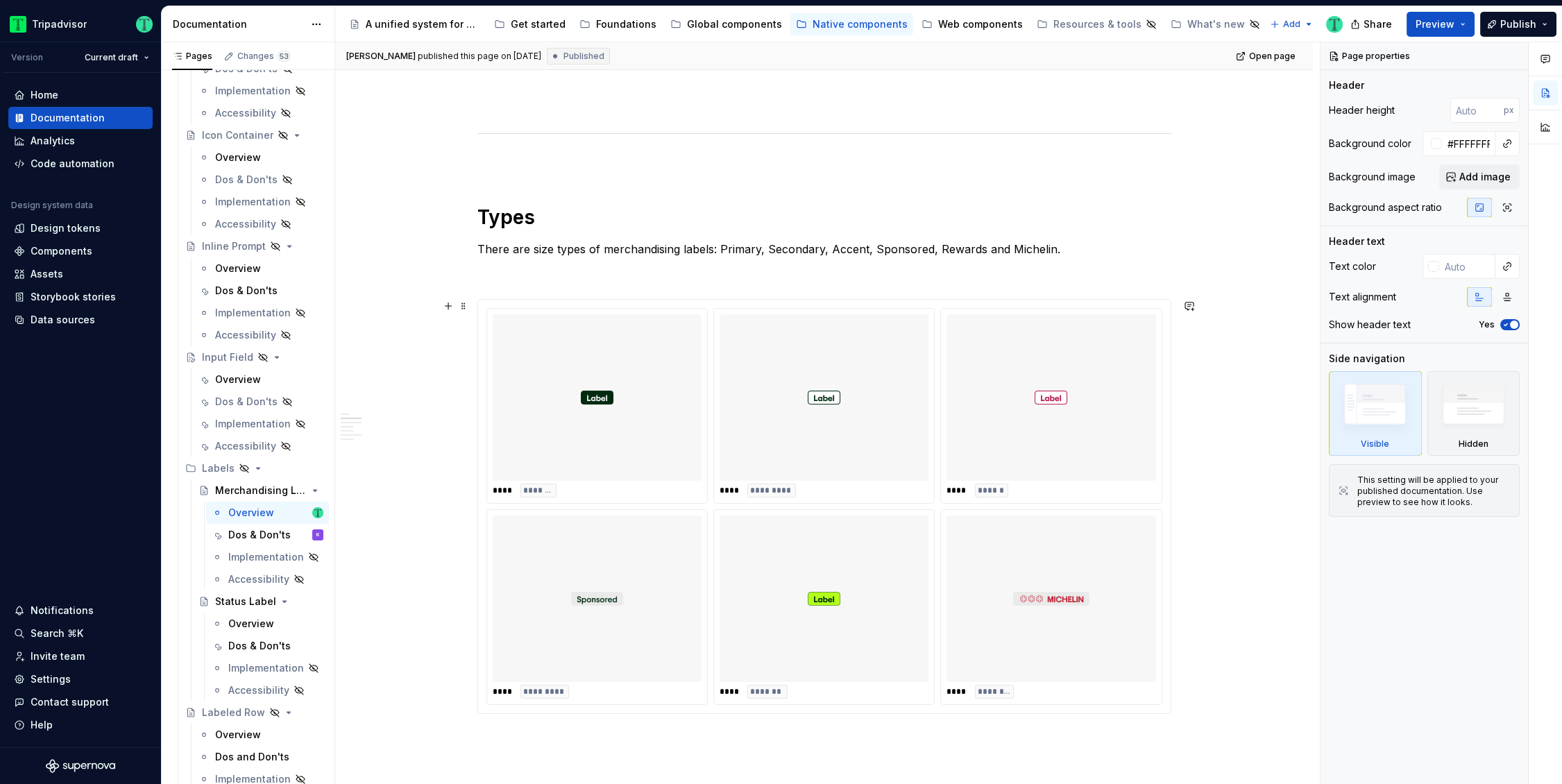
scroll to position [978, 0]
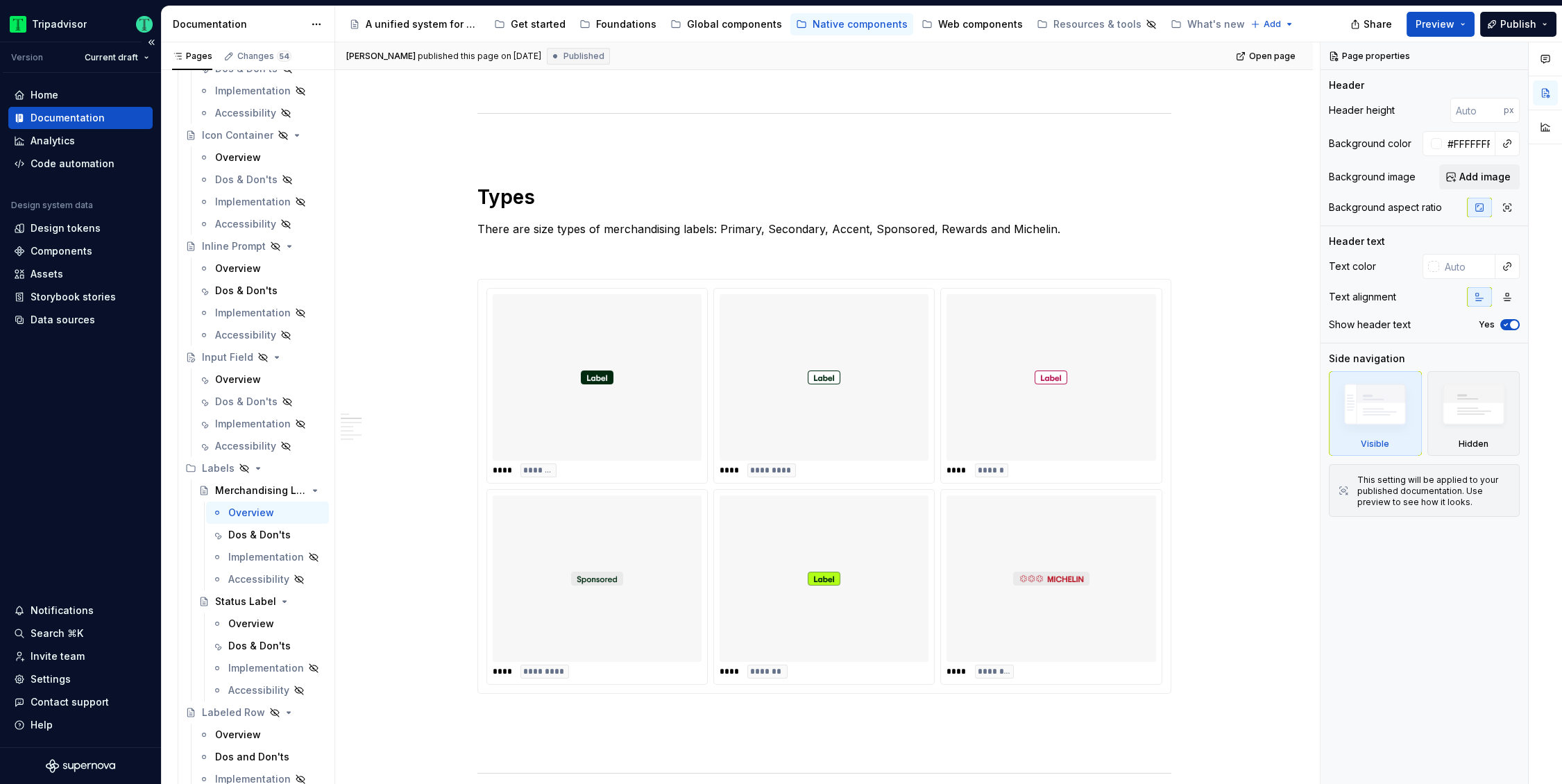
type textarea "*"
